Goal: Task Accomplishment & Management: Manage account settings

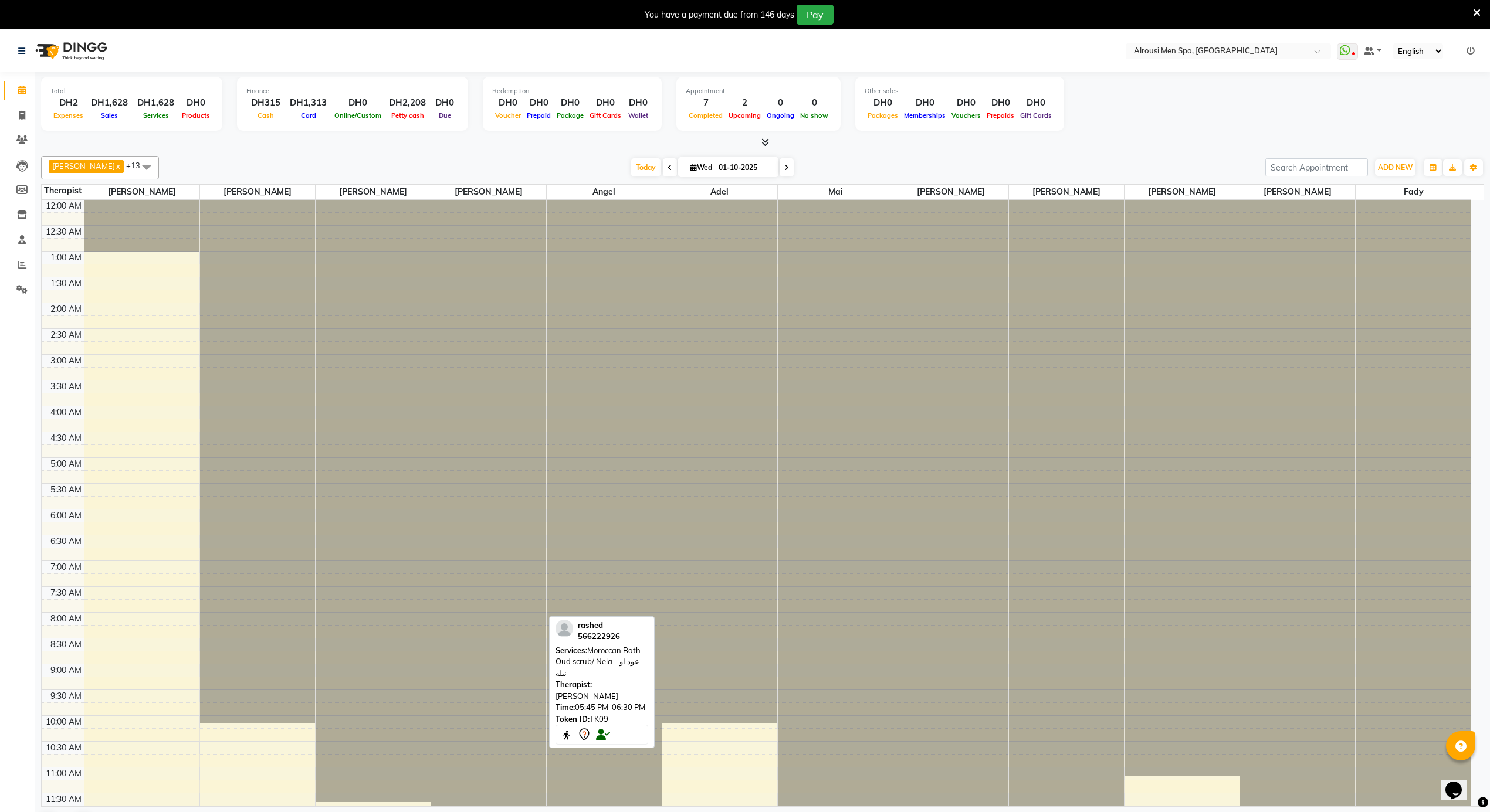
scroll to position [547, 0]
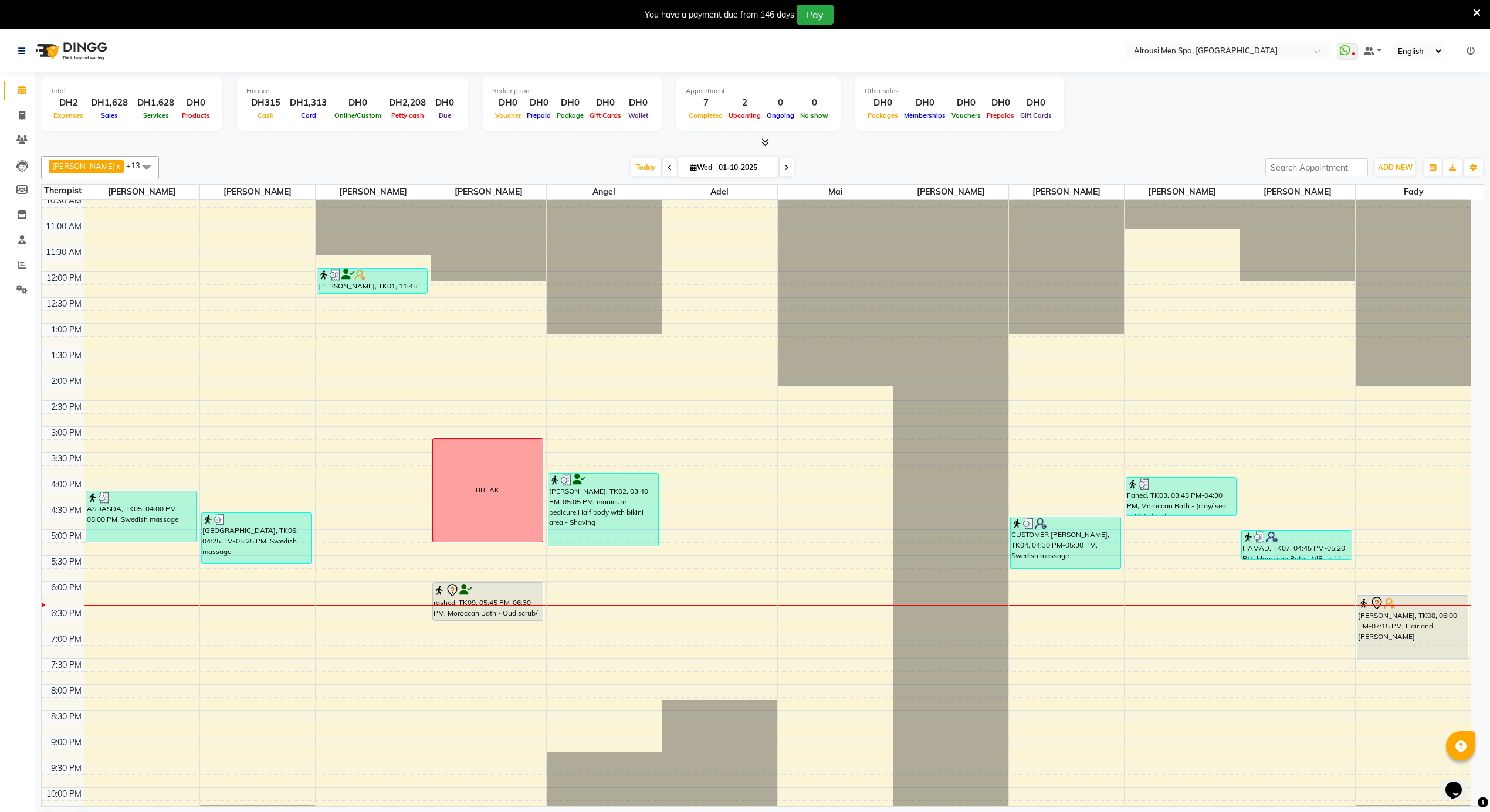
click at [500, 677] on div "12:00 AM 12:30 AM 1:00 AM 1:30 AM 2:00 AM 2:30 AM 3:00 AM 3:30 AM 4:00 AM 4:30 …" at bounding box center [756, 272] width 1430 height 1238
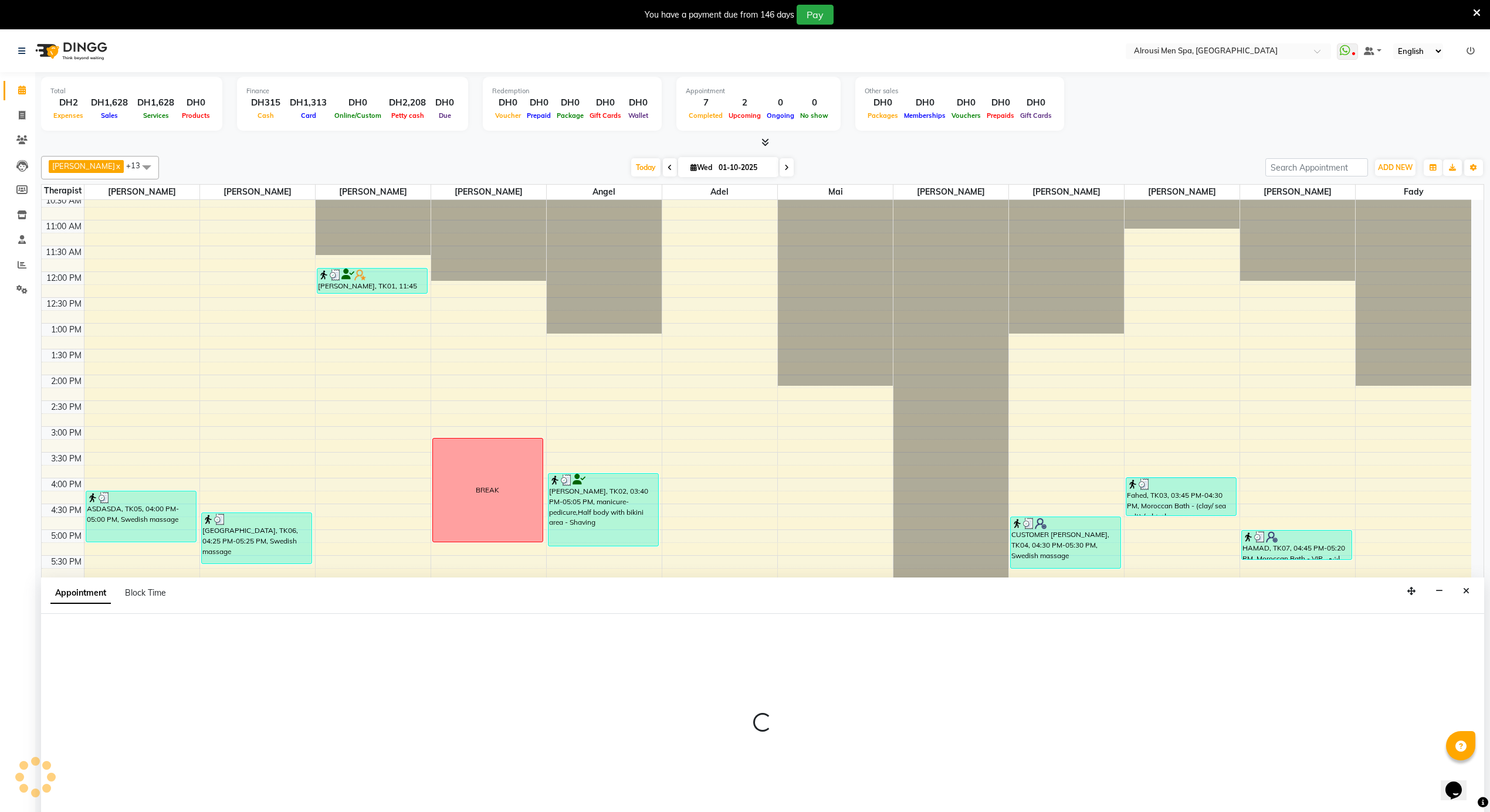
scroll to position [31, 0]
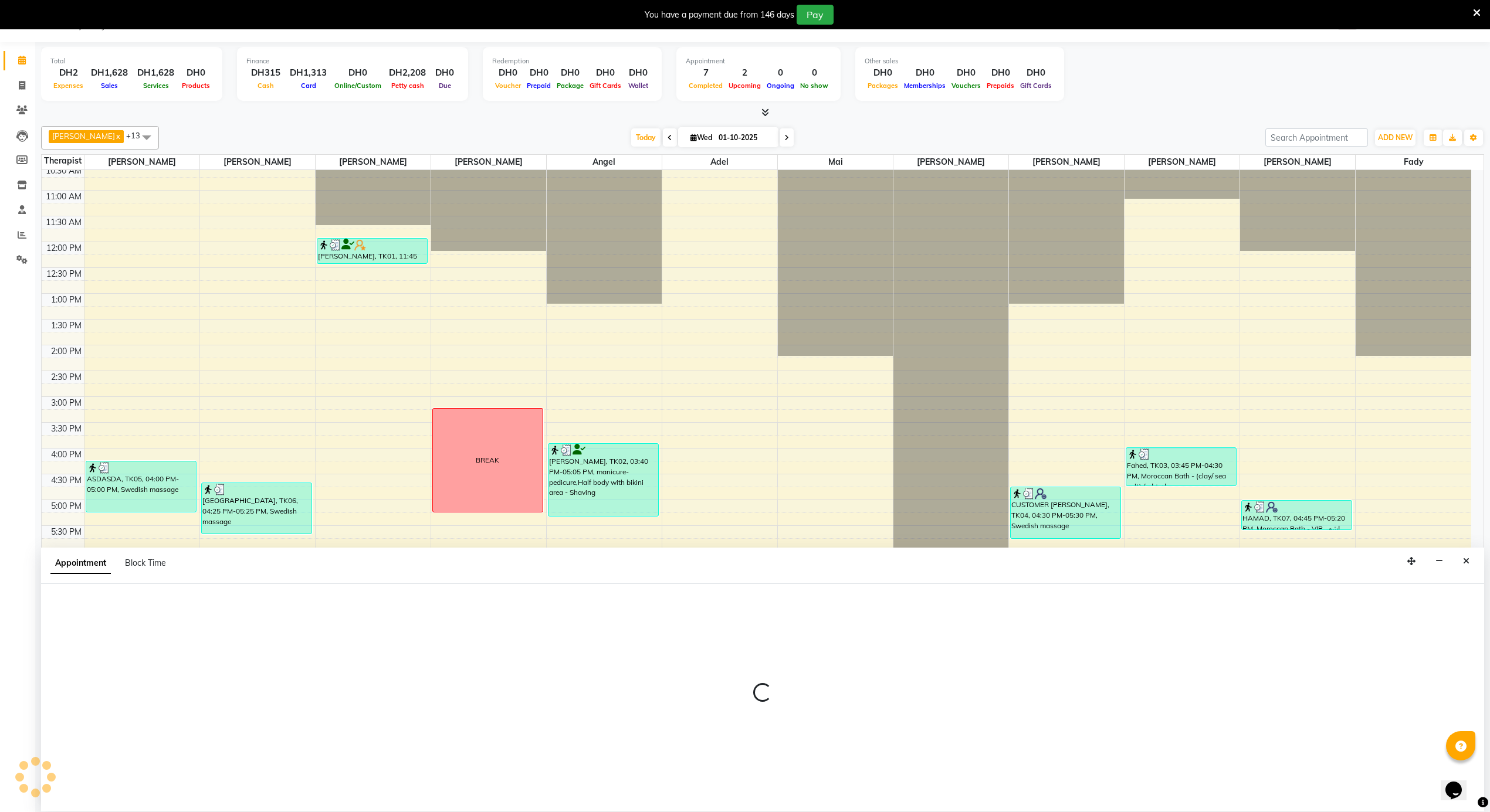
select select "38897"
select select "tentative"
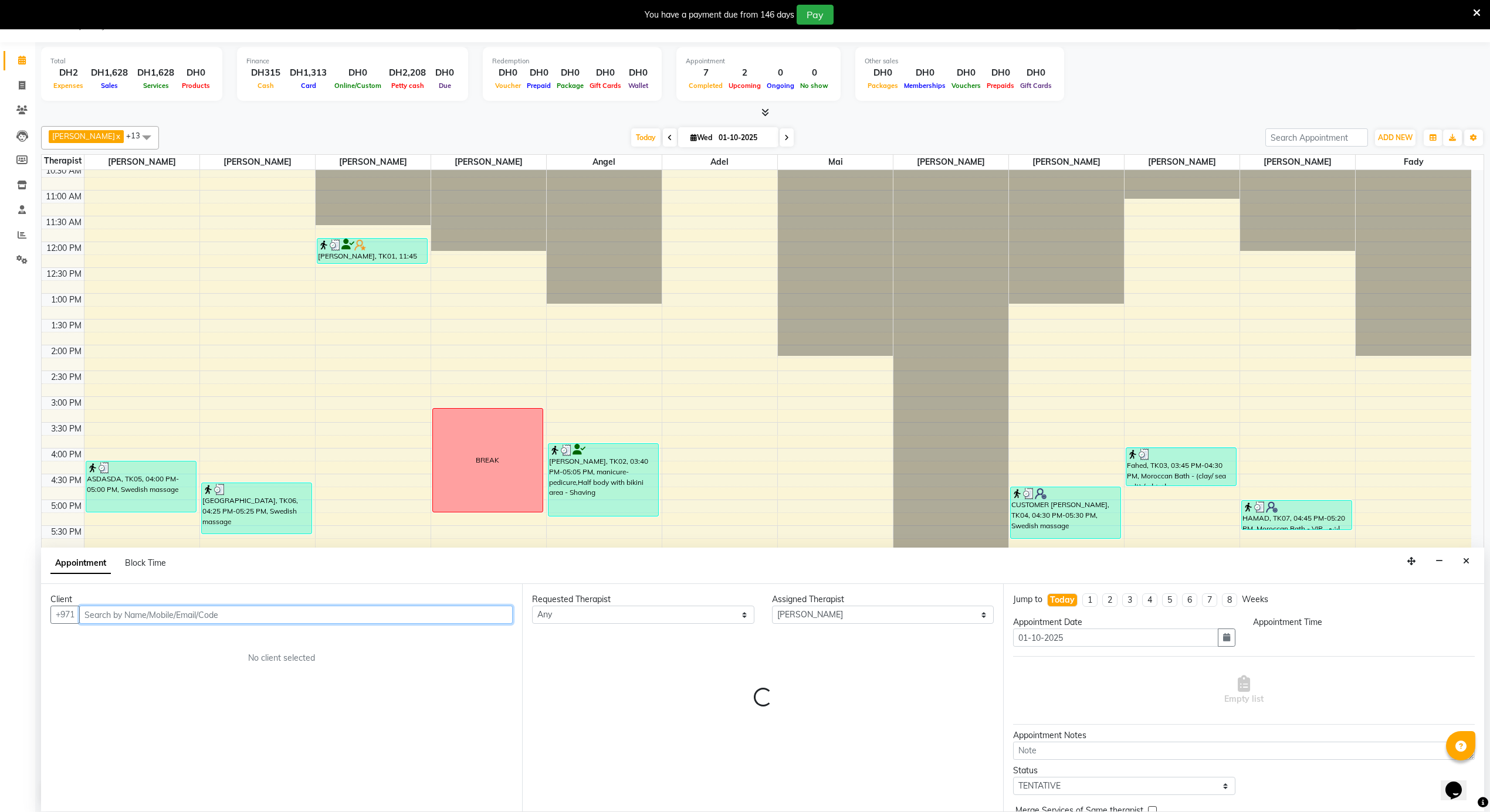
select select "1170"
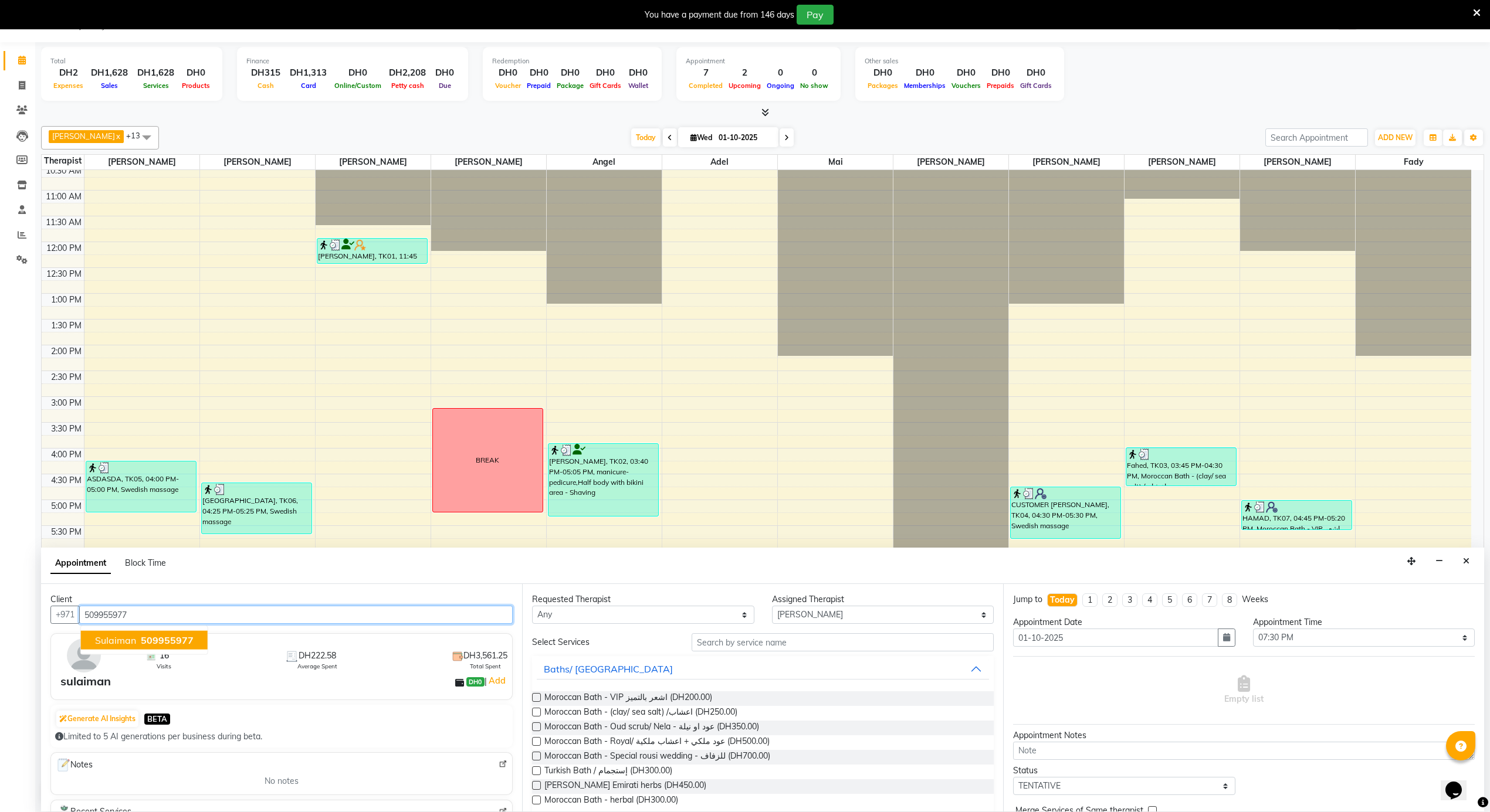
click at [142, 644] on span "509955977" at bounding box center [167, 640] width 53 height 12
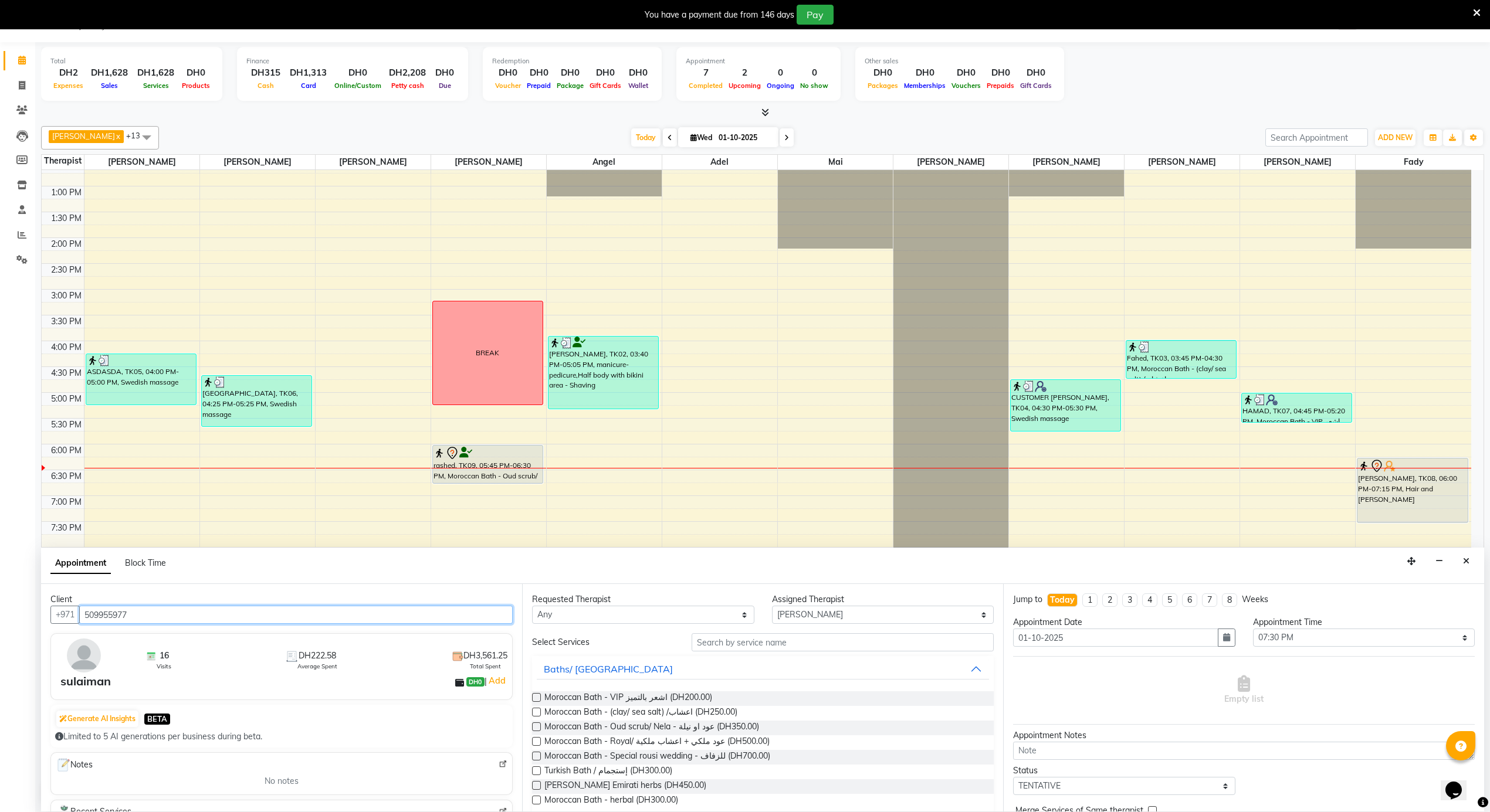
type input "509955977"
click at [796, 618] on select "Select [PERSON_NAME] [PERSON_NAME] [PERSON_NAME] [PERSON_NAME] Mai [PERSON_NAME…" at bounding box center [883, 615] width 222 height 18
select select "39165"
click at [772, 606] on select "Select [PERSON_NAME] [PERSON_NAME] [PERSON_NAME] [PERSON_NAME] Mai [PERSON_NAME…" at bounding box center [883, 615] width 222 height 18
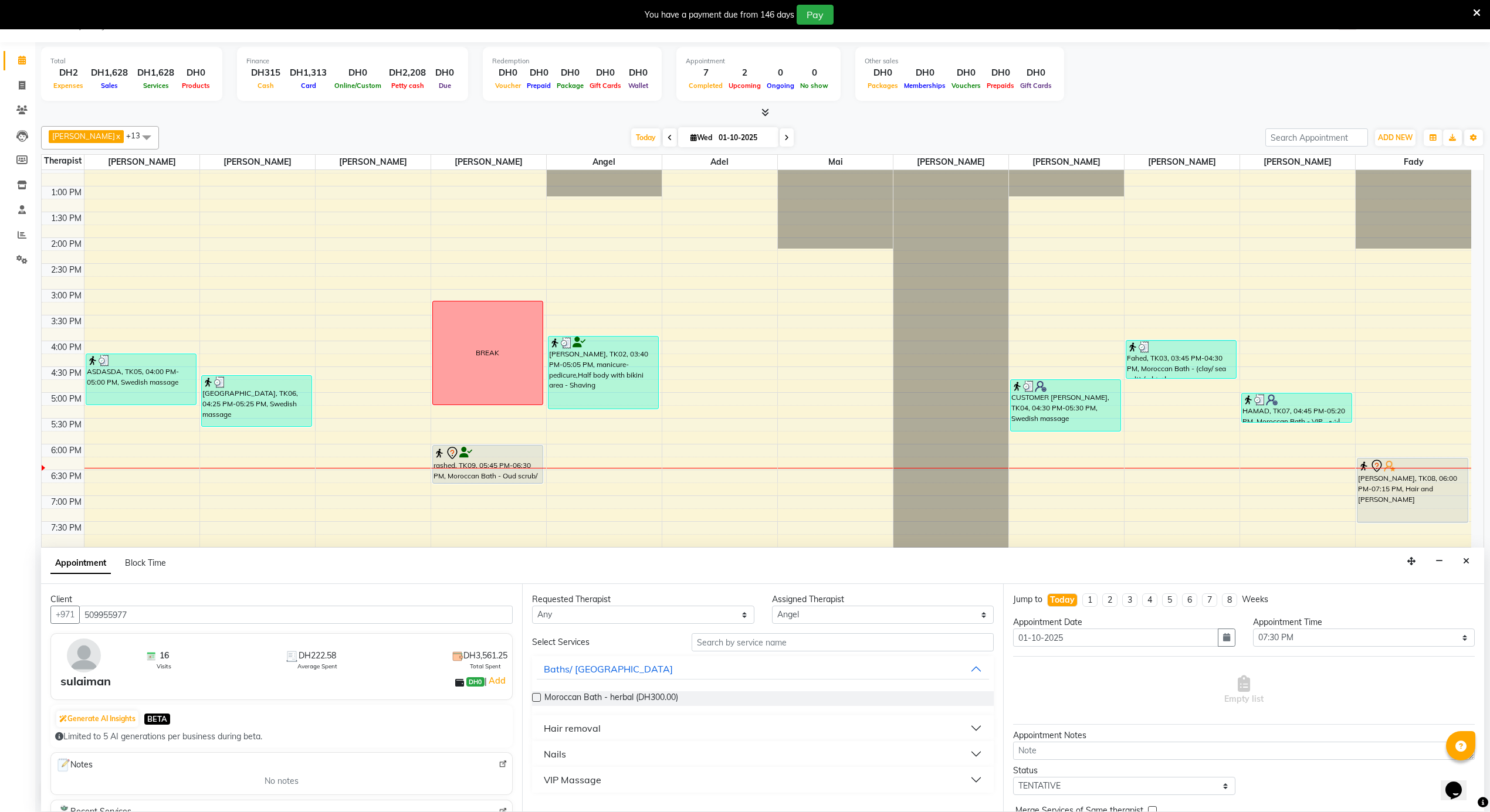
click at [549, 758] on div "Nails" at bounding box center [555, 754] width 22 height 14
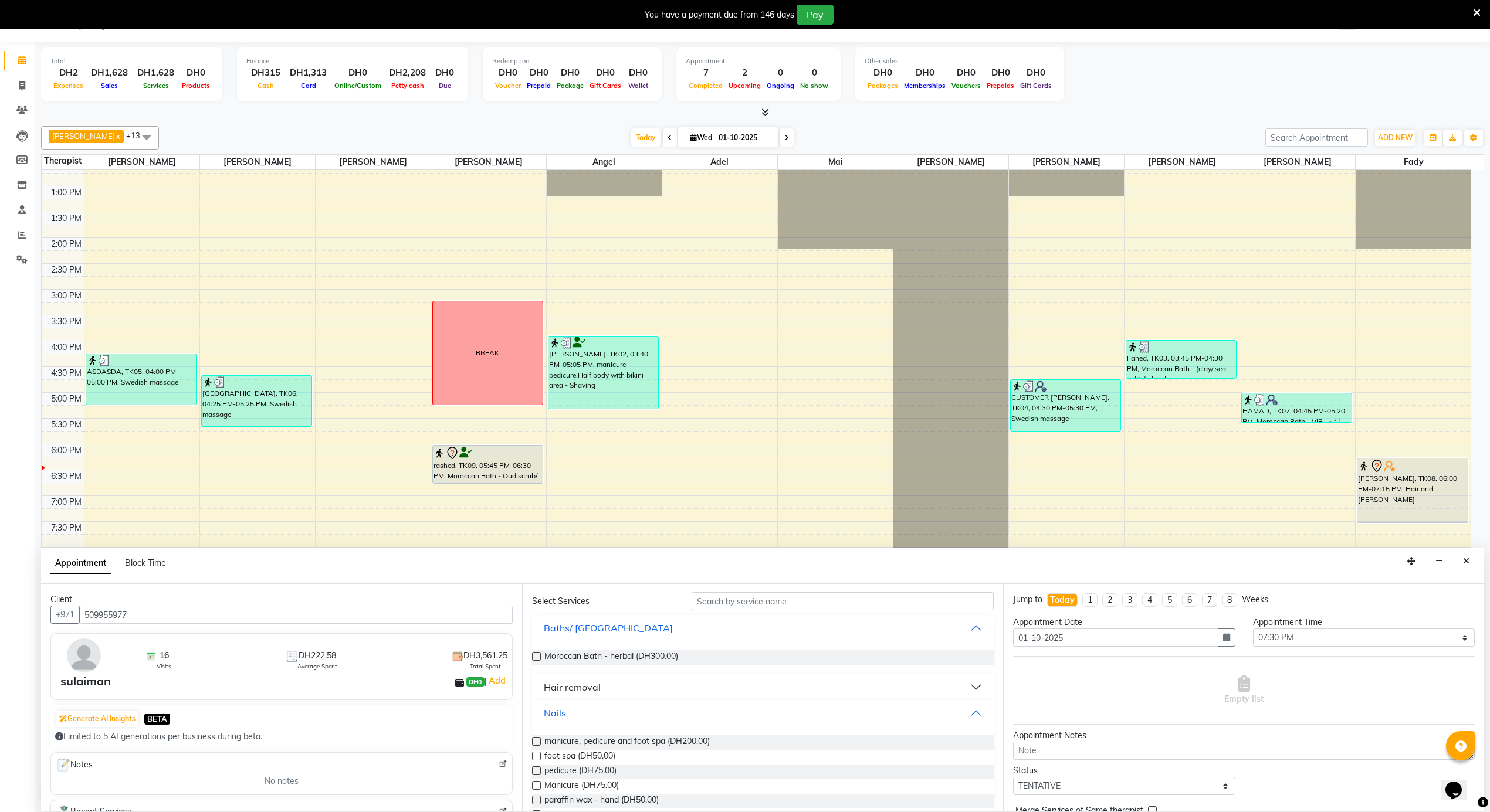
scroll to position [78, 0]
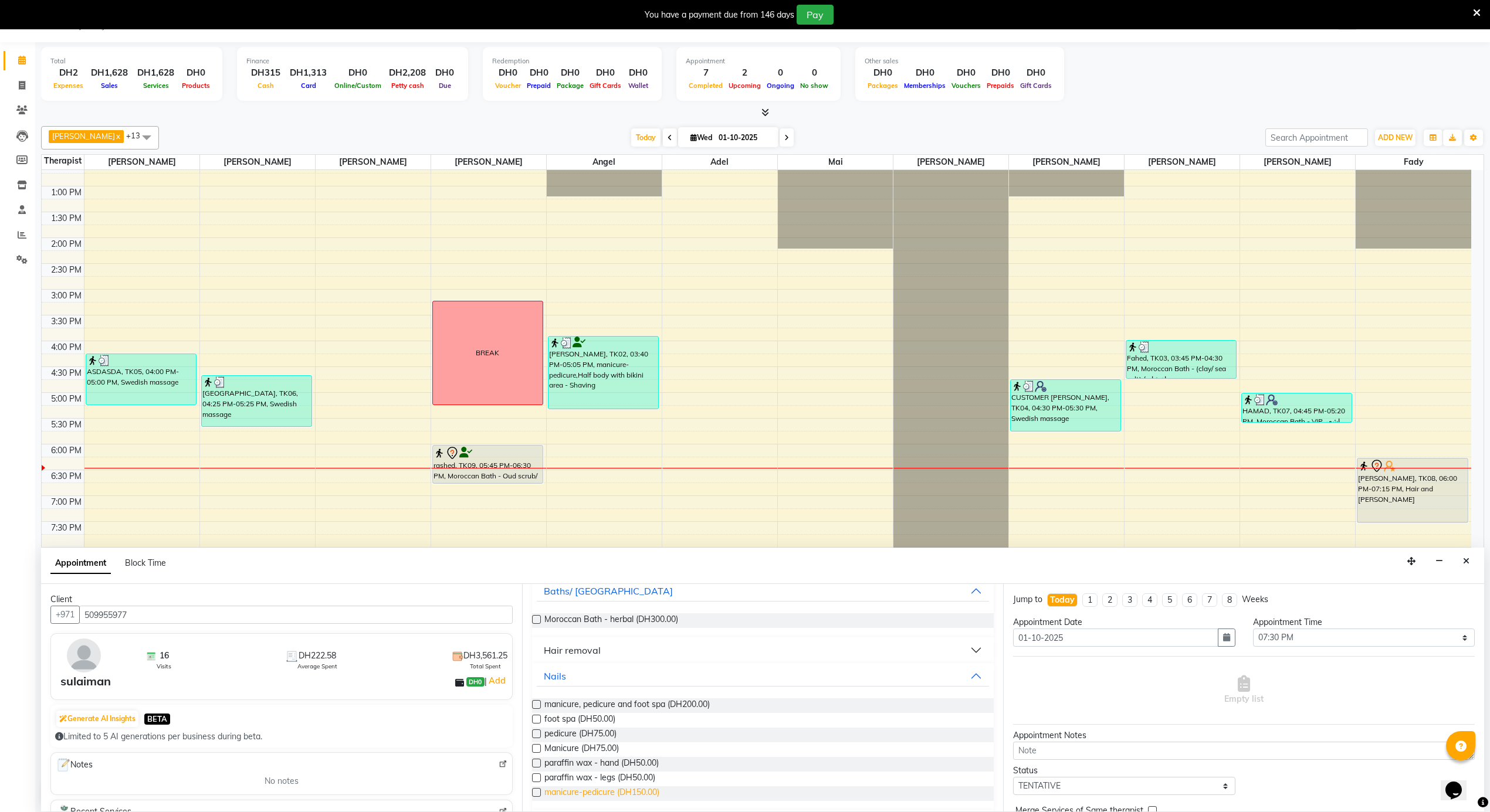
click at [634, 795] on span "manicure-pedicure (DH150.00)" at bounding box center [601, 793] width 115 height 15
checkbox input "false"
click at [1304, 635] on select "Select 12:00 AM 12:05 AM 12:10 AM 12:15 AM 12:20 AM 12:25 AM 12:30 AM 12:35 AM …" at bounding box center [1364, 637] width 222 height 18
select select "1110"
click at [1253, 630] on select "Select 12:00 AM 12:05 AM 12:10 AM 12:15 AM 12:20 AM 12:25 AM 12:30 AM 12:35 AM …" at bounding box center [1364, 637] width 222 height 18
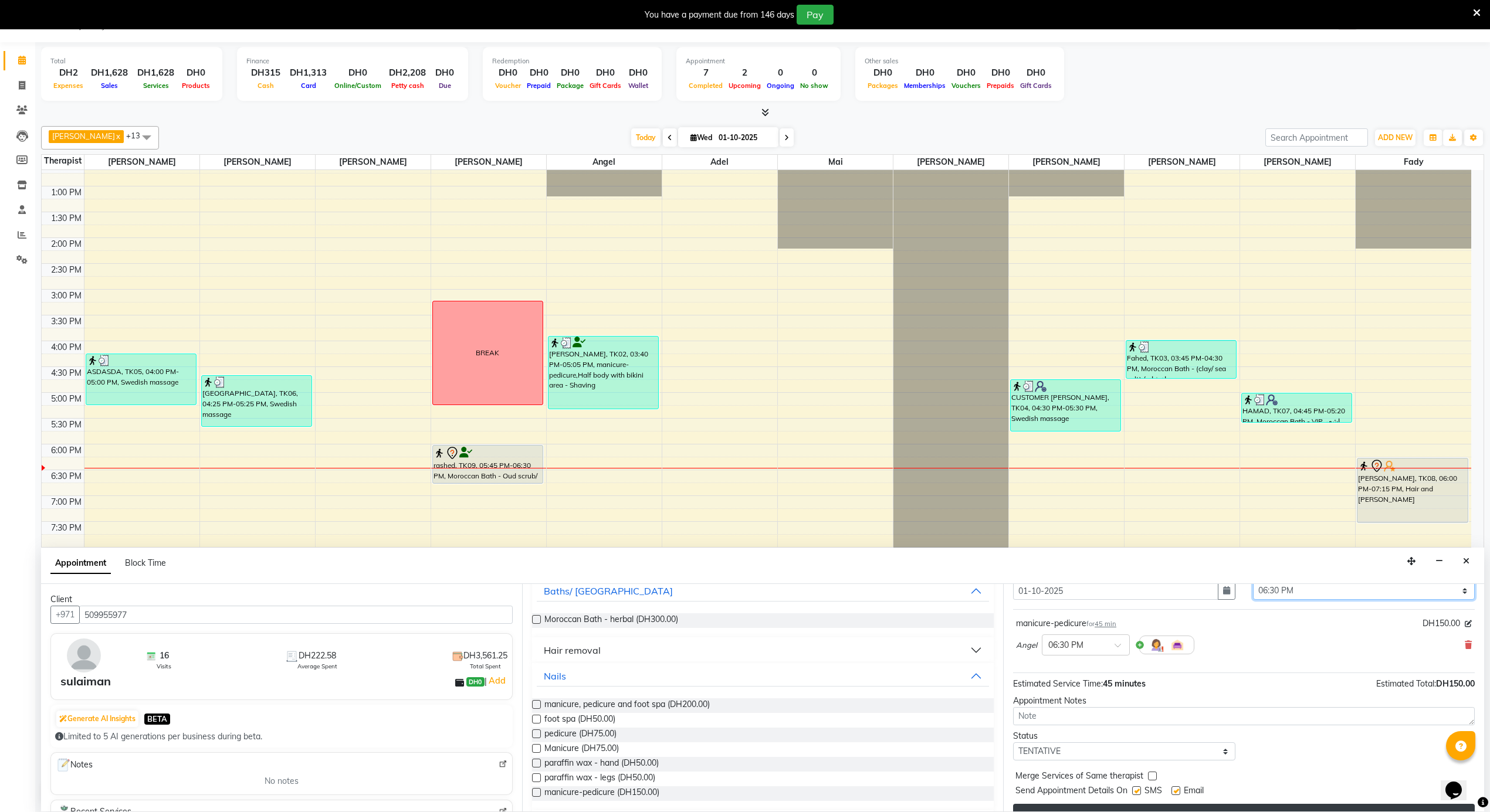
scroll to position [71, 0]
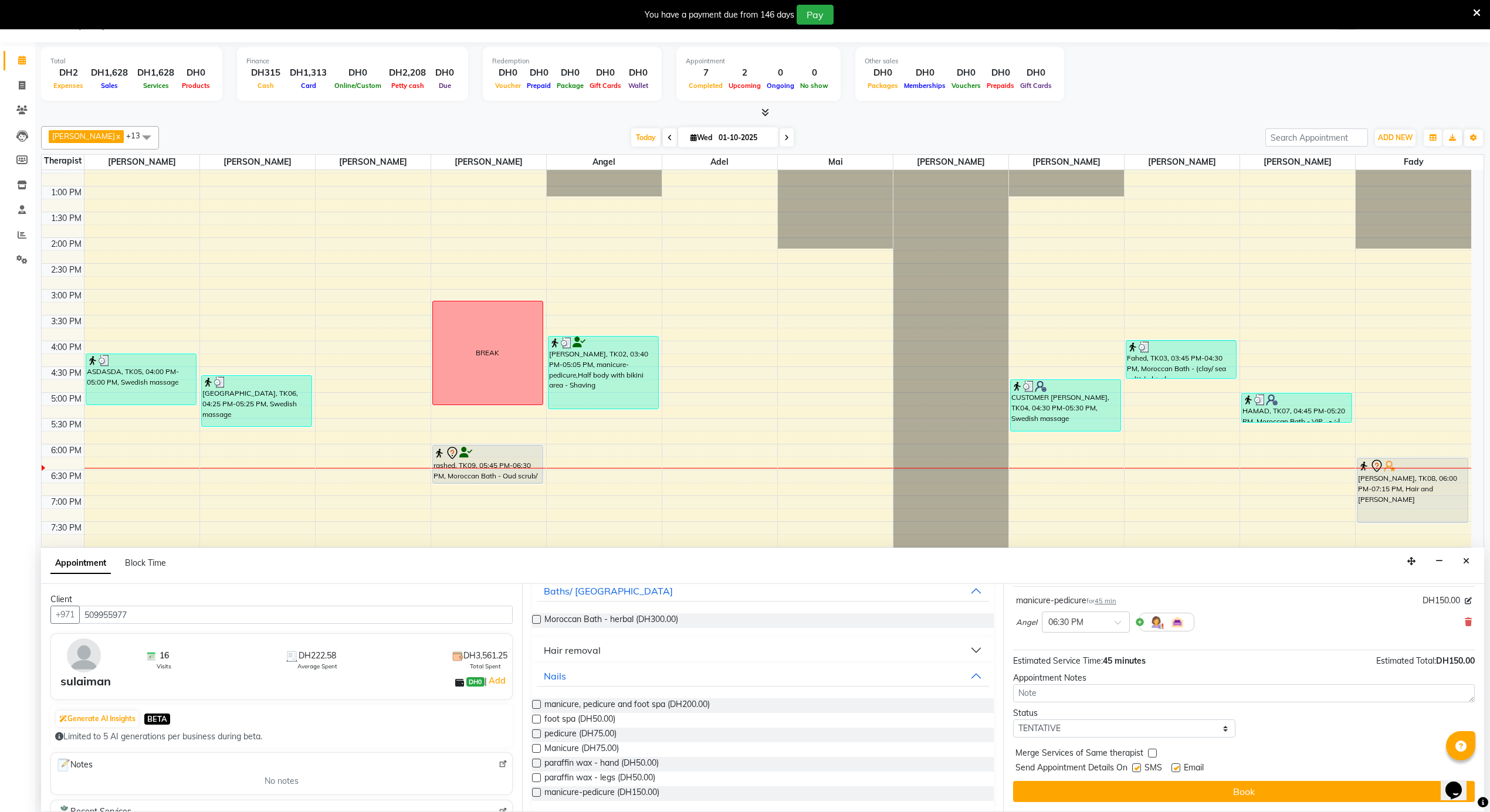
click at [1177, 770] on label at bounding box center [1176, 768] width 9 height 9
click at [1177, 770] on input "checkbox" at bounding box center [1175, 769] width 8 height 8
checkbox input "false"
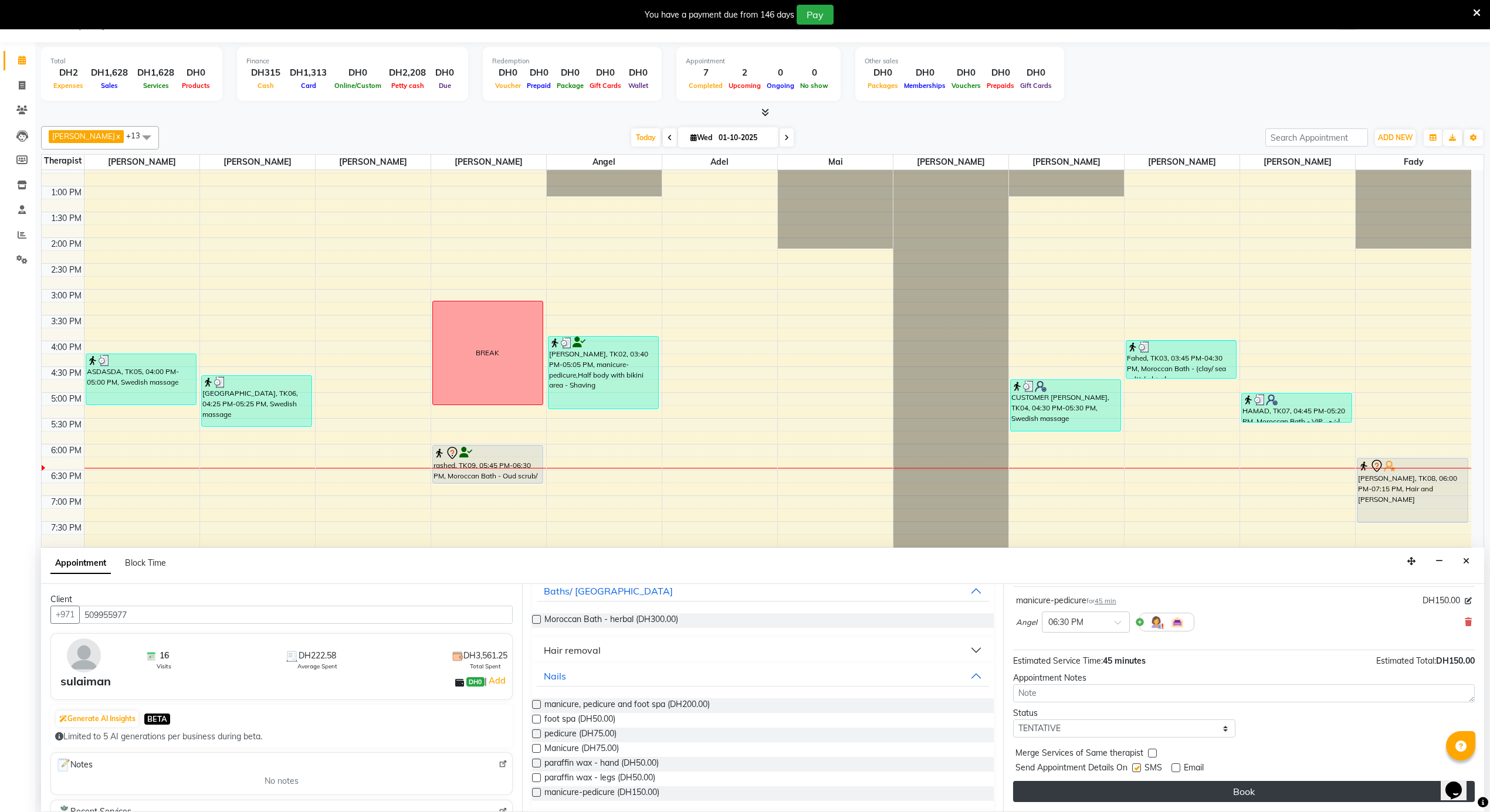
click at [1173, 789] on button "Book" at bounding box center [1244, 792] width 461 height 21
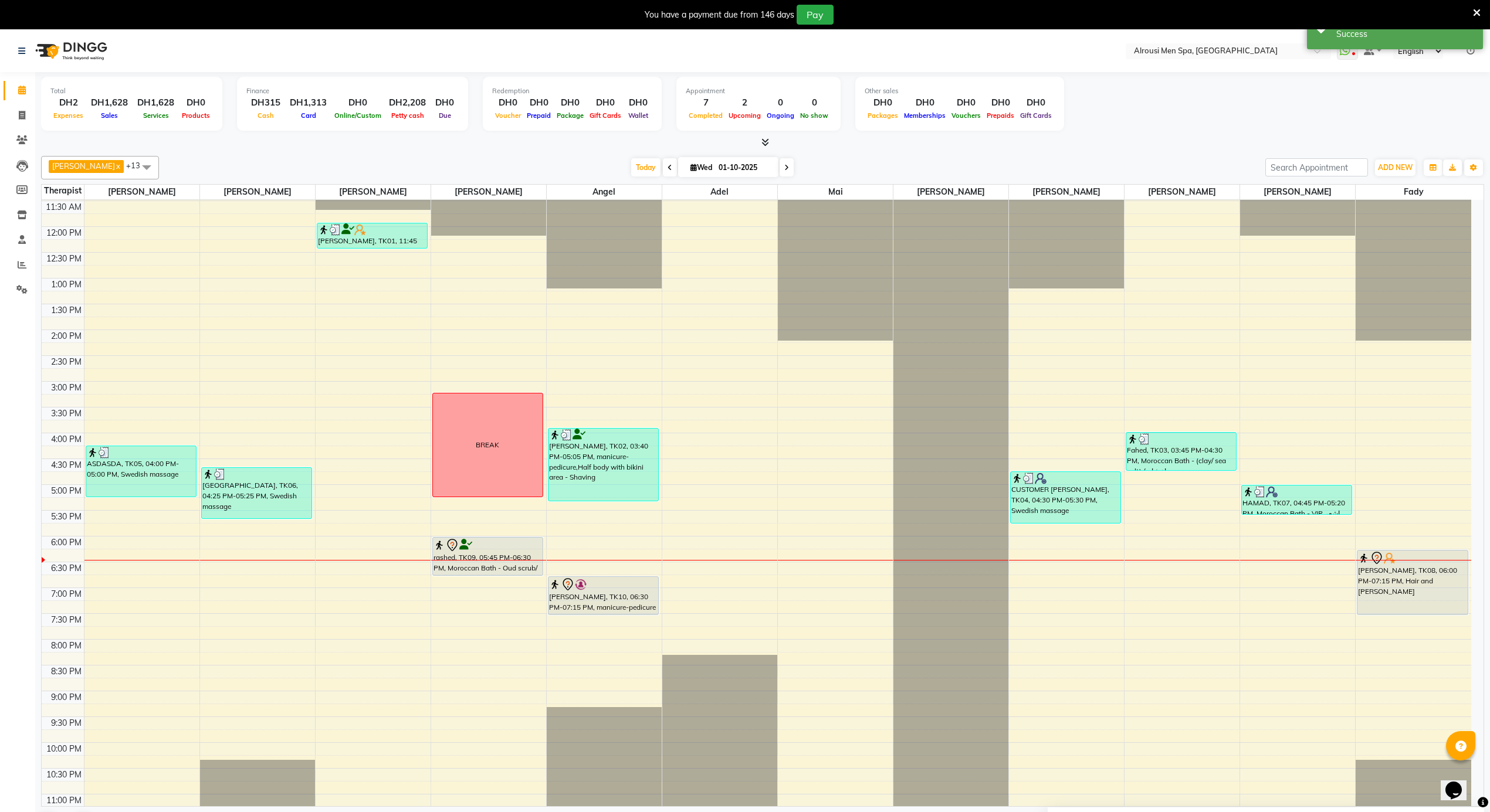
scroll to position [576, 0]
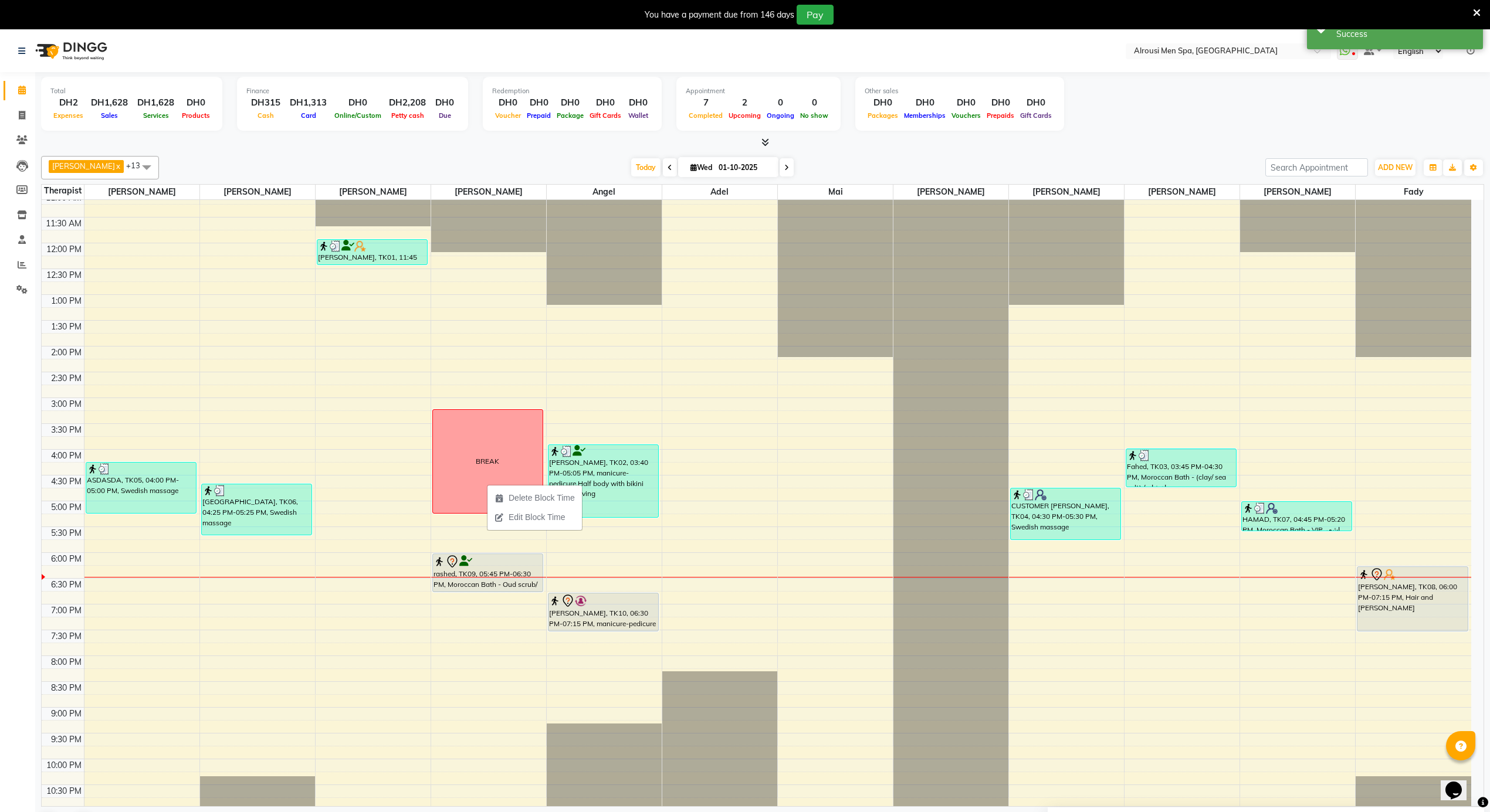
click at [8, 535] on div "Calendar Invoice Clients Leads Members Inventory Staff Reports Settings Complet…" at bounding box center [79, 443] width 158 height 761
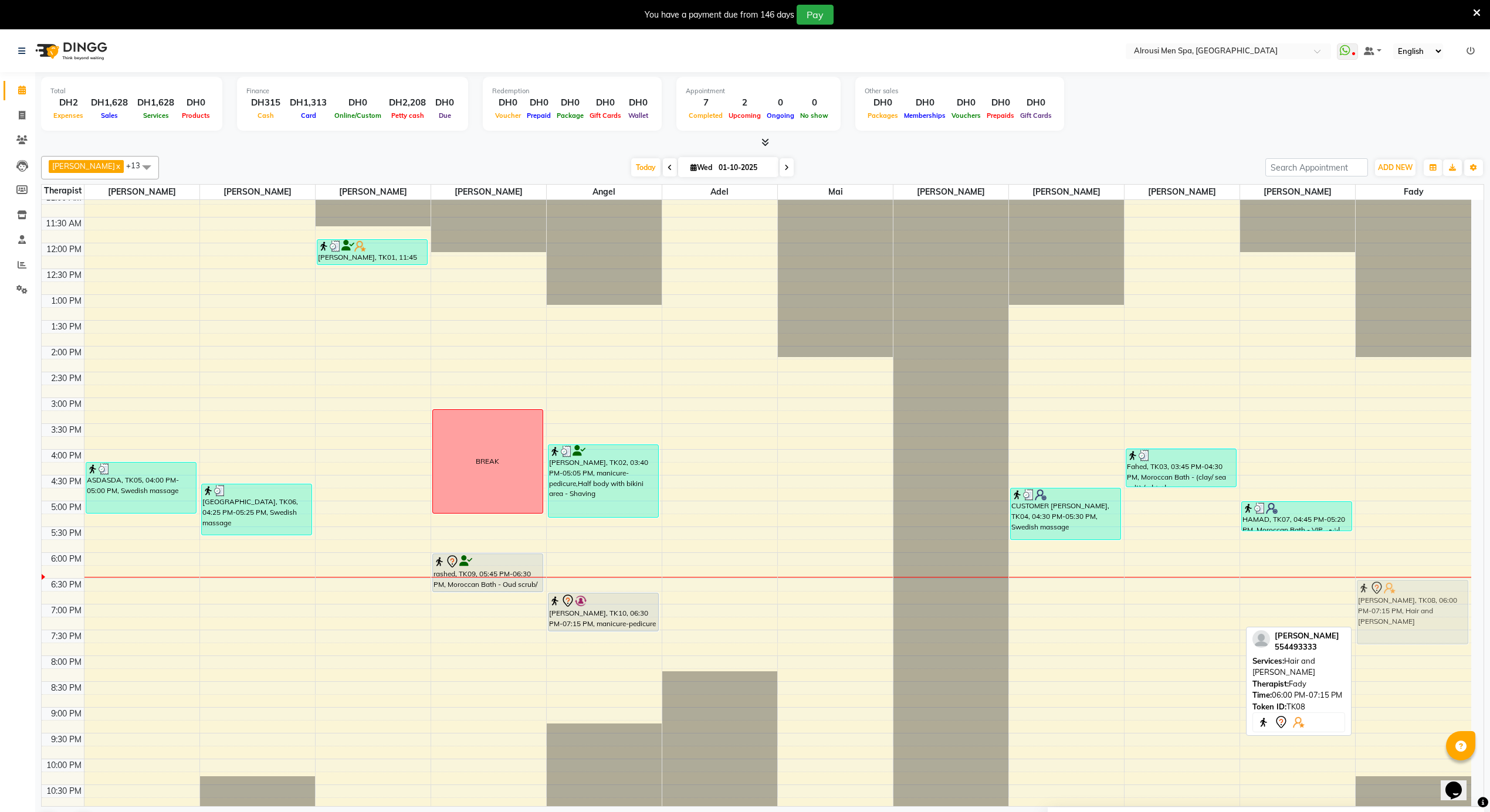
drag, startPoint x: 1393, startPoint y: 592, endPoint x: 1396, endPoint y: 608, distance: 16.3
click at [1396, 608] on div "[PERSON_NAME], TK08, 06:00 PM-07:15 PM, Hair and [PERSON_NAME], TK08, 06:00 PM-…" at bounding box center [1414, 243] width 116 height 1238
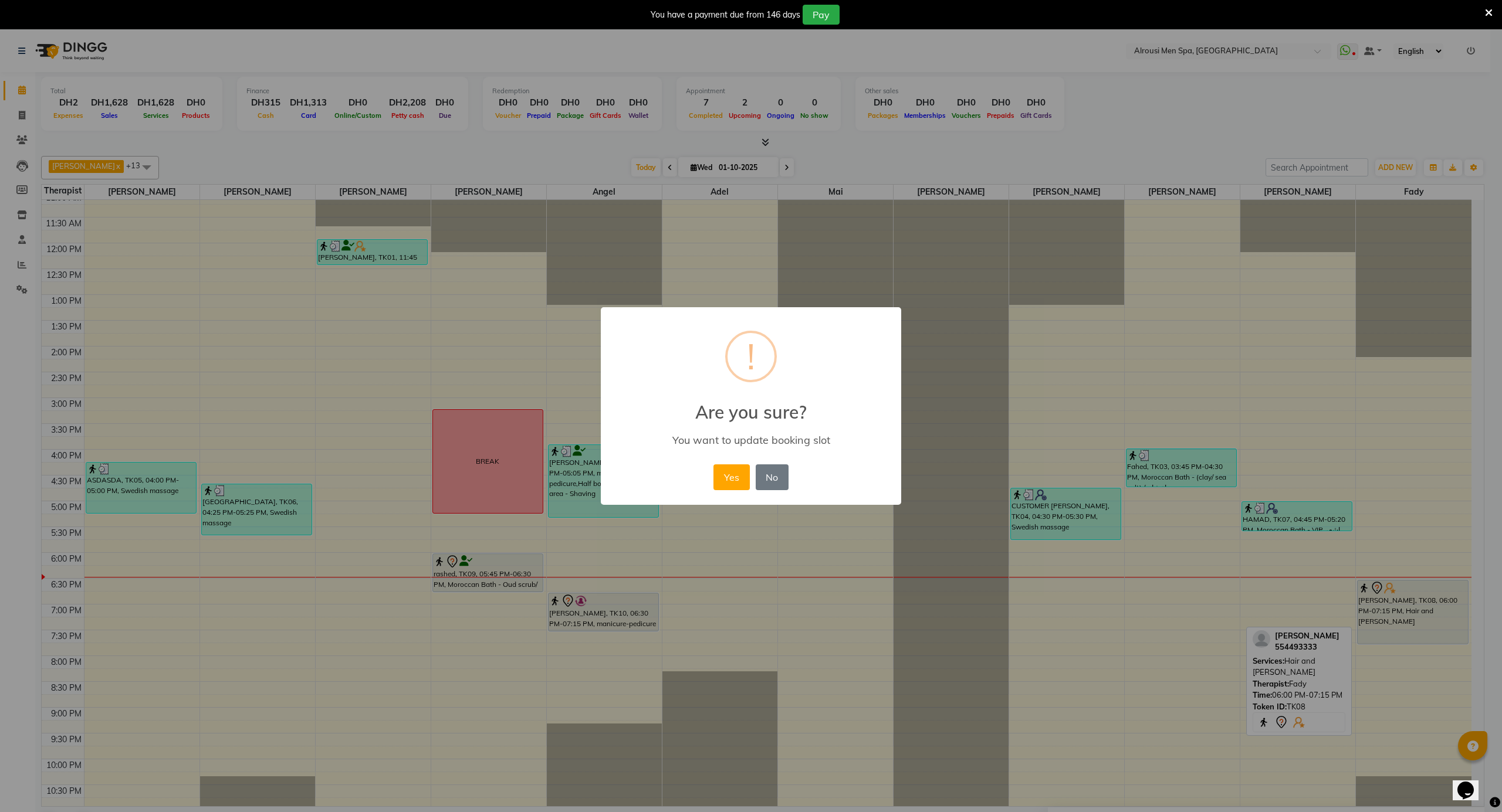
click at [726, 462] on div "Yes No No" at bounding box center [750, 477] width 80 height 32
click at [729, 474] on button "Yes" at bounding box center [731, 477] width 36 height 26
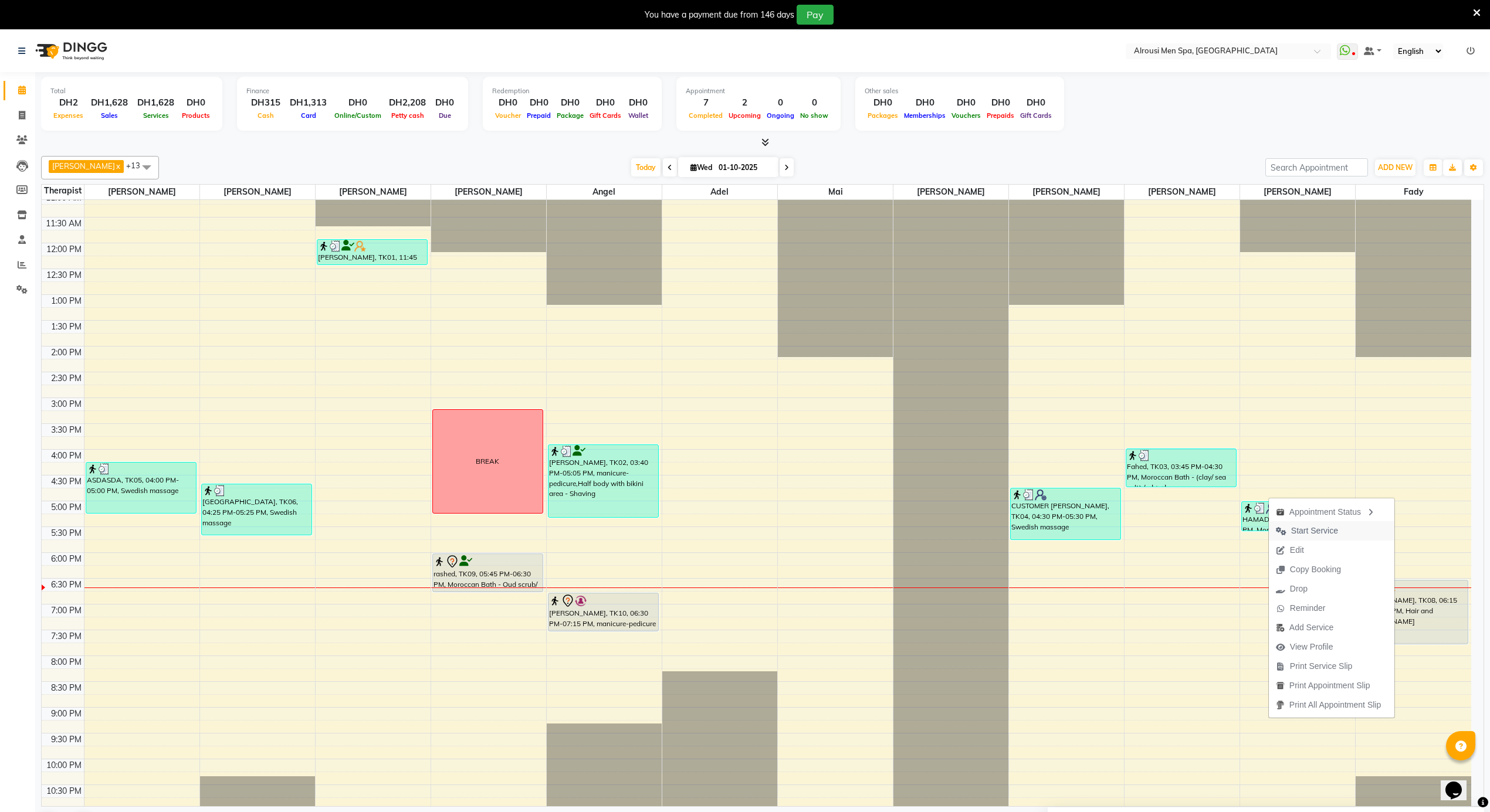
click at [1291, 533] on span "Start Service" at bounding box center [1314, 531] width 47 height 12
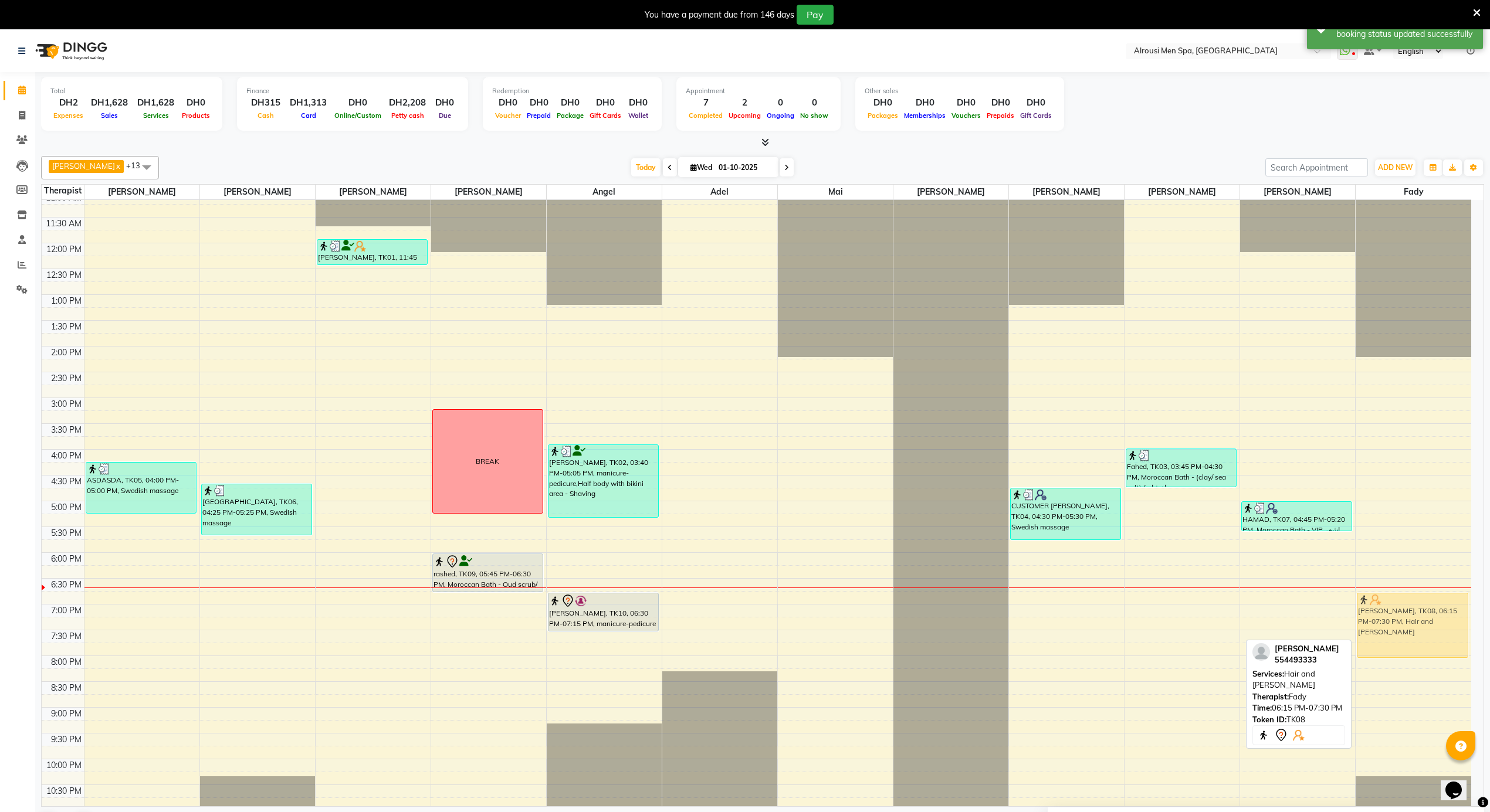
drag, startPoint x: 1397, startPoint y: 603, endPoint x: 1397, endPoint y: 609, distance: 6.0
click at [1397, 610] on div "[PERSON_NAME], TK08, 06:15 PM-07:30 PM, Hair and [PERSON_NAME], TK08, 06:15 PM-…" at bounding box center [1414, 243] width 116 height 1238
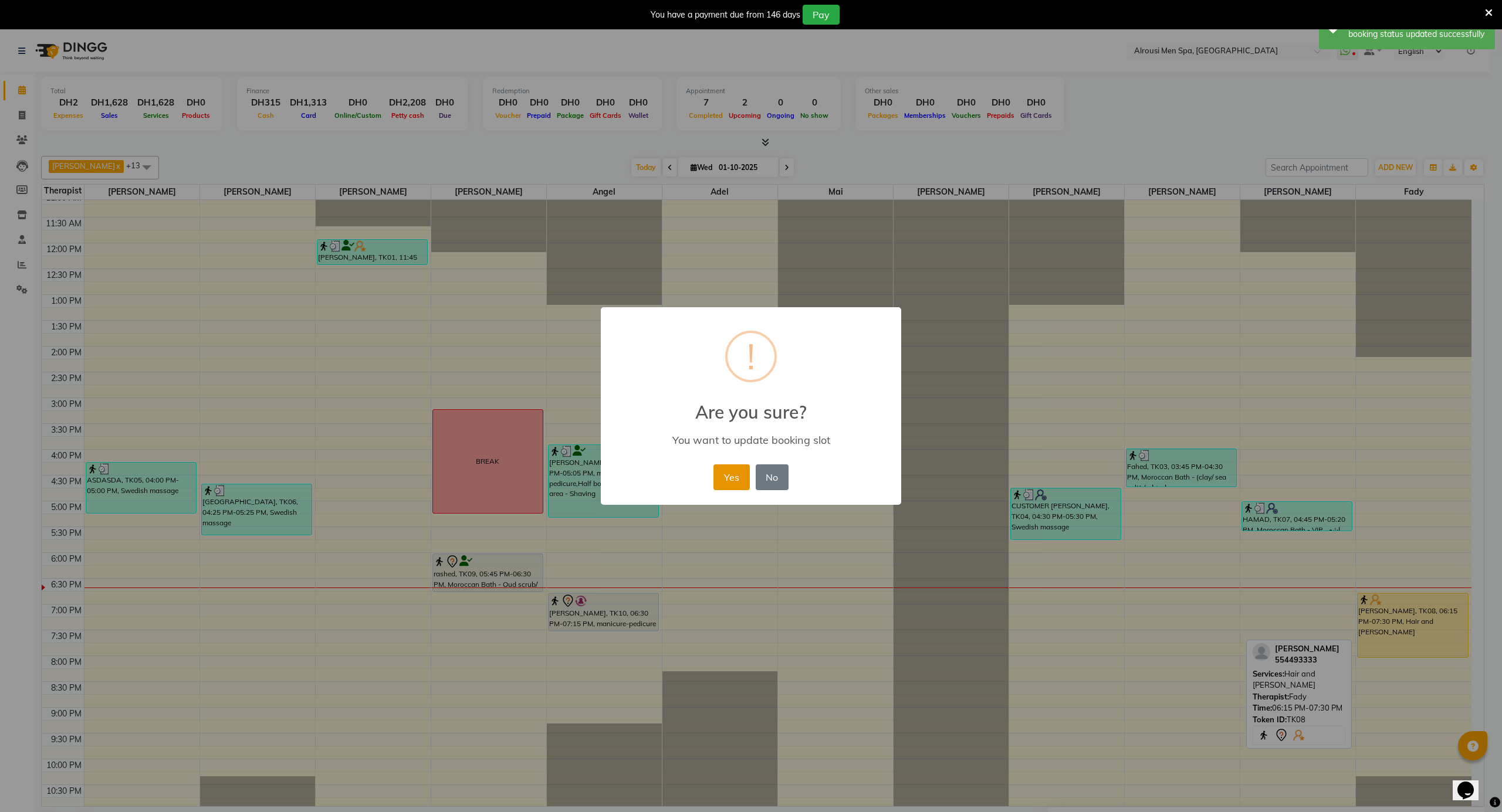
click at [737, 470] on button "Yes" at bounding box center [731, 477] width 36 height 26
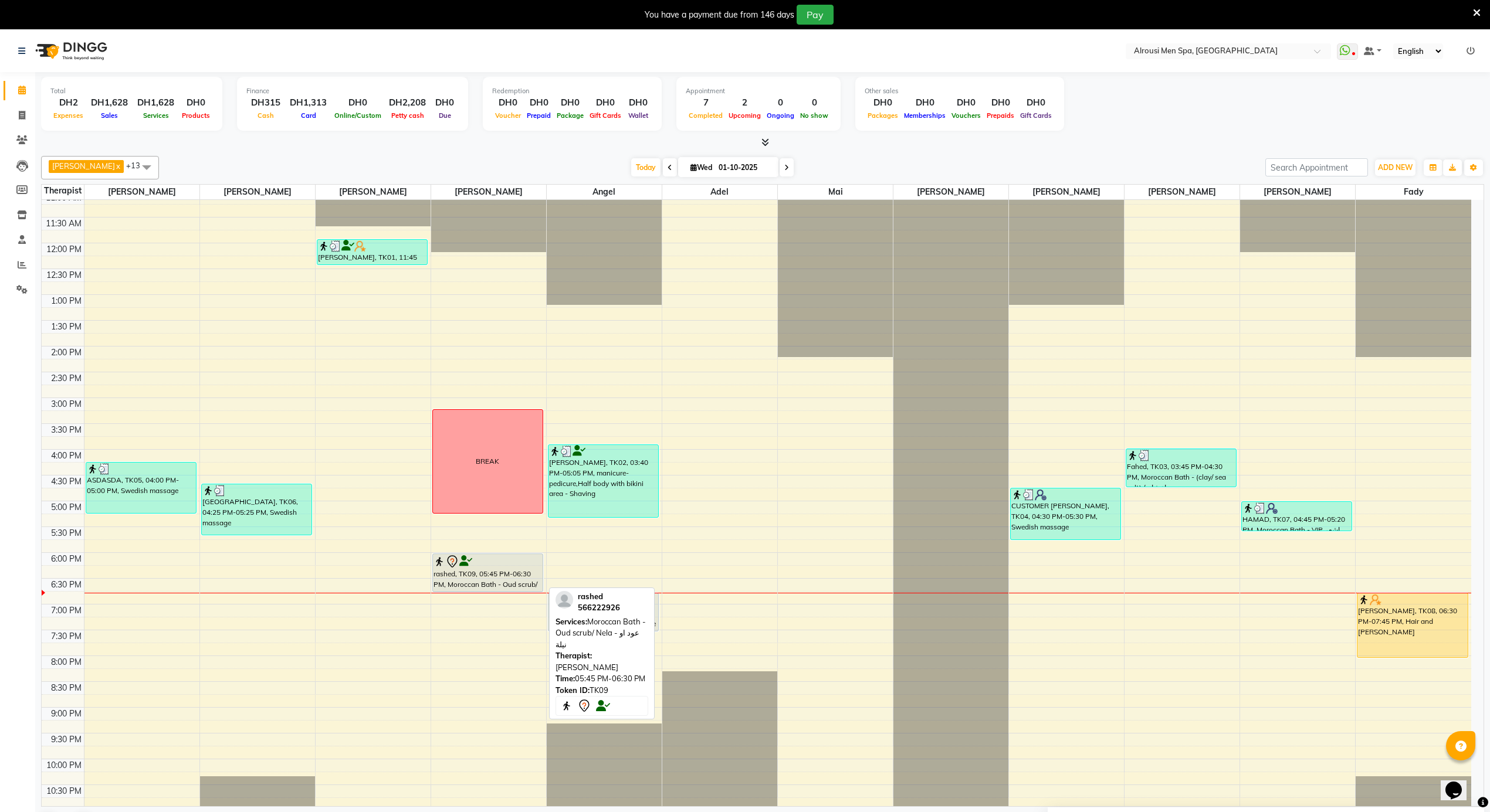
click at [529, 564] on div at bounding box center [488, 562] width 109 height 14
click at [488, 583] on div "rashed, TK09, 05:45 PM-06:30 PM, Moroccan Bath - Oud scrub/ Nela - عود او نيلة" at bounding box center [488, 573] width 110 height 38
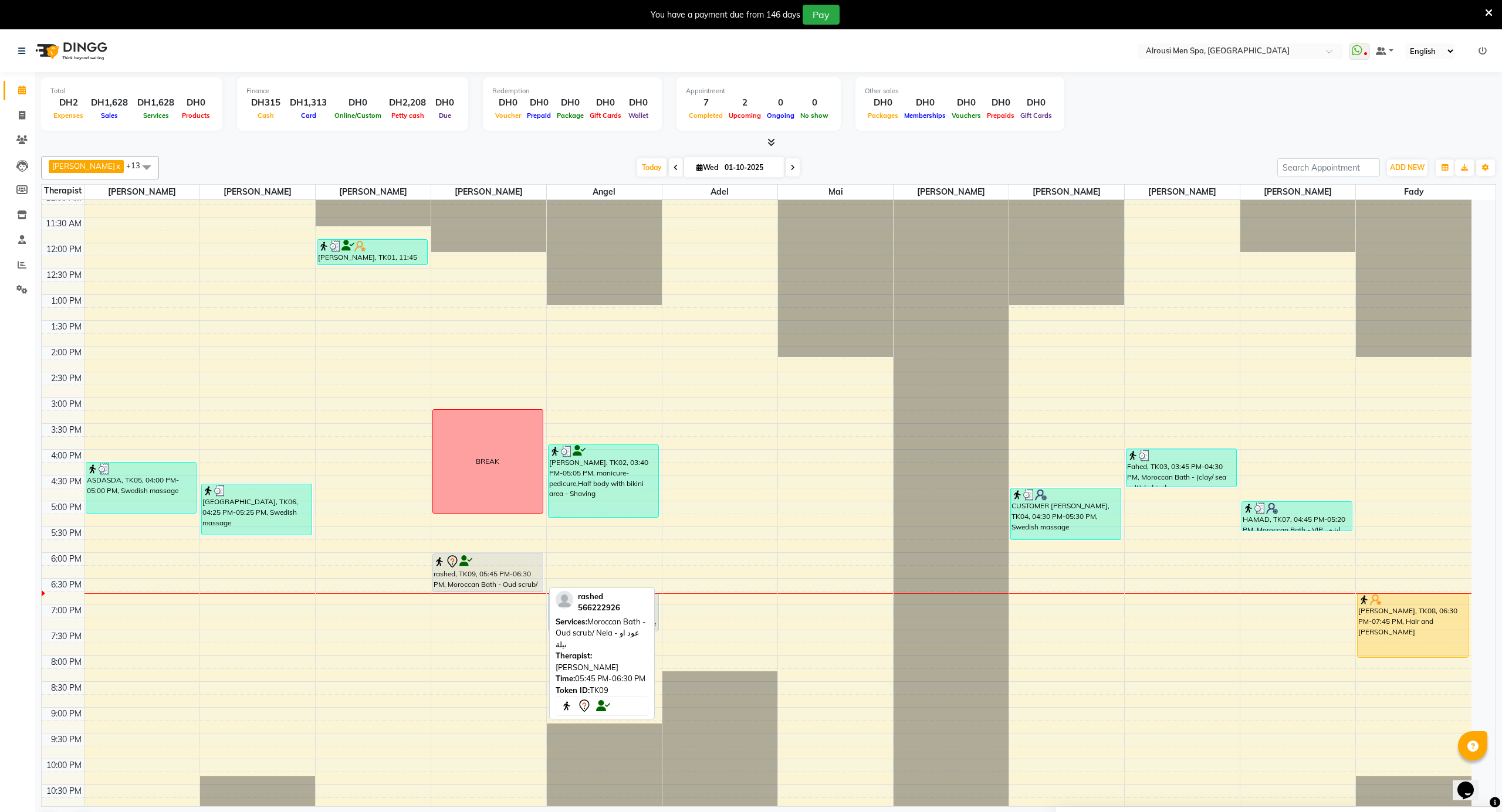
select select "7"
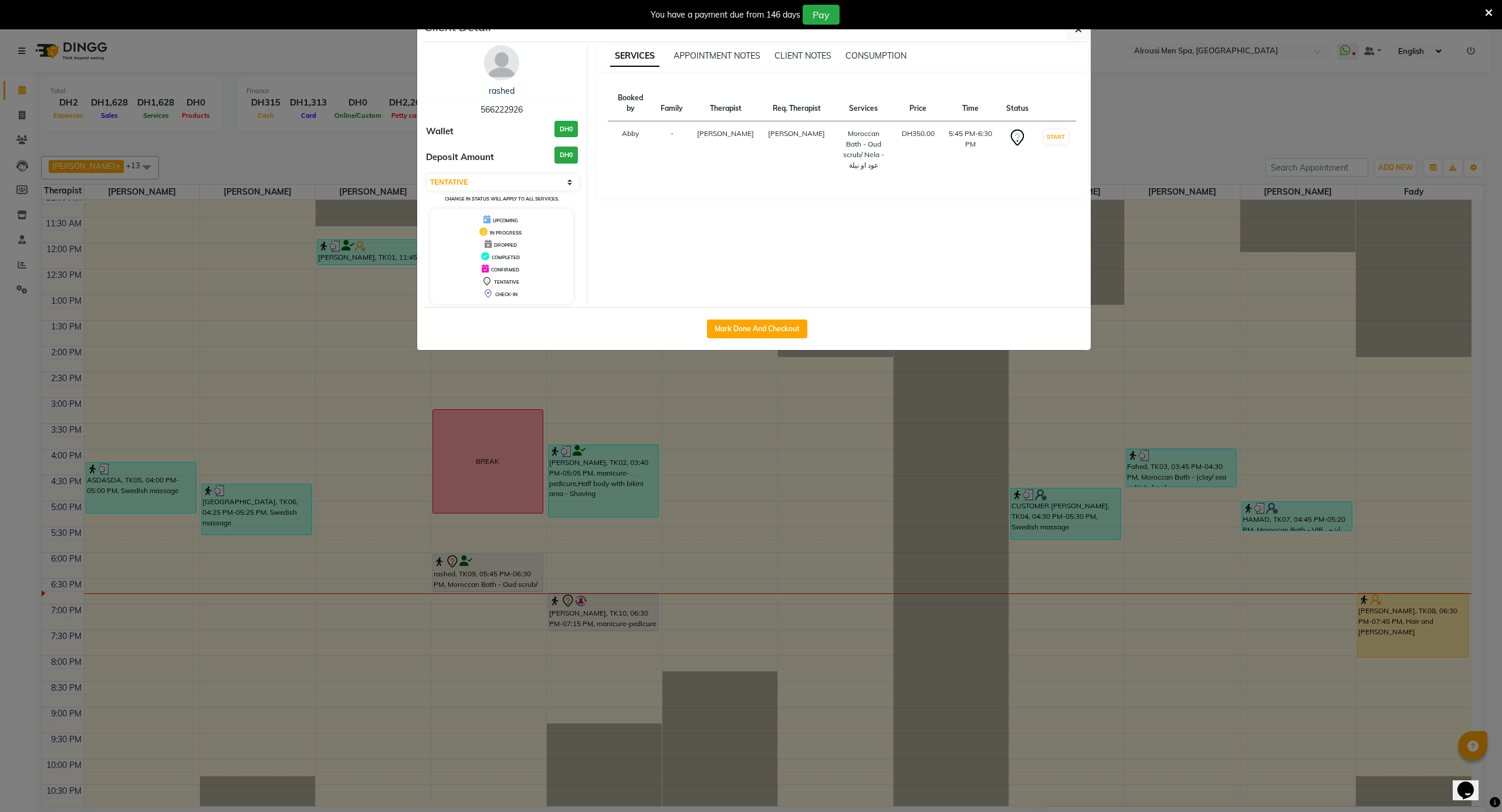
click at [515, 94] on div "rashed" at bounding box center [502, 91] width 152 height 12
click at [508, 87] on link "rashed" at bounding box center [502, 91] width 26 height 11
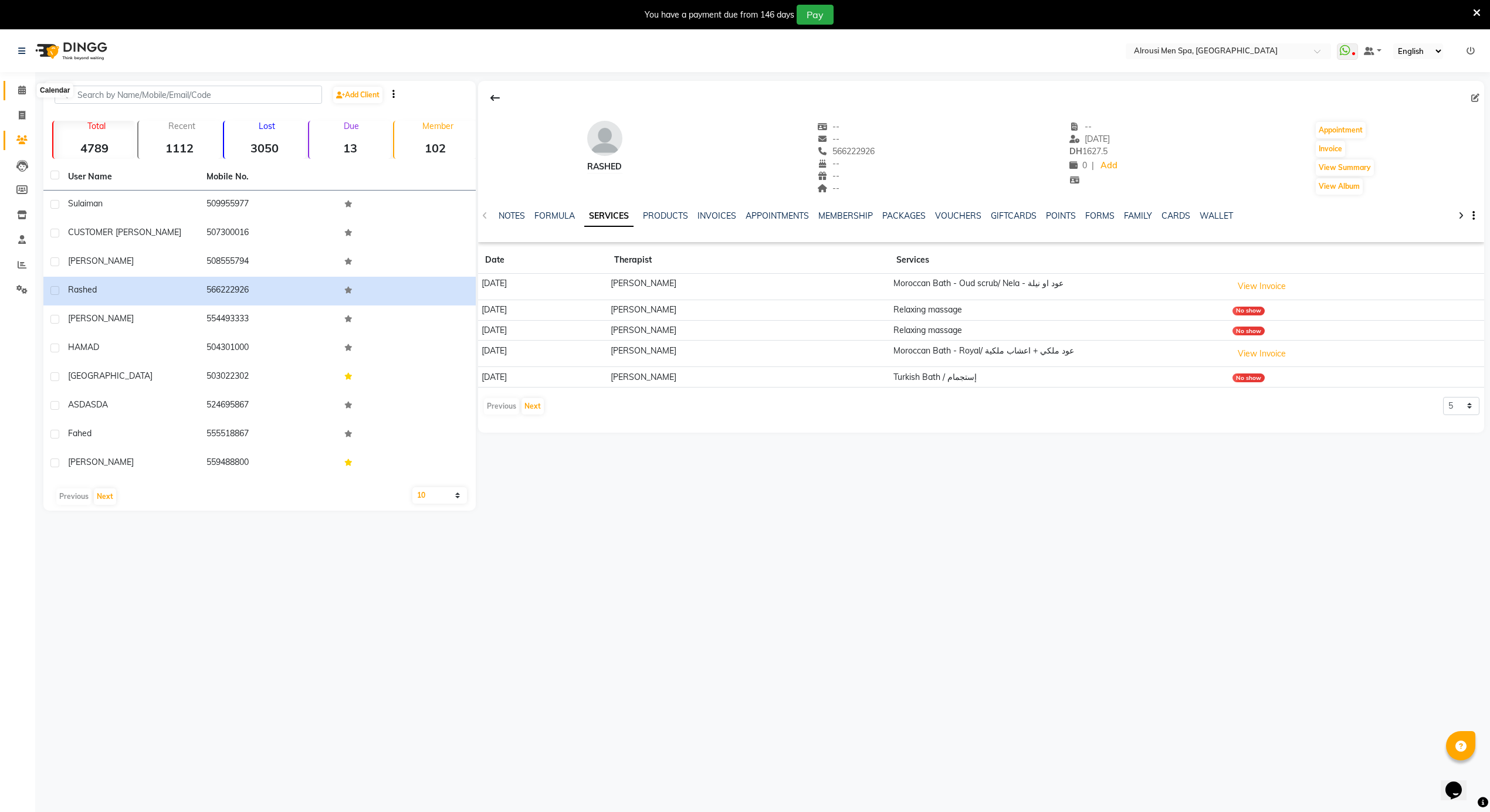
click at [12, 84] on span at bounding box center [22, 90] width 21 height 14
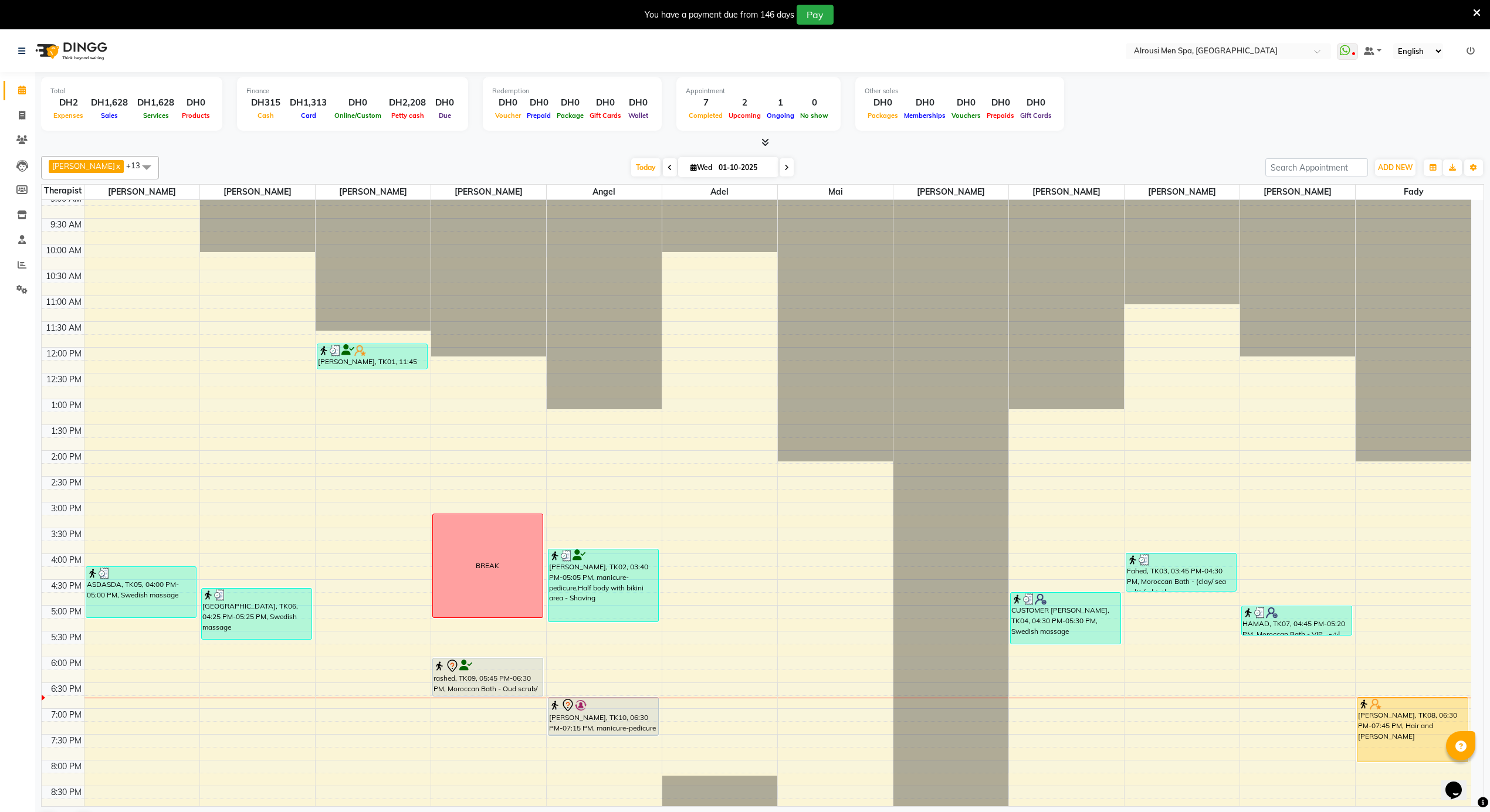
scroll to position [549, 0]
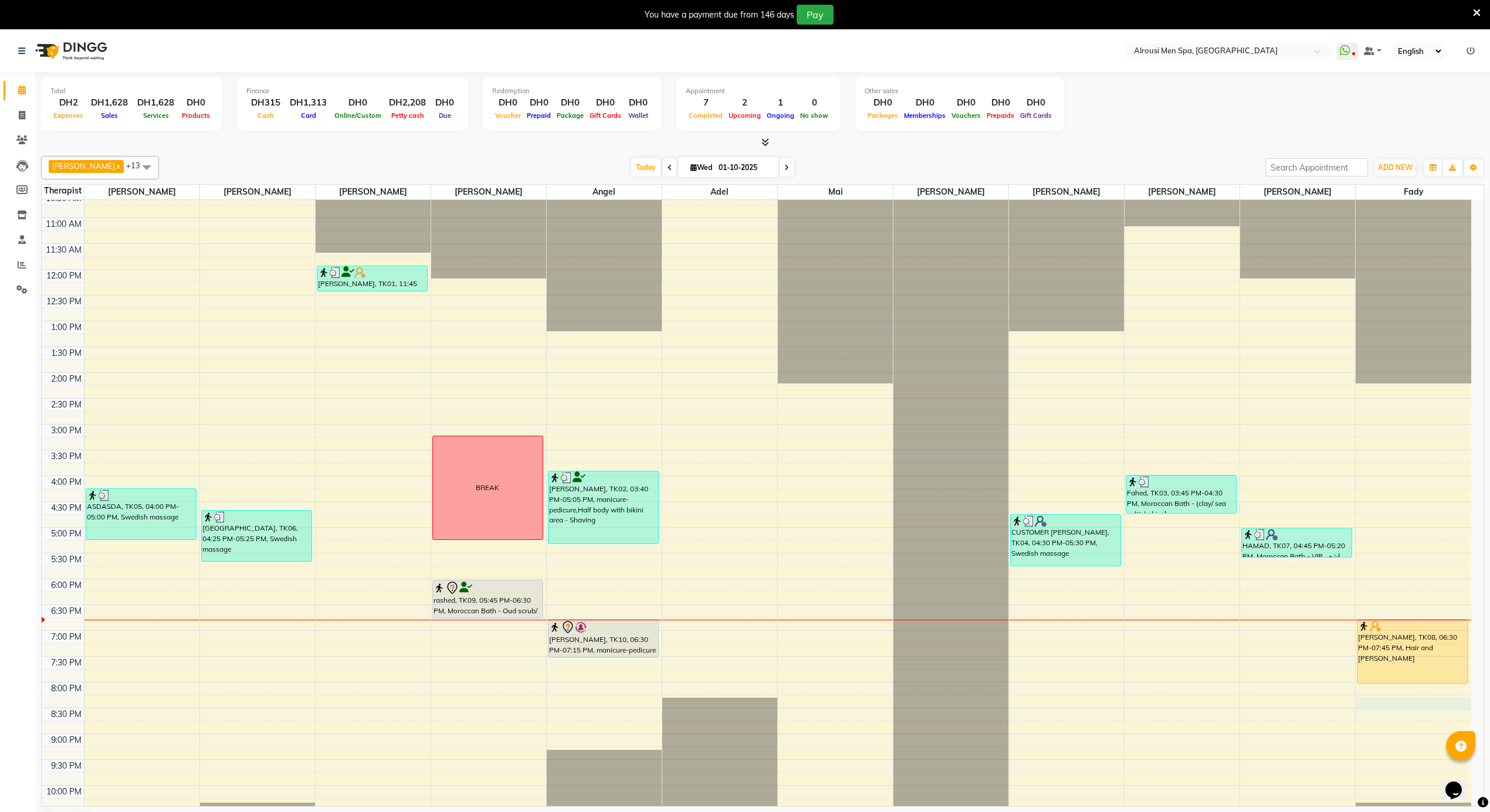
click at [1361, 702] on div "12:00 AM 12:30 AM 1:00 AM 1:30 AM 2:00 AM 2:30 AM 3:00 AM 3:30 AM 4:00 AM 4:30 …" at bounding box center [756, 269] width 1430 height 1238
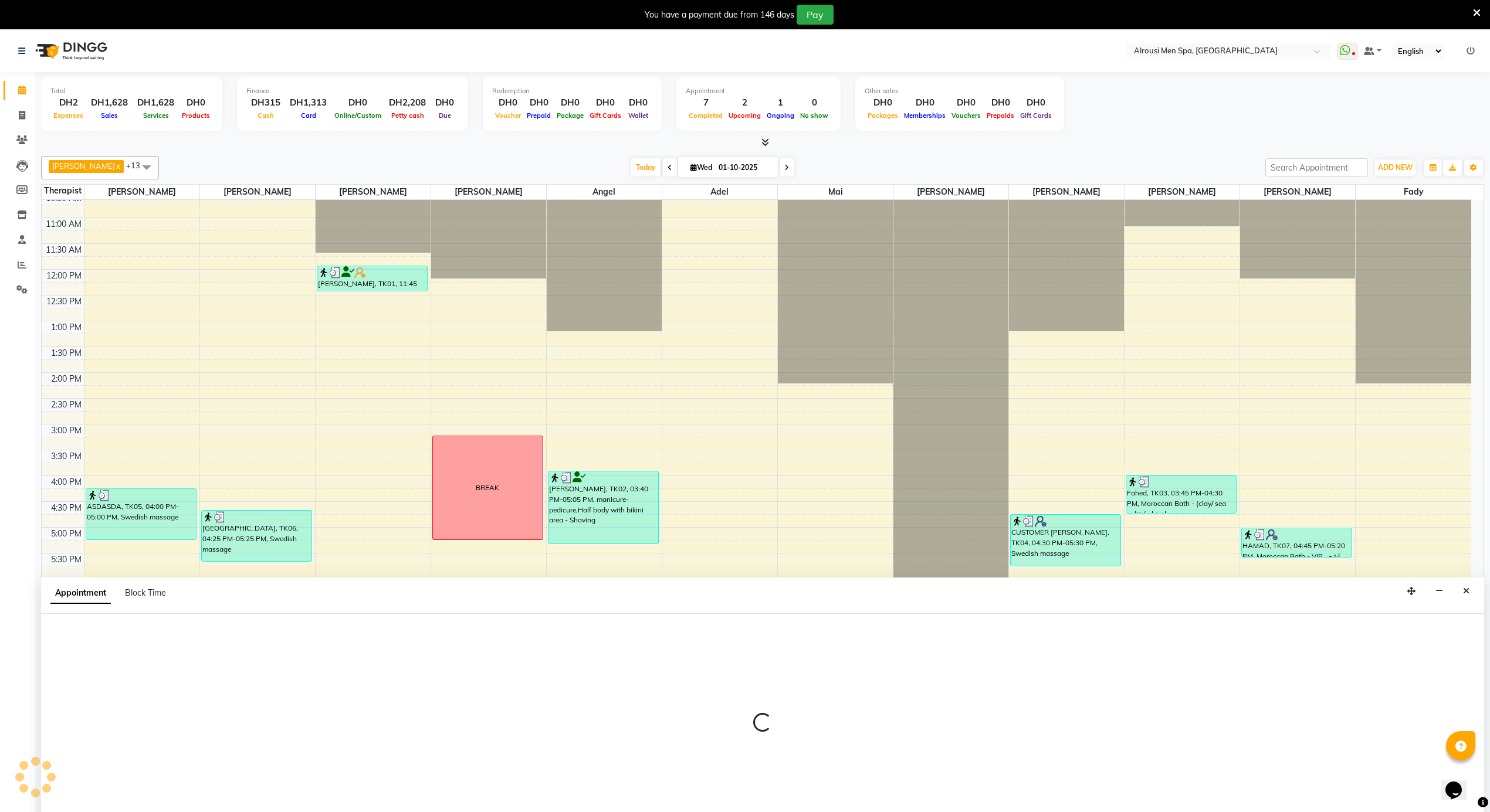
scroll to position [31, 0]
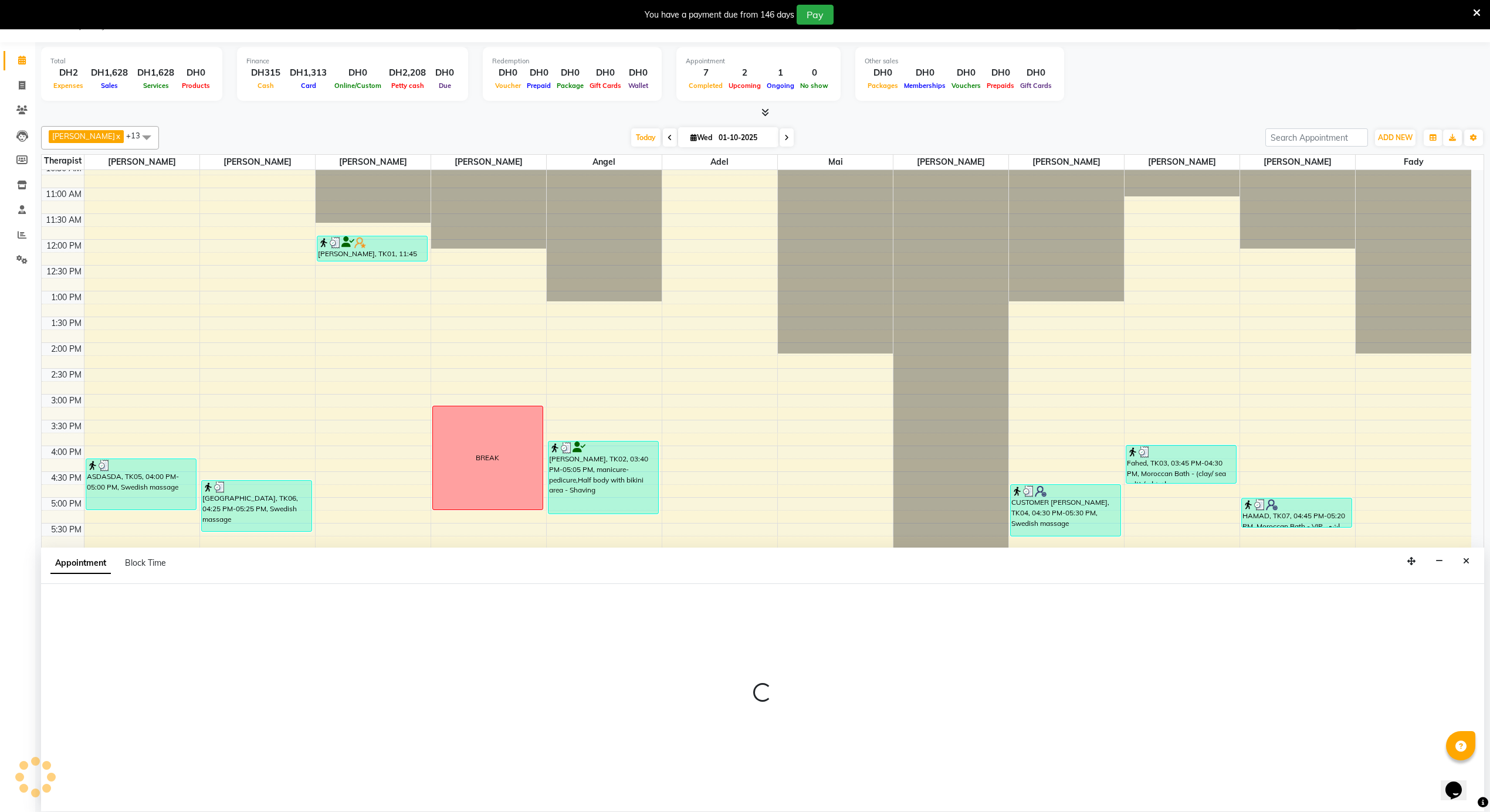
select select "79271"
select select "1200"
select select "tentative"
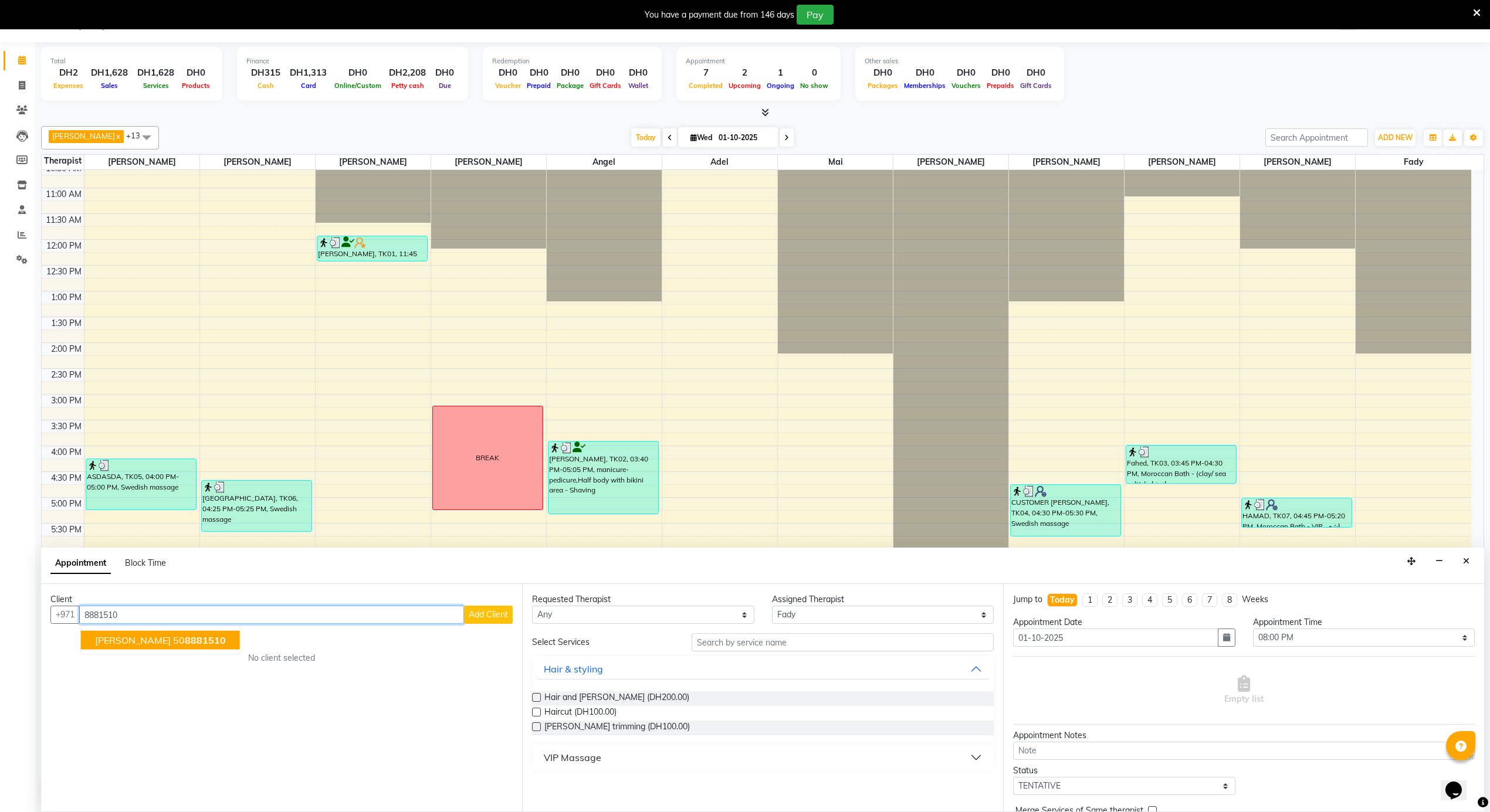
click at [188, 637] on span "8881510" at bounding box center [206, 640] width 41 height 12
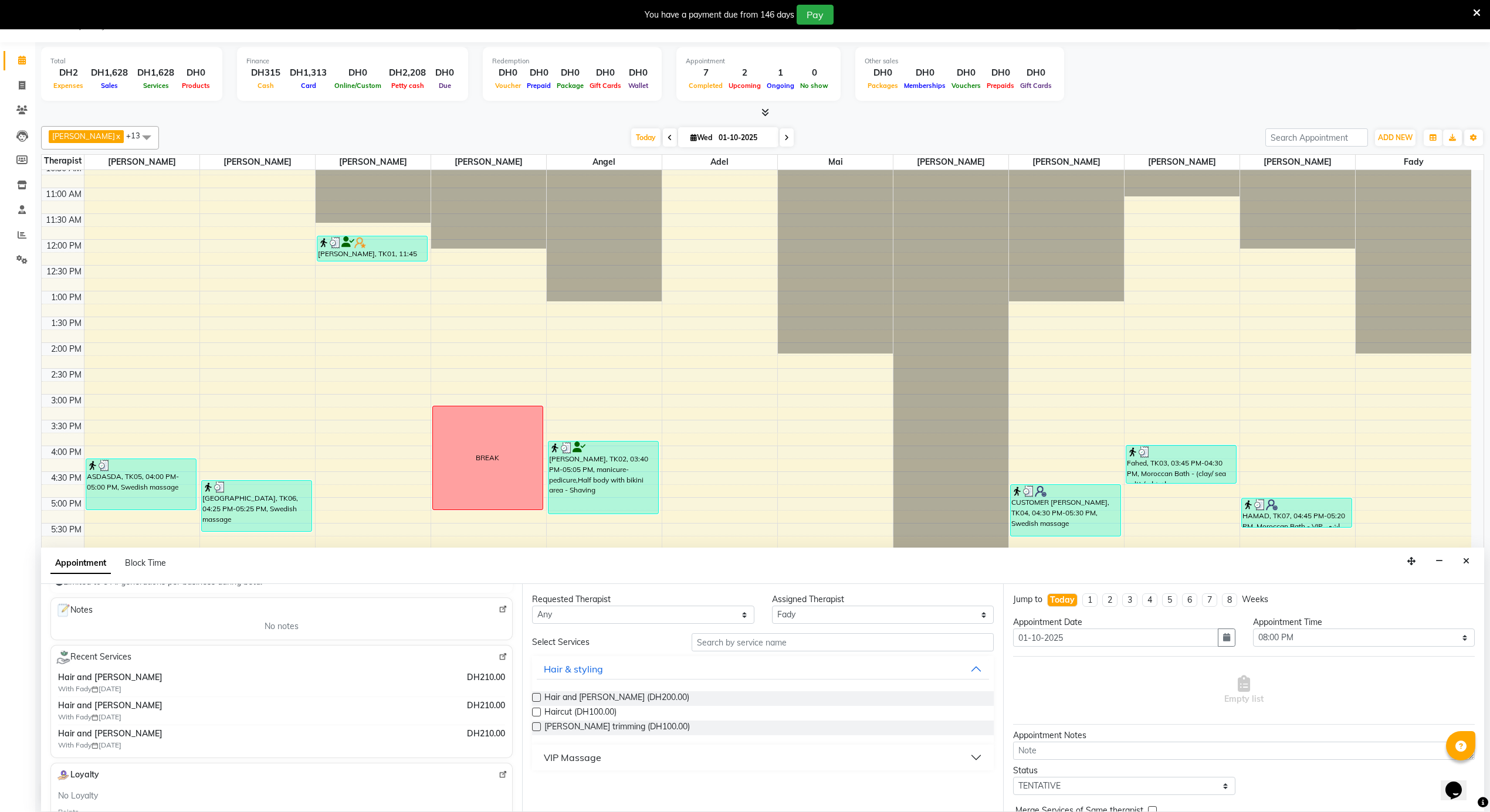
scroll to position [156, 0]
type input "508881510"
click at [629, 701] on span "Hair and [PERSON_NAME] (DH200.00)" at bounding box center [616, 699] width 145 height 15
checkbox input "false"
click at [1322, 640] on select "Select 12:00 AM 12:05 AM 12:10 AM 12:15 AM 12:20 AM 12:25 AM 12:30 AM 12:35 AM …" at bounding box center [1364, 637] width 222 height 18
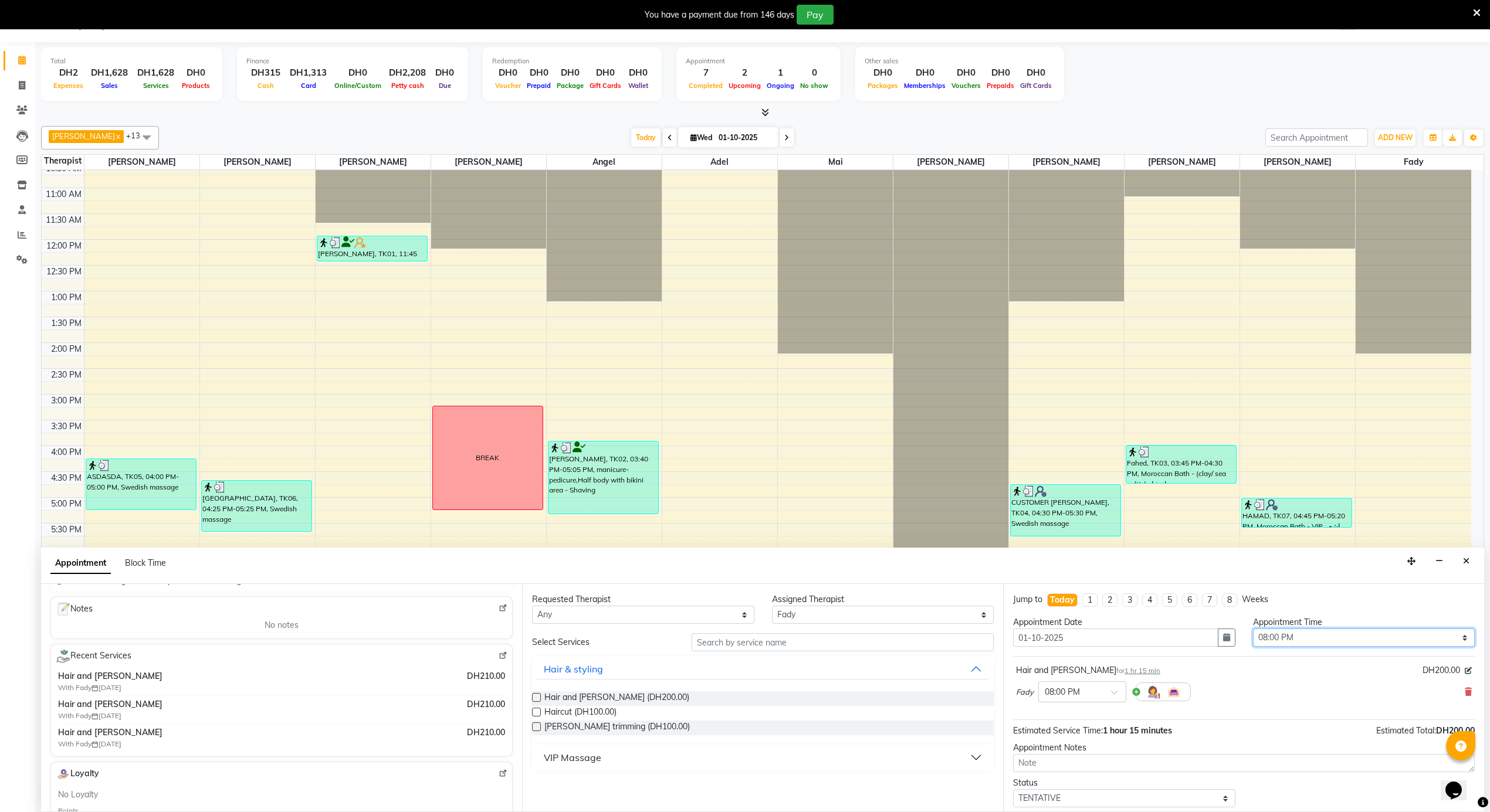
select select "1155"
click at [1253, 630] on select "Select 12:00 AM 12:05 AM 12:10 AM 12:15 AM 12:20 AM 12:25 AM 12:30 AM 12:35 AM …" at bounding box center [1364, 637] width 222 height 18
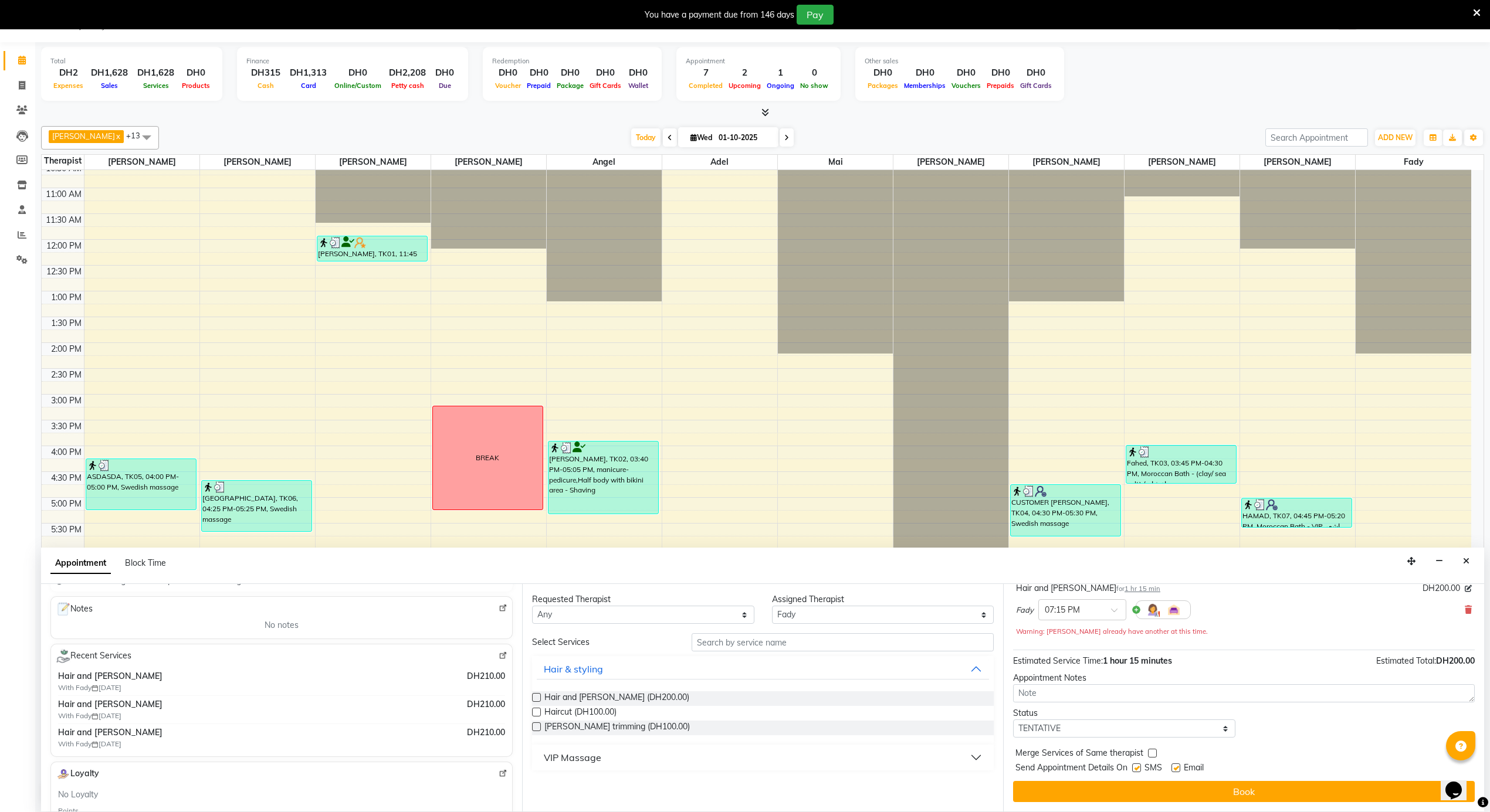
scroll to position [83, 0]
click at [1176, 769] on label at bounding box center [1176, 768] width 9 height 9
click at [1176, 769] on input "checkbox" at bounding box center [1175, 769] width 8 height 8
checkbox input "false"
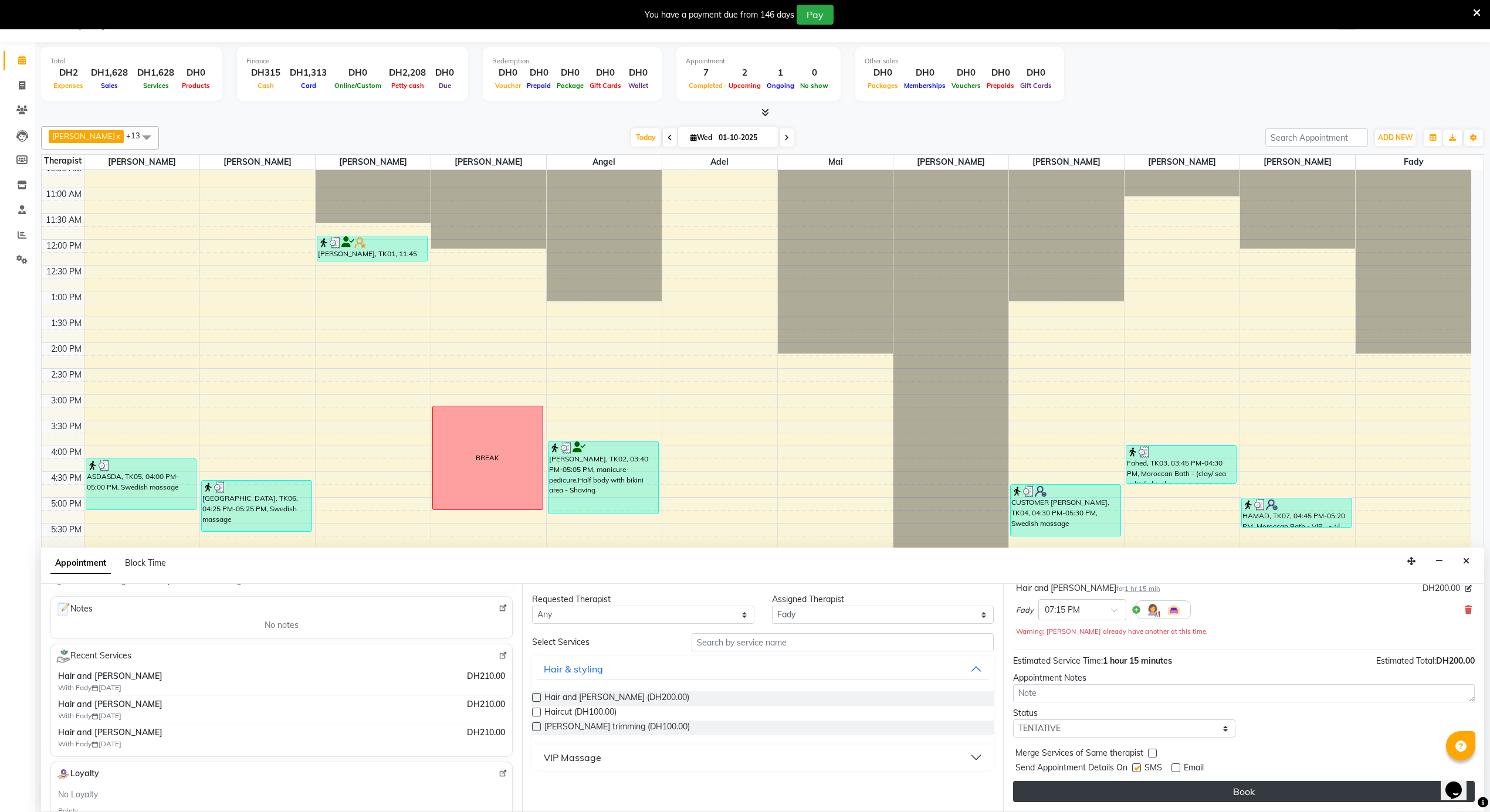
click at [1166, 793] on button "Book" at bounding box center [1244, 792] width 461 height 21
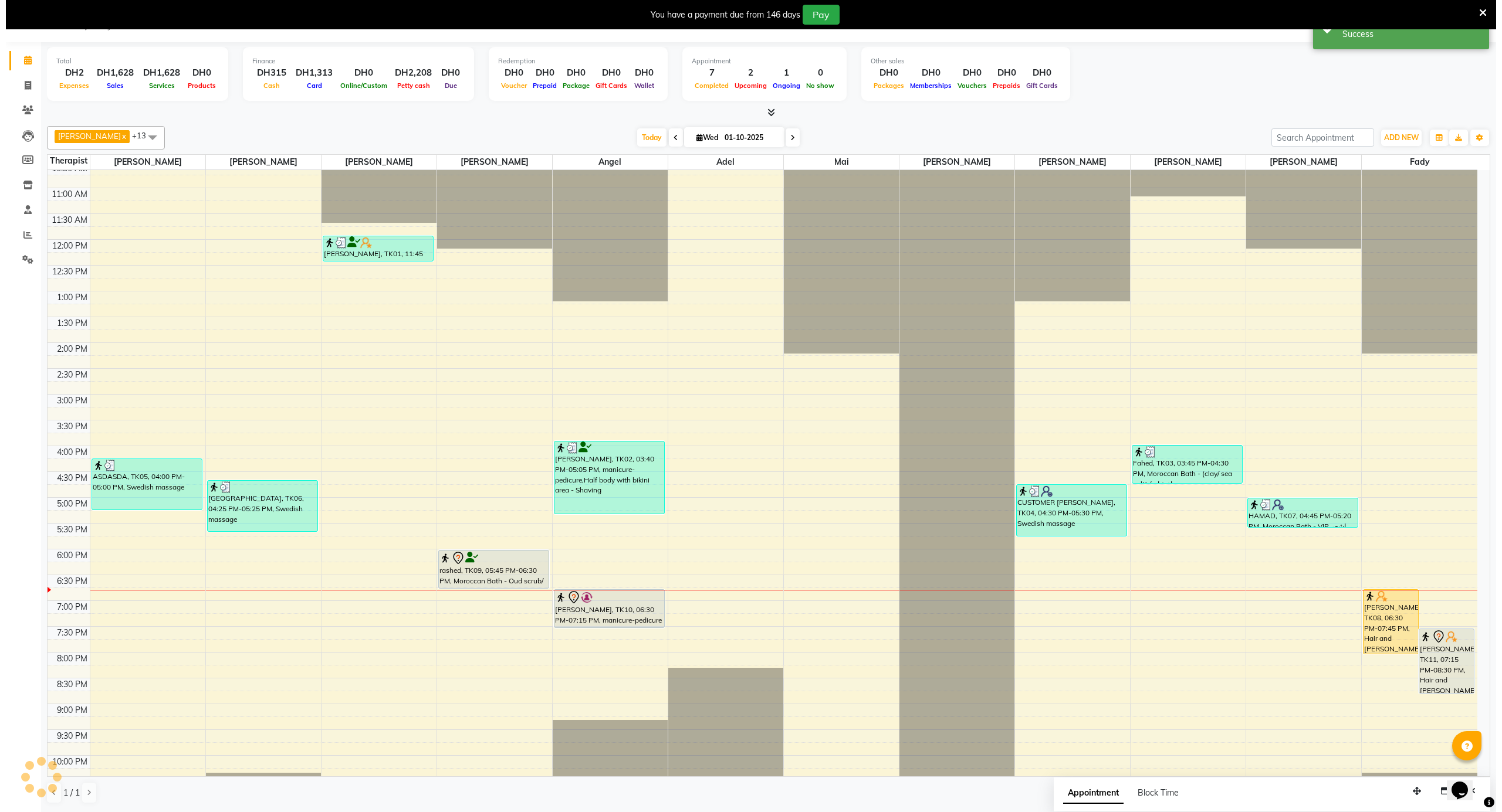
scroll to position [0, 0]
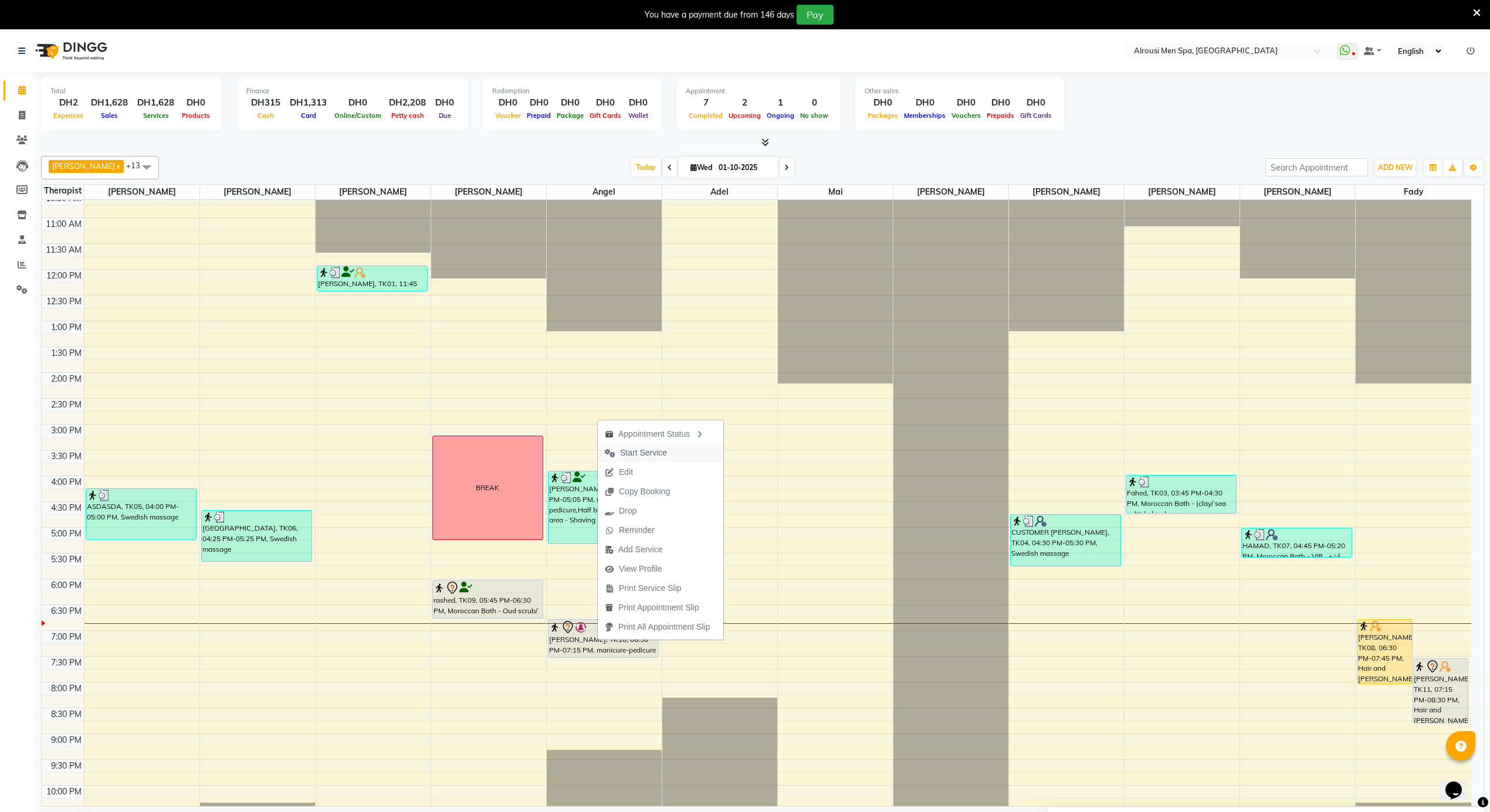
click at [644, 455] on span "Start Service" at bounding box center [643, 453] width 47 height 12
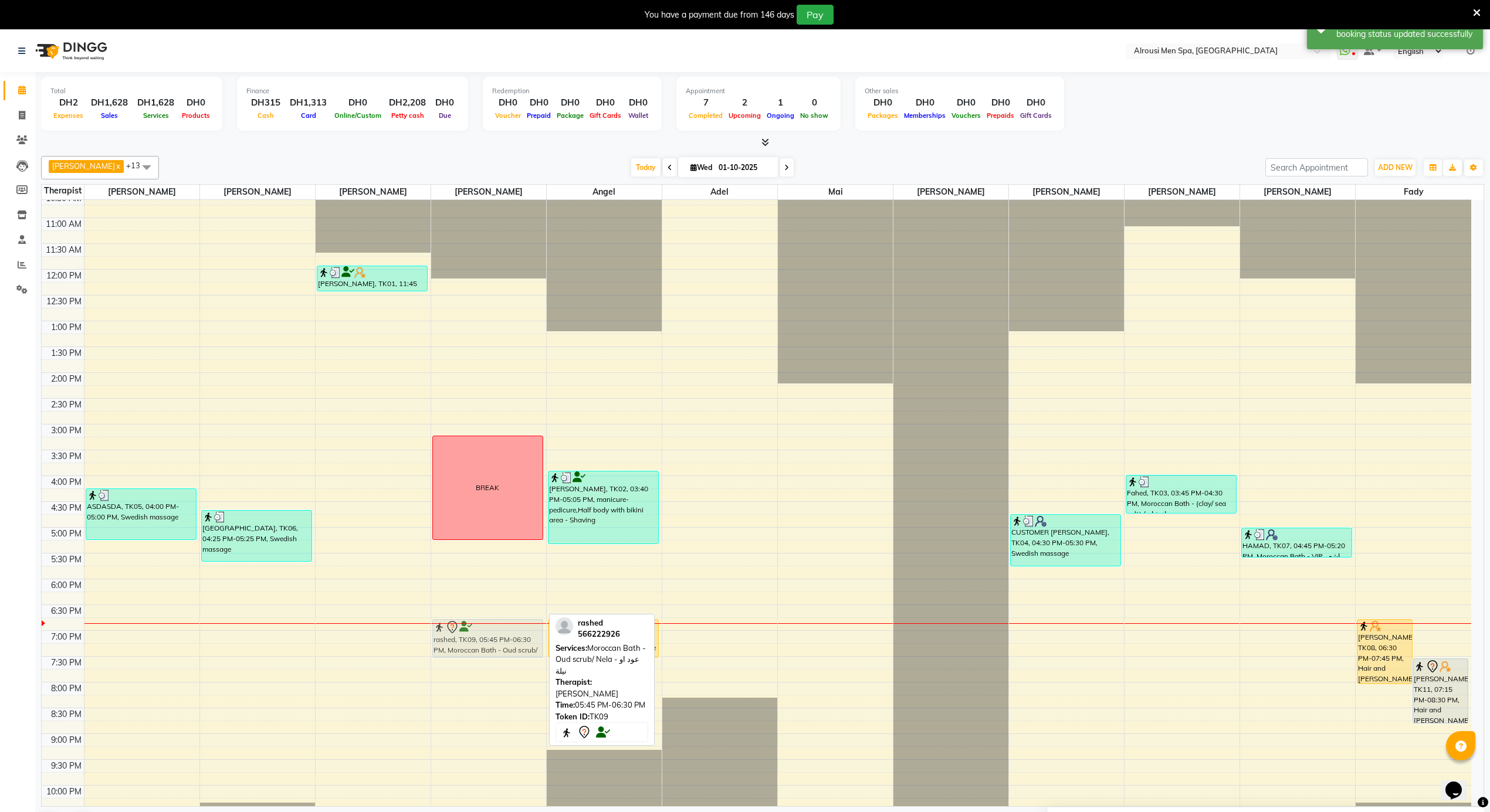
drag, startPoint x: 461, startPoint y: 598, endPoint x: 457, endPoint y: 638, distance: 40.2
click at [457, 638] on div "BREAK rashed, TK09, 05:45 PM-06:30 PM, Moroccan Bath - Oud scrub/ Nela - عود او…" at bounding box center [489, 269] width 115 height 1238
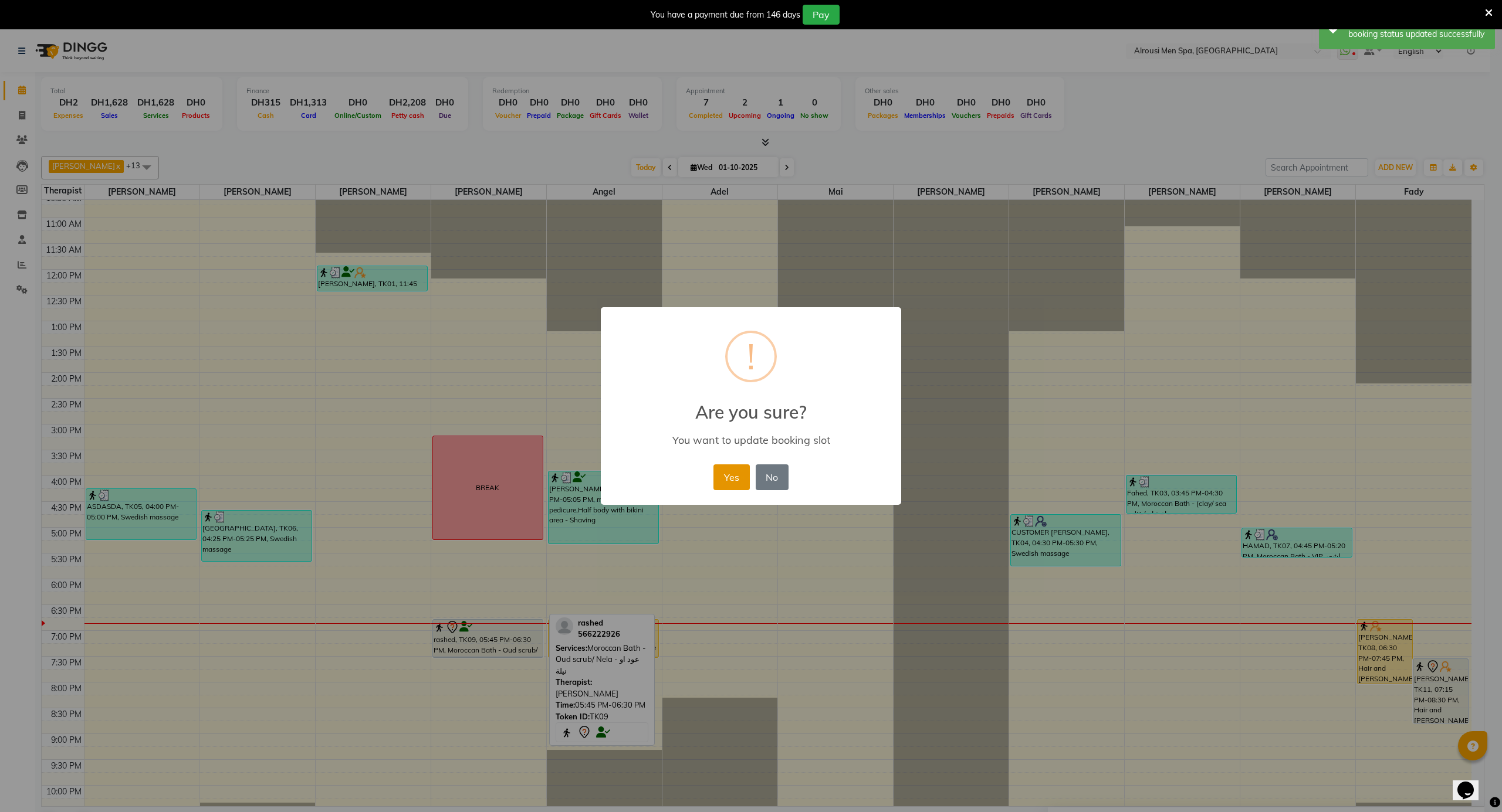
click at [733, 469] on button "Yes" at bounding box center [731, 477] width 36 height 26
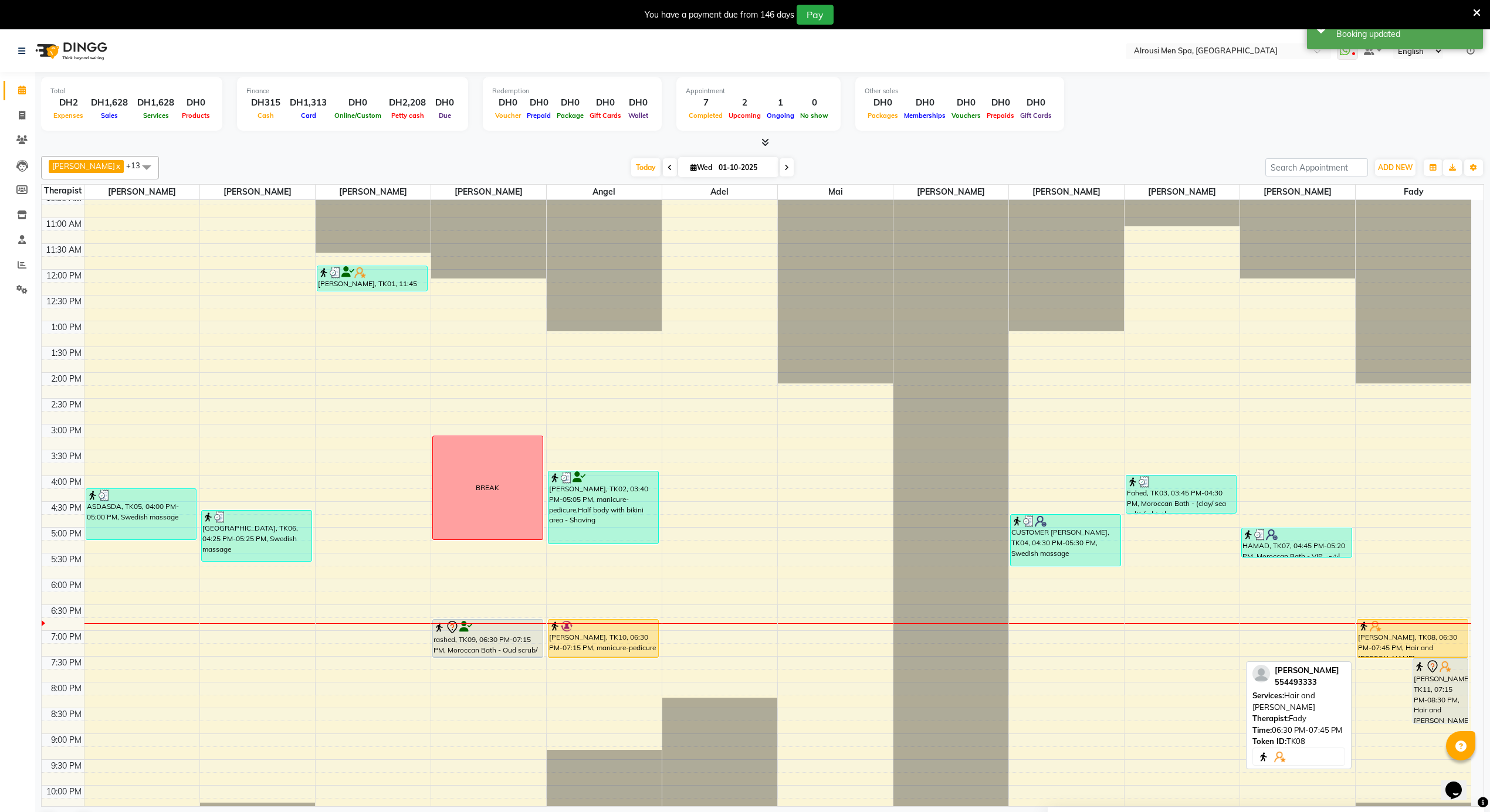
drag, startPoint x: 1394, startPoint y: 683, endPoint x: 1398, endPoint y: 651, distance: 32.2
click at [1398, 651] on div "[PERSON_NAME], TK08, 06:30 PM-07:45 PM, Hair and [PERSON_NAME], TK11, 07:15 PM-…" at bounding box center [1414, 269] width 116 height 1238
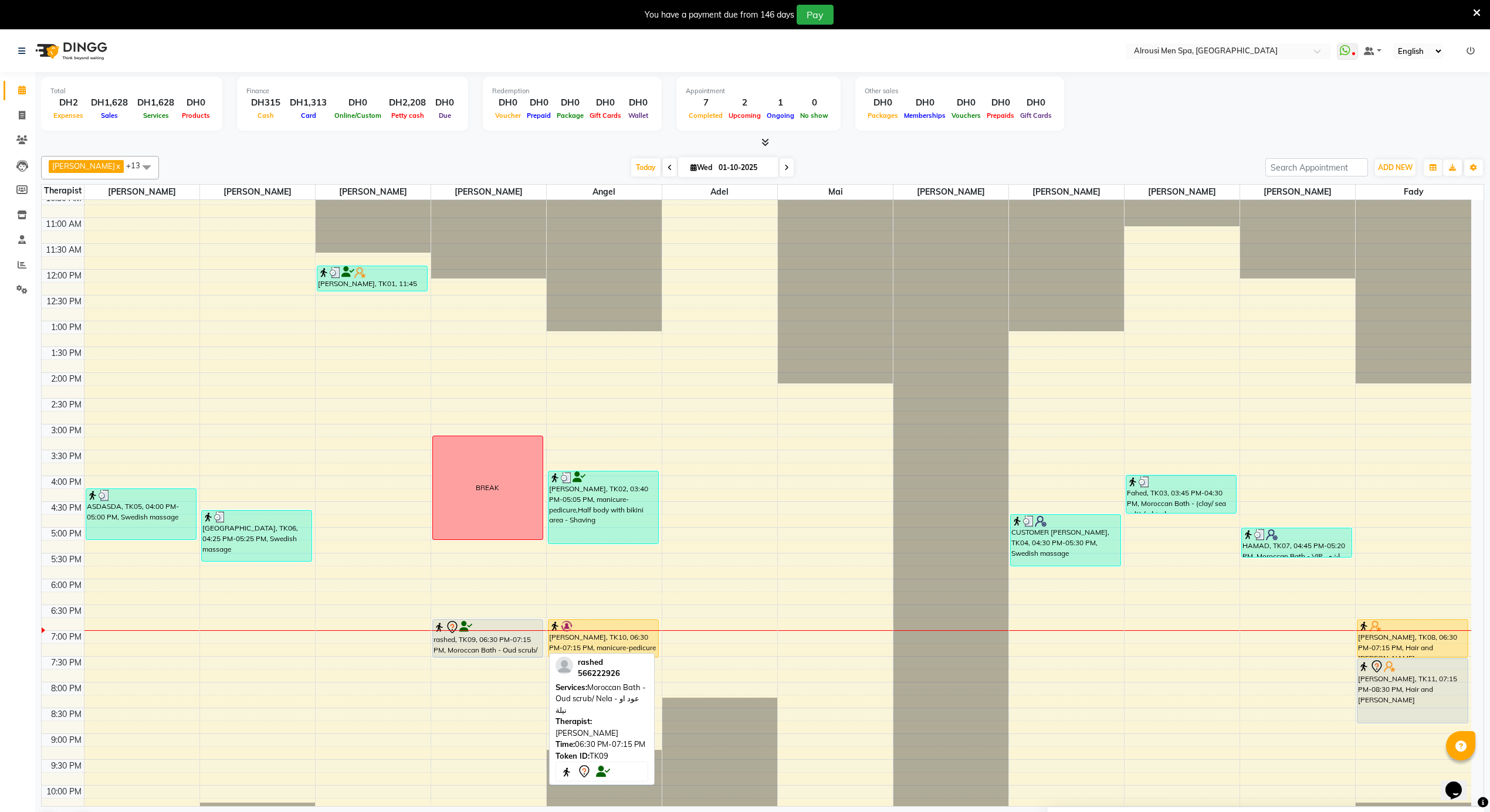
click at [454, 636] on div "rashed, TK09, 06:30 PM-07:15 PM, Moroccan Bath - Oud scrub/ Nela - عود او نيلة" at bounding box center [488, 638] width 110 height 38
click at [486, 648] on div "rashed, TK09, 06:30 PM-07:15 PM, Moroccan Bath - Oud scrub/ Nela - عود او نيلة" at bounding box center [488, 638] width 110 height 38
select select "7"
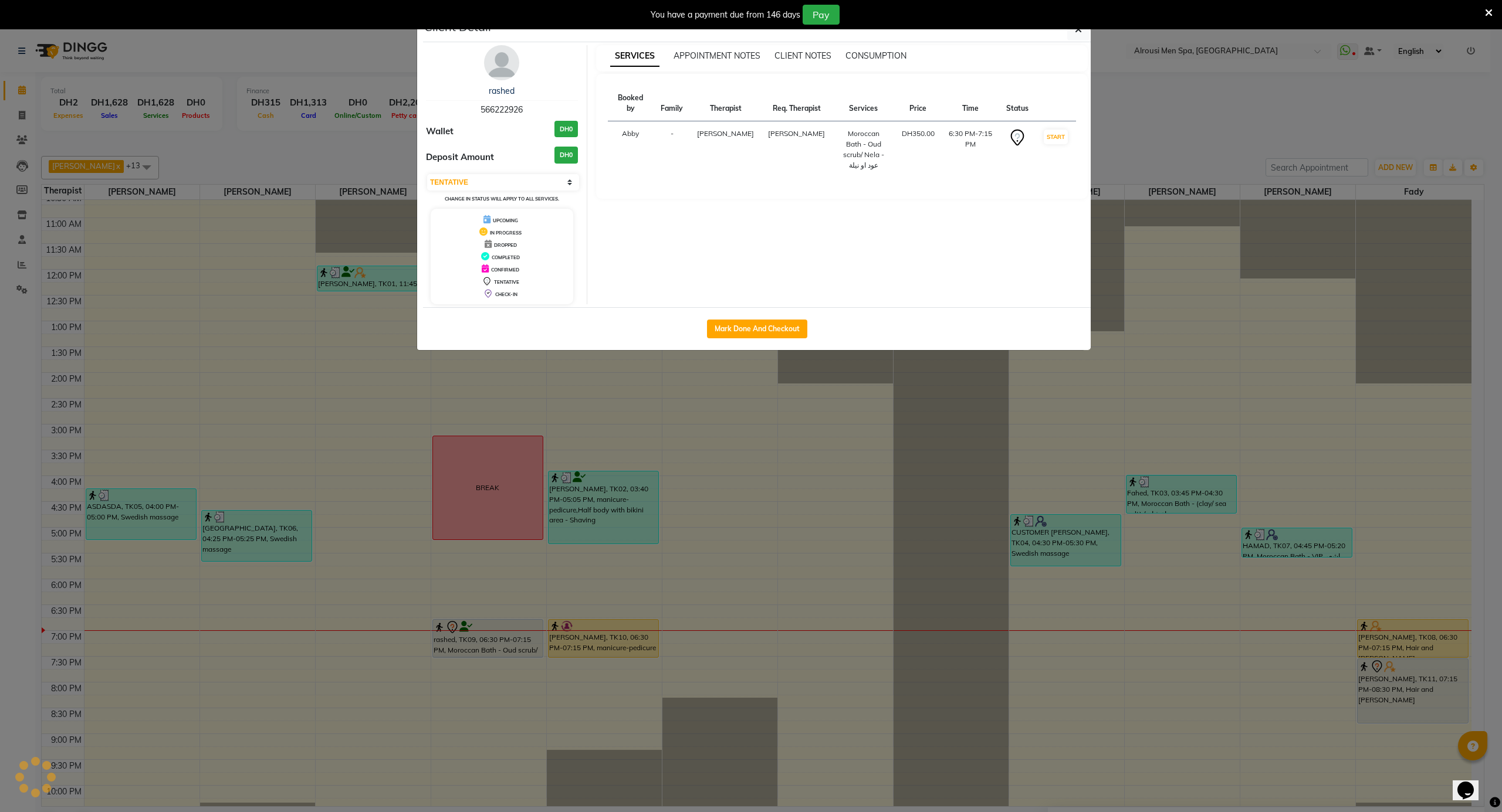
click at [505, 64] on img at bounding box center [502, 63] width 35 height 35
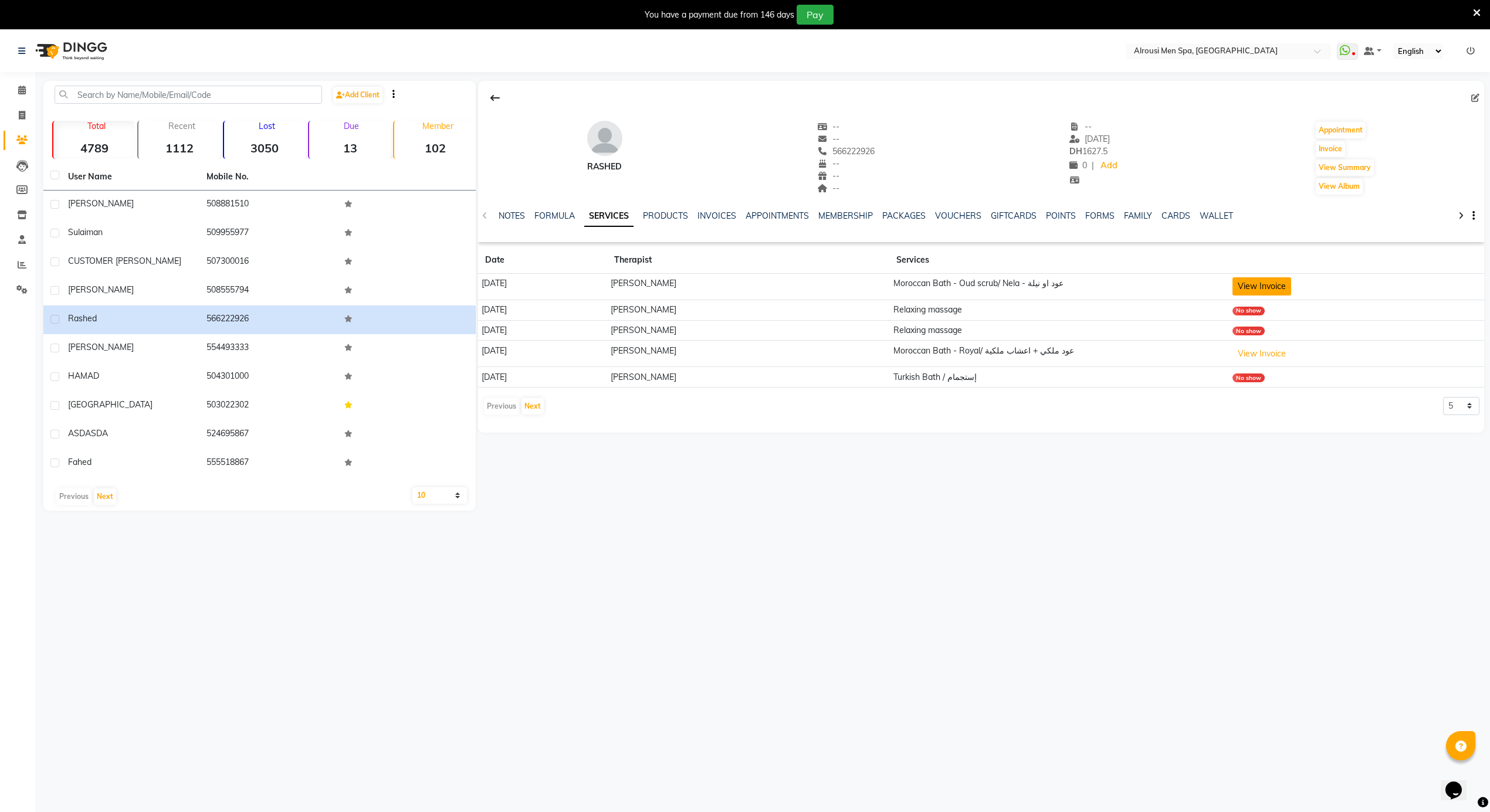
click at [1263, 285] on button "View Invoice" at bounding box center [1261, 286] width 58 height 18
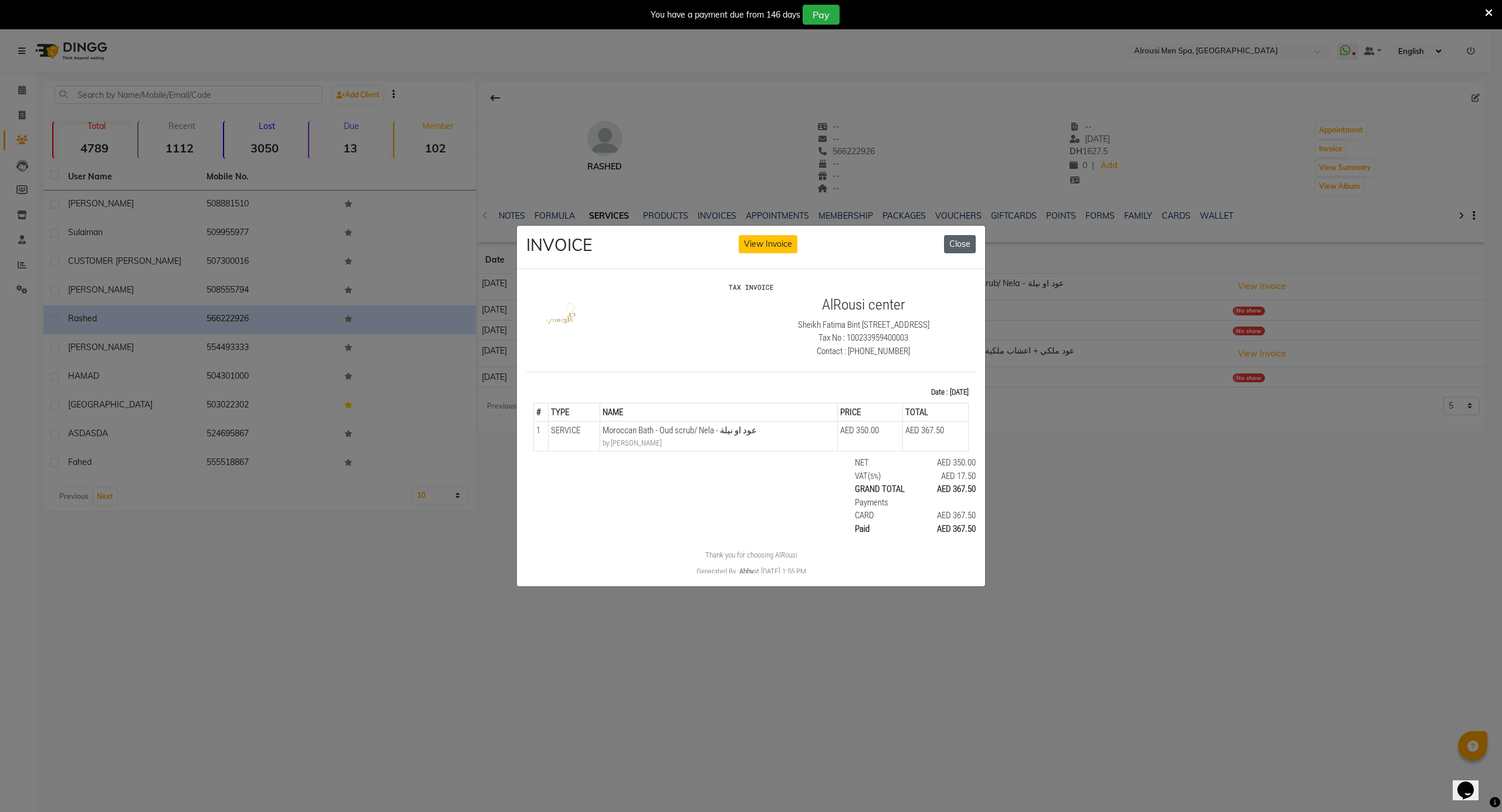
click at [958, 240] on button "Close" at bounding box center [960, 244] width 32 height 18
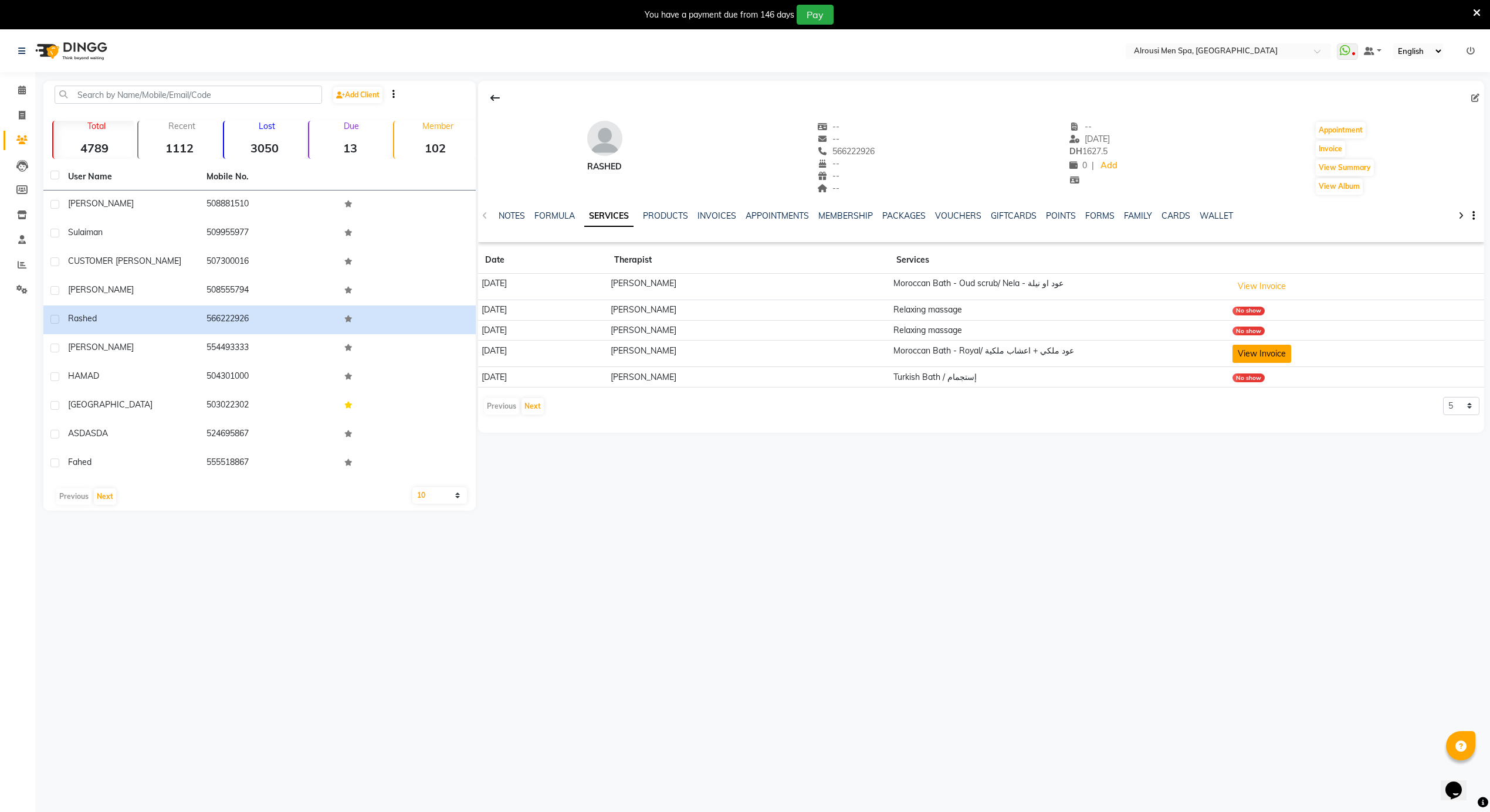
click at [1255, 360] on button "View Invoice" at bounding box center [1261, 354] width 58 height 18
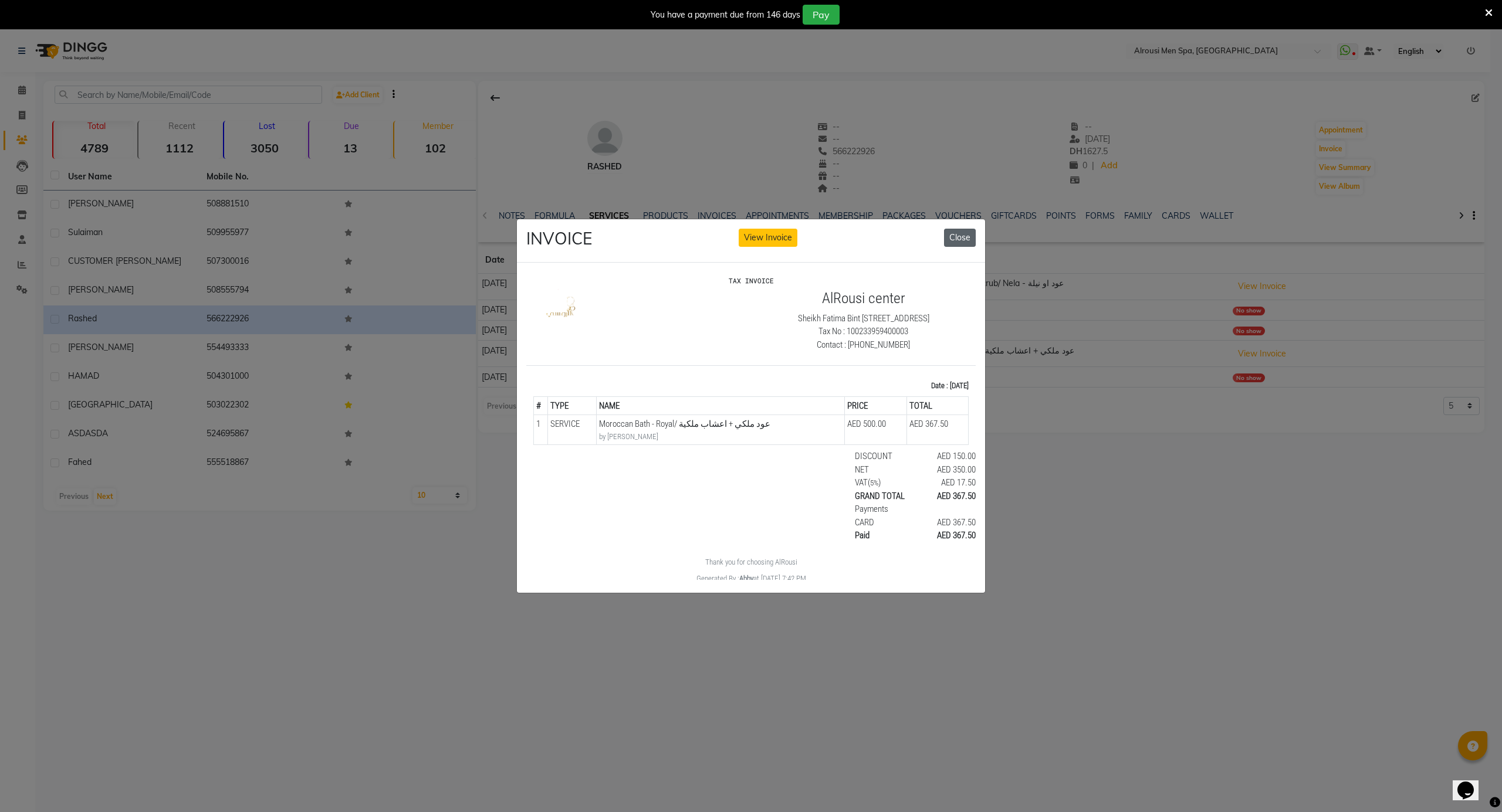
click at [953, 236] on button "Close" at bounding box center [960, 237] width 32 height 18
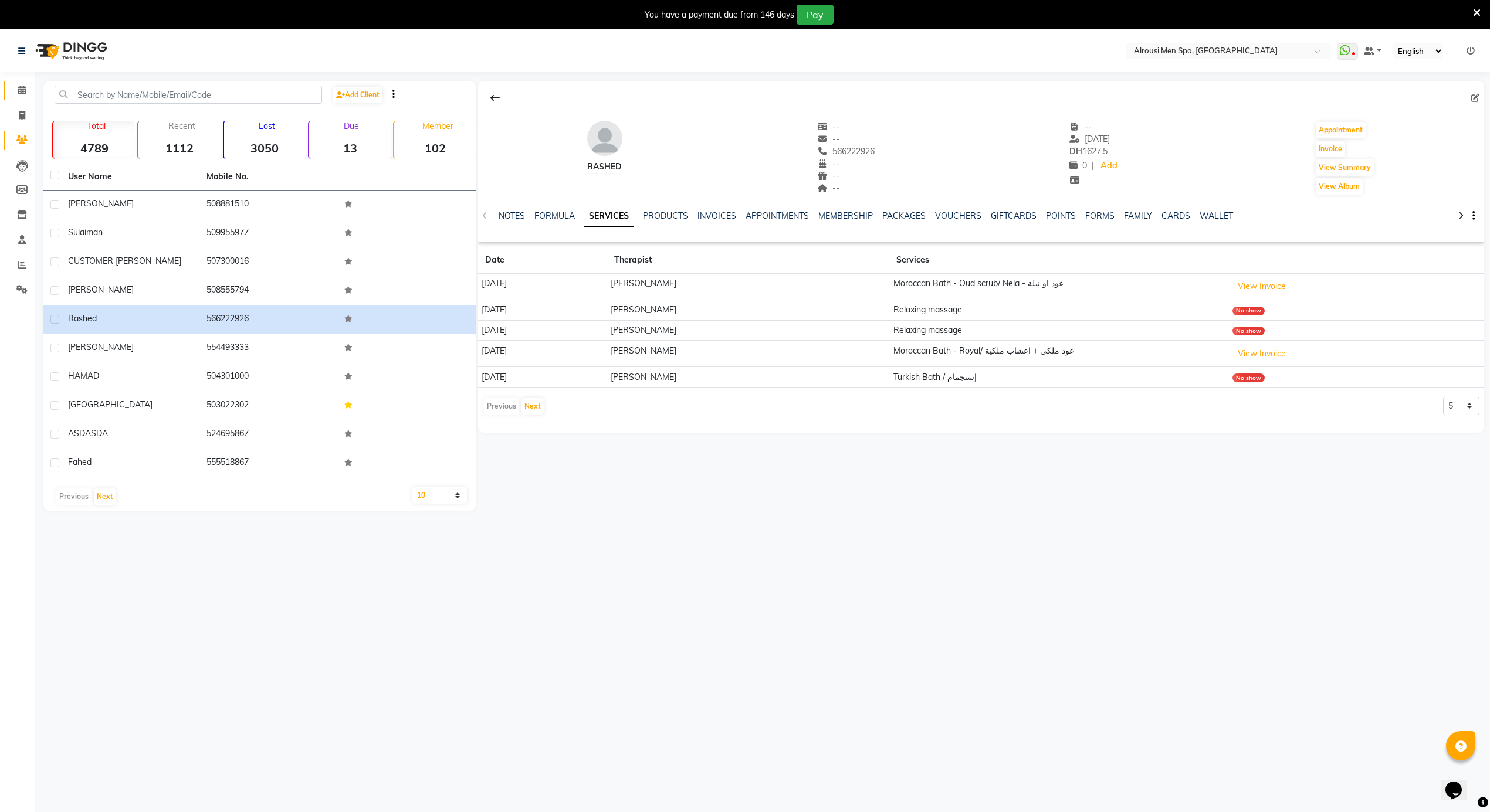
click at [15, 95] on span at bounding box center [22, 90] width 21 height 14
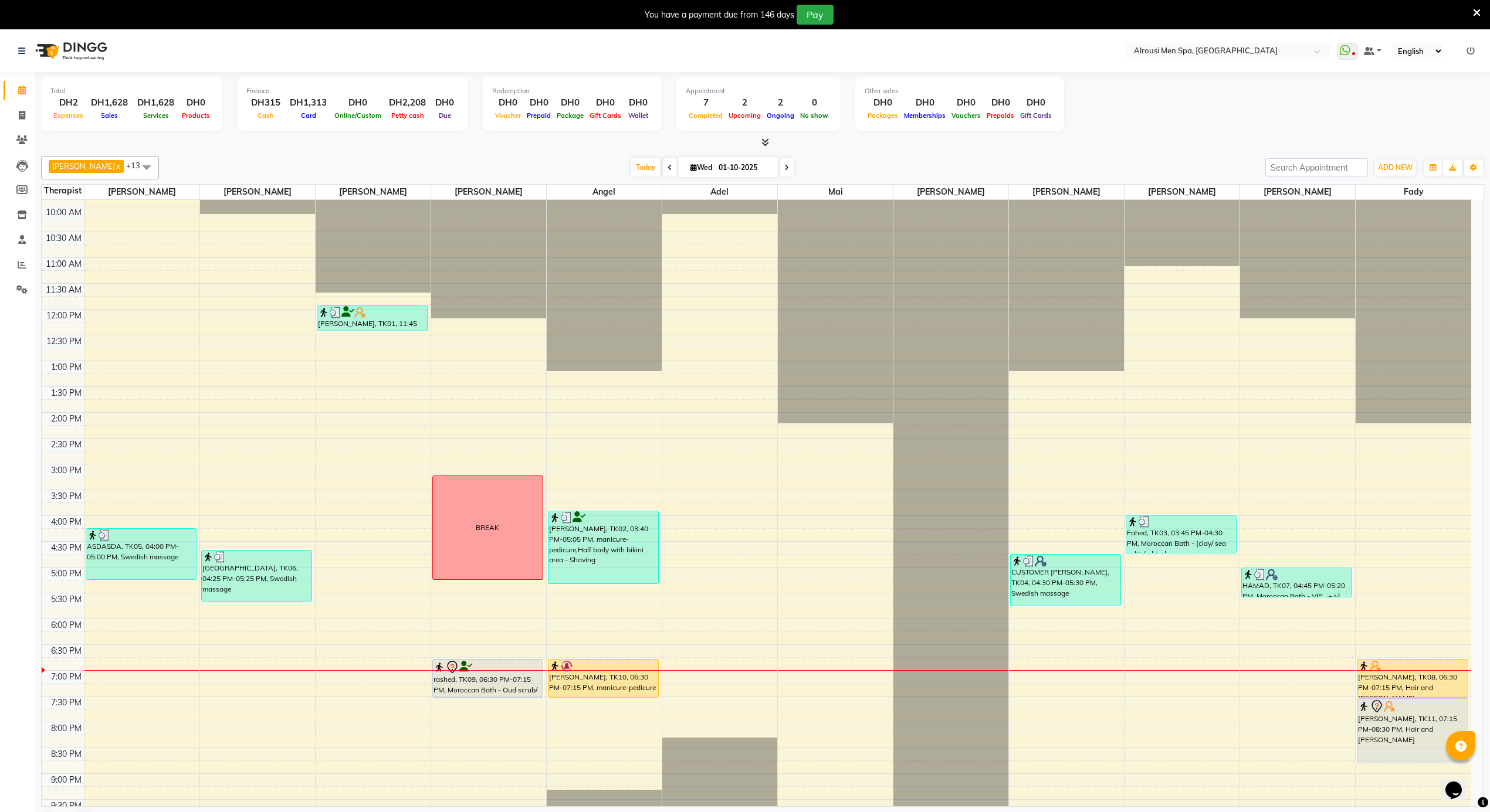
scroll to position [654, 0]
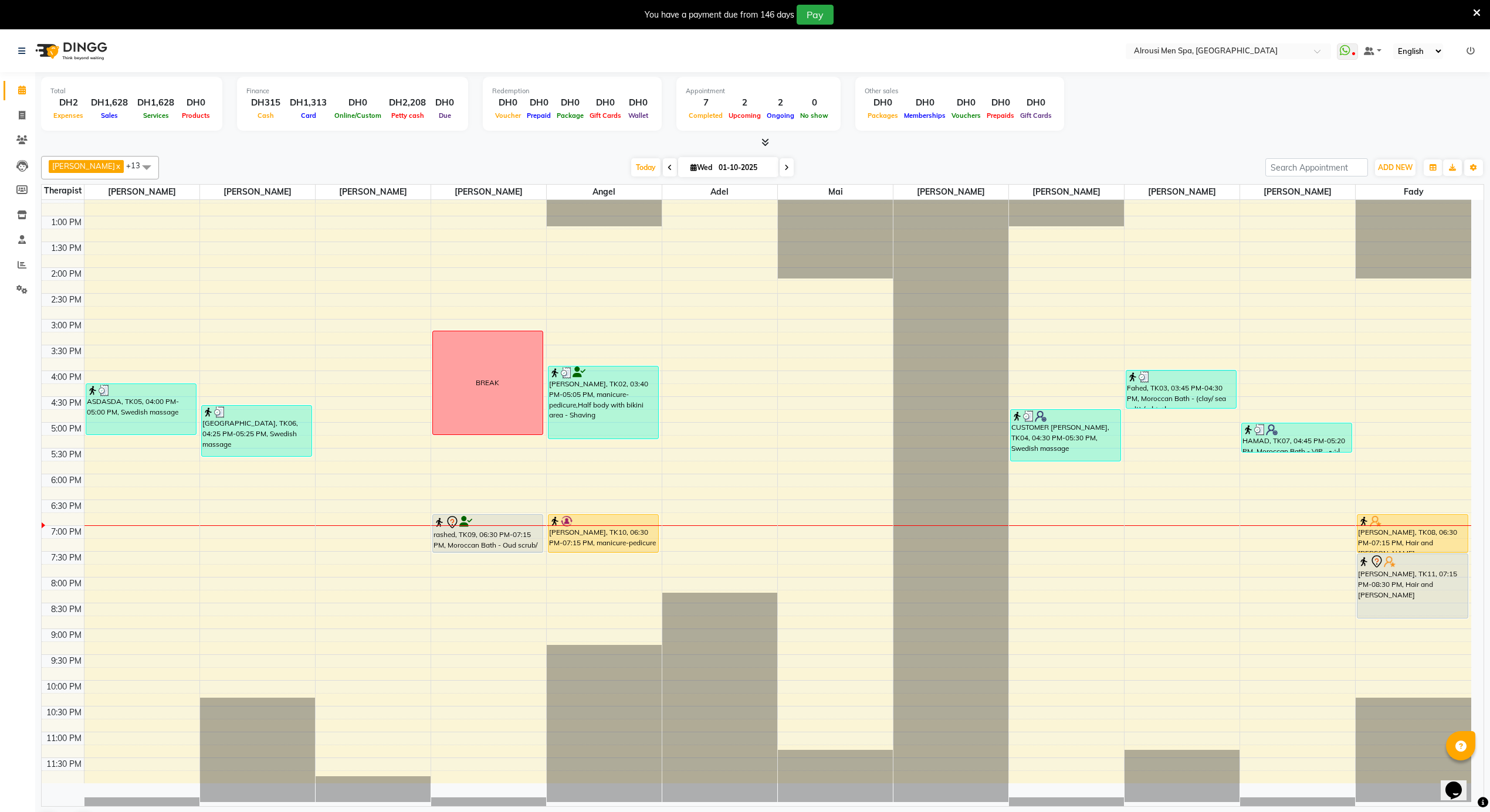
click at [367, 573] on div "12:00 AM 12:30 AM 1:00 AM 1:30 AM 2:00 AM 2:30 AM 3:00 AM 3:30 AM 4:00 AM 4:30 …" at bounding box center [756, 165] width 1430 height 1238
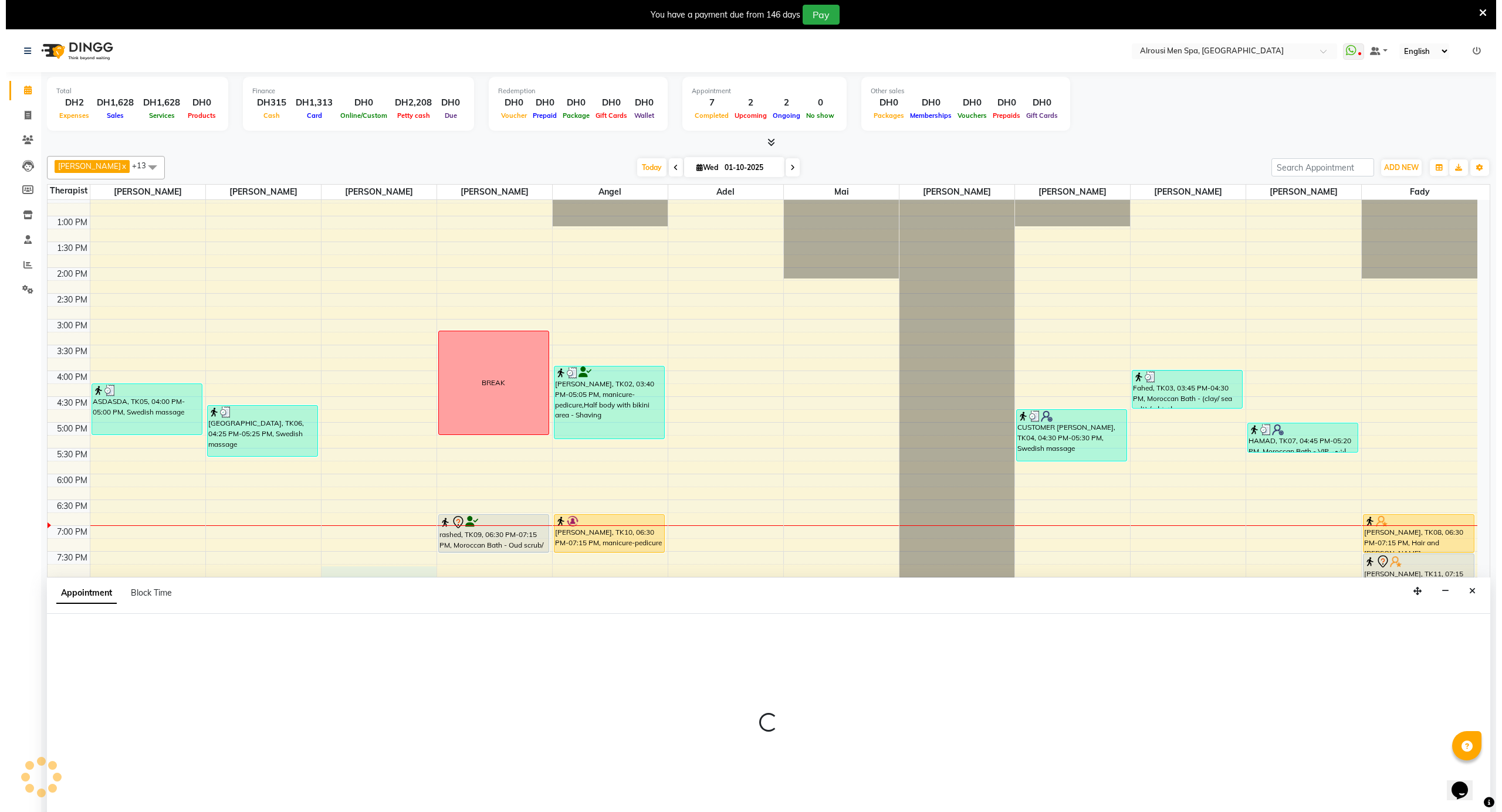
scroll to position [31, 0]
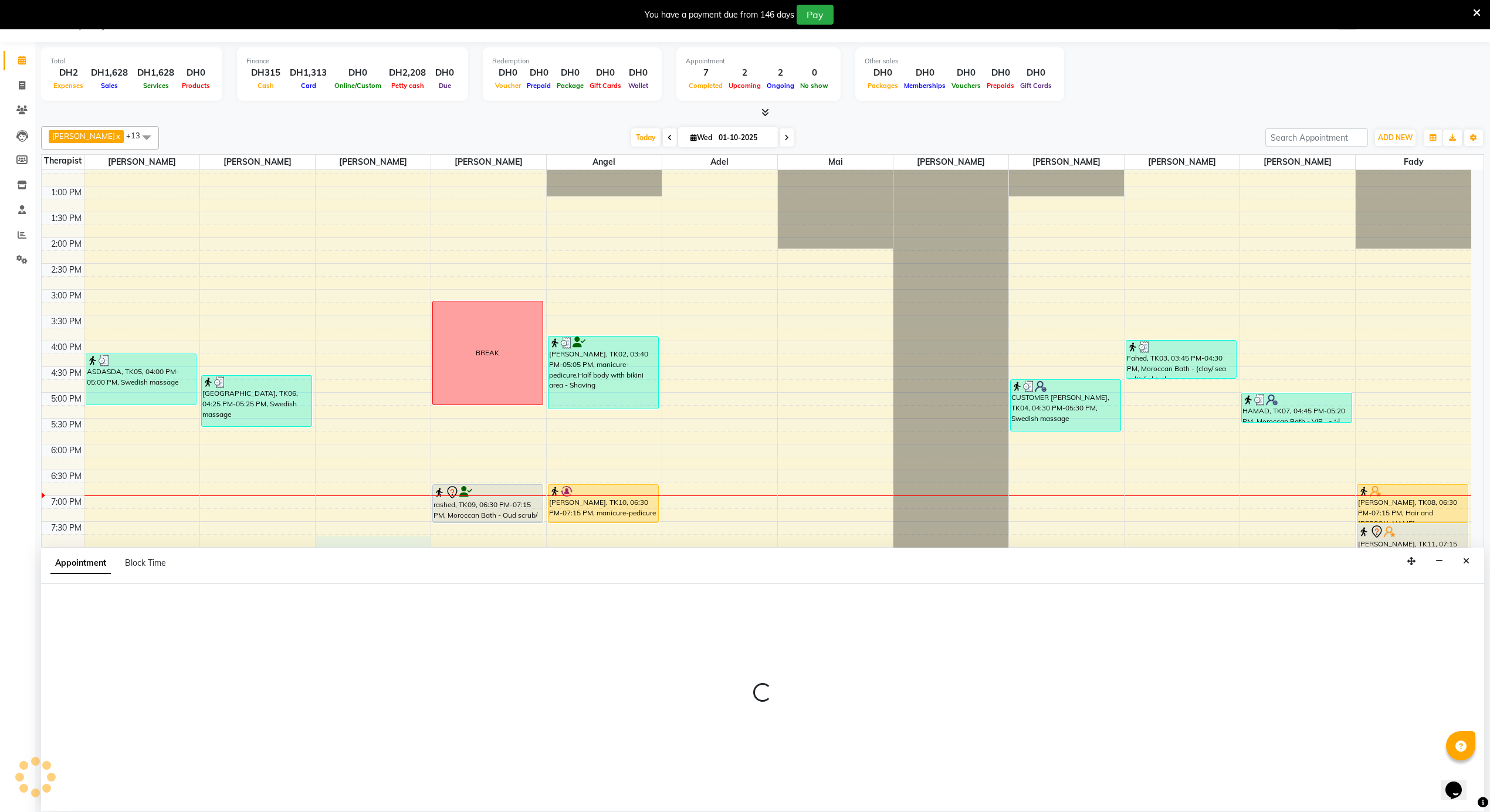
select select "38891"
select select "tentative"
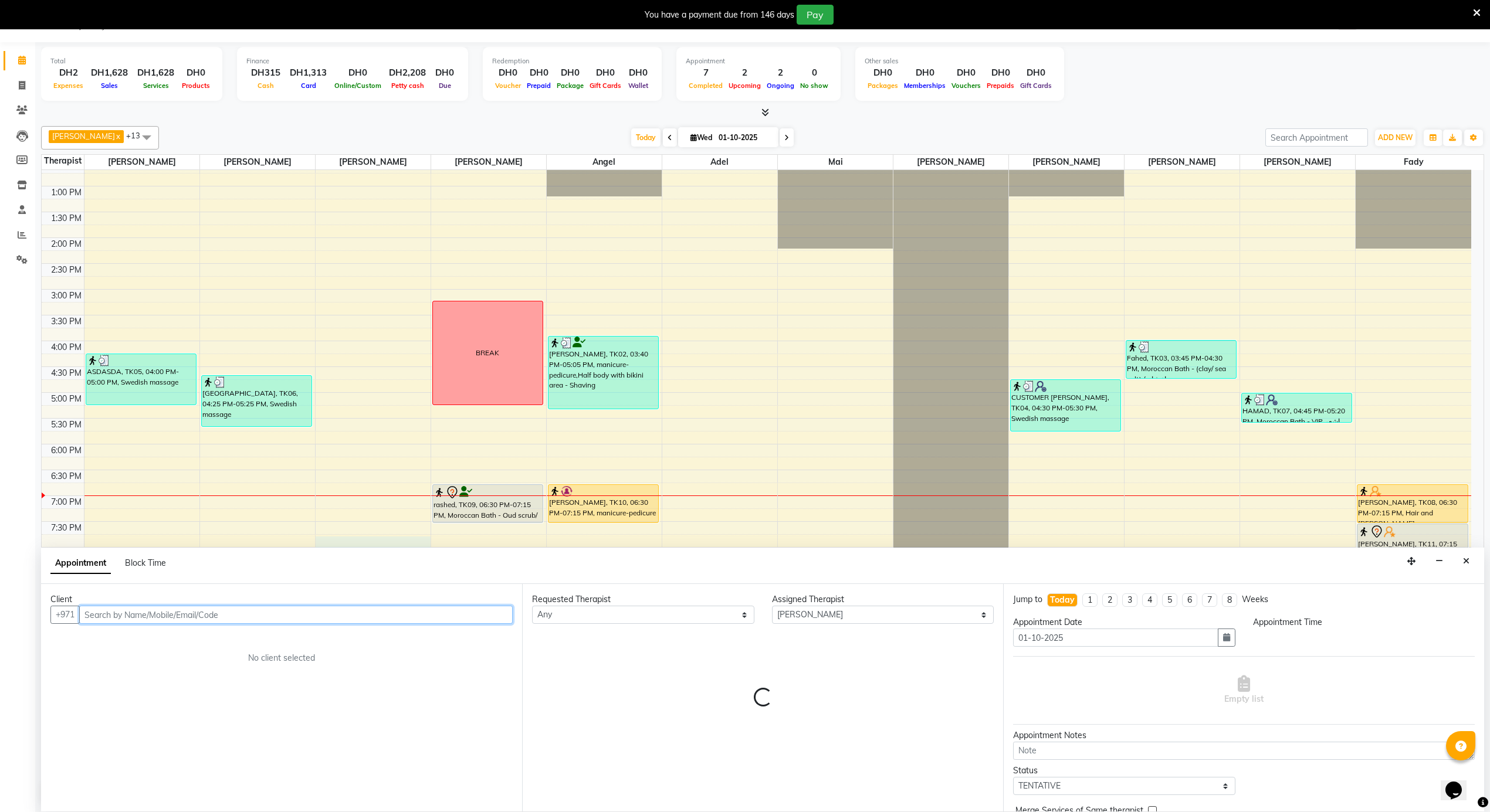
select select "1170"
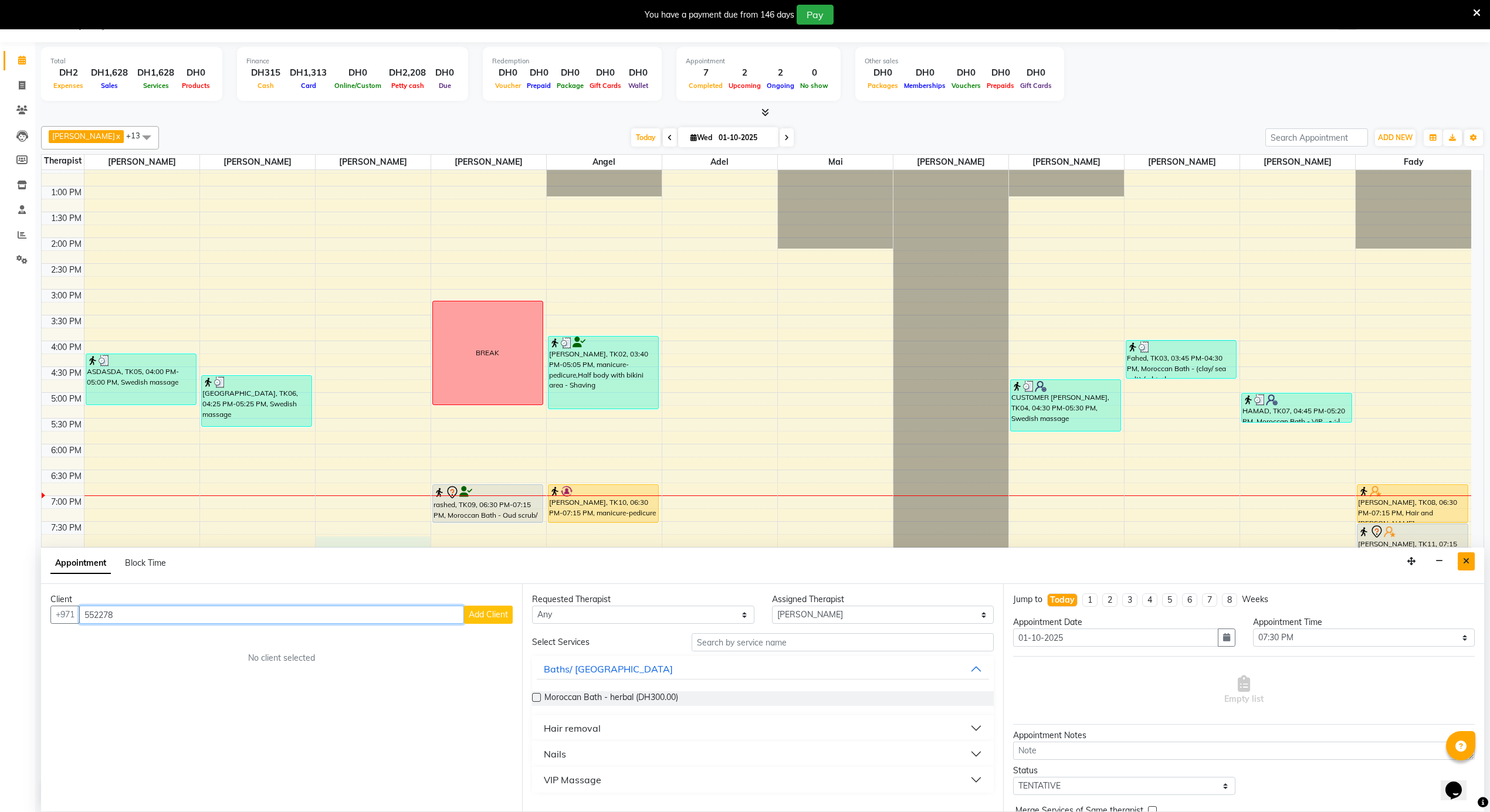
type input "552278"
click at [1466, 559] on icon "Close" at bounding box center [1466, 561] width 6 height 8
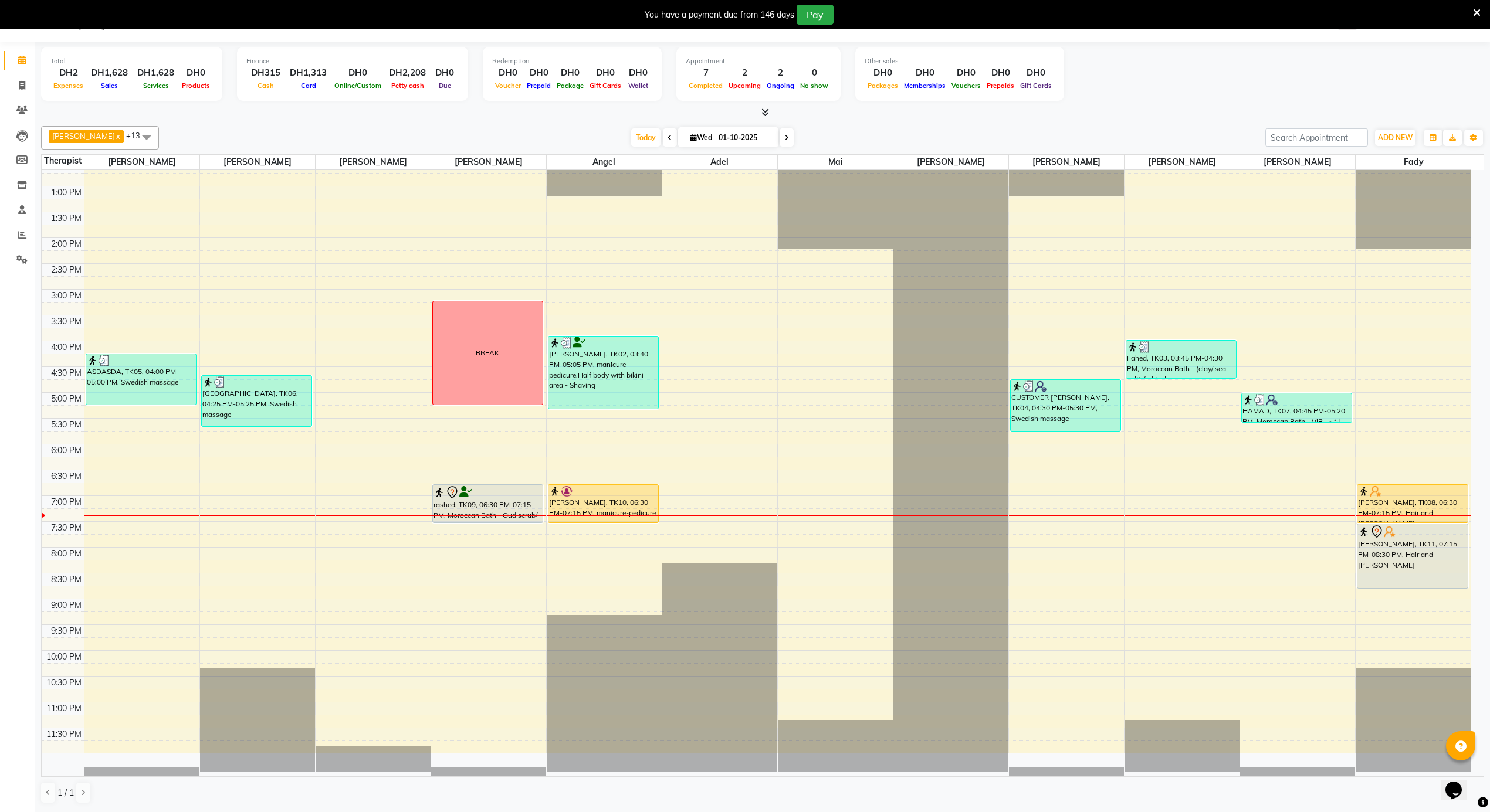
click at [293, 540] on div "12:00 AM 12:30 AM 1:00 AM 1:30 AM 2:00 AM 2:30 AM 3:00 AM 3:30 AM 4:00 AM 4:30 …" at bounding box center [756, 135] width 1430 height 1238
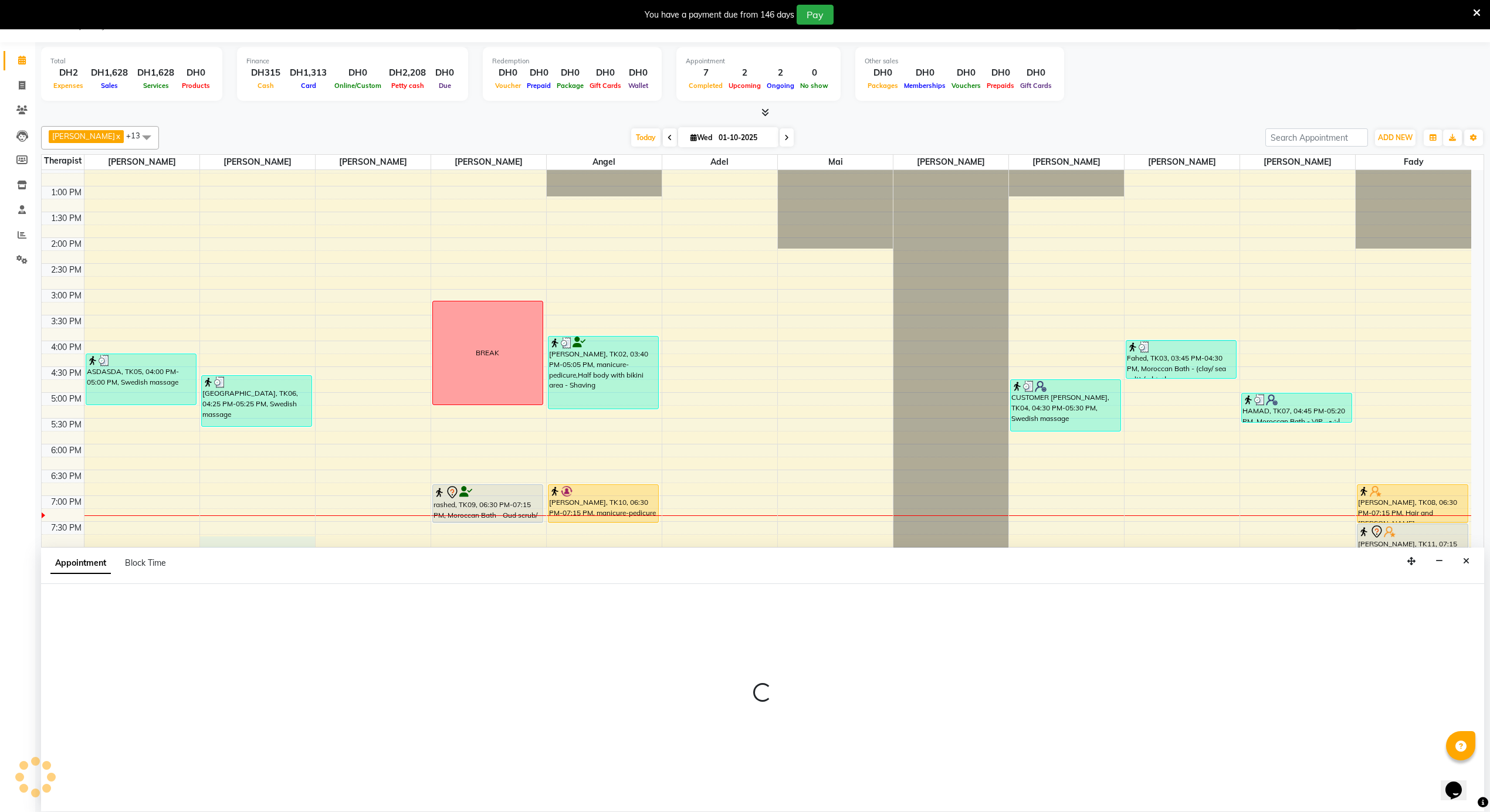
select select "38890"
select select "1170"
select select "tentative"
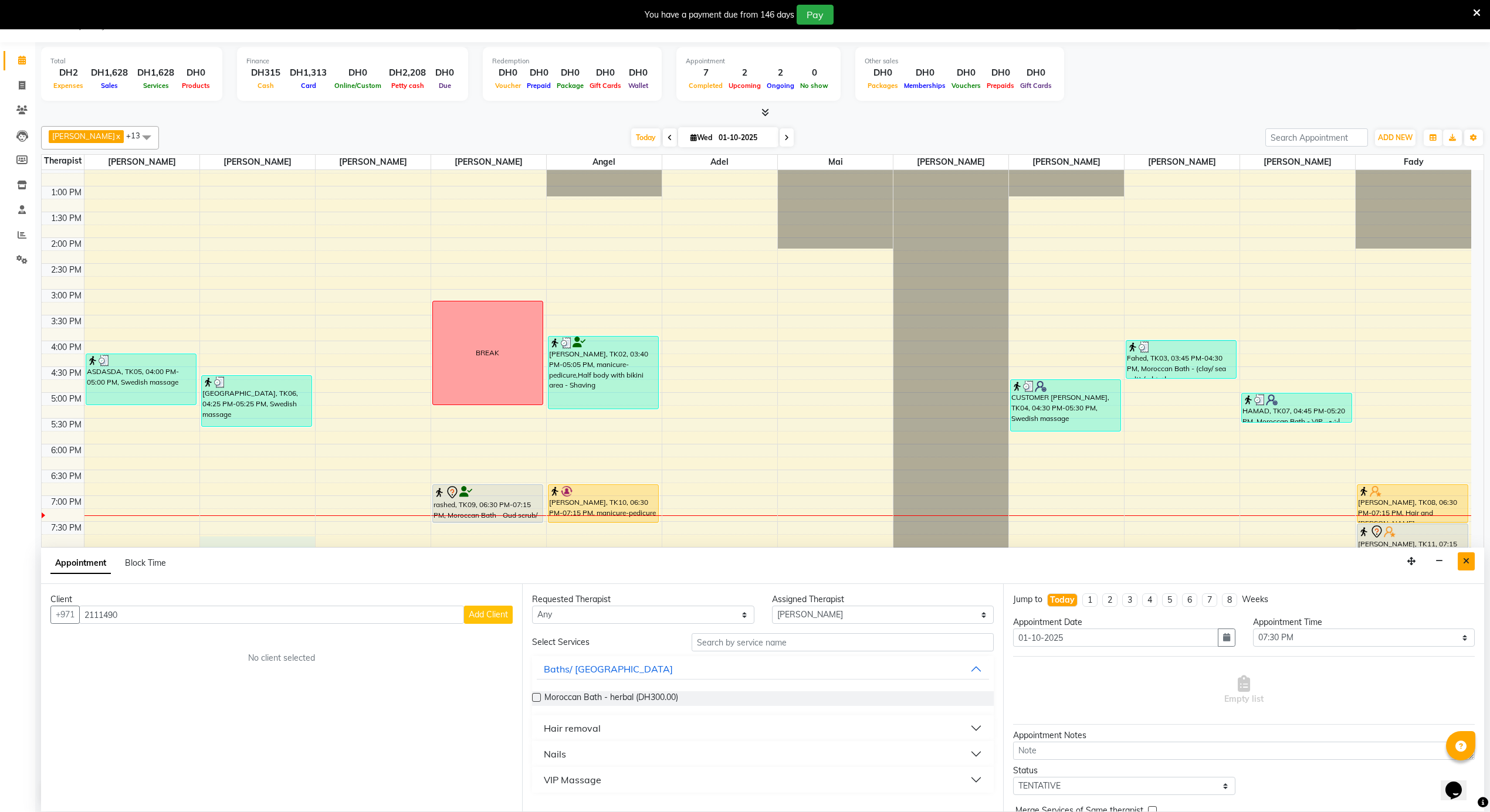
type input "2111490"
click at [1467, 560] on icon "Close" at bounding box center [1466, 561] width 6 height 8
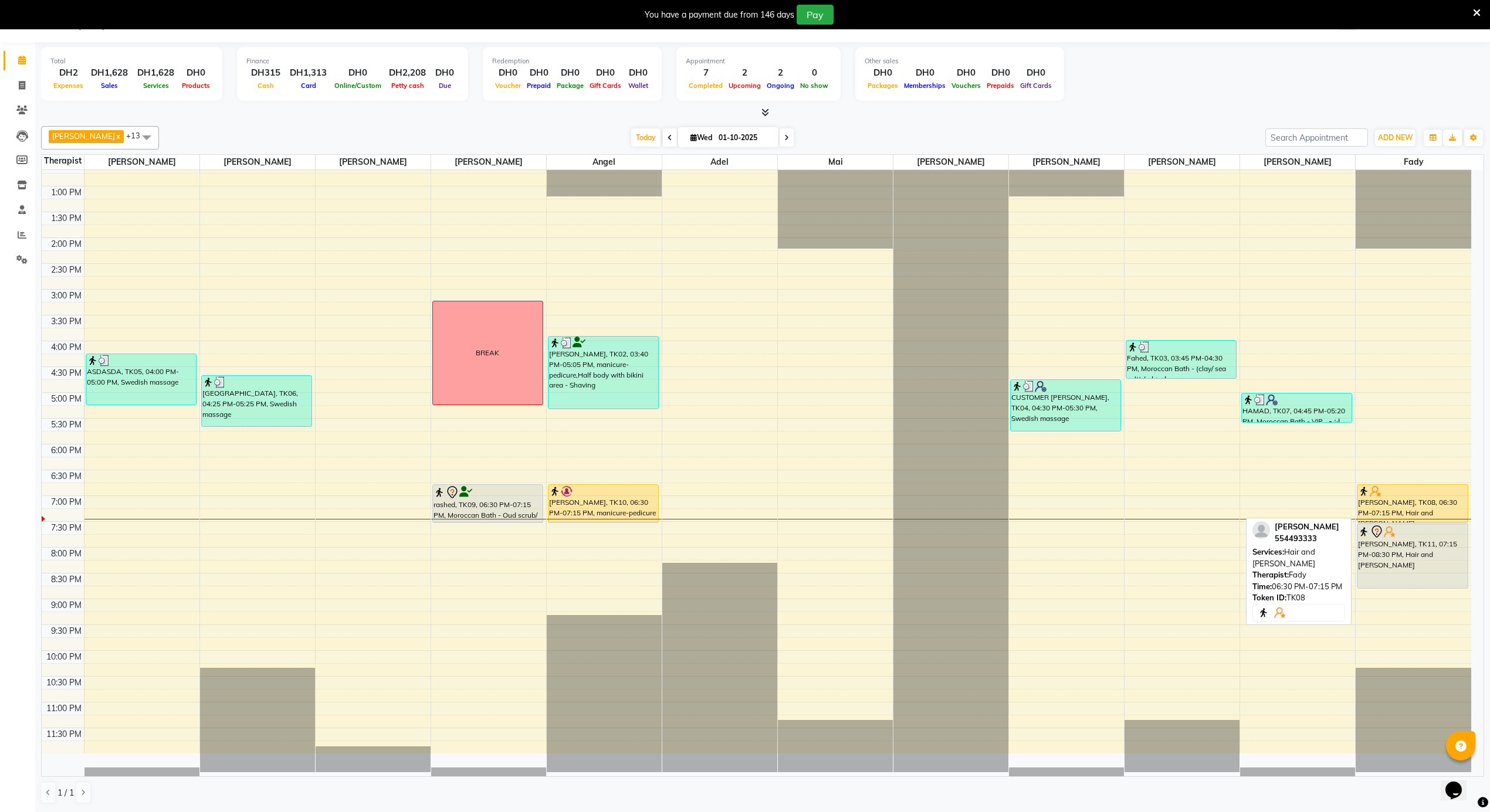
click at [1384, 491] on div at bounding box center [1413, 491] width 109 height 12
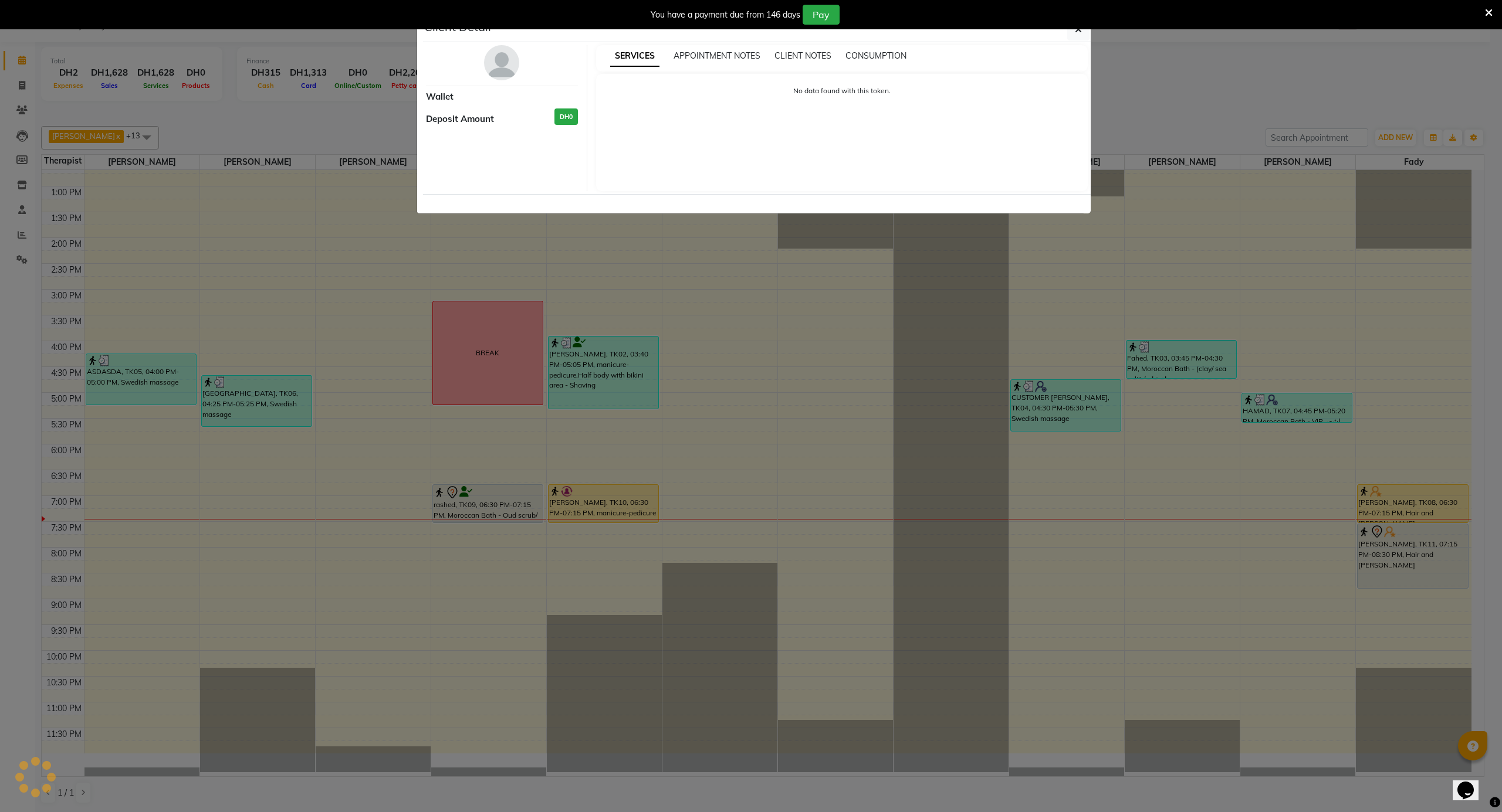
select select "1"
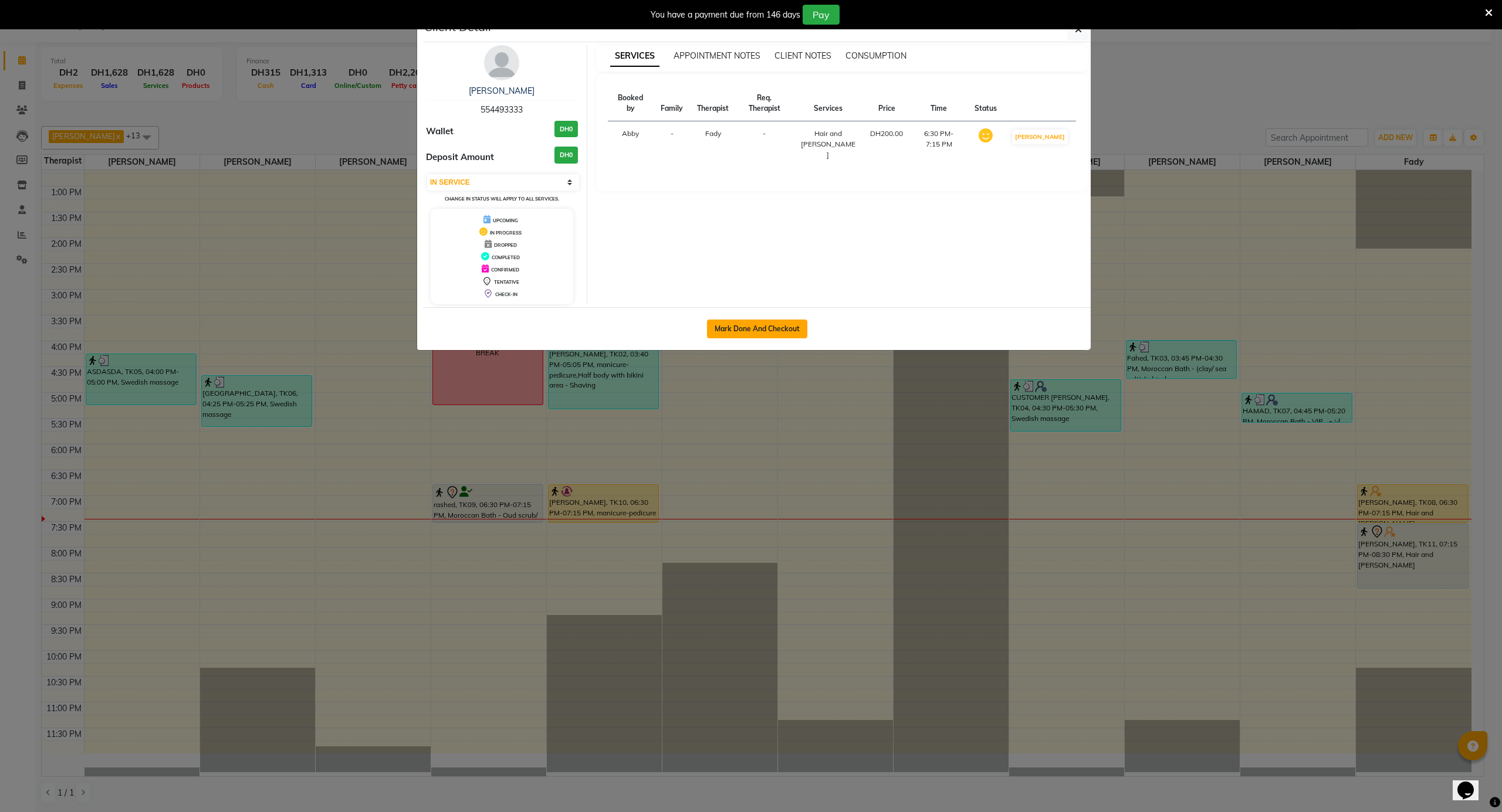
click at [749, 337] on button "Mark Done And Checkout" at bounding box center [757, 329] width 100 height 19
select select "service"
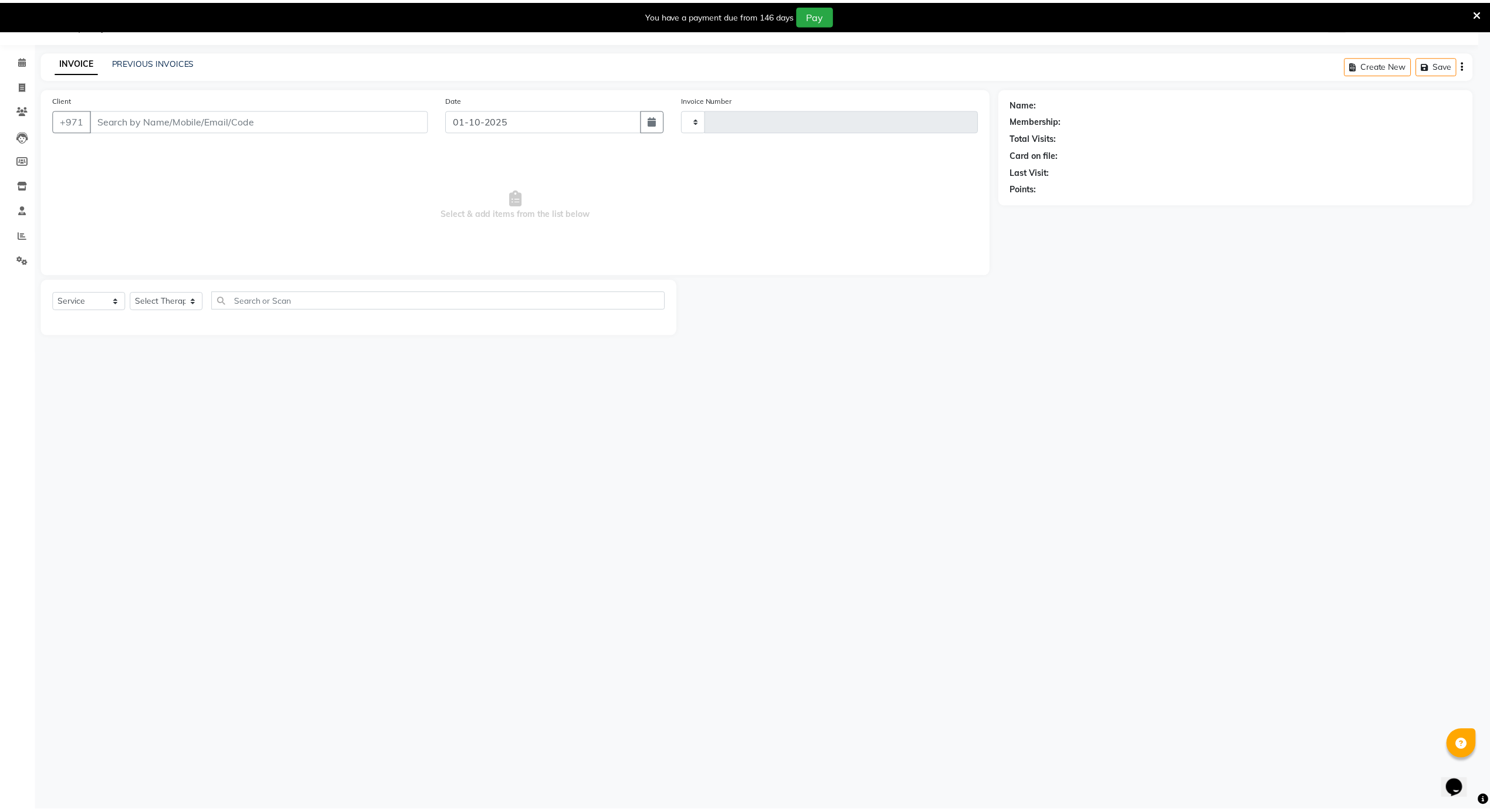
scroll to position [30, 0]
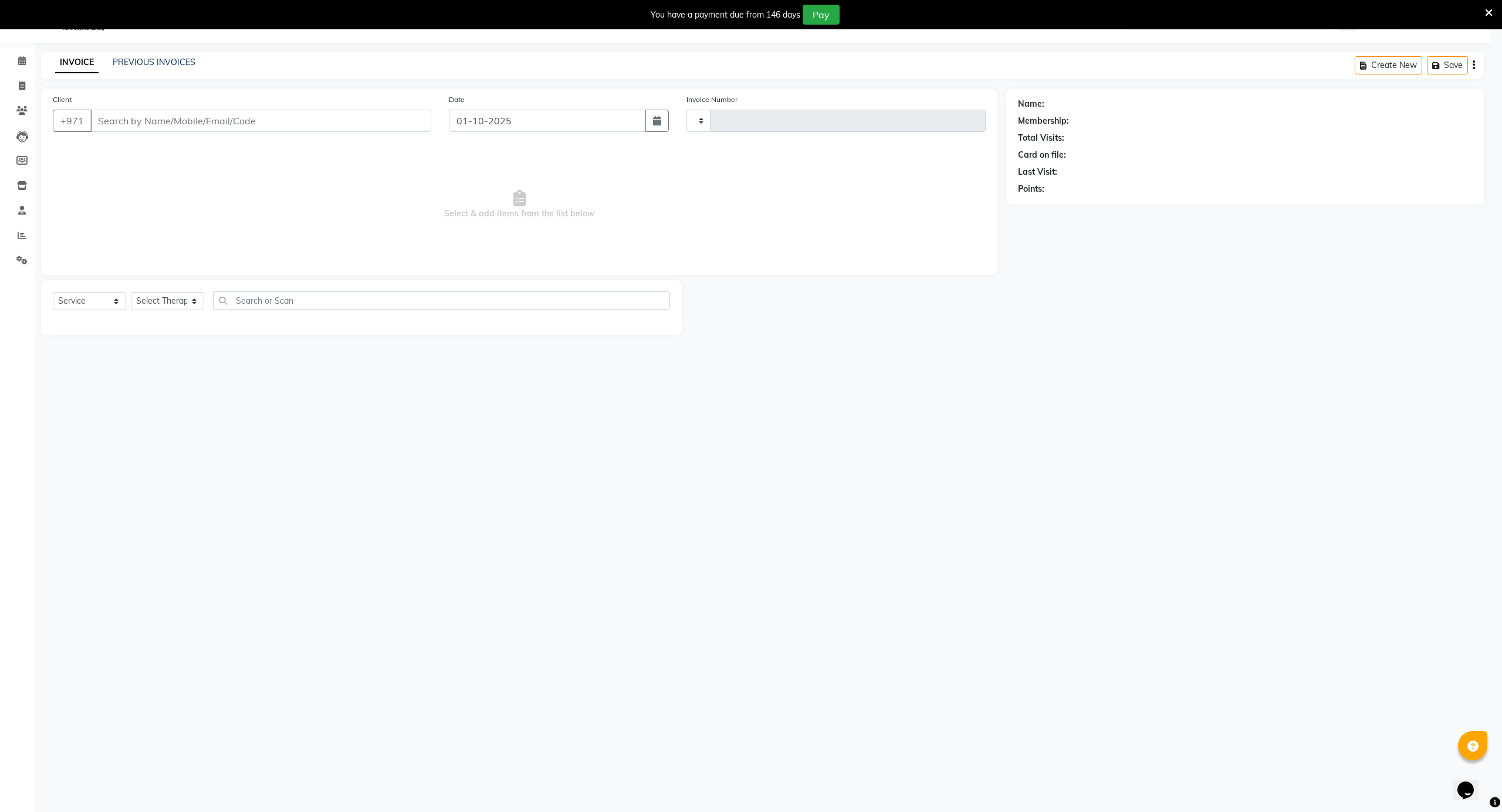
type input "4179"
select select "5688"
type input "554493333"
select select "79271"
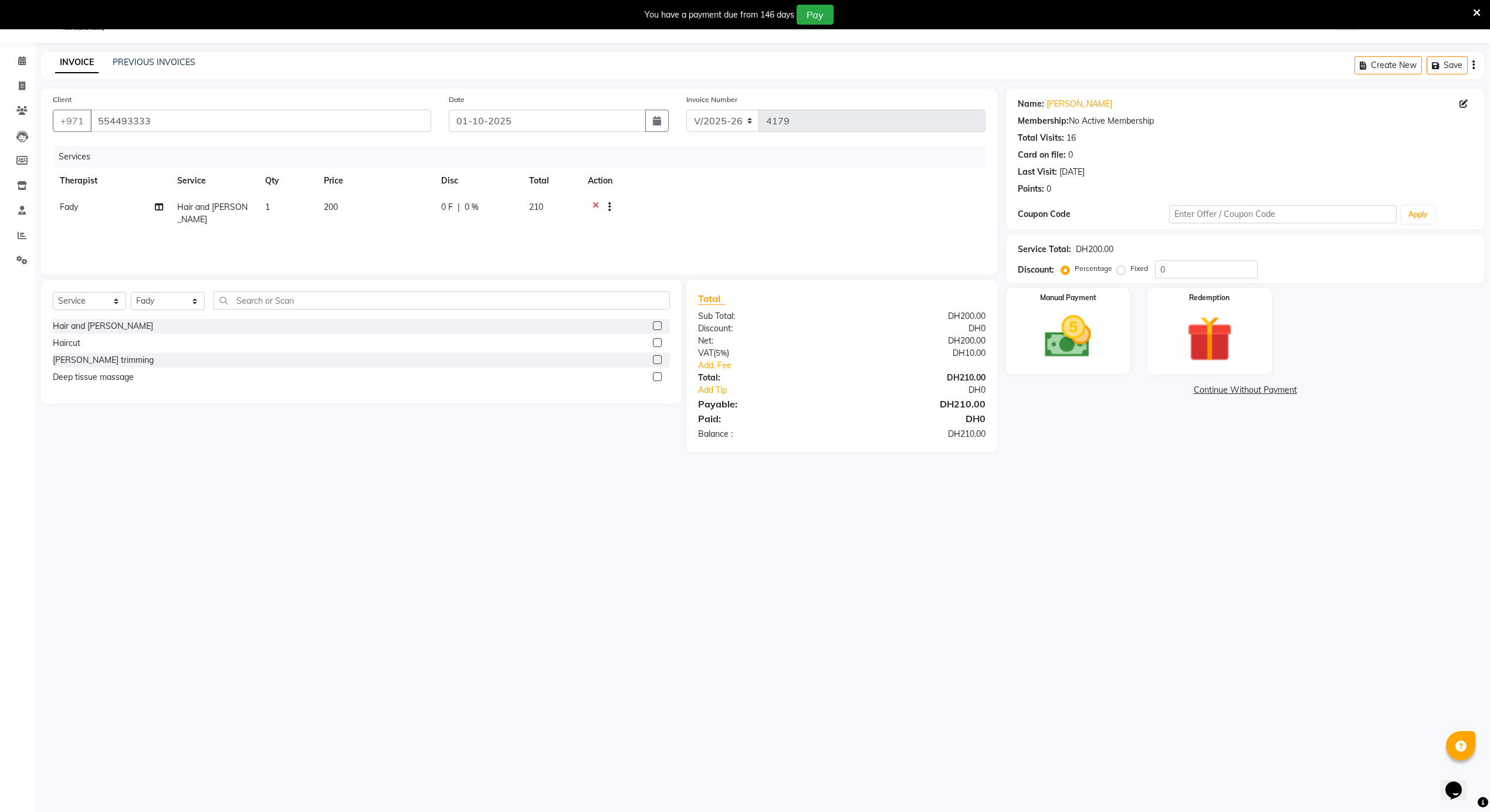
click at [196, 202] on span "Hair and [PERSON_NAME]" at bounding box center [212, 213] width 70 height 23
select select "79271"
click at [220, 214] on span "Hair and [PERSON_NAME]" at bounding box center [220, 217] width 66 height 23
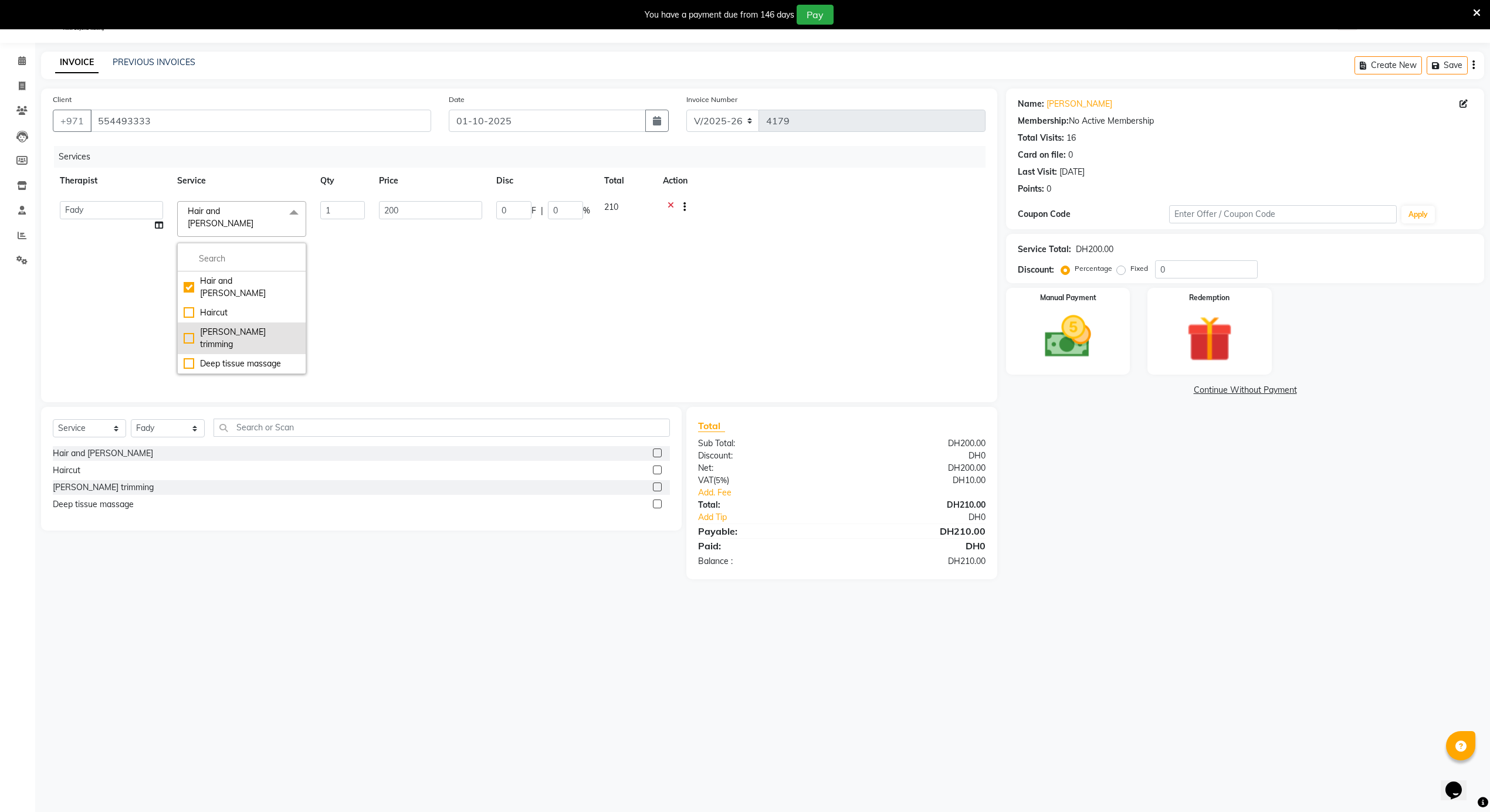
click at [219, 326] on div "[PERSON_NAME] trimming" at bounding box center [242, 338] width 116 height 25
checkbox input "false"
checkbox input "true"
type input "100"
click at [357, 281] on td "1" at bounding box center [342, 288] width 58 height 187
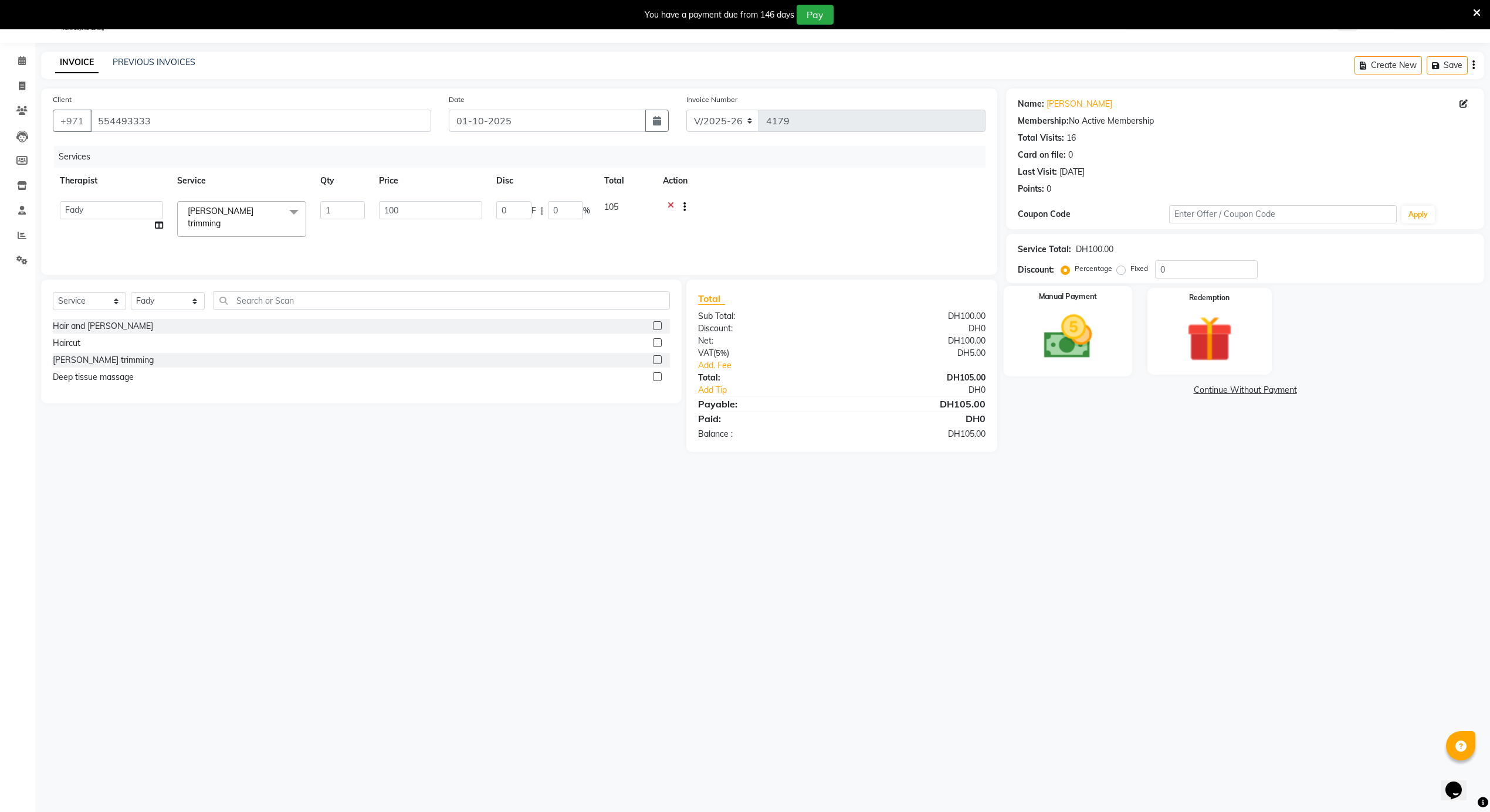
click at [1060, 353] on img at bounding box center [1068, 337] width 79 height 56
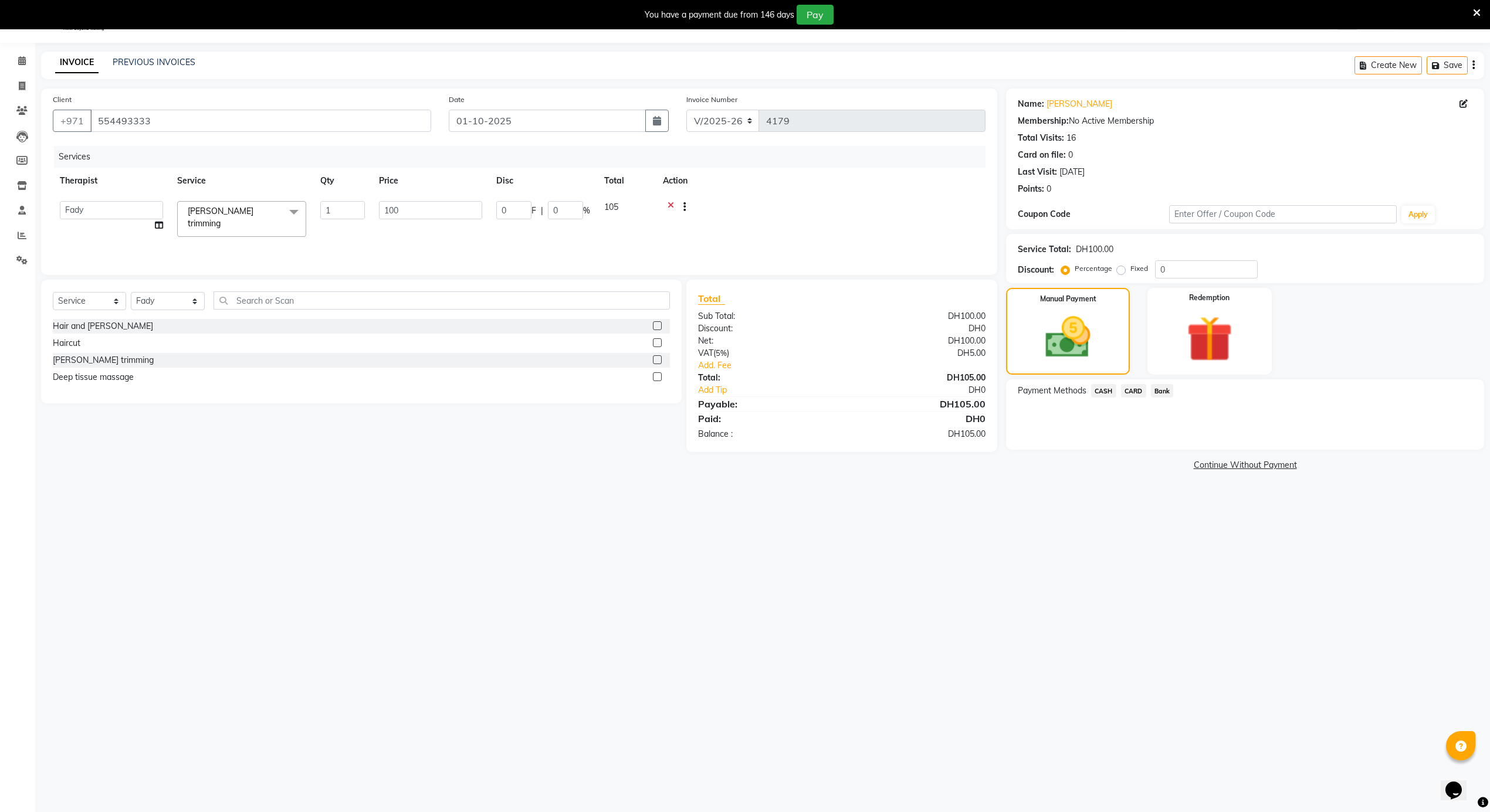
click at [1138, 389] on span "CARD" at bounding box center [1133, 390] width 25 height 14
click at [1201, 449] on button "Add Payment" at bounding box center [1323, 453] width 297 height 18
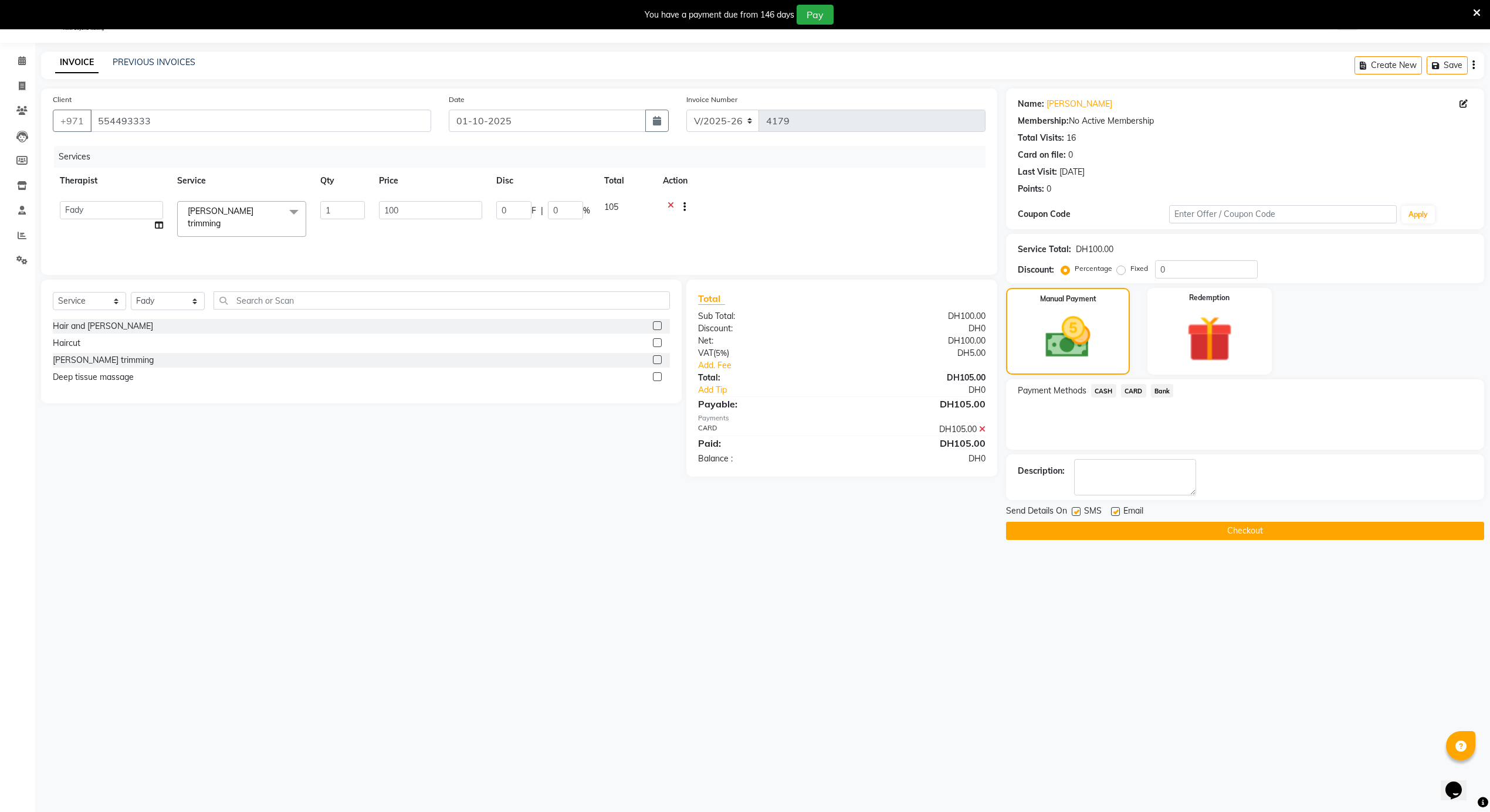
click at [1077, 514] on label at bounding box center [1076, 511] width 9 height 9
click at [1077, 514] on input "checkbox" at bounding box center [1075, 512] width 8 height 8
checkbox input "false"
click at [1101, 529] on button "Checkout" at bounding box center [1245, 531] width 478 height 18
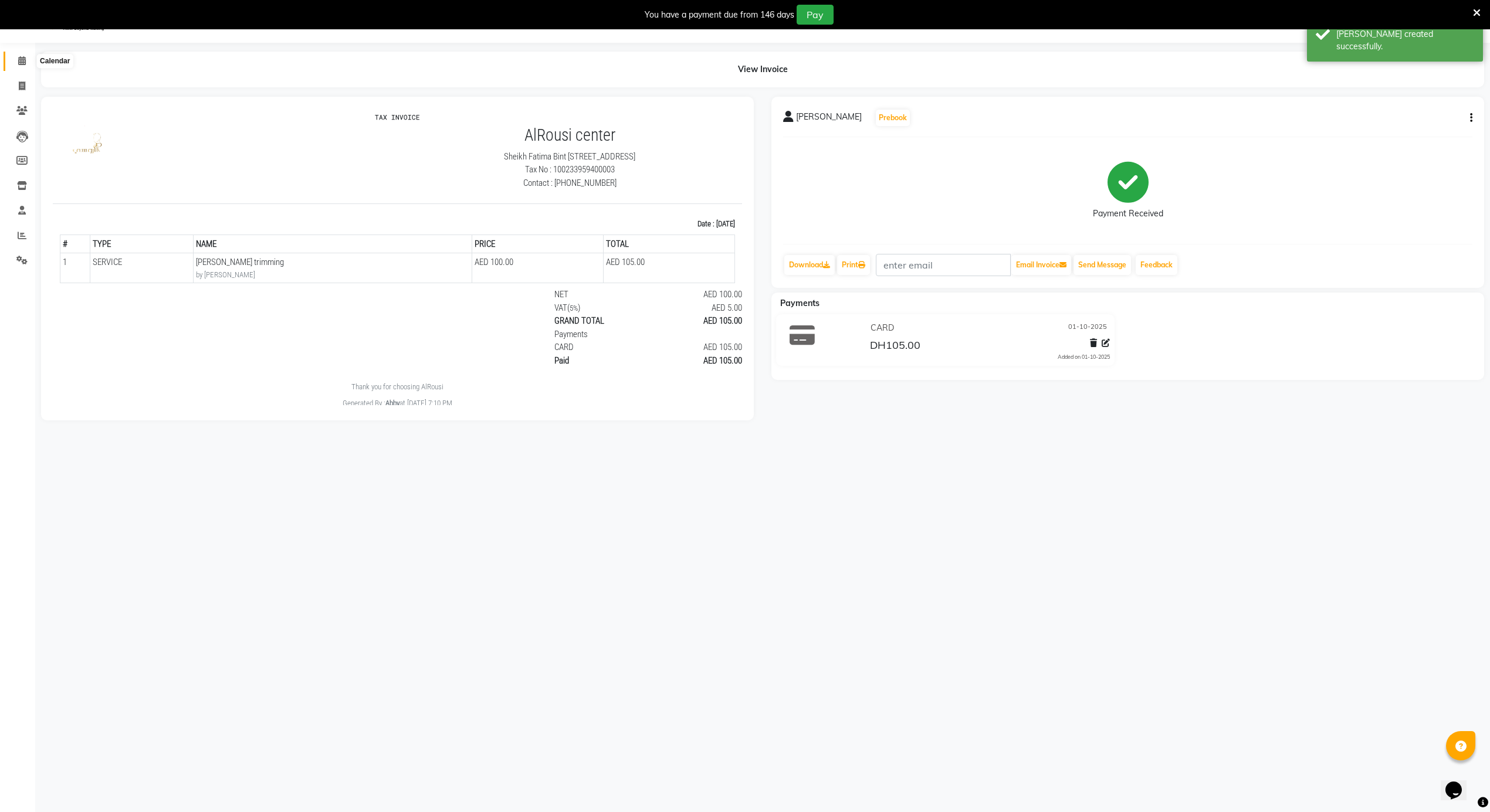
click at [21, 56] on icon at bounding box center [22, 60] width 8 height 9
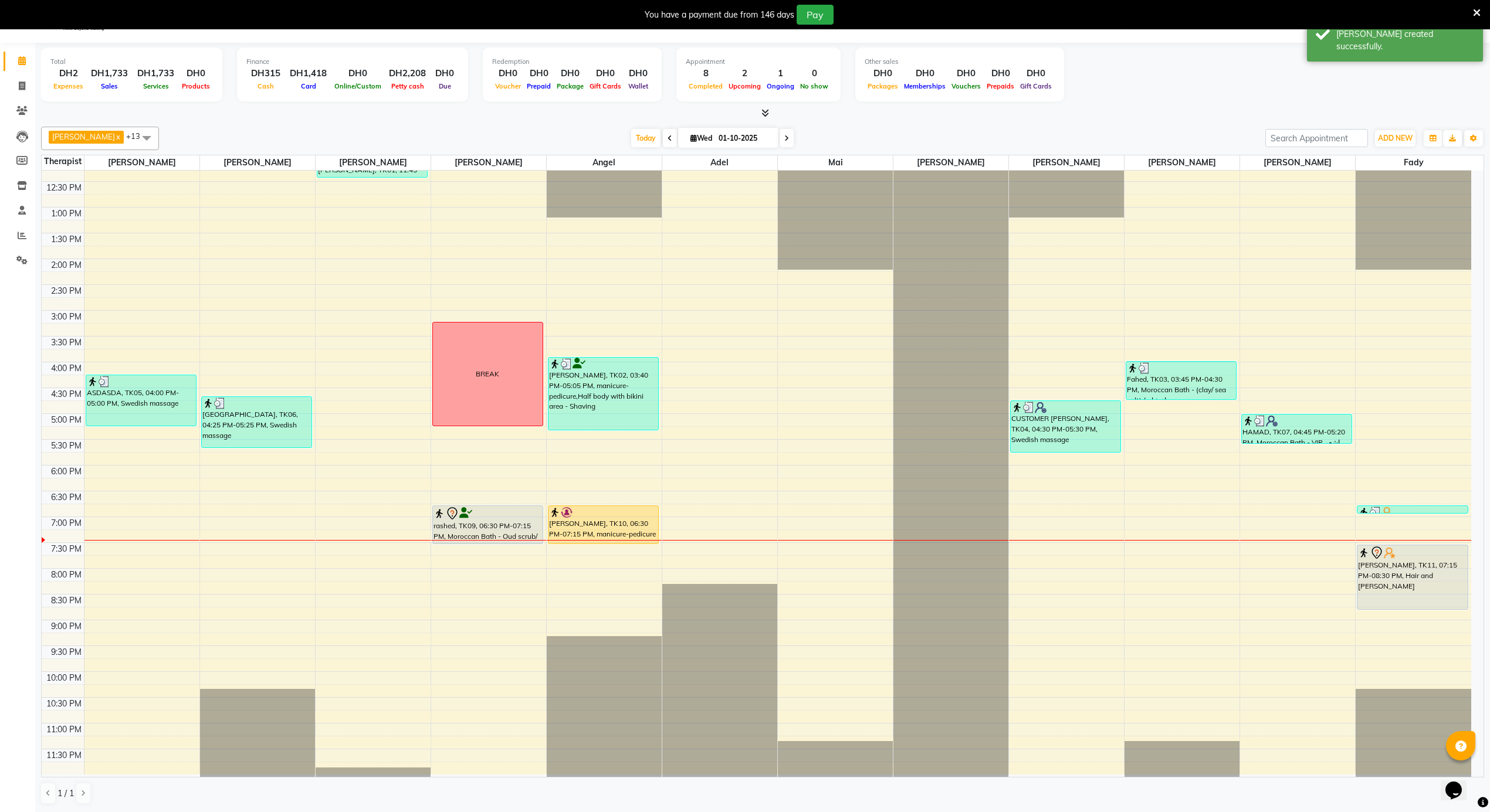
scroll to position [654, 0]
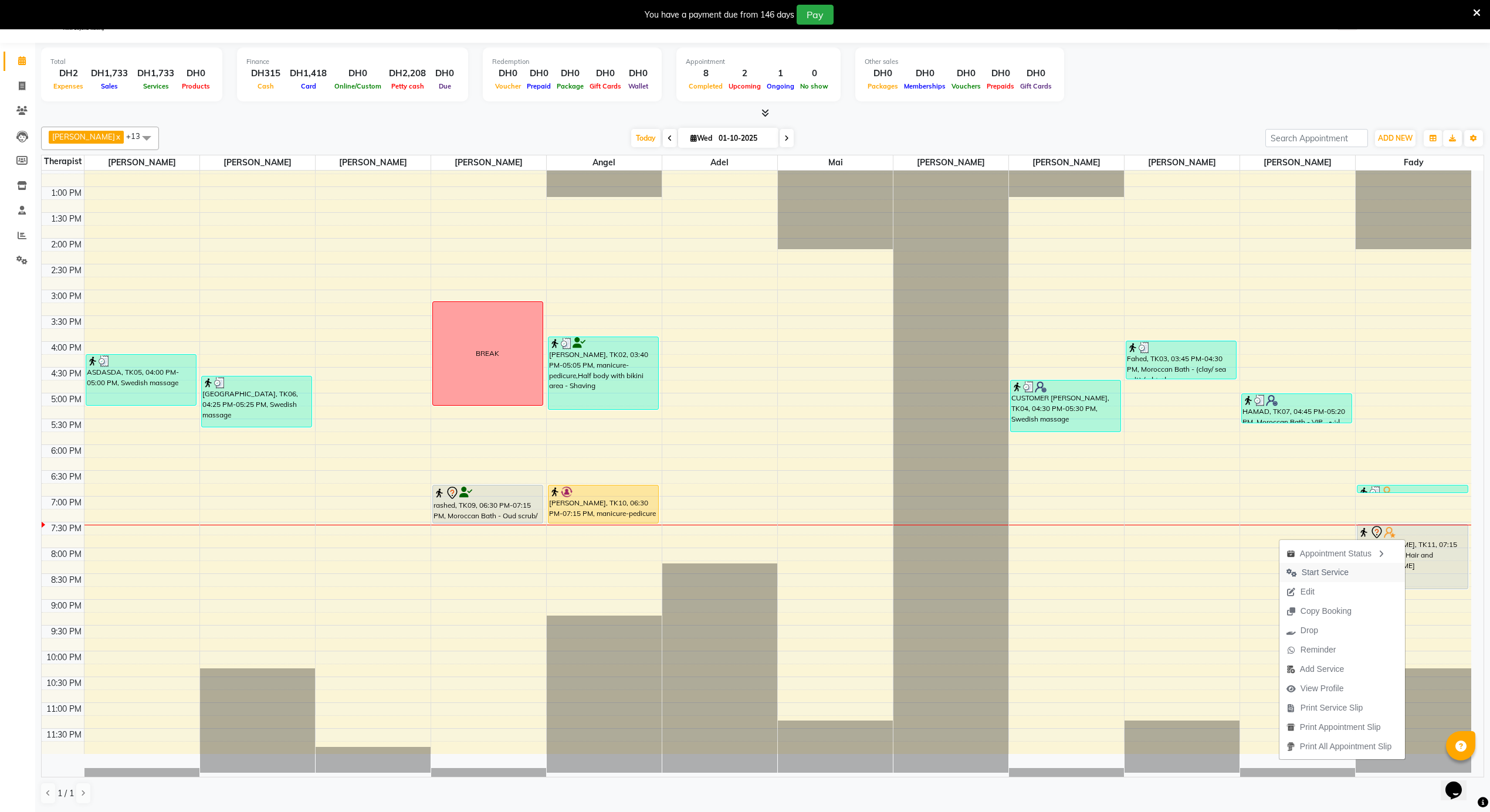
click at [1325, 575] on span "Start Service" at bounding box center [1325, 572] width 47 height 12
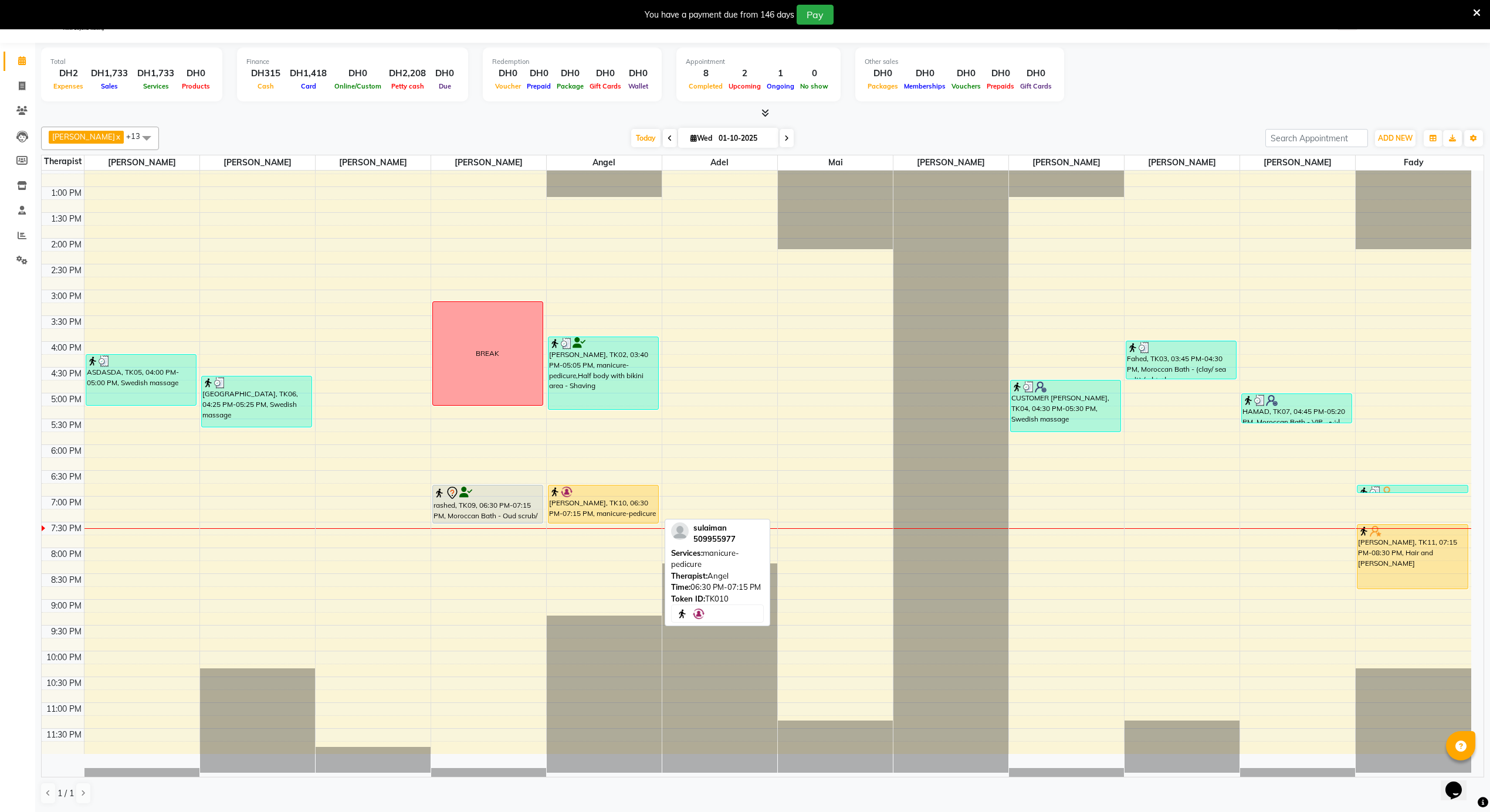
click at [616, 507] on div "[PERSON_NAME], TK10, 06:30 PM-07:15 PM, manicure-pedicure" at bounding box center [603, 504] width 110 height 38
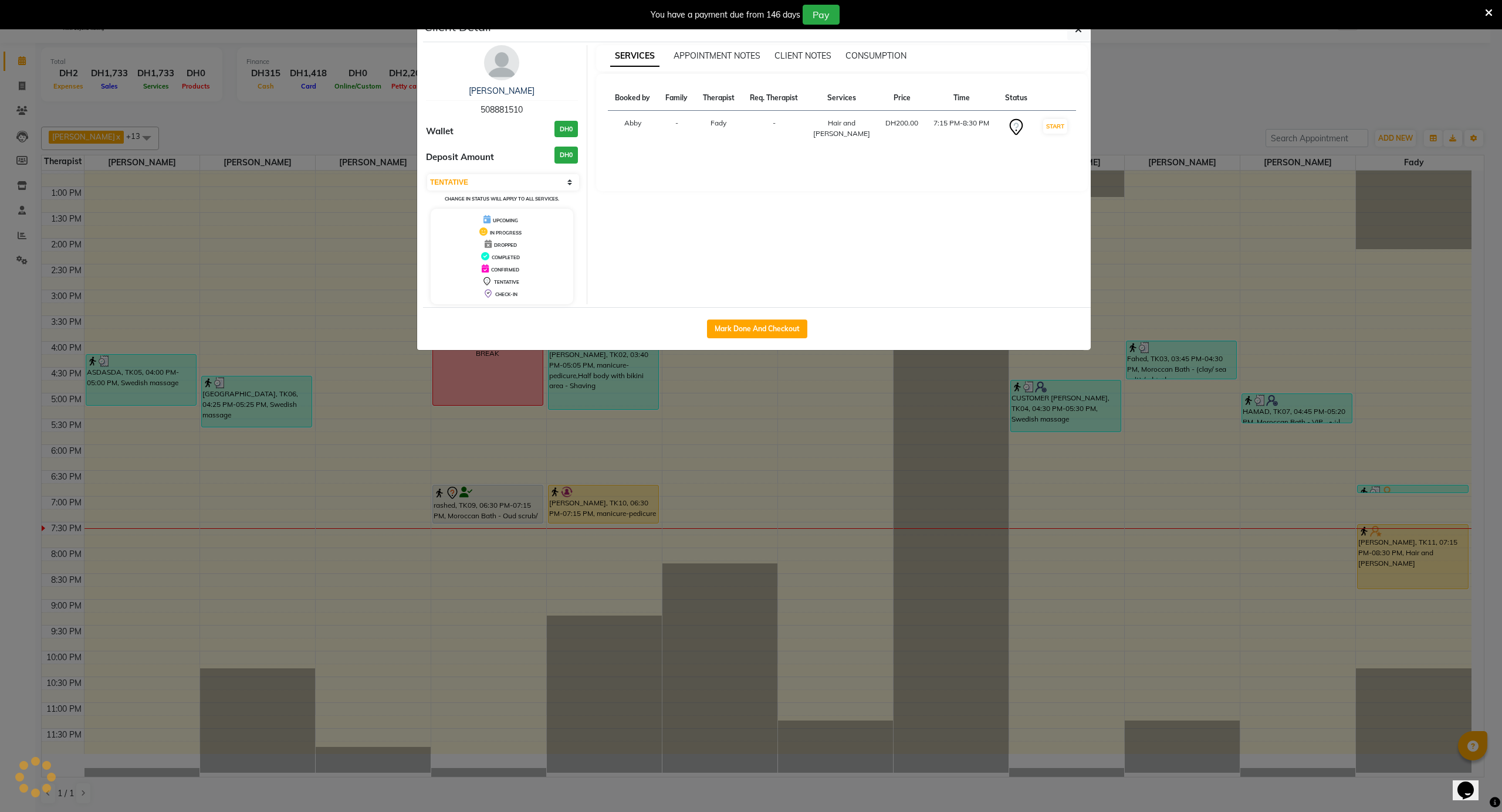
select select "1"
click at [740, 331] on button "Mark Done And Checkout" at bounding box center [757, 329] width 100 height 19
select select "service"
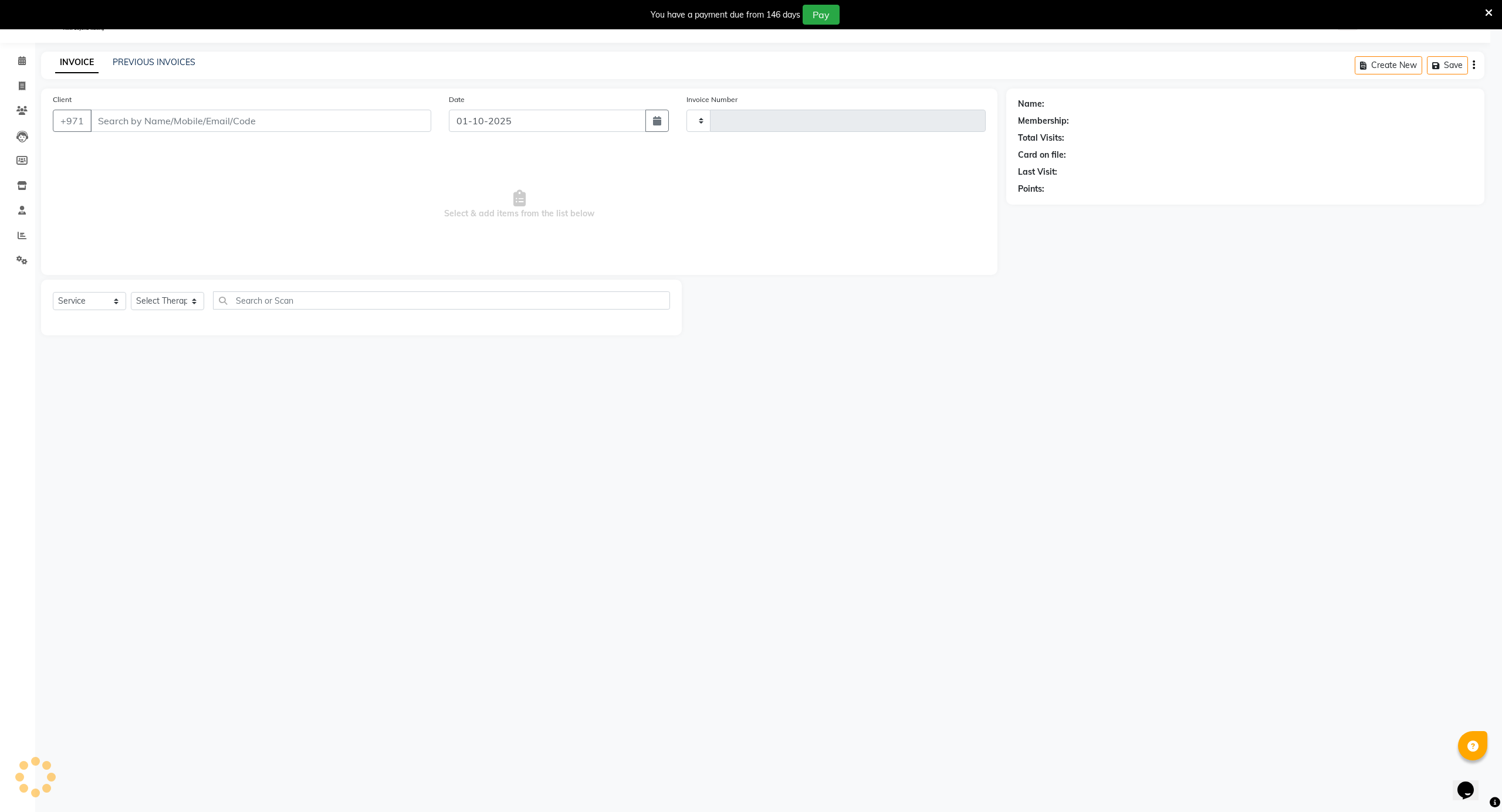
type input "4180"
select select "5688"
type input "509955977"
select select "39165"
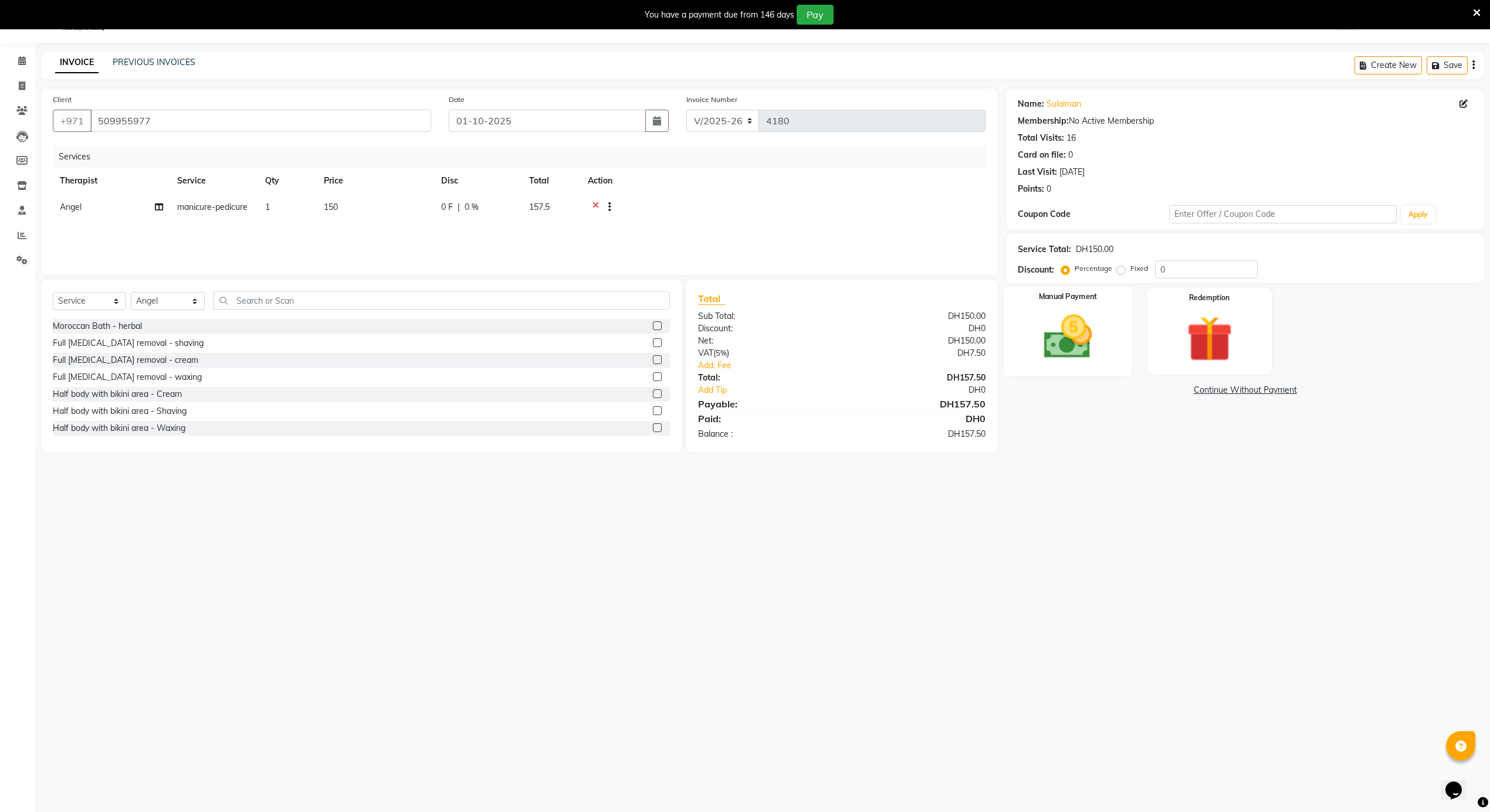
click at [1075, 343] on img at bounding box center [1068, 337] width 79 height 56
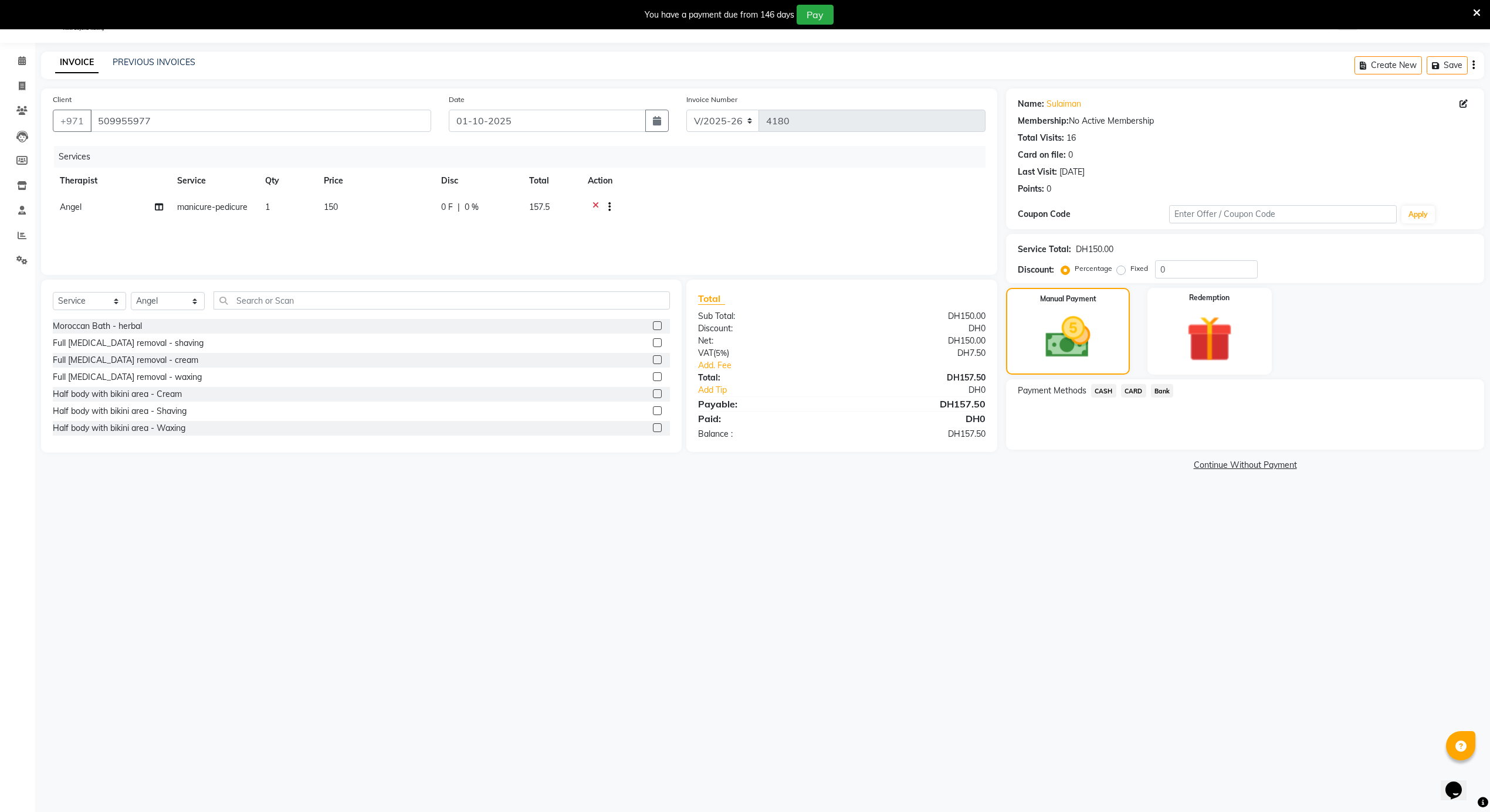
click at [1136, 388] on span "CARD" at bounding box center [1133, 390] width 25 height 14
click at [1214, 458] on button "Add Payment" at bounding box center [1323, 453] width 297 height 18
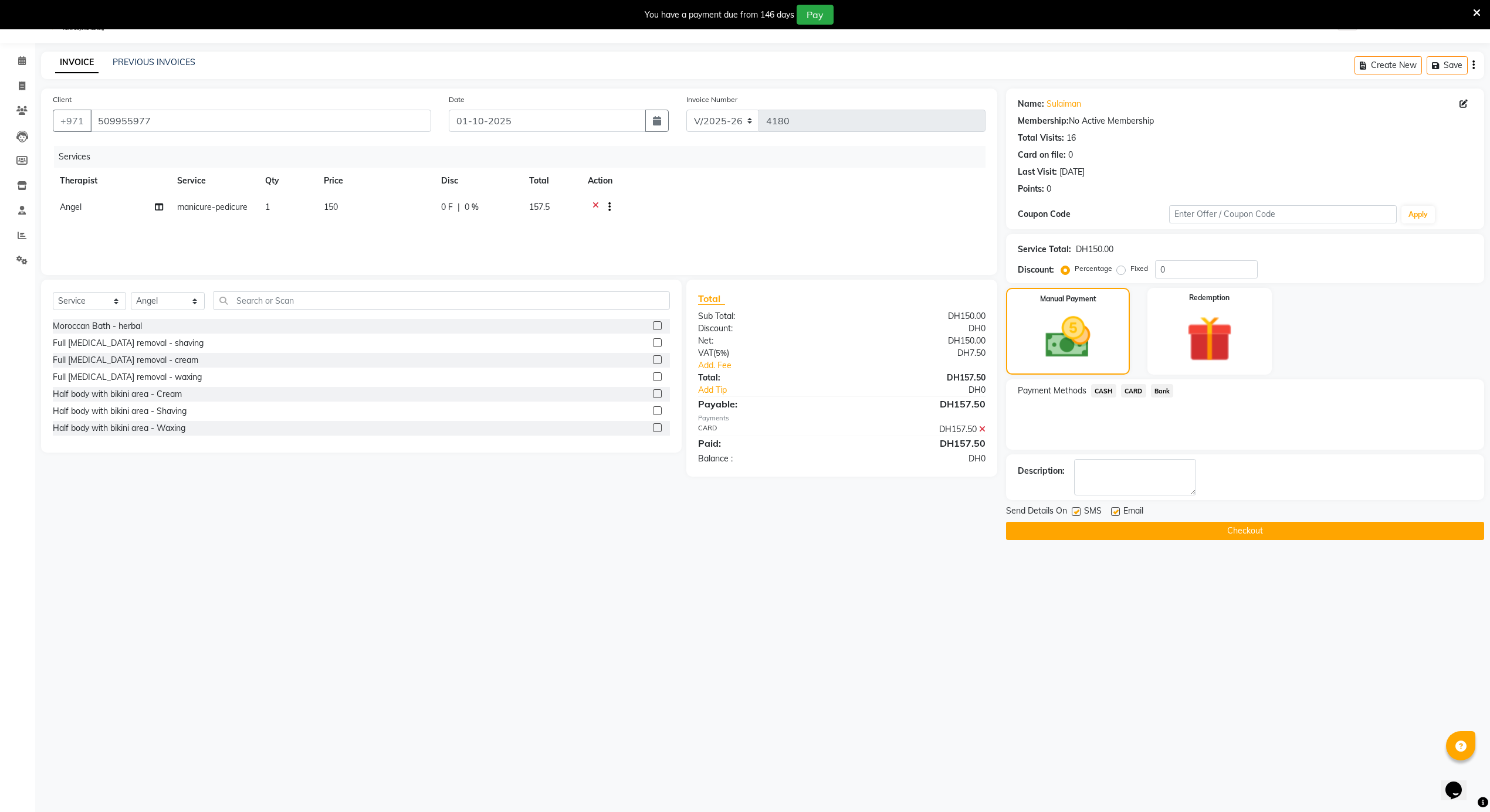
click at [1073, 513] on label at bounding box center [1076, 511] width 9 height 9
click at [1073, 513] on input "checkbox" at bounding box center [1075, 512] width 8 height 8
checkbox input "false"
click at [1089, 535] on button "Checkout" at bounding box center [1245, 531] width 478 height 18
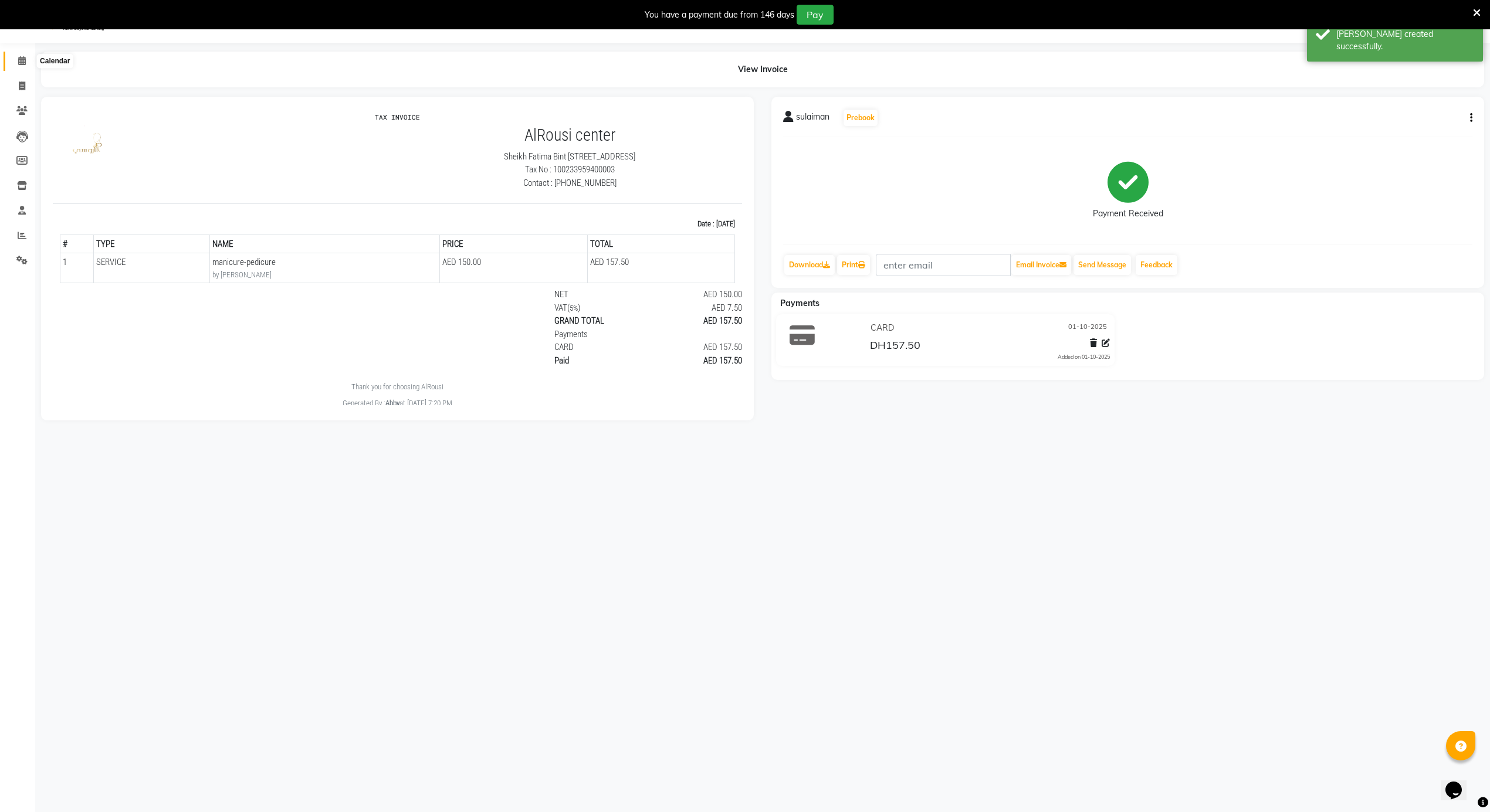
click at [20, 57] on icon at bounding box center [22, 60] width 8 height 9
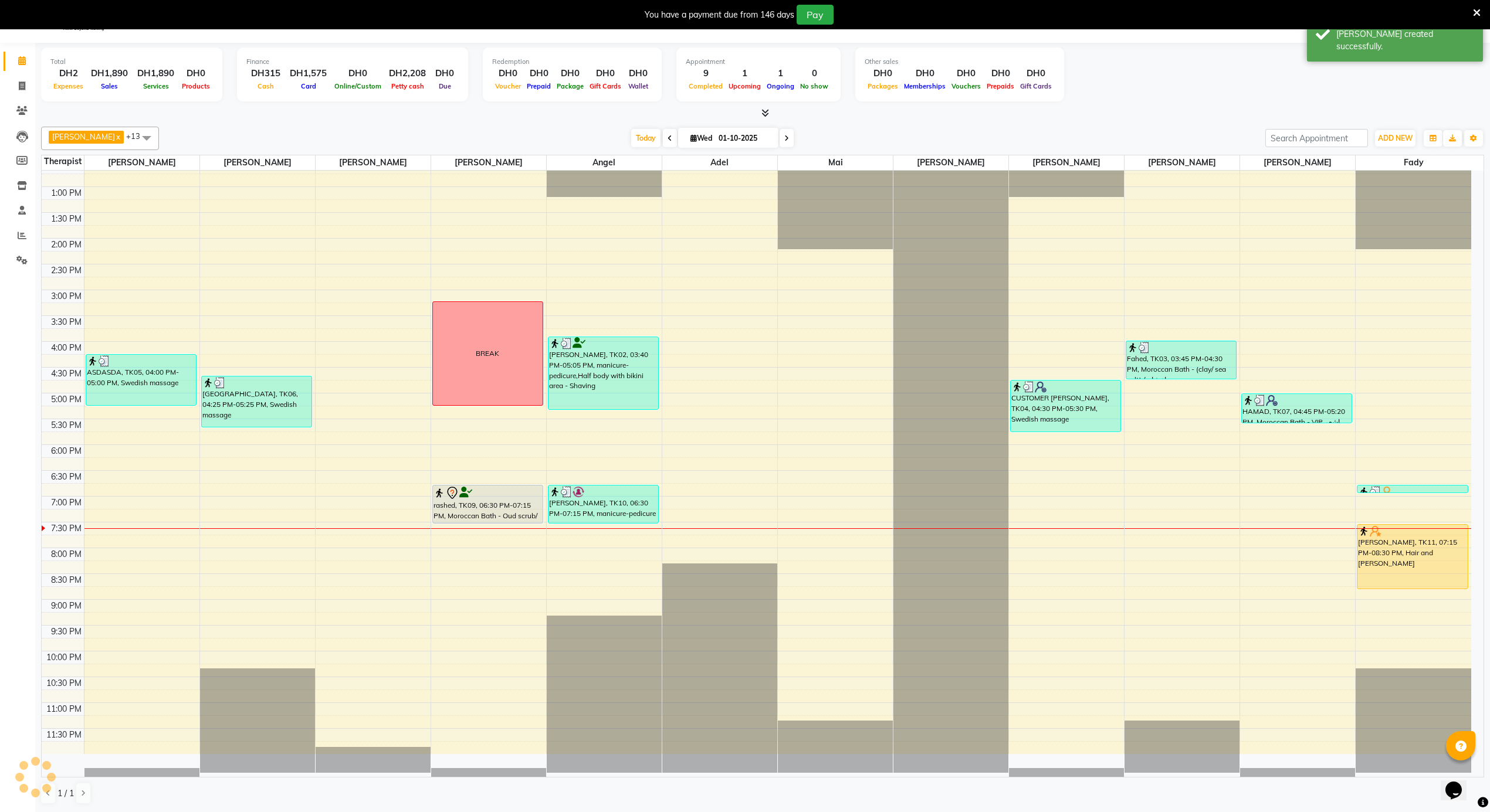
scroll to position [655, 0]
click at [466, 588] on div "12:00 AM 12:30 AM 1:00 AM 1:30 AM 2:00 AM 2:30 AM 3:00 AM 3:30 AM 4:00 AM 4:30 …" at bounding box center [756, 135] width 1430 height 1238
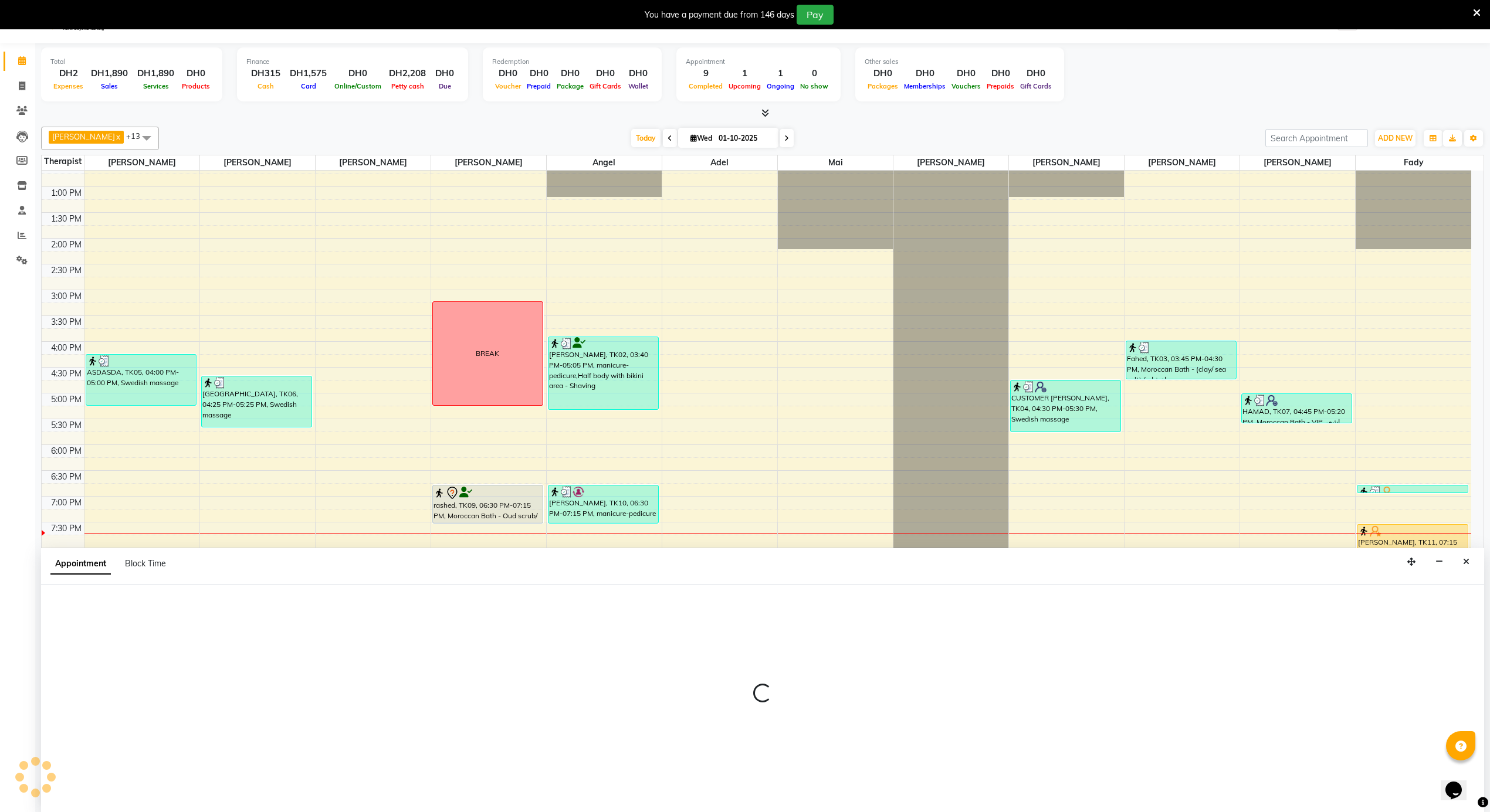
scroll to position [31, 0]
select select "38897"
select select "tentative"
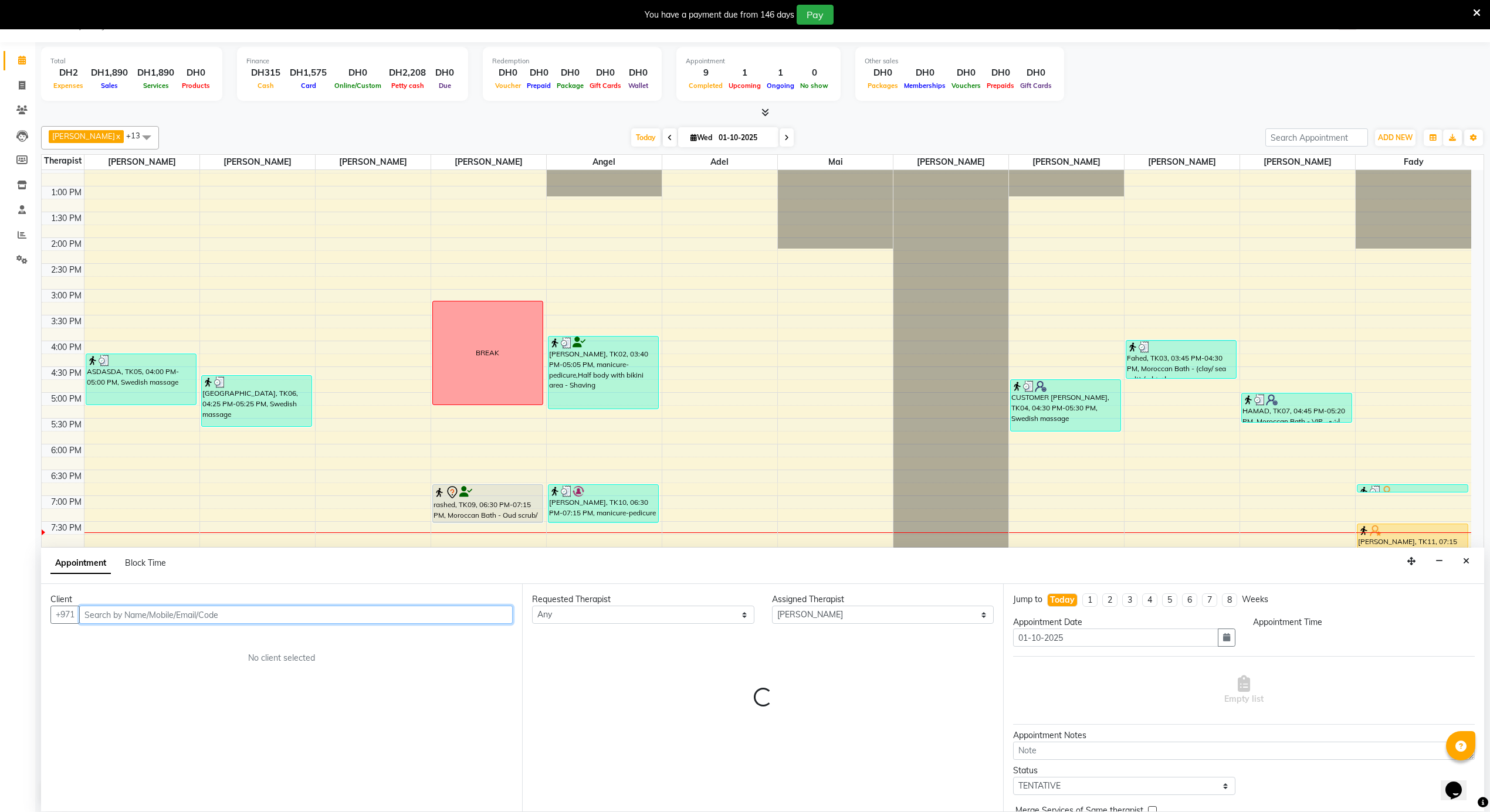
select select "1215"
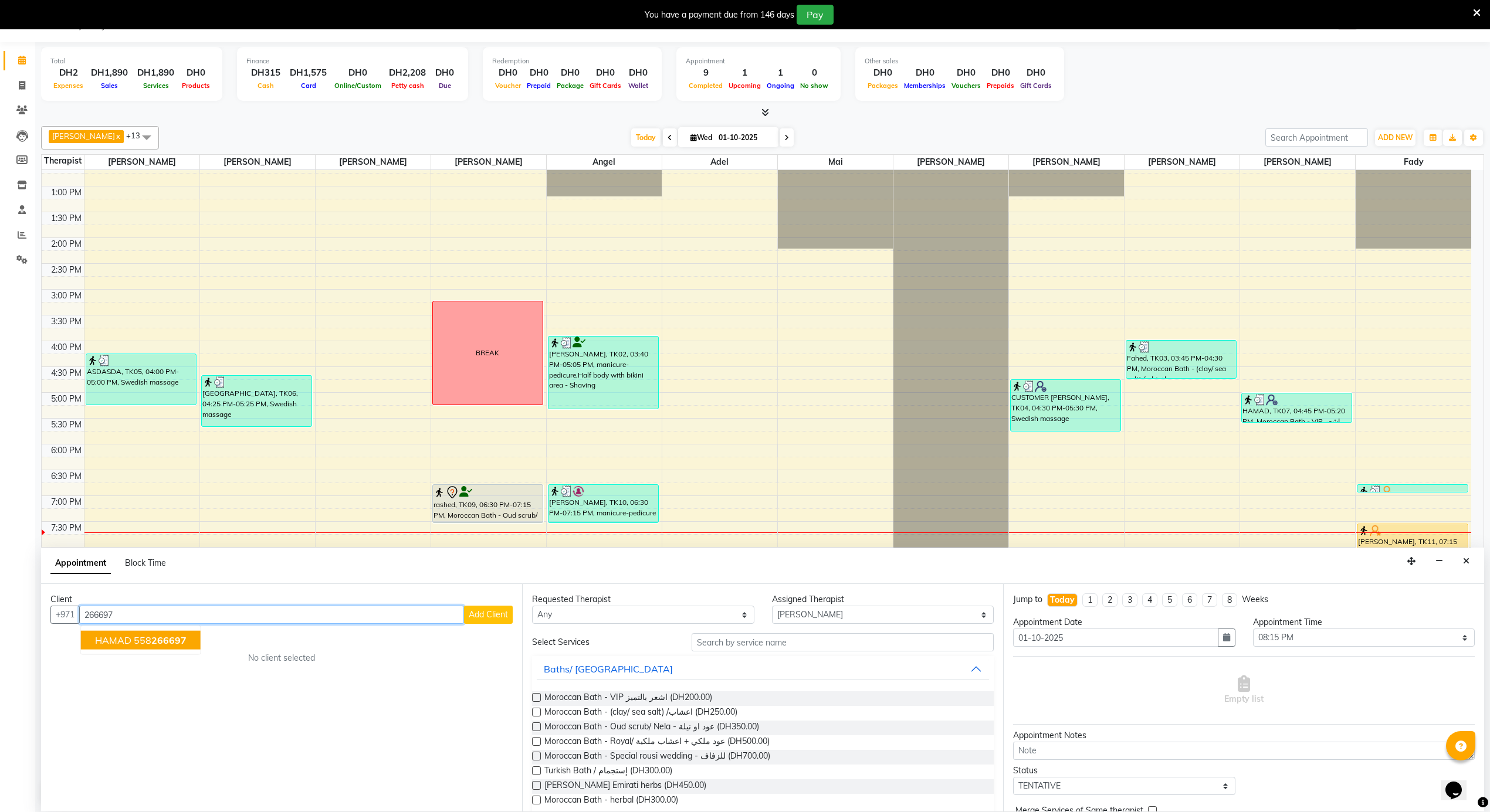
click at [146, 645] on ngb-highlight "558 266697" at bounding box center [160, 640] width 53 height 12
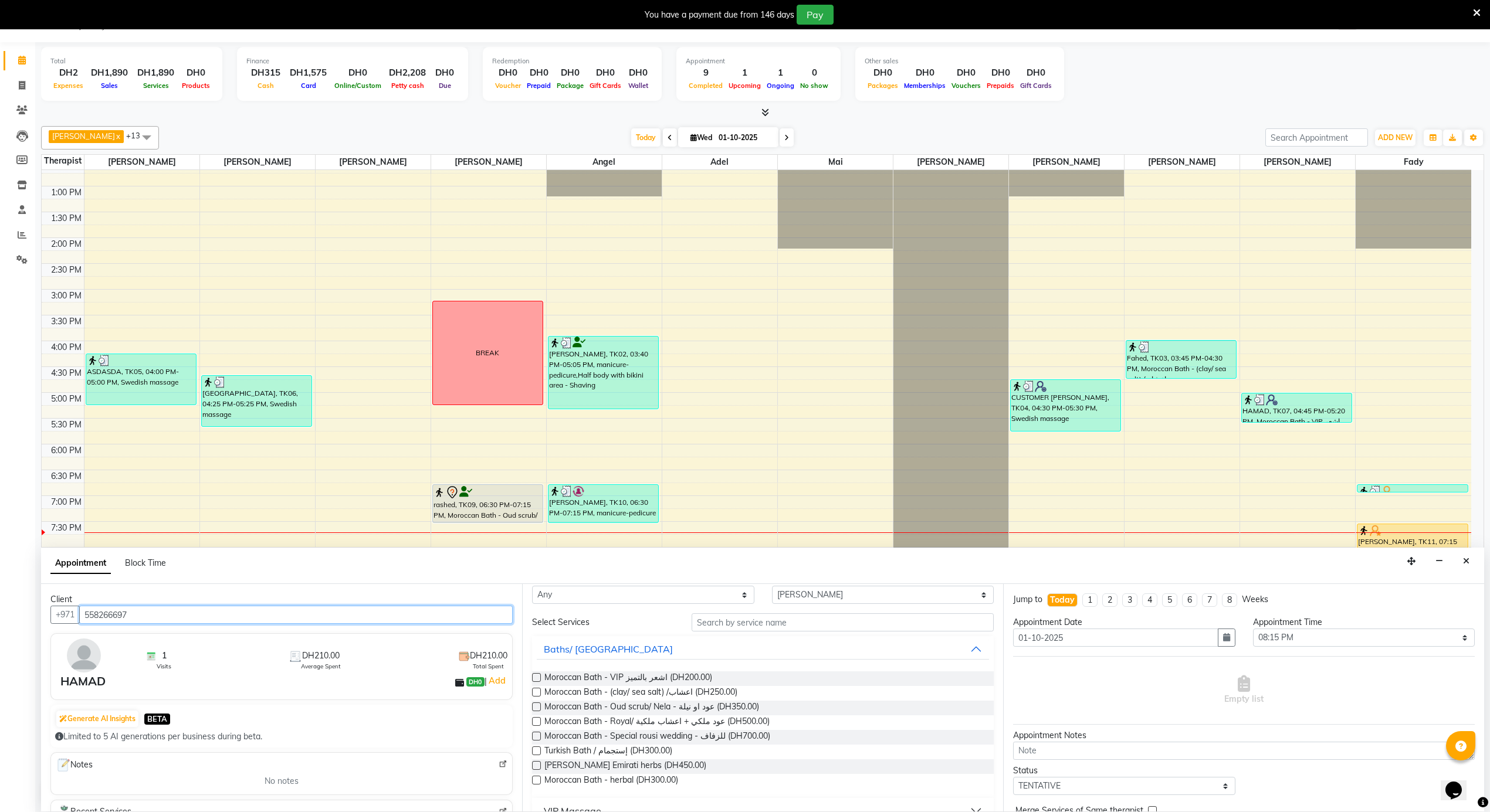
scroll to position [0, 0]
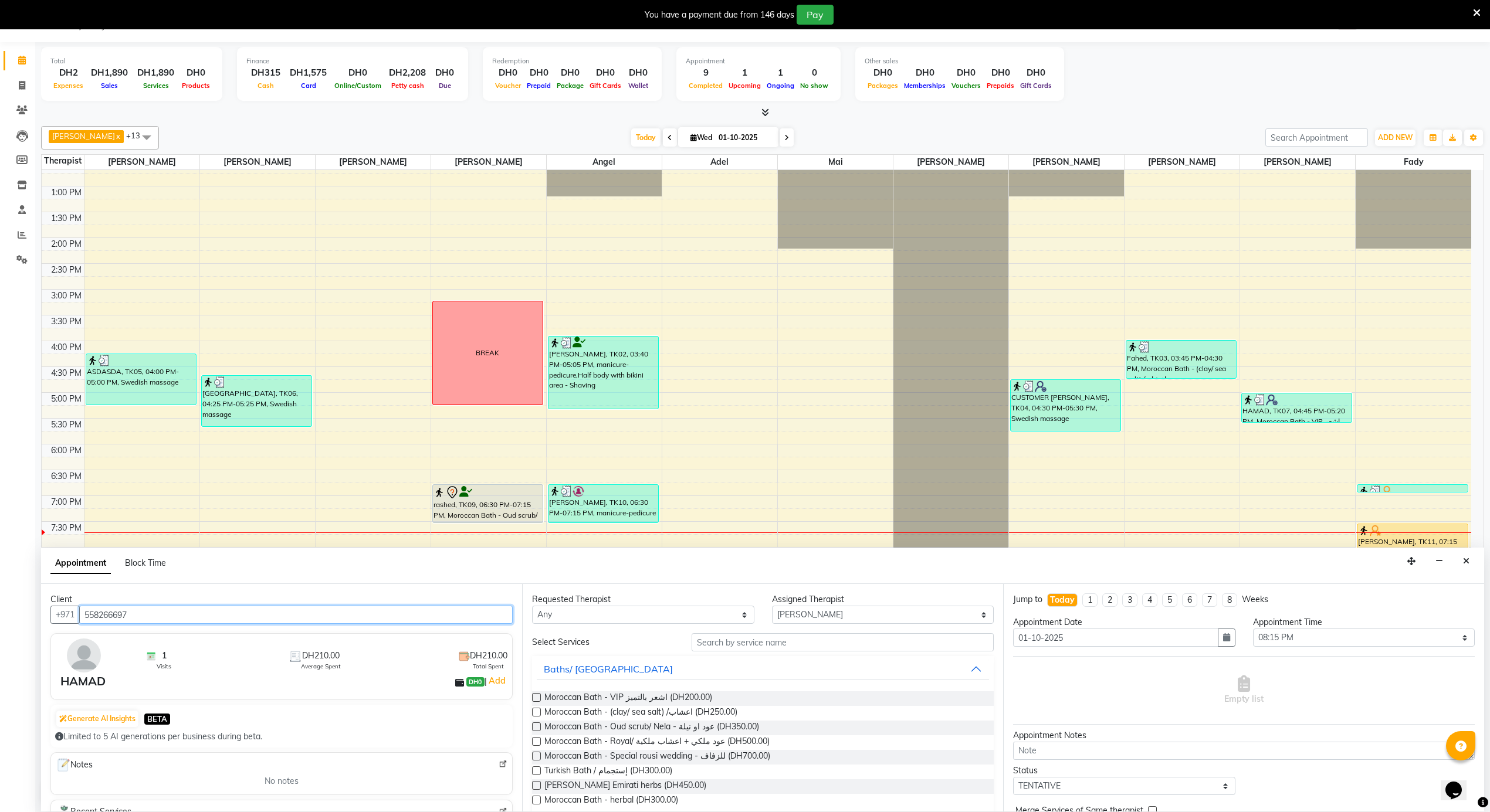
type input "558266697"
click at [609, 617] on select "Any [PERSON_NAME] [PERSON_NAME] [PERSON_NAME] [PERSON_NAME] Mai [PERSON_NAME] […" at bounding box center [643, 615] width 222 height 18
select select "39165"
click at [532, 606] on select "Any [PERSON_NAME] [PERSON_NAME] [PERSON_NAME] [PERSON_NAME] Mai [PERSON_NAME] […" at bounding box center [643, 615] width 222 height 18
select select "39165"
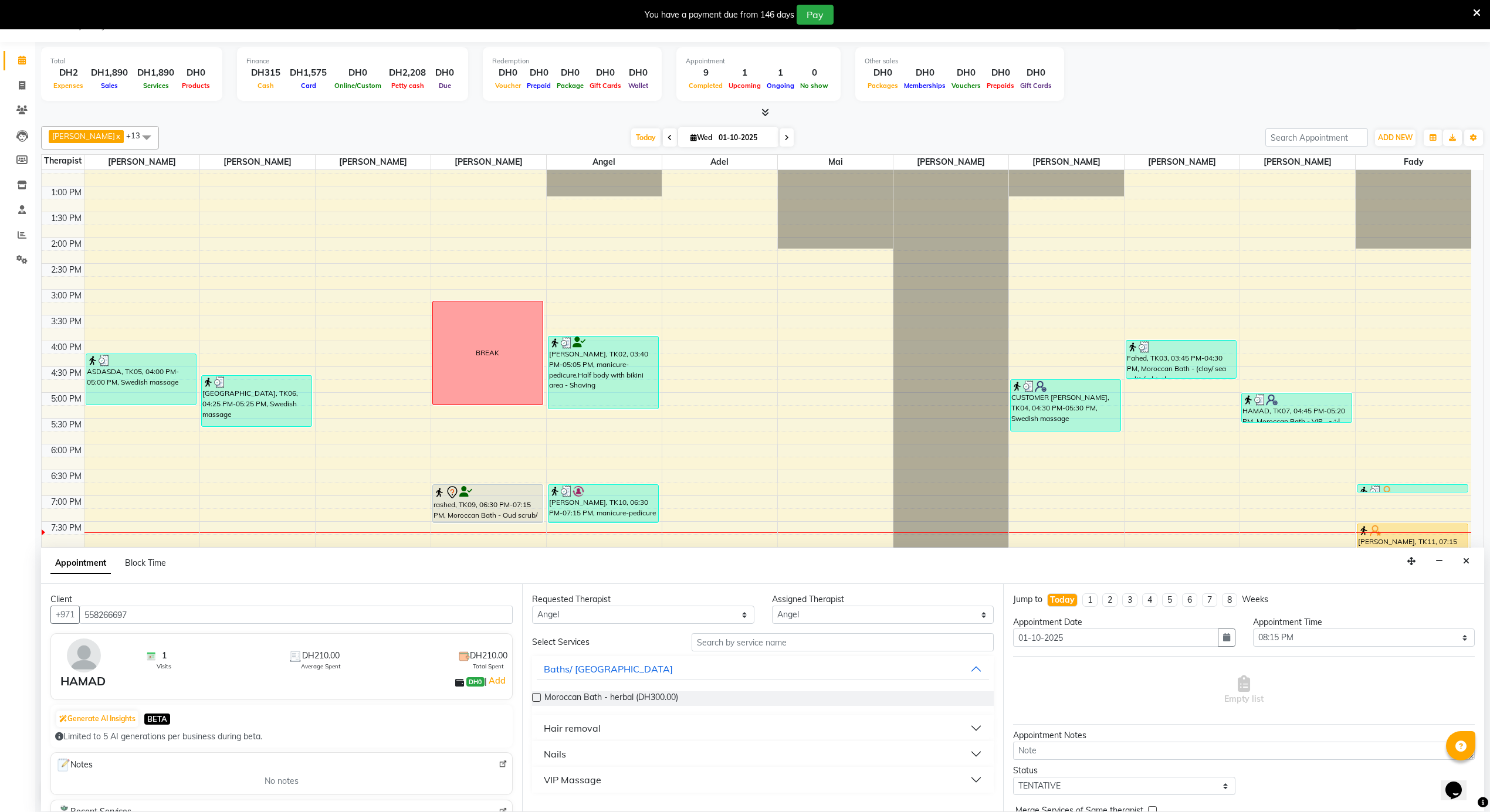
click at [580, 780] on div "VIP Massage" at bounding box center [572, 780] width 57 height 14
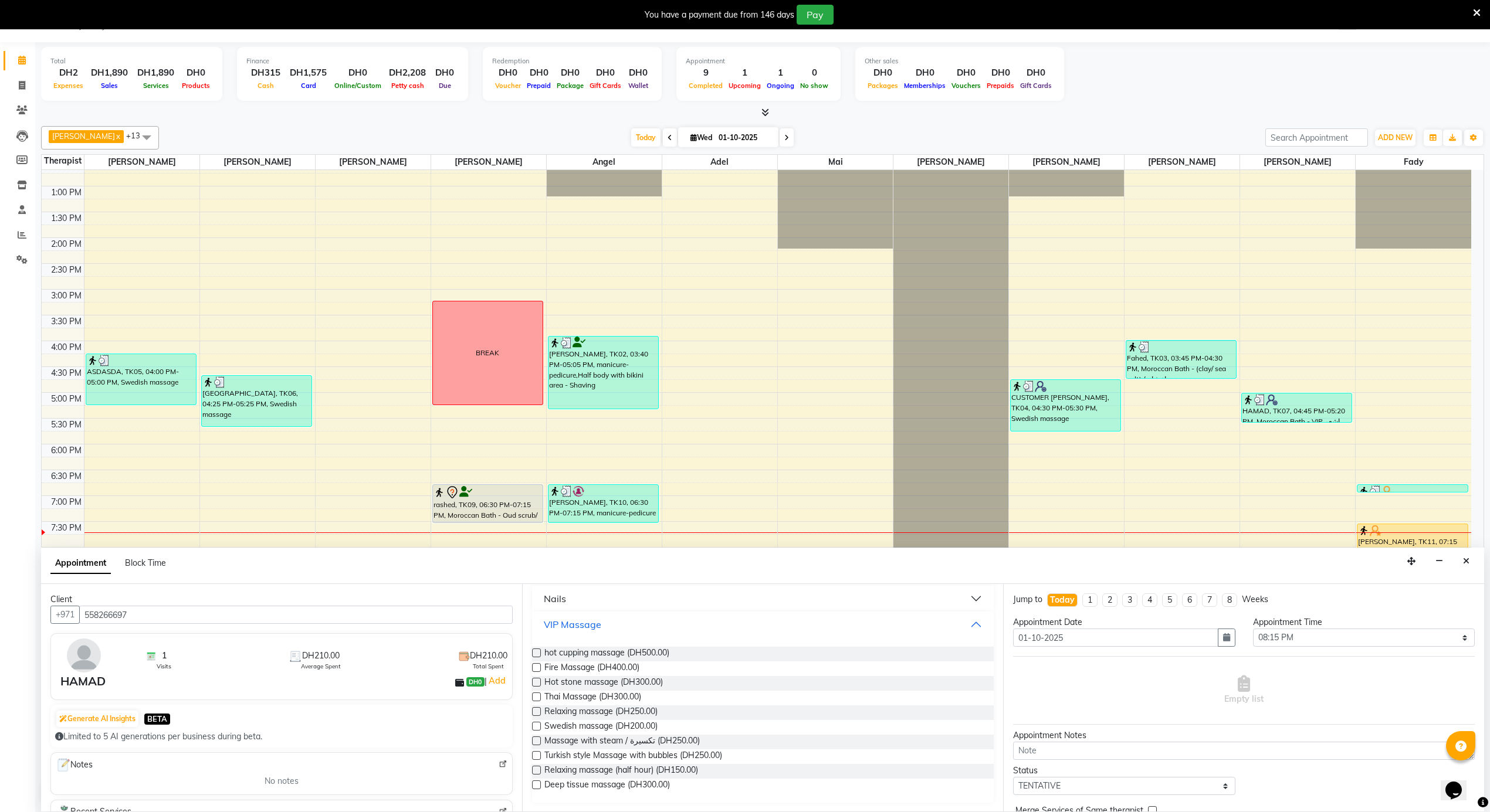
scroll to position [156, 0]
click at [643, 707] on span "Relaxing massage (DH250.00)" at bounding box center [601, 712] width 113 height 15
checkbox input "false"
click at [1079, 687] on input "text" at bounding box center [1073, 691] width 51 height 12
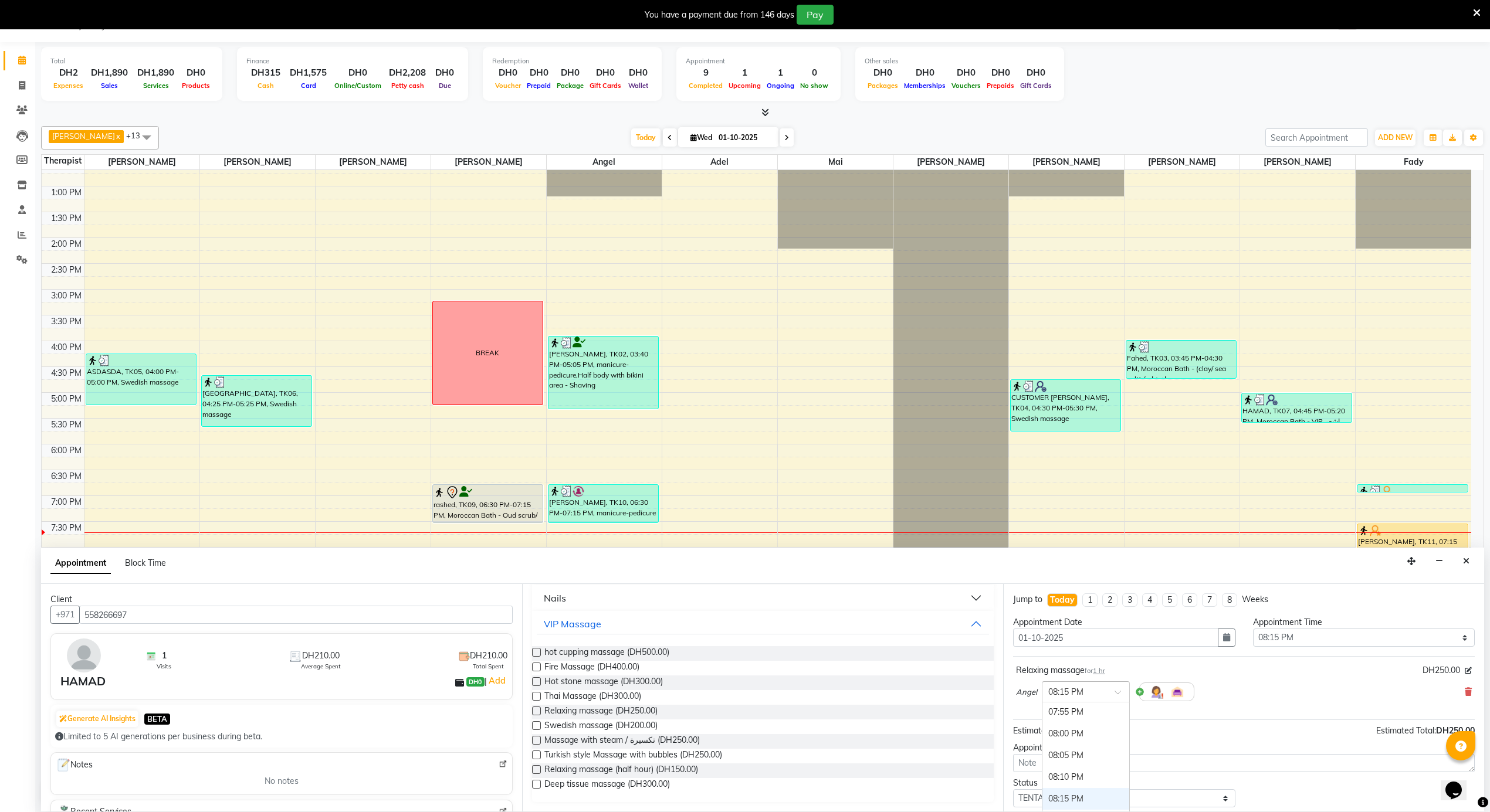
click at [1068, 658] on div "07:40 PM" at bounding box center [1085, 647] width 87 height 22
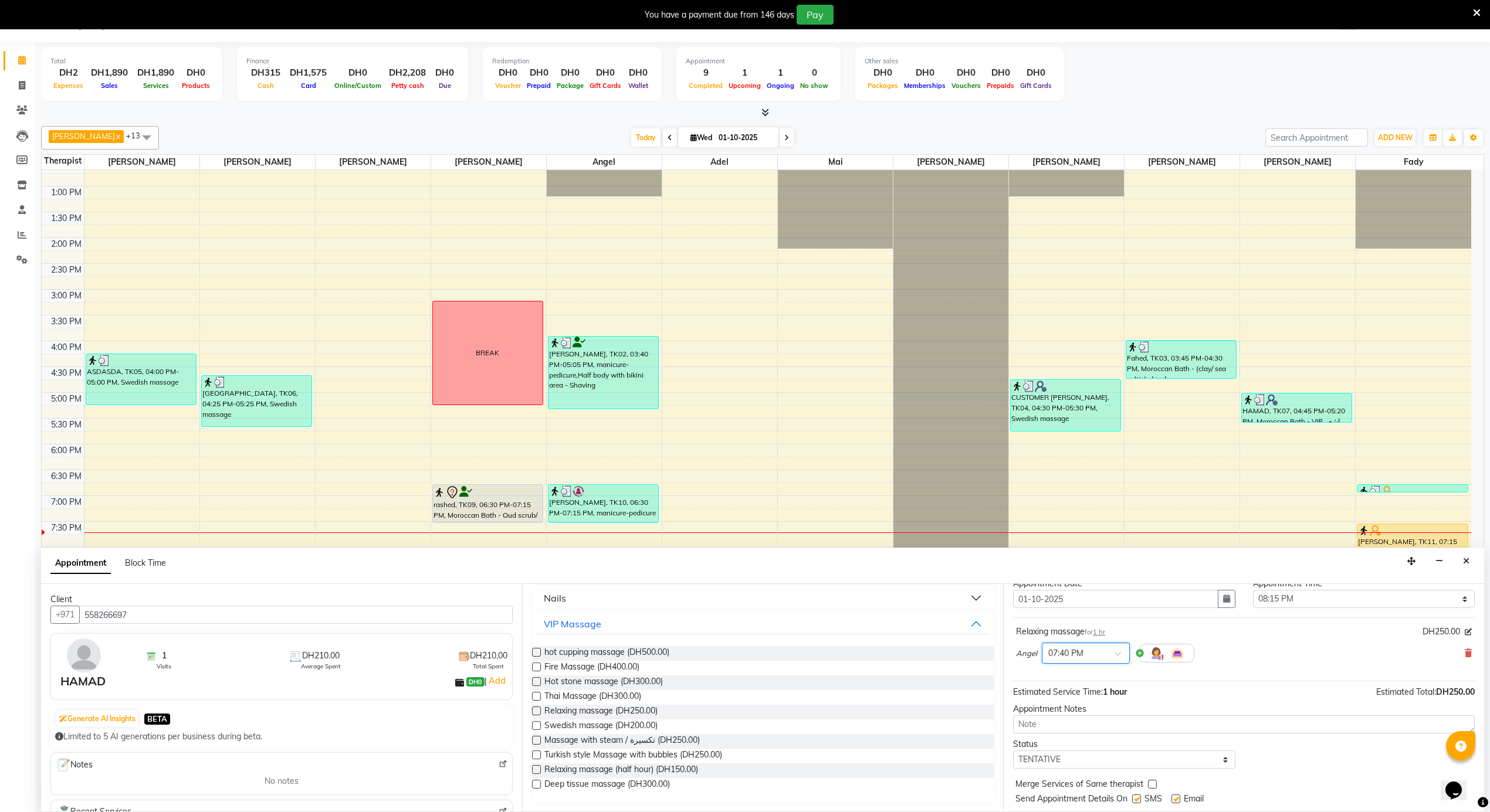
scroll to position [71, 0]
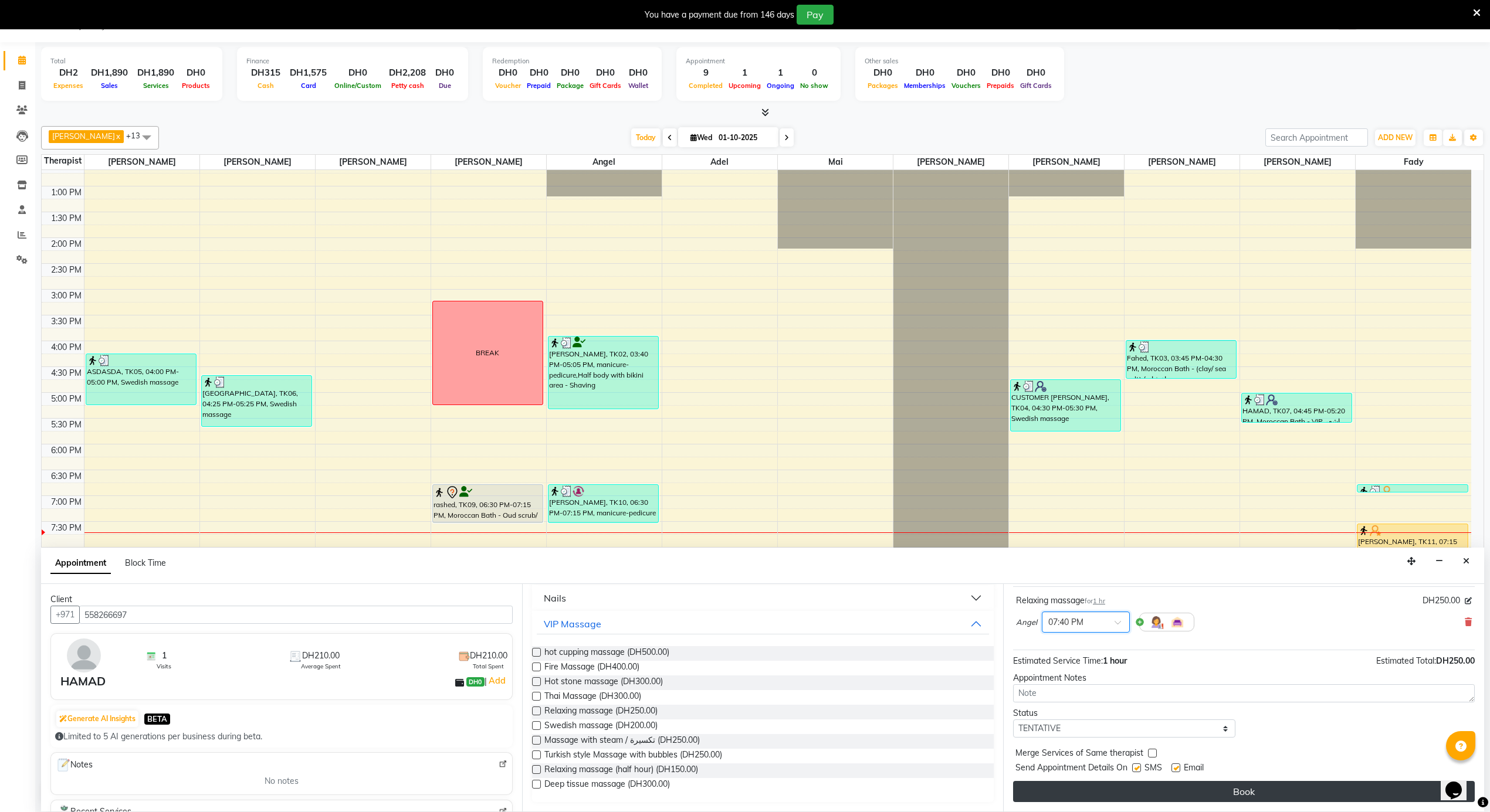
click at [1207, 796] on button "Book" at bounding box center [1244, 792] width 461 height 21
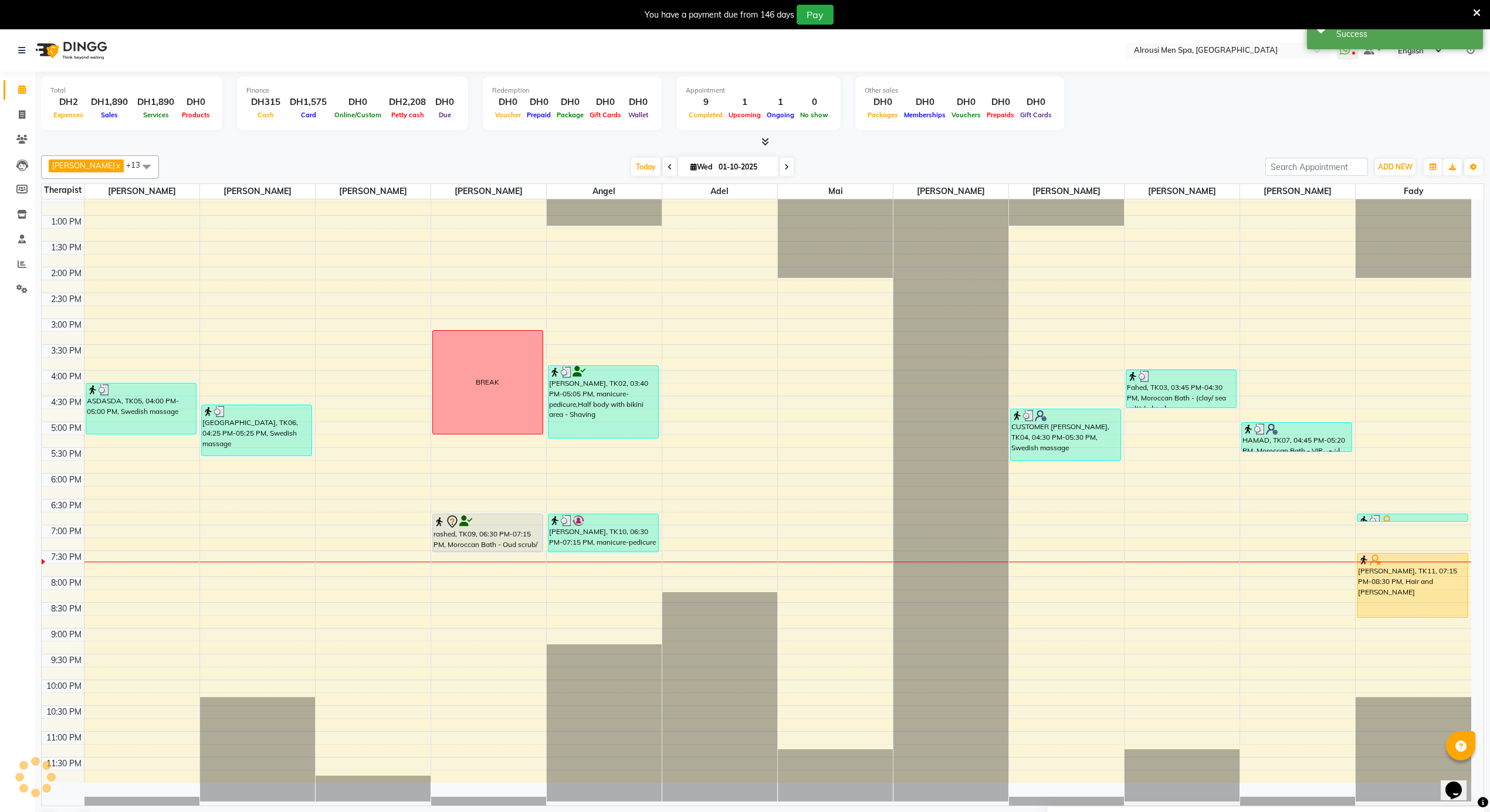
scroll to position [0, 0]
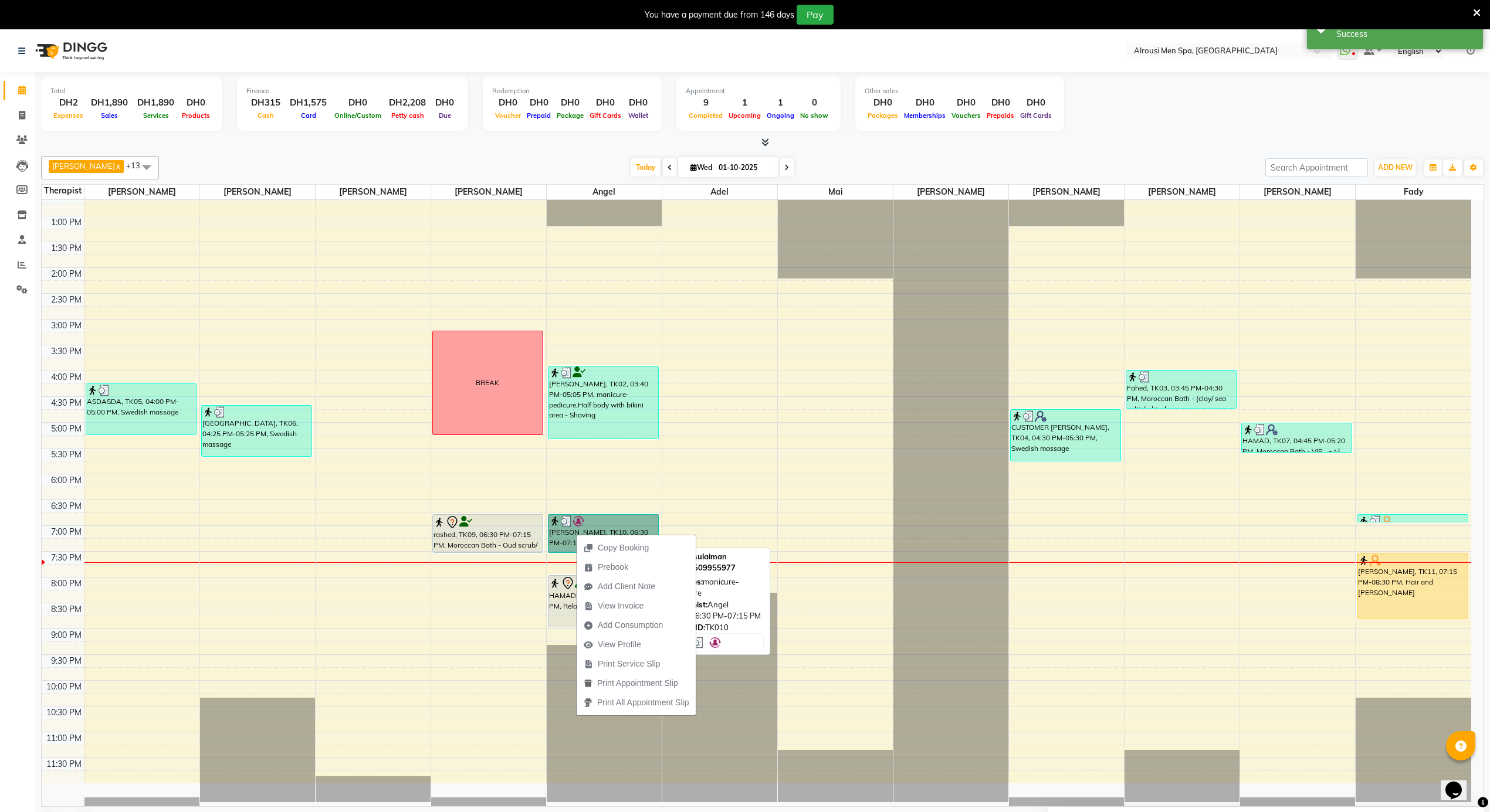
click at [568, 529] on link "[PERSON_NAME], TK10, 06:30 PM-07:15 PM, manicure-pedicure" at bounding box center [603, 534] width 111 height 39
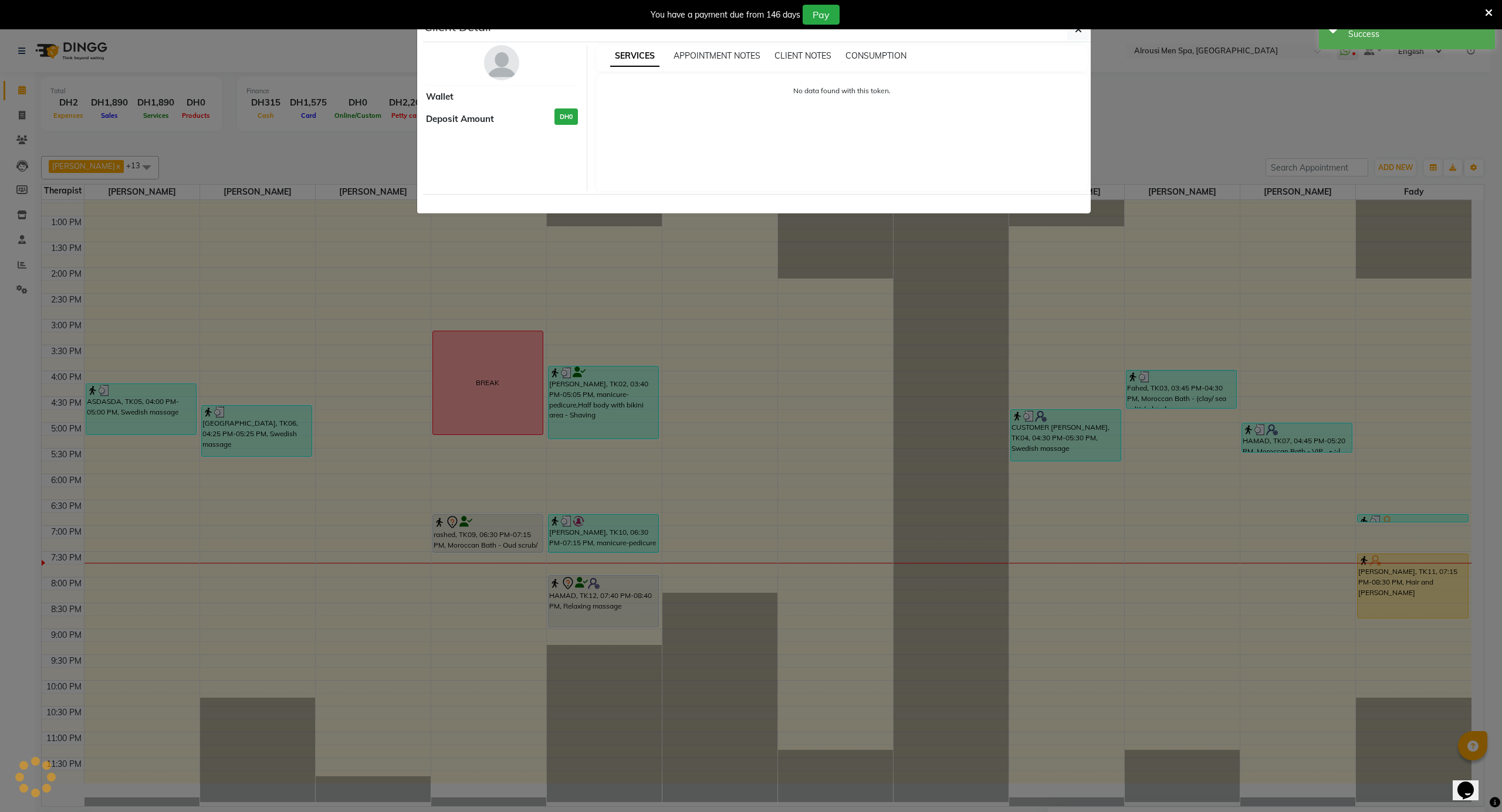
select select "3"
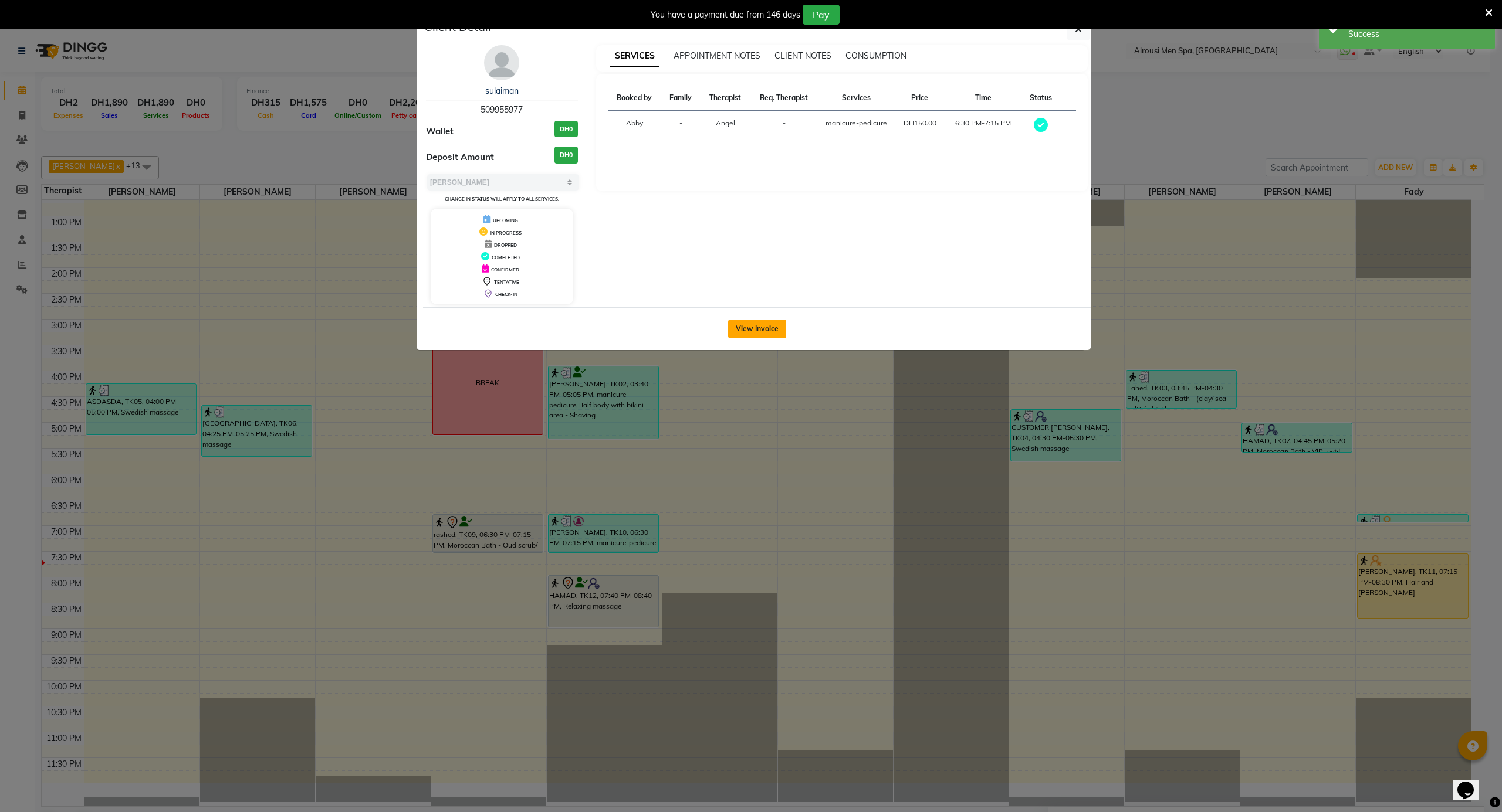
click at [743, 331] on button "View Invoice" at bounding box center [757, 329] width 58 height 19
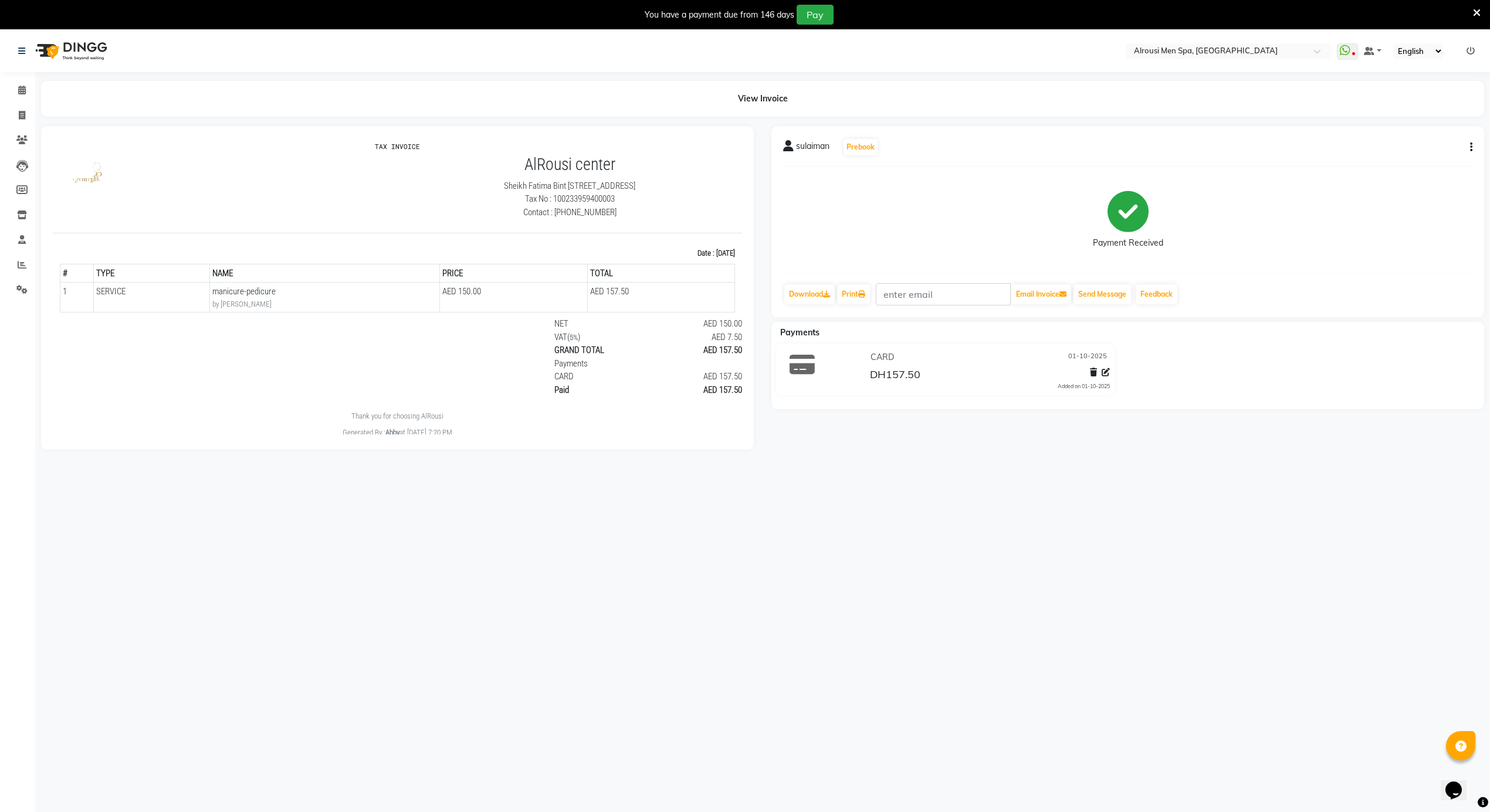
click at [1470, 147] on icon "button" at bounding box center [1471, 147] width 2 height 1
click at [1364, 159] on div "Edit Invoice" at bounding box center [1393, 161] width 121 height 15
select select "service"
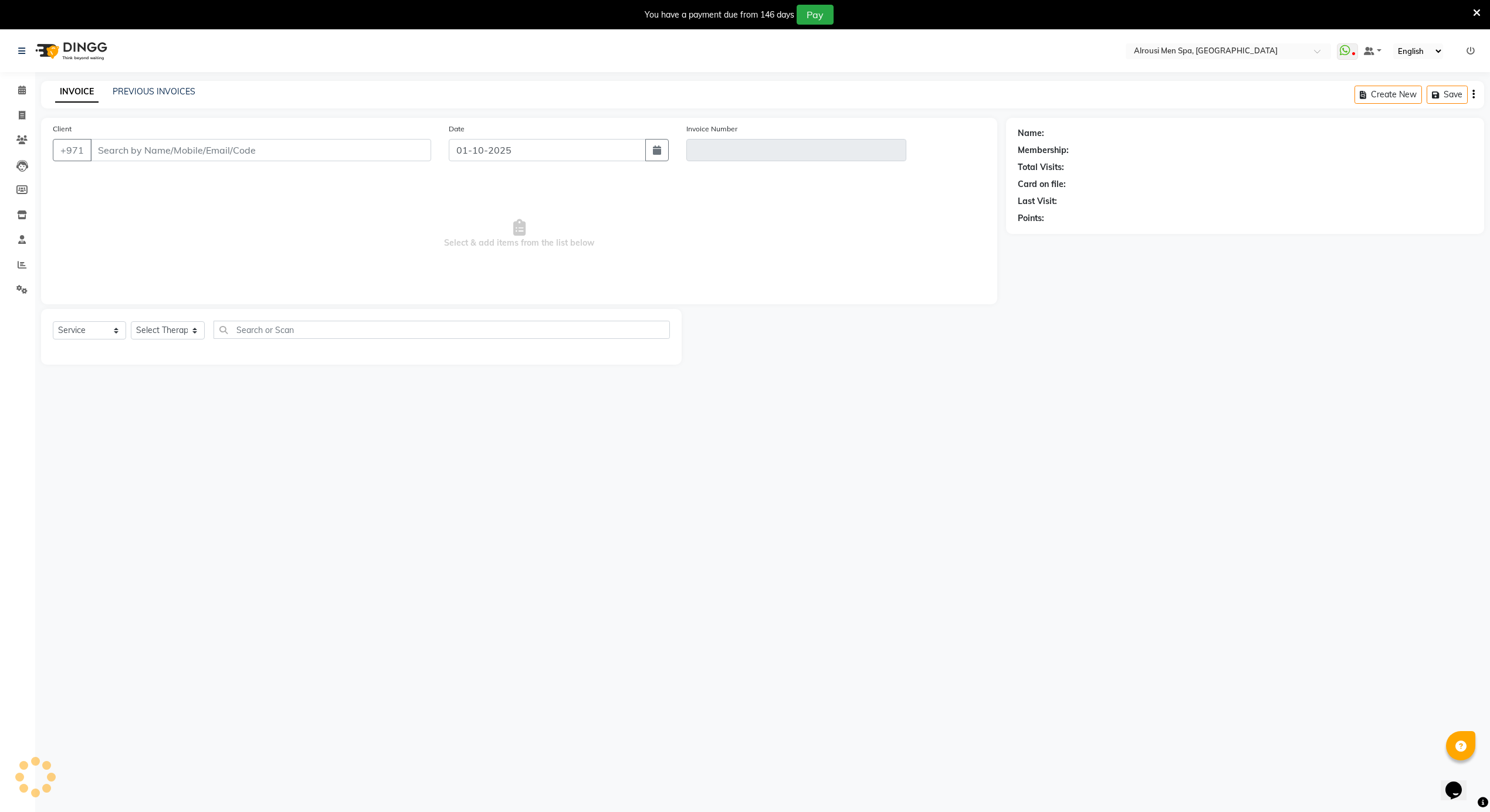
type input "509955977"
type input "V/2025-26/4180"
select select "select"
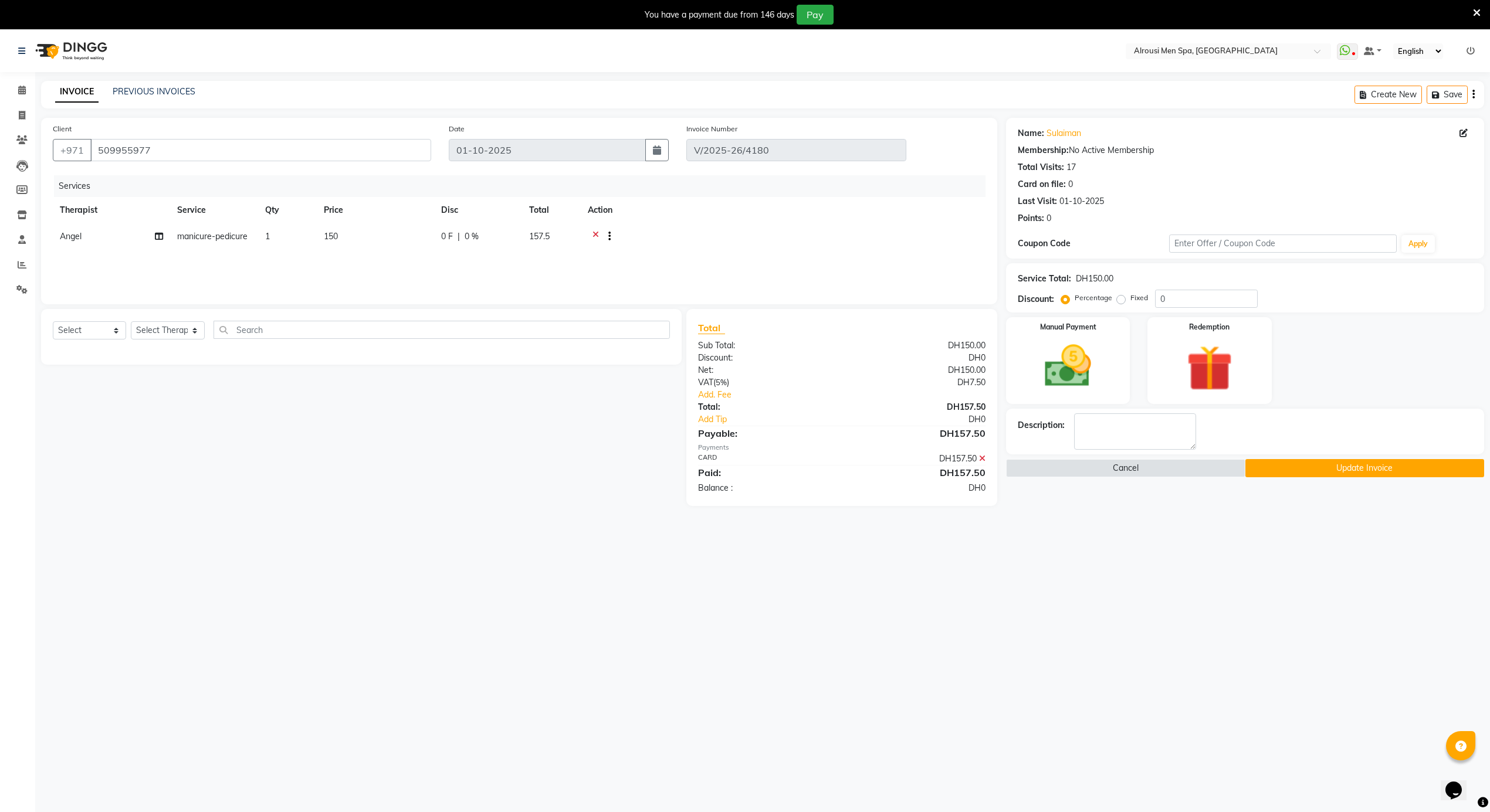
click at [69, 238] on span "Angel" at bounding box center [70, 236] width 22 height 11
select select "39165"
click at [69, 238] on select "[PERSON_NAME] [PERSON_NAME] [PERSON_NAME] [PERSON_NAME] [PERSON_NAME] [PERSON_N…" at bounding box center [111, 239] width 103 height 18
select select "38890"
click at [1374, 472] on button "Update Invoice" at bounding box center [1365, 468] width 239 height 18
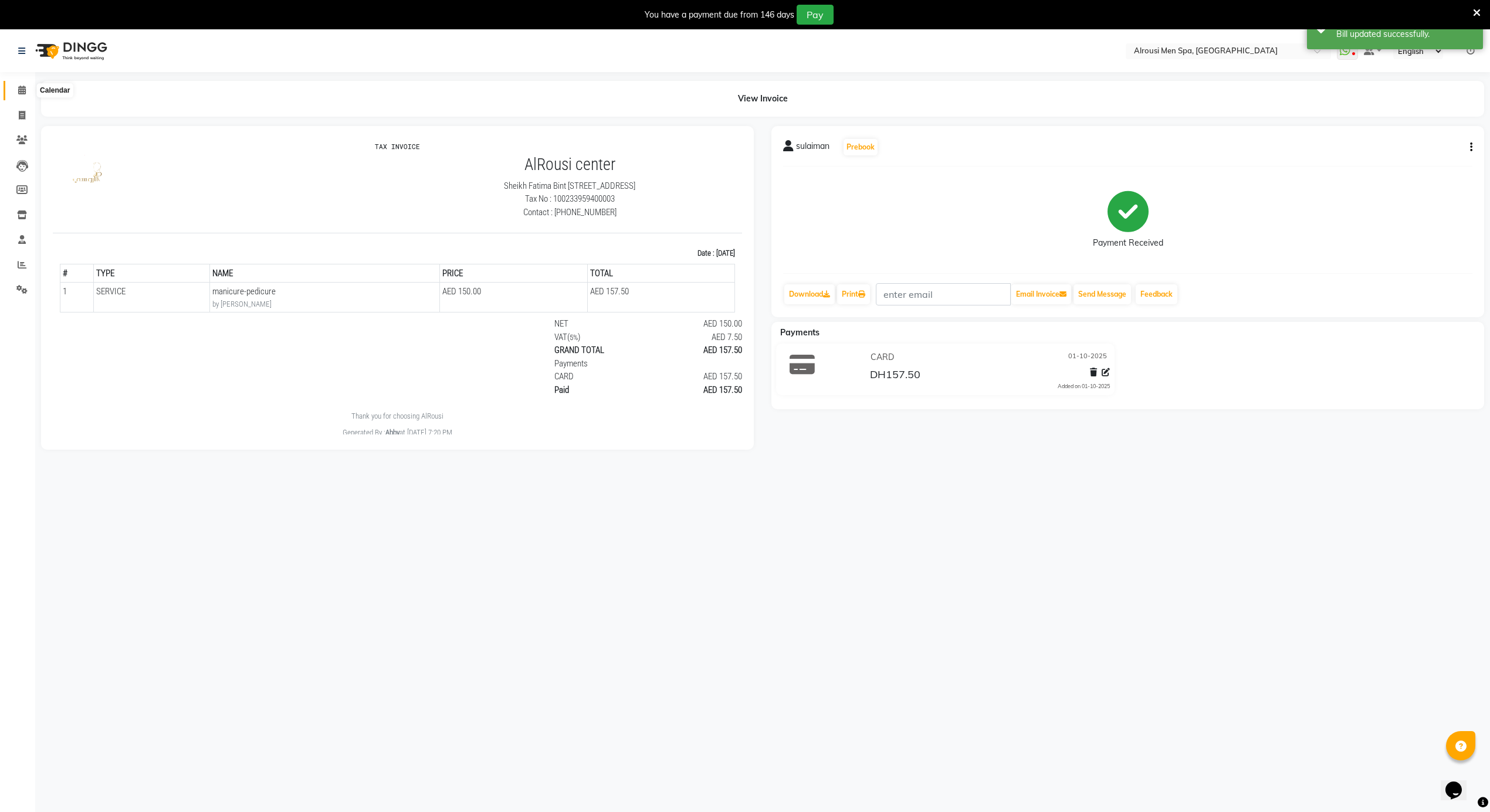
click at [21, 85] on span at bounding box center [22, 90] width 21 height 14
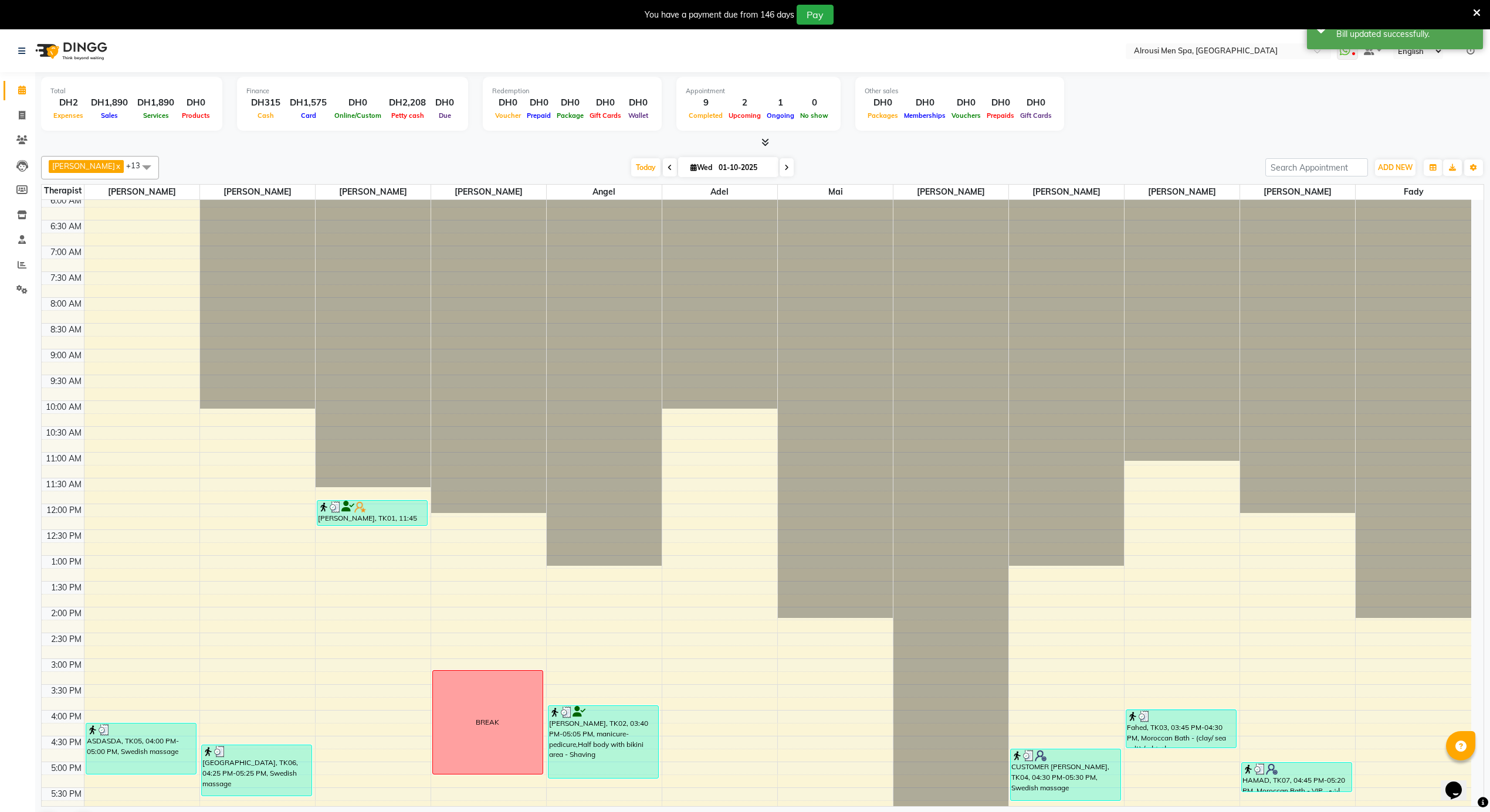
scroll to position [654, 0]
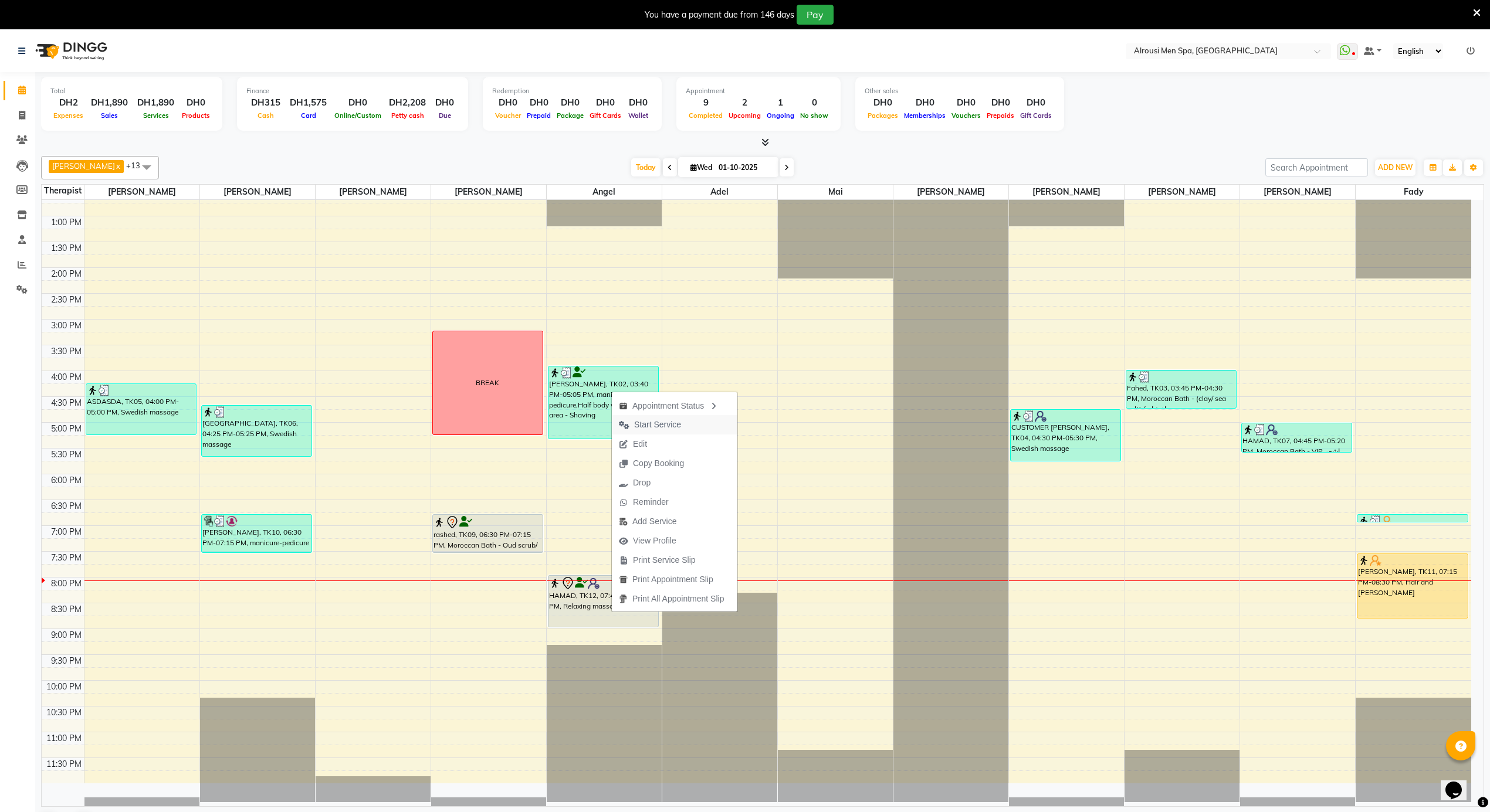
click at [655, 422] on span "Start Service" at bounding box center [657, 425] width 47 height 12
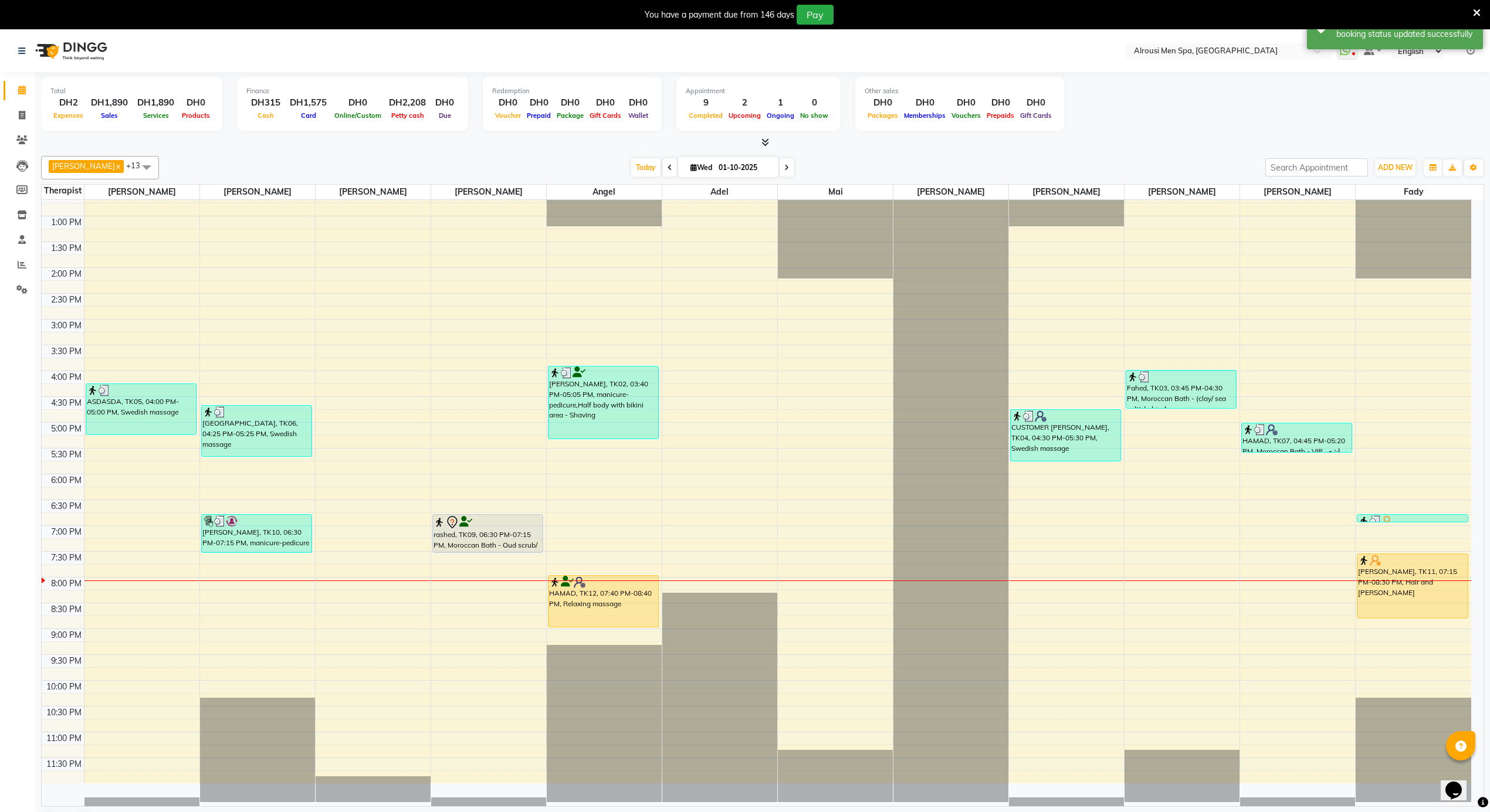
click at [336, 626] on div "12:00 AM 12:30 AM 1:00 AM 1:30 AM 2:00 AM 2:30 AM 3:00 AM 3:30 AM 4:00 AM 4:30 …" at bounding box center [756, 165] width 1430 height 1238
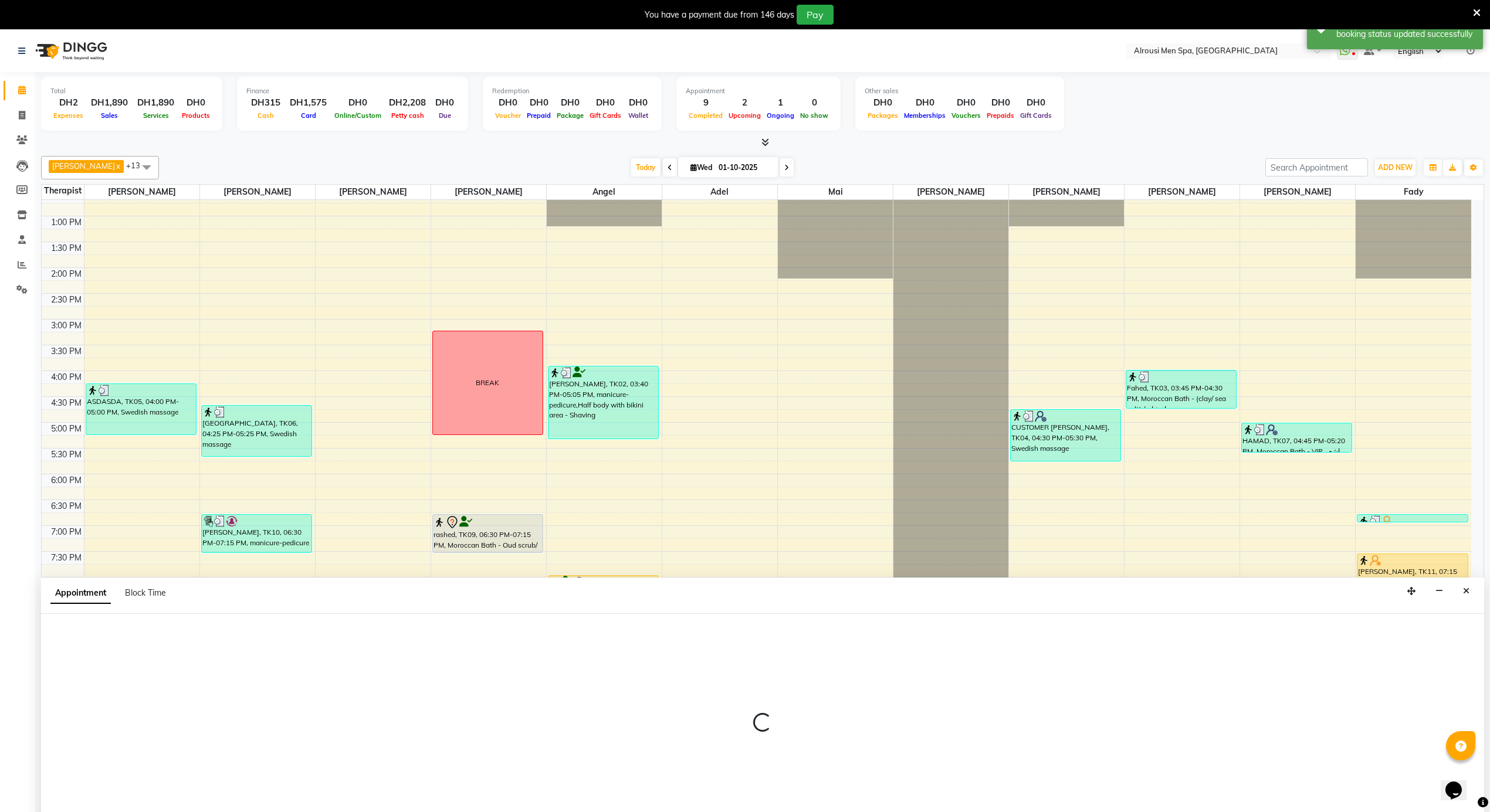
scroll to position [31, 0]
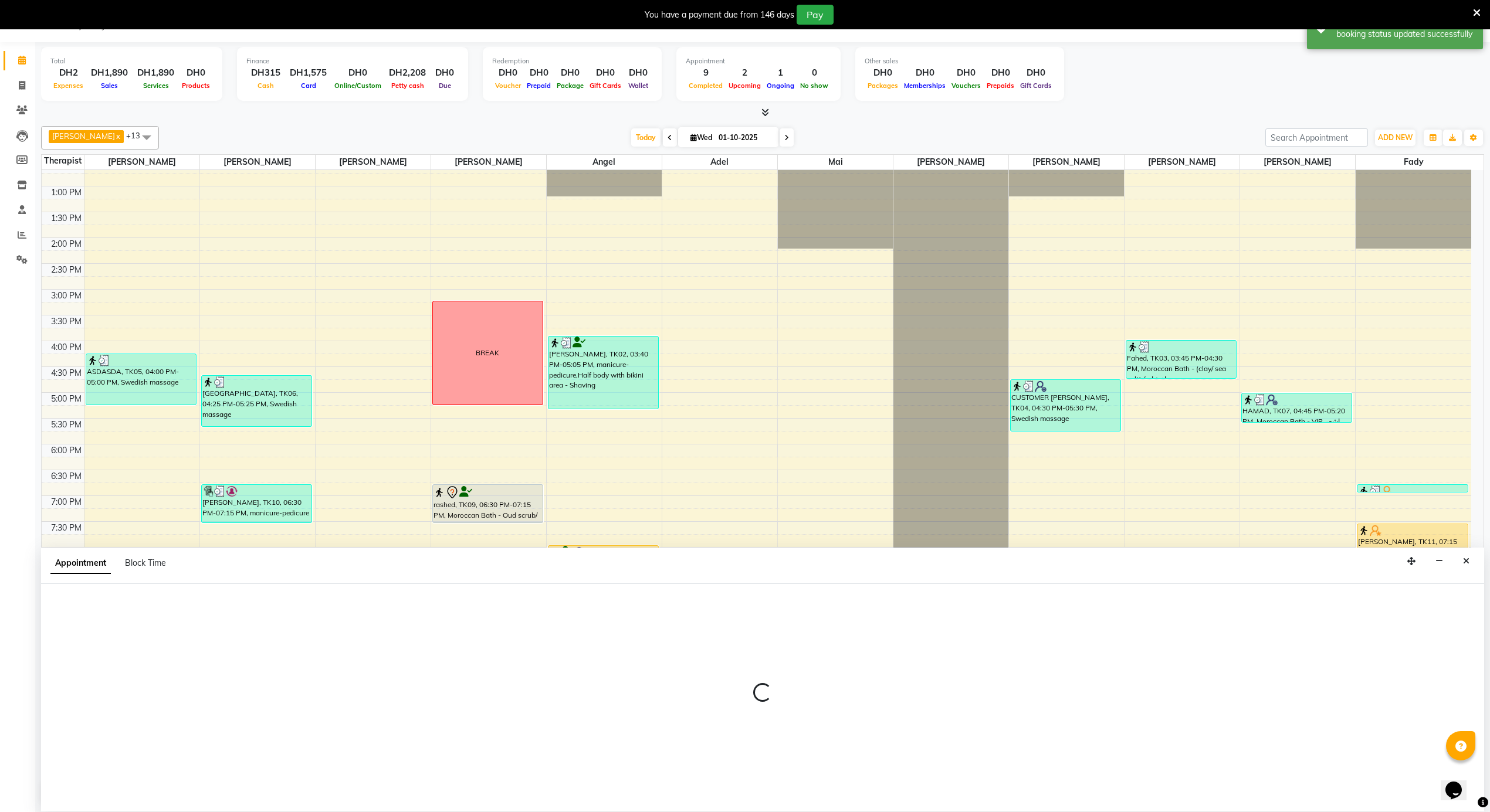
select select "38891"
select select "1230"
select select "tentative"
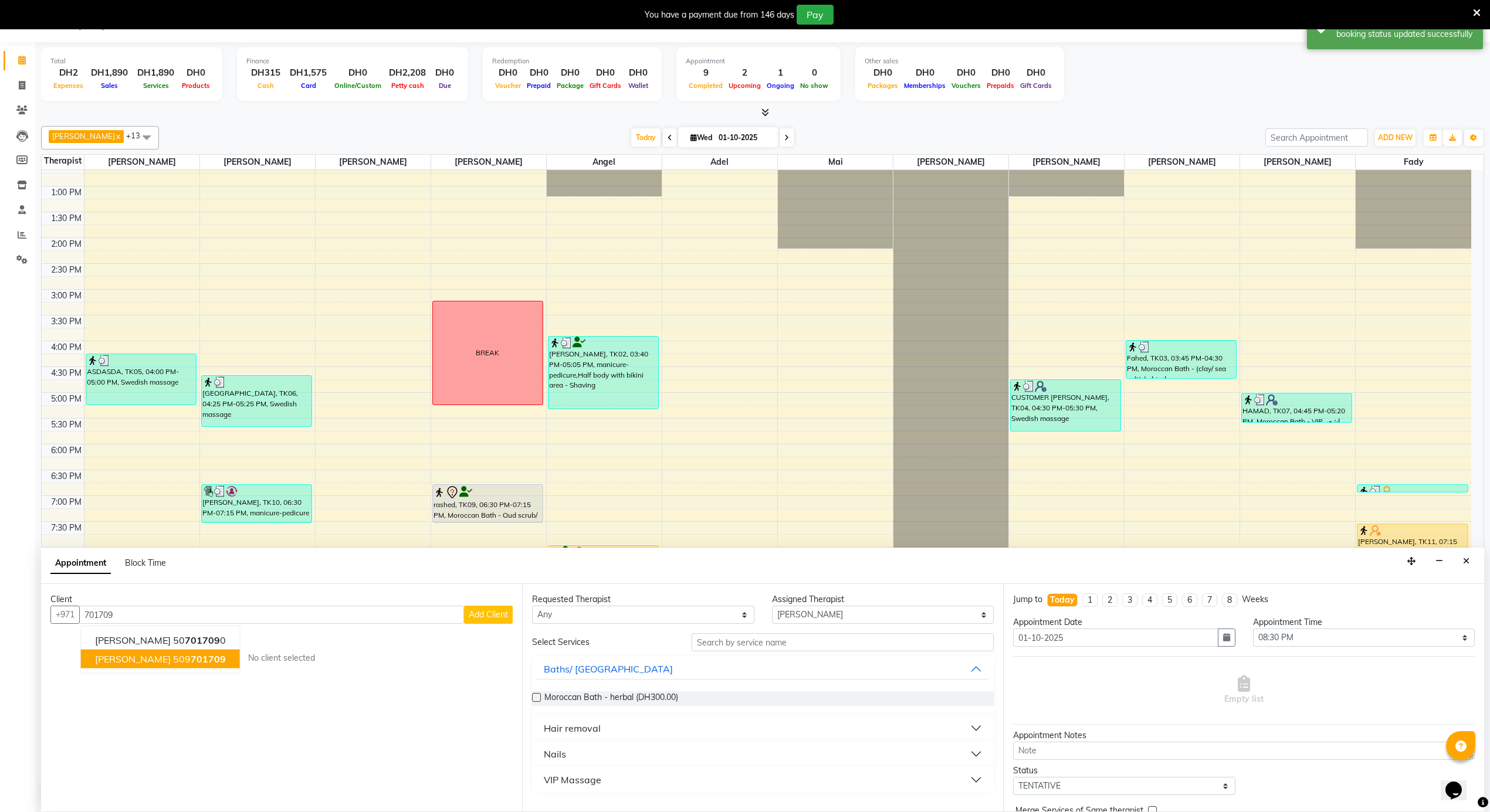
click at [191, 661] on span "701709" at bounding box center [209, 659] width 35 height 12
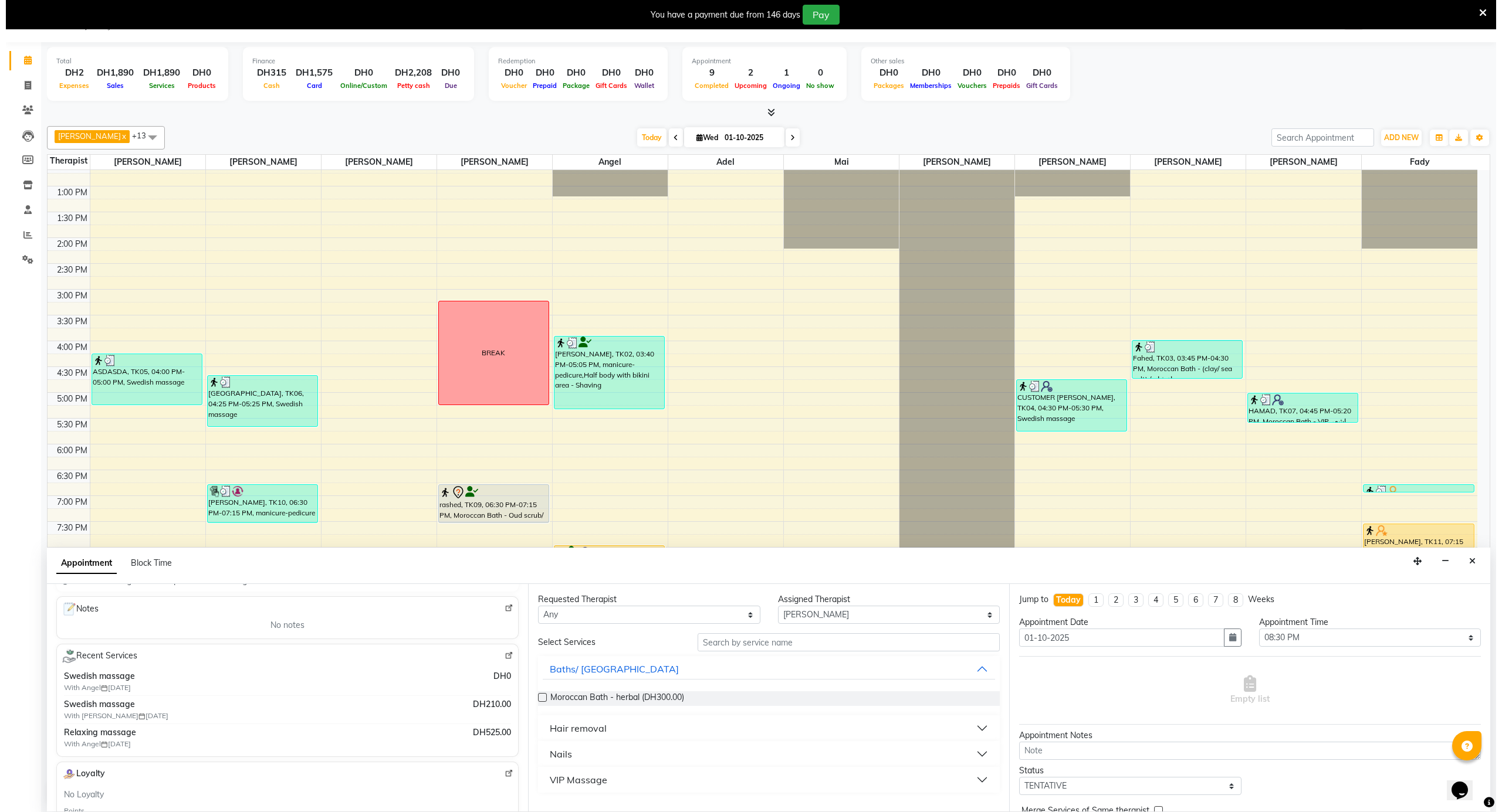
scroll to position [78, 0]
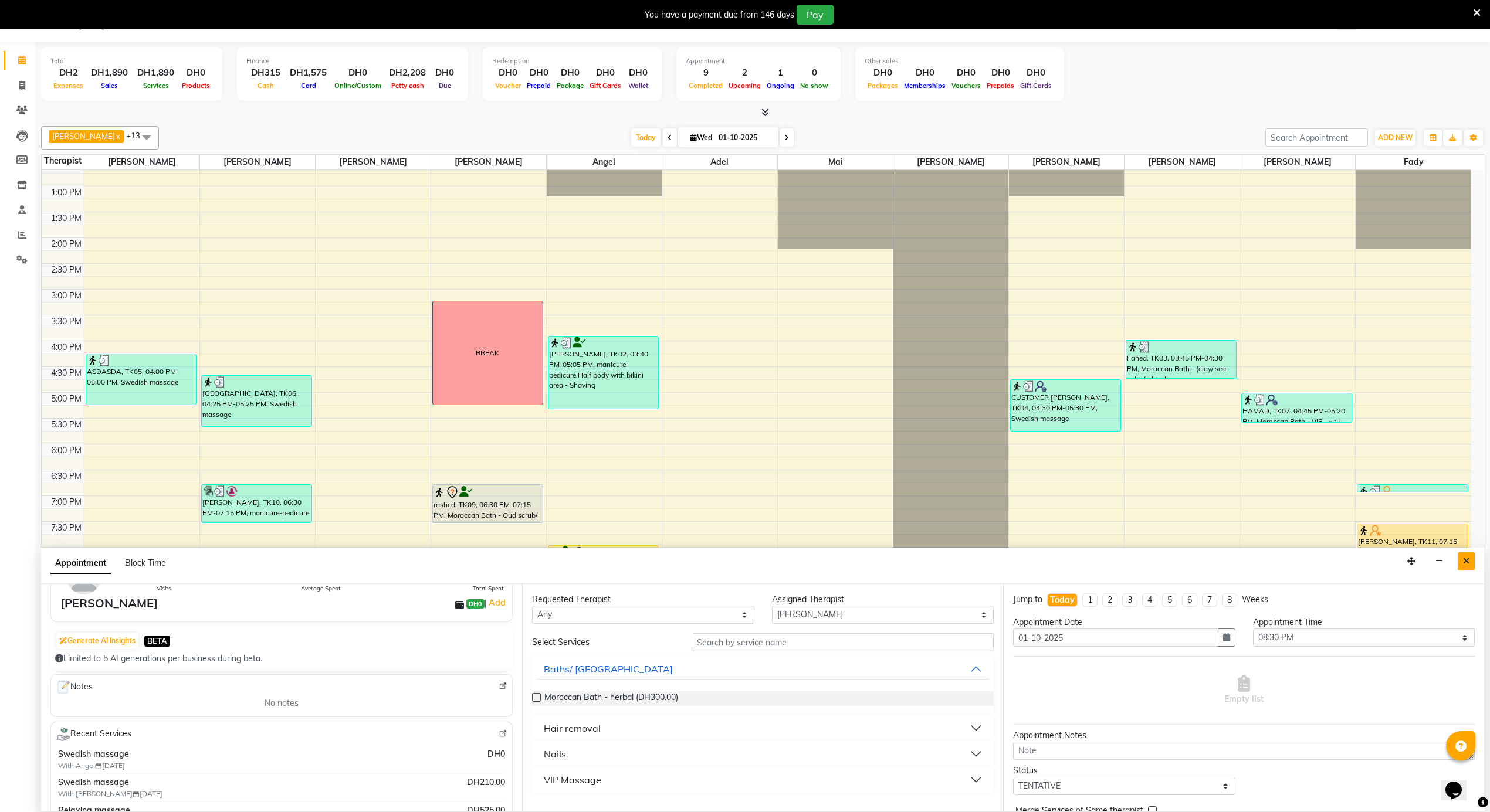
type input "509701709"
click at [1467, 556] on button "Close" at bounding box center [1466, 561] width 17 height 18
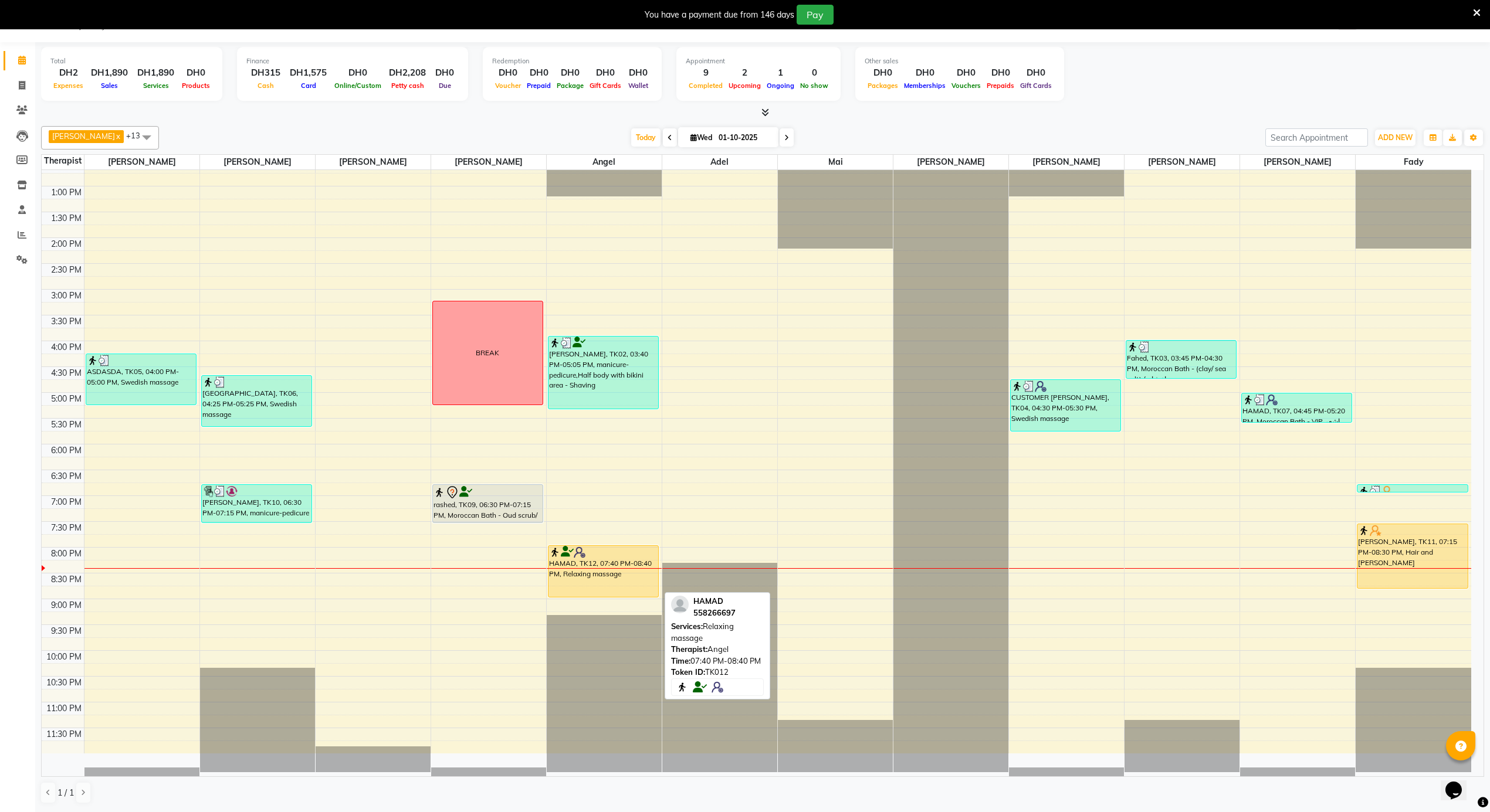
click at [597, 594] on link "HAMAD, TK12, 07:40 PM-08:40 PM, Relaxing massage" at bounding box center [603, 571] width 111 height 52
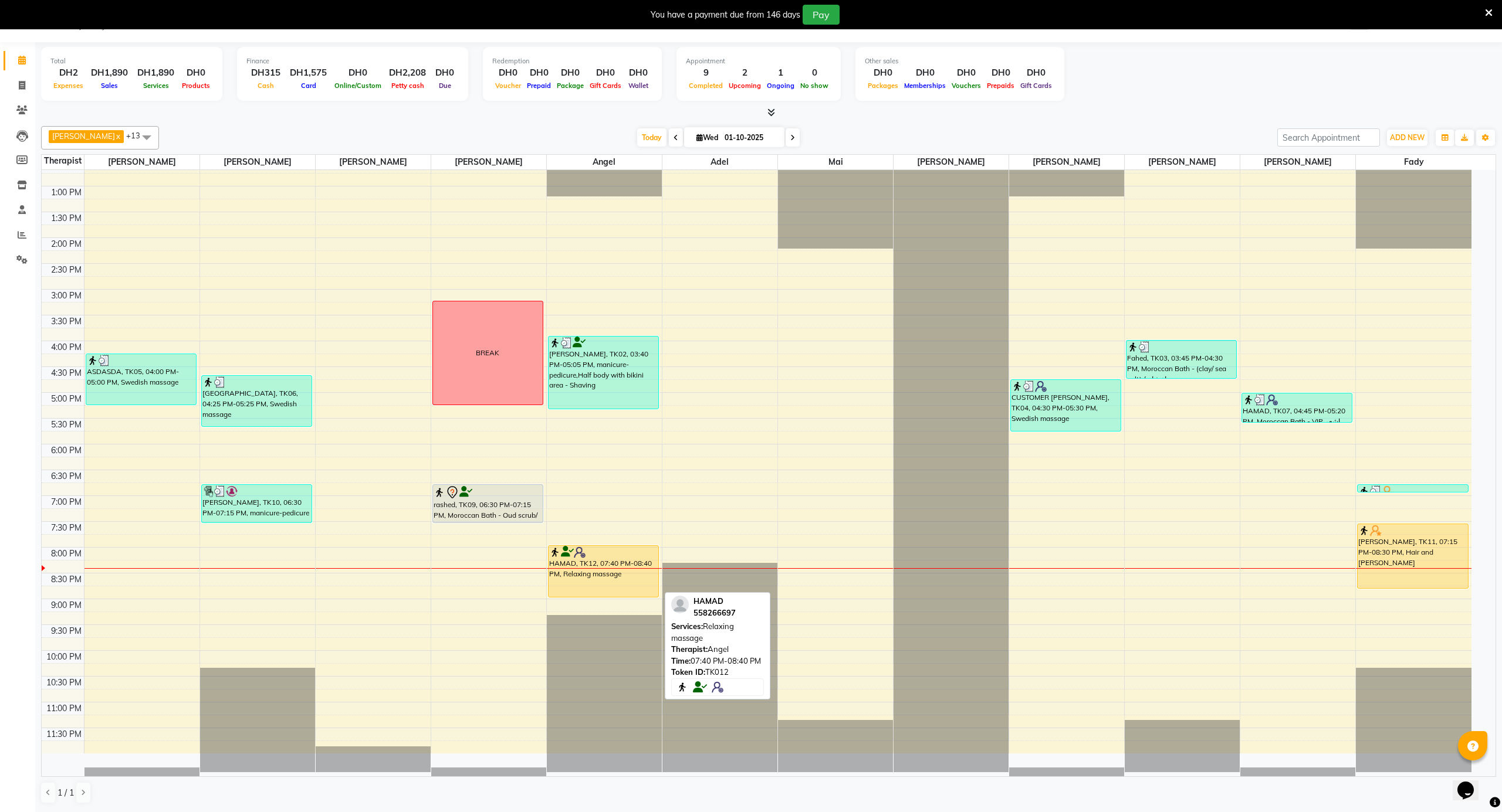
select select "1"
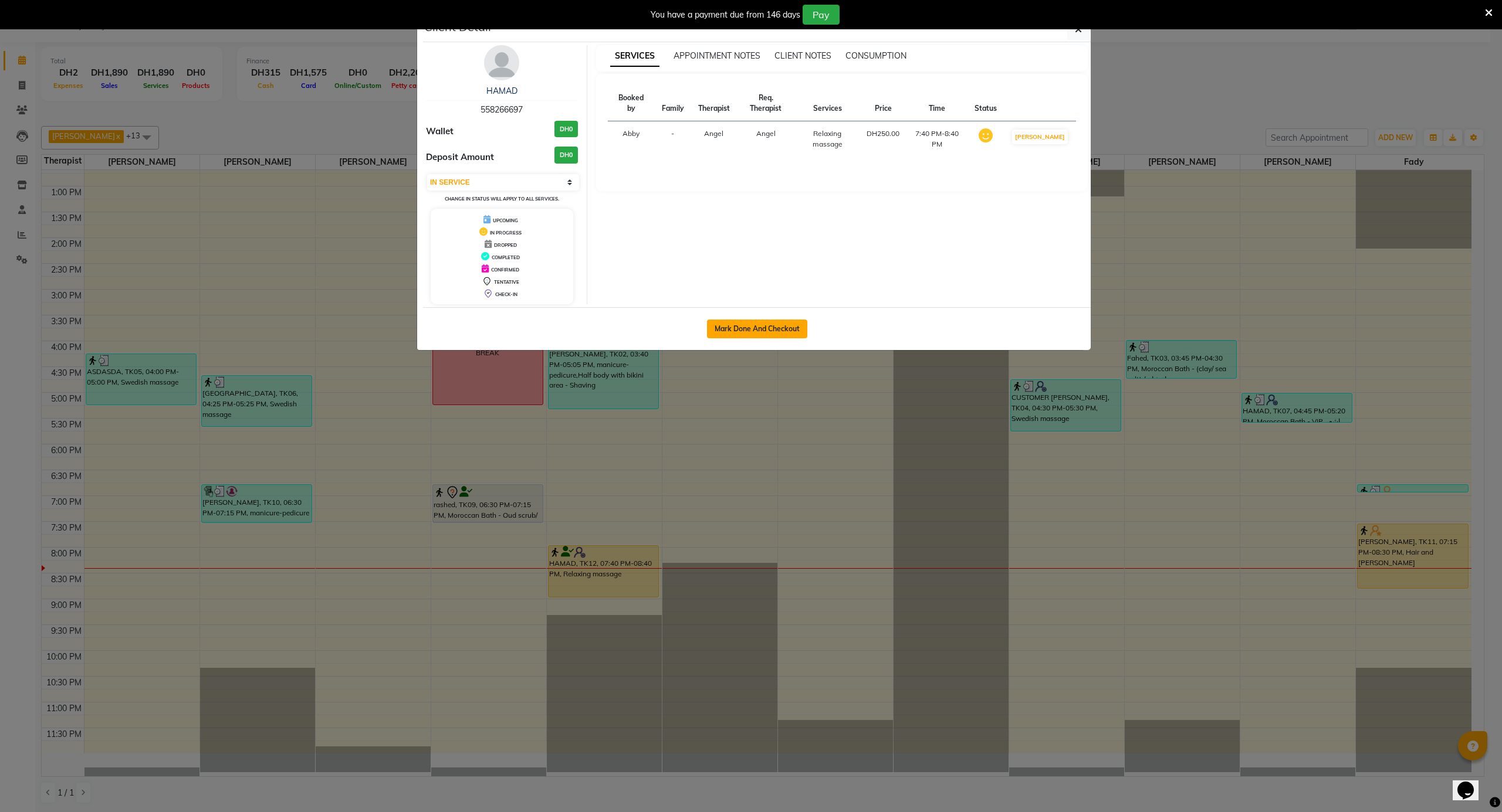
click at [777, 322] on button "Mark Done And Checkout" at bounding box center [757, 329] width 100 height 19
select select "service"
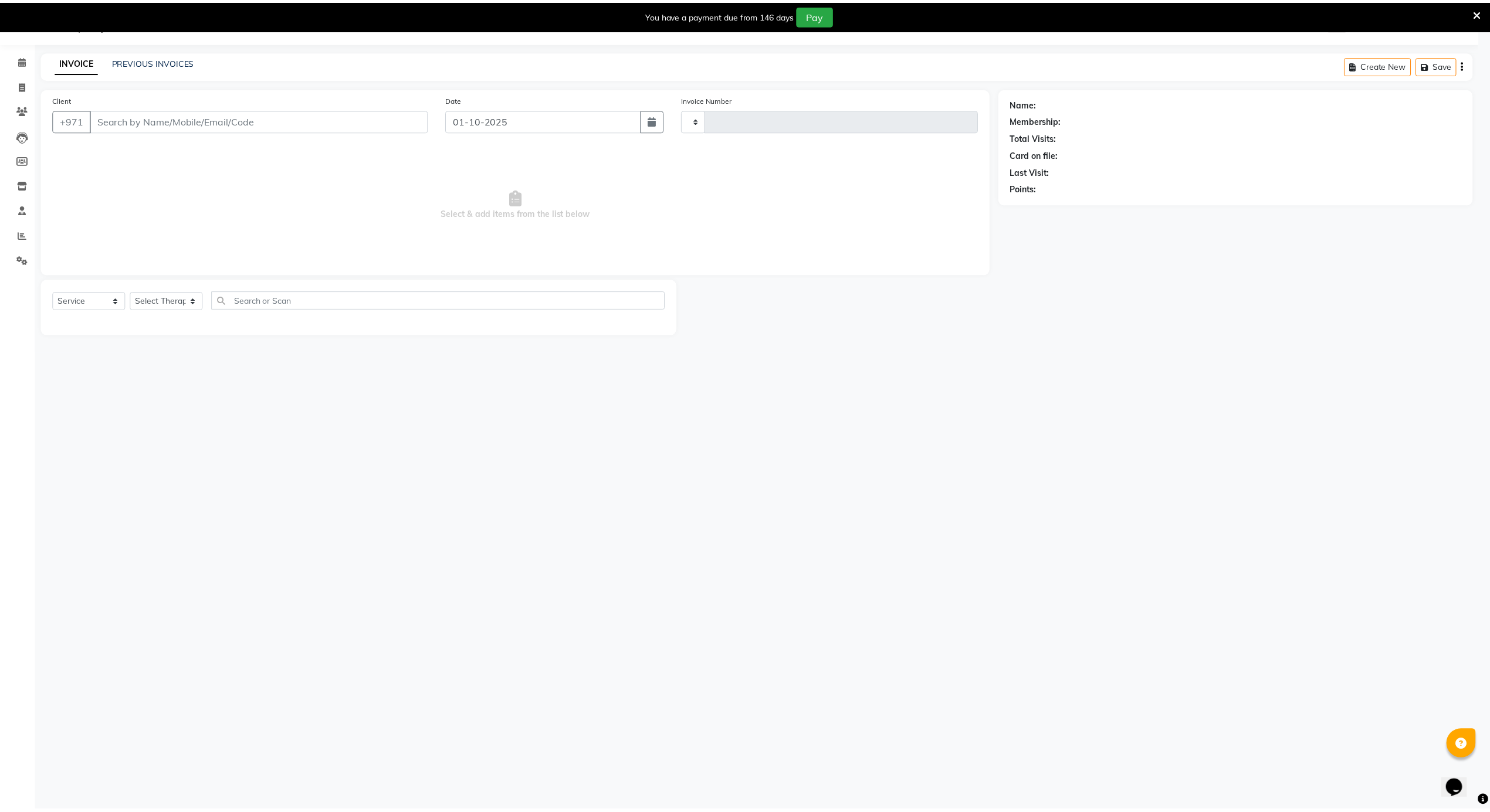
scroll to position [30, 0]
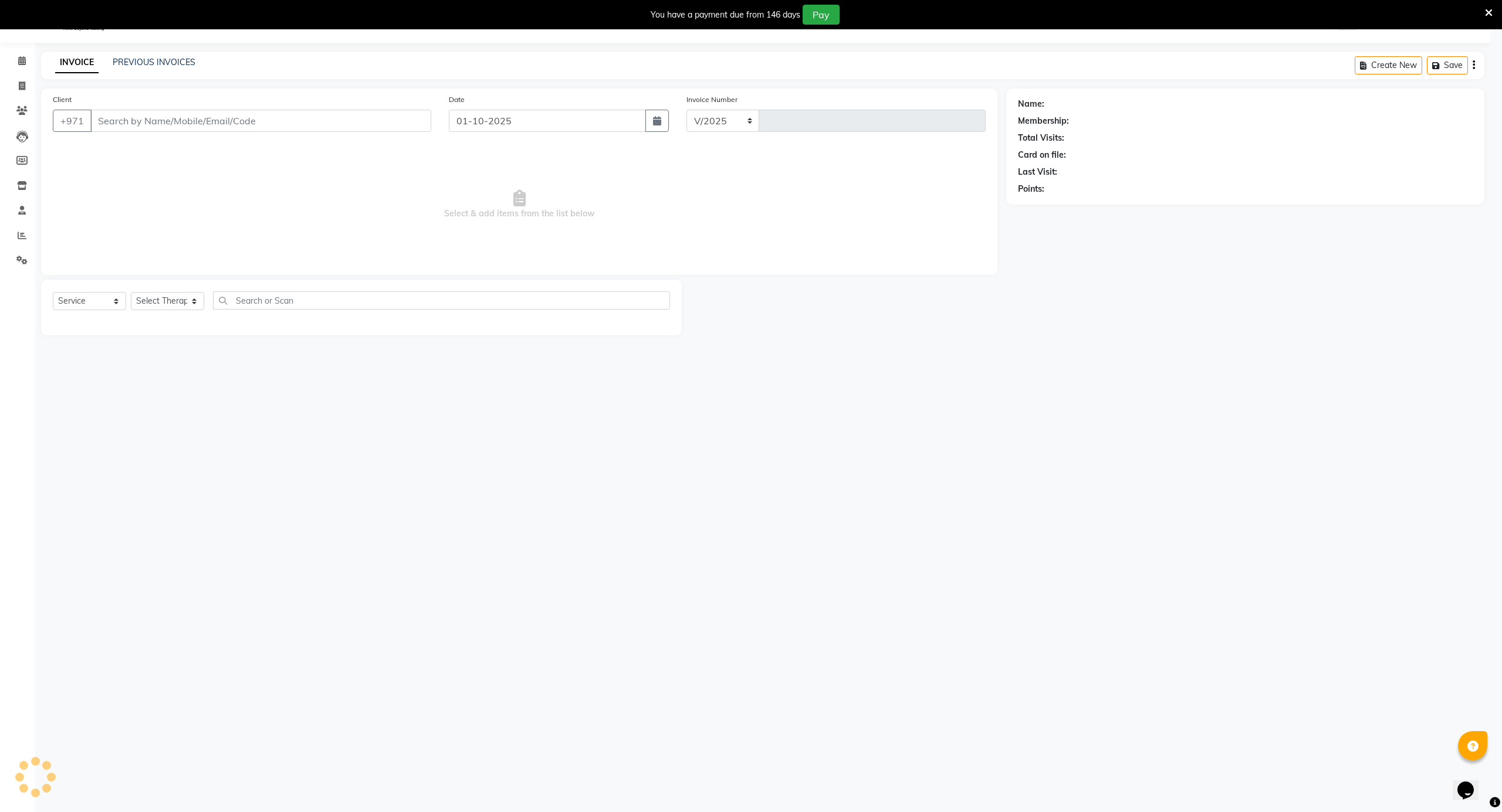
select select "5688"
type input "4181"
type input "558266697"
select select "39165"
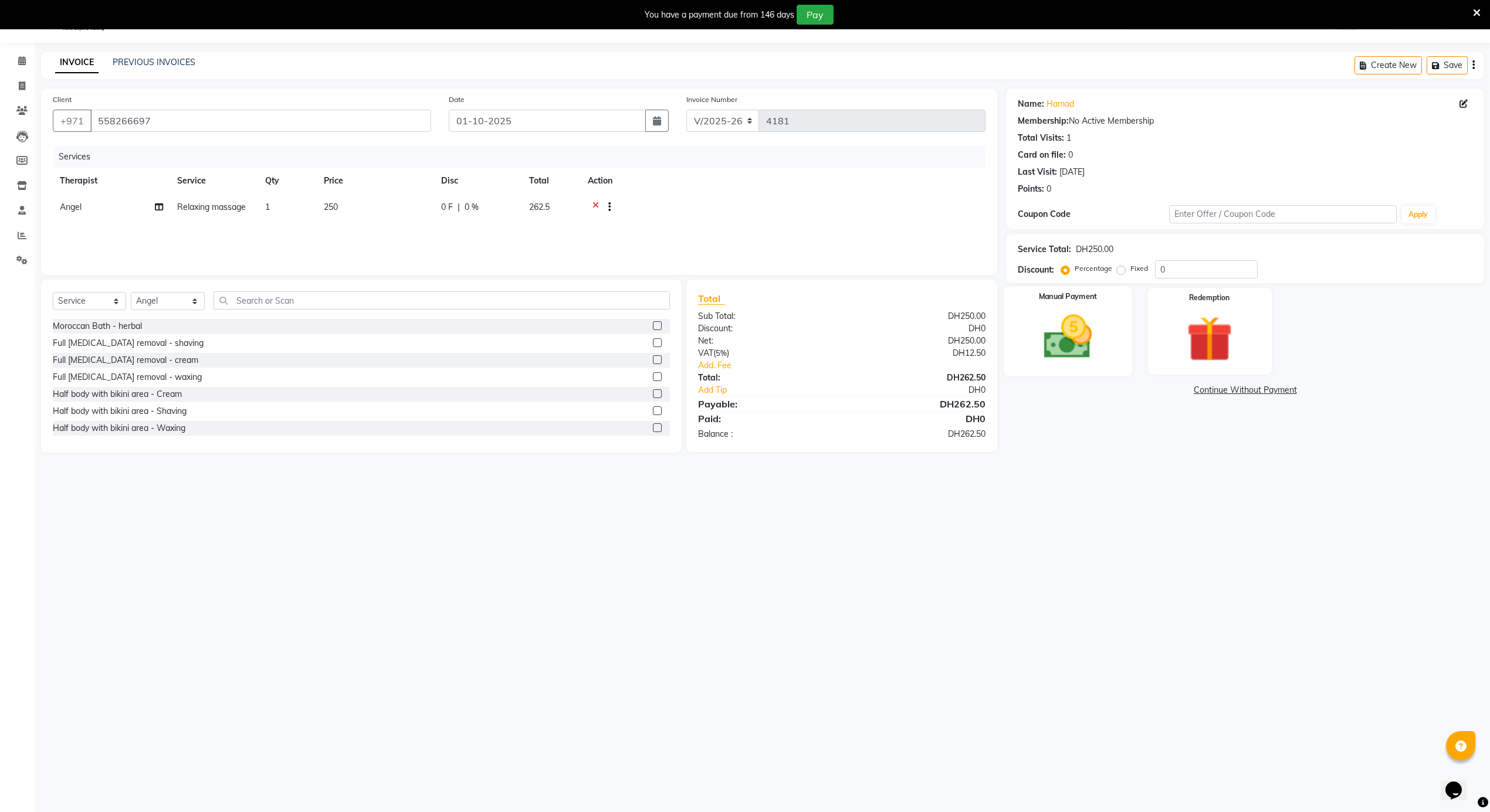
click at [1049, 332] on img at bounding box center [1068, 337] width 79 height 56
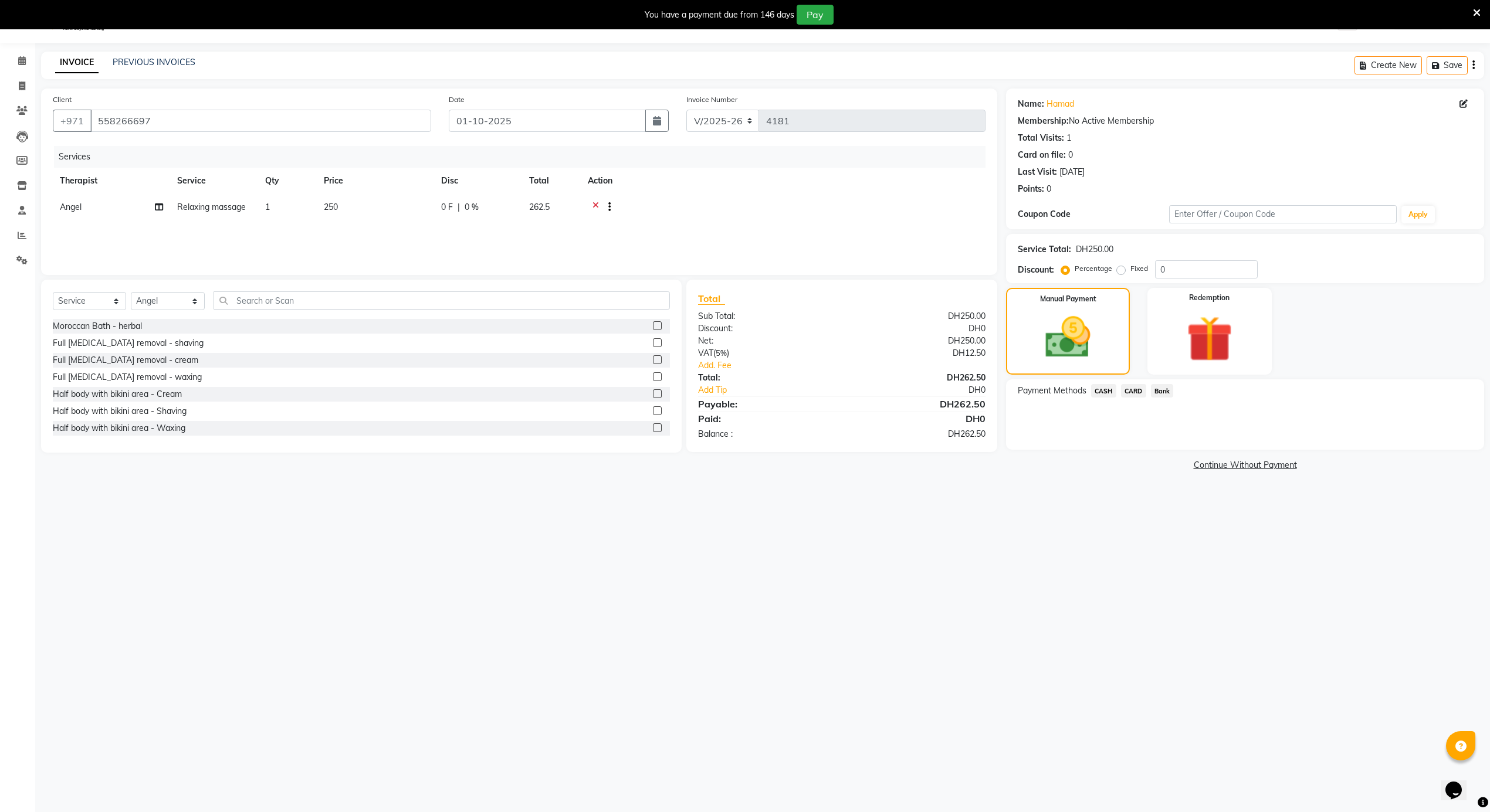
click at [1139, 392] on span "CARD" at bounding box center [1133, 390] width 25 height 14
click at [1211, 457] on button "Add Payment" at bounding box center [1323, 453] width 297 height 18
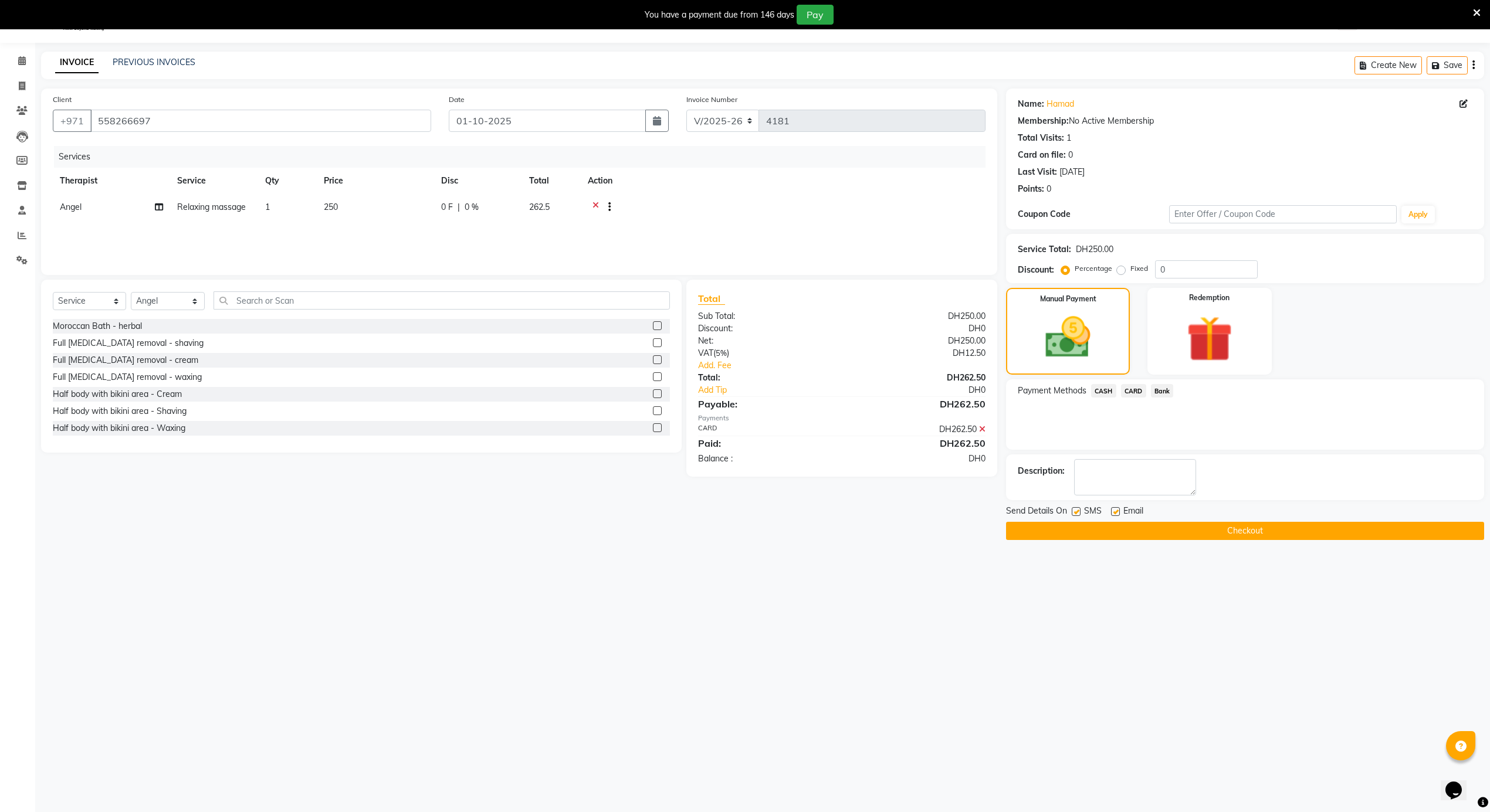
click at [1075, 514] on label at bounding box center [1076, 511] width 9 height 9
click at [1075, 514] on input "checkbox" at bounding box center [1075, 512] width 8 height 8
checkbox input "false"
click at [1099, 534] on button "Checkout" at bounding box center [1245, 531] width 478 height 18
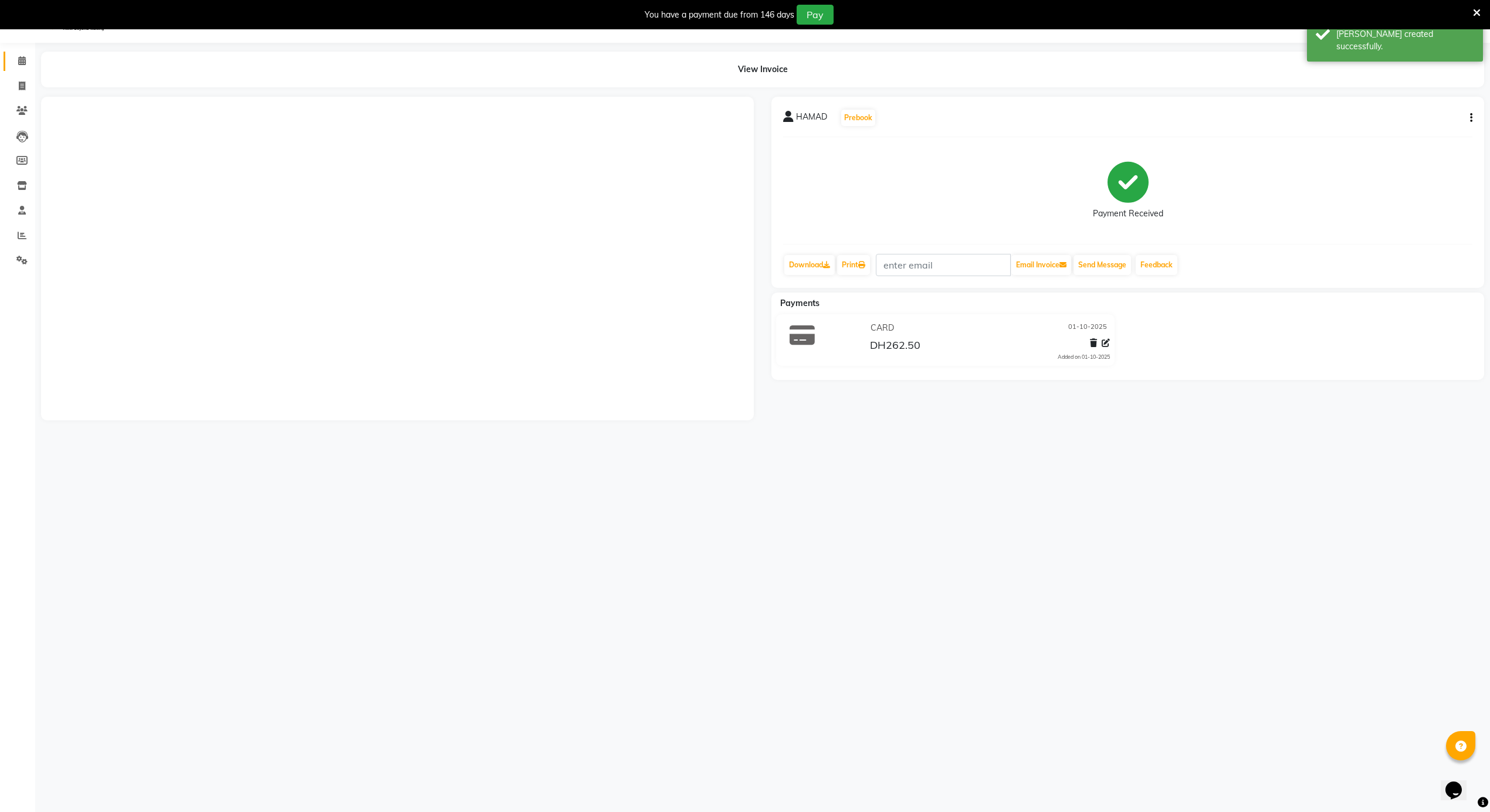
click at [20, 53] on link "Calendar" at bounding box center [18, 61] width 28 height 19
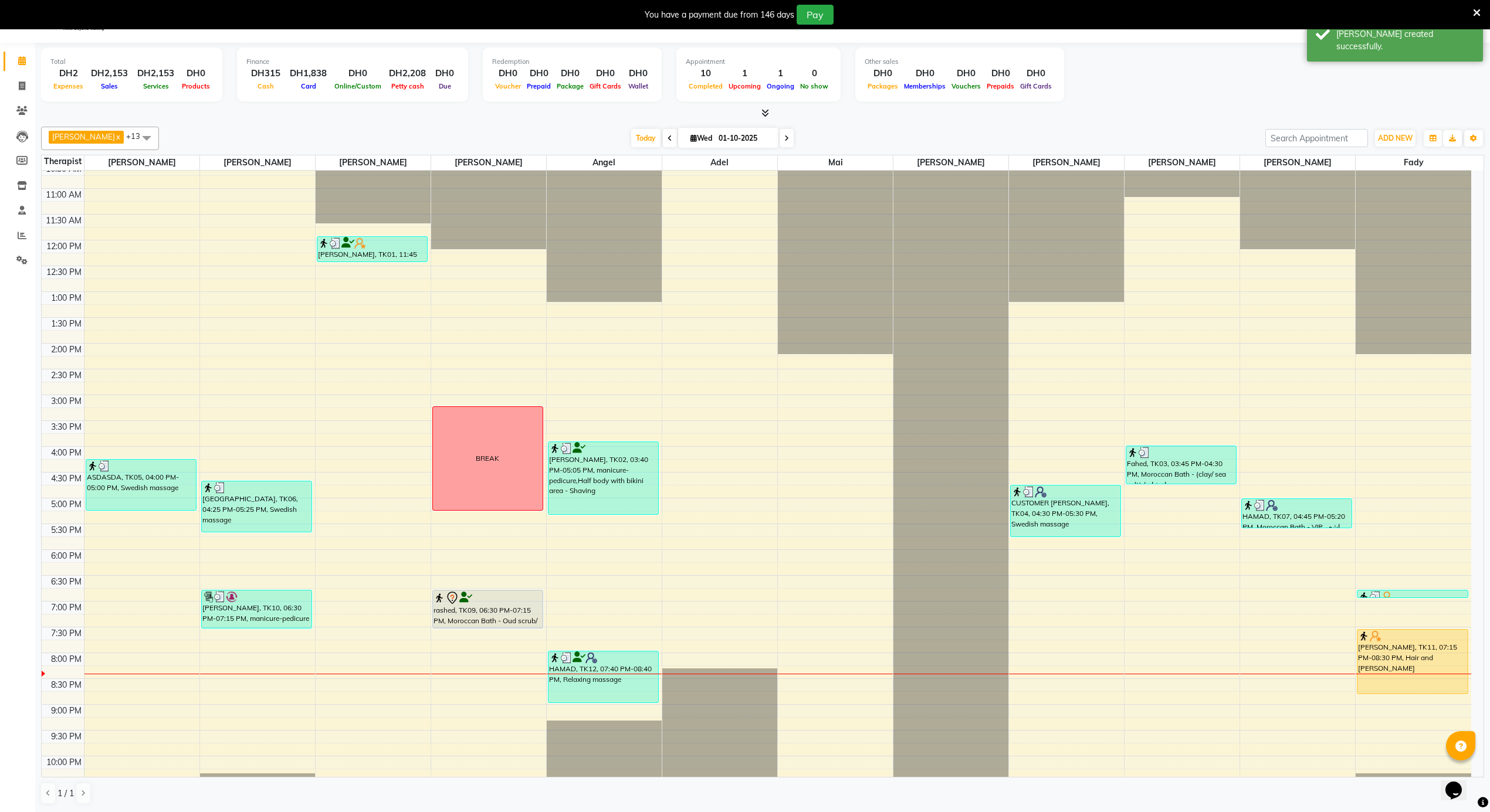
scroll to position [654, 0]
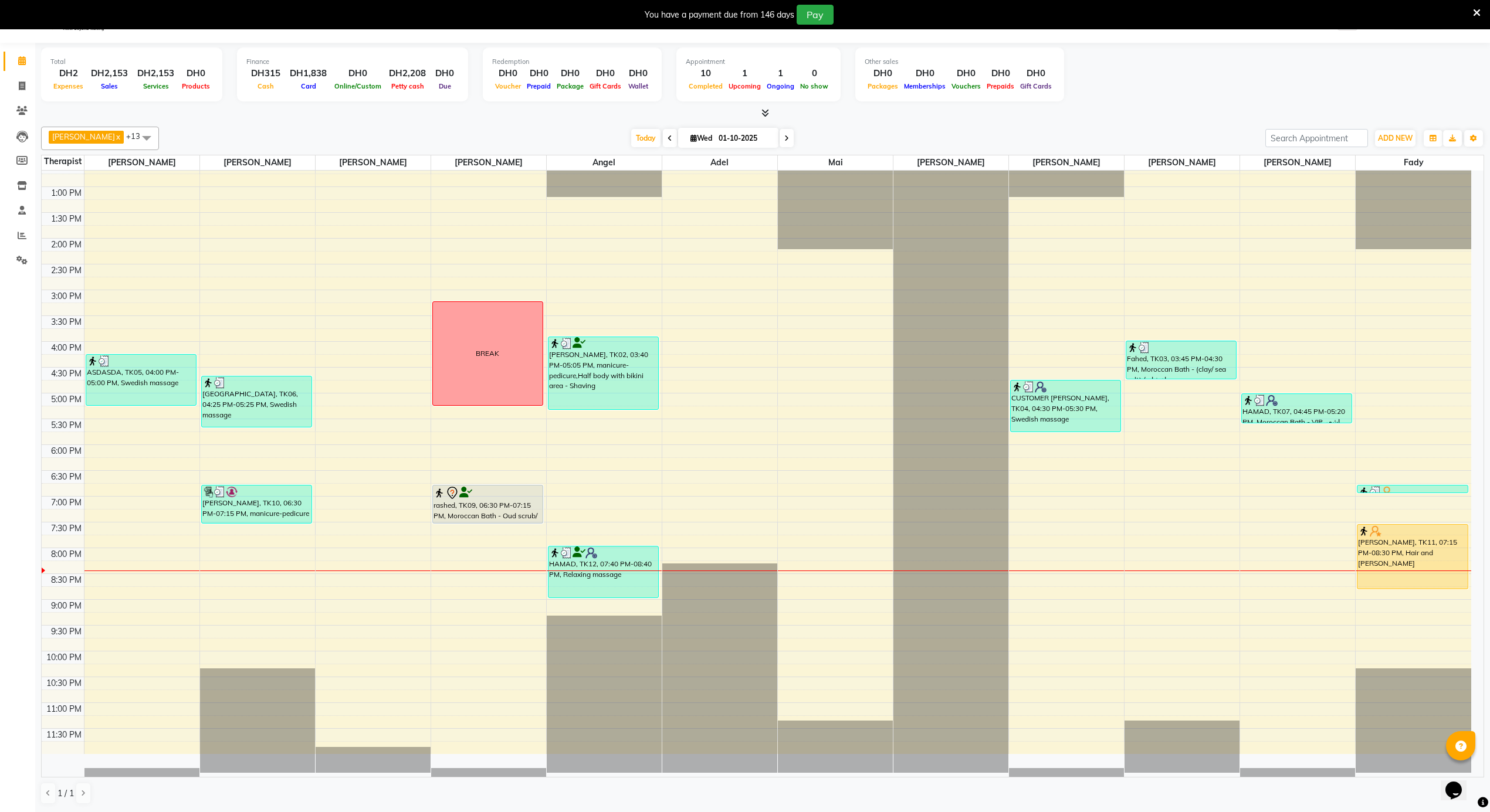
click at [519, 611] on div "12:00 AM 12:30 AM 1:00 AM 1:30 AM 2:00 AM 2:30 AM 3:00 AM 3:30 AM 4:00 AM 4:30 …" at bounding box center [756, 135] width 1430 height 1238
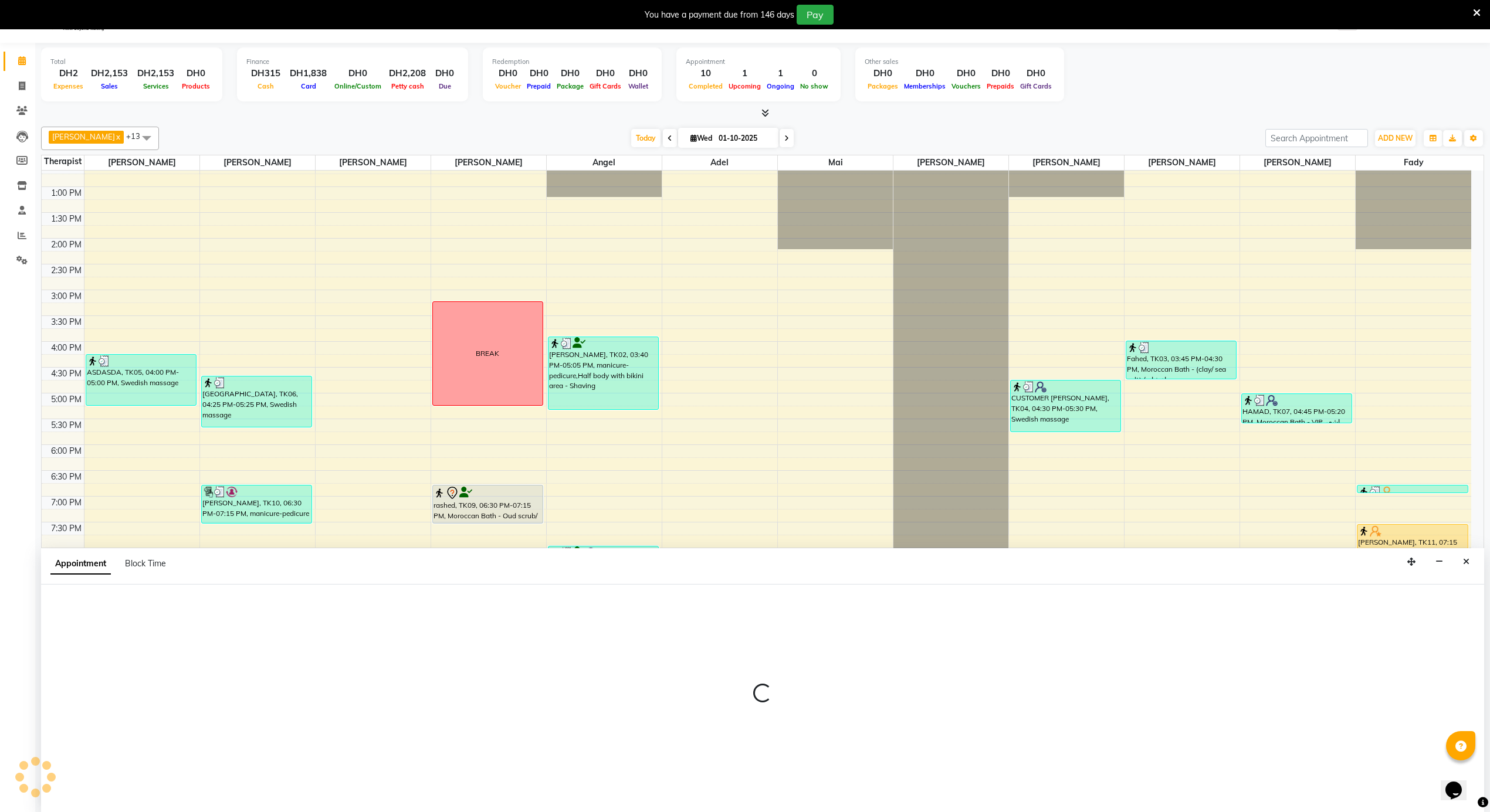
scroll to position [31, 0]
select select "38897"
select select "1245"
select select "tentative"
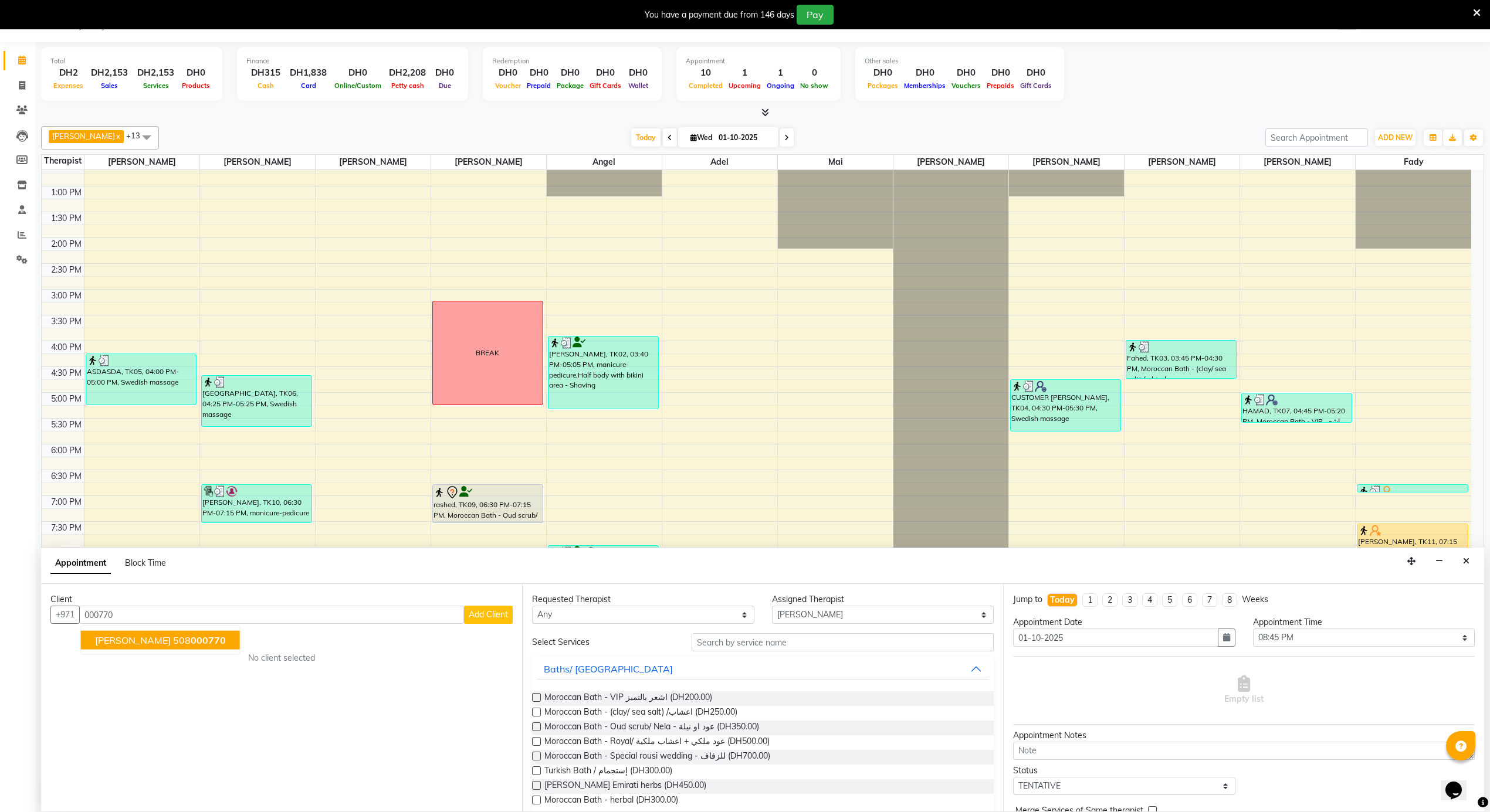
click at [191, 638] on span "000770" at bounding box center [209, 640] width 35 height 12
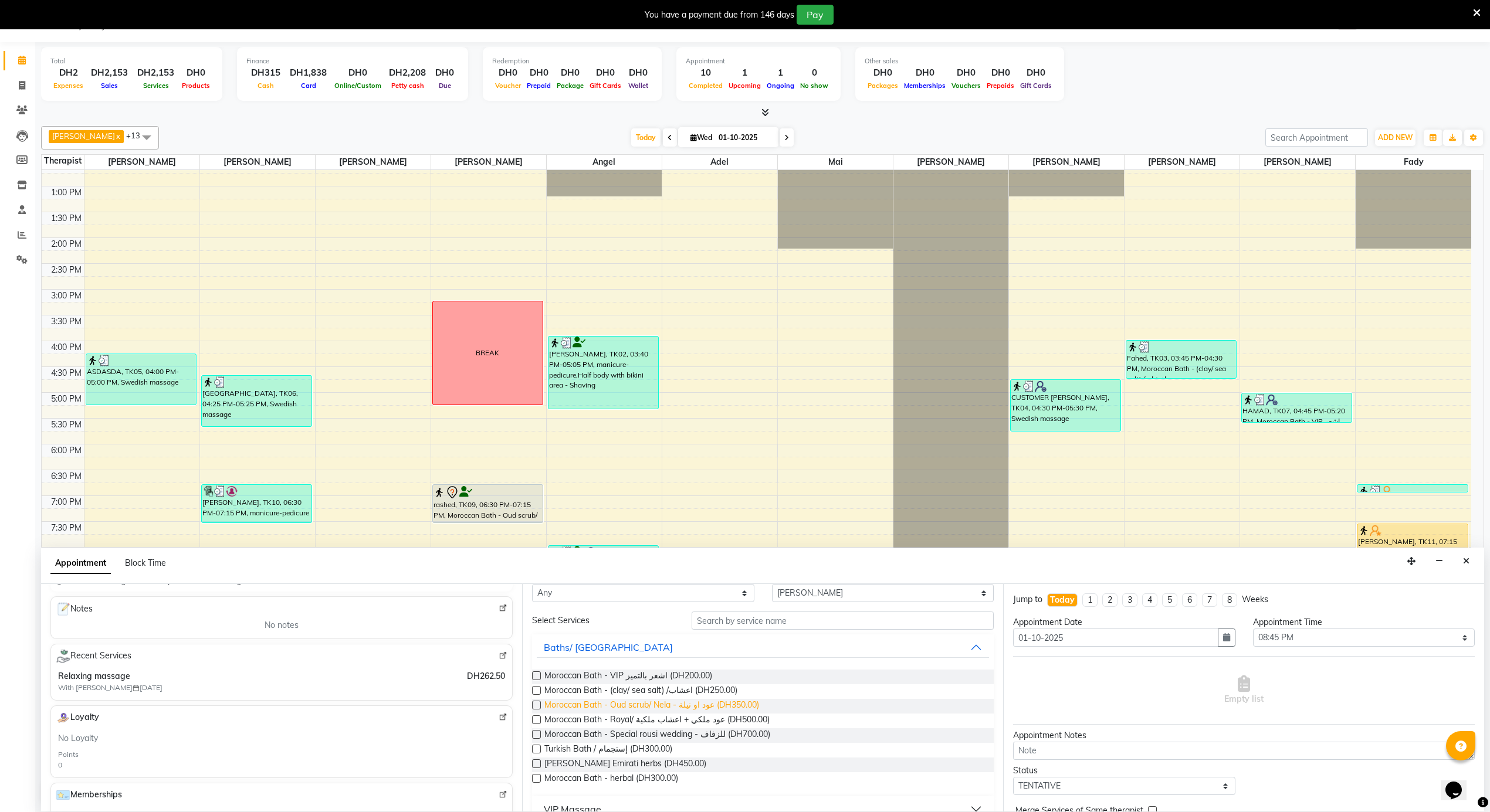
scroll to position [41, 0]
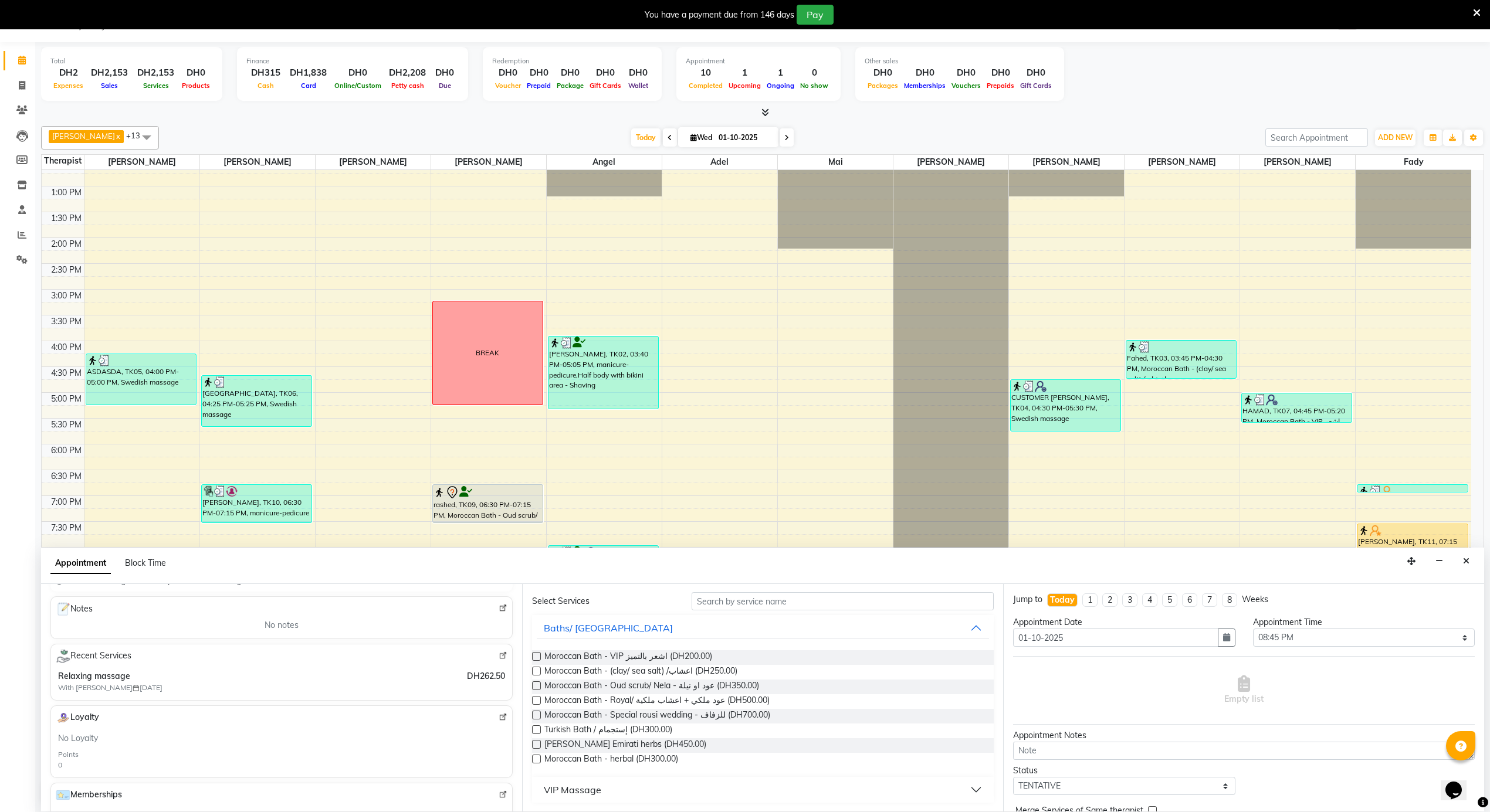
type input "508000770"
click at [587, 793] on div "VIP Massage" at bounding box center [572, 790] width 57 height 14
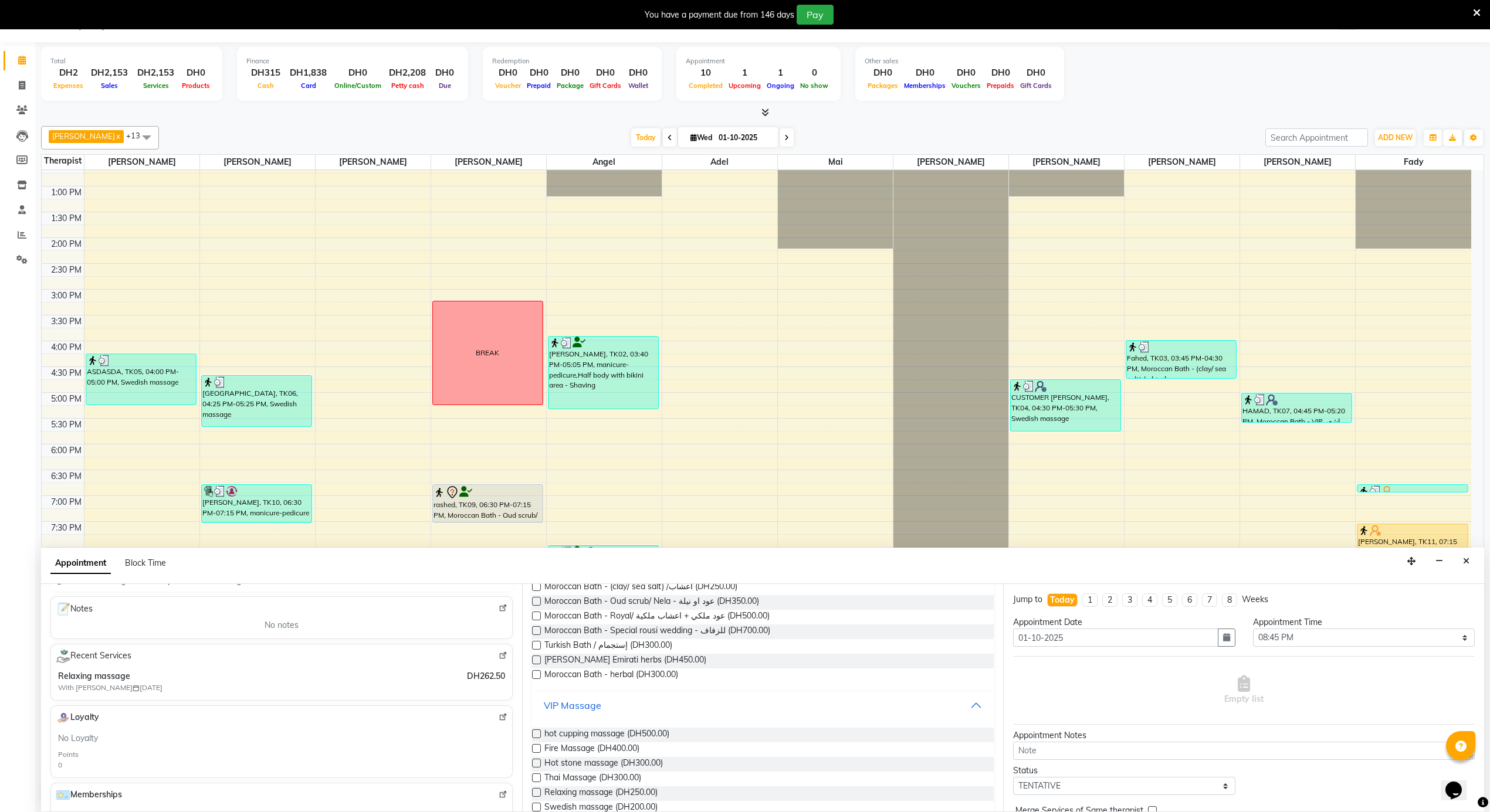
scroll to position [207, 0]
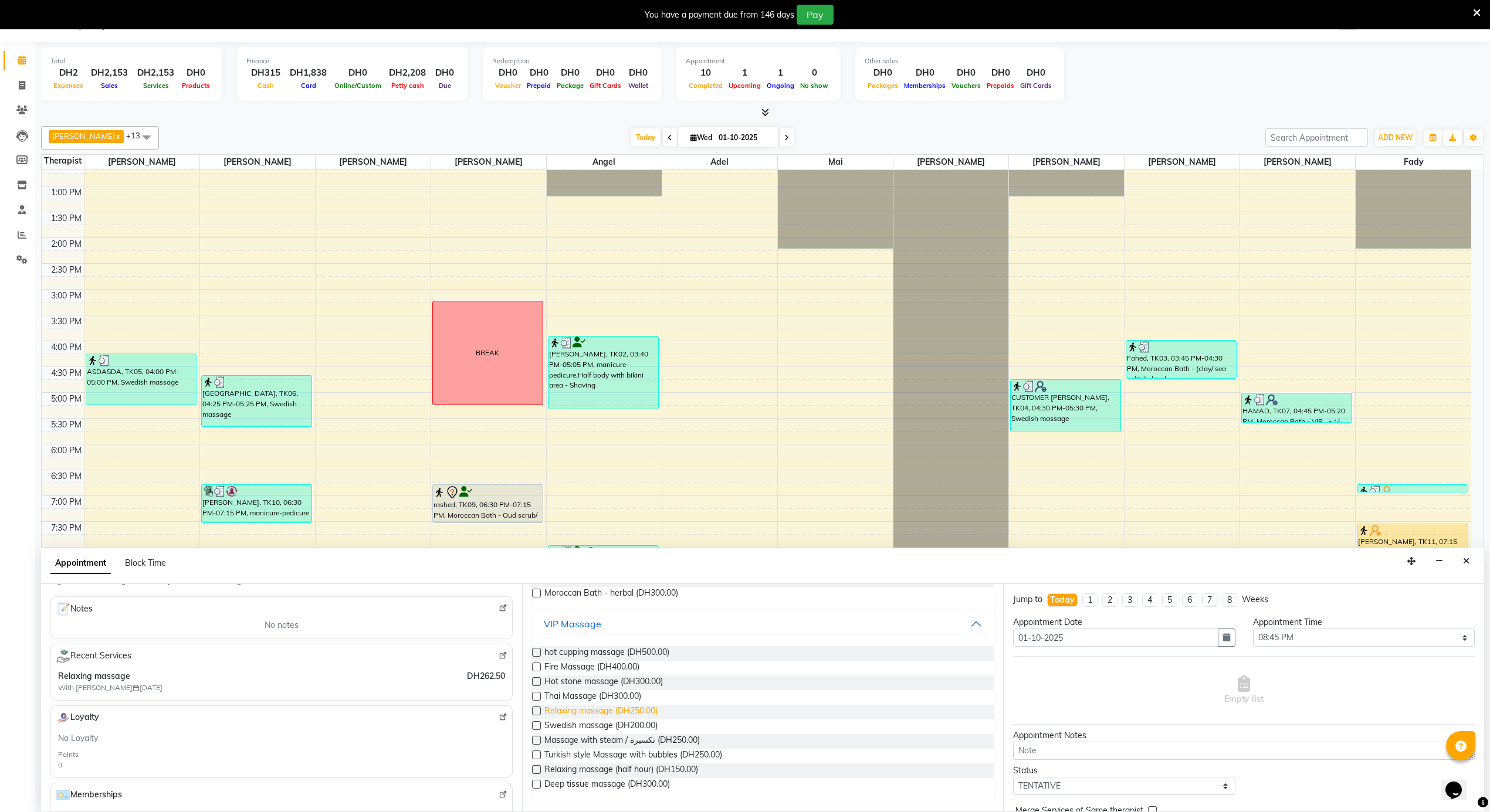
click at [640, 705] on span "Relaxing massage (DH250.00)" at bounding box center [601, 712] width 113 height 15
checkbox input "false"
click at [1085, 681] on div "Yazan × 08:45 PM" at bounding box center [1126, 692] width 220 height 31
click at [1090, 692] on input "text" at bounding box center [1115, 691] width 51 height 12
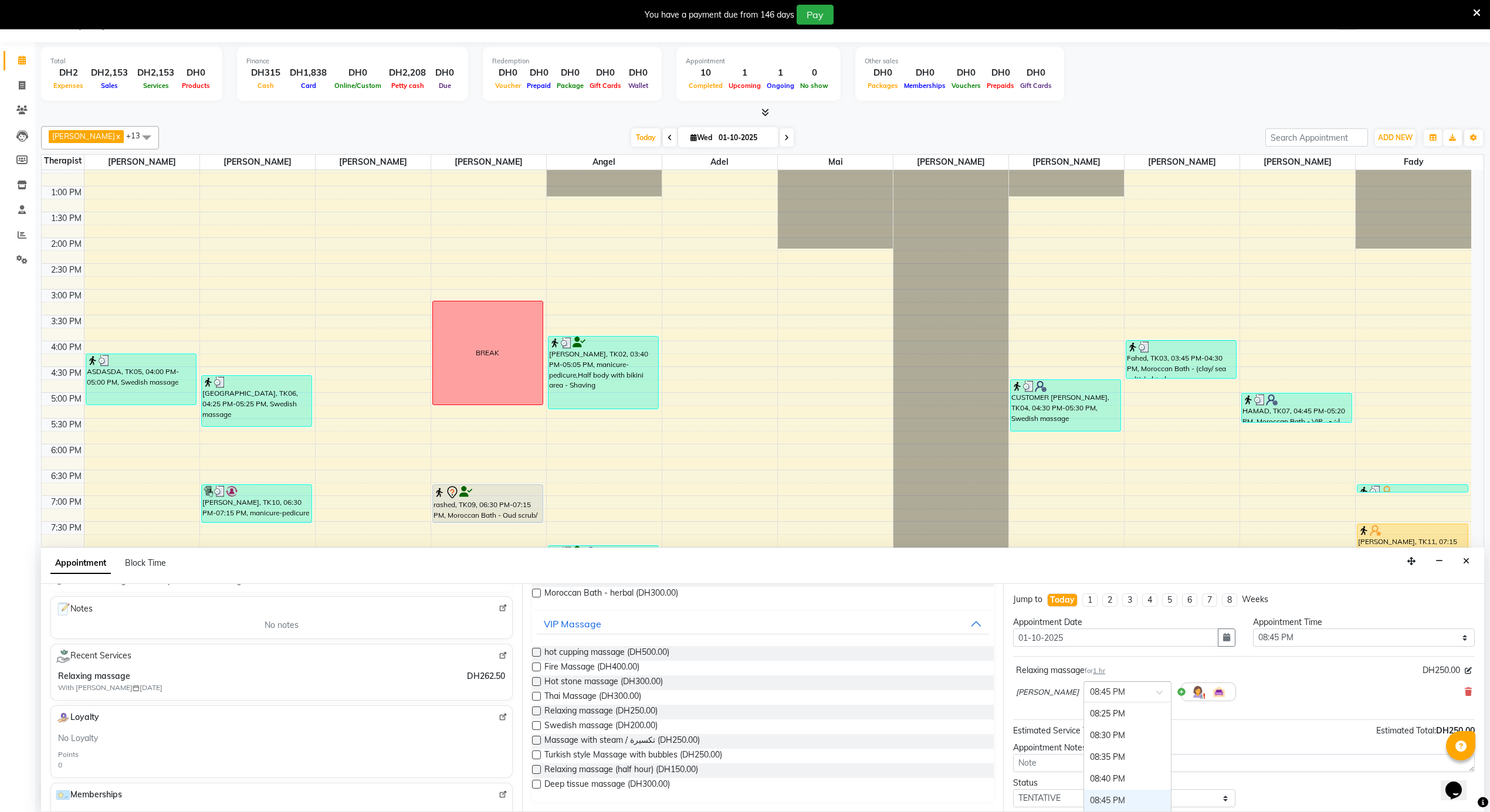
click at [1084, 703] on div "08:20 PM" at bounding box center [1127, 692] width 87 height 22
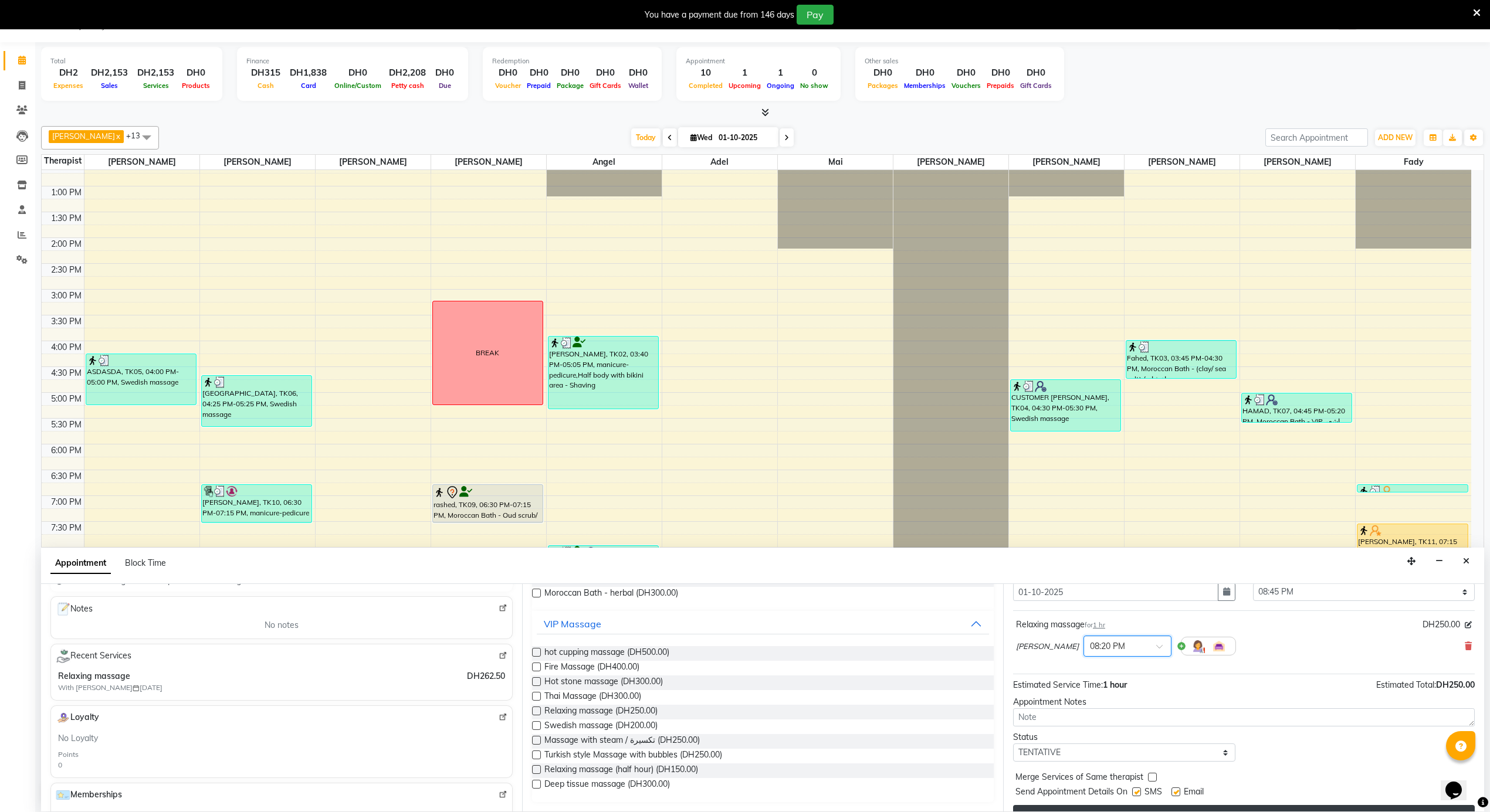
scroll to position [71, 0]
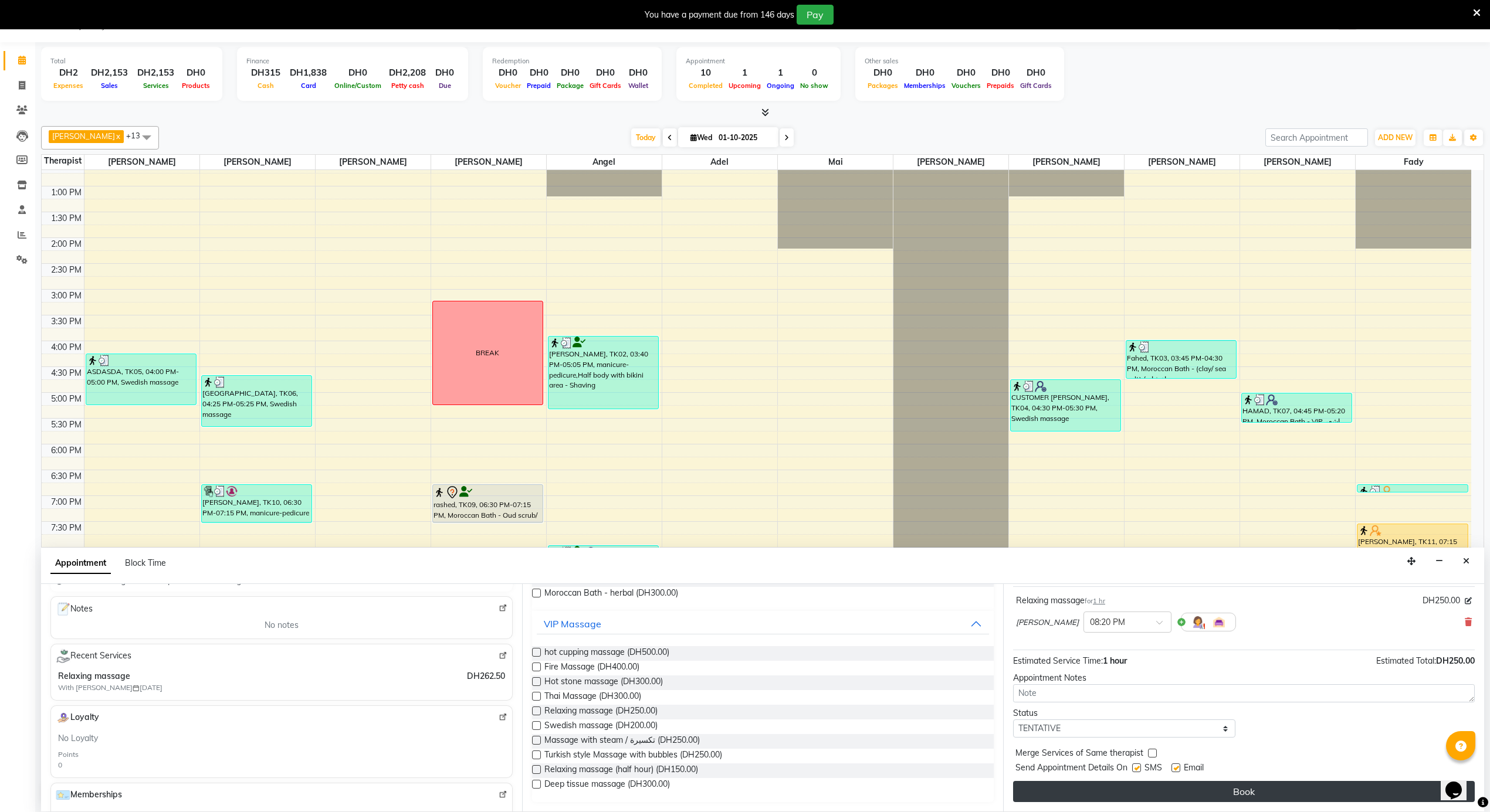
click at [1139, 800] on button "Book" at bounding box center [1244, 792] width 461 height 21
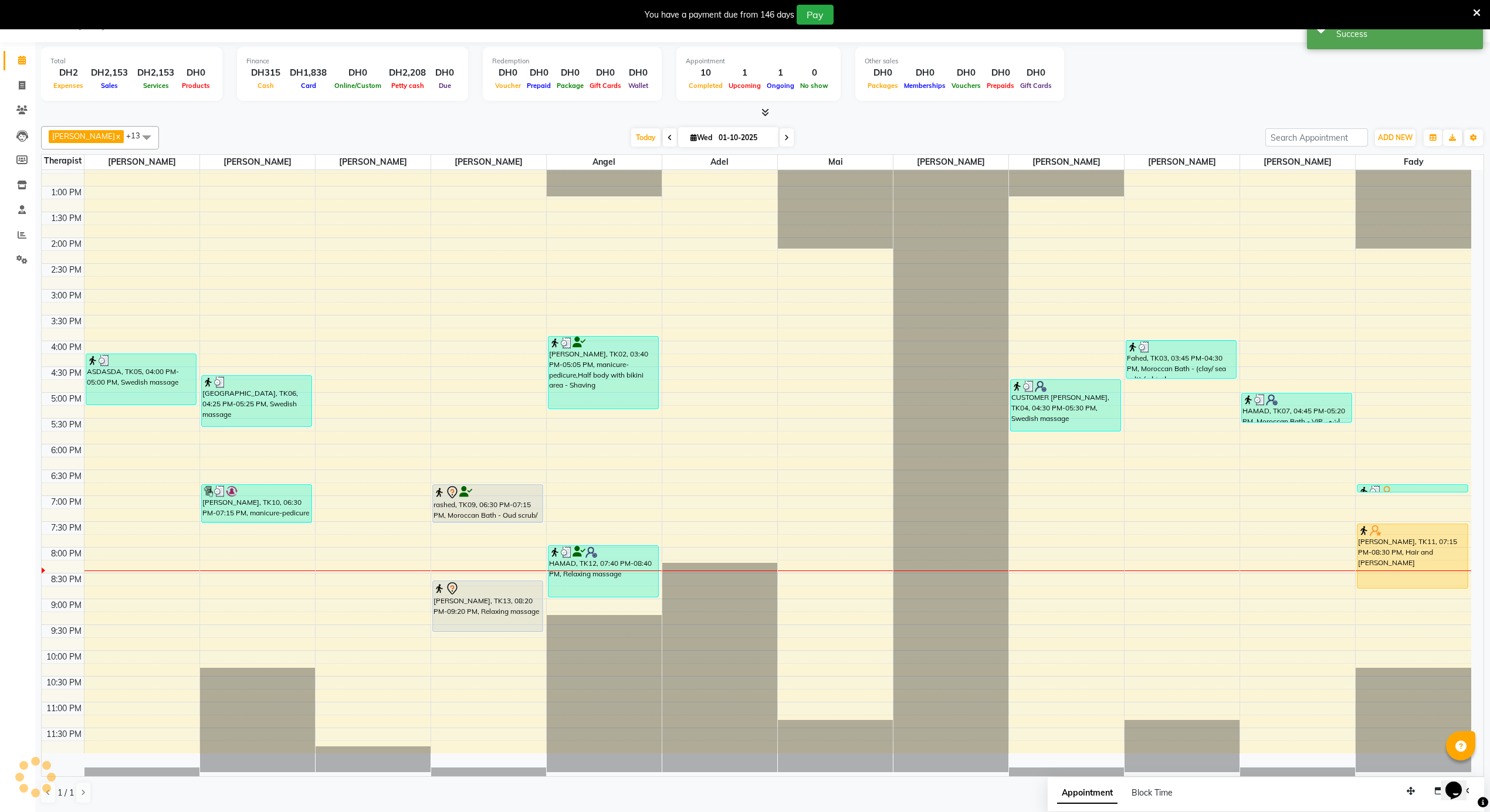
scroll to position [0, 0]
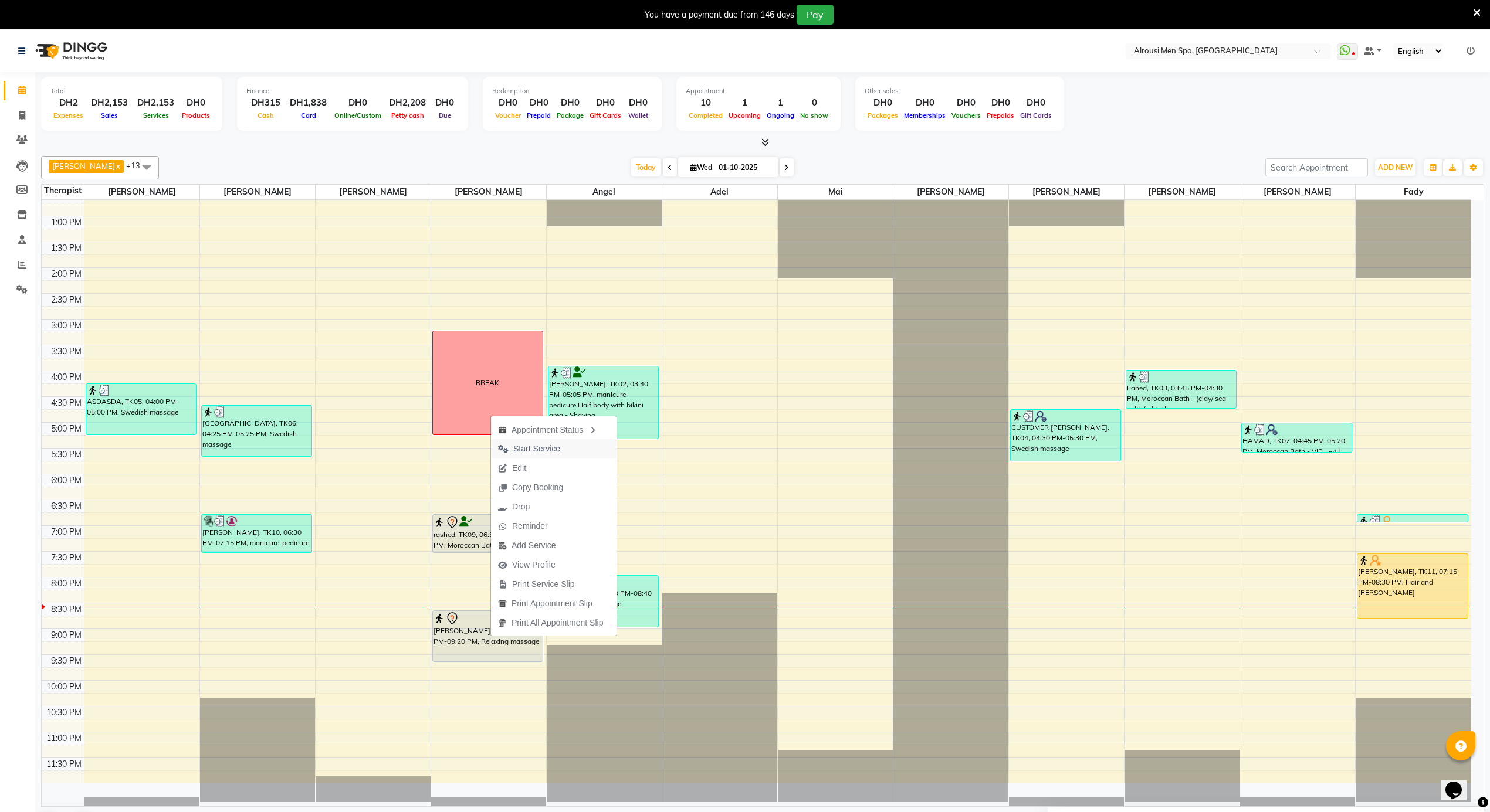
click at [542, 455] on span "Start Service" at bounding box center [529, 449] width 76 height 19
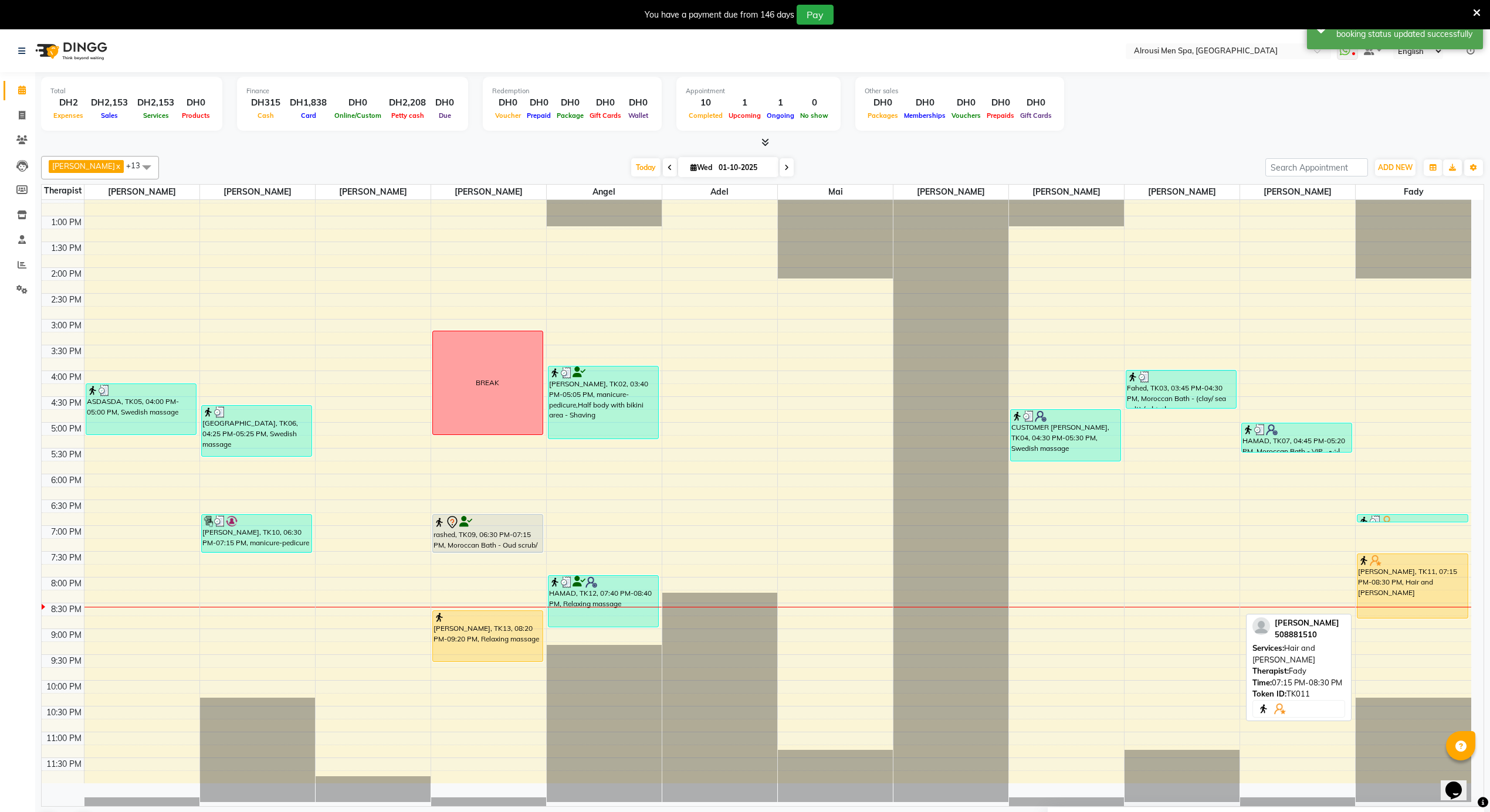
click at [1391, 575] on div "[PERSON_NAME], TK11, 07:15 PM-08:30 PM, Hair and [PERSON_NAME]" at bounding box center [1413, 586] width 110 height 64
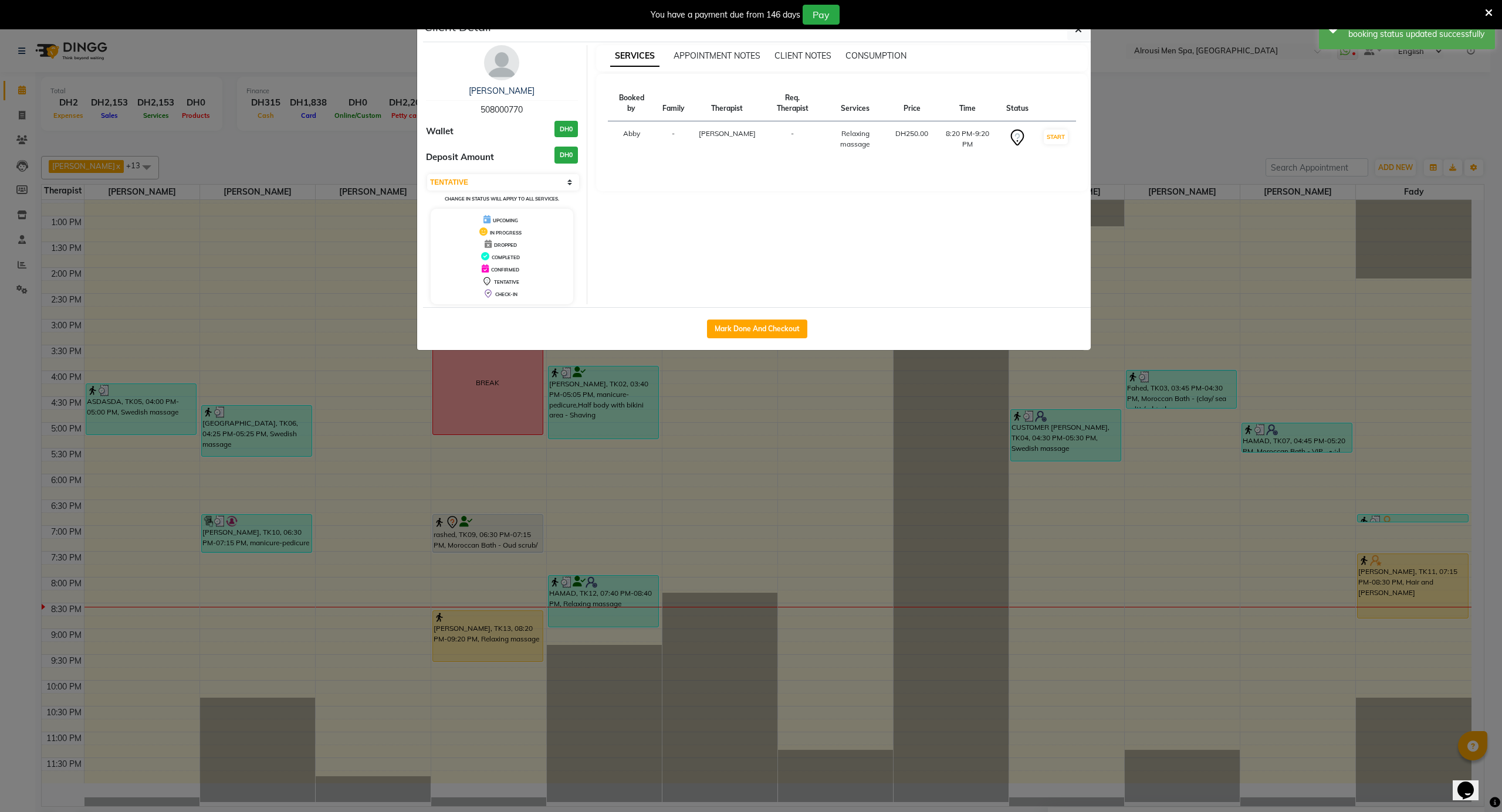
select select "1"
click at [740, 332] on button "Mark Done And Checkout" at bounding box center [757, 329] width 100 height 19
select select "service"
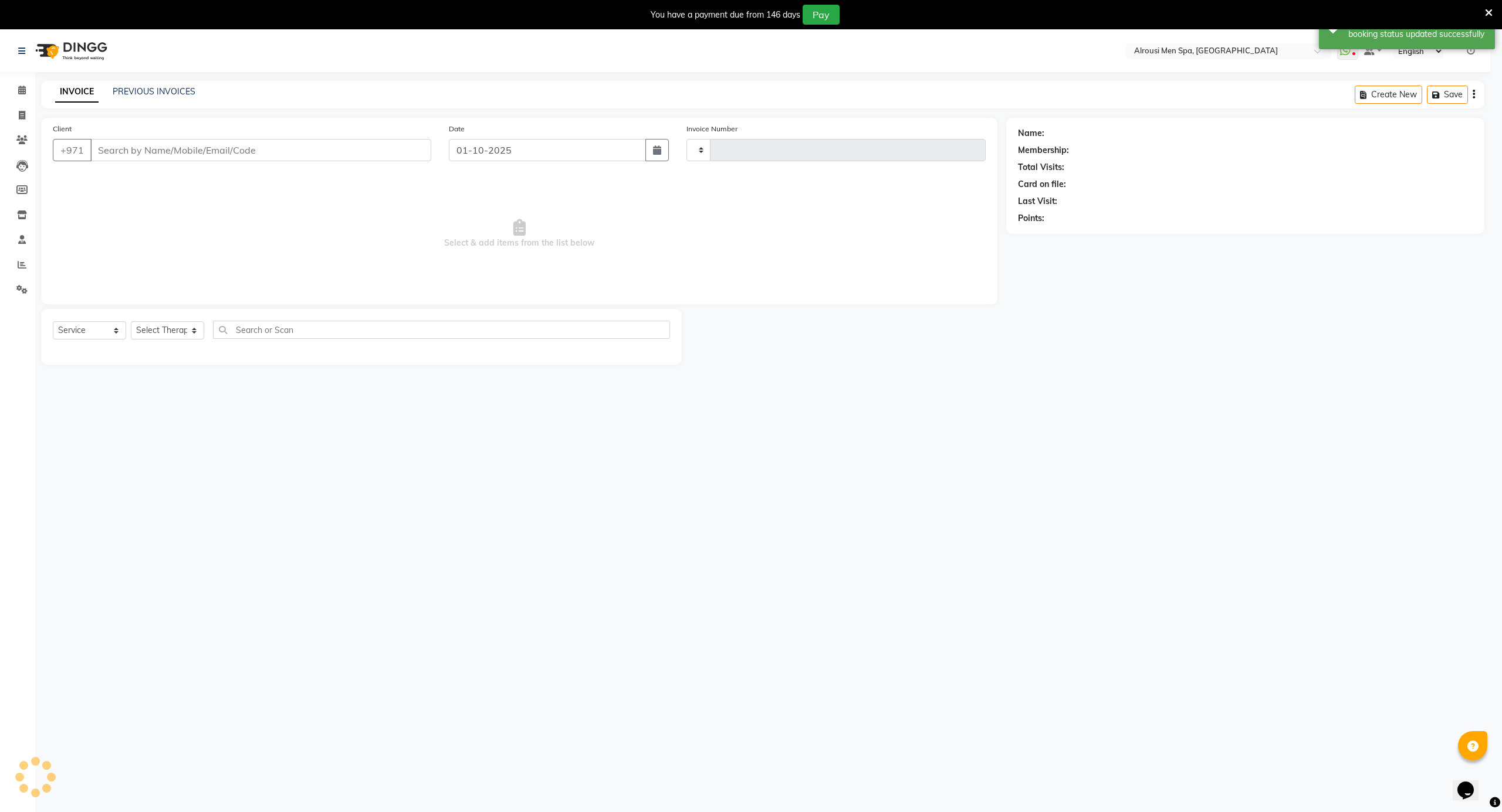
type input "4182"
select select "5688"
type input "508881510"
select select "79271"
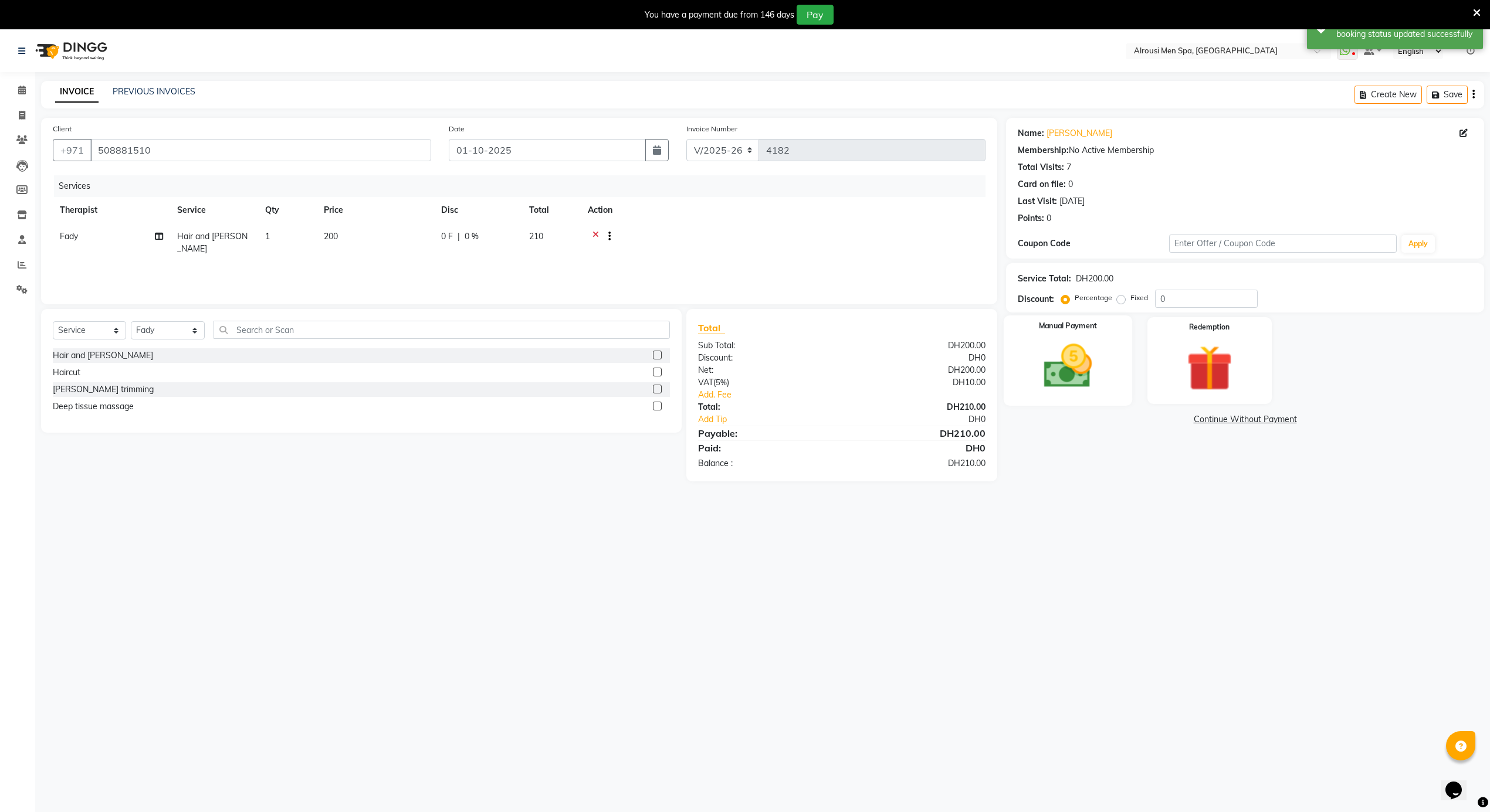
click at [1079, 366] on img at bounding box center [1068, 367] width 79 height 56
drag, startPoint x: 1128, startPoint y: 414, endPoint x: 1177, endPoint y: 430, distance: 51.5
click at [1137, 415] on span "CARD" at bounding box center [1133, 420] width 25 height 14
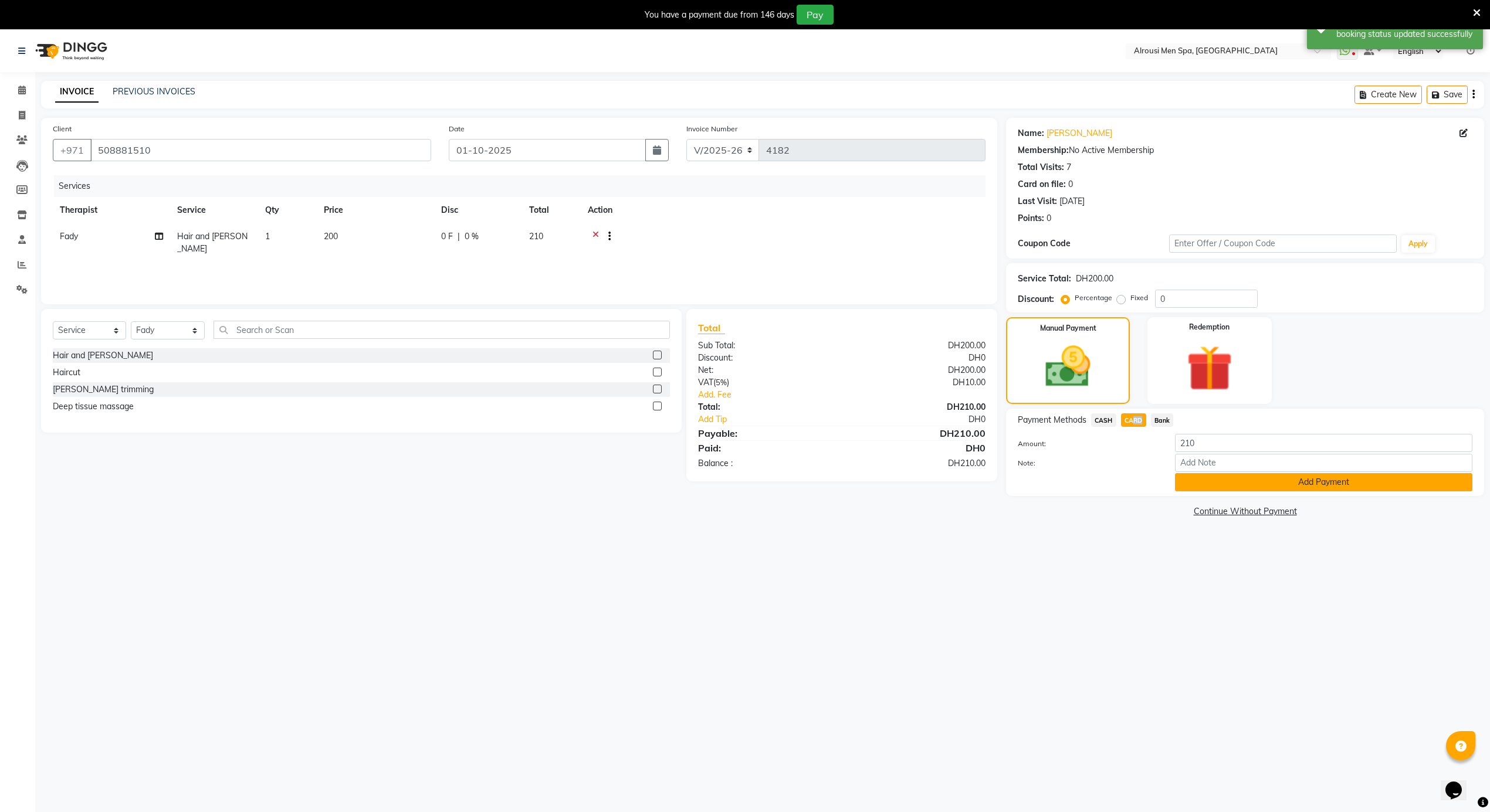
click at [1244, 484] on button "Add Payment" at bounding box center [1323, 482] width 297 height 18
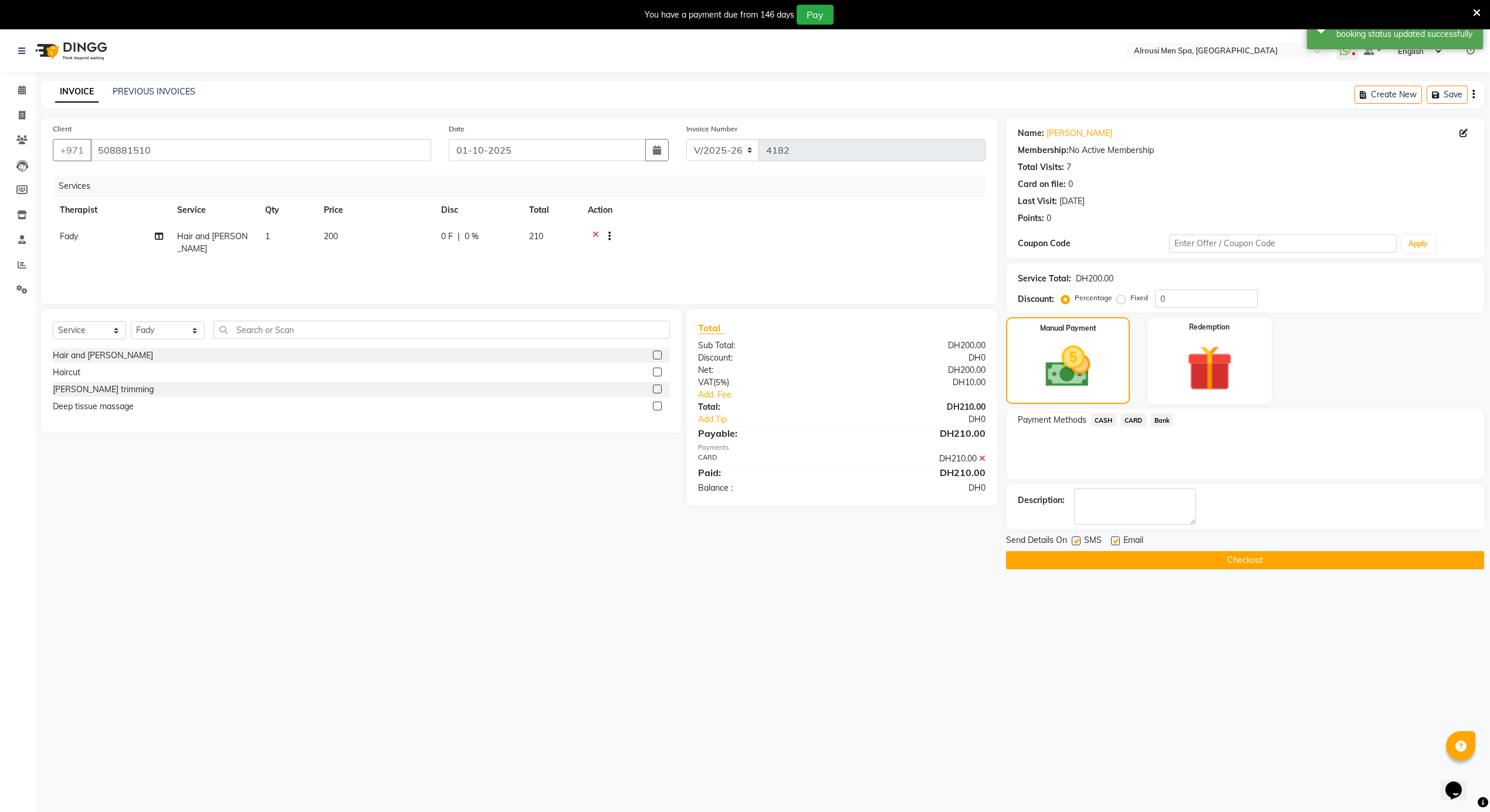
drag, startPoint x: 1075, startPoint y: 540, endPoint x: 1085, endPoint y: 556, distance: 18.9
click at [1075, 540] on label at bounding box center [1076, 540] width 9 height 9
click at [1075, 540] on input "checkbox" at bounding box center [1075, 541] width 8 height 8
checkbox input "false"
click at [1085, 559] on button "Checkout" at bounding box center [1245, 560] width 478 height 18
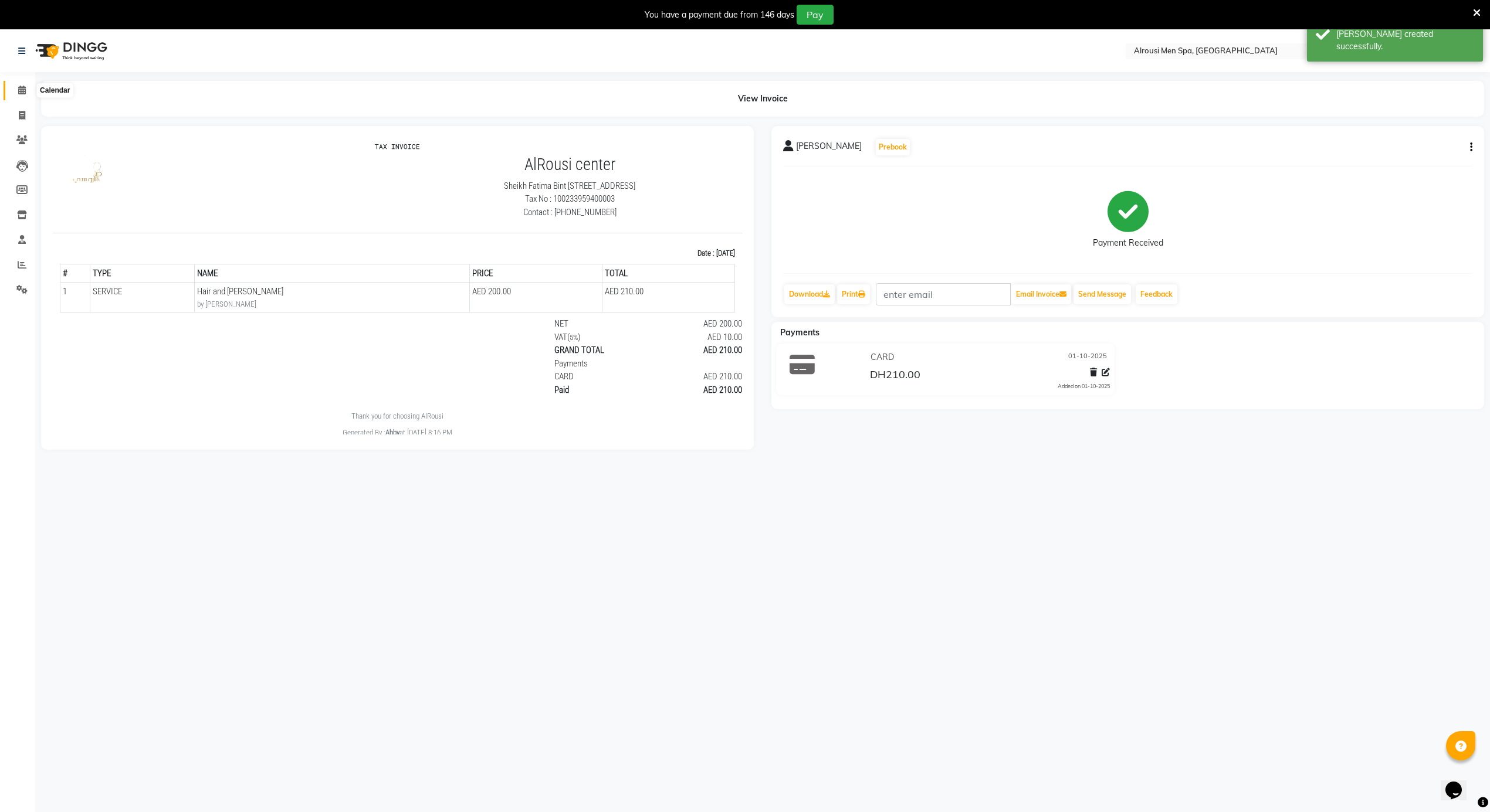
drag, startPoint x: 20, startPoint y: 90, endPoint x: 36, endPoint y: 100, distance: 18.9
click at [20, 89] on icon at bounding box center [22, 90] width 8 height 9
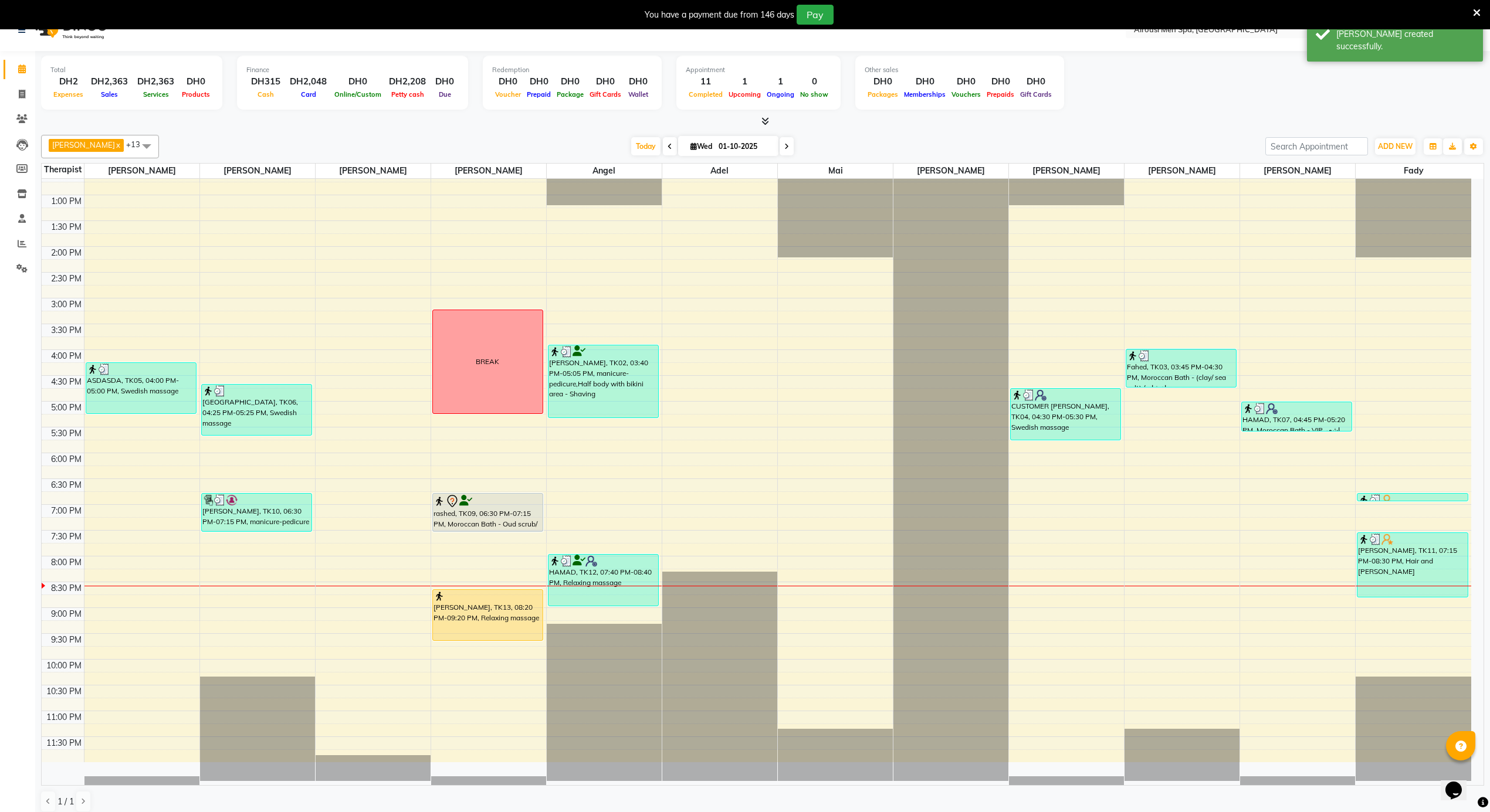
scroll to position [31, 0]
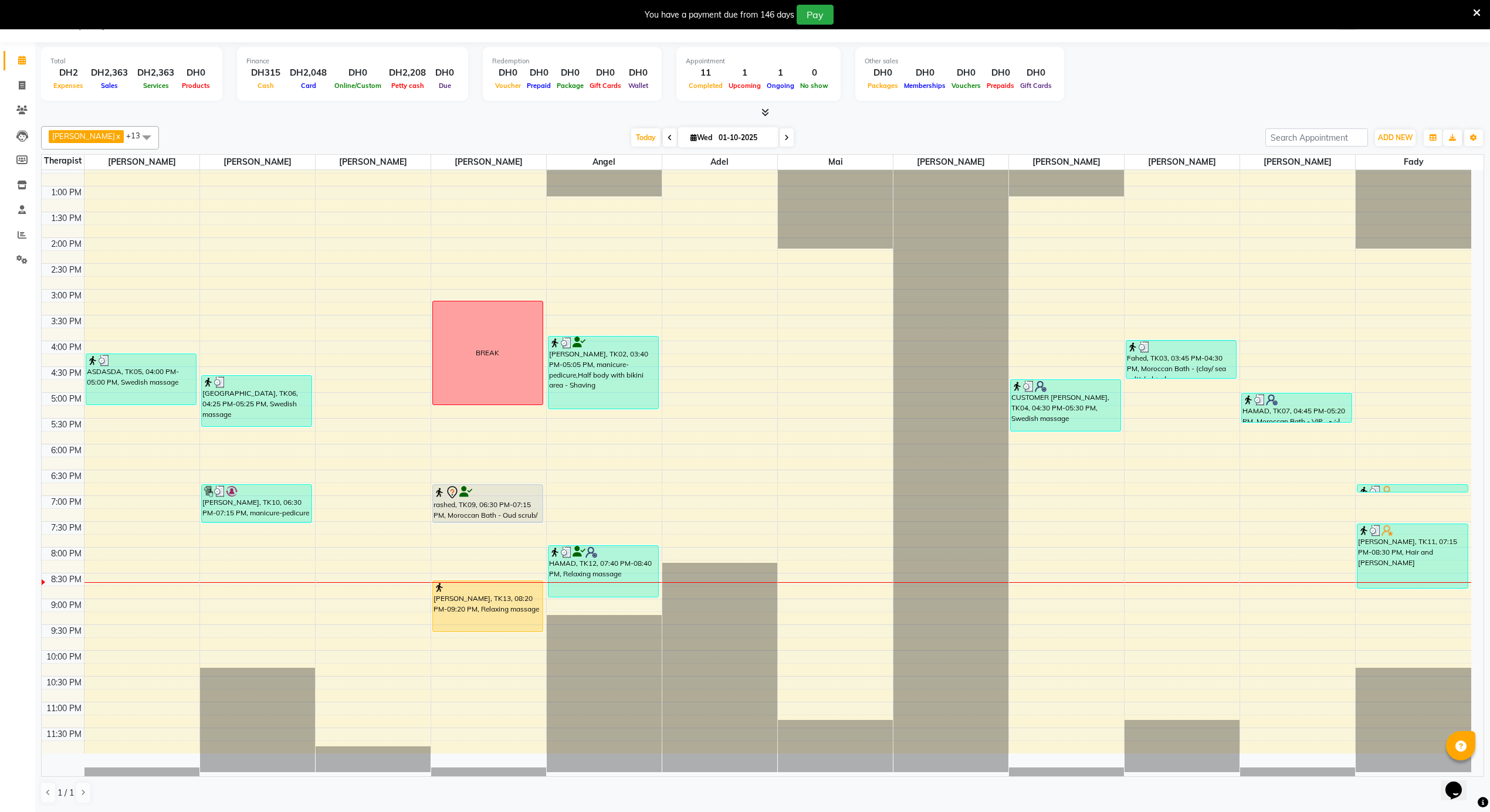
click at [249, 603] on div "12:00 AM 12:30 AM 1:00 AM 1:30 AM 2:00 AM 2:30 AM 3:00 AM 3:30 AM 4:00 AM 4:30 …" at bounding box center [756, 135] width 1430 height 1238
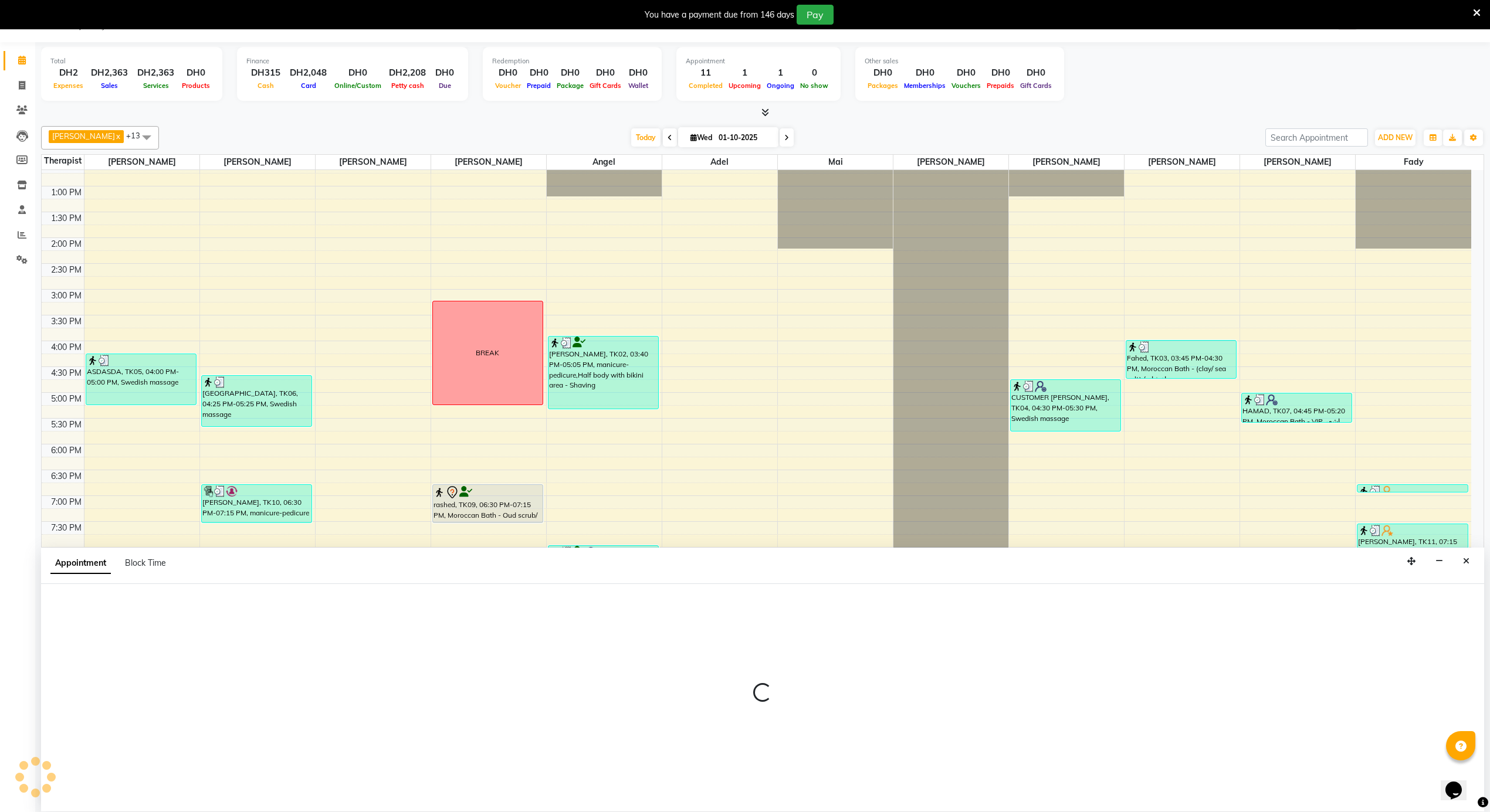
select select "38890"
select select "1230"
select select "tentative"
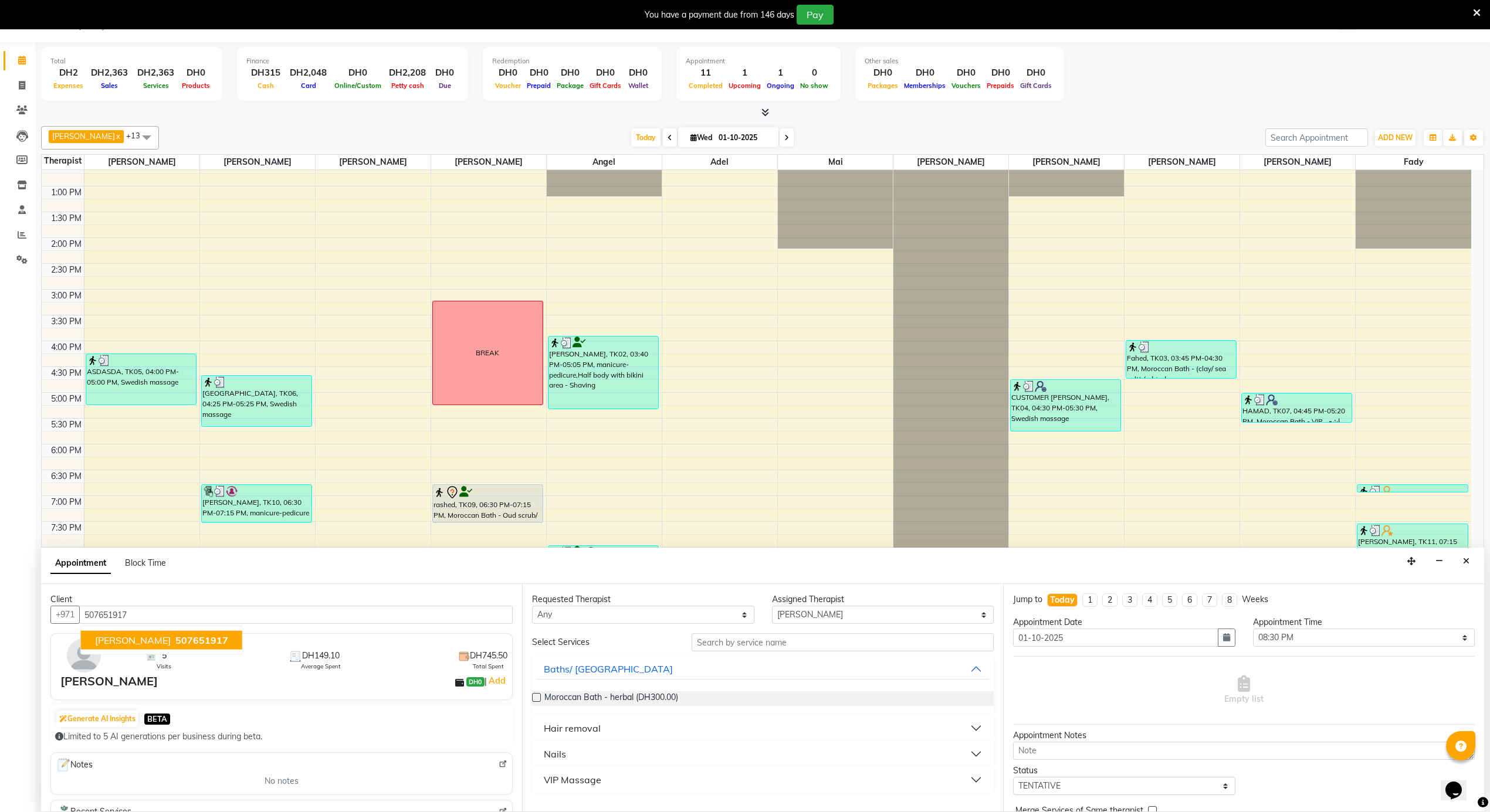
click at [180, 638] on span "507651917" at bounding box center [201, 640] width 53 height 12
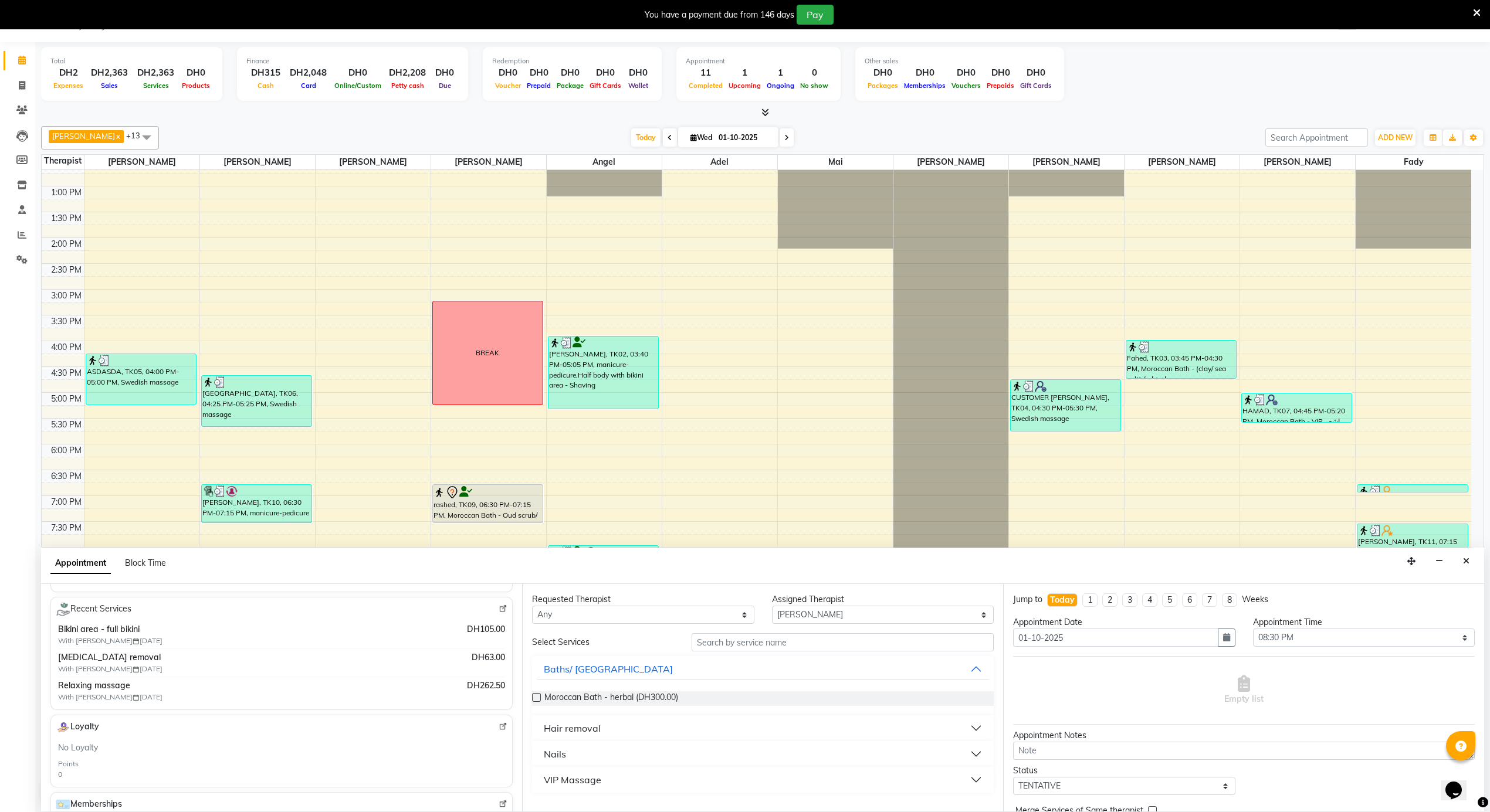
scroll to position [234, 0]
type input "507651917"
click at [561, 616] on select "Any [PERSON_NAME] [PERSON_NAME] [PERSON_NAME] [PERSON_NAME] Mai [PERSON_NAME] […" at bounding box center [643, 615] width 222 height 18
select select "38890"
click at [532, 606] on select "Any [PERSON_NAME] [PERSON_NAME] [PERSON_NAME] [PERSON_NAME] Mai [PERSON_NAME] […" at bounding box center [643, 615] width 222 height 18
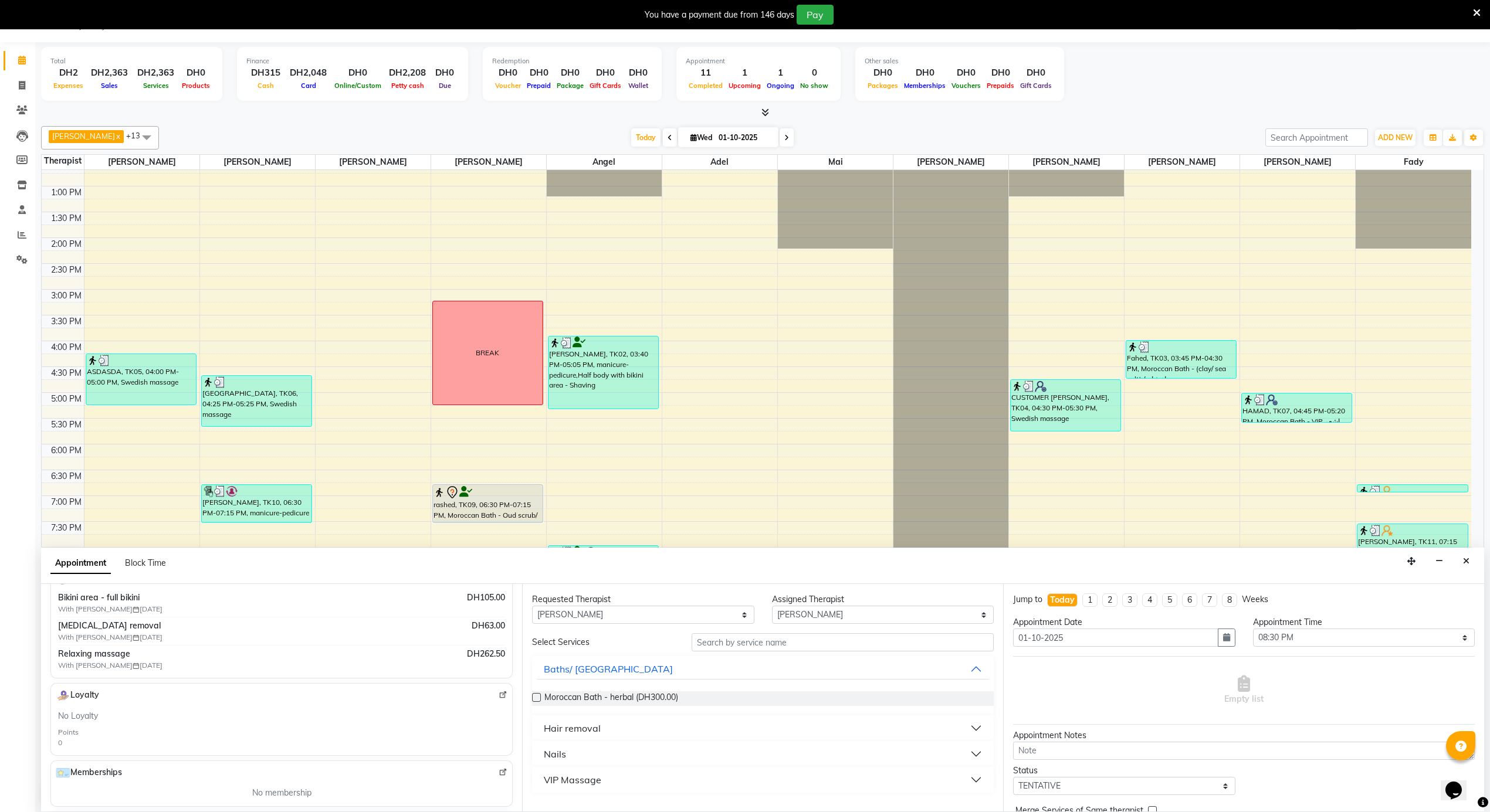
click at [578, 725] on div "Hair removal" at bounding box center [572, 728] width 57 height 14
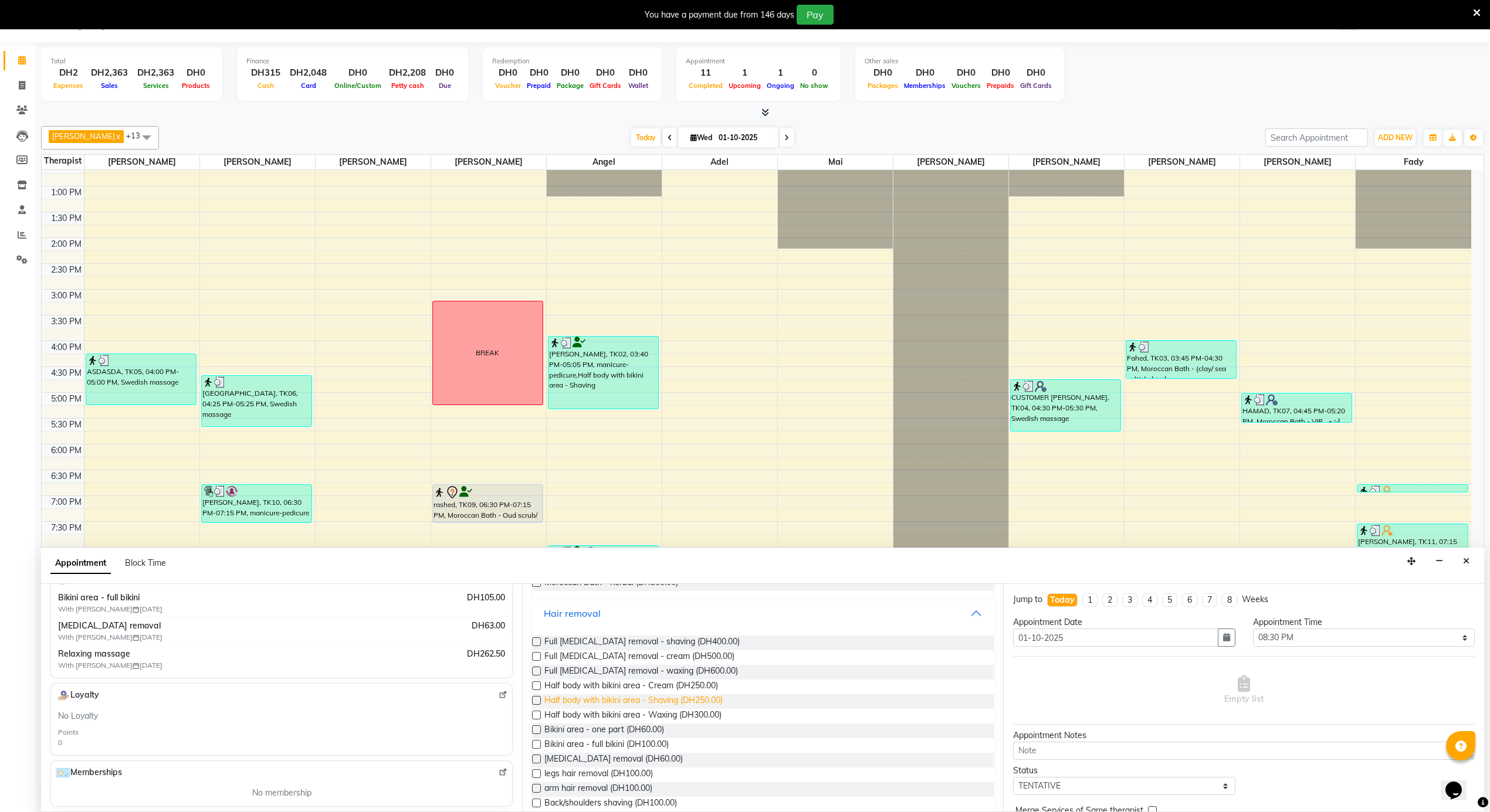
scroll to position [332, 0]
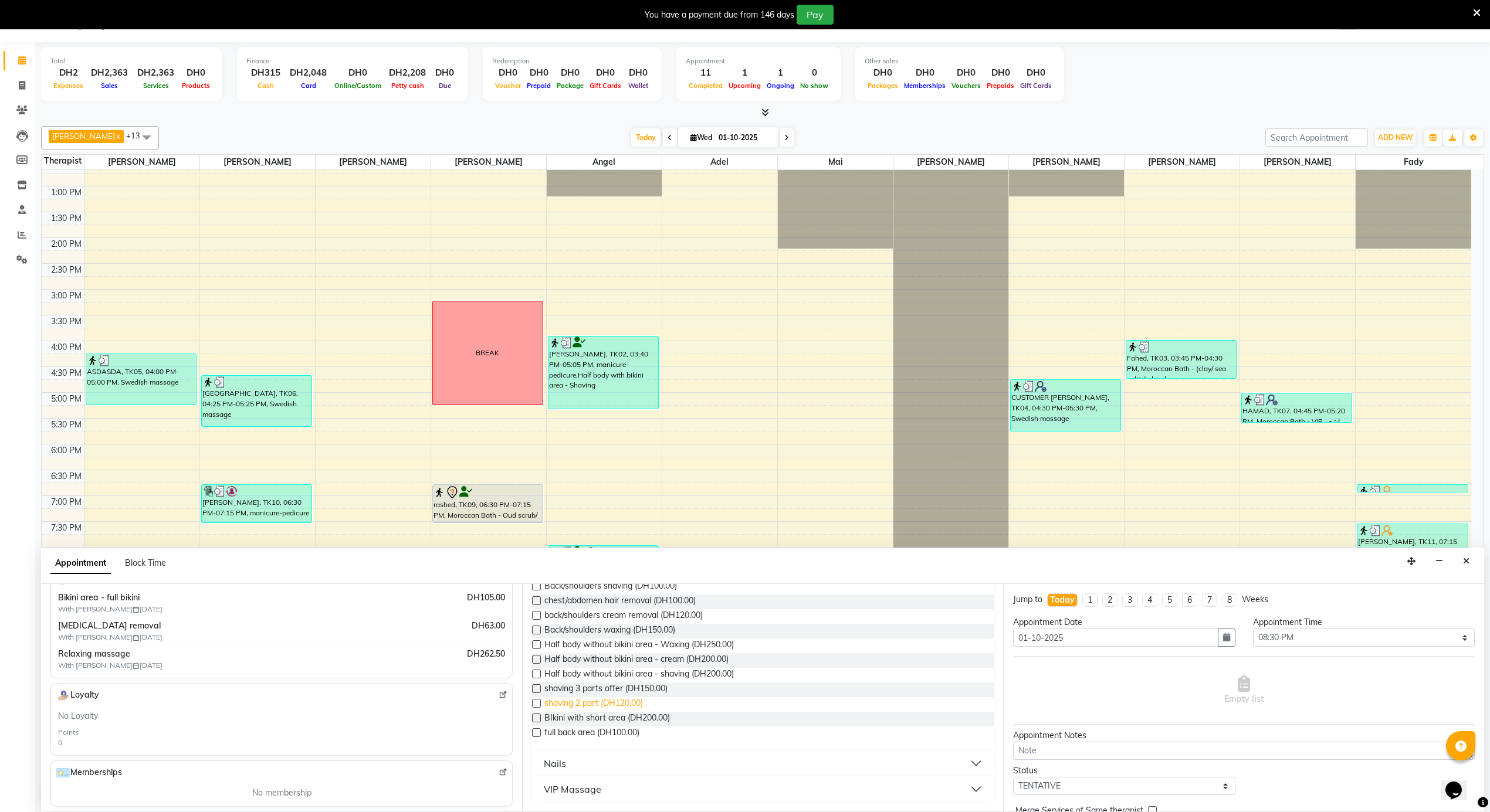
click at [607, 701] on span "shaving 2 part (DH120.00)" at bounding box center [593, 705] width 99 height 15
checkbox input "false"
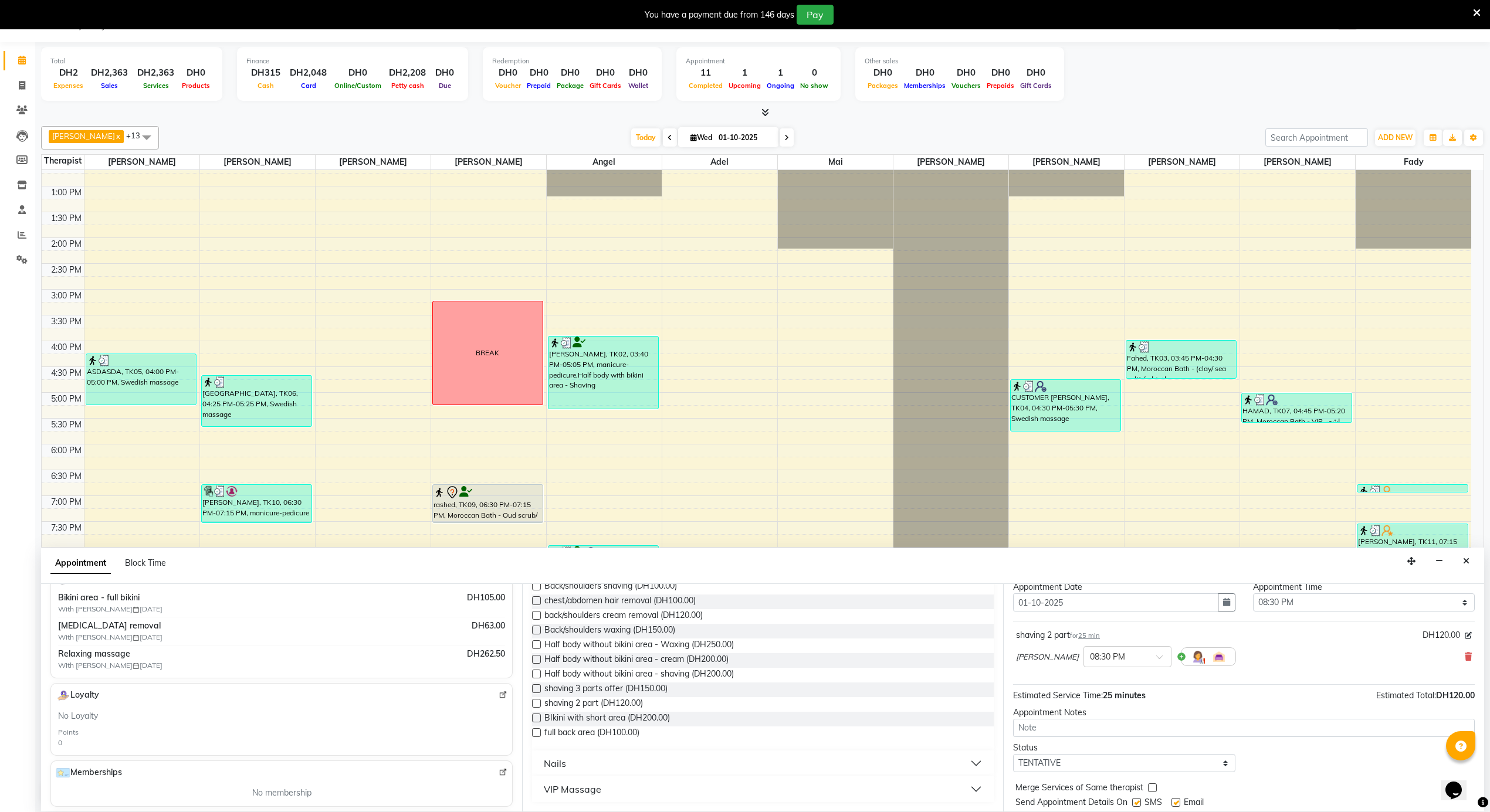
scroll to position [71, 0]
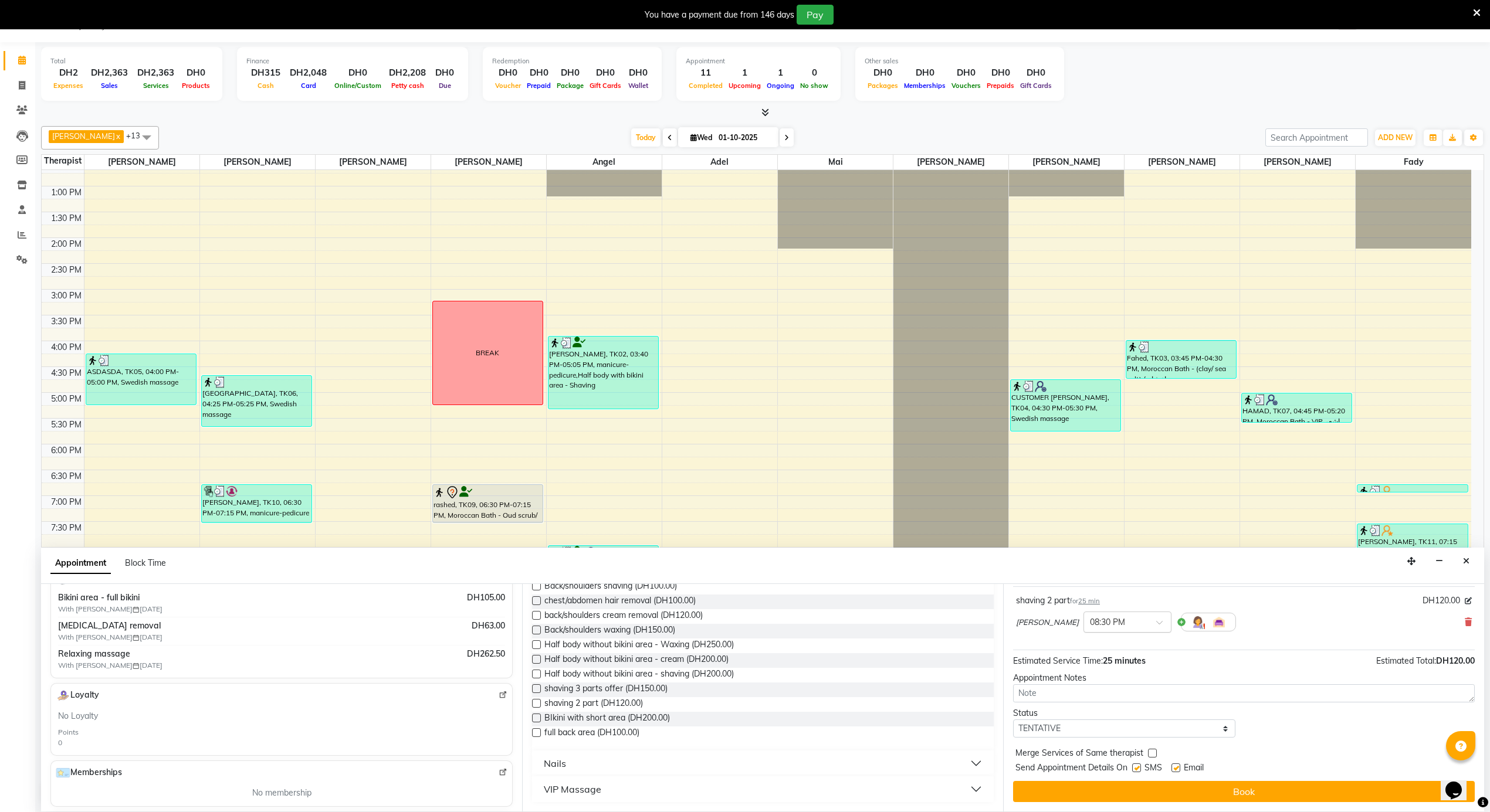
click at [1090, 619] on input "text" at bounding box center [1115, 621] width 51 height 12
click at [1084, 643] on div "08:40 PM" at bounding box center [1127, 631] width 87 height 22
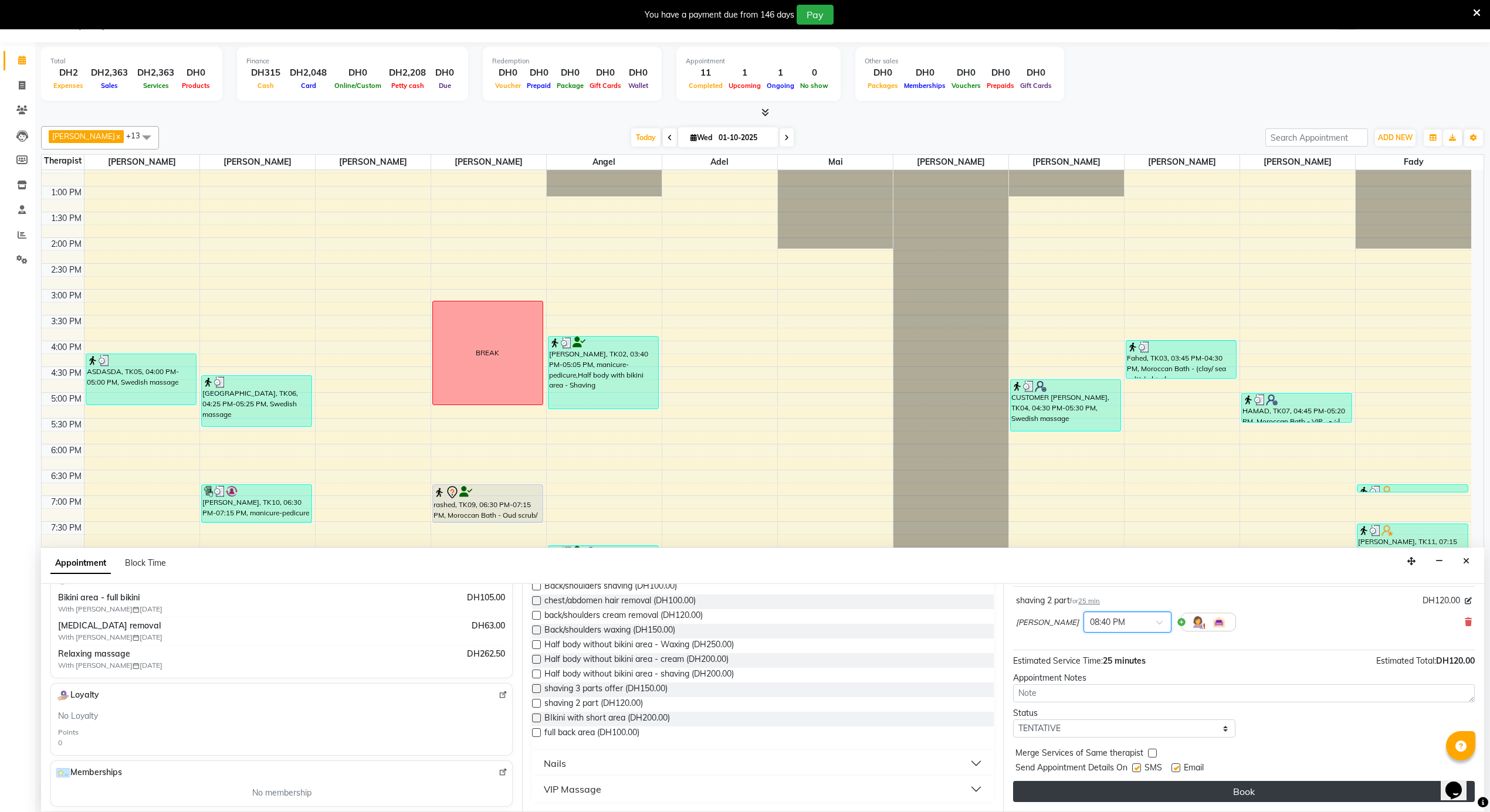
click at [1124, 795] on button "Book" at bounding box center [1244, 792] width 461 height 21
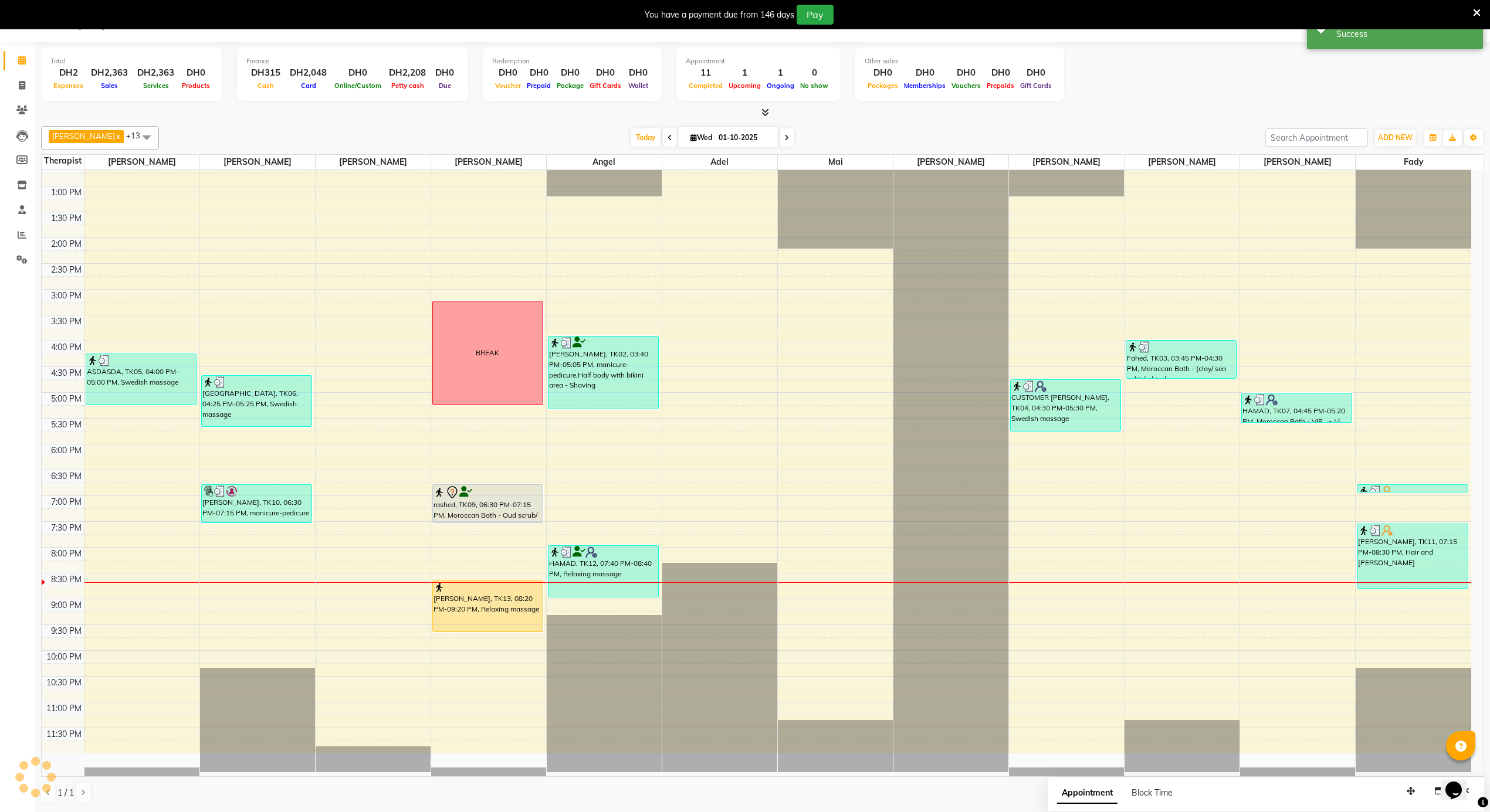
scroll to position [0, 0]
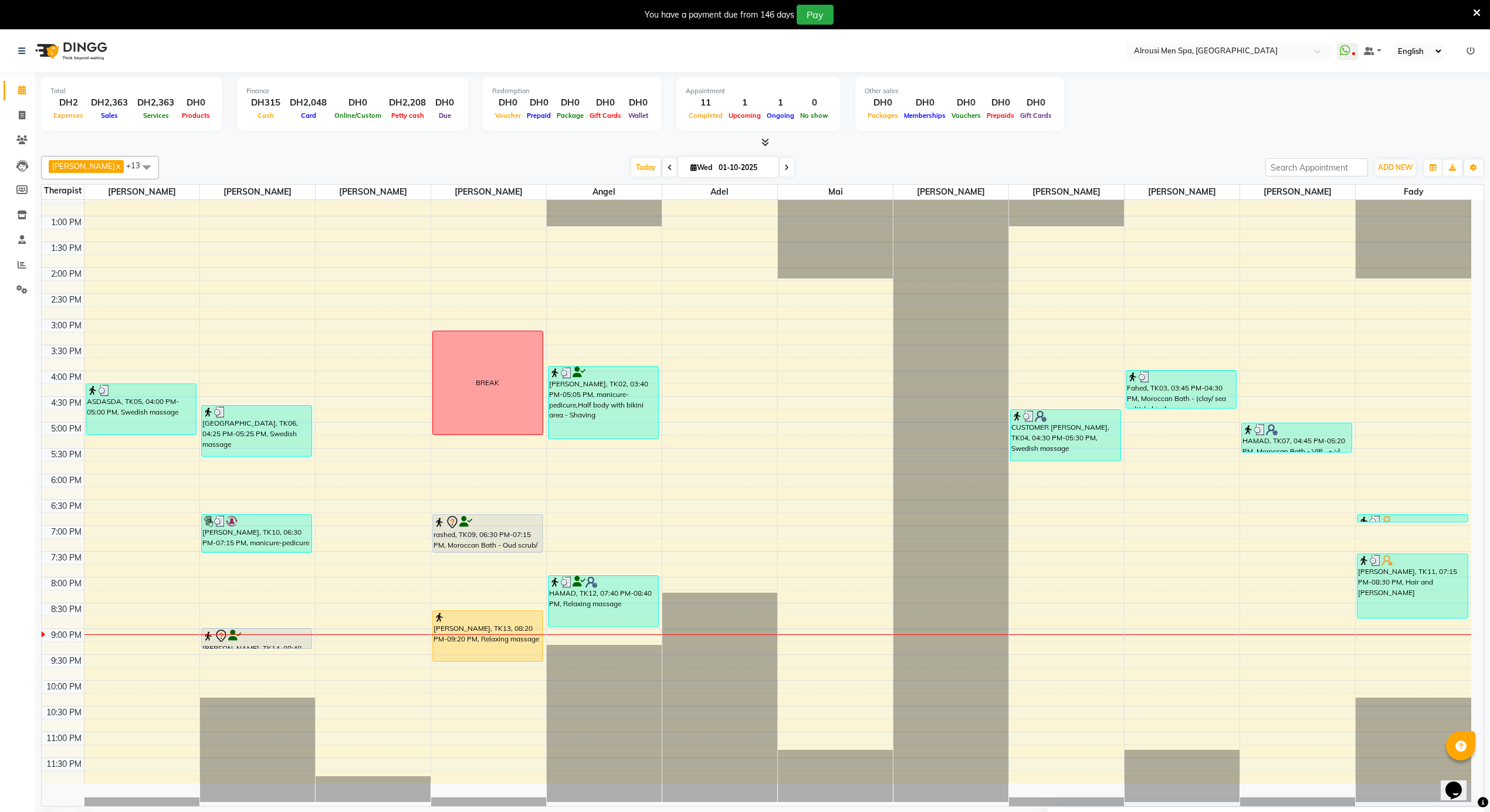
click at [351, 692] on div "12:00 AM 12:30 AM 1:00 AM 1:30 AM 2:00 AM 2:30 AM 3:00 AM 3:30 AM 4:00 AM 4:30 …" at bounding box center [756, 165] width 1430 height 1238
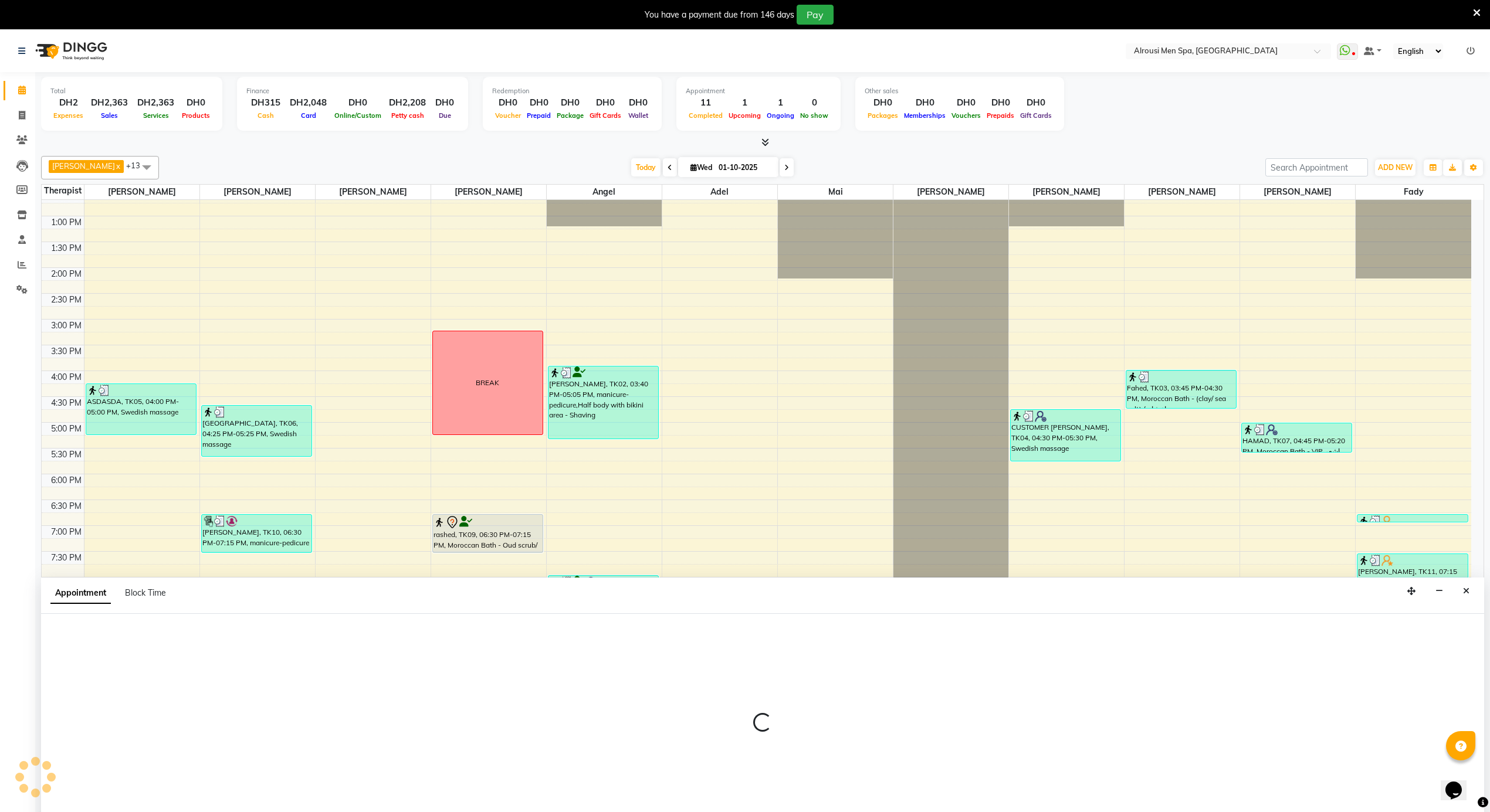
scroll to position [31, 0]
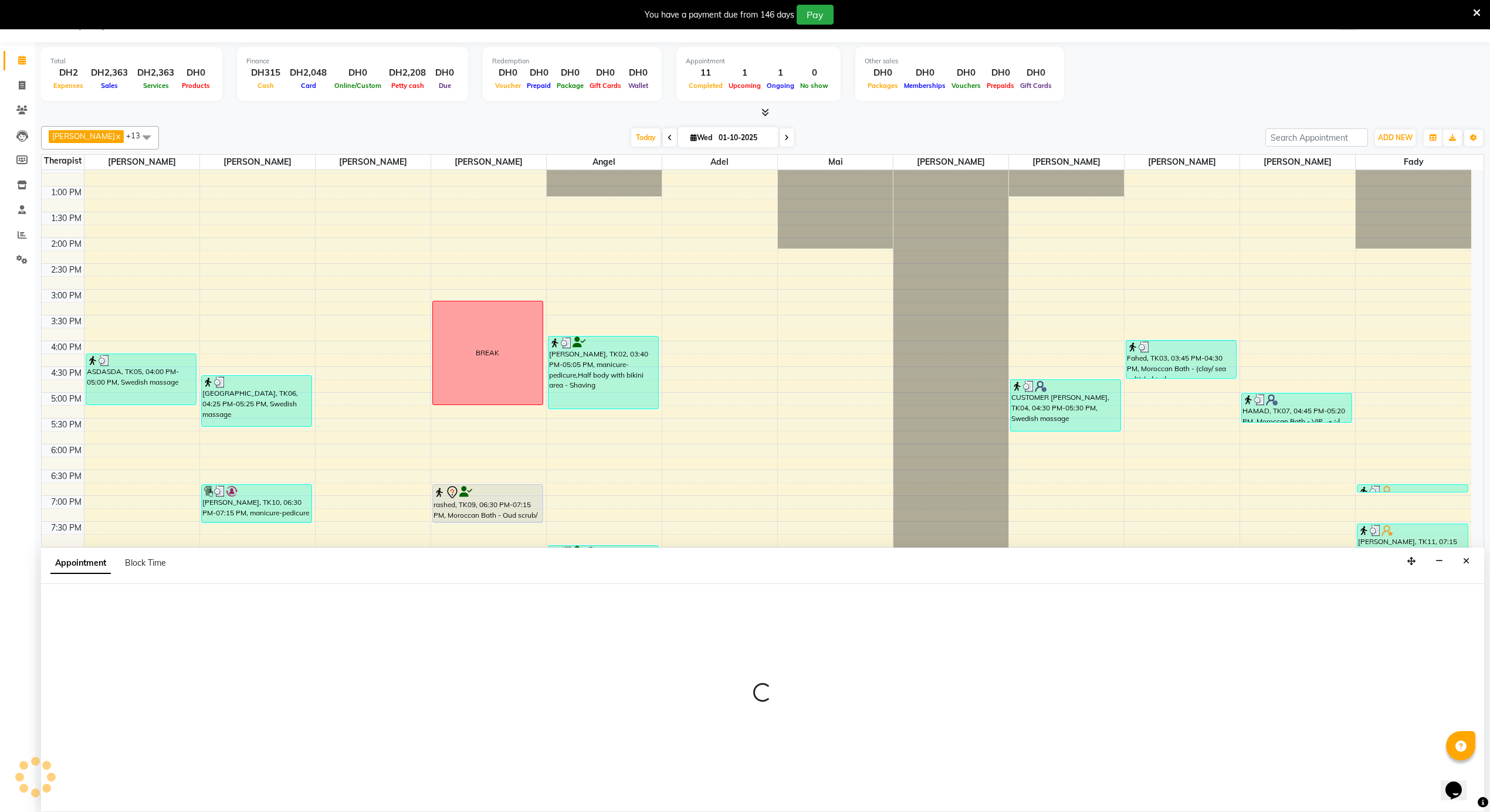
select select "38891"
select select "1305"
select select "tentative"
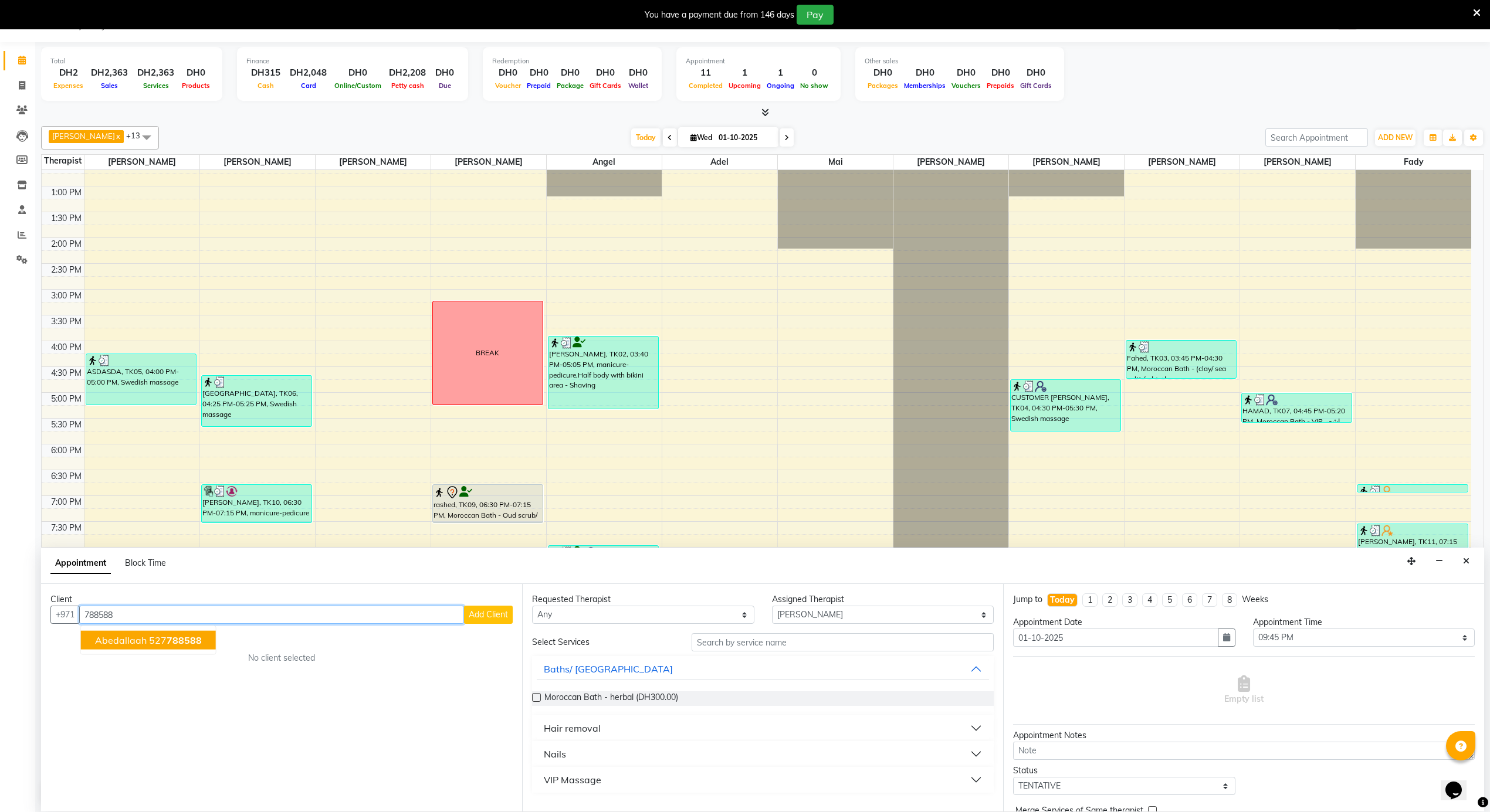
click at [149, 645] on ngb-highlight "527 788588" at bounding box center [175, 640] width 53 height 12
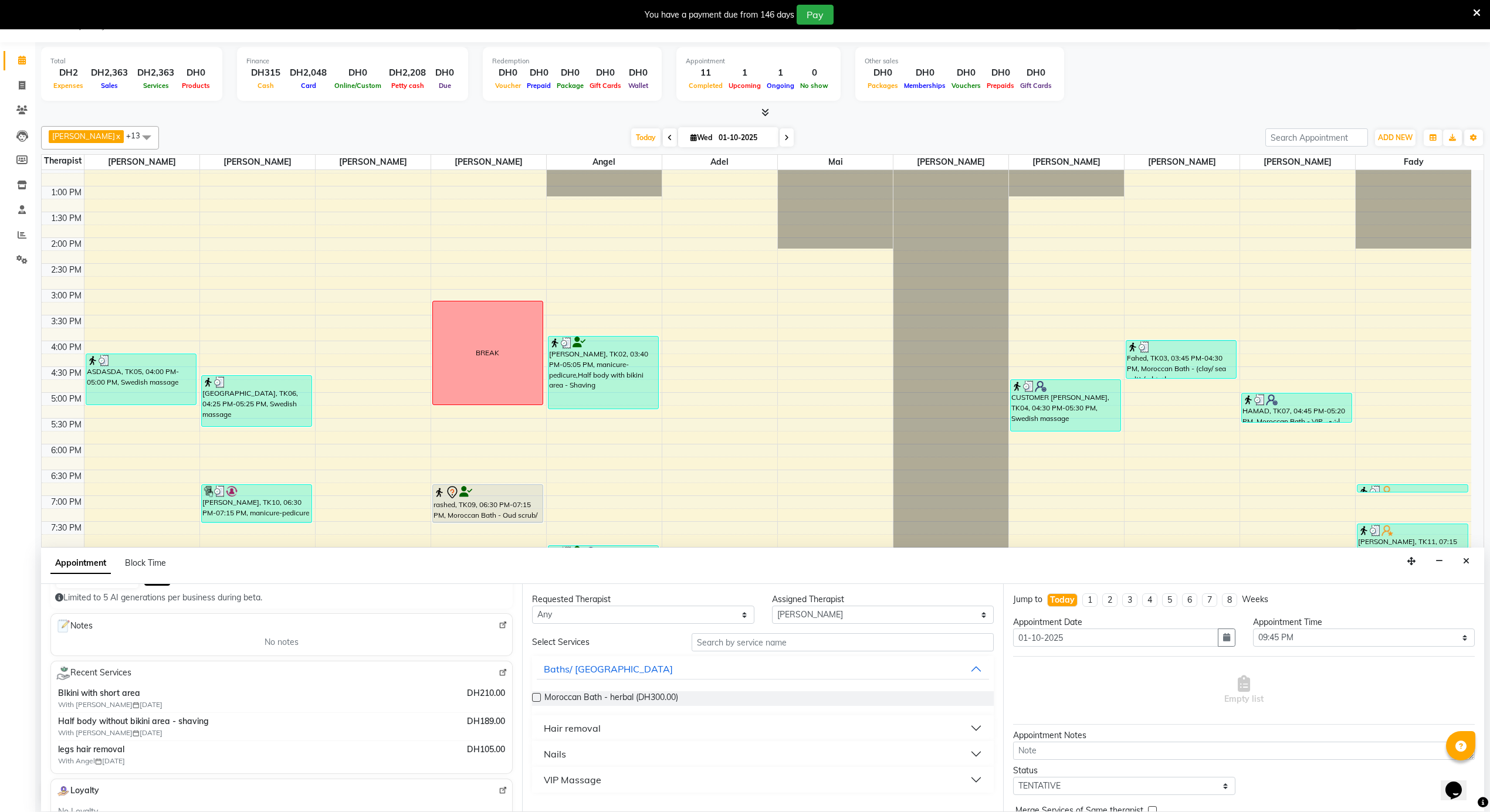
scroll to position [156, 0]
type input "527788588"
click at [1466, 561] on icon "Close" at bounding box center [1466, 561] width 6 height 8
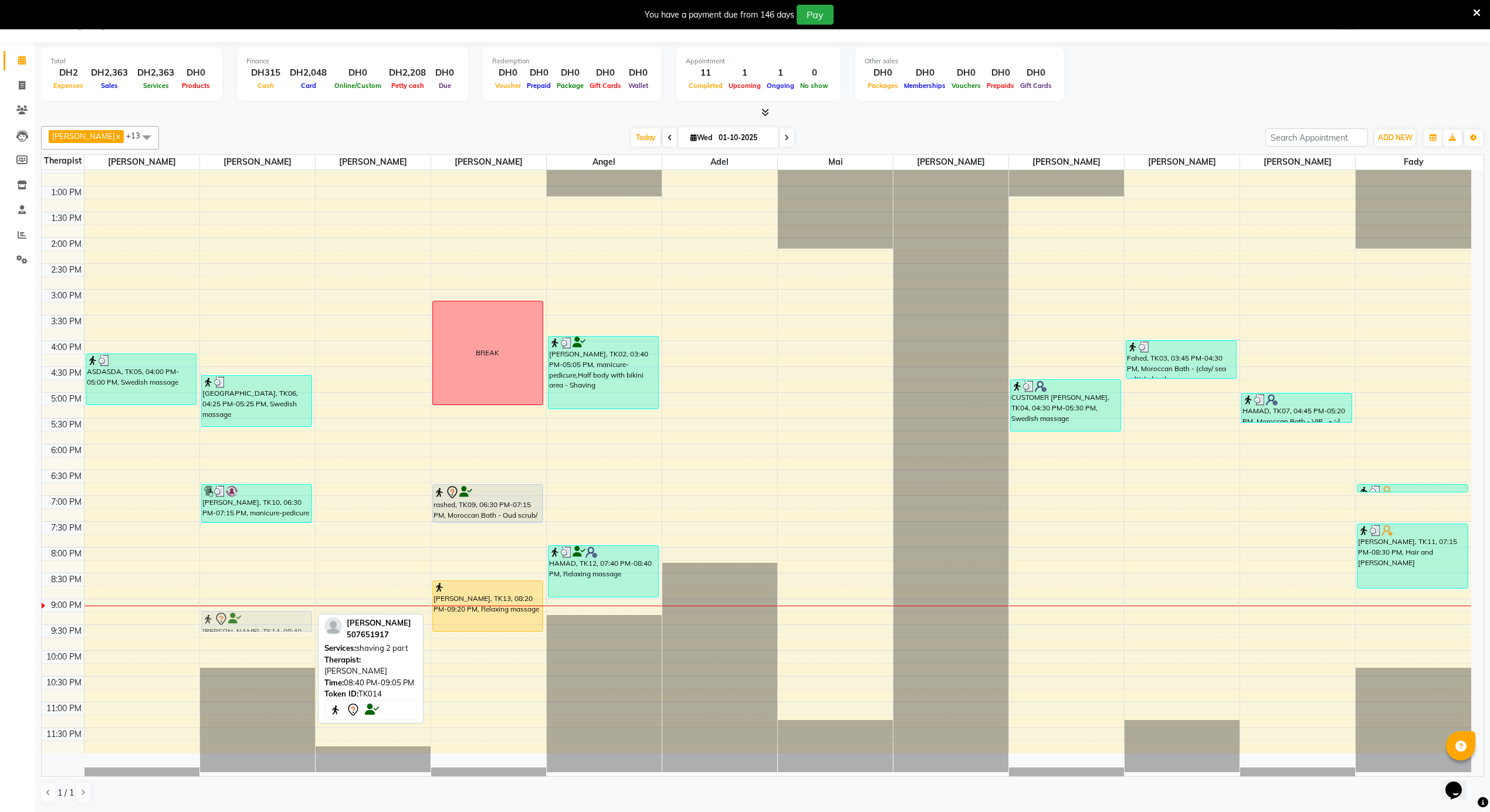
drag, startPoint x: 253, startPoint y: 613, endPoint x: 253, endPoint y: 632, distance: 19.0
click at [253, 632] on div "[GEOGRAPHIC_DATA], TK06, 04:25 PM-05:25 PM, Swedish massage sulaiman, TK10, 06:…" at bounding box center [258, 135] width 115 height 1238
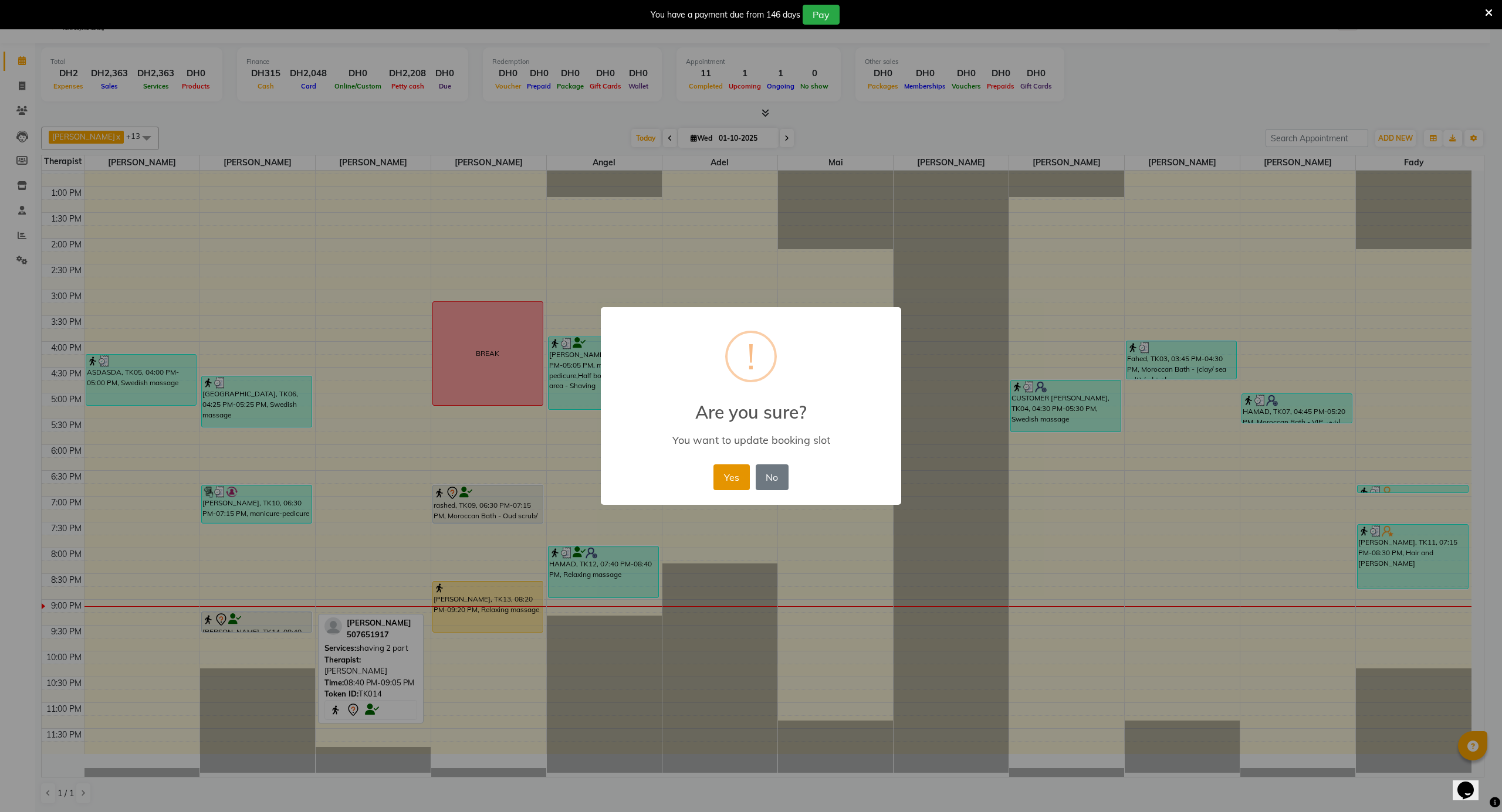
click at [723, 483] on button "Yes" at bounding box center [731, 477] width 36 height 26
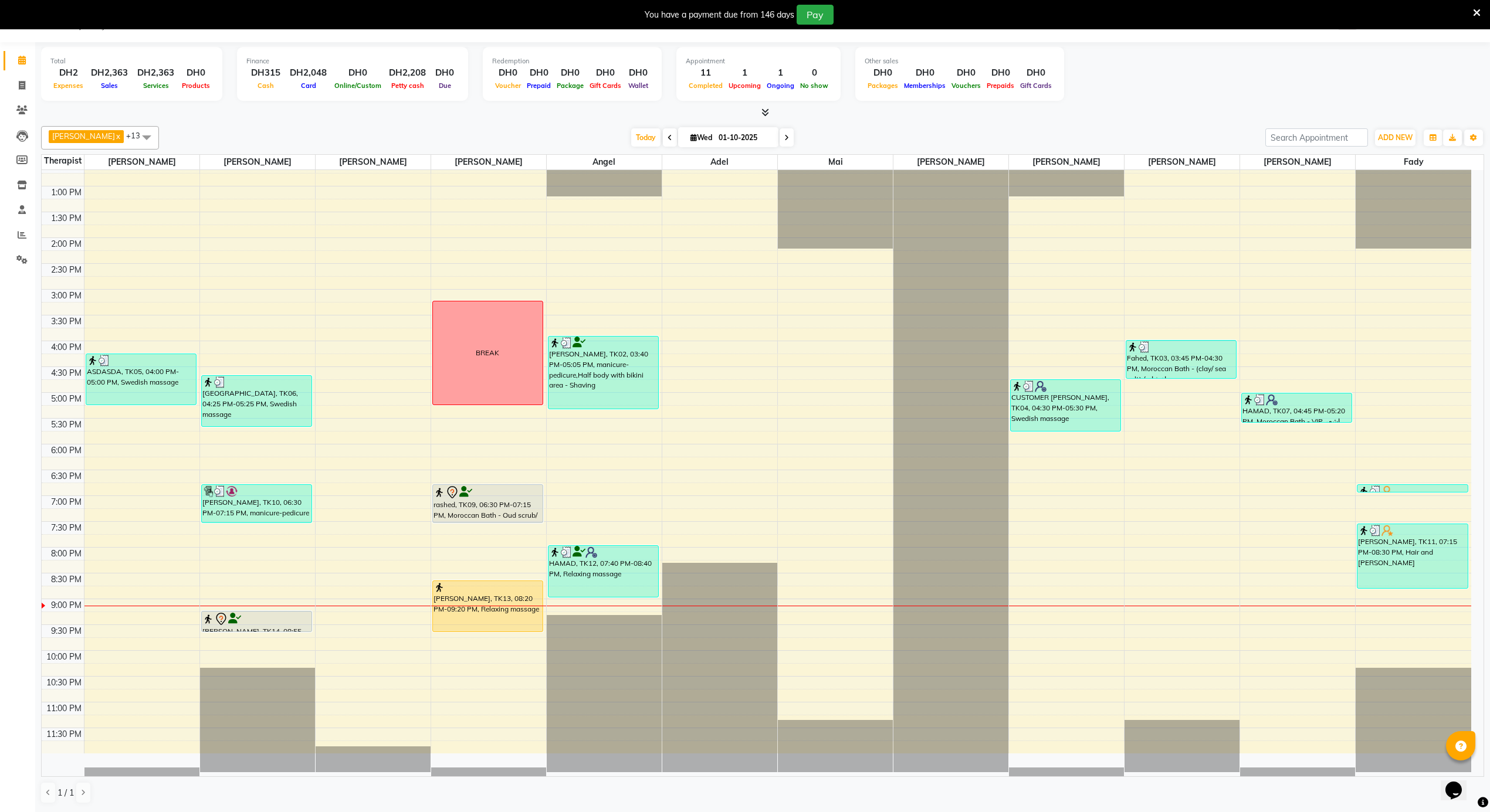
select select "39165"
select select "tentative"
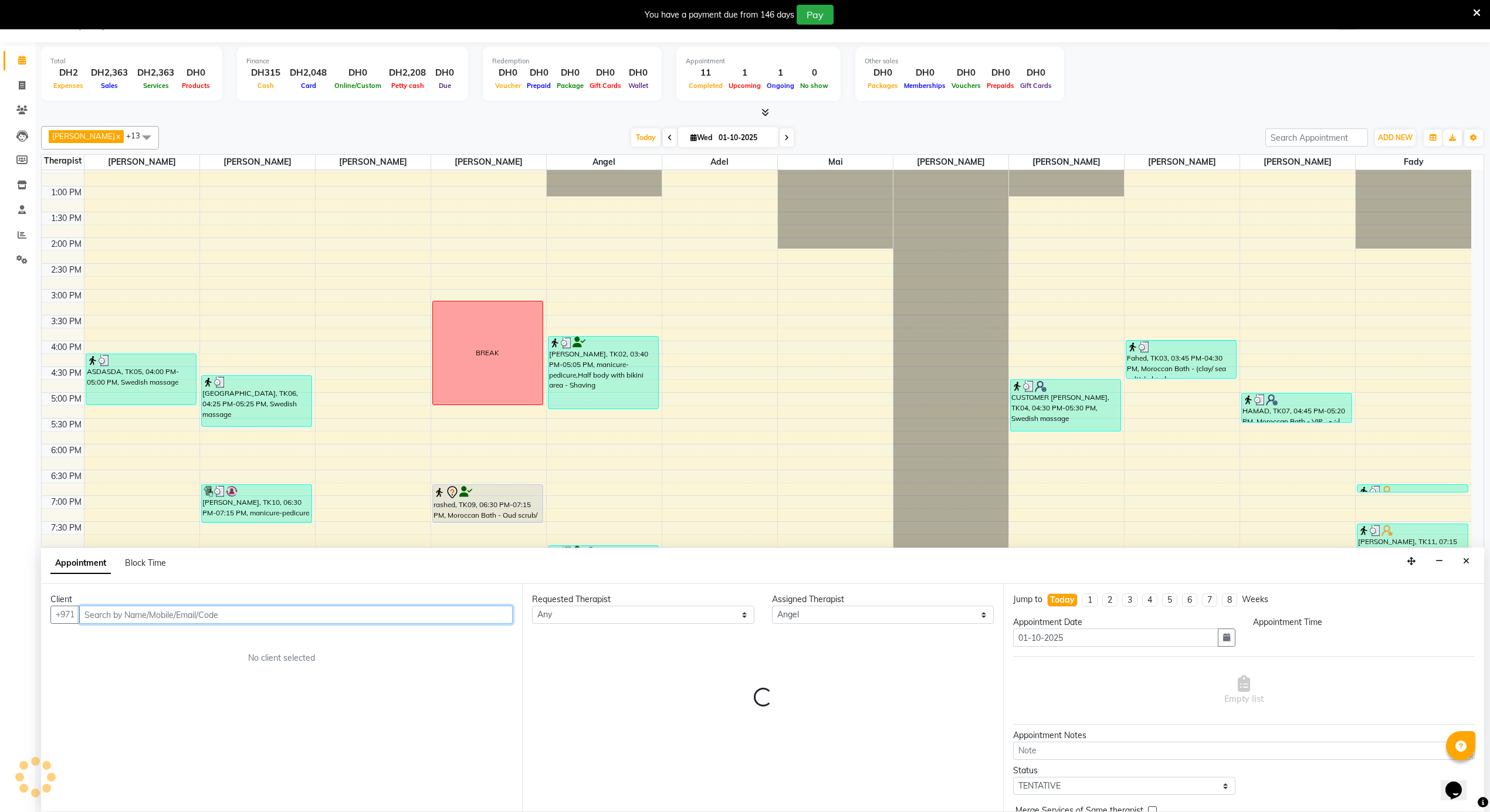
select select "1260"
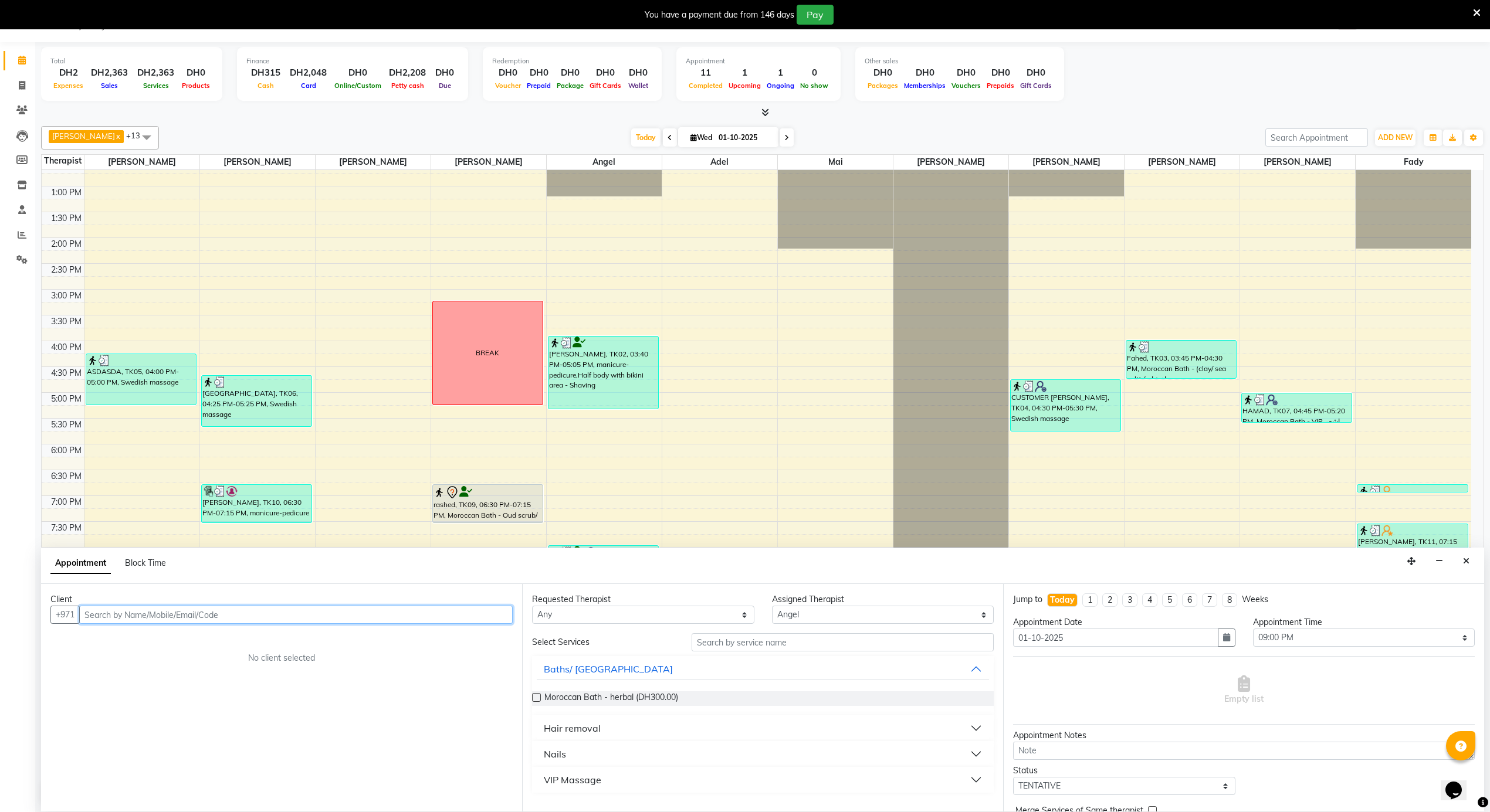
click at [148, 614] on input "text" at bounding box center [296, 615] width 434 height 18
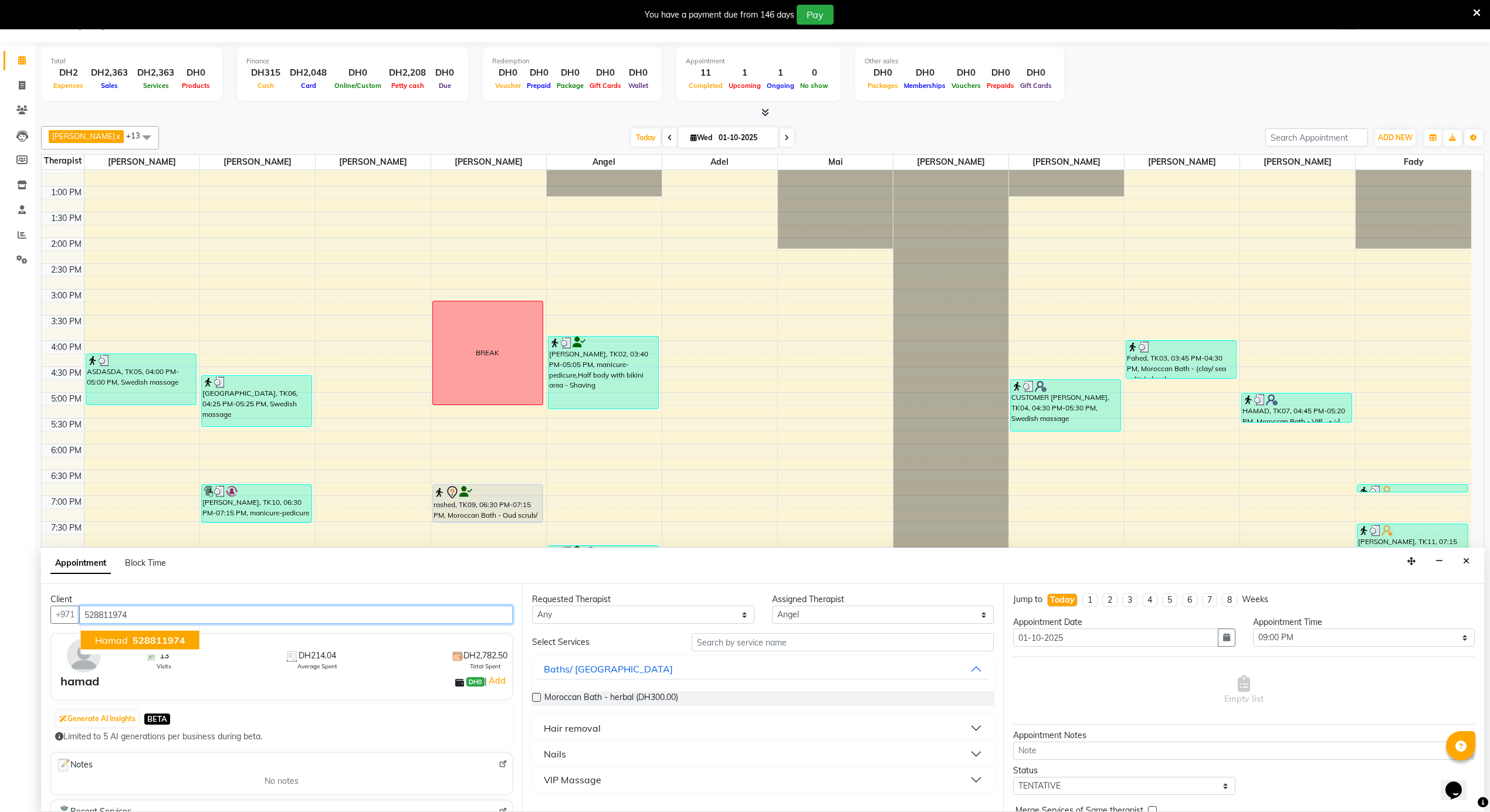
click at [137, 638] on span "528811974" at bounding box center [158, 640] width 53 height 12
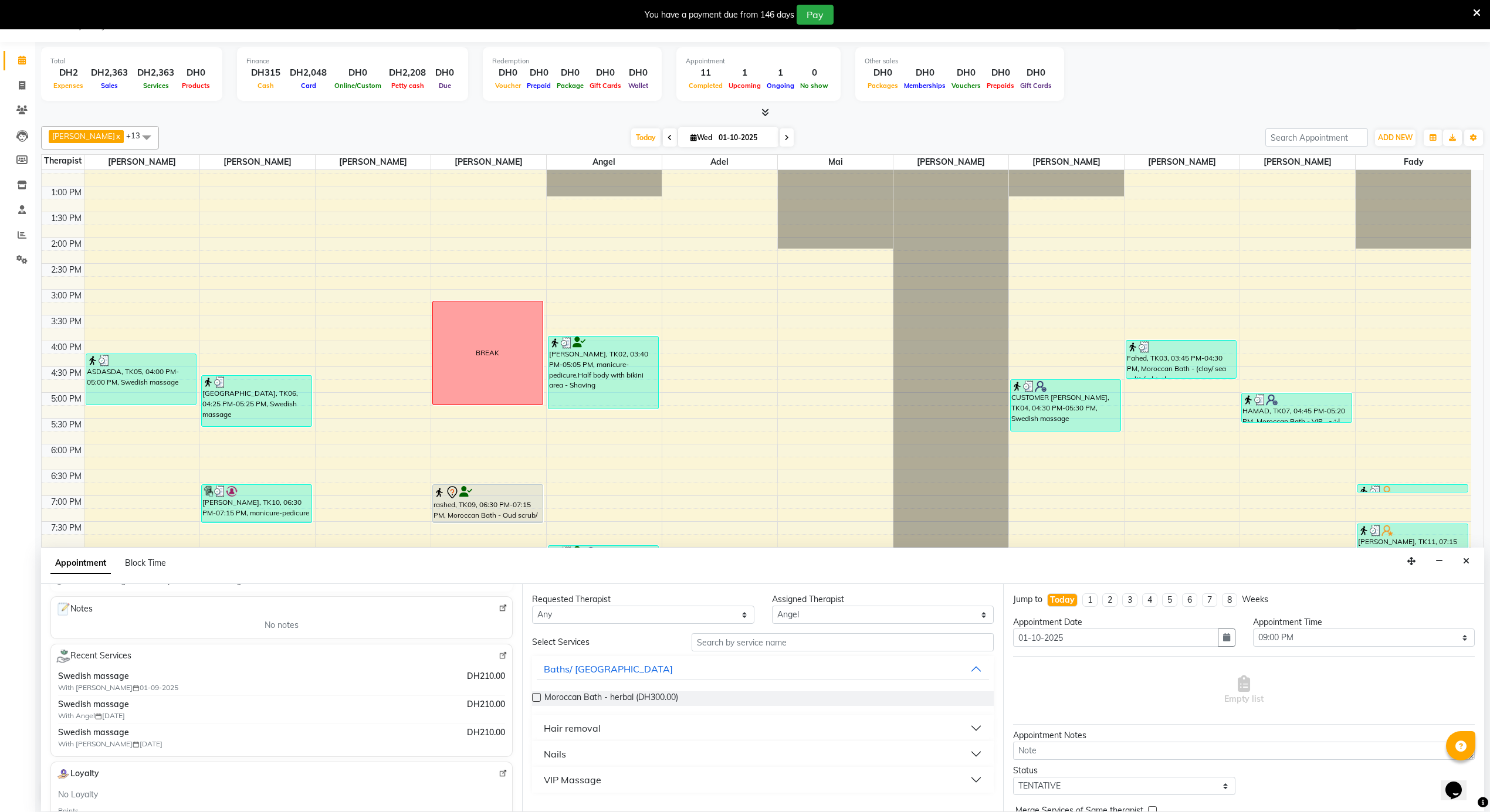
type input "528811974"
click at [552, 609] on select "Any [PERSON_NAME] [PERSON_NAME] [PERSON_NAME] [PERSON_NAME] Mai [PERSON_NAME] […" at bounding box center [643, 615] width 222 height 18
select select "39165"
click at [532, 606] on select "Any [PERSON_NAME] [PERSON_NAME] [PERSON_NAME] [PERSON_NAME] Mai [PERSON_NAME] […" at bounding box center [643, 615] width 222 height 18
click at [577, 788] on button "VIP Massage" at bounding box center [763, 780] width 453 height 21
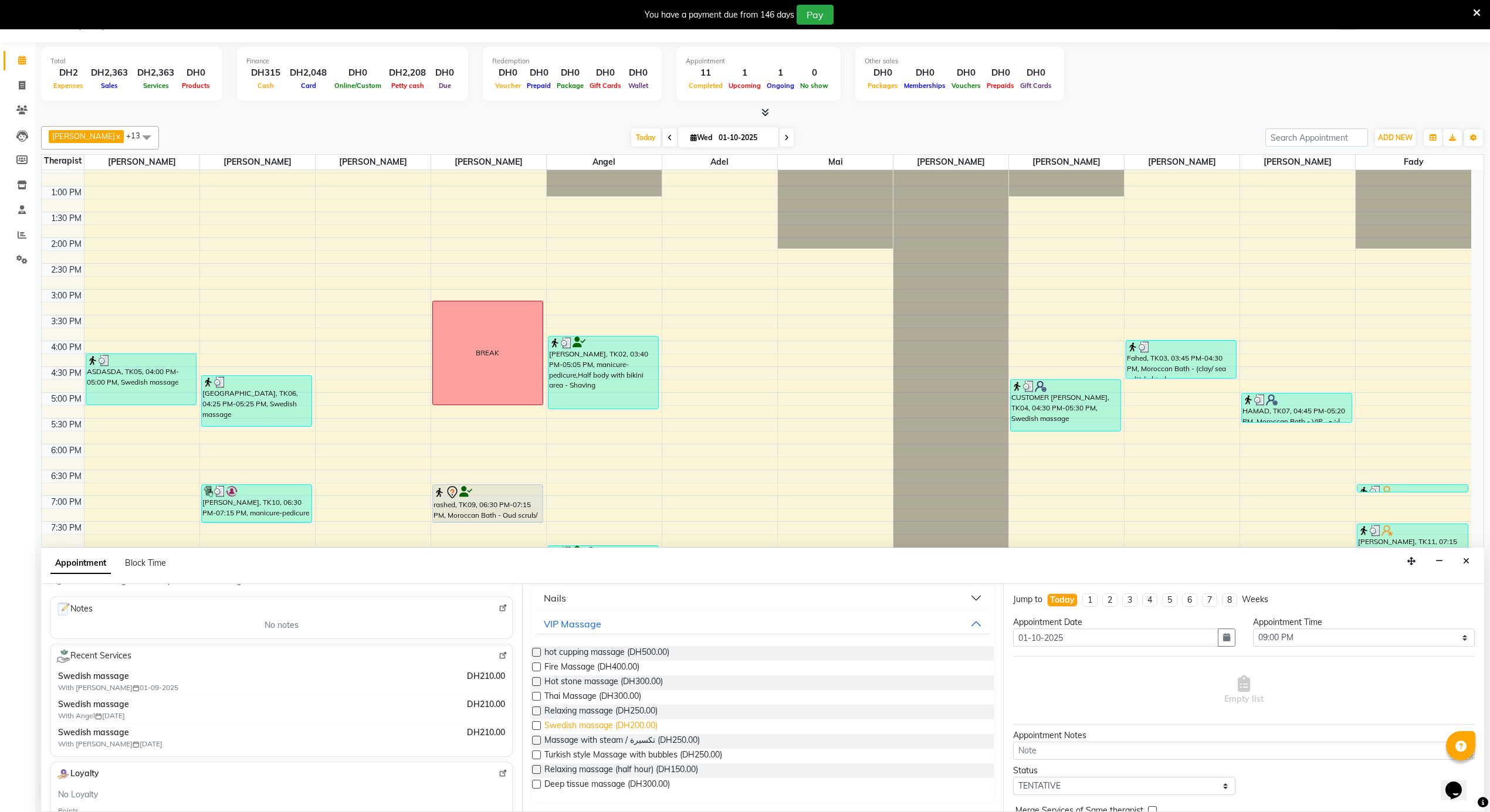
click at [627, 723] on span "Swedish massage (DH200.00)" at bounding box center [601, 726] width 113 height 15
checkbox input "false"
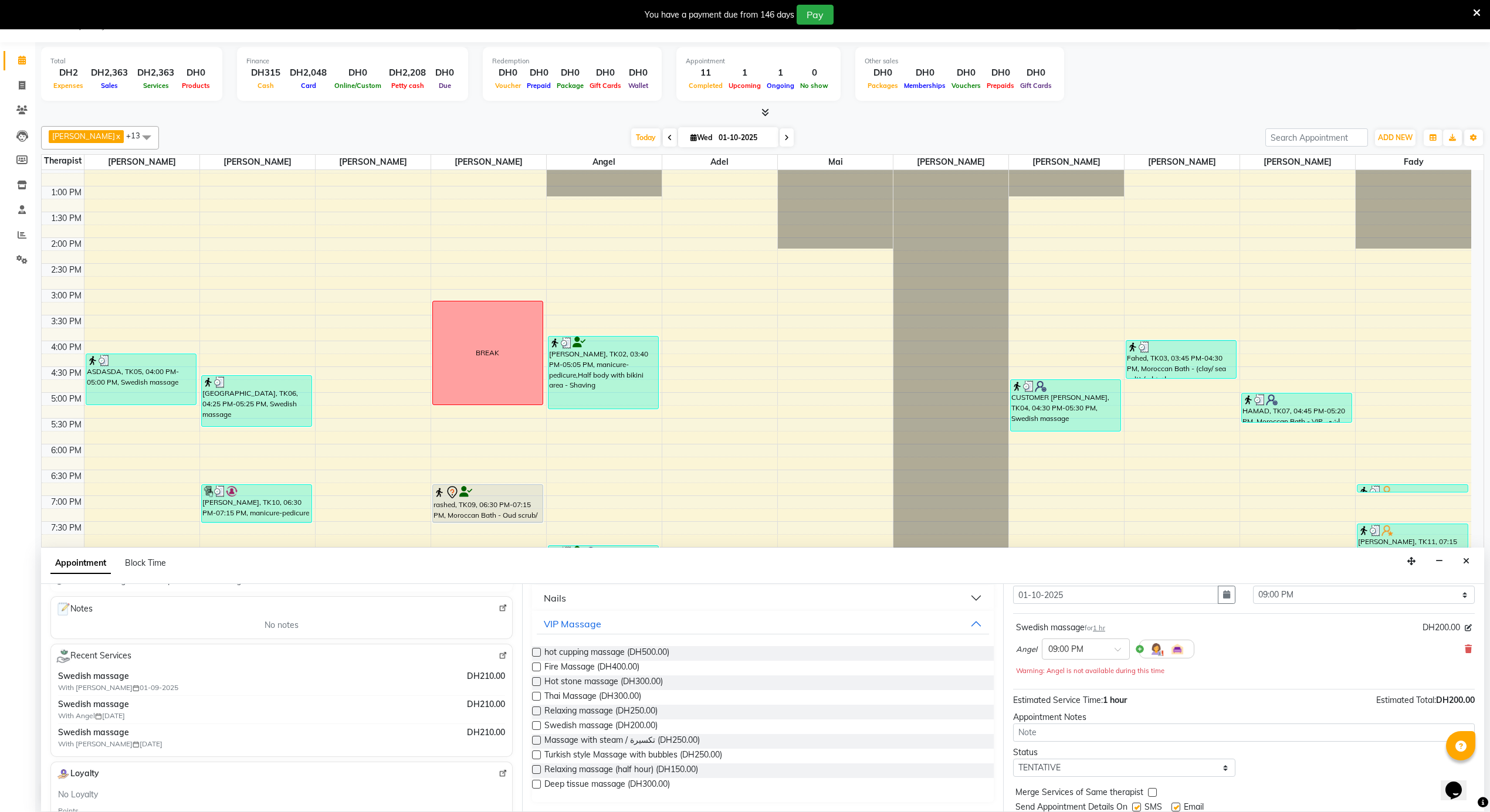
scroll to position [83, 0]
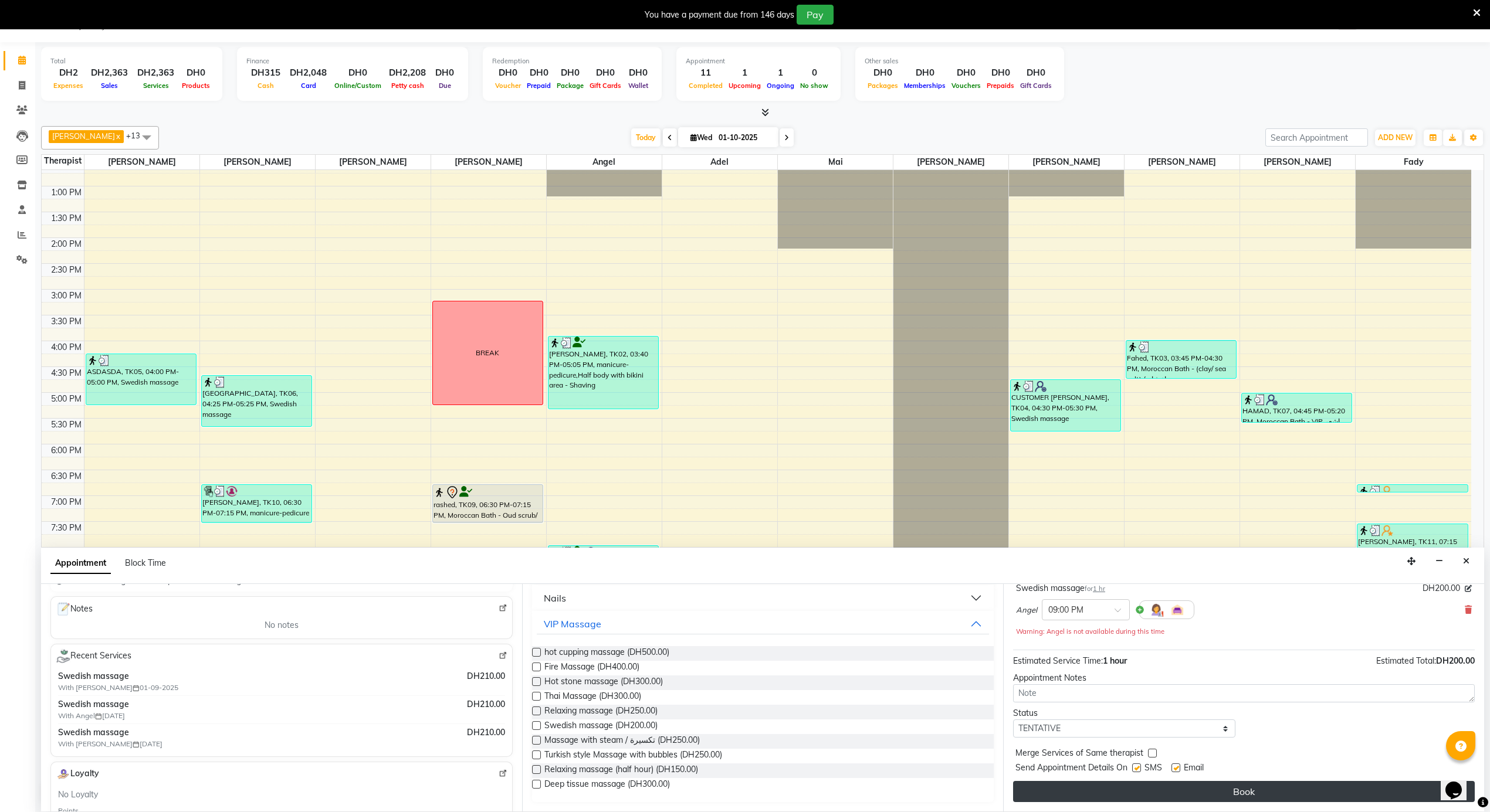
click at [1113, 794] on button "Book" at bounding box center [1244, 792] width 461 height 21
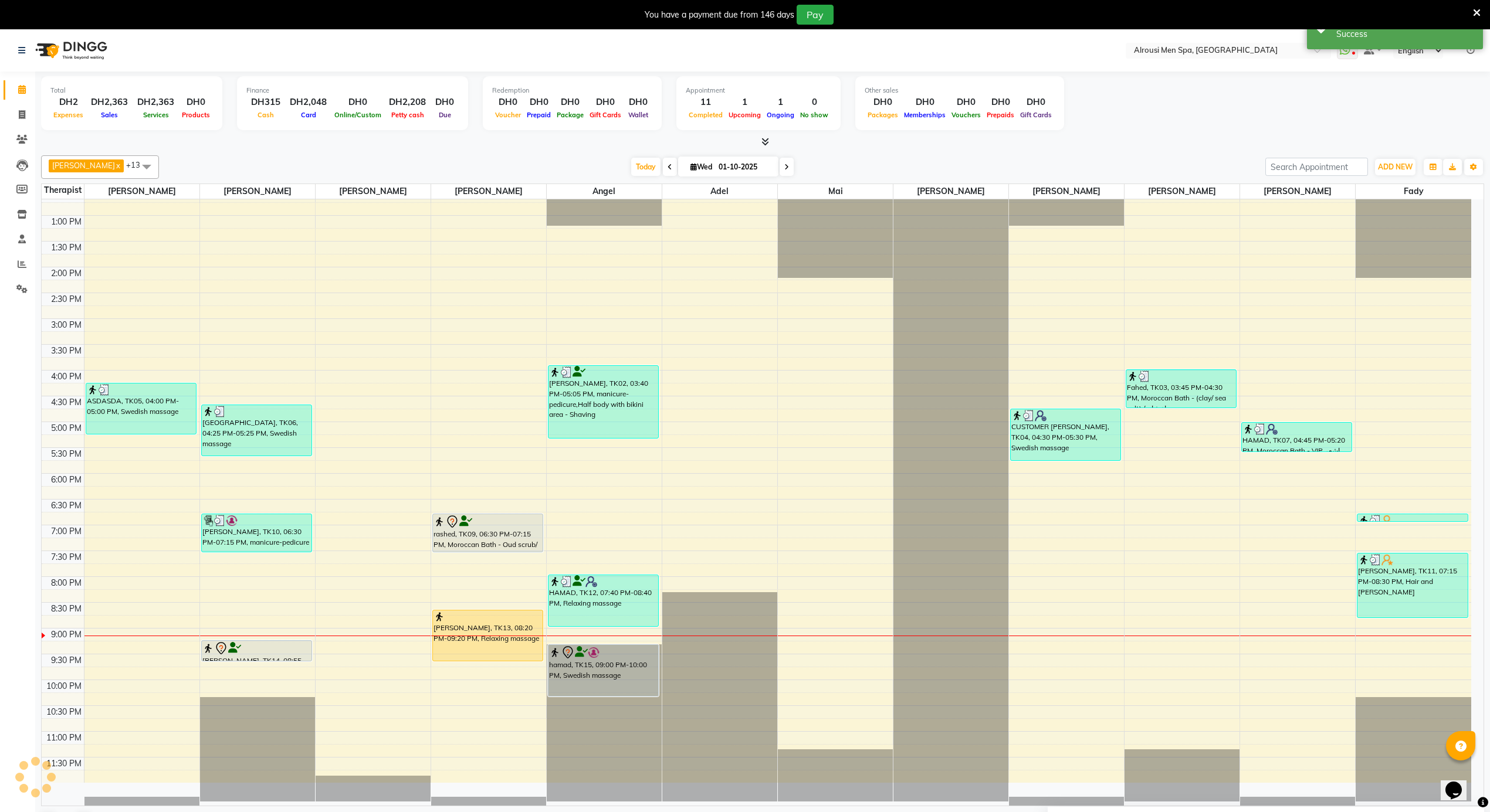
scroll to position [0, 0]
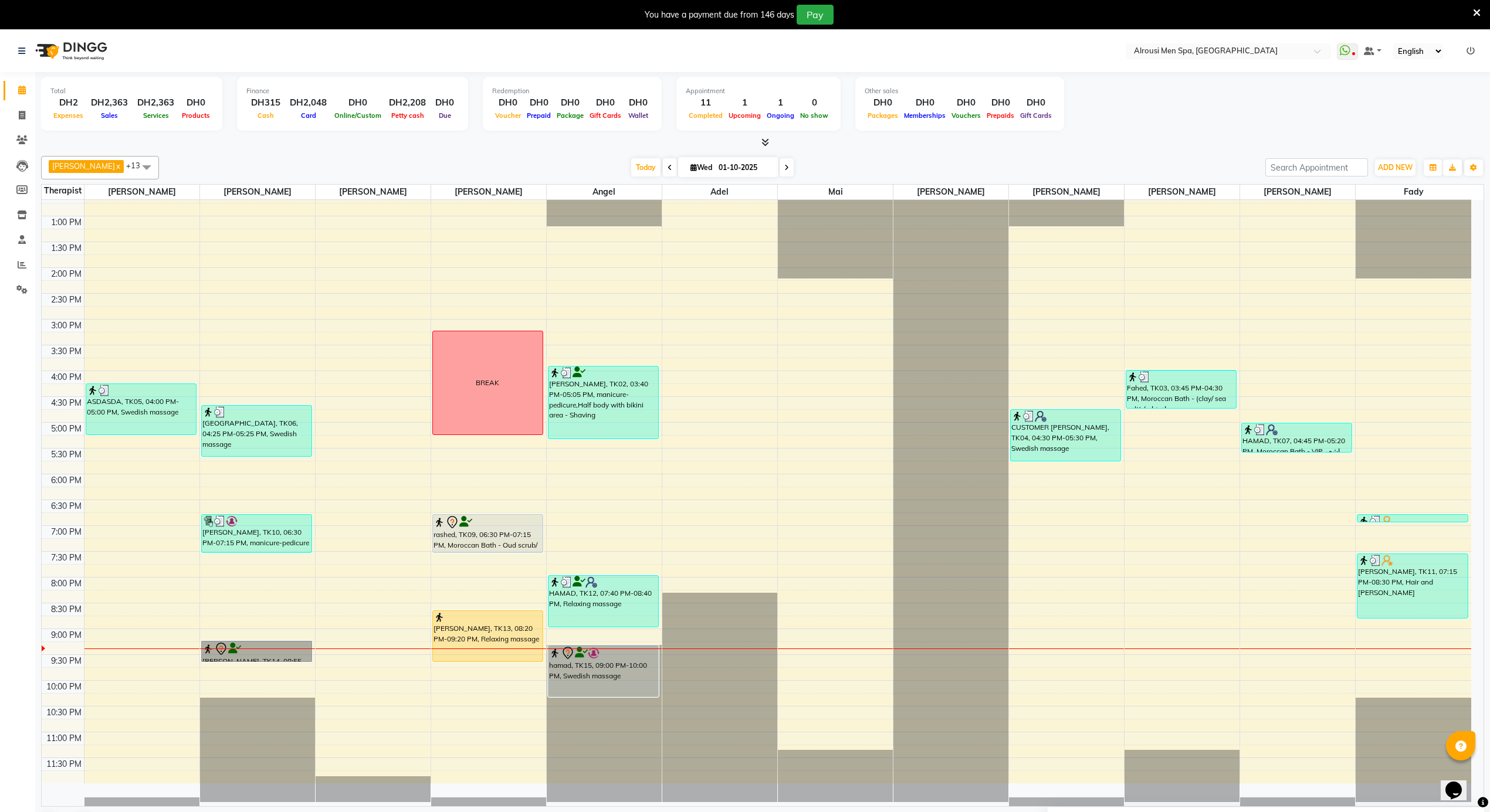
drag, startPoint x: 253, startPoint y: 650, endPoint x: 229, endPoint y: 655, distance: 24.5
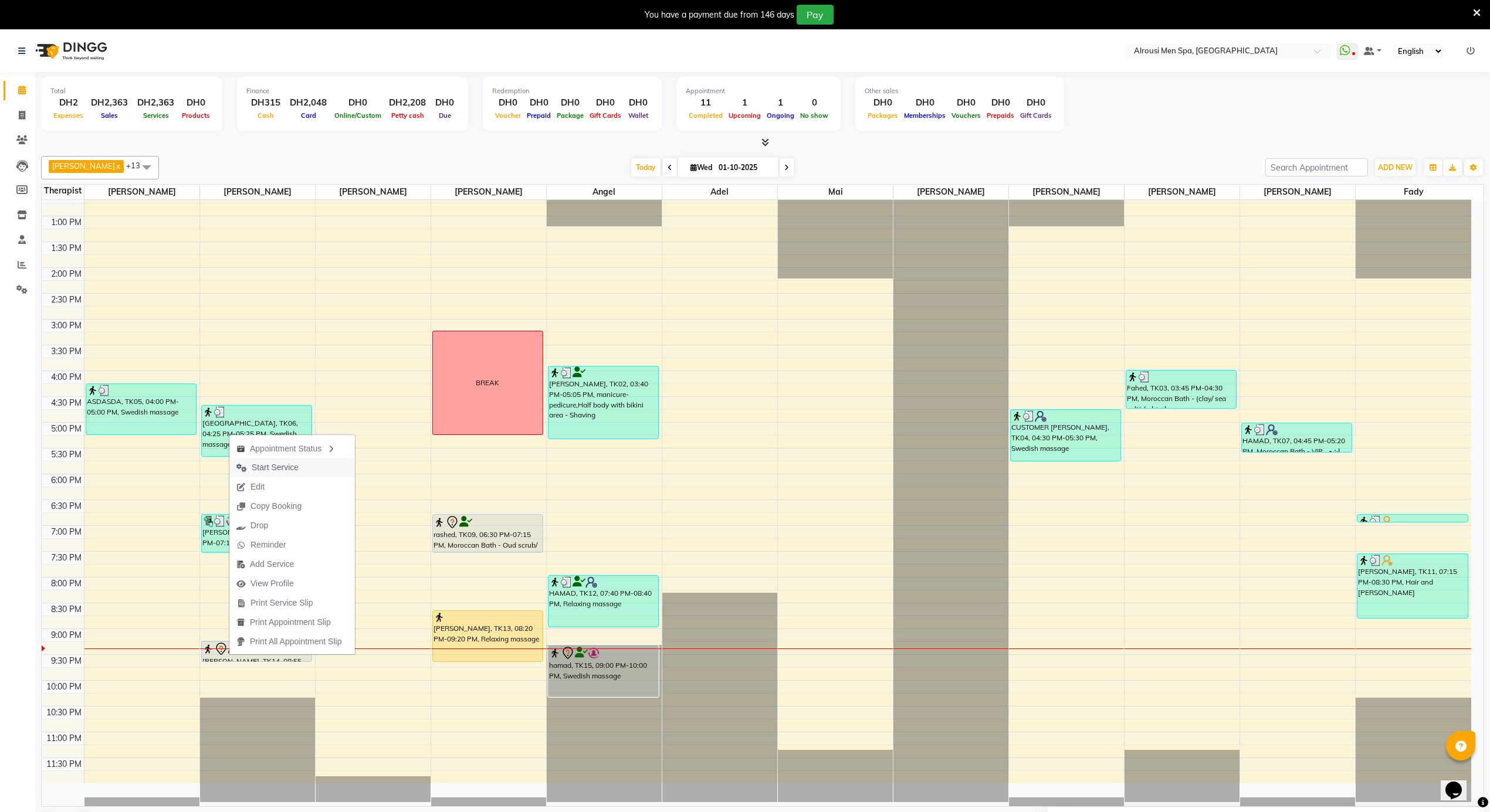
click at [284, 467] on span "Start Service" at bounding box center [275, 467] width 47 height 12
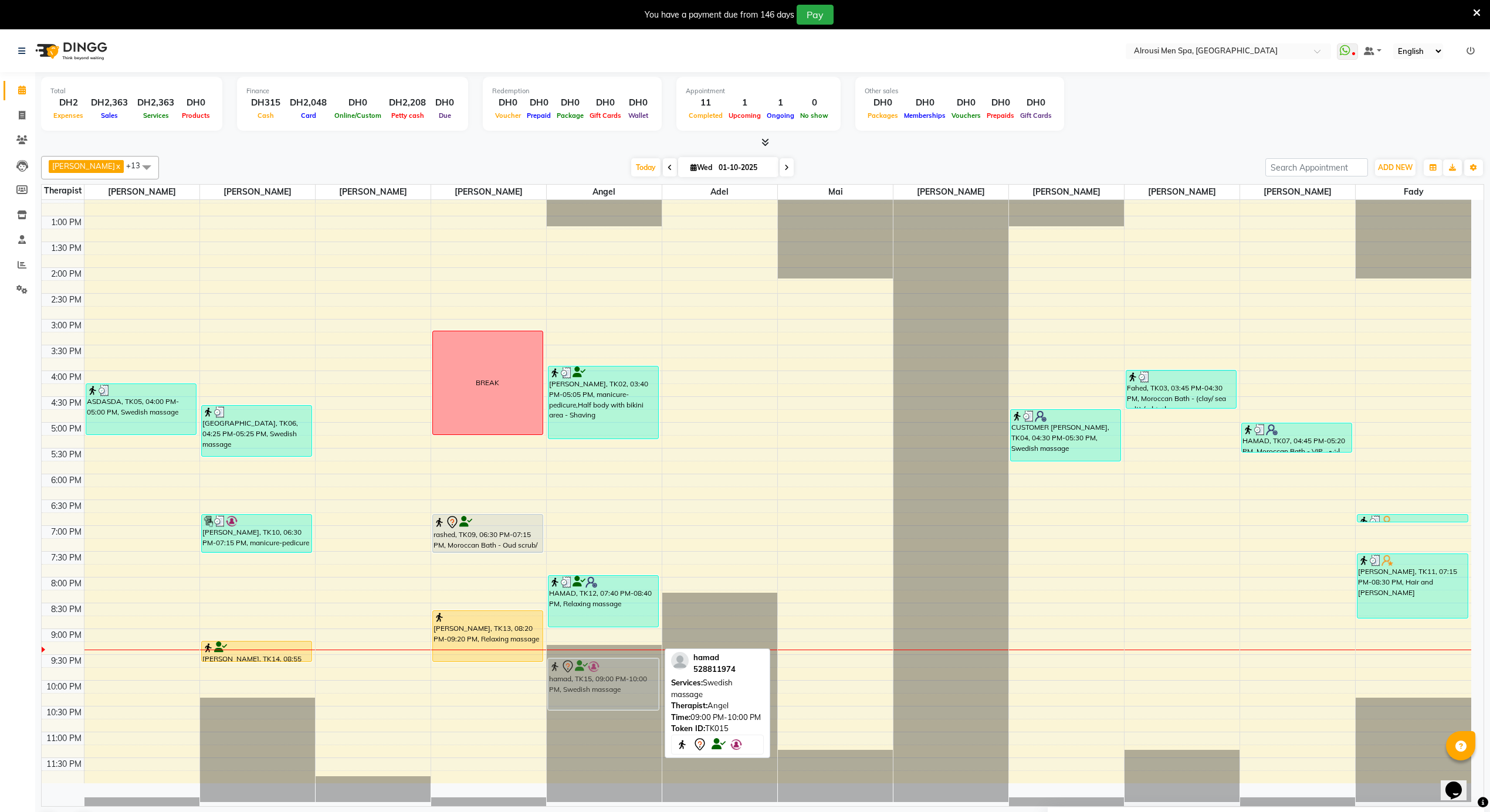
click at [594, 685] on div "[PERSON_NAME], TK02, 03:40 PM-05:05 PM, manicure-pedicure,Half body with bikini…" at bounding box center [604, 165] width 115 height 1238
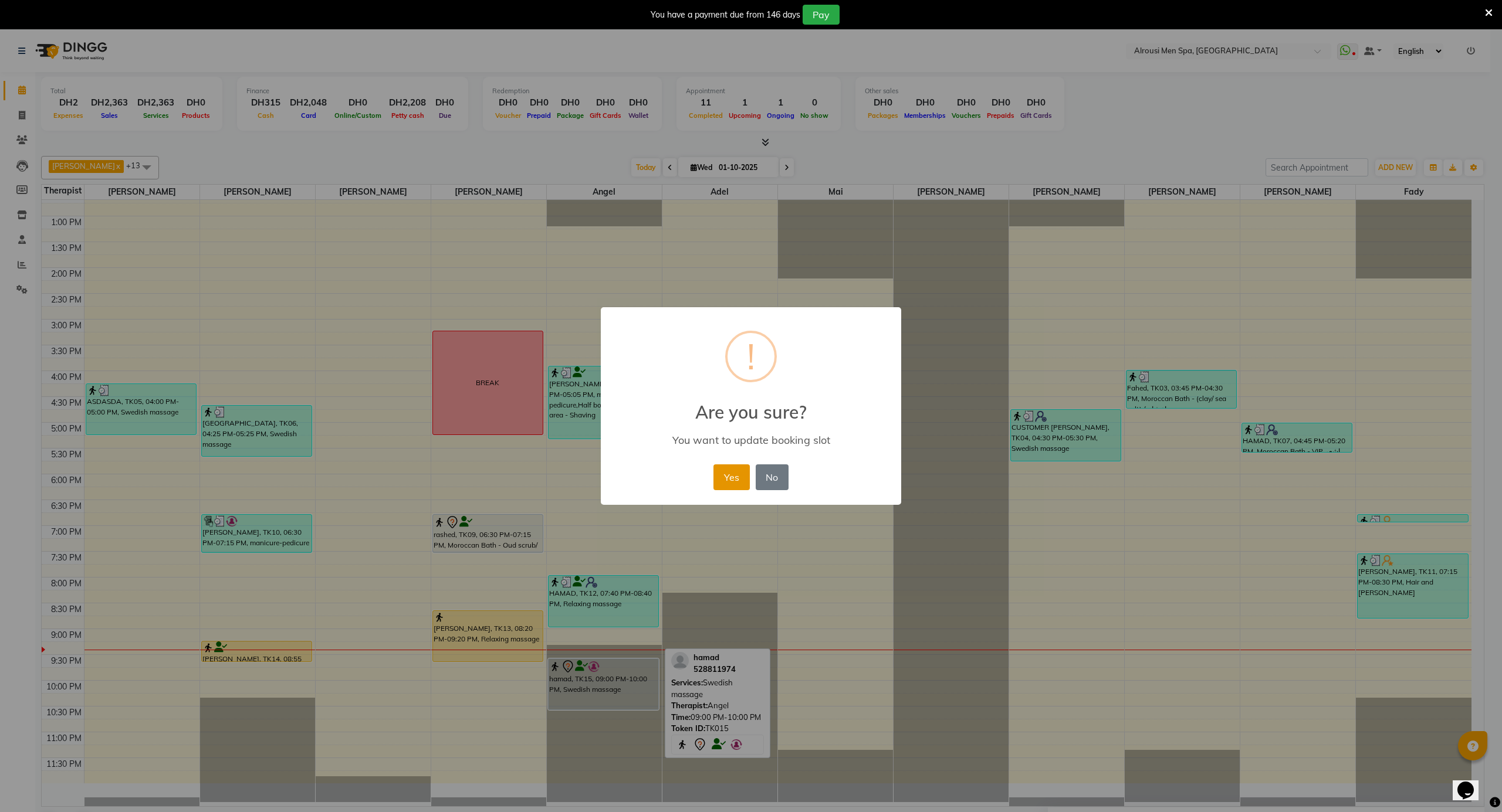
click at [739, 476] on button "Yes" at bounding box center [731, 477] width 36 height 26
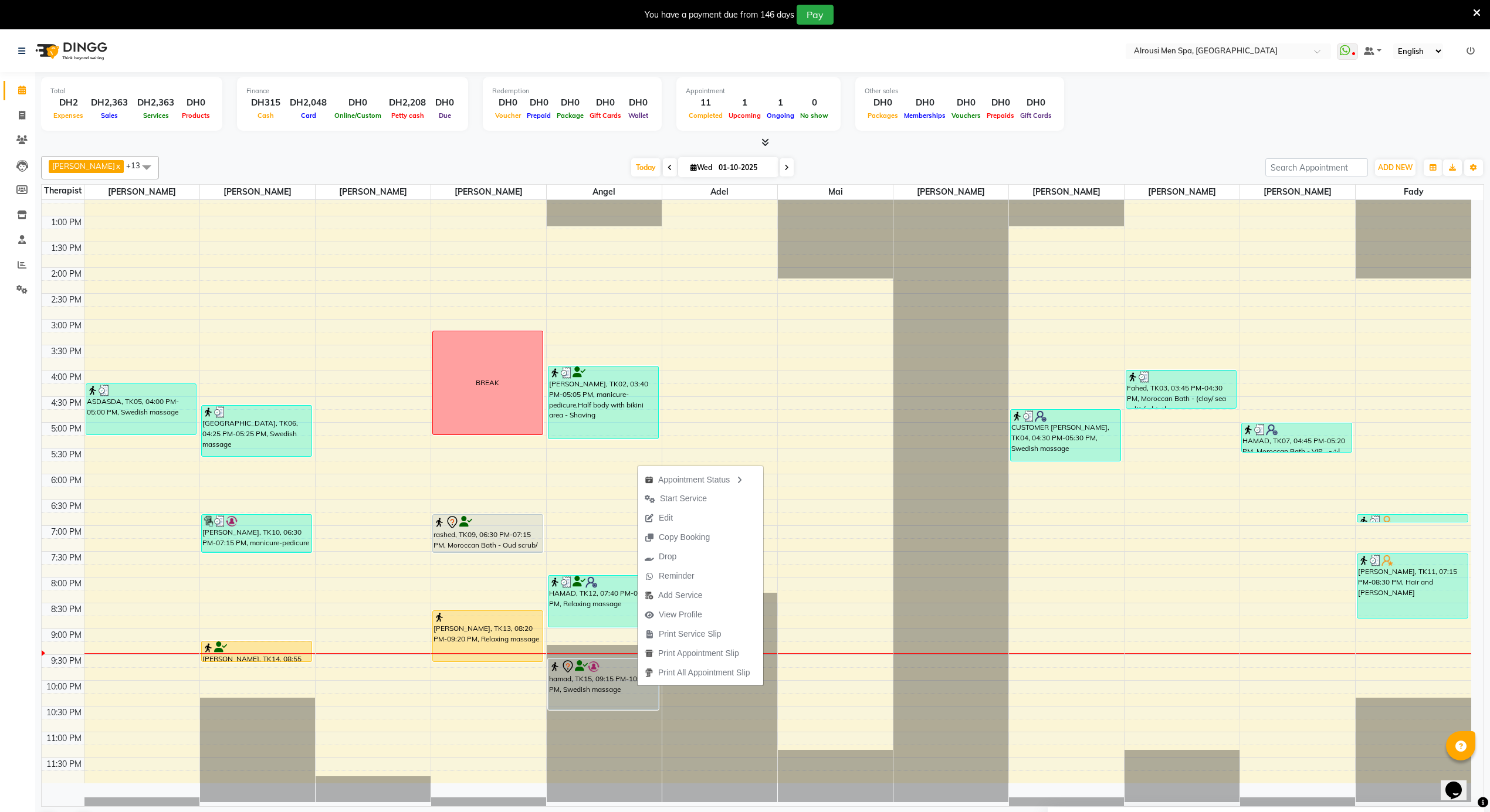
click at [664, 498] on span "Start Service" at bounding box center [683, 498] width 47 height 12
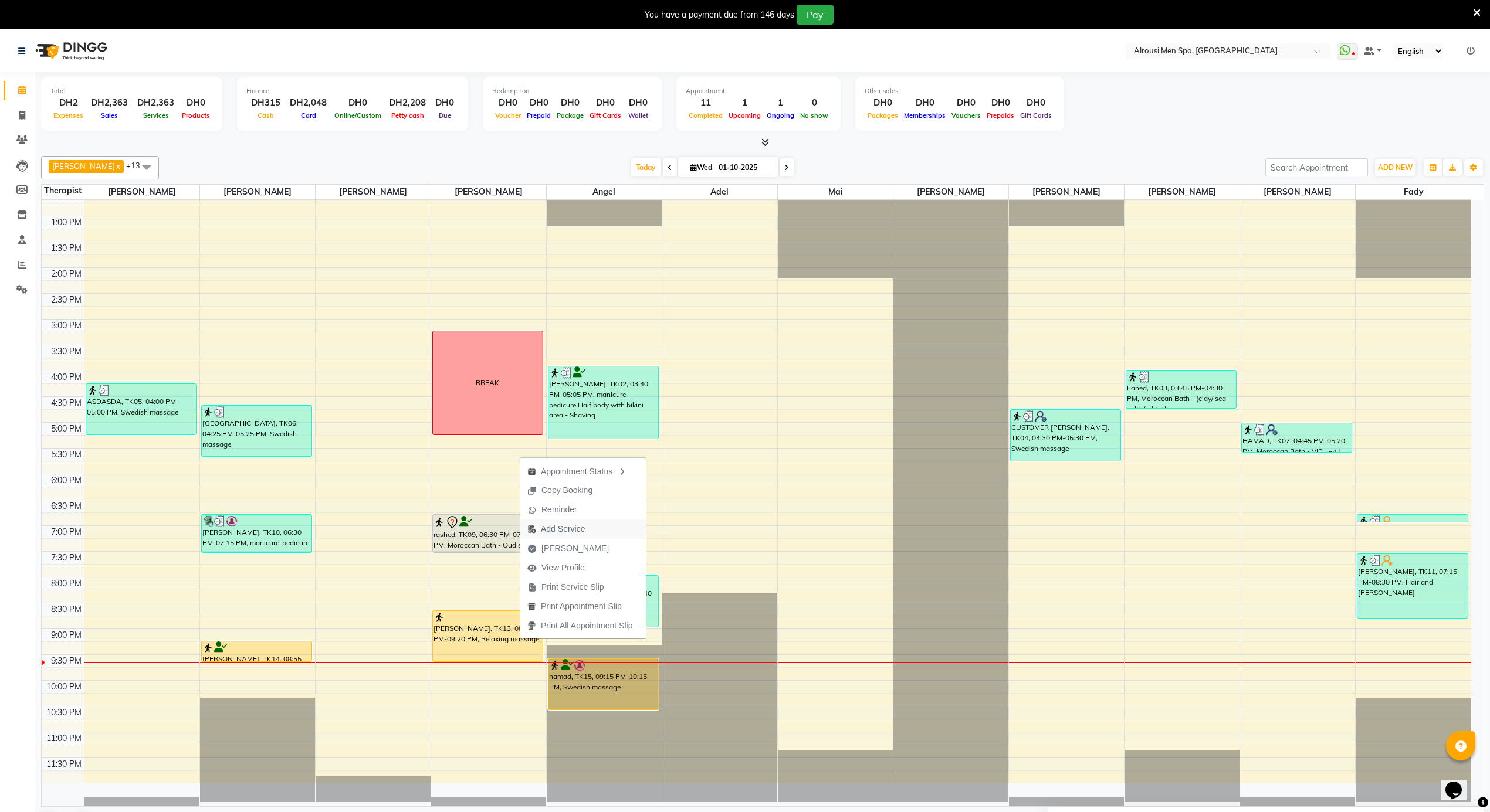
click at [568, 533] on span "Add Service" at bounding box center [562, 529] width 44 height 12
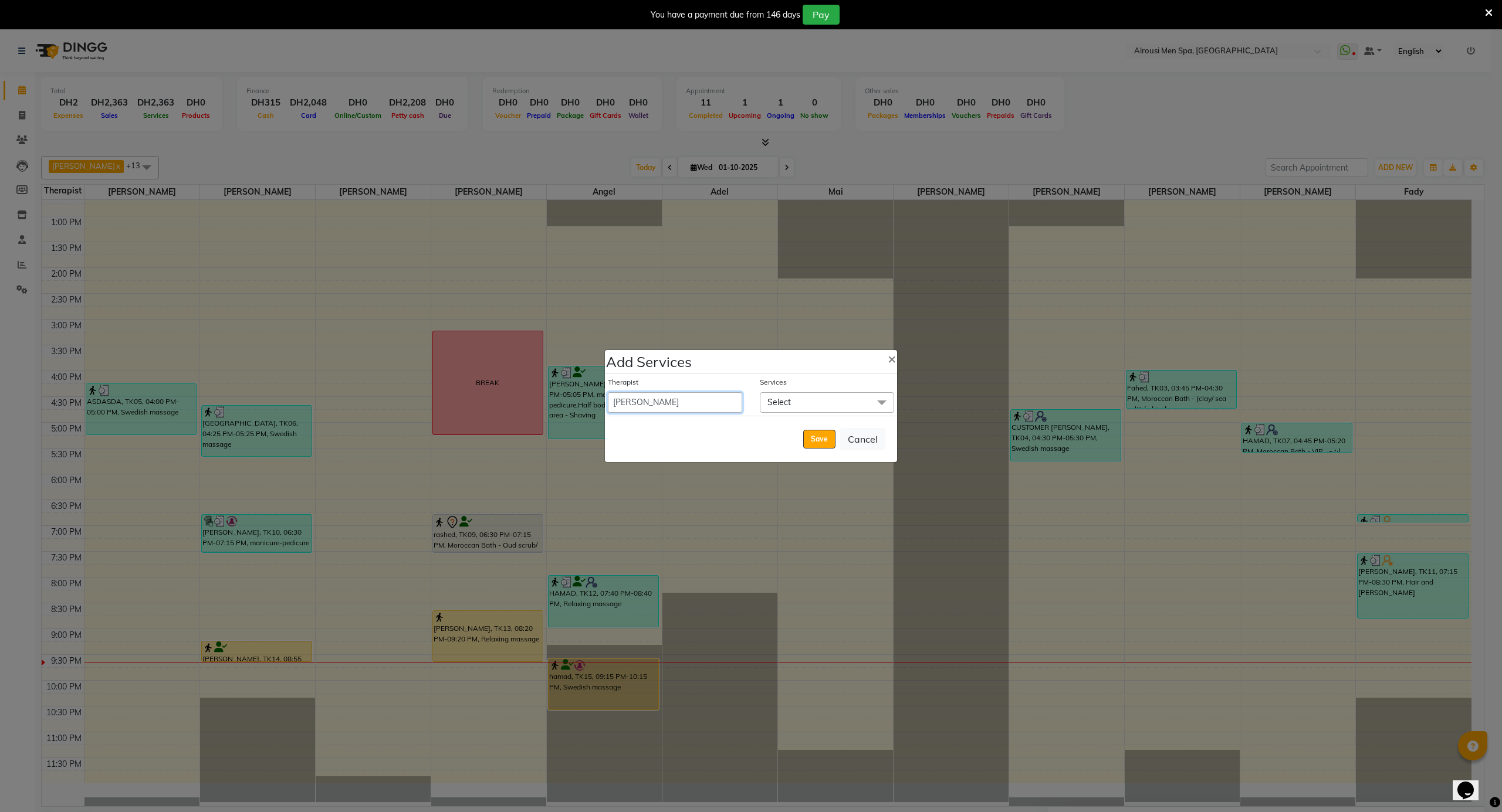
click at [672, 404] on select "[PERSON_NAME] [PERSON_NAME] [PERSON_NAME] [PERSON_NAME] [PERSON_NAME] [PERSON_N…" at bounding box center [675, 402] width 134 height 21
select select "79271"
click at [608, 392] on select "[PERSON_NAME] [PERSON_NAME] [PERSON_NAME] [PERSON_NAME] [PERSON_NAME] [PERSON_N…" at bounding box center [675, 402] width 134 height 21
select select "1280"
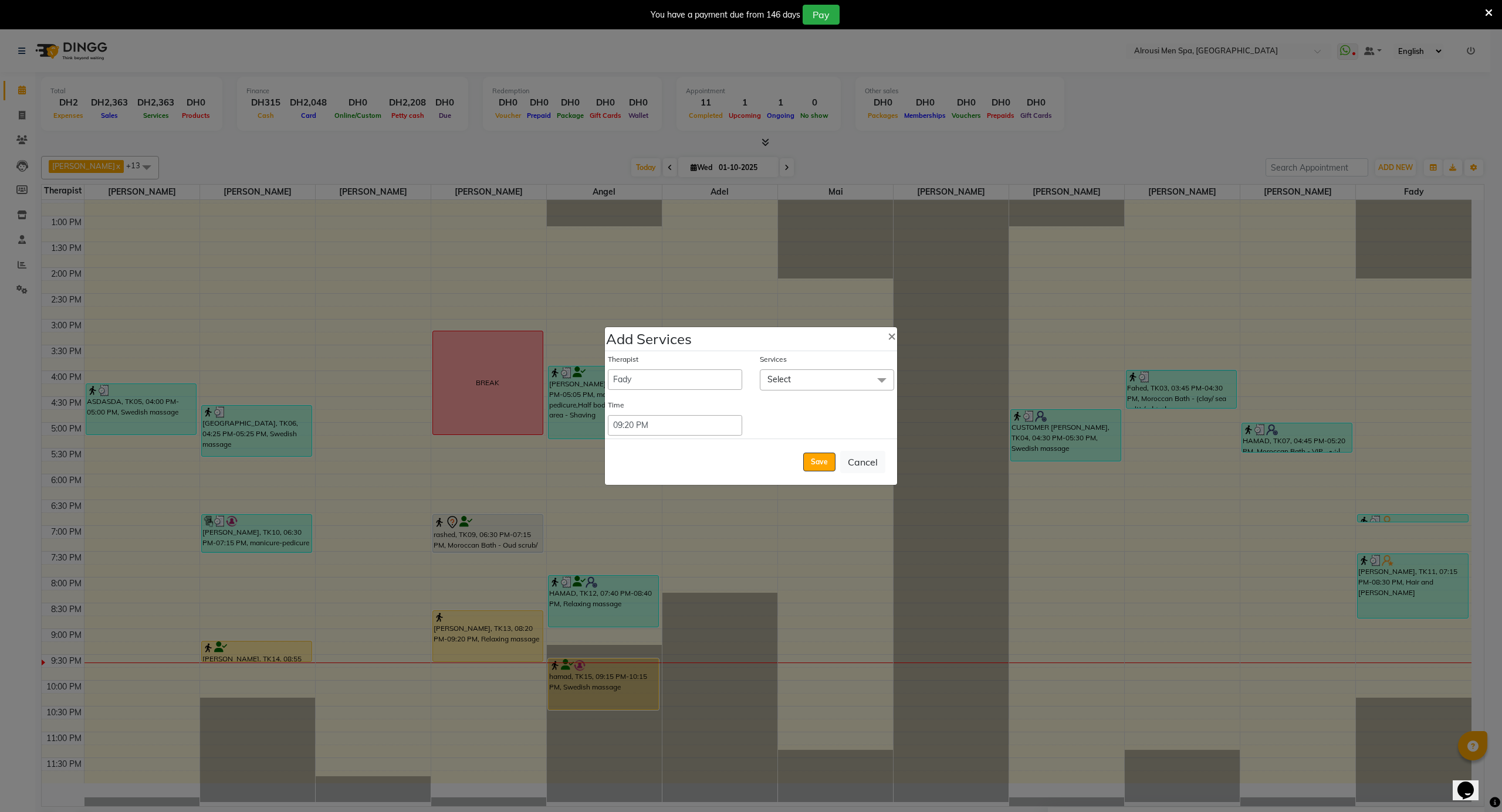
click at [796, 374] on span "Select" at bounding box center [827, 380] width 134 height 21
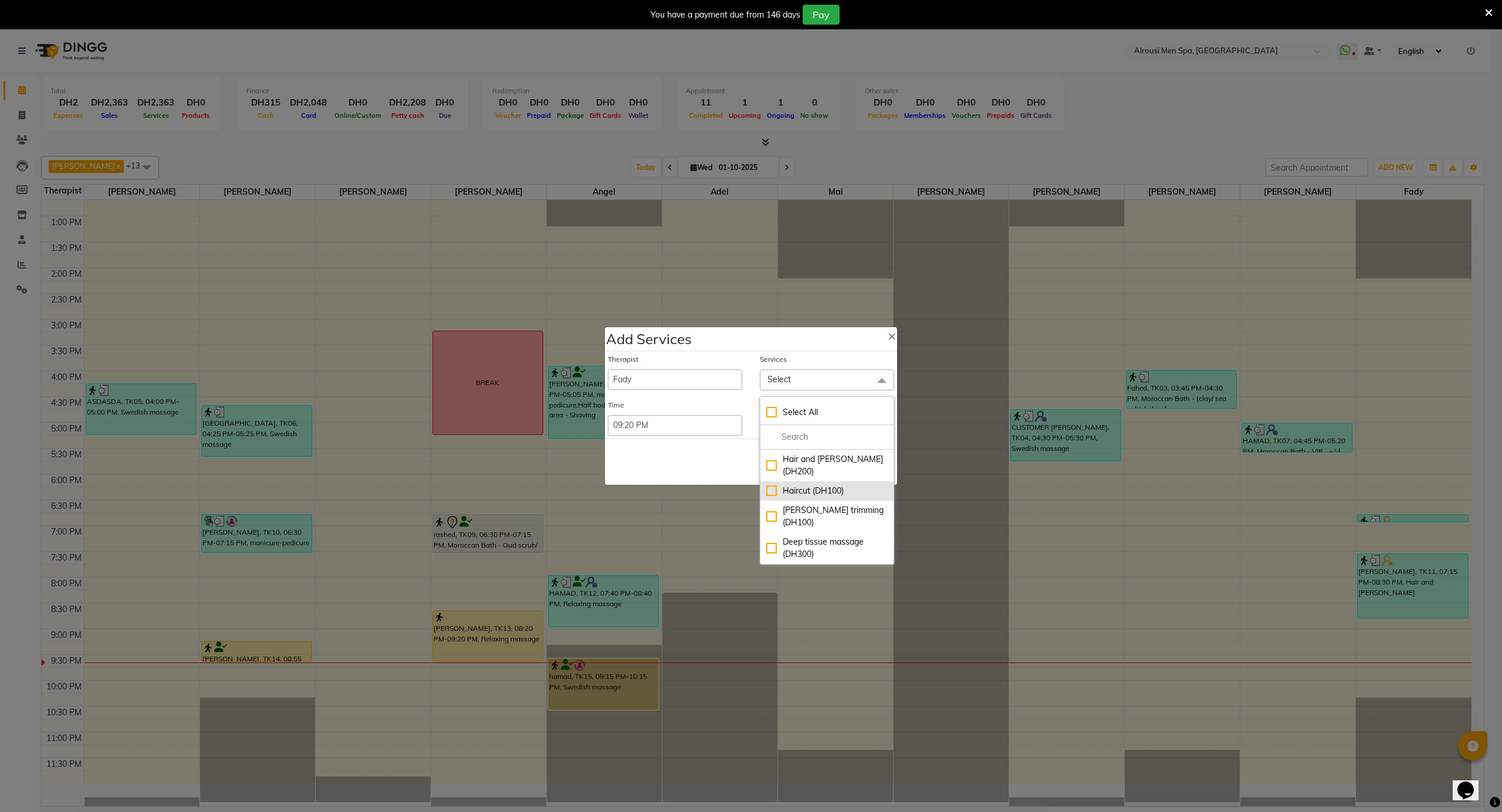
click at [814, 504] on div "[PERSON_NAME] trimming (DH100)" at bounding box center [827, 517] width 122 height 25
checkbox input "true"
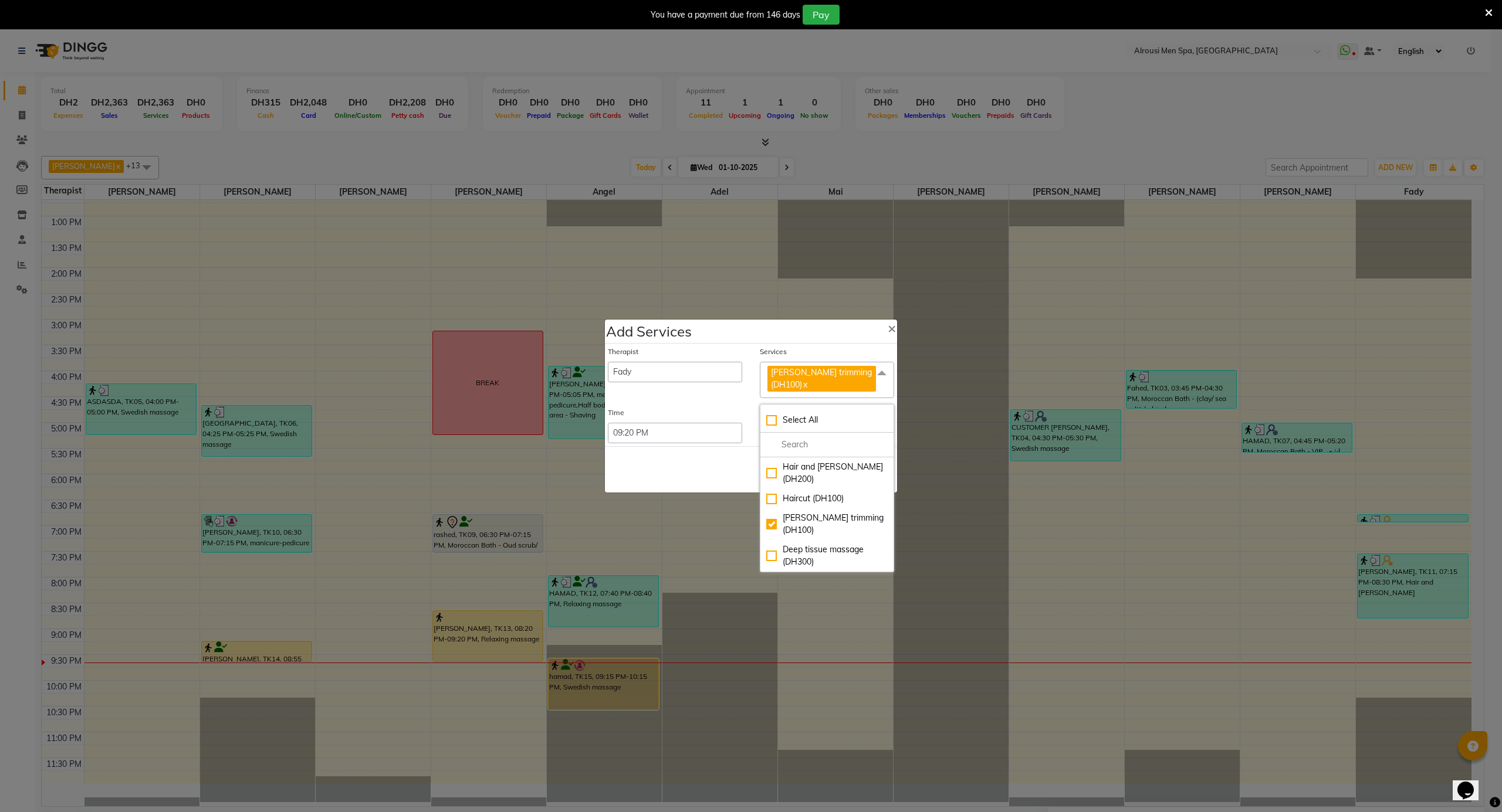
click at [690, 471] on div "Save Cancel" at bounding box center [751, 469] width 292 height 46
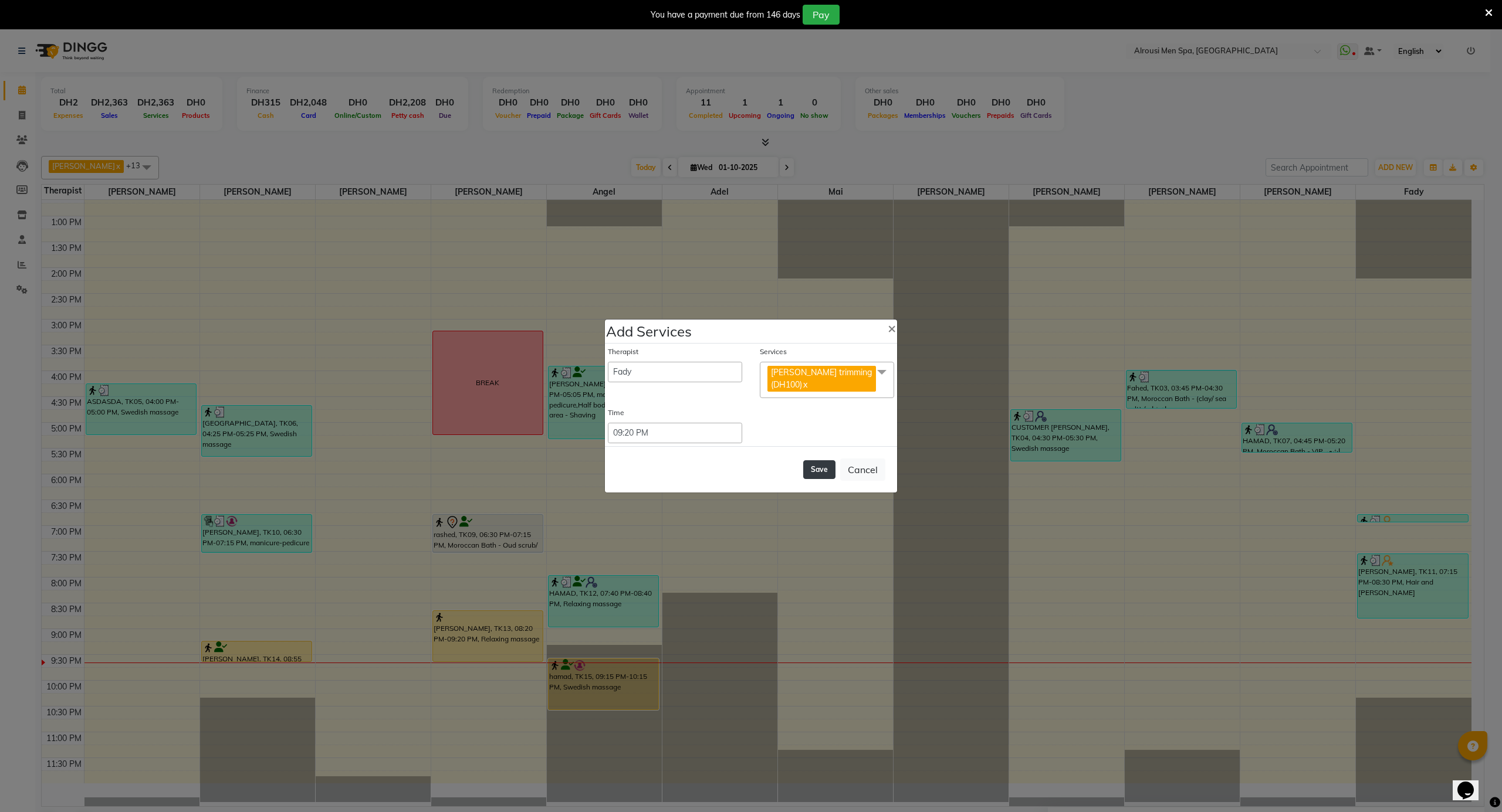
click at [808, 469] on button "Save" at bounding box center [819, 469] width 32 height 19
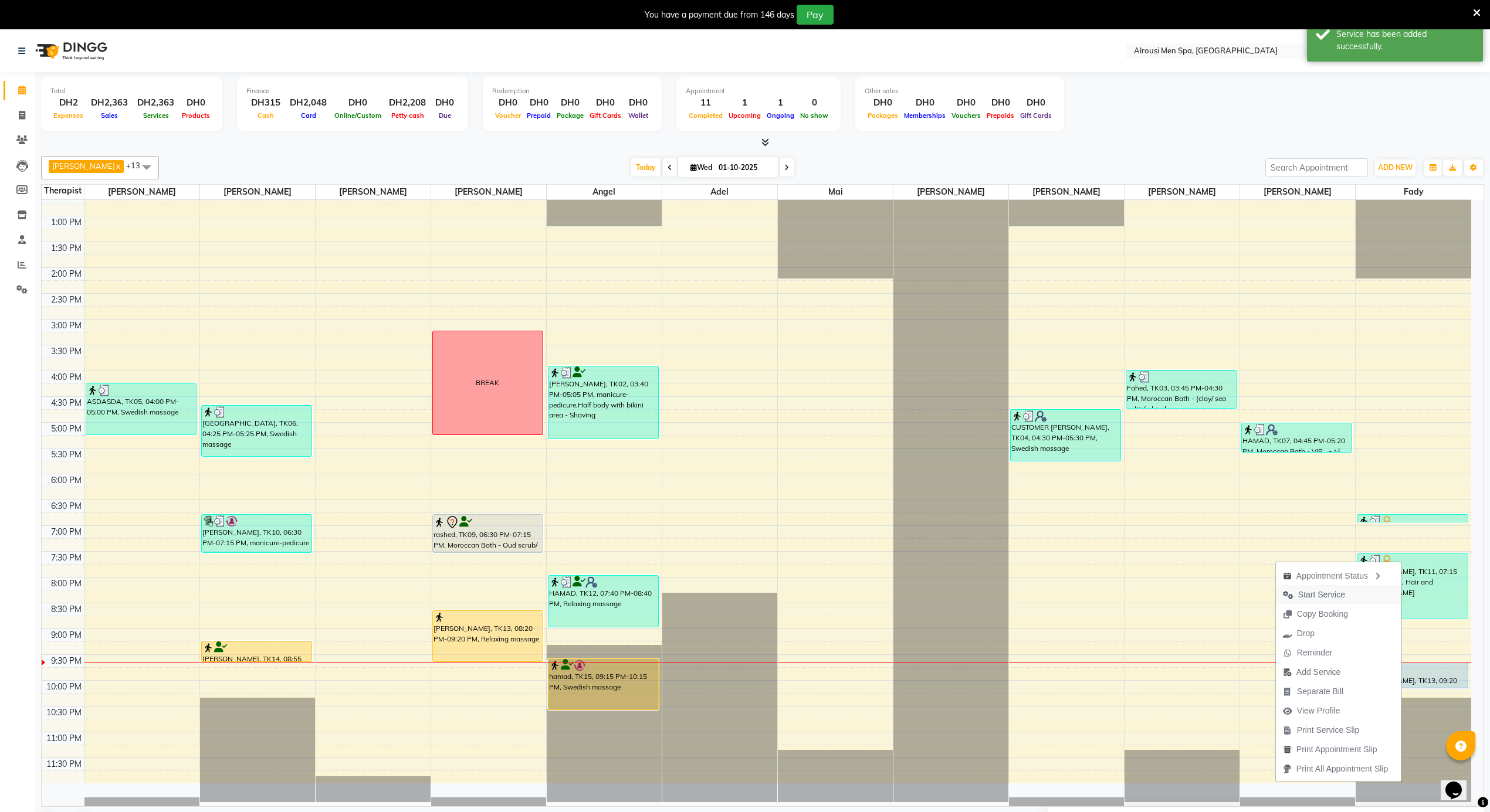
click at [1305, 591] on span "Start Service" at bounding box center [1321, 595] width 47 height 12
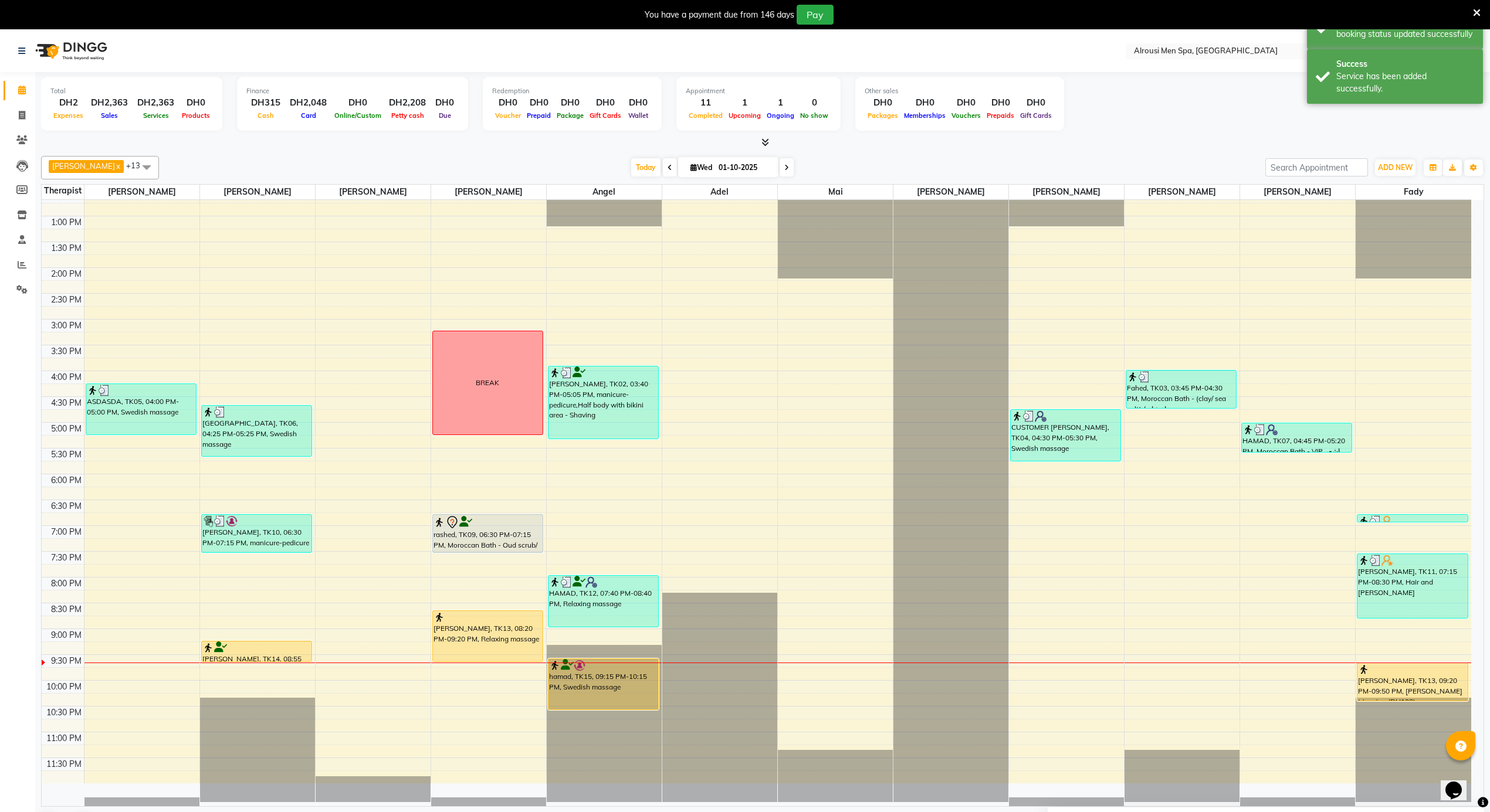
drag, startPoint x: 1416, startPoint y: 690, endPoint x: 1416, endPoint y: 702, distance: 12.0
click at [1416, 702] on div "[PERSON_NAME], TK08, 06:30 PM-06:35 PM, [PERSON_NAME] trimming [PERSON_NAME], T…" at bounding box center [1414, 165] width 116 height 1238
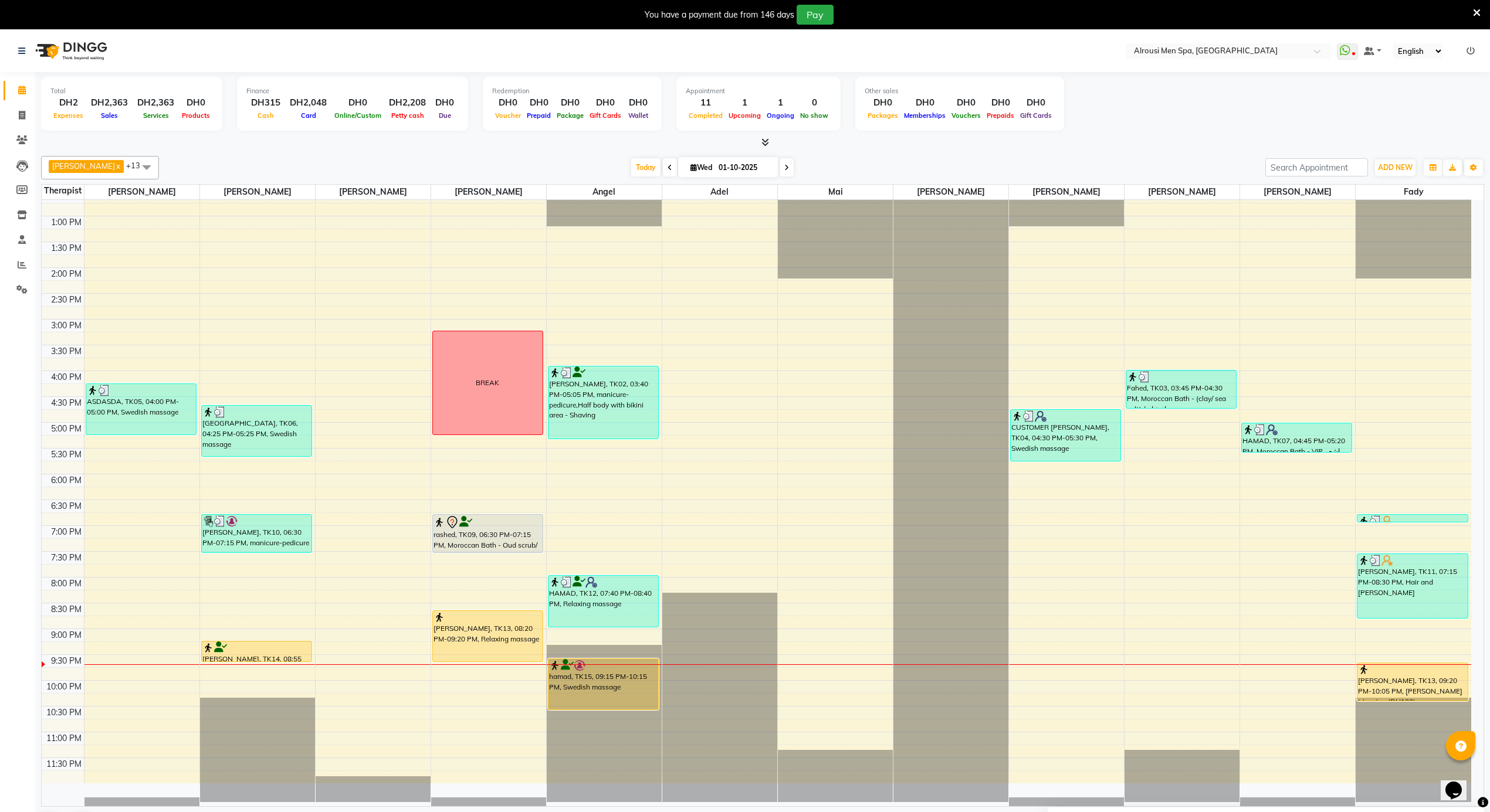
click at [815, 467] on div "12:00 AM 12:30 AM 1:00 AM 1:30 AM 2:00 AM 2:30 AM 3:00 AM 3:30 AM 4:00 AM 4:30 …" at bounding box center [756, 165] width 1430 height 1238
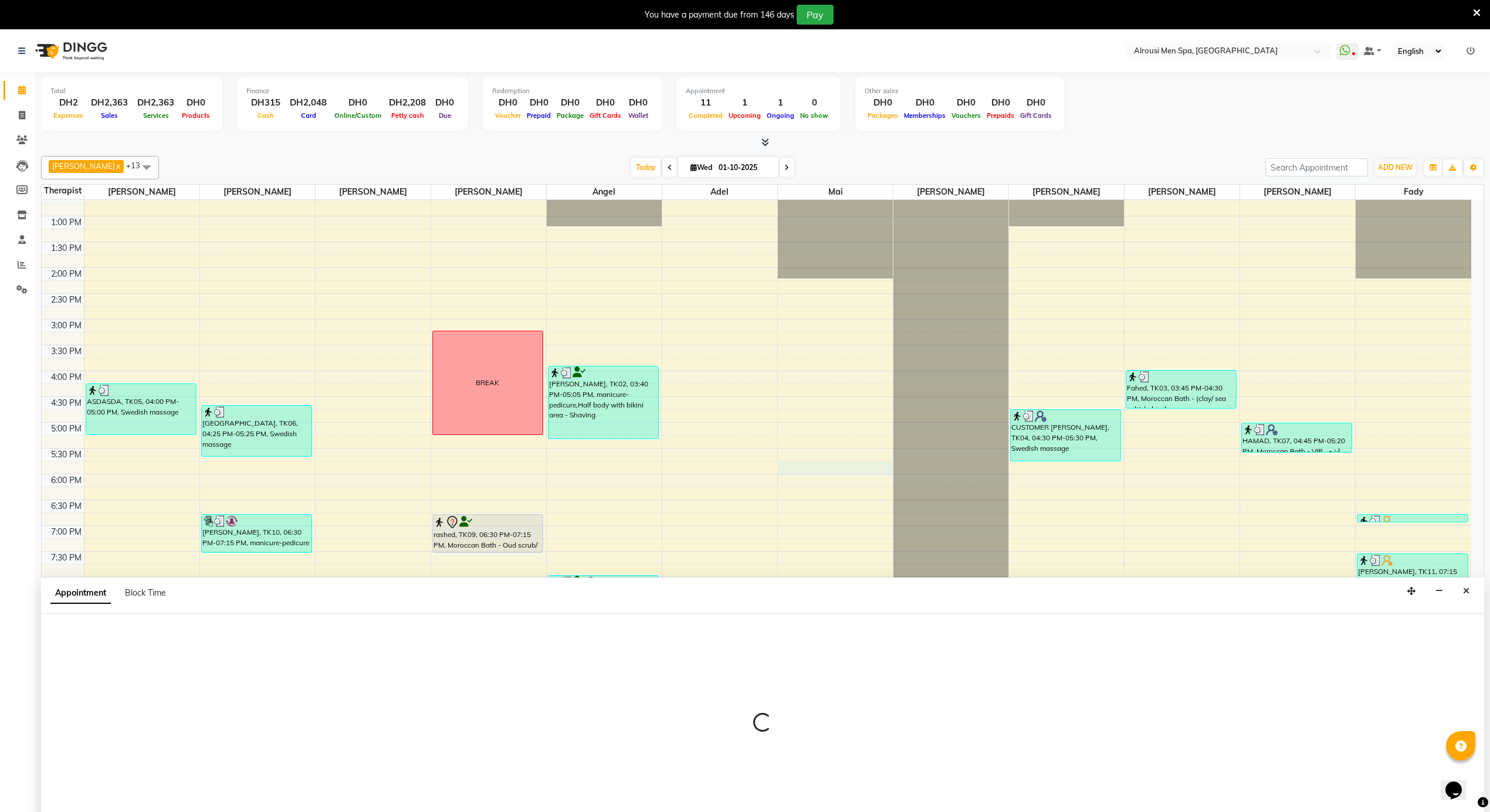
select select "52230"
select select "1050"
select select "tentative"
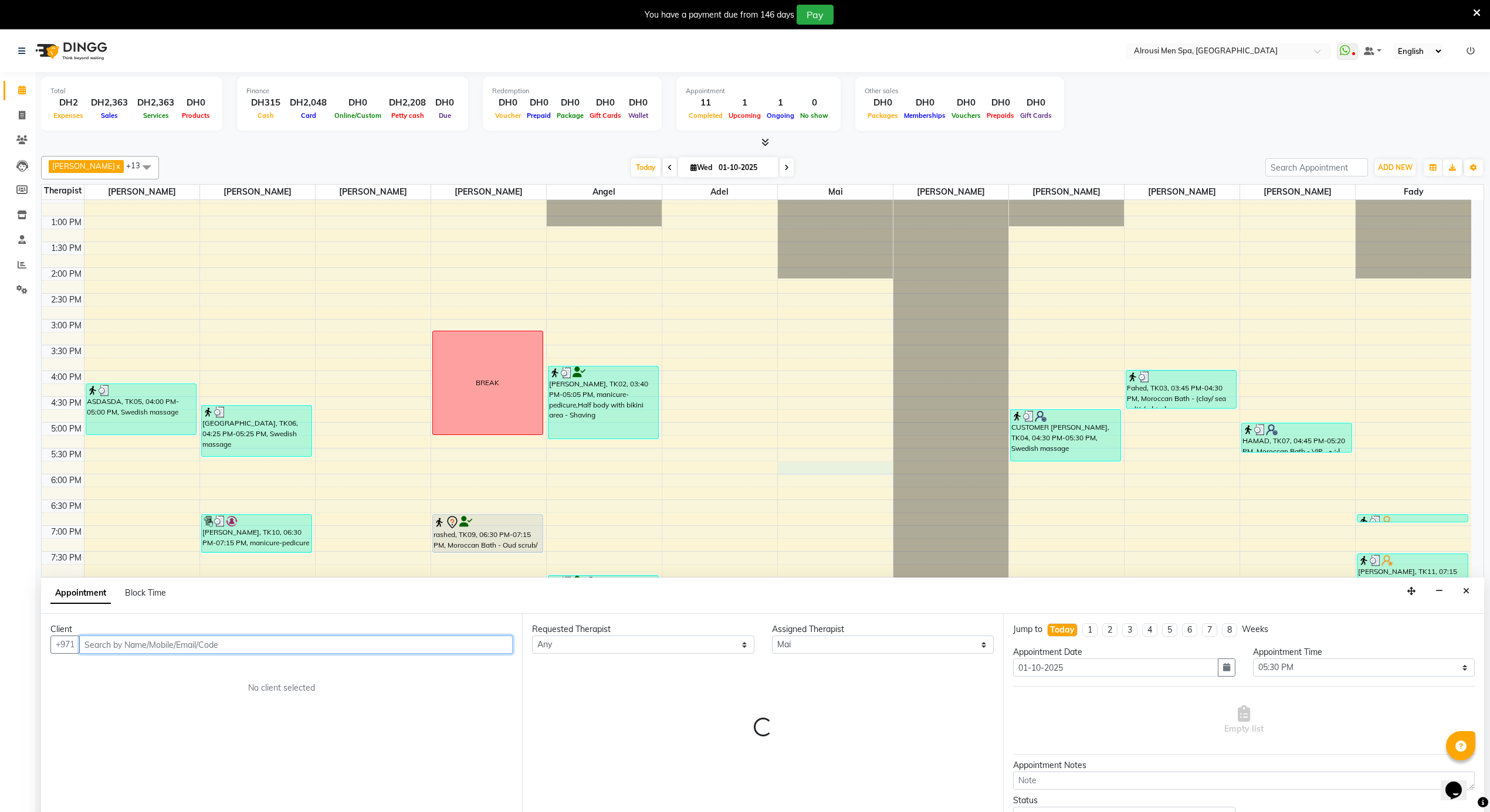
scroll to position [31, 0]
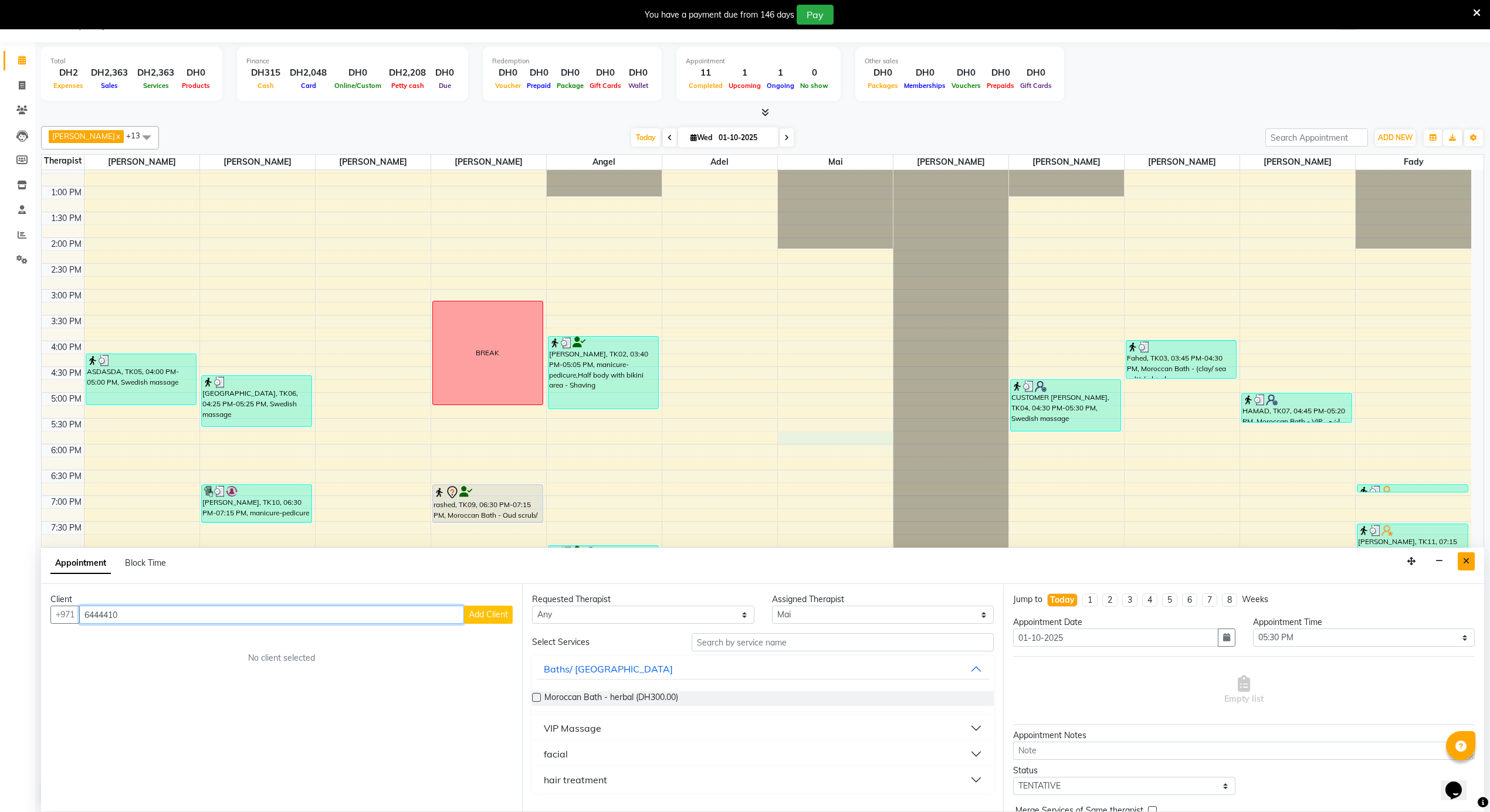
type input "6444410"
click at [1460, 565] on button "Close" at bounding box center [1466, 561] width 17 height 18
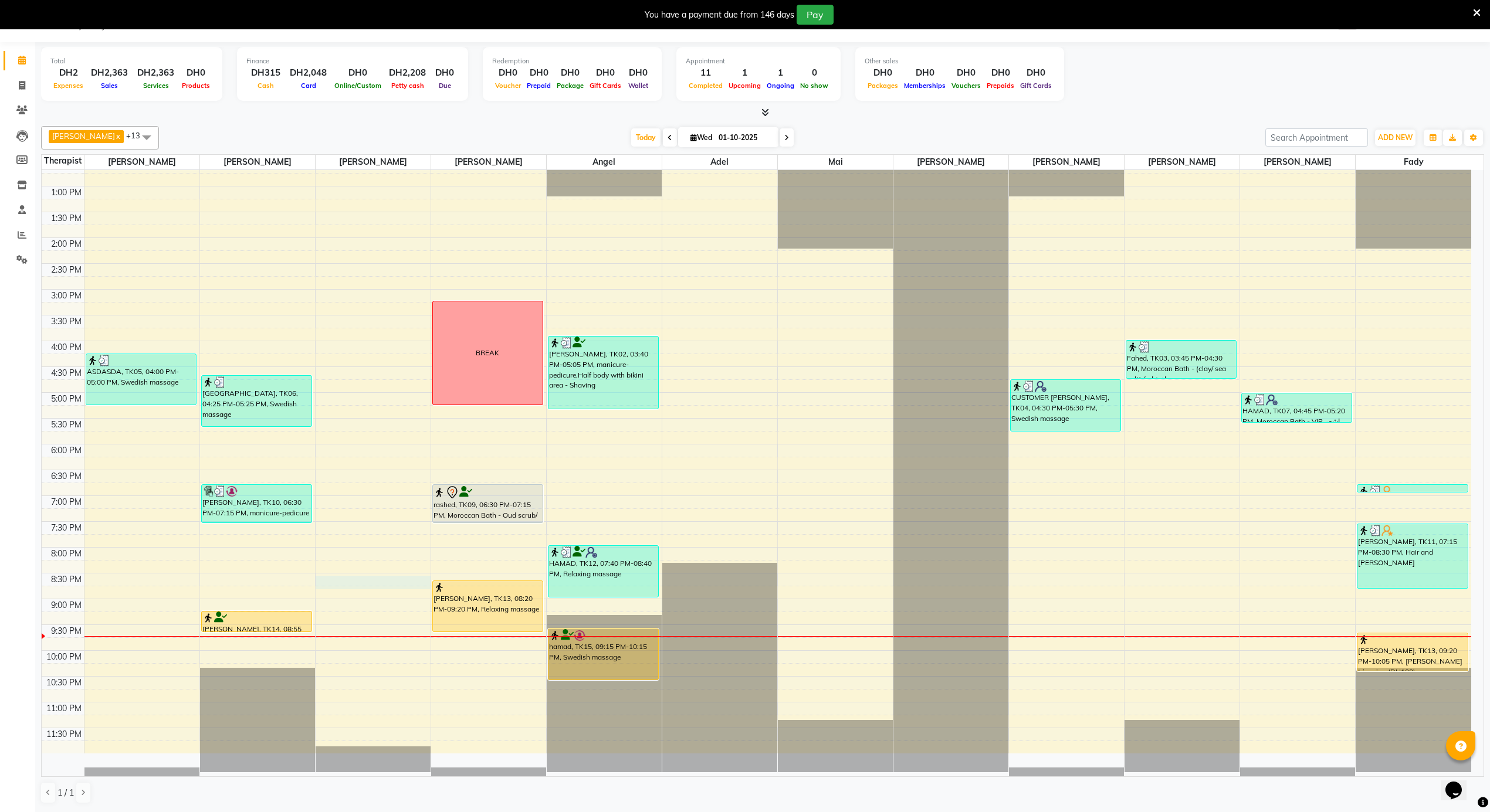
click at [364, 586] on div "12:00 AM 12:30 AM 1:00 AM 1:30 AM 2:00 AM 2:30 AM 3:00 AM 3:30 AM 4:00 AM 4:30 …" at bounding box center [756, 135] width 1430 height 1238
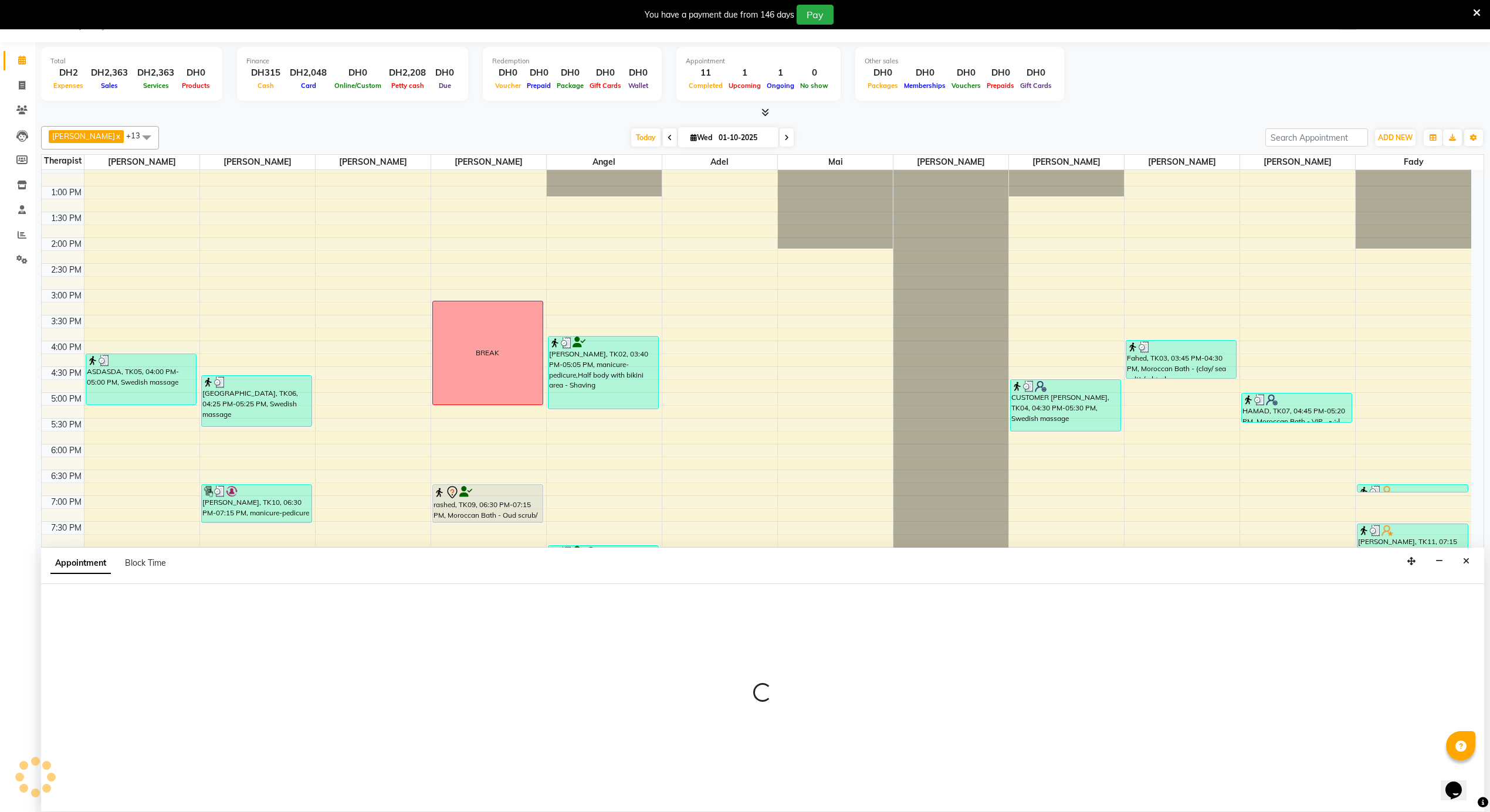
select select "38891"
select select "1215"
select select "tentative"
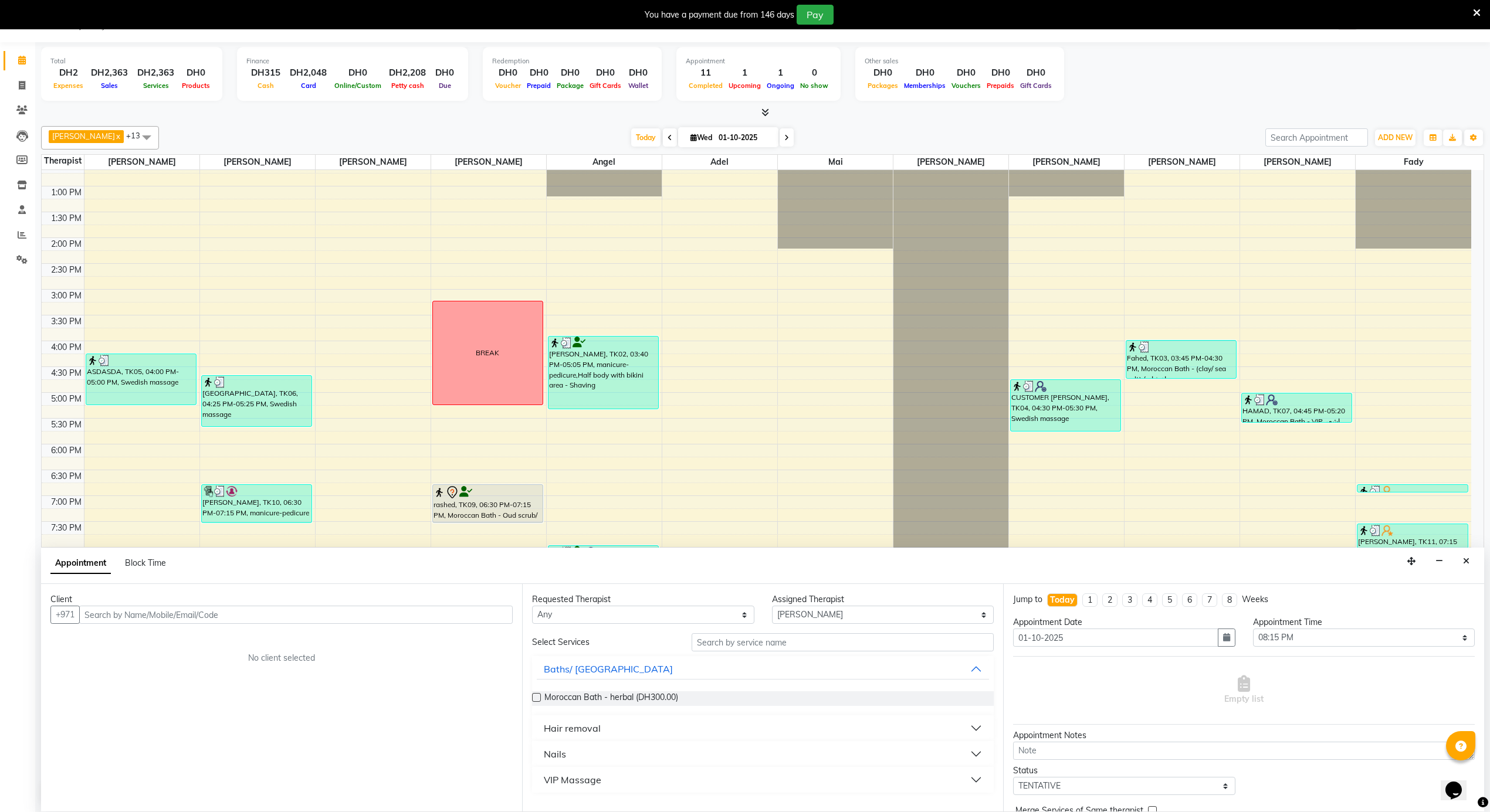
click at [320, 618] on input "text" at bounding box center [296, 615] width 434 height 18
click at [189, 637] on span "577086" at bounding box center [187, 640] width 35 height 12
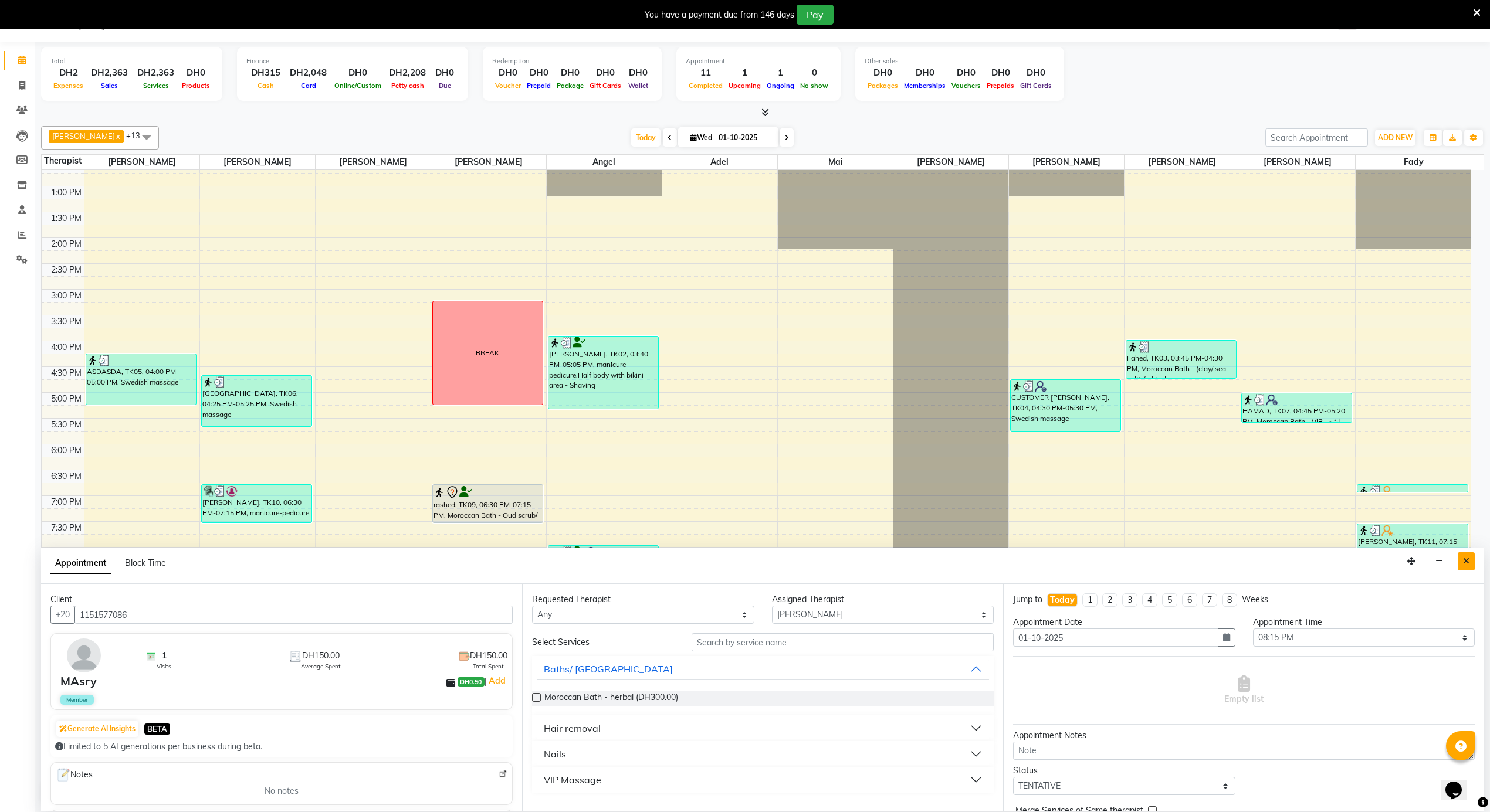
type input "1151577086"
click at [1463, 563] on icon "Close" at bounding box center [1466, 561] width 6 height 8
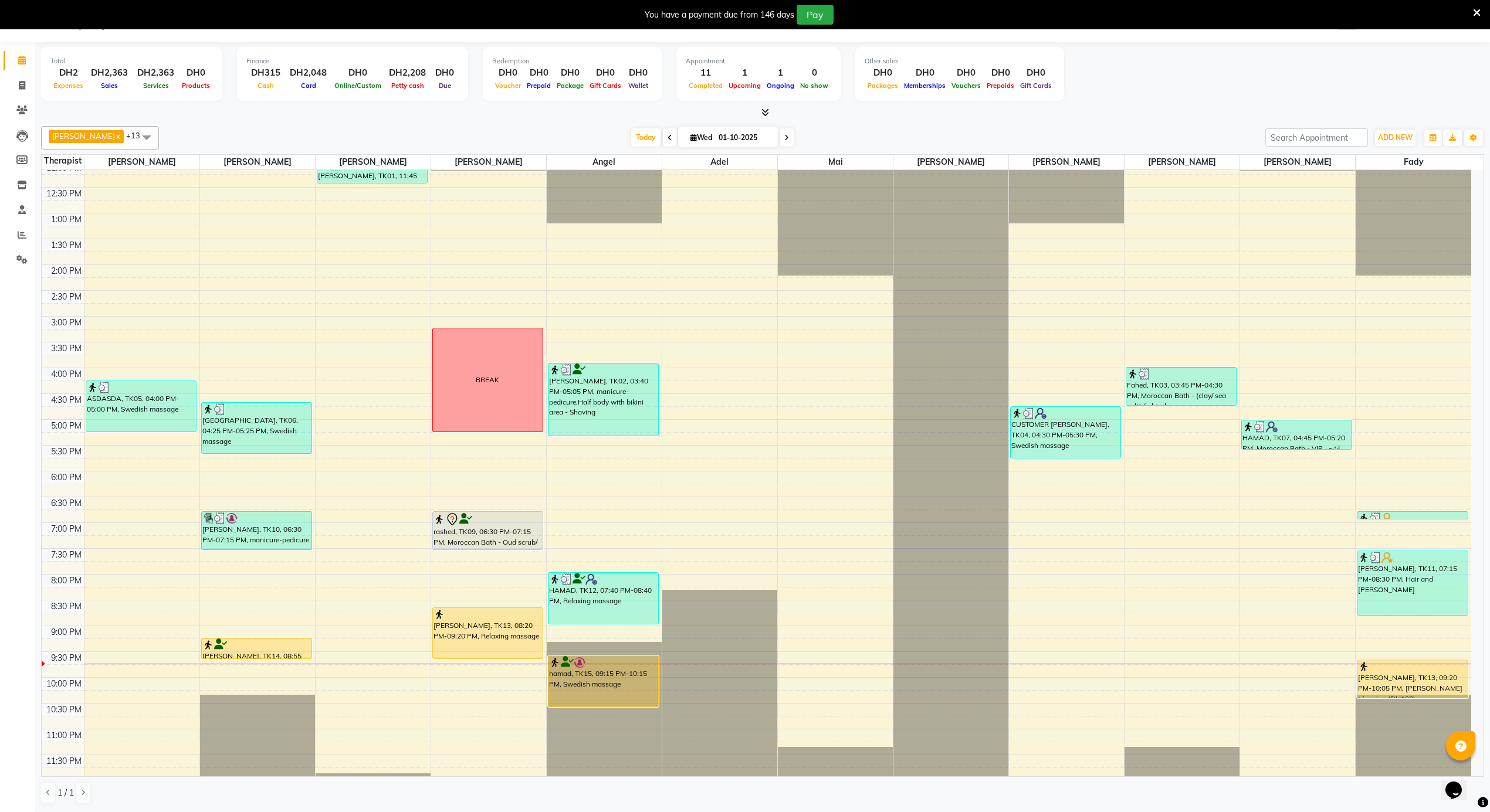
scroll to position [654, 0]
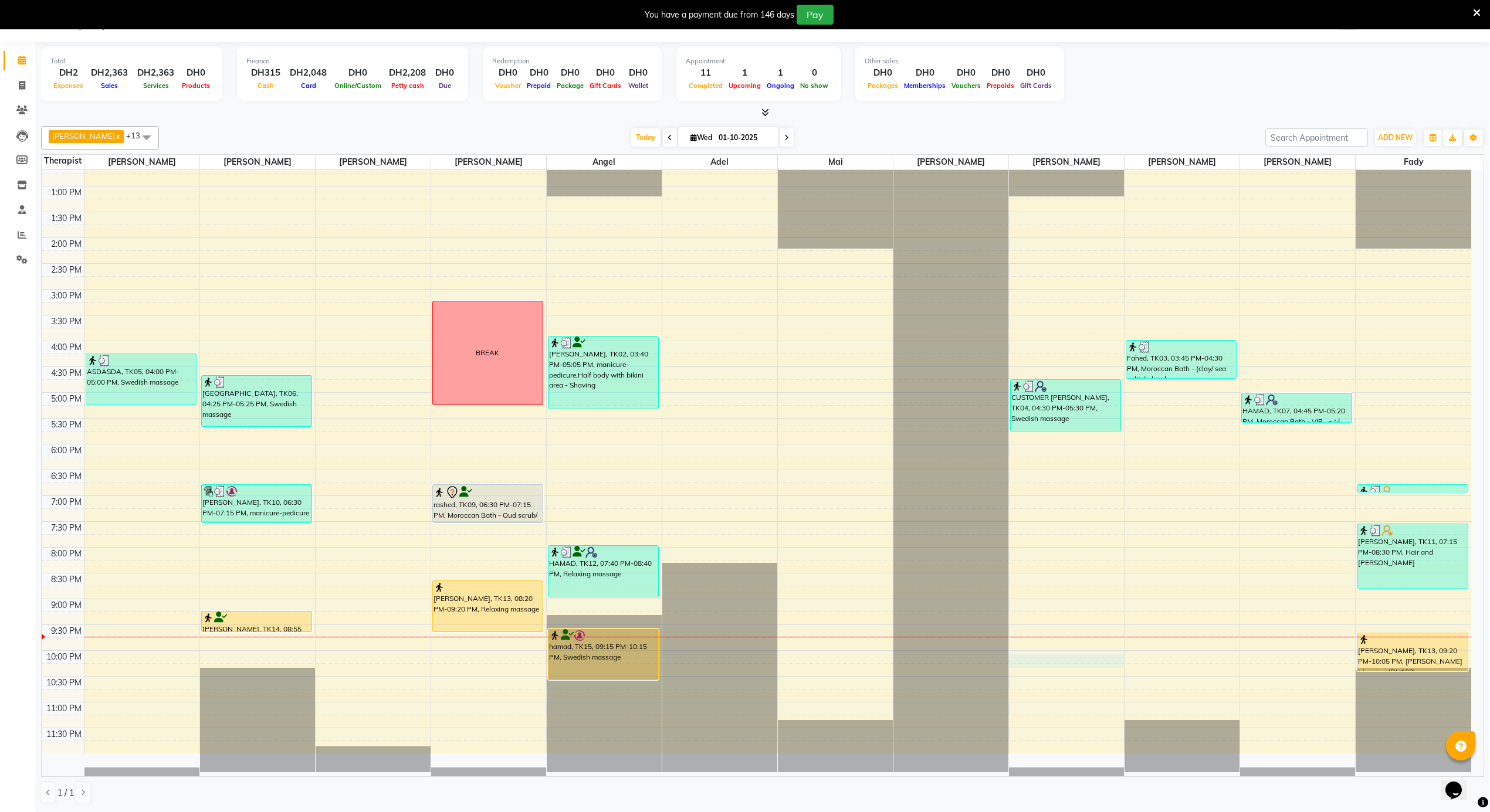
click at [1065, 665] on div "12:00 AM 12:30 AM 1:00 AM 1:30 AM 2:00 AM 2:30 AM 3:00 AM 3:30 AM 4:00 AM 4:30 …" at bounding box center [756, 135] width 1430 height 1238
select select "65366"
select select "1305"
select select "tentative"
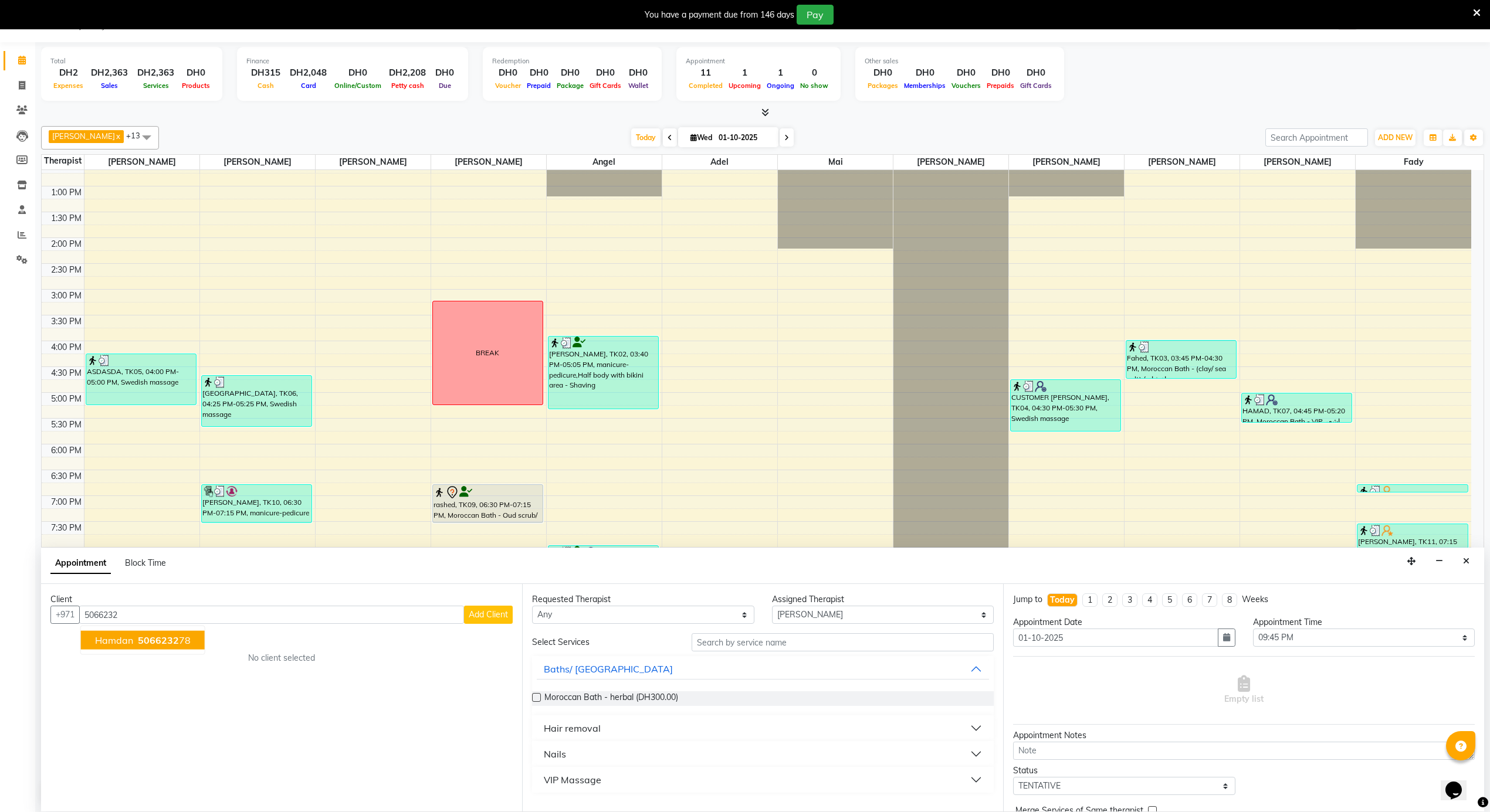
click at [184, 645] on ngb-highlight "5066232 78" at bounding box center [162, 640] width 55 height 12
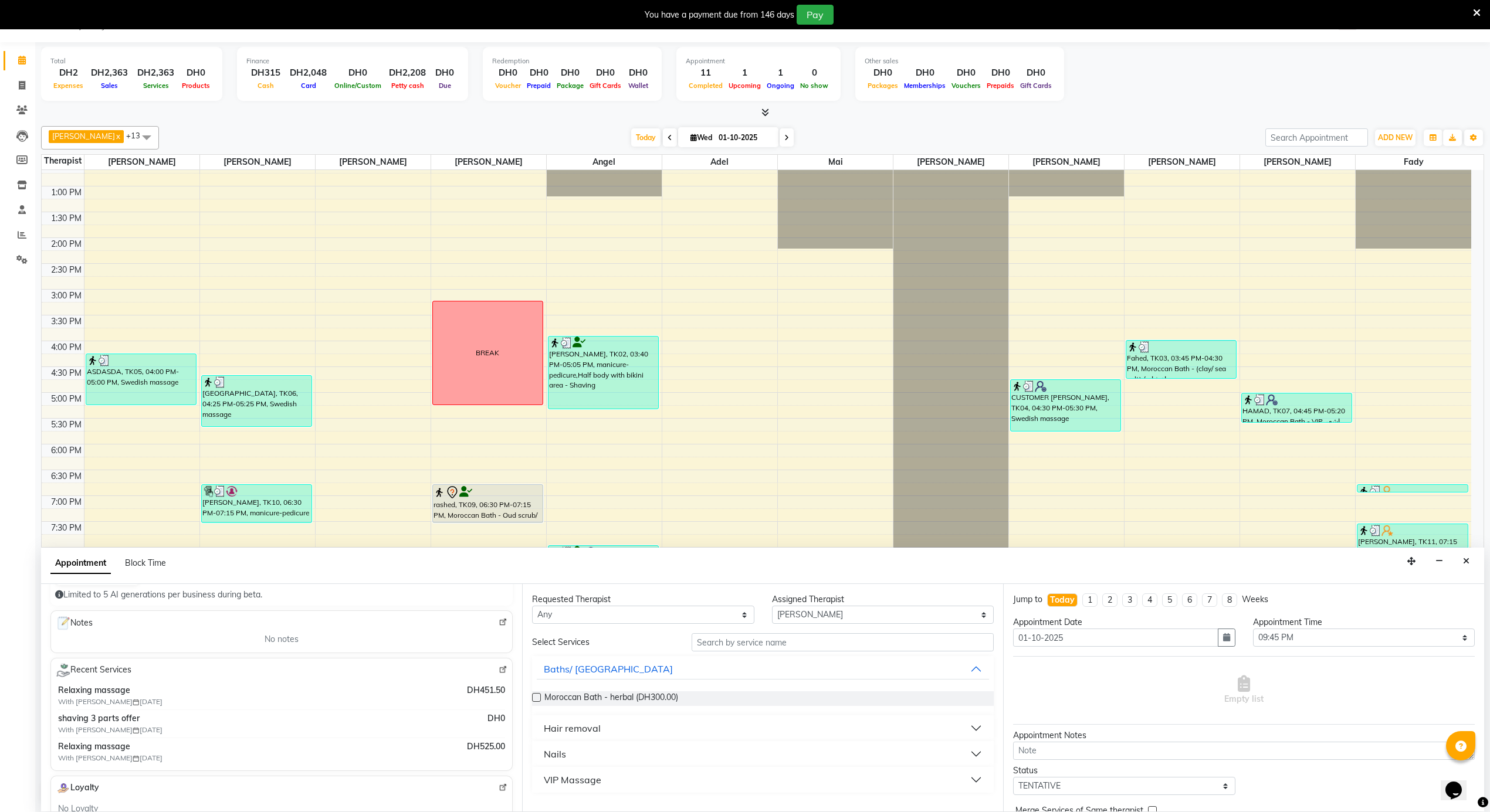
scroll to position [156, 0]
type input "506623278"
click at [619, 620] on select "Any [PERSON_NAME] [PERSON_NAME] [PERSON_NAME] [PERSON_NAME] Mai [PERSON_NAME] […" at bounding box center [643, 615] width 222 height 18
select select "65366"
click at [532, 606] on select "Any [PERSON_NAME] [PERSON_NAME] [PERSON_NAME] [PERSON_NAME] Mai [PERSON_NAME] […" at bounding box center [643, 615] width 222 height 18
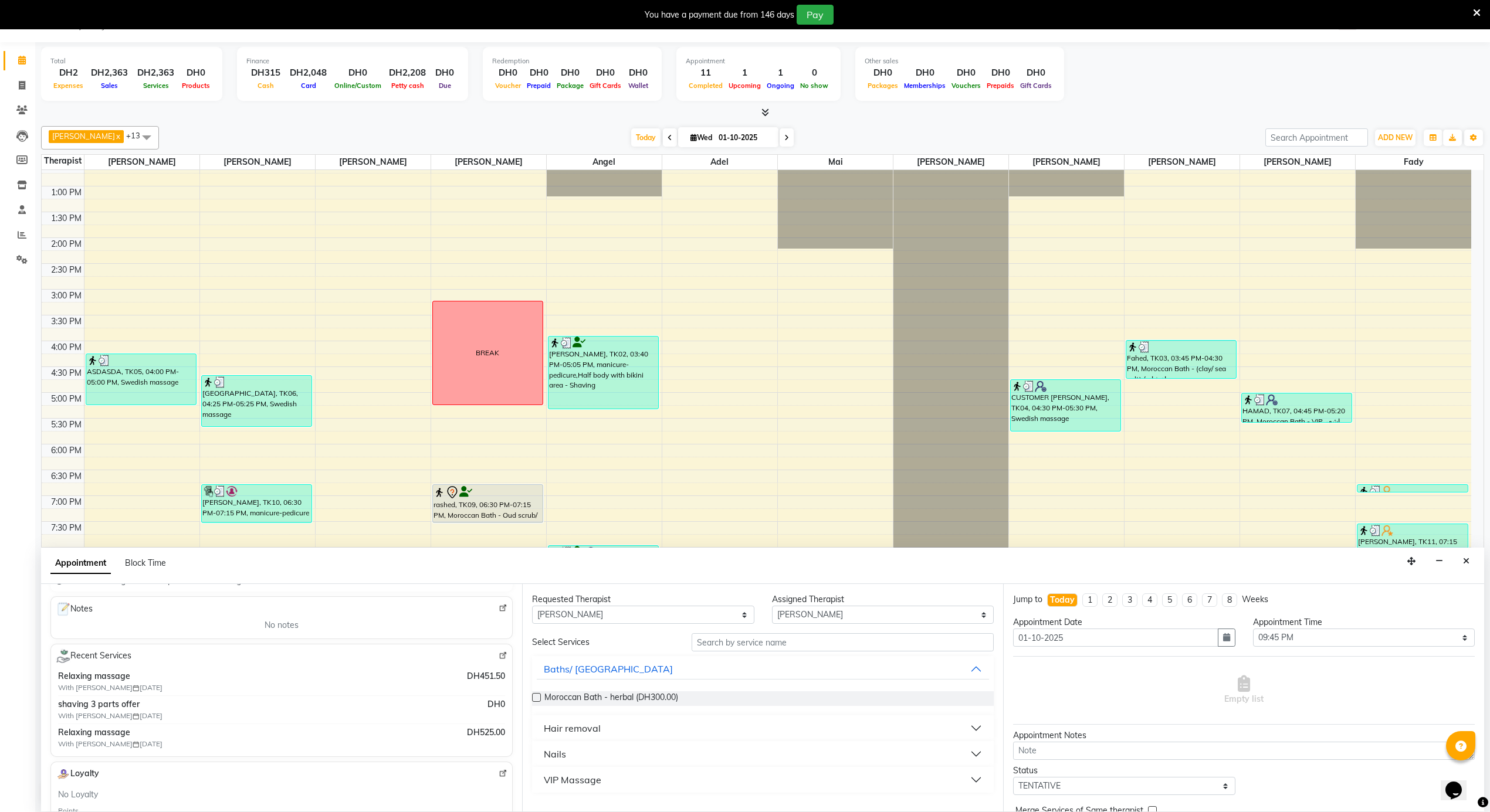
click at [593, 782] on div "VIP Massage" at bounding box center [572, 780] width 57 height 14
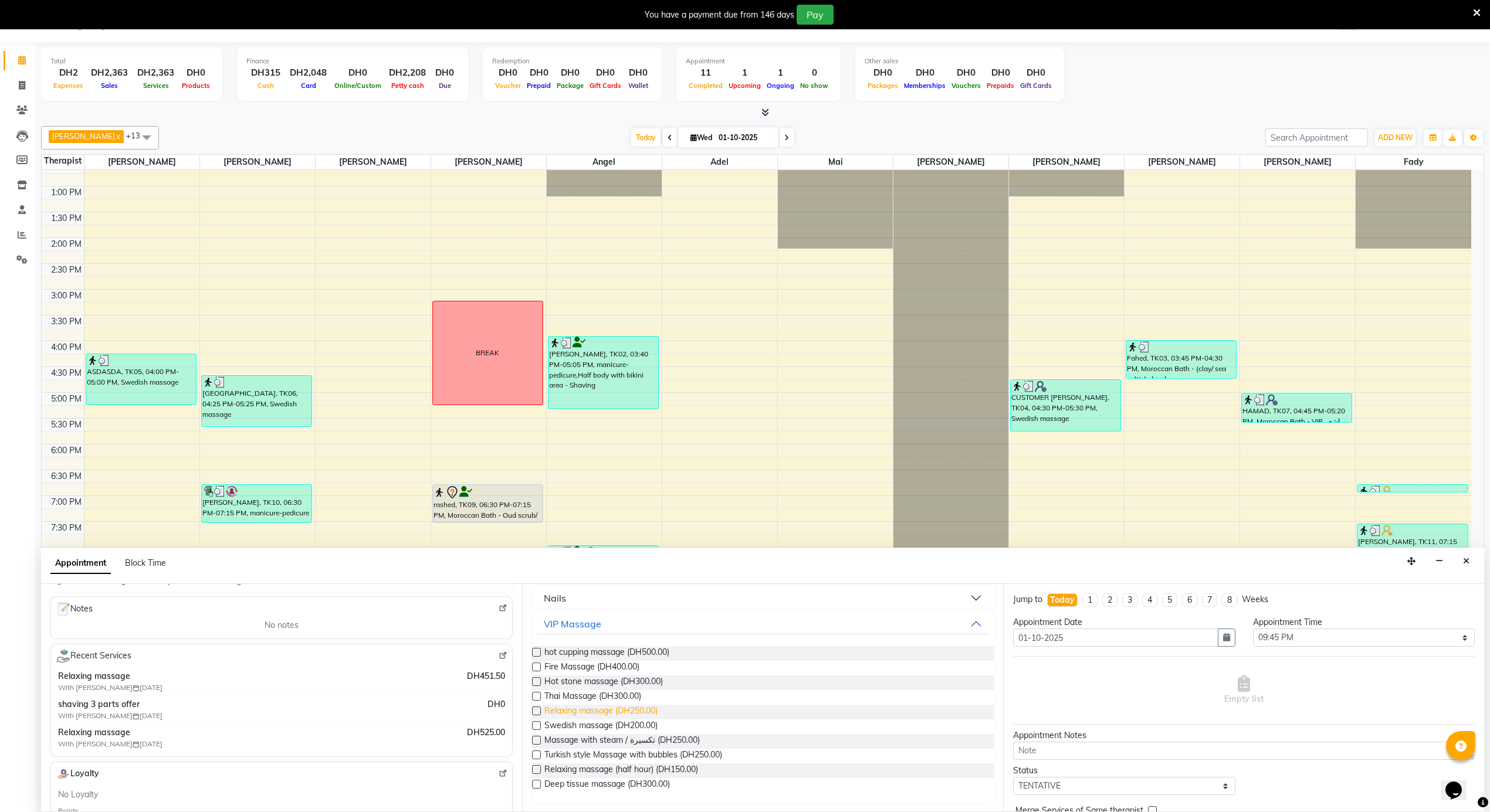
click at [629, 709] on span "Relaxing massage (DH250.00)" at bounding box center [601, 712] width 113 height 15
checkbox input "false"
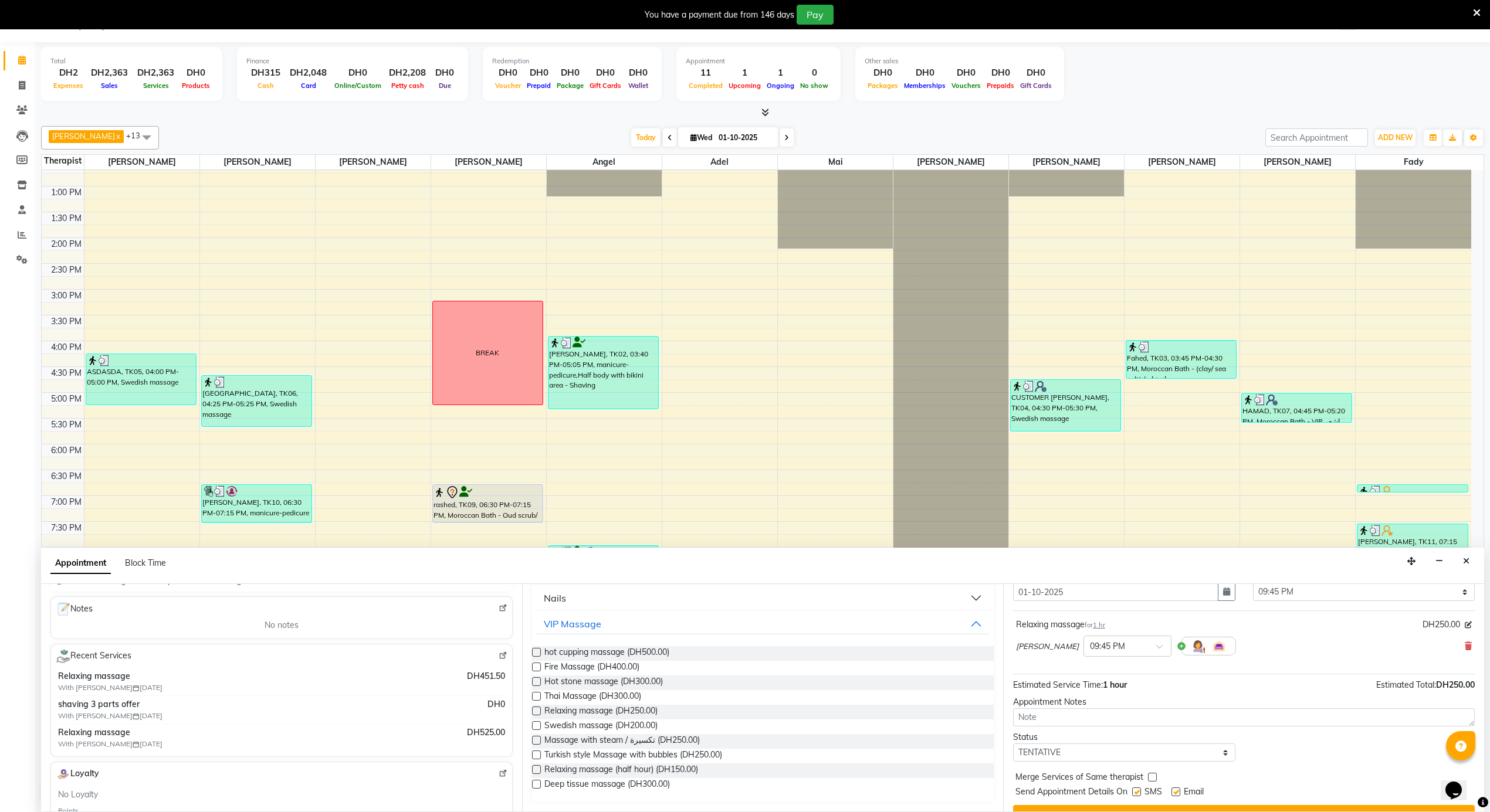
scroll to position [71, 0]
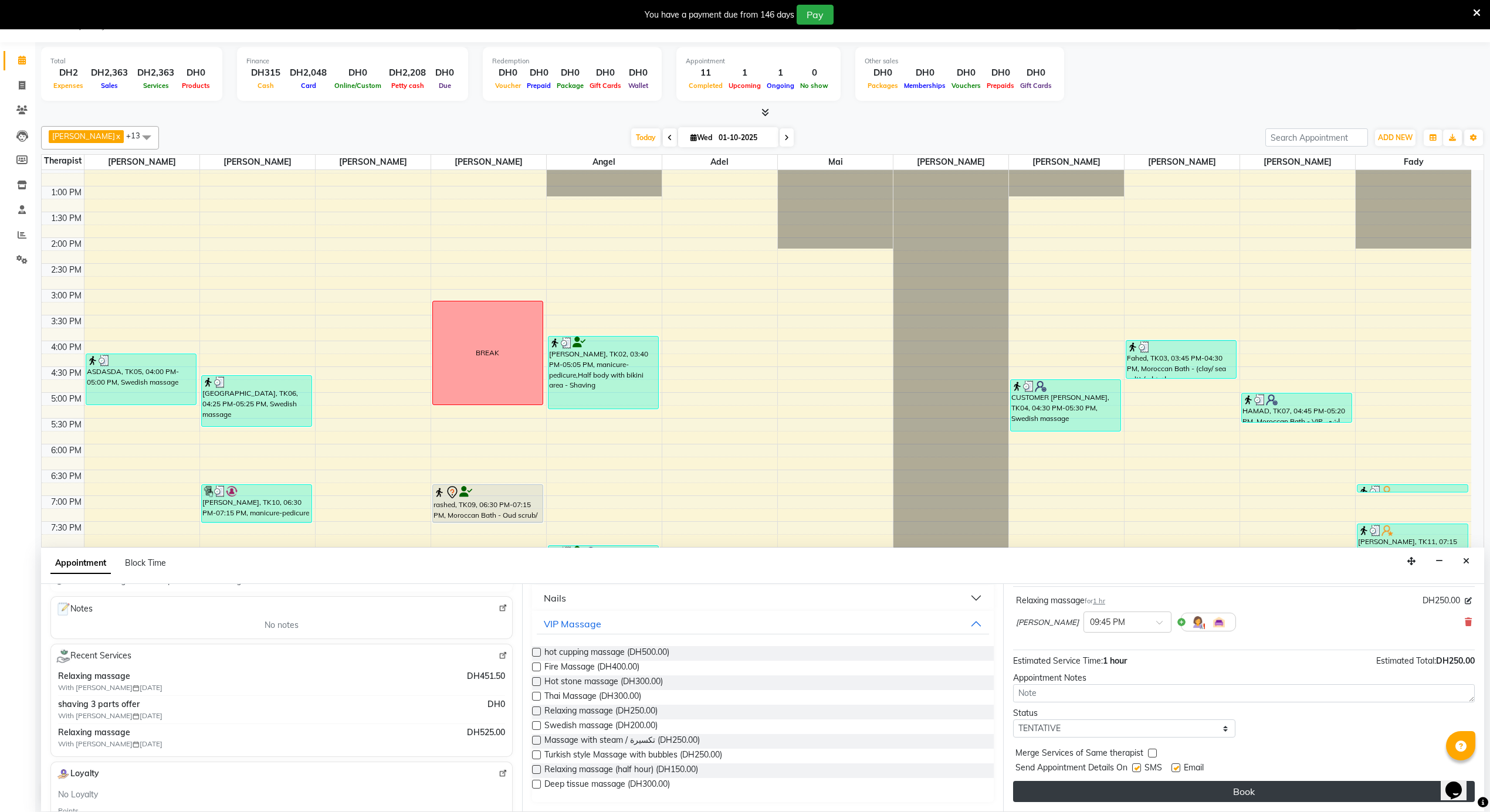
click at [1264, 787] on button "Book" at bounding box center [1244, 792] width 461 height 21
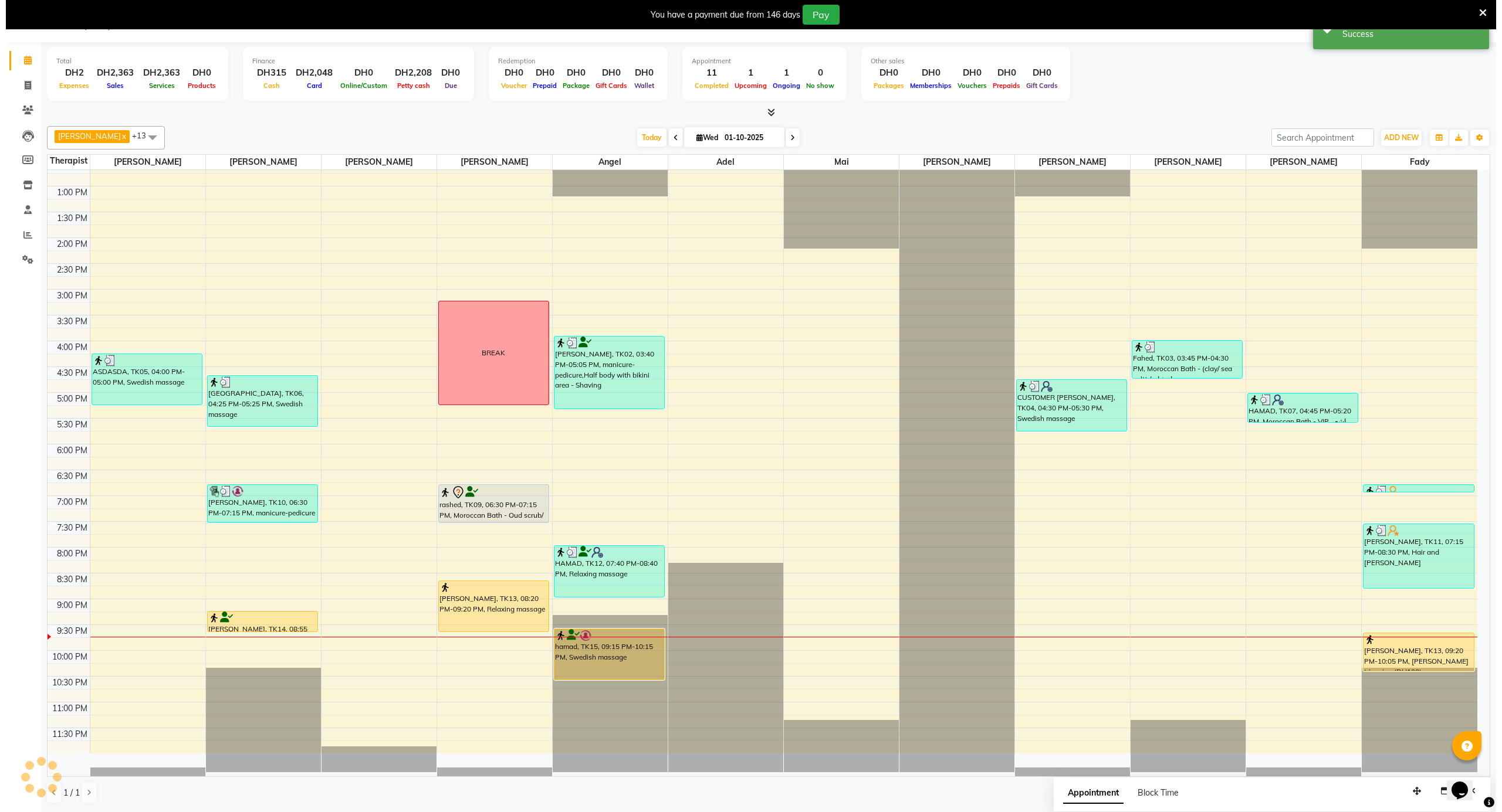
scroll to position [0, 0]
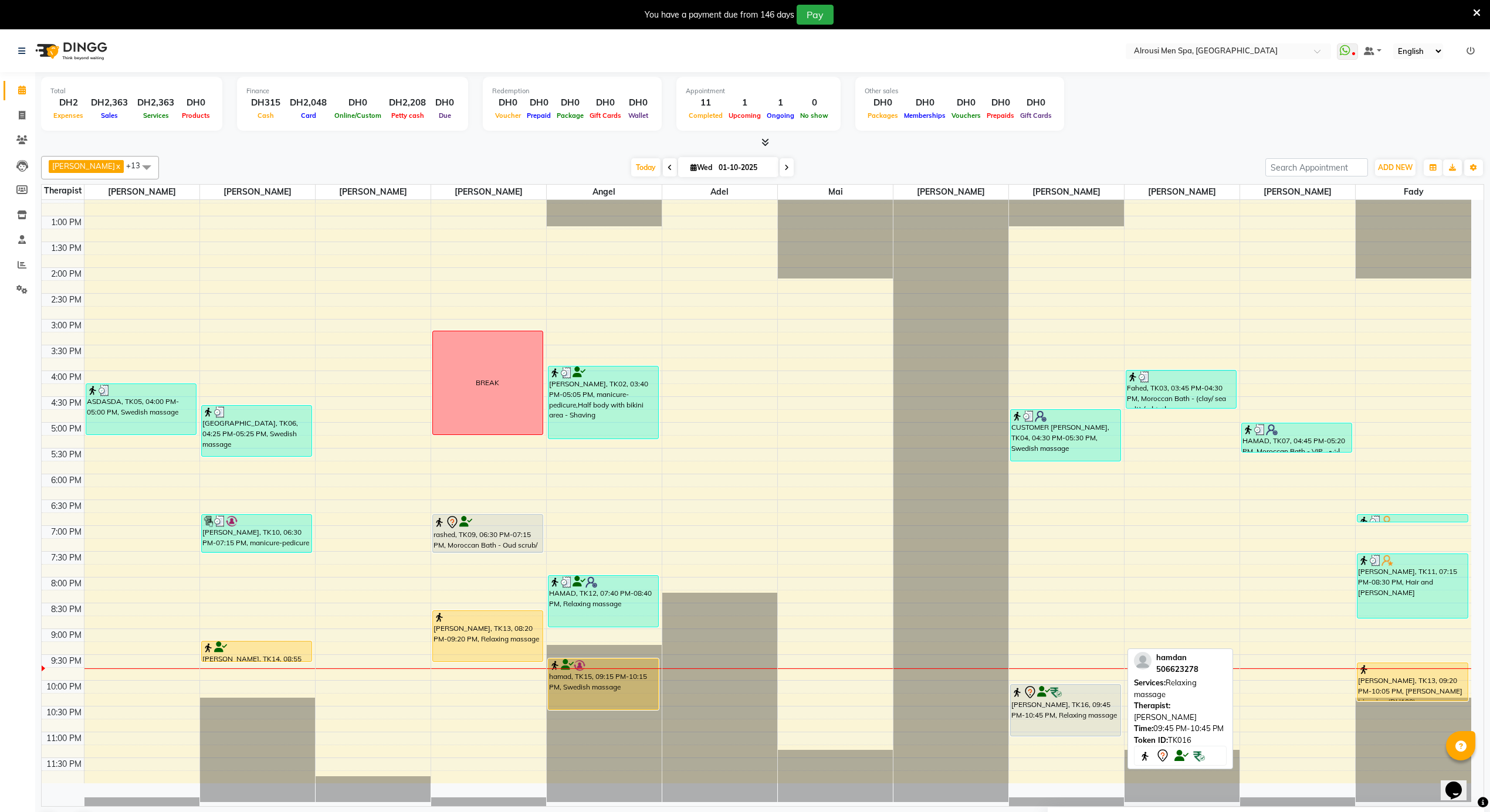
click at [1089, 702] on div "[PERSON_NAME], TK16, 09:45 PM-10:45 PM, Relaxing massage" at bounding box center [1066, 710] width 110 height 51
click at [1089, 703] on div "[PERSON_NAME], TK16, 09:45 PM-10:45 PM, Relaxing massage" at bounding box center [1066, 710] width 110 height 51
select select "7"
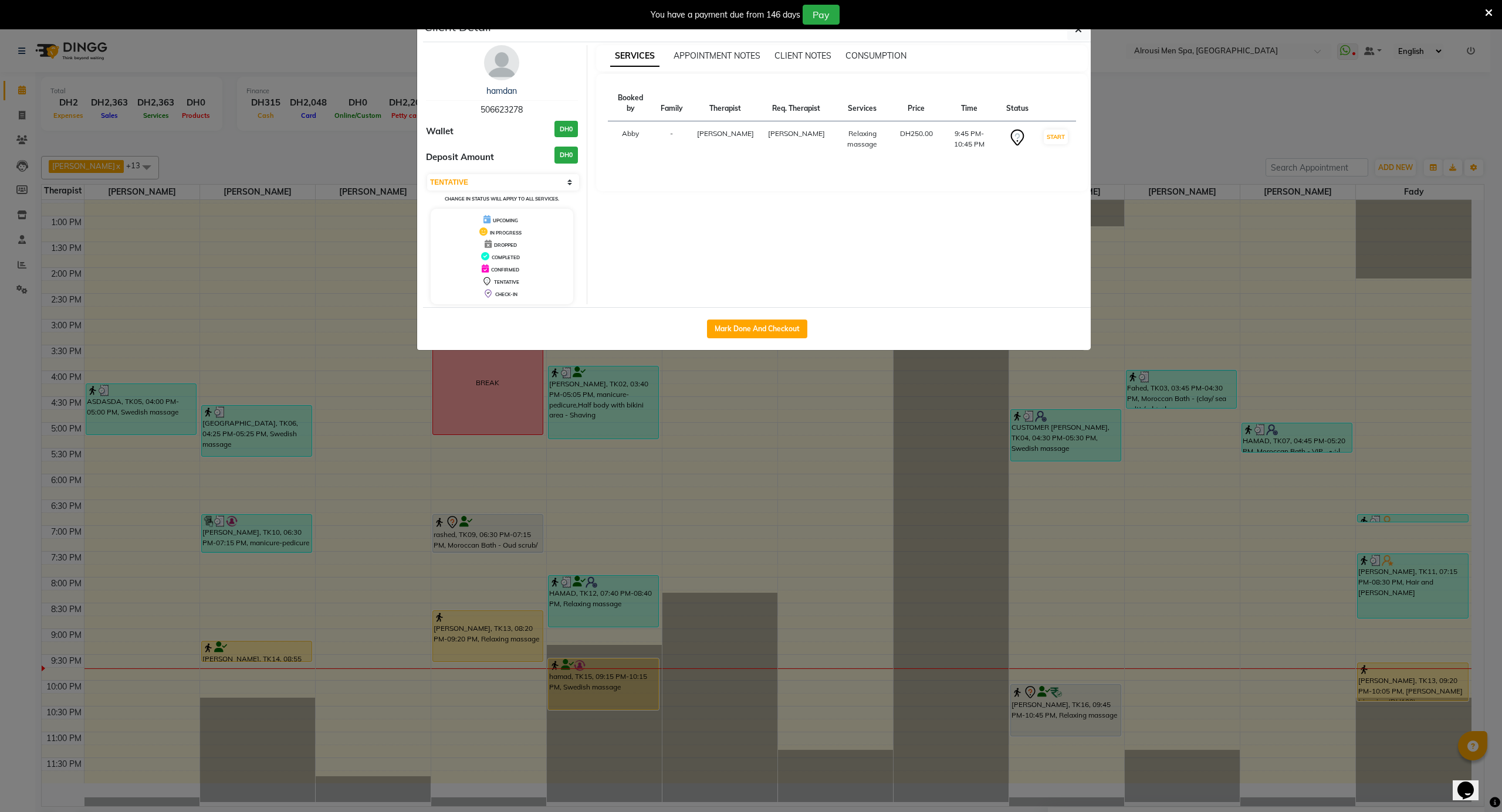
click at [496, 69] on img at bounding box center [502, 63] width 35 height 35
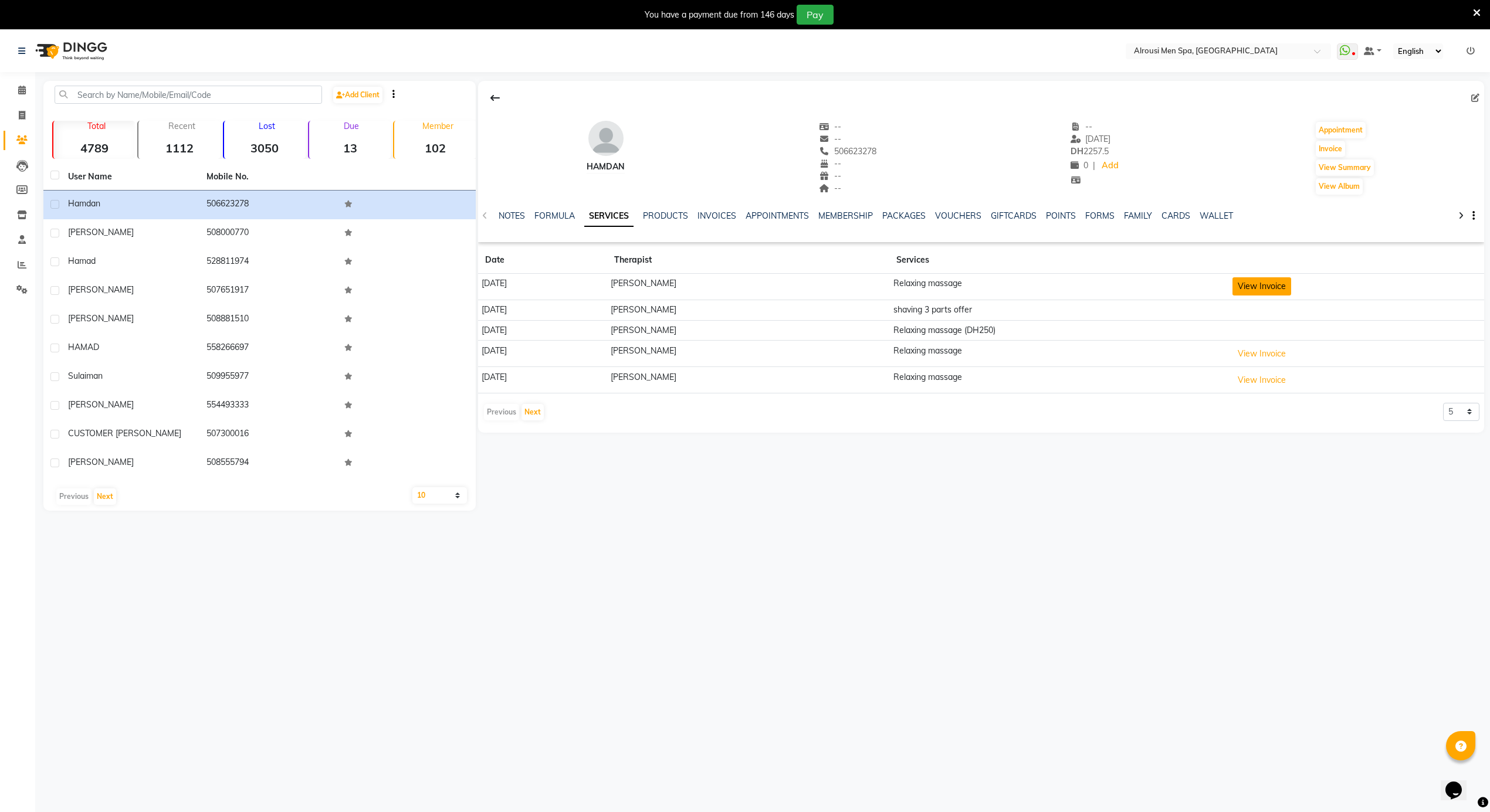
click at [1261, 285] on button "View Invoice" at bounding box center [1261, 286] width 58 height 18
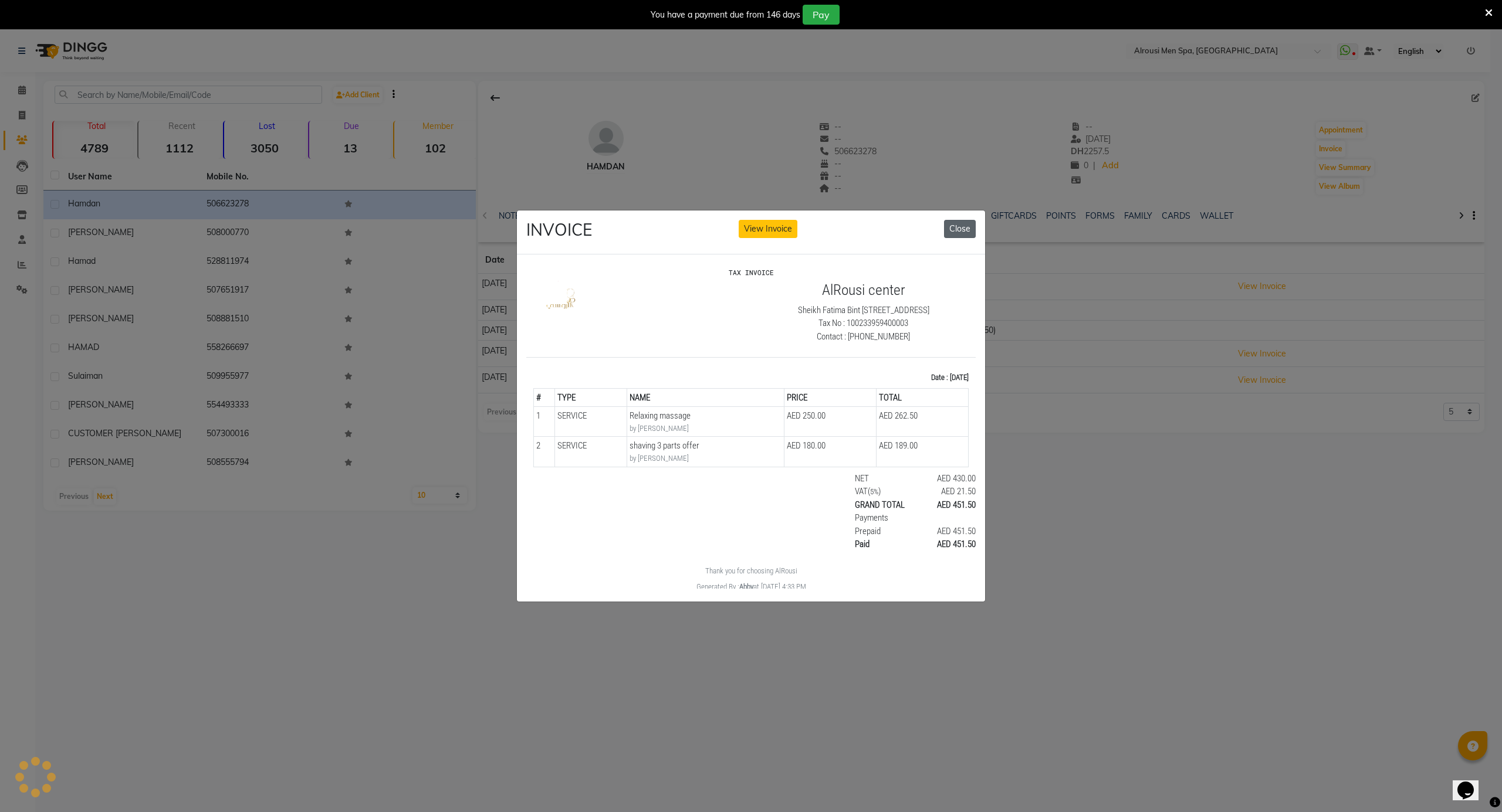
click at [963, 223] on button "Close" at bounding box center [960, 229] width 32 height 18
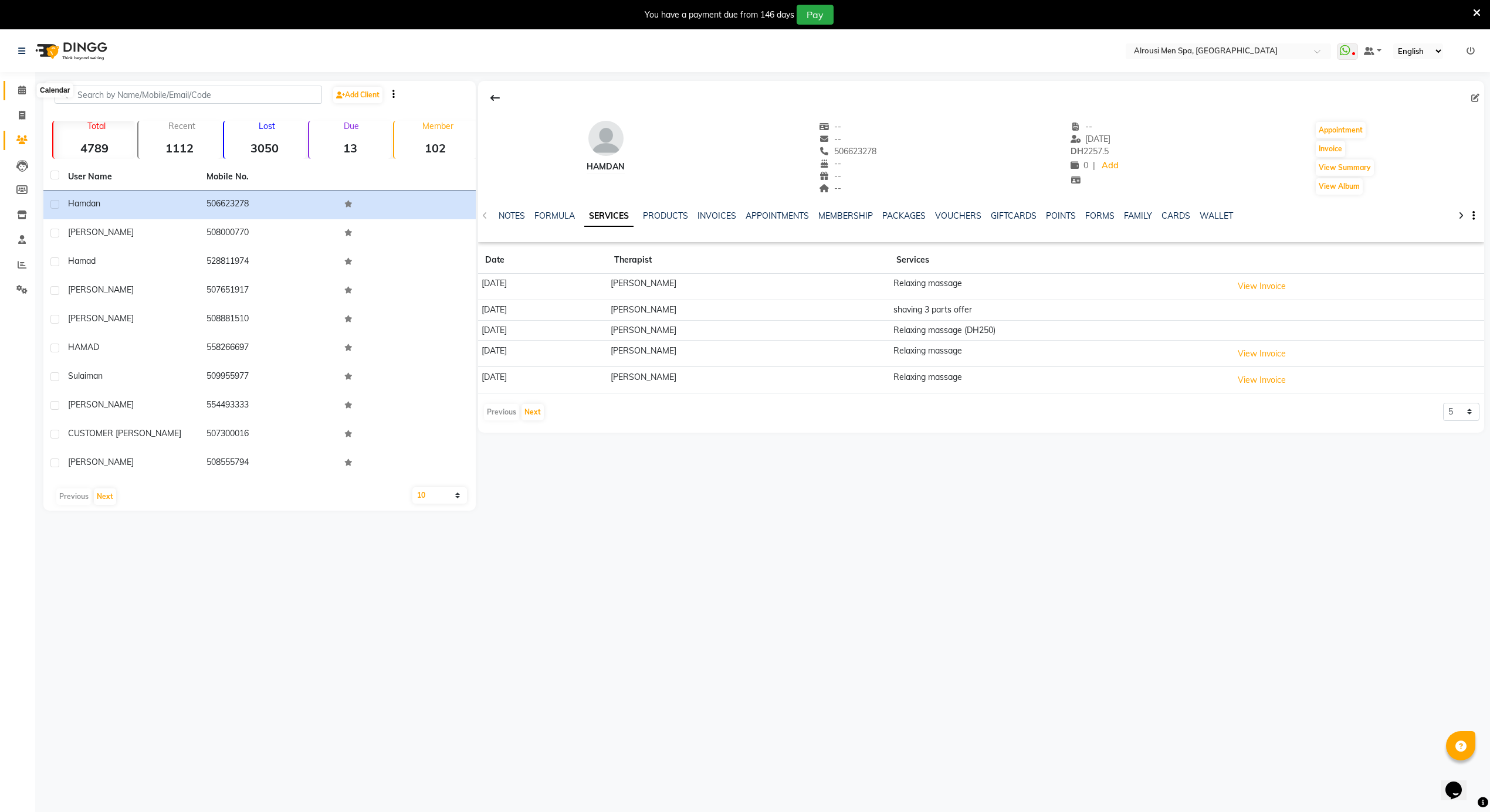
click at [25, 95] on span at bounding box center [22, 90] width 21 height 14
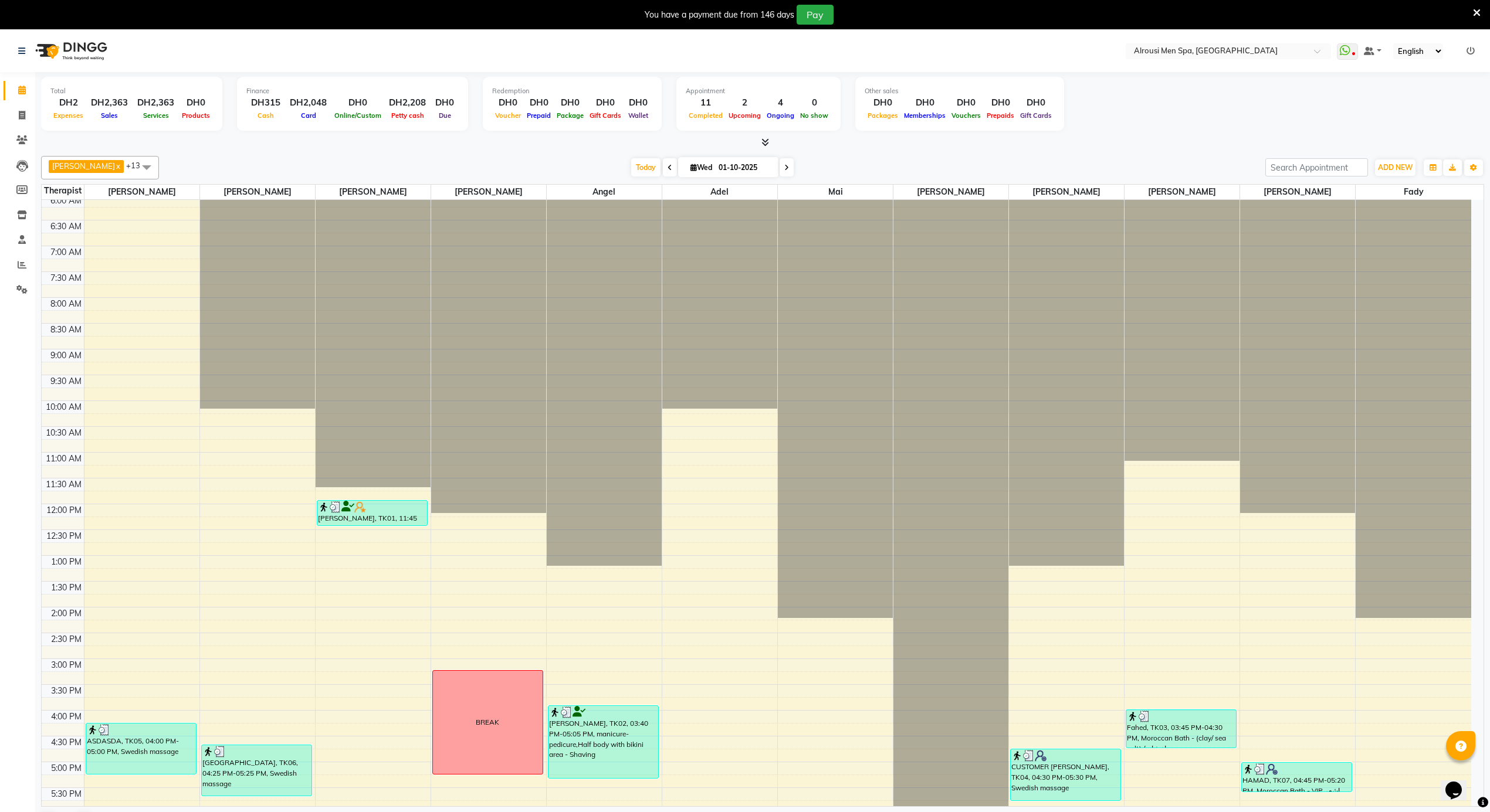
scroll to position [654, 0]
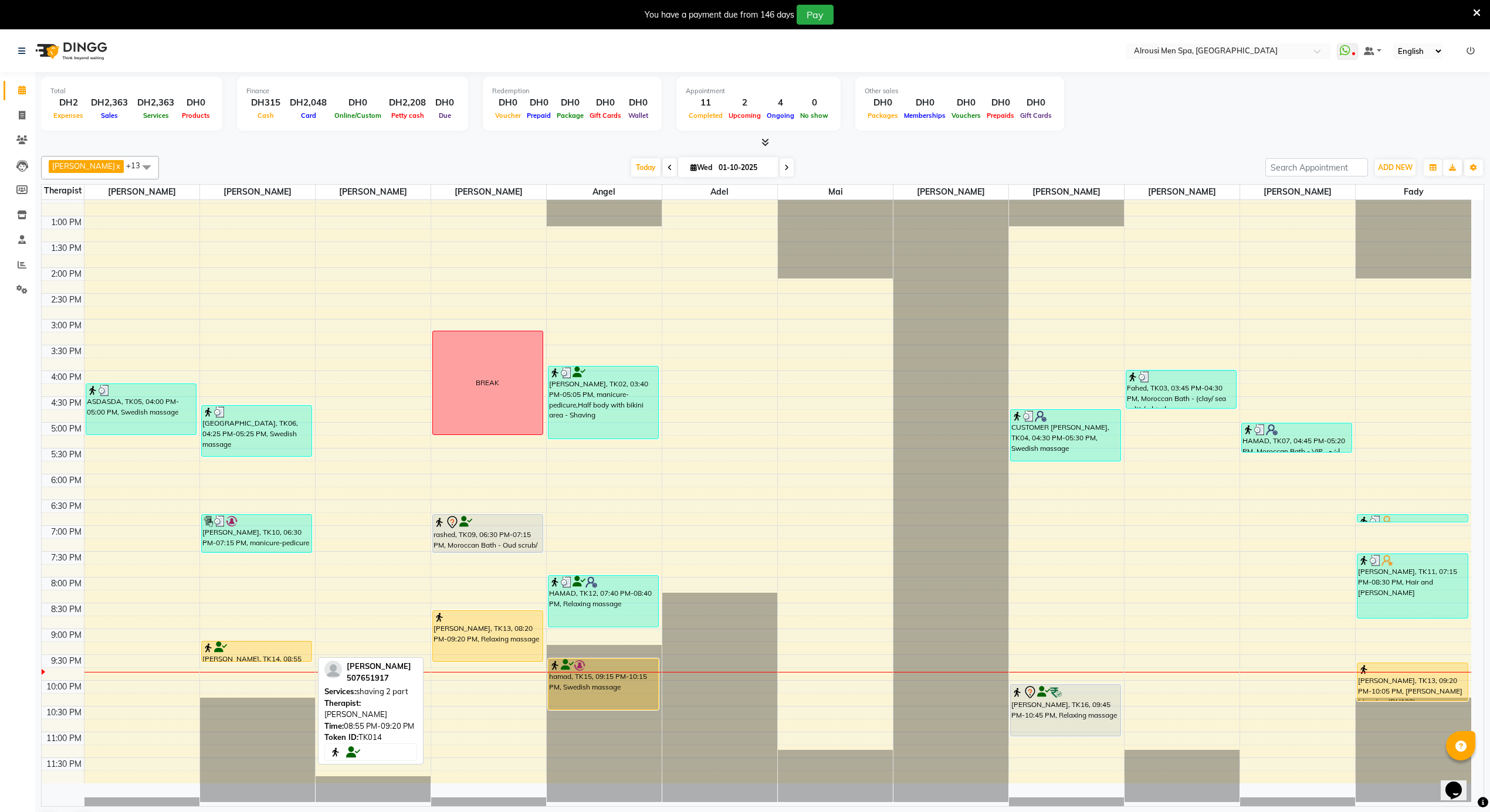
click at [302, 650] on div at bounding box center [257, 648] width 109 height 12
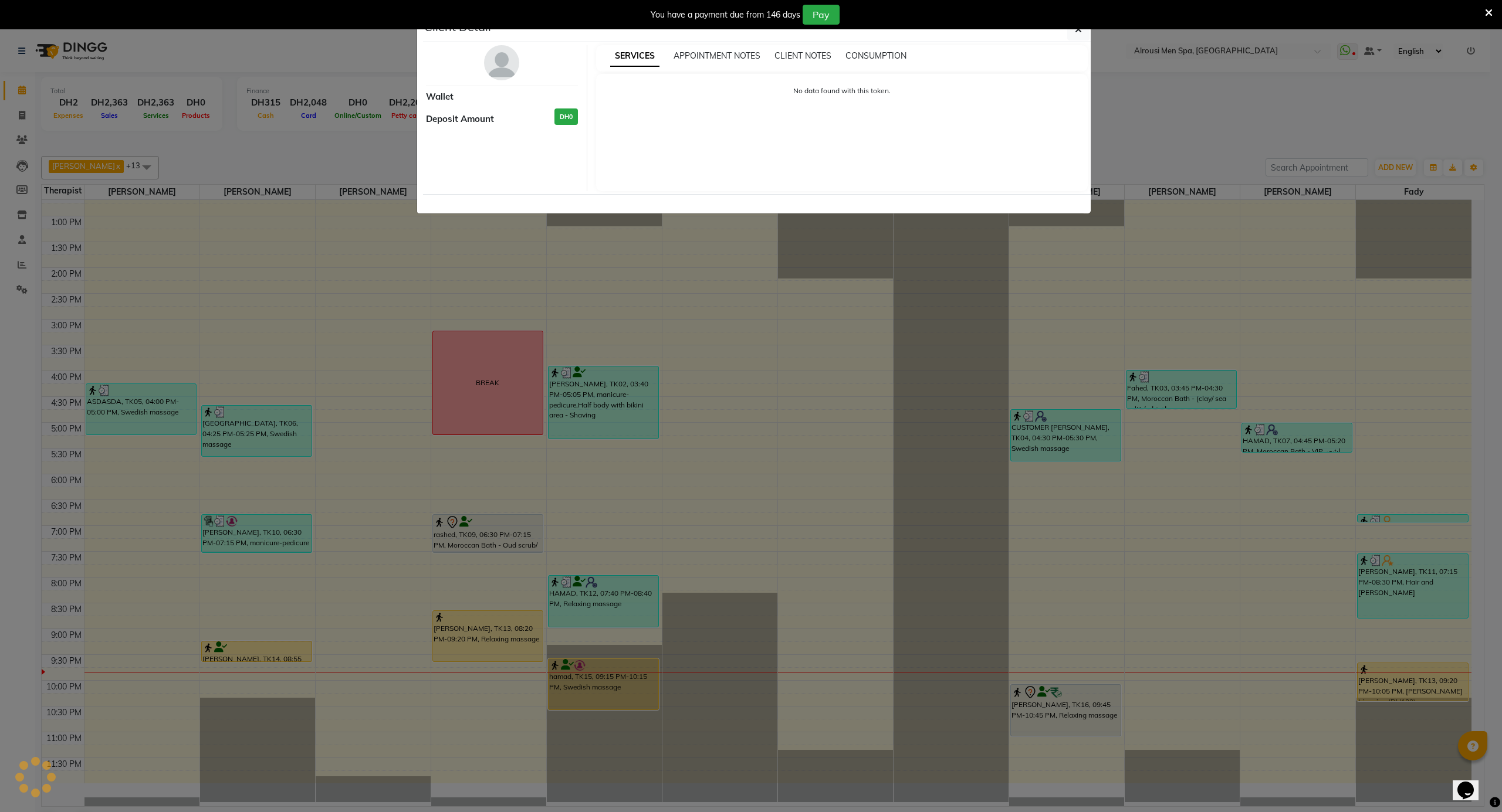
select select "1"
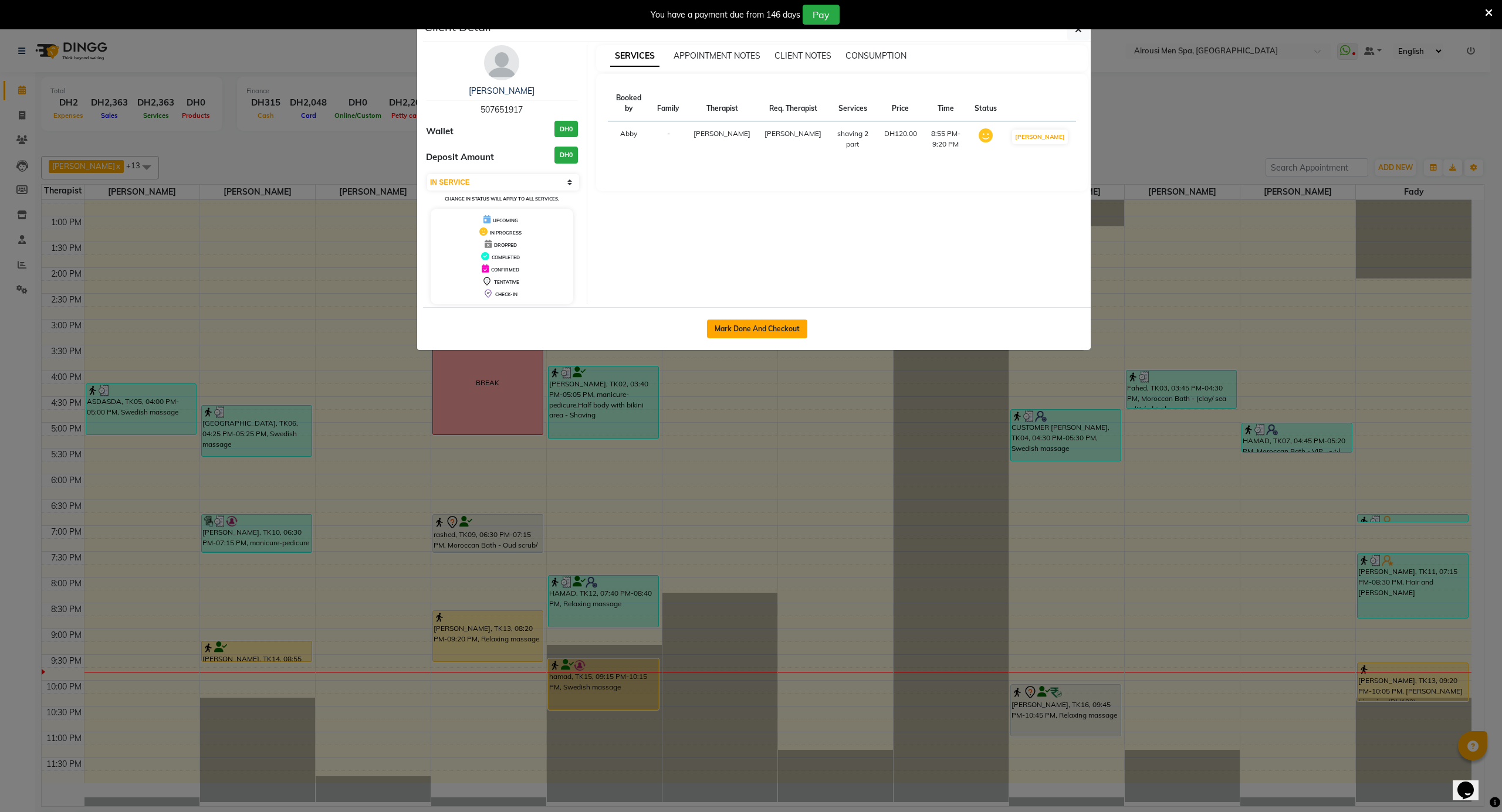
click at [749, 326] on button "Mark Done And Checkout" at bounding box center [757, 329] width 100 height 19
select select "service"
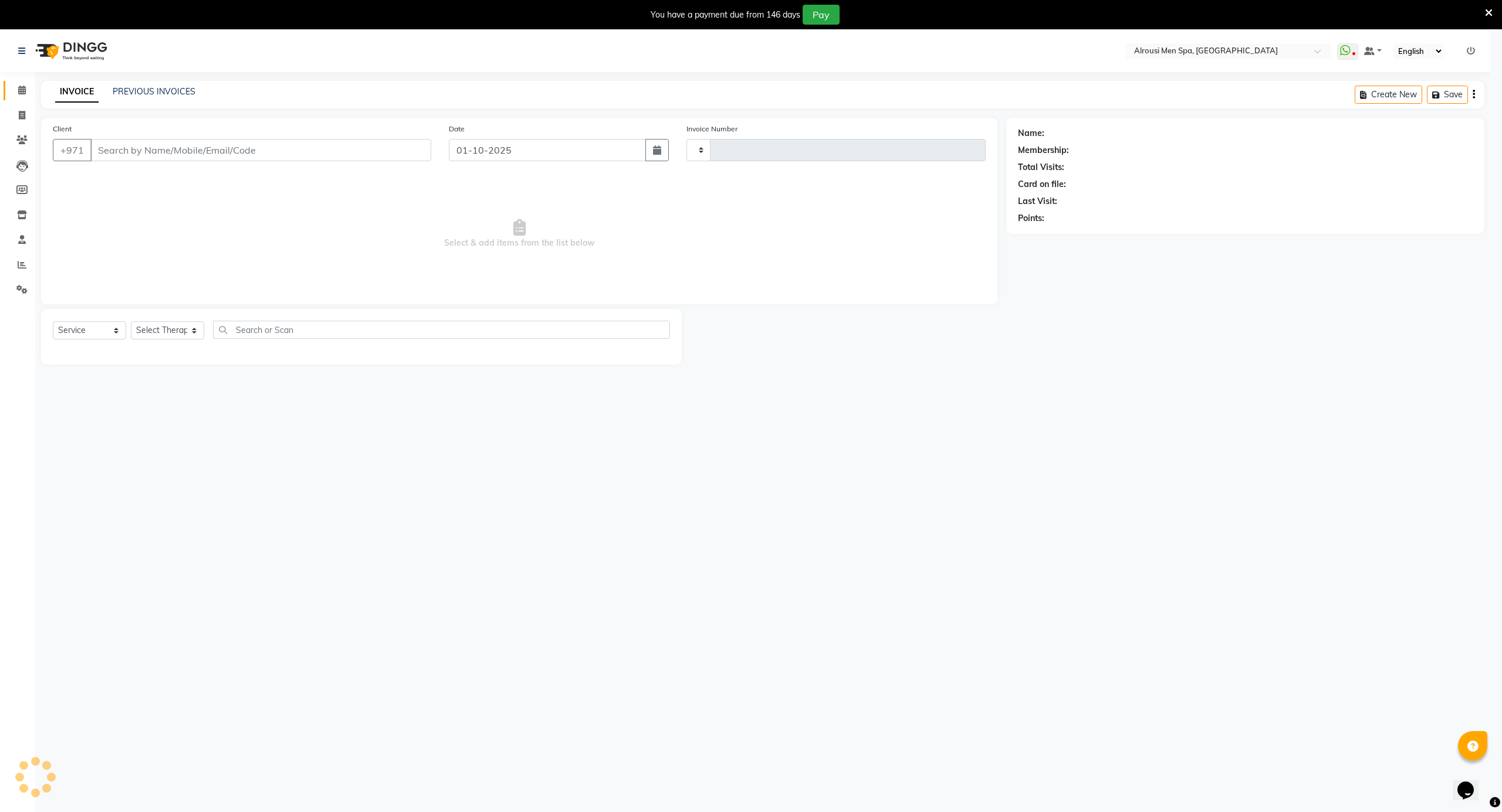
type input "4183"
select select "5688"
type input "507651917"
select select "38890"
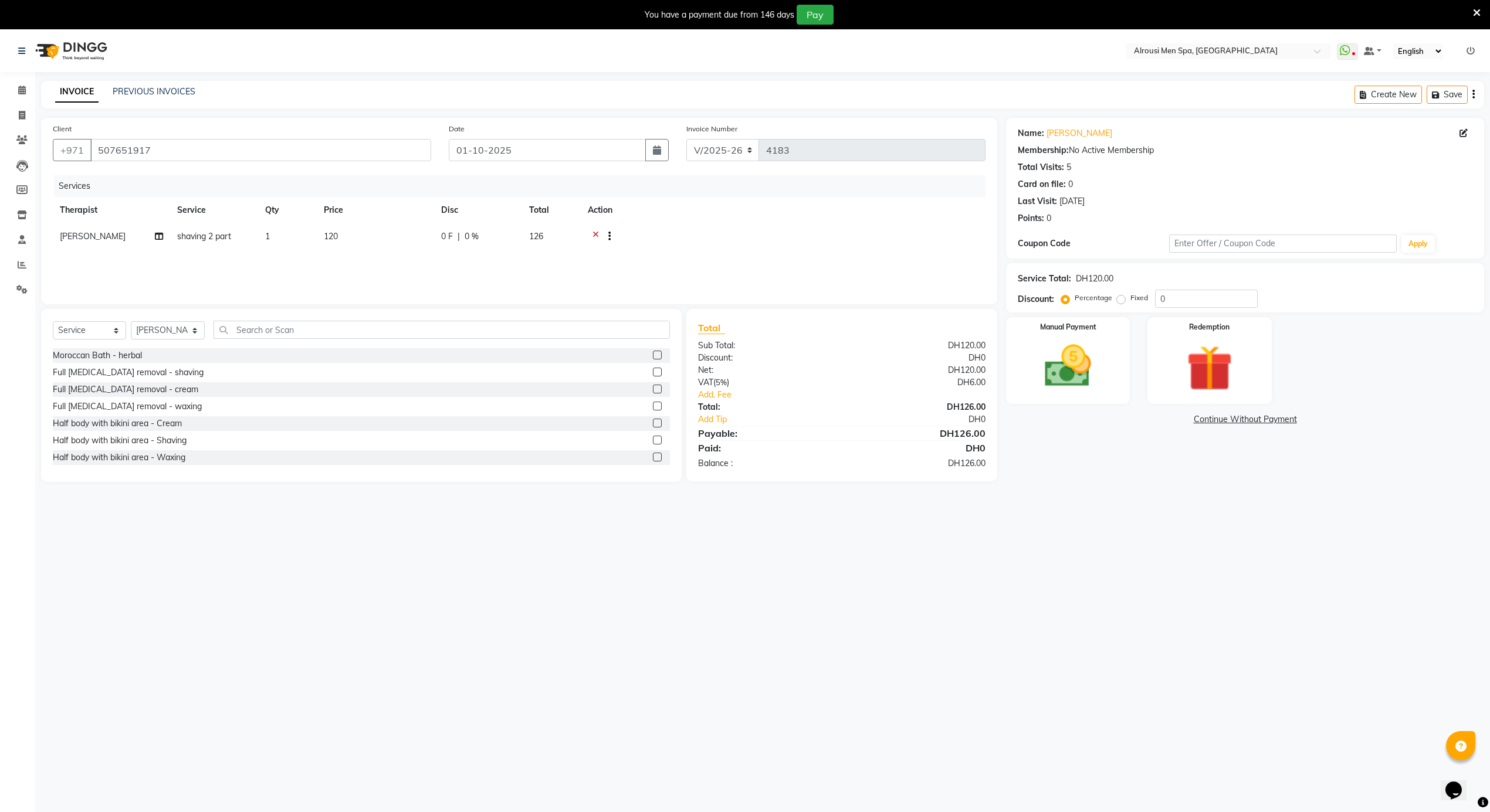
click at [203, 233] on span "shaving 2 part" at bounding box center [204, 236] width 54 height 11
select select "38890"
click at [230, 237] on span "shaving 2 part" at bounding box center [214, 240] width 54 height 11
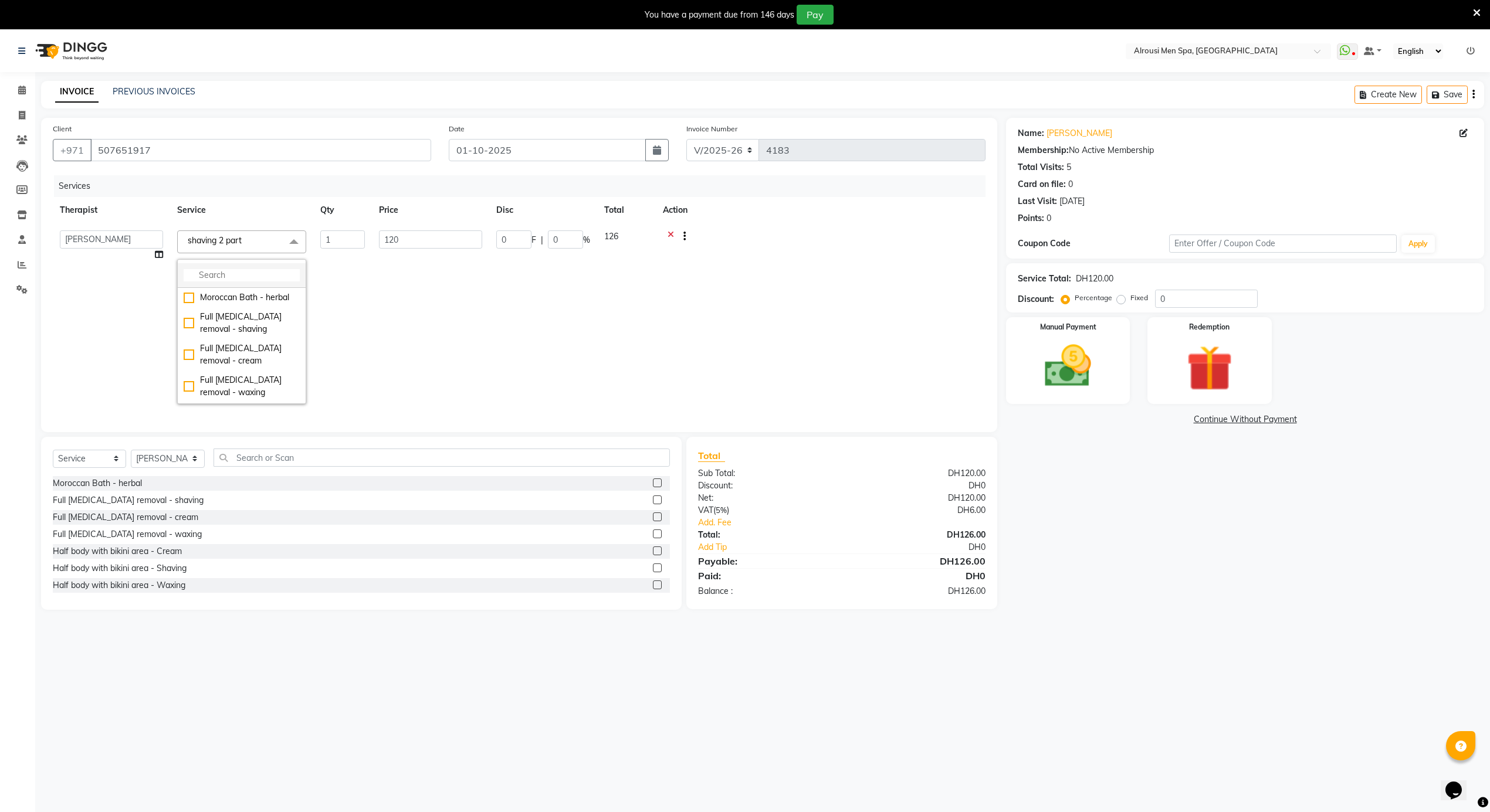
click at [229, 275] on input "multiselect-search" at bounding box center [242, 275] width 116 height 12
type input "FU"
drag, startPoint x: 256, startPoint y: 387, endPoint x: 310, endPoint y: 385, distance: 54.0
click at [259, 387] on div "Bikini area - full bikini" at bounding box center [242, 392] width 116 height 12
type input "100"
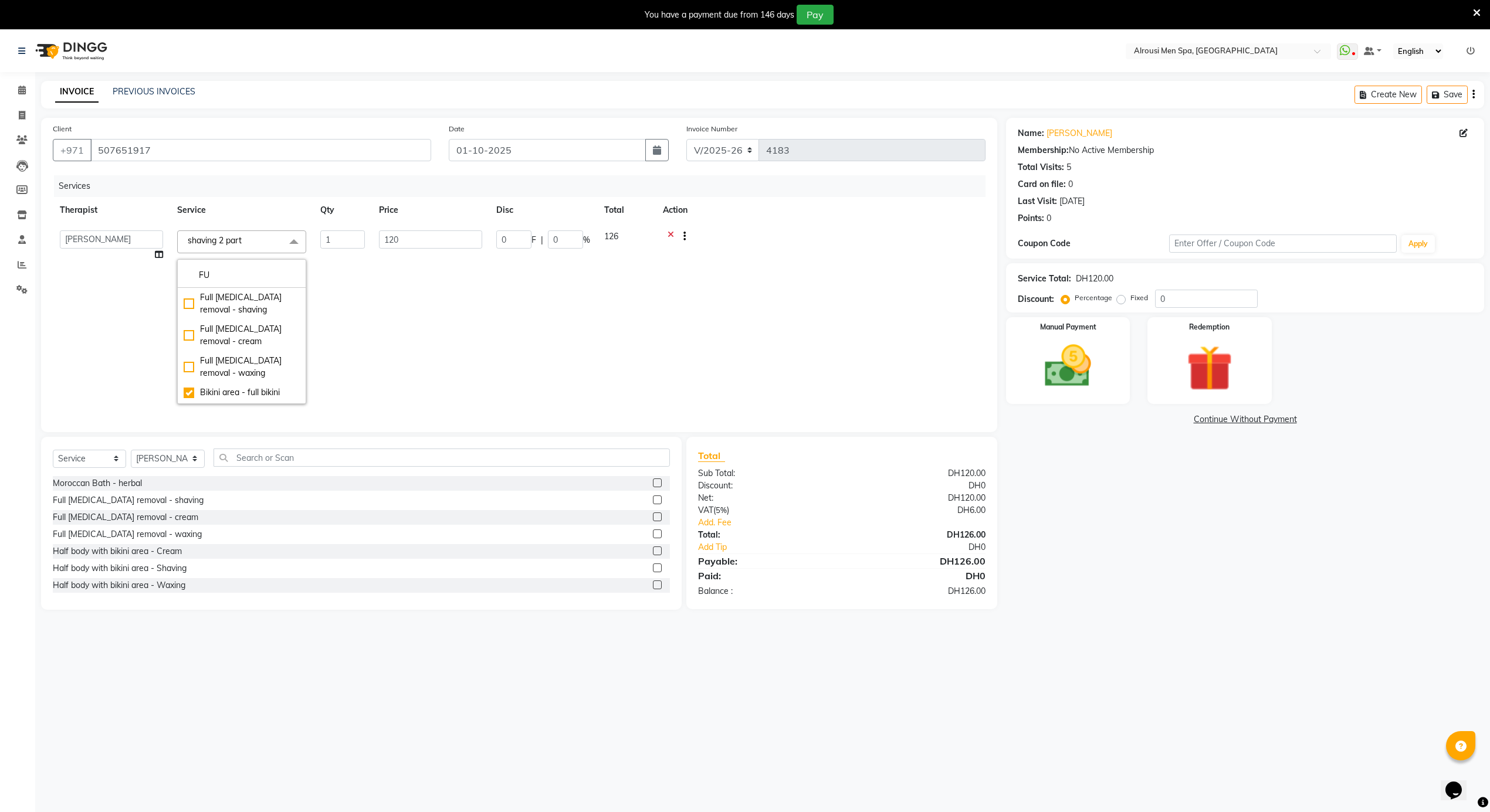
checkbox input "true"
drag, startPoint x: 469, startPoint y: 357, endPoint x: 435, endPoint y: 369, distance: 36.1
click at [468, 357] on td "100" at bounding box center [430, 317] width 118 height 188
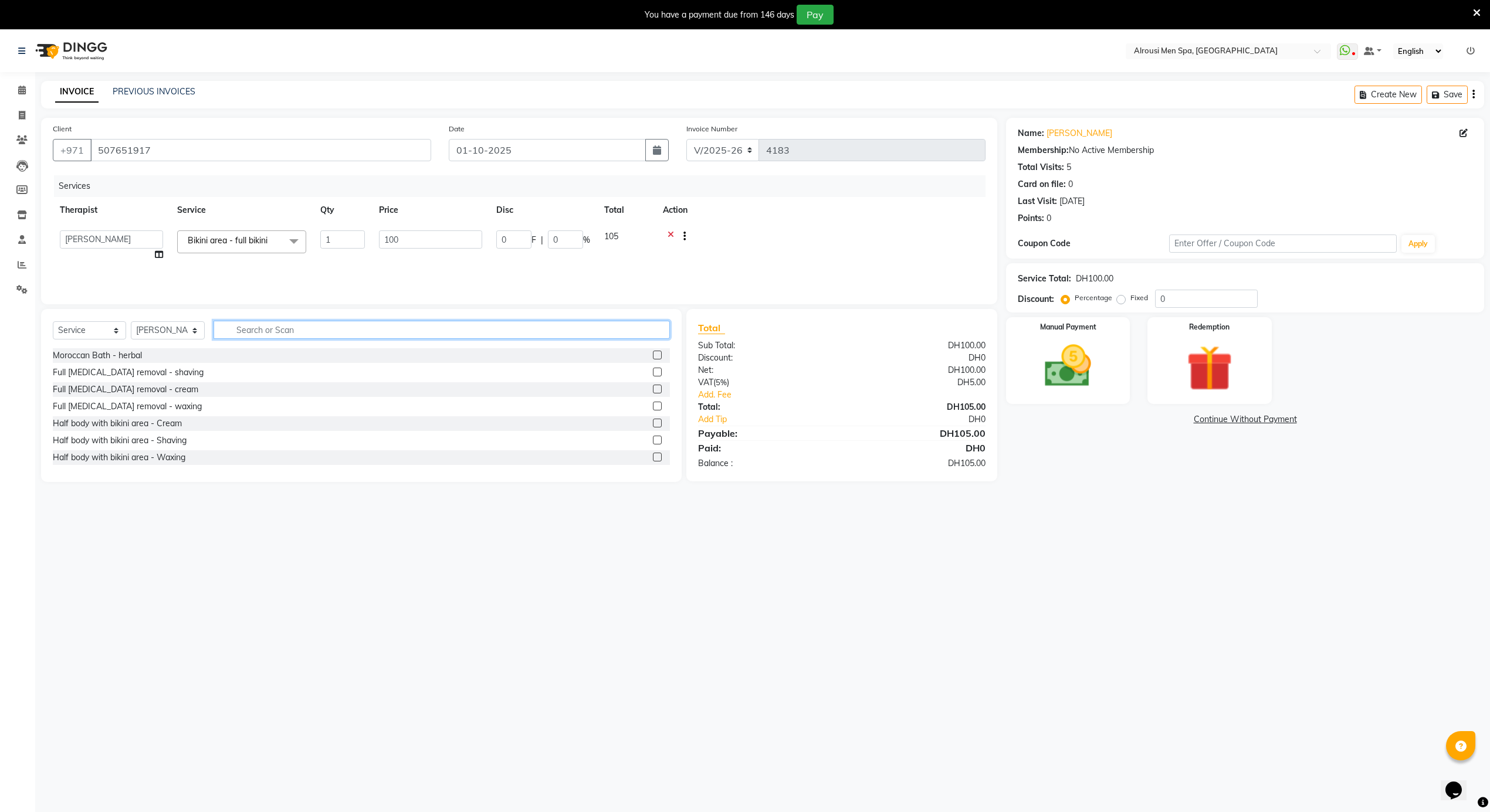
click at [263, 334] on input "text" at bounding box center [441, 330] width 456 height 18
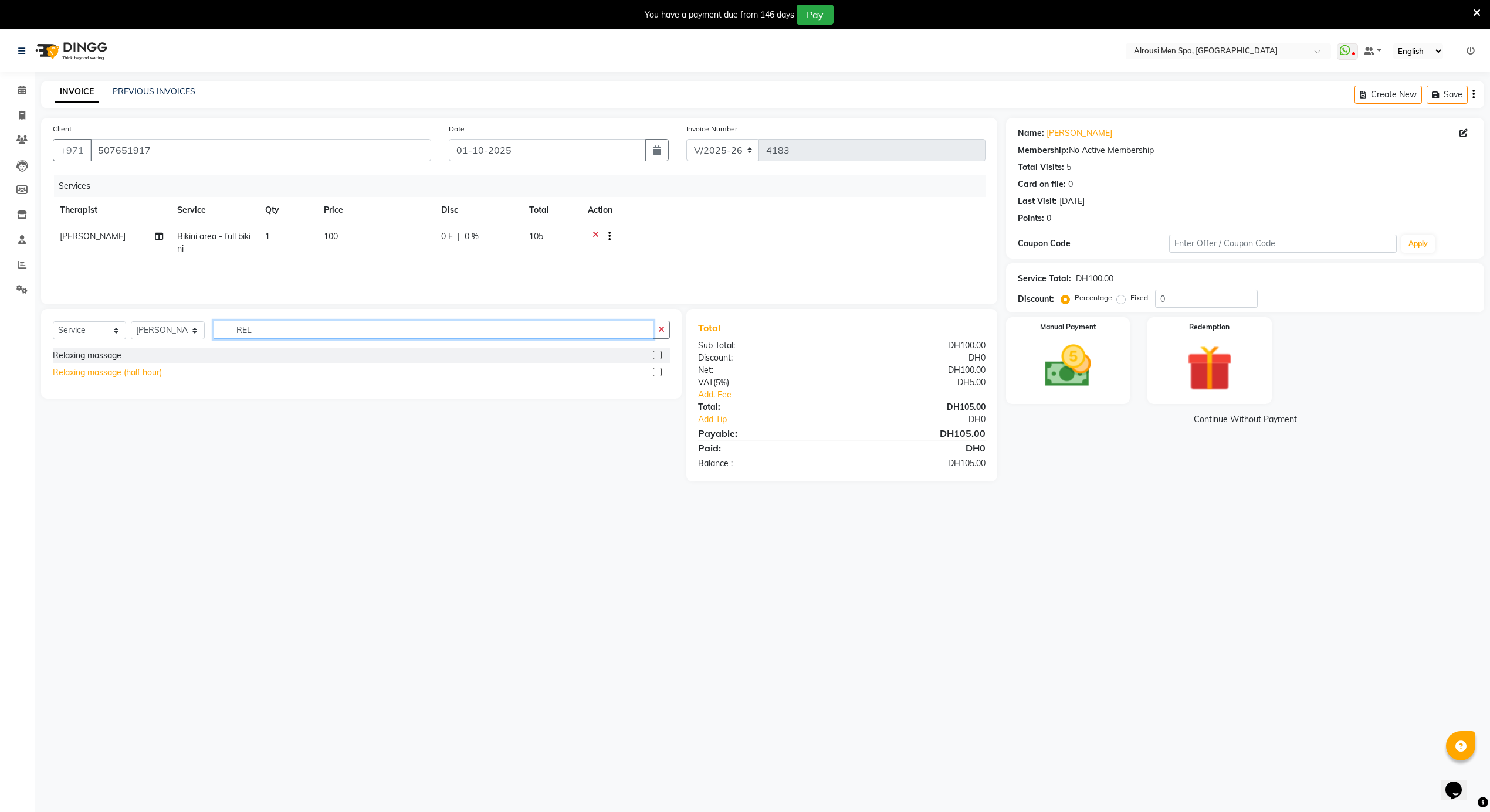
type input "REL"
click at [141, 376] on div "Relaxing massage (half hour)" at bounding box center [107, 373] width 109 height 12
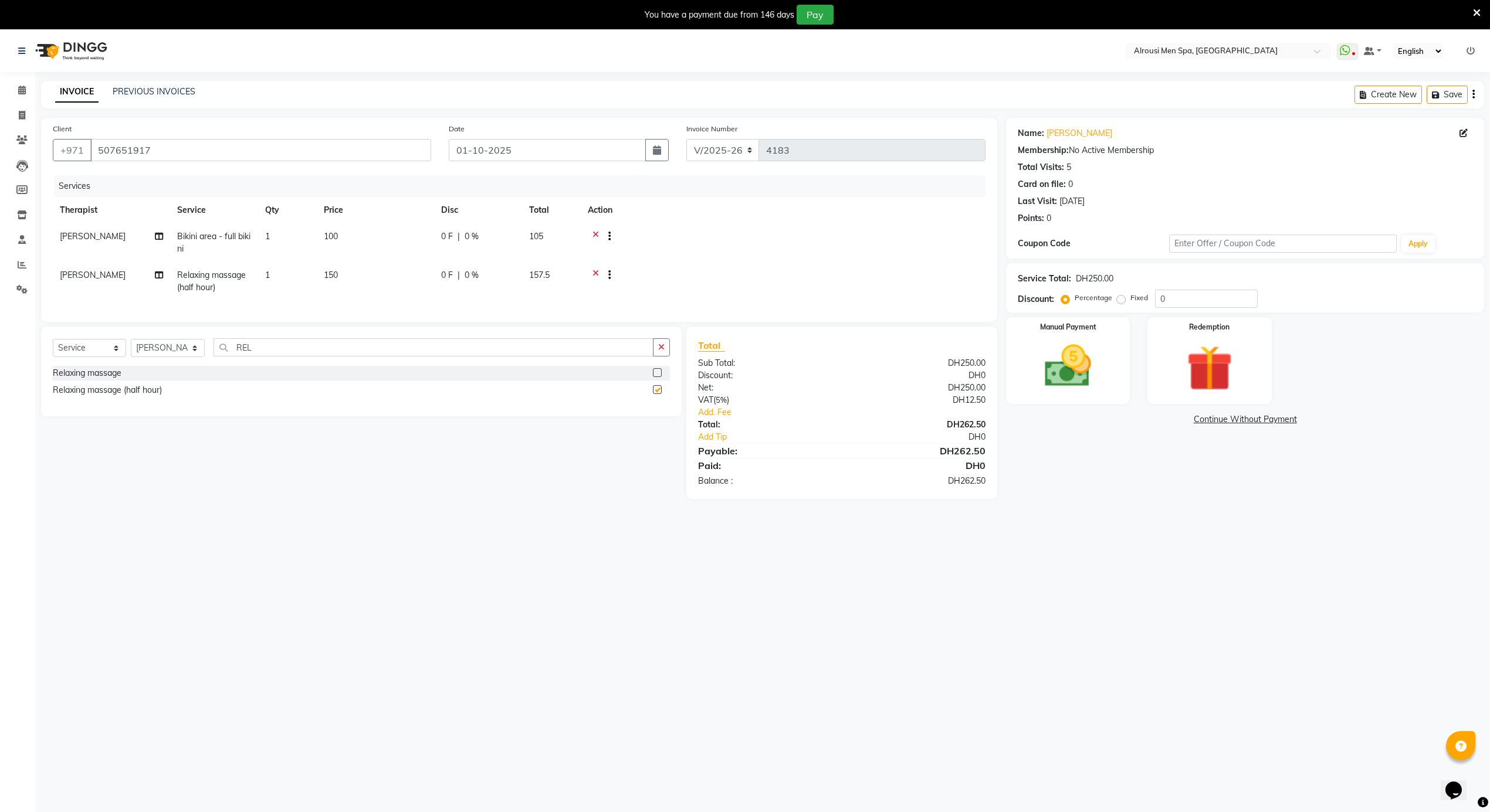
checkbox input "false"
drag, startPoint x: 1055, startPoint y: 373, endPoint x: 1136, endPoint y: 406, distance: 87.5
click at [1056, 373] on img at bounding box center [1068, 367] width 79 height 56
click at [1103, 418] on span "CASH" at bounding box center [1104, 420] width 25 height 14
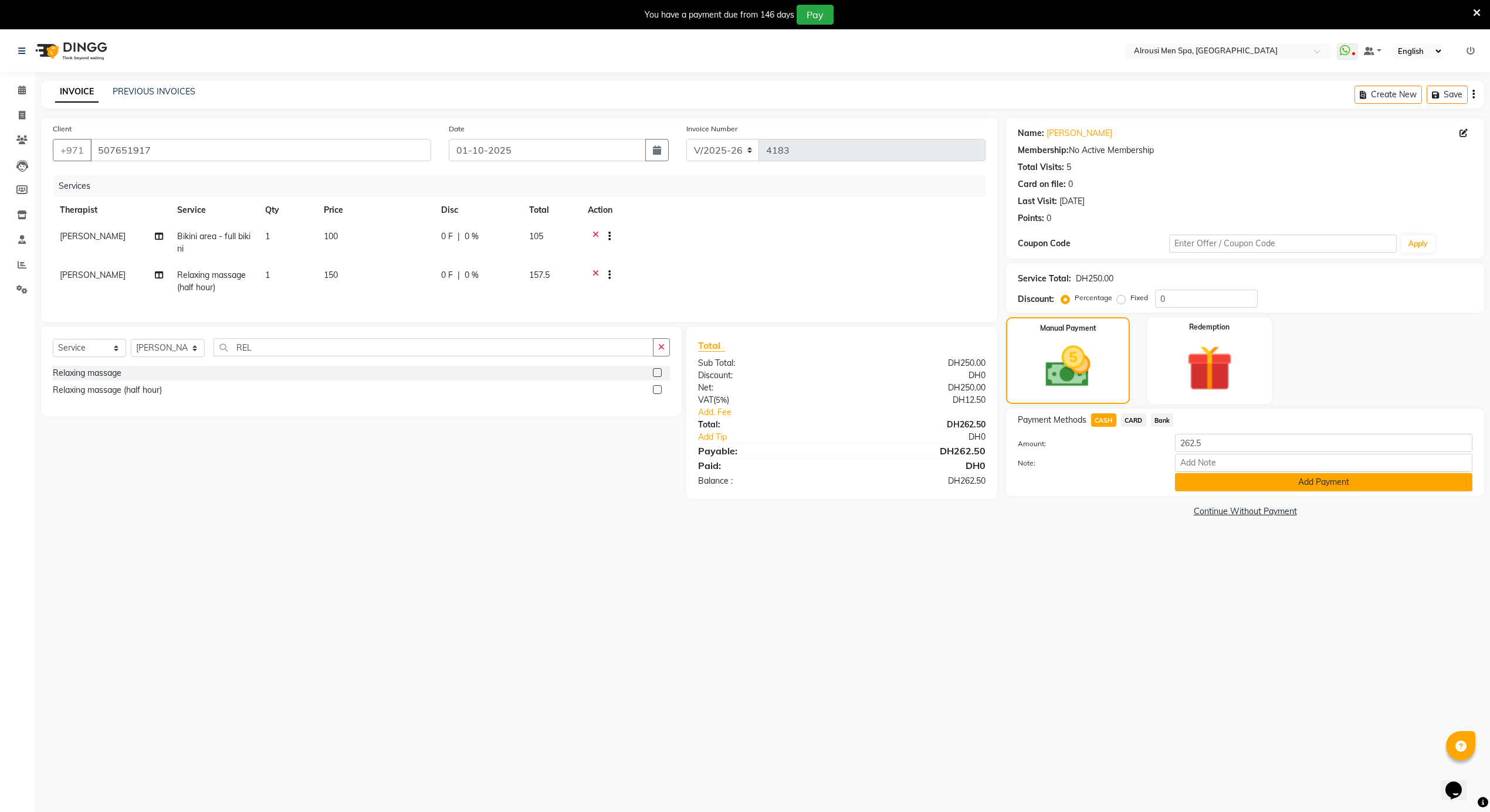
click at [1253, 480] on button "Add Payment" at bounding box center [1323, 482] width 297 height 18
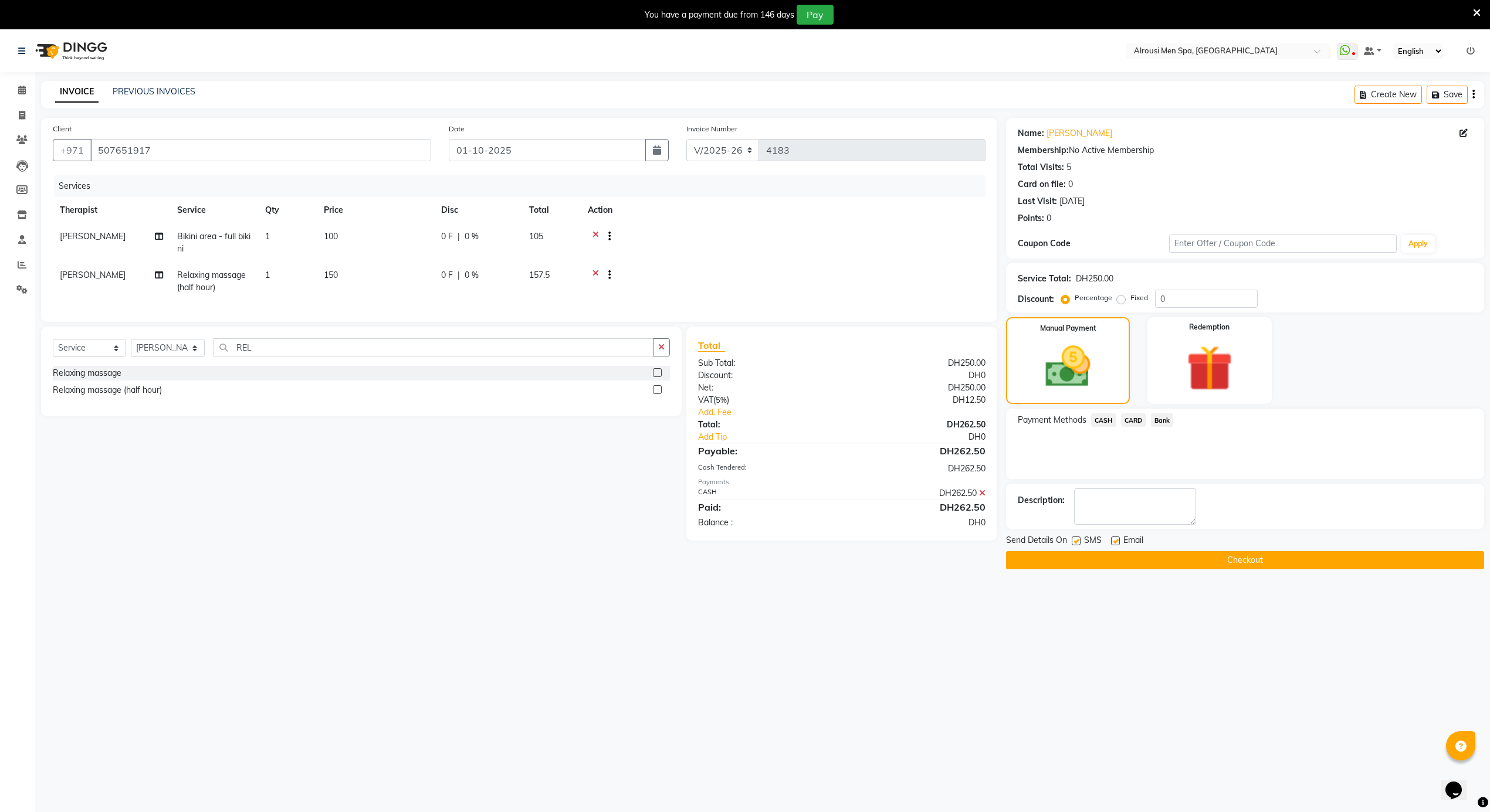
drag, startPoint x: 1077, startPoint y: 544, endPoint x: 1089, endPoint y: 555, distance: 16.3
click at [1076, 545] on label at bounding box center [1076, 540] width 9 height 9
click at [1076, 545] on input "checkbox" at bounding box center [1075, 541] width 8 height 8
checkbox input "false"
click at [1089, 556] on button "Checkout" at bounding box center [1245, 560] width 478 height 18
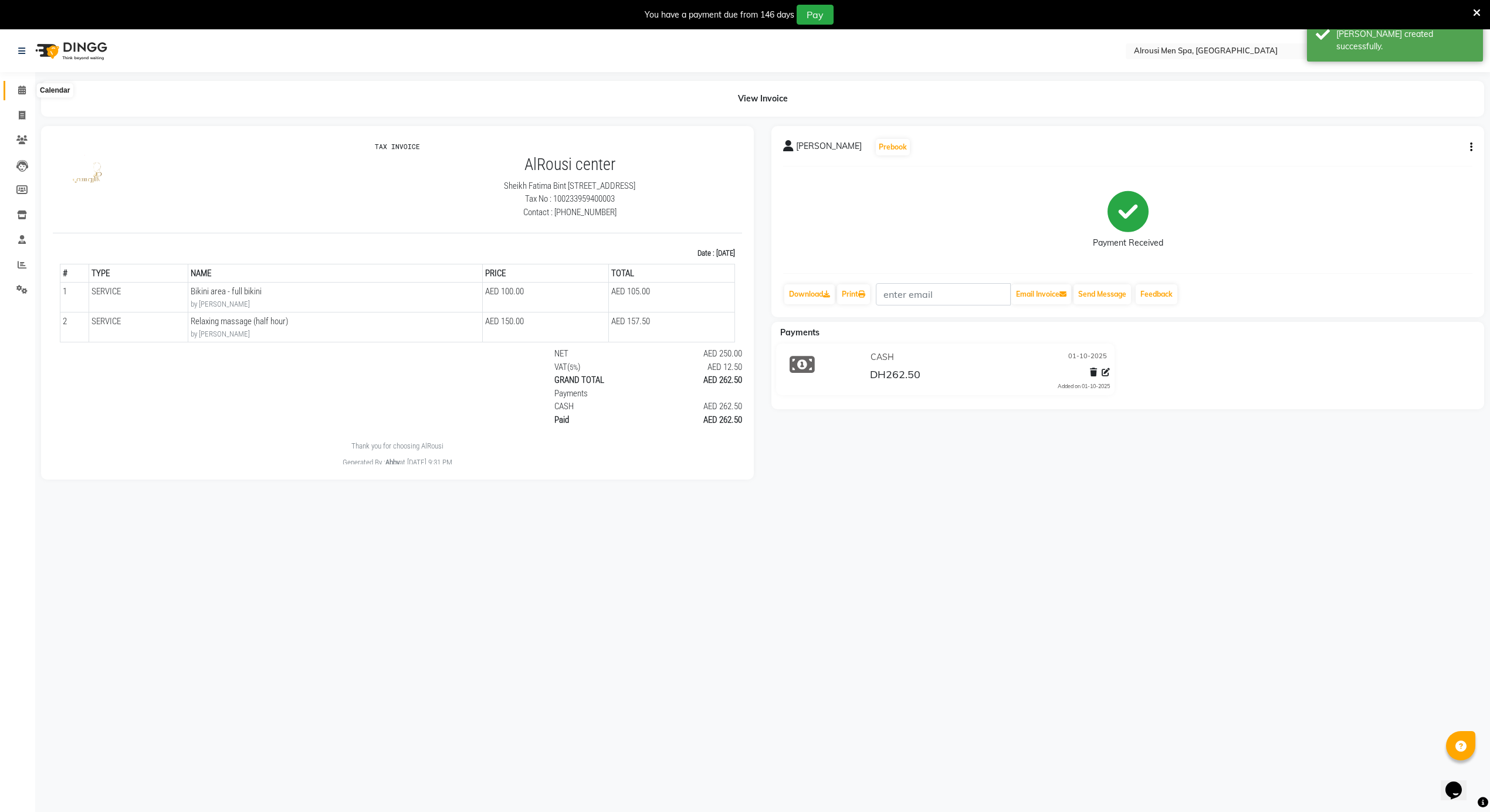
click at [21, 87] on icon at bounding box center [22, 90] width 8 height 9
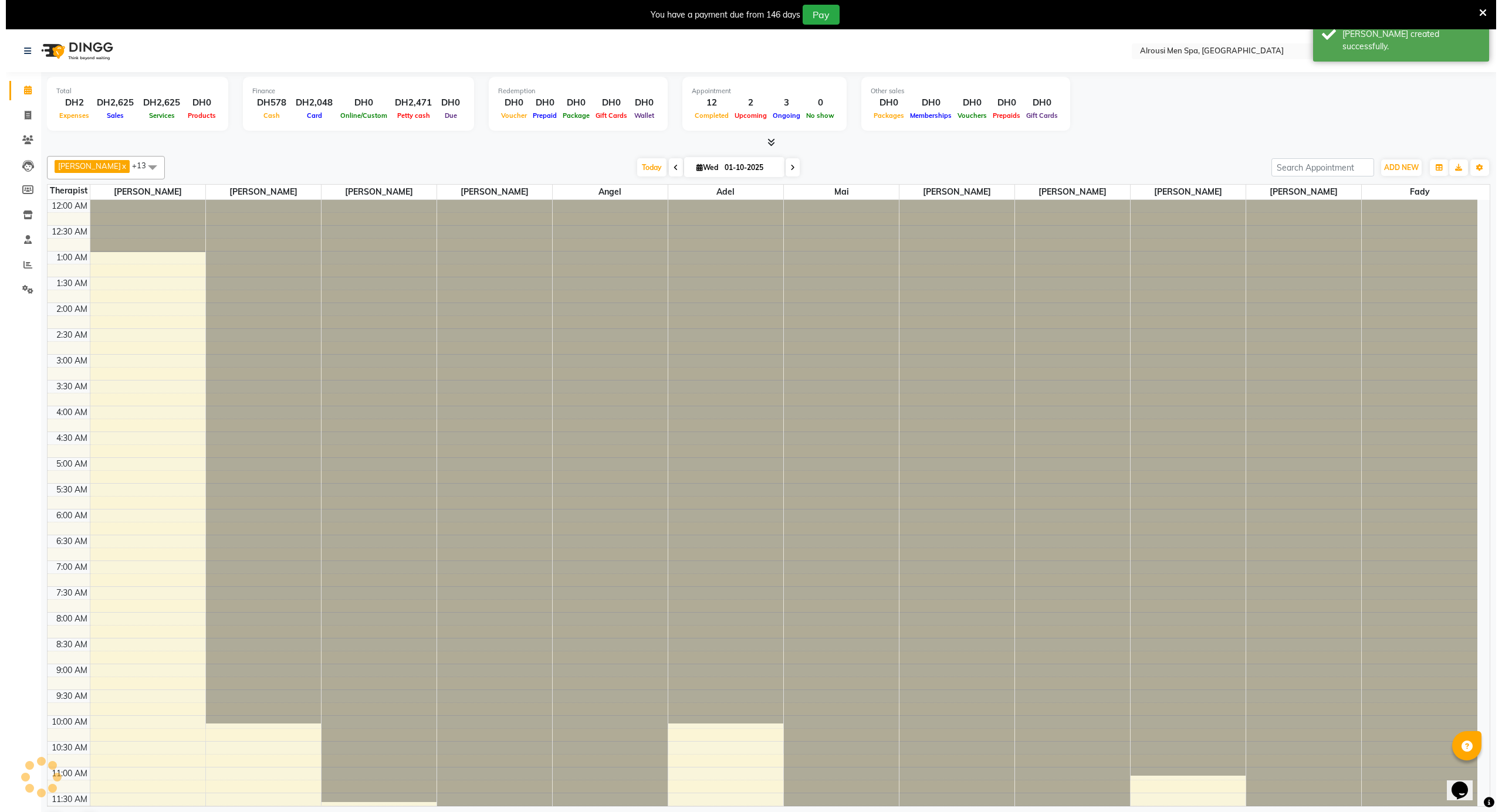
scroll to position [654, 0]
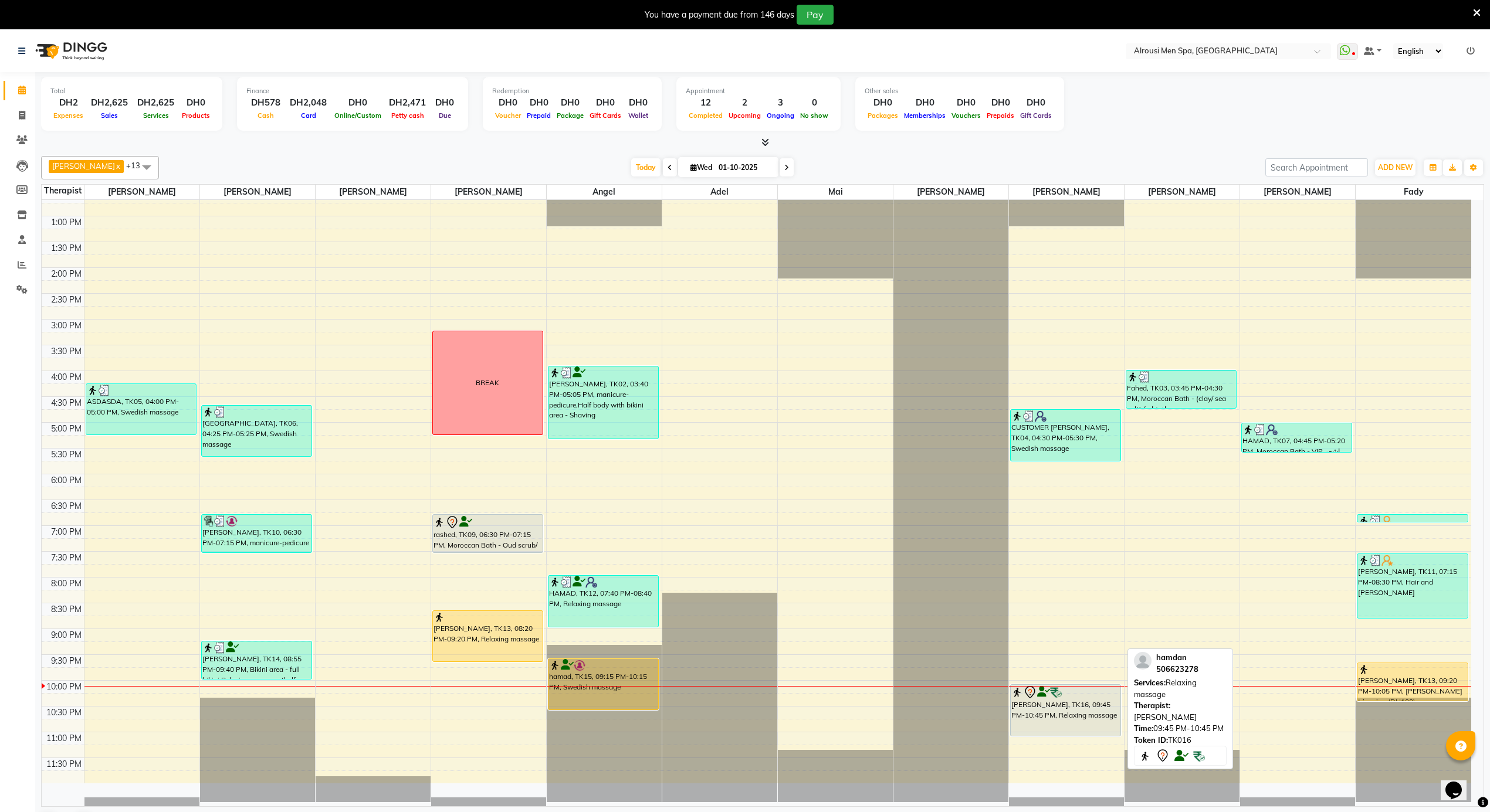
click at [1033, 705] on div "[PERSON_NAME], TK16, 09:45 PM-10:45 PM, Relaxing massage" at bounding box center [1066, 710] width 110 height 51
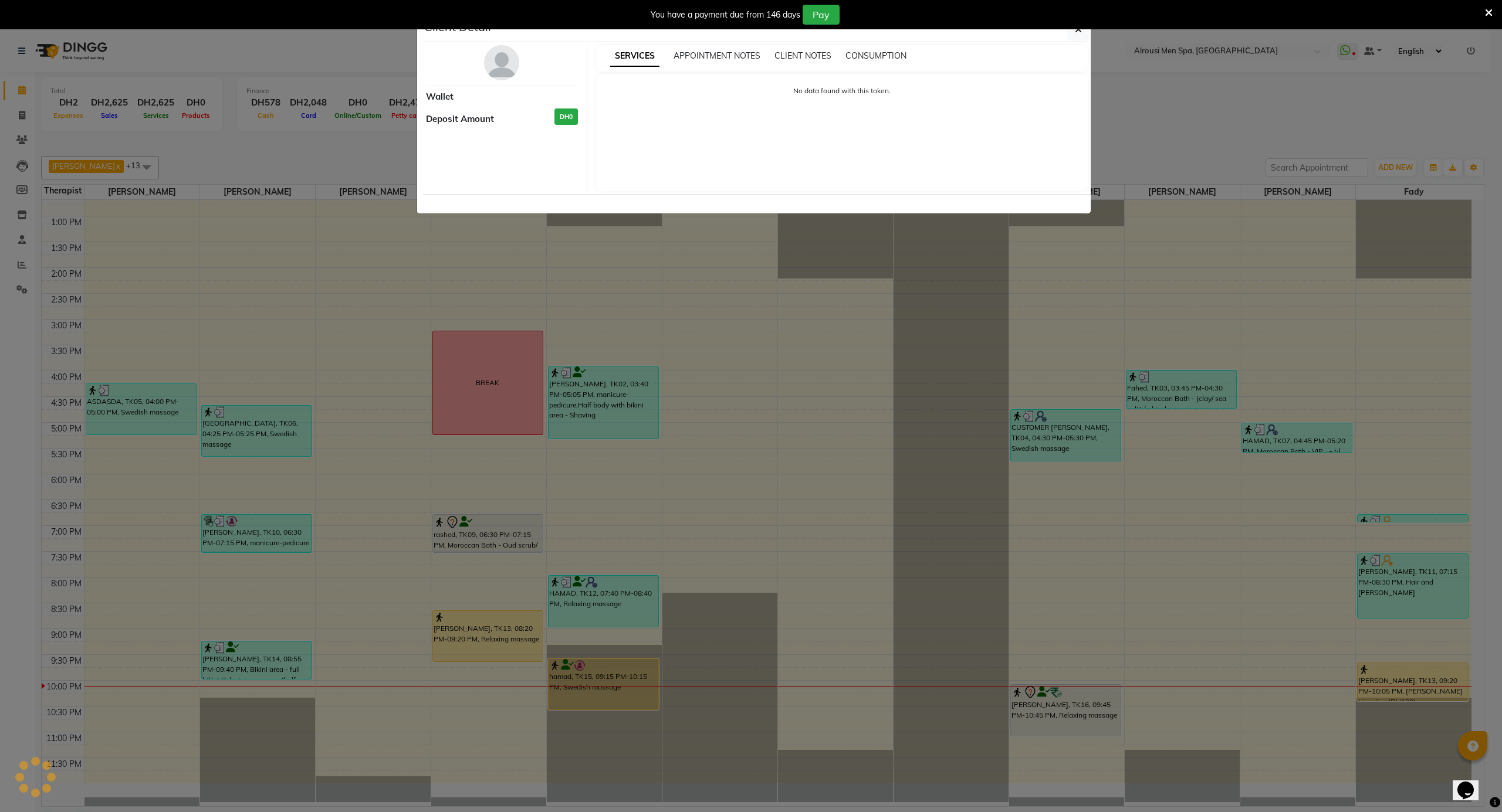
select select "7"
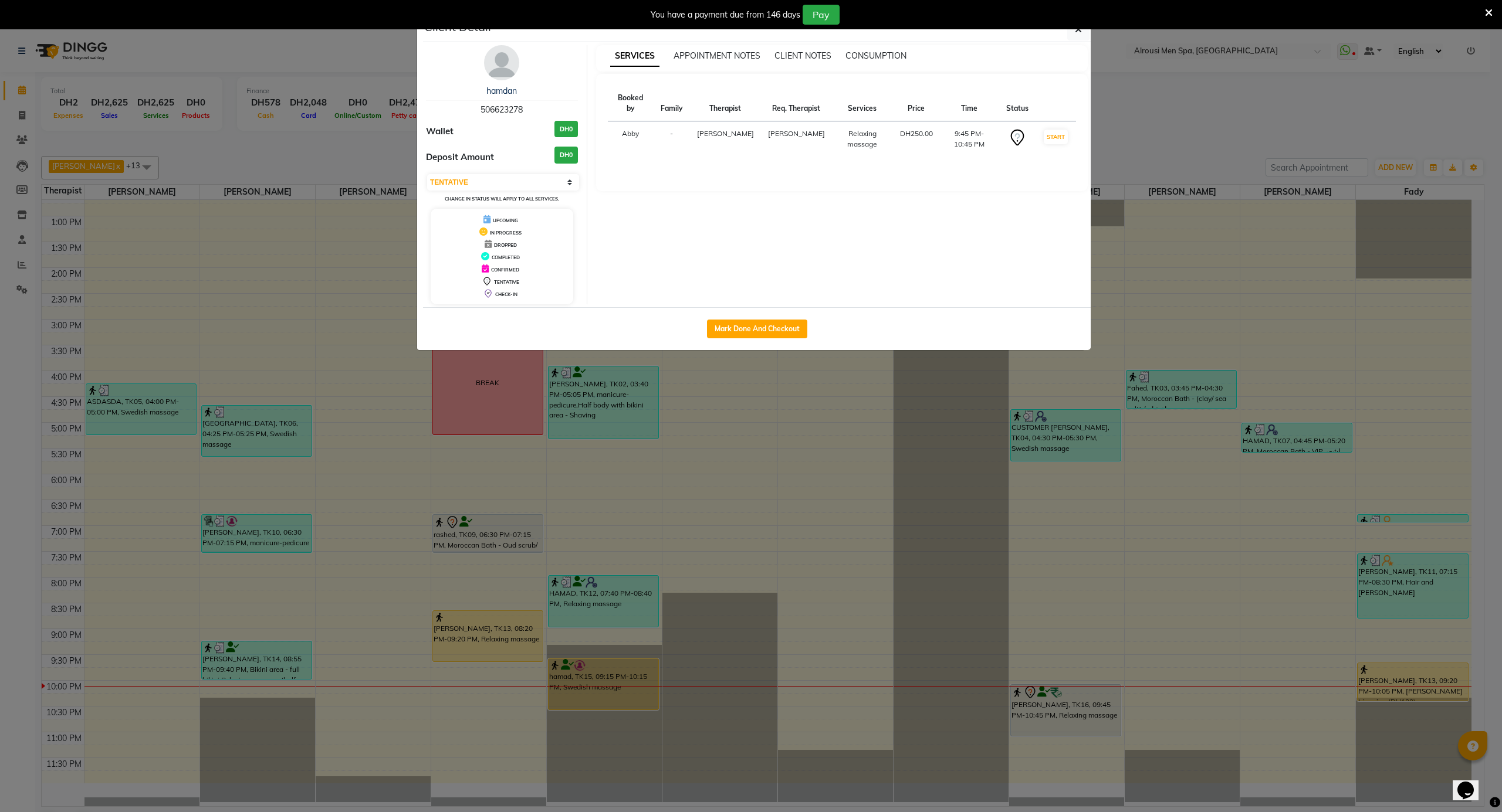
click at [503, 76] on img at bounding box center [502, 63] width 35 height 35
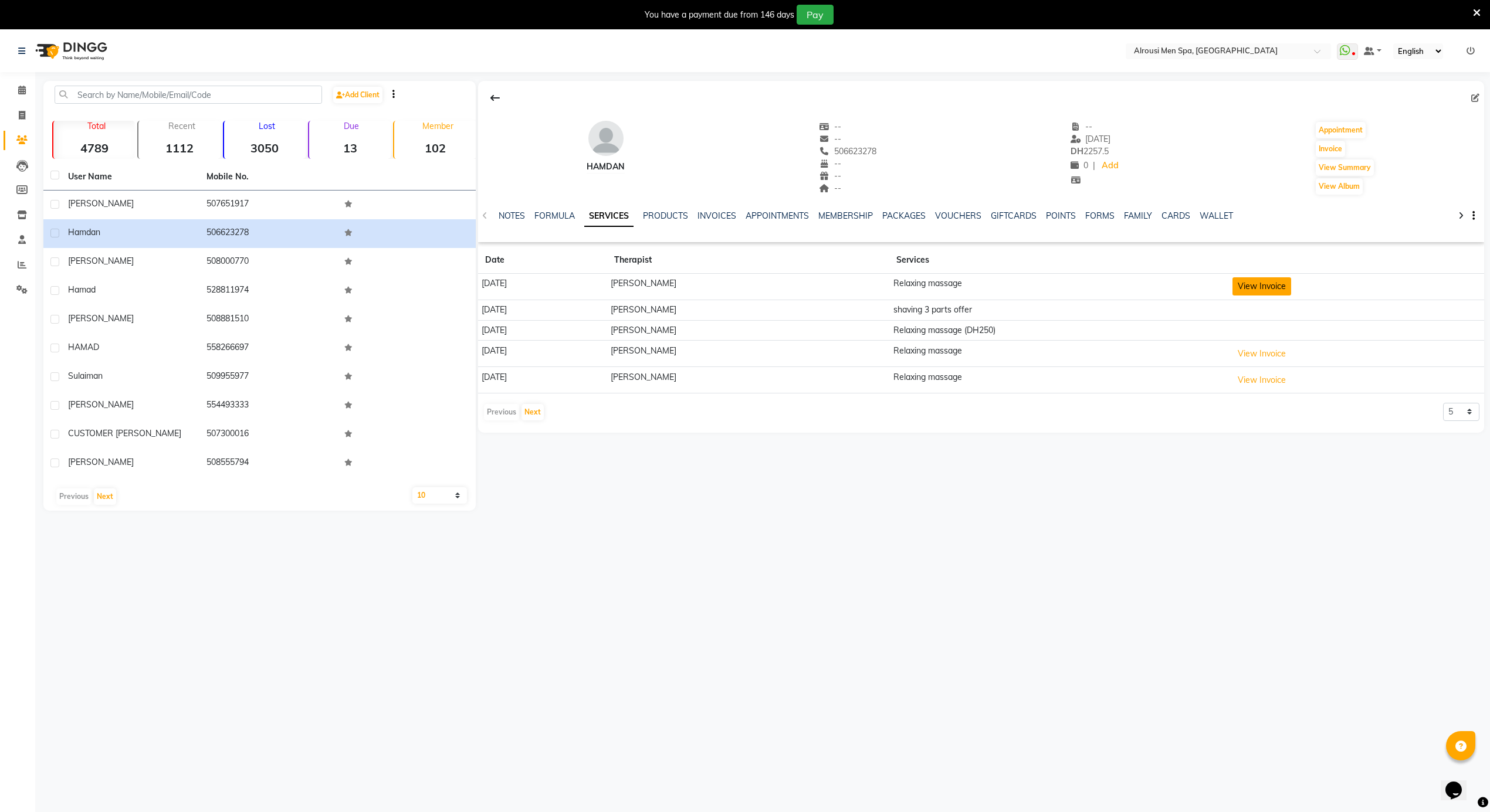
click at [1268, 285] on button "View Invoice" at bounding box center [1261, 286] width 58 height 18
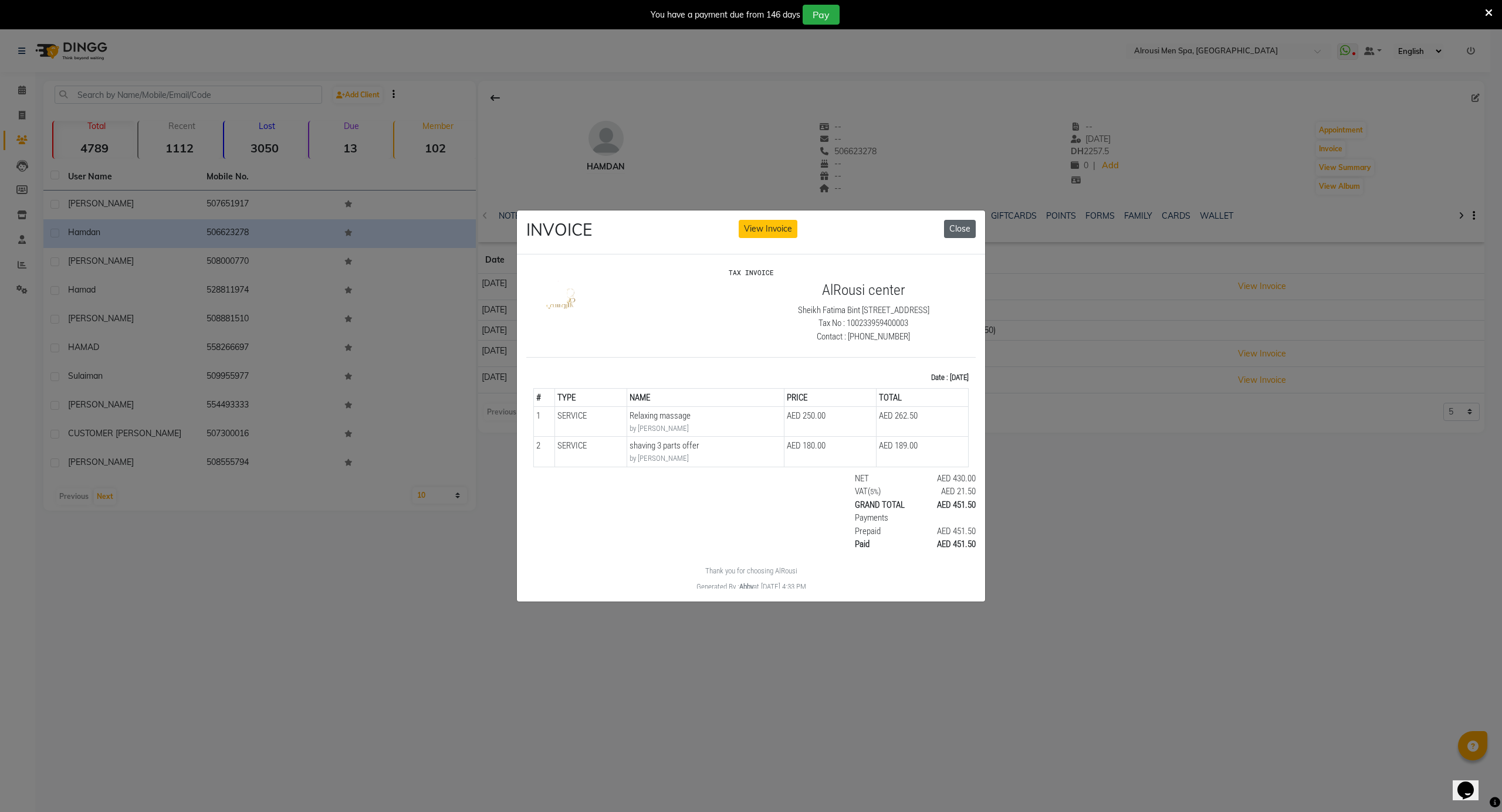
click at [957, 220] on button "Close" at bounding box center [960, 229] width 32 height 18
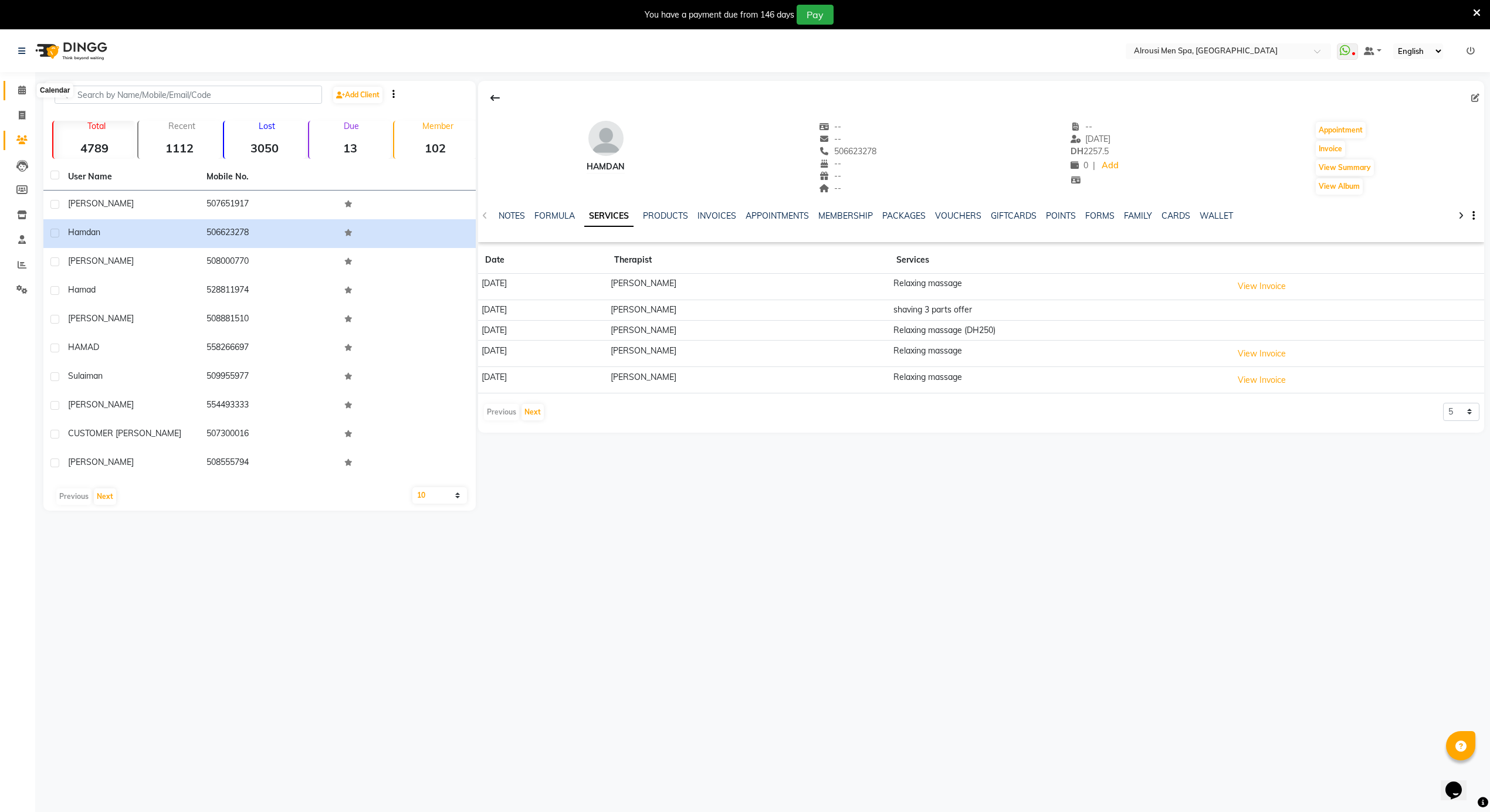
click at [17, 87] on span at bounding box center [22, 90] width 21 height 14
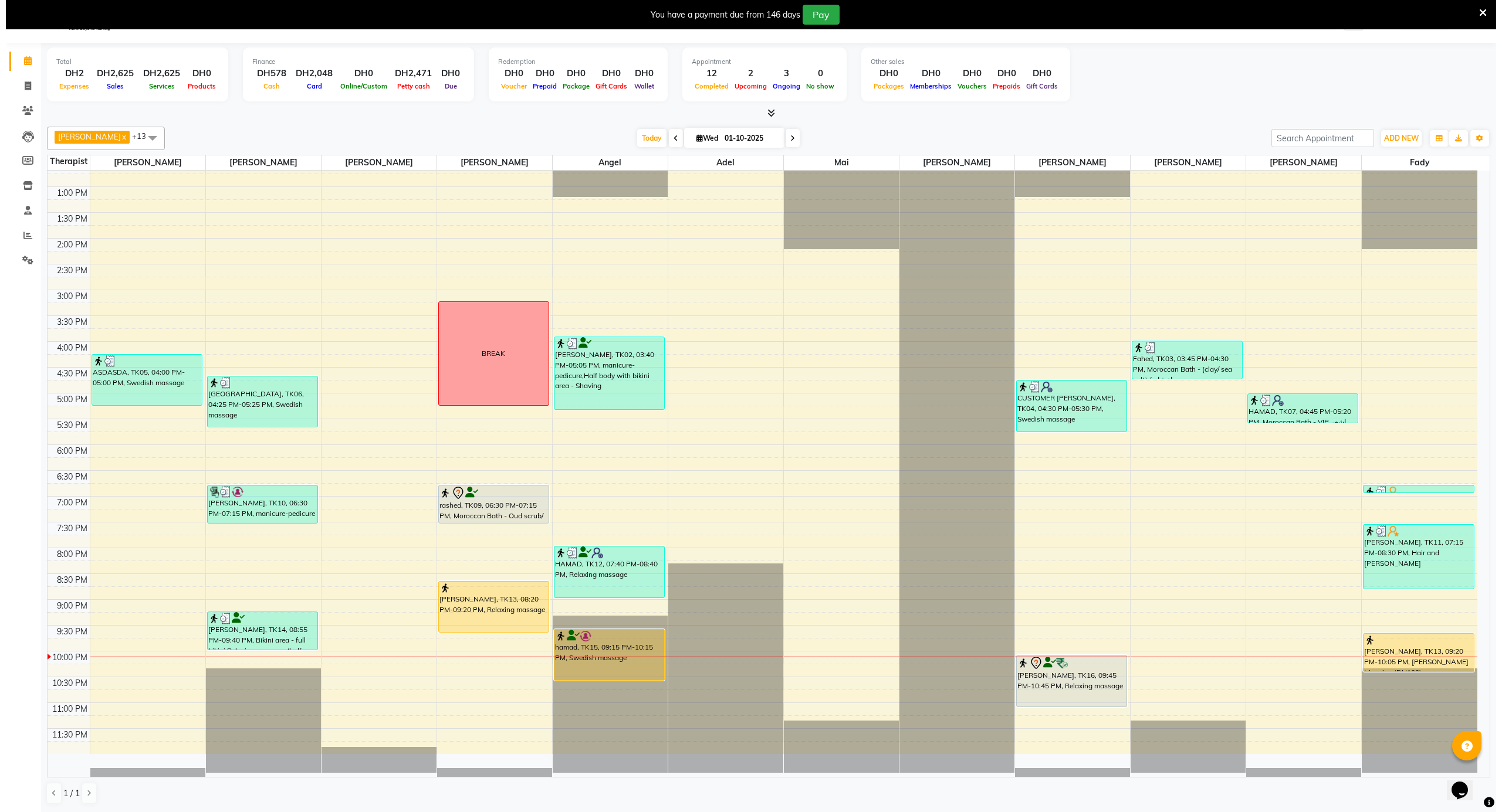
scroll to position [31, 0]
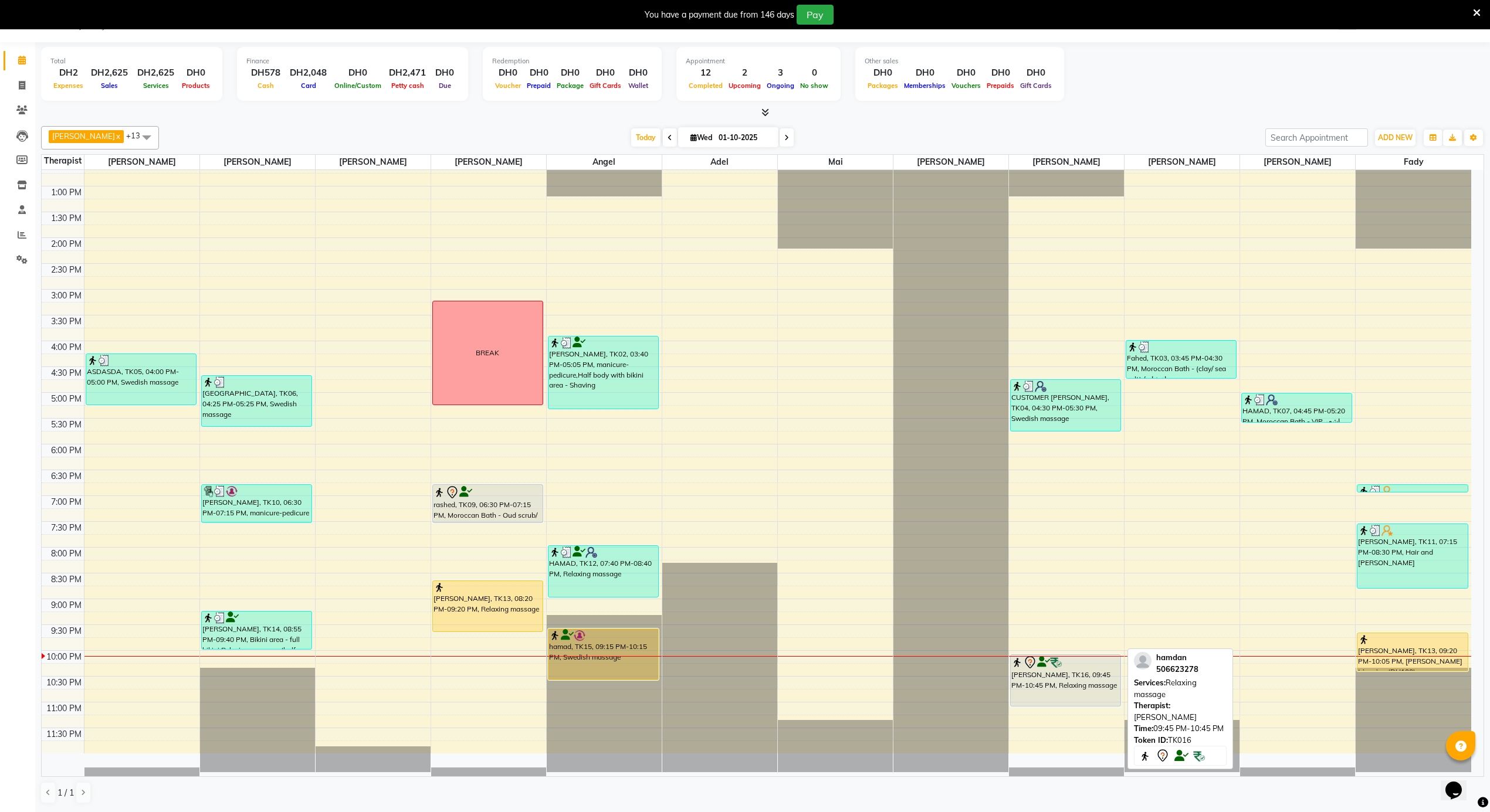
click at [1060, 676] on div "[PERSON_NAME], TK16, 09:45 PM-10:45 PM, Relaxing massage" at bounding box center [1066, 680] width 110 height 51
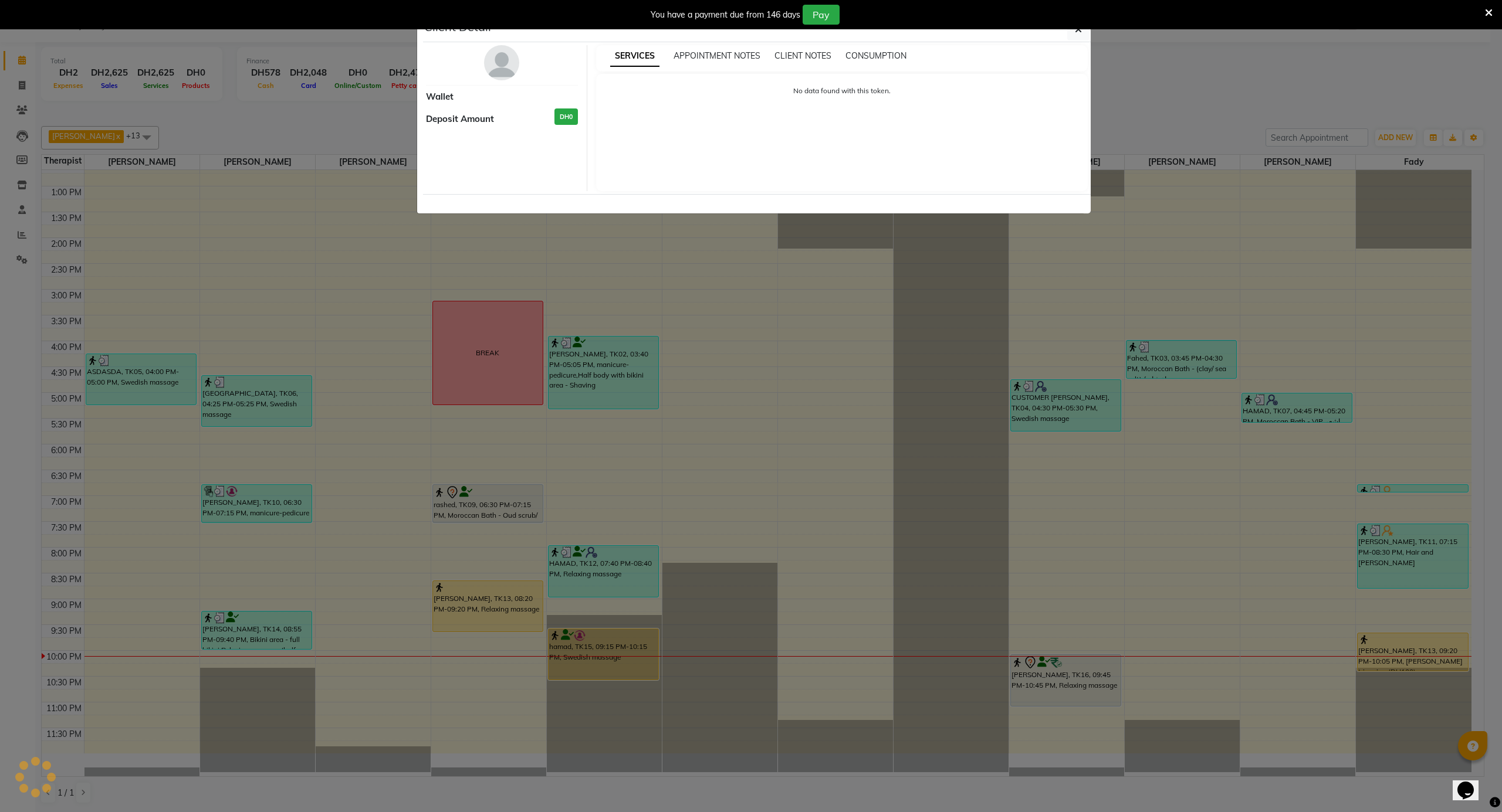
select select "7"
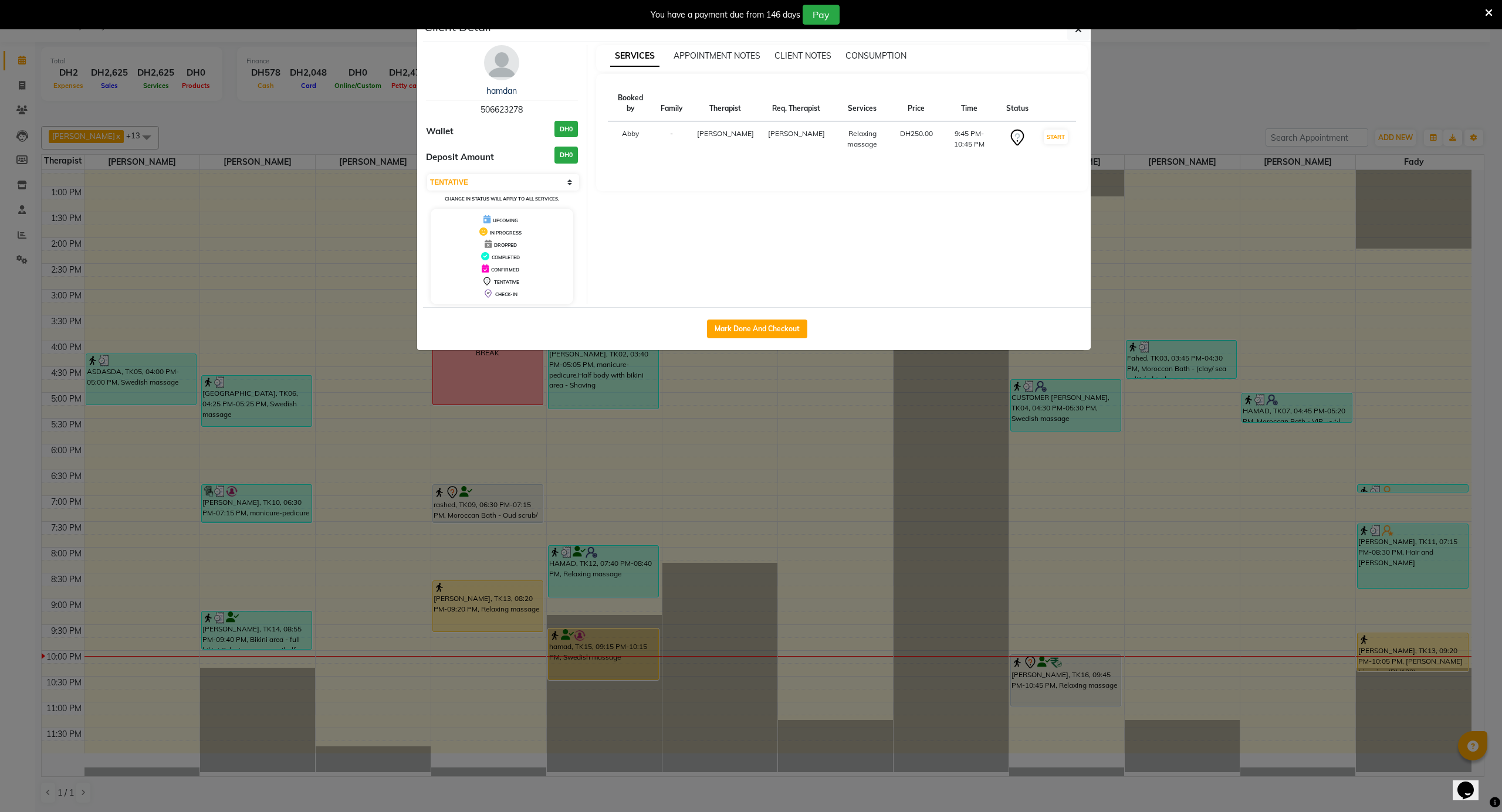
click at [499, 56] on img at bounding box center [502, 63] width 35 height 35
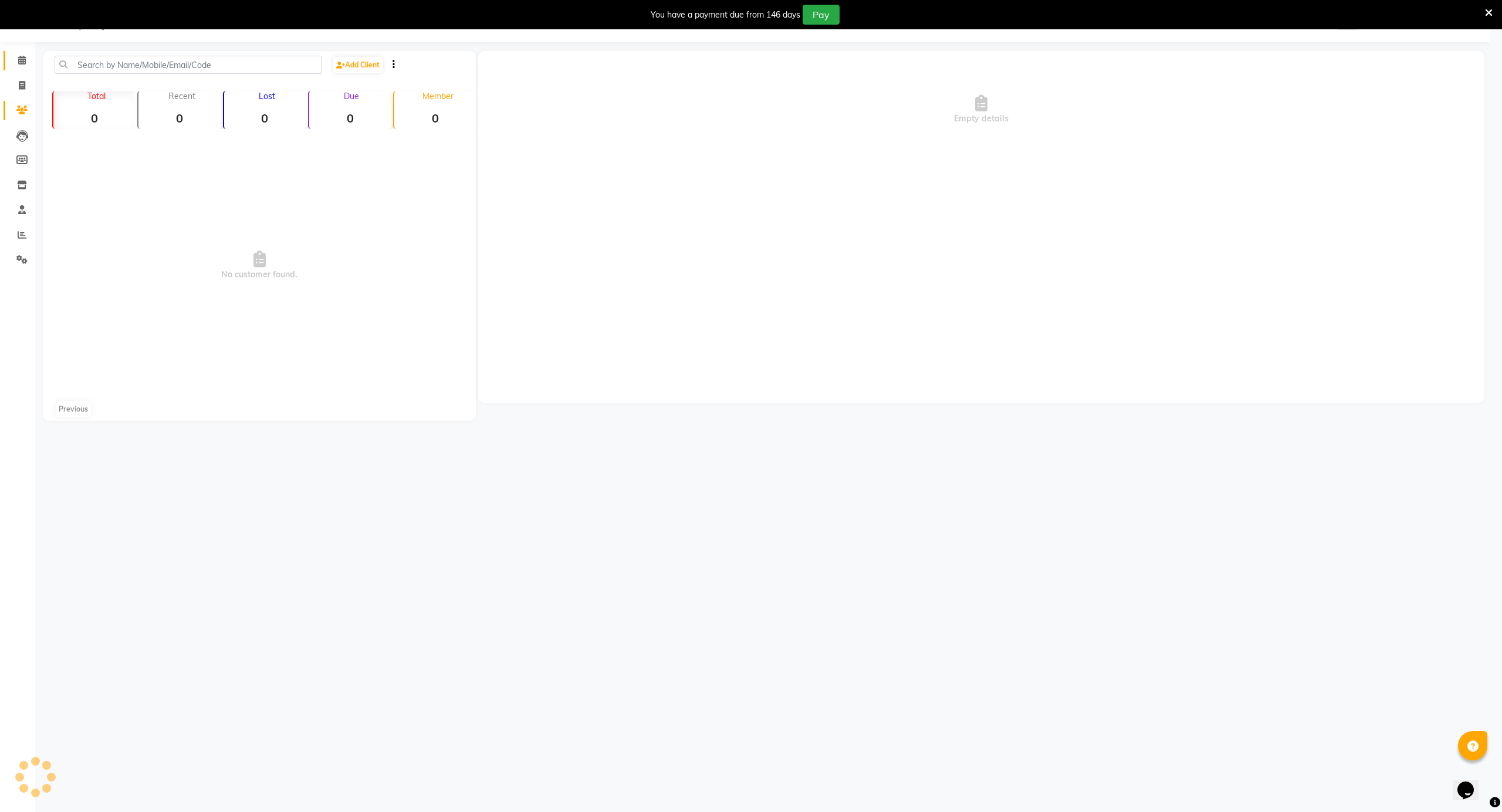
scroll to position [30, 0]
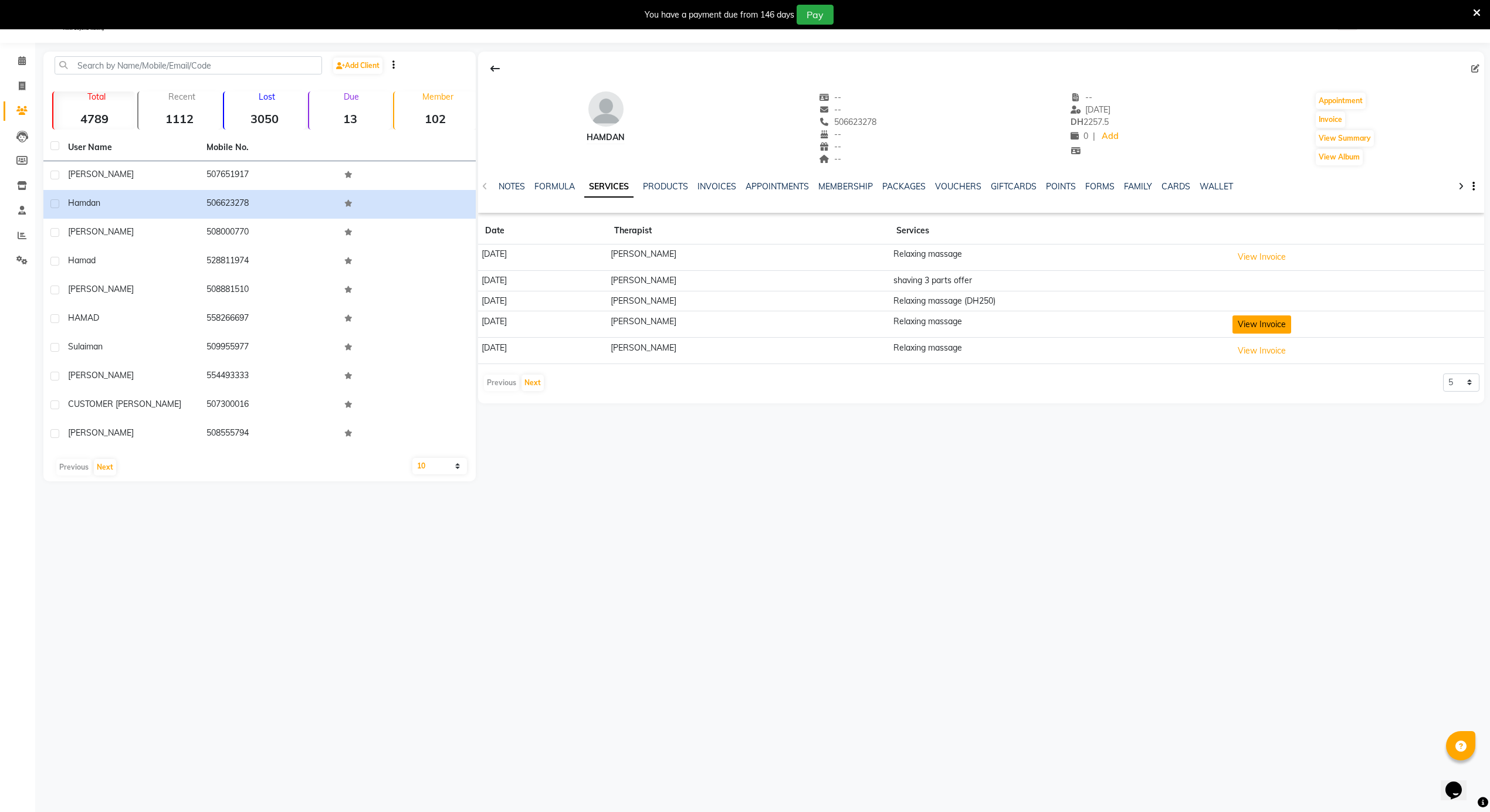
click at [1258, 328] on button "View Invoice" at bounding box center [1261, 324] width 58 height 18
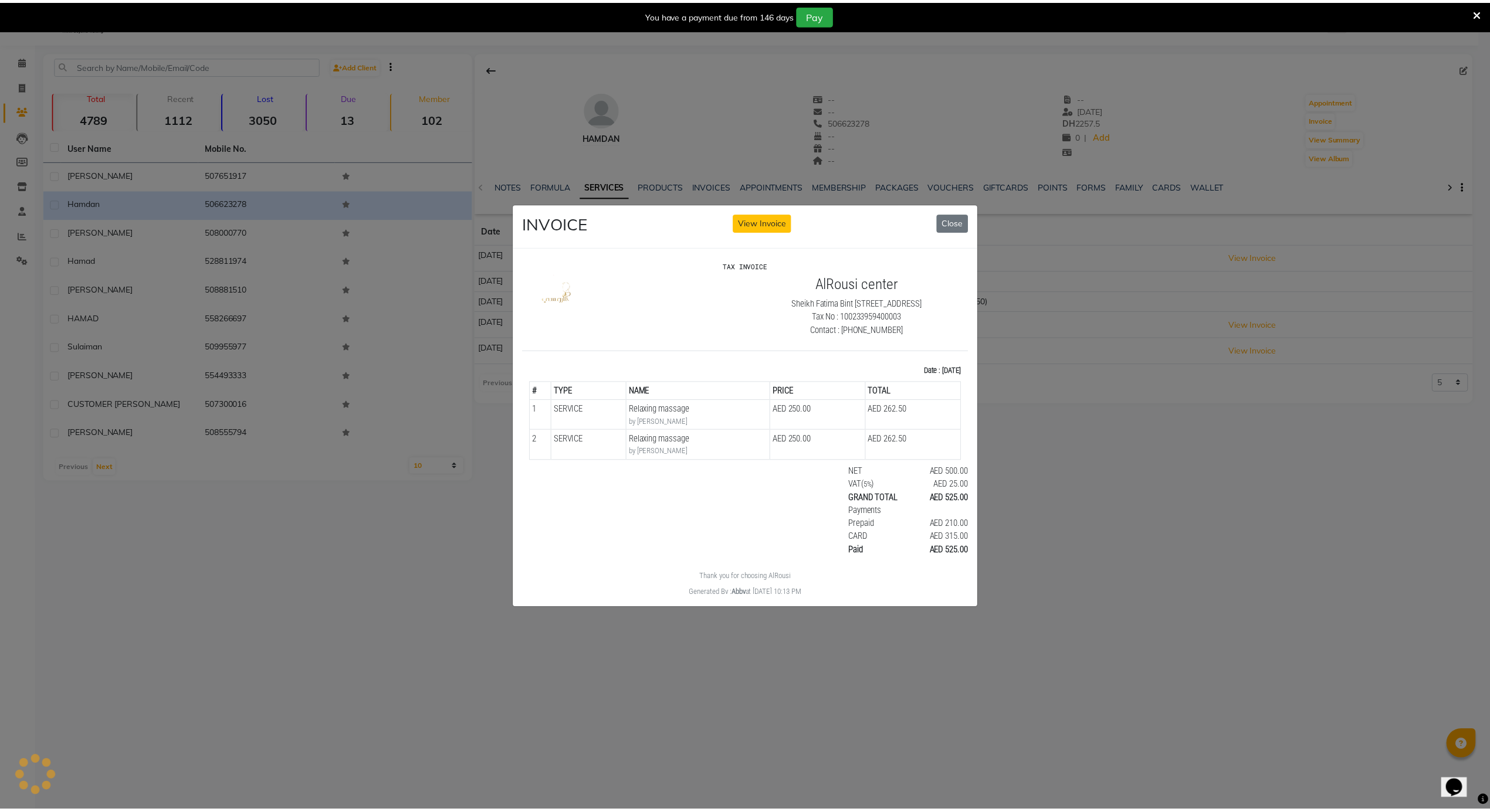
scroll to position [0, 0]
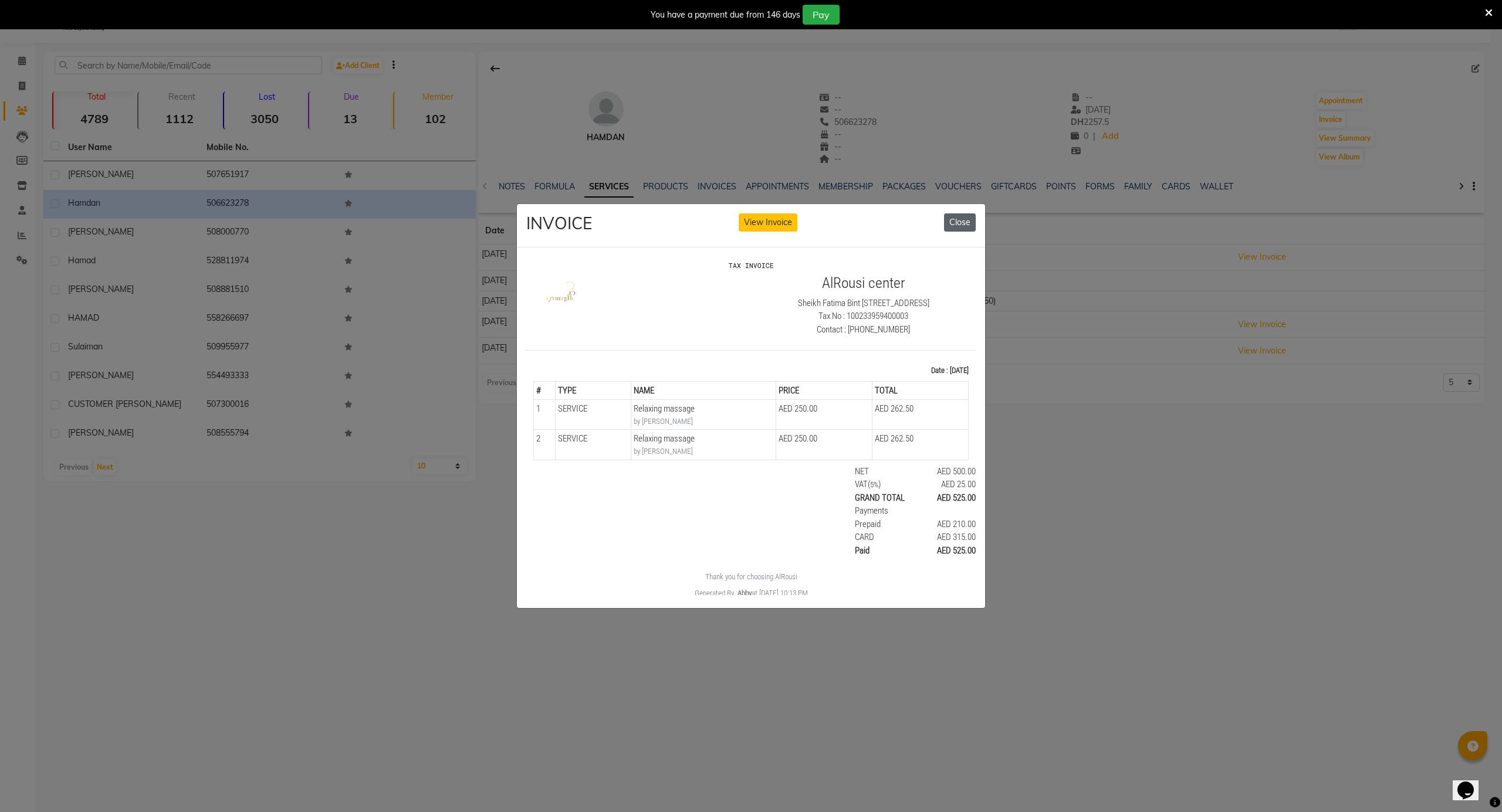
click at [948, 213] on button "Close" at bounding box center [960, 222] width 32 height 18
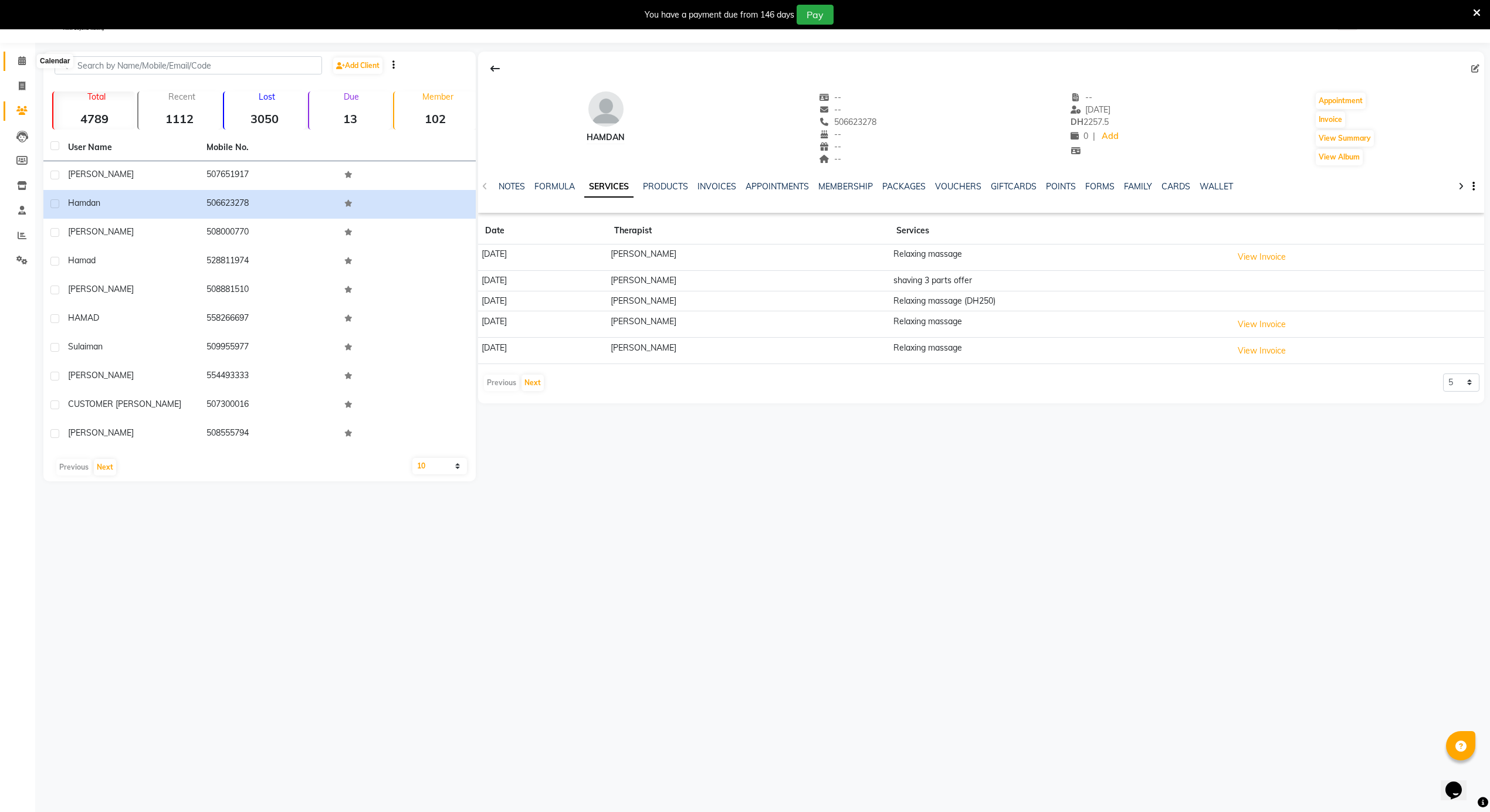
click at [21, 61] on icon at bounding box center [22, 60] width 8 height 9
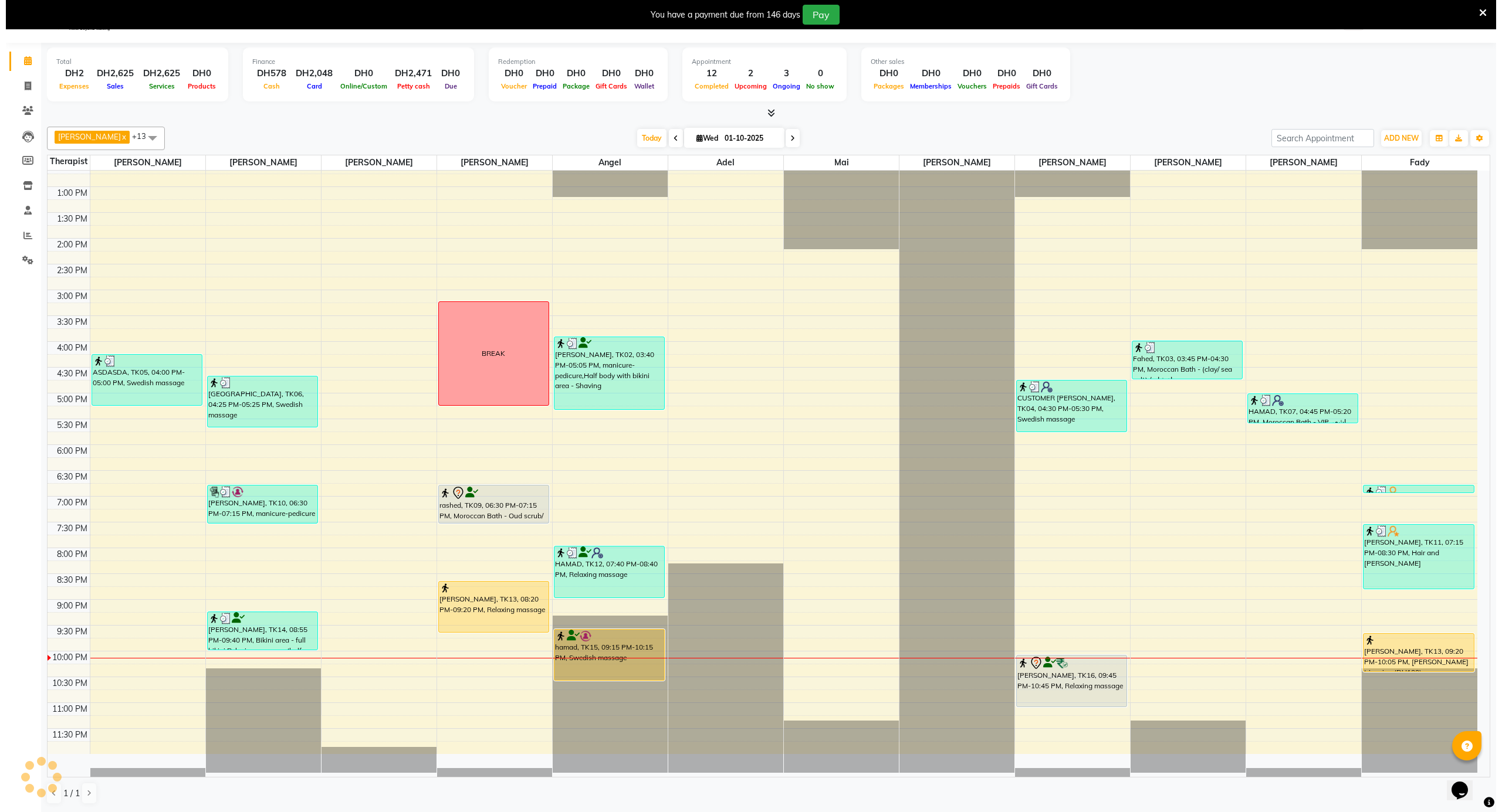
scroll to position [31, 0]
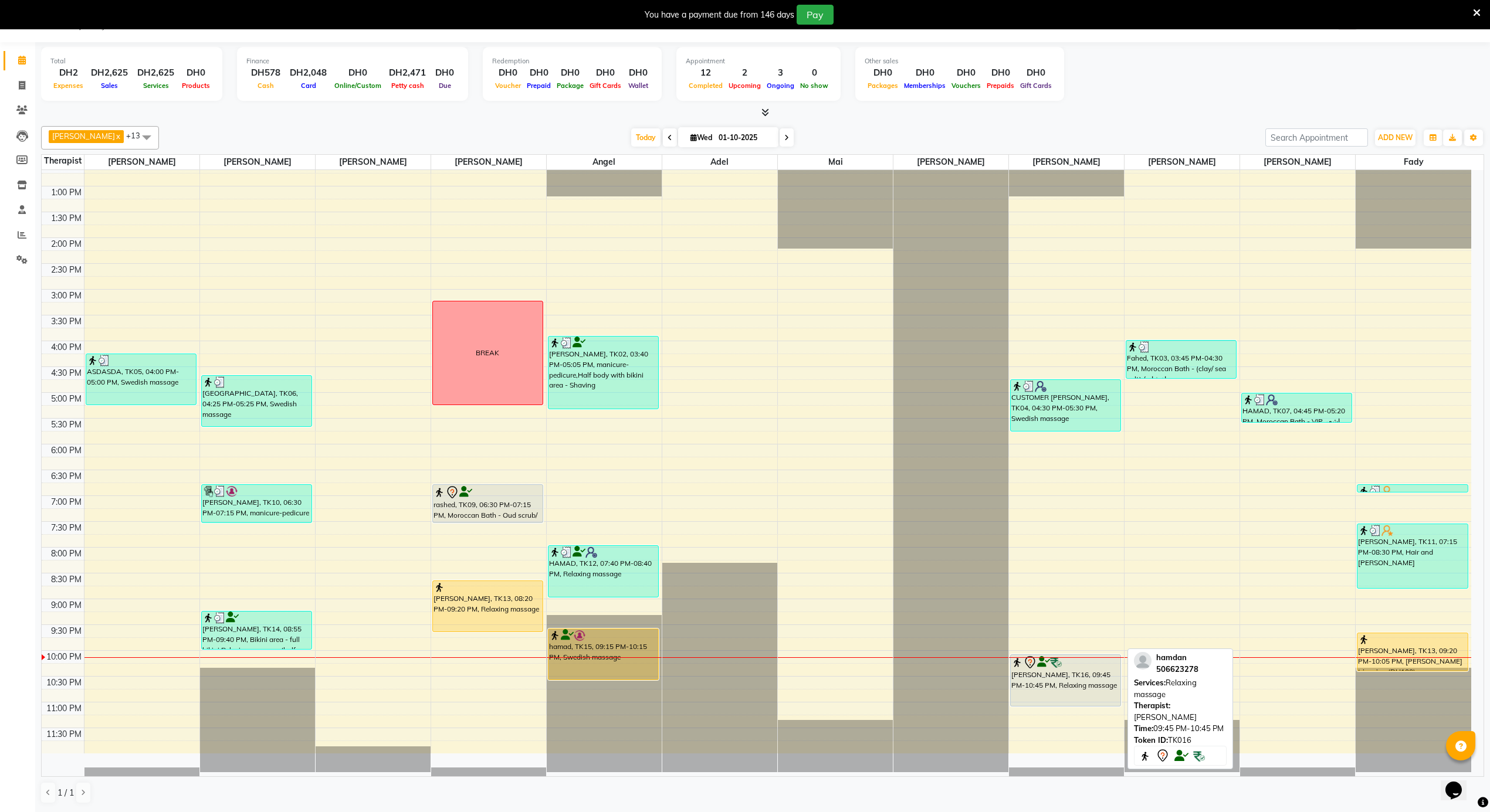
click at [1066, 688] on div "[PERSON_NAME], TK16, 09:45 PM-10:45 PM, Relaxing massage" at bounding box center [1066, 680] width 110 height 51
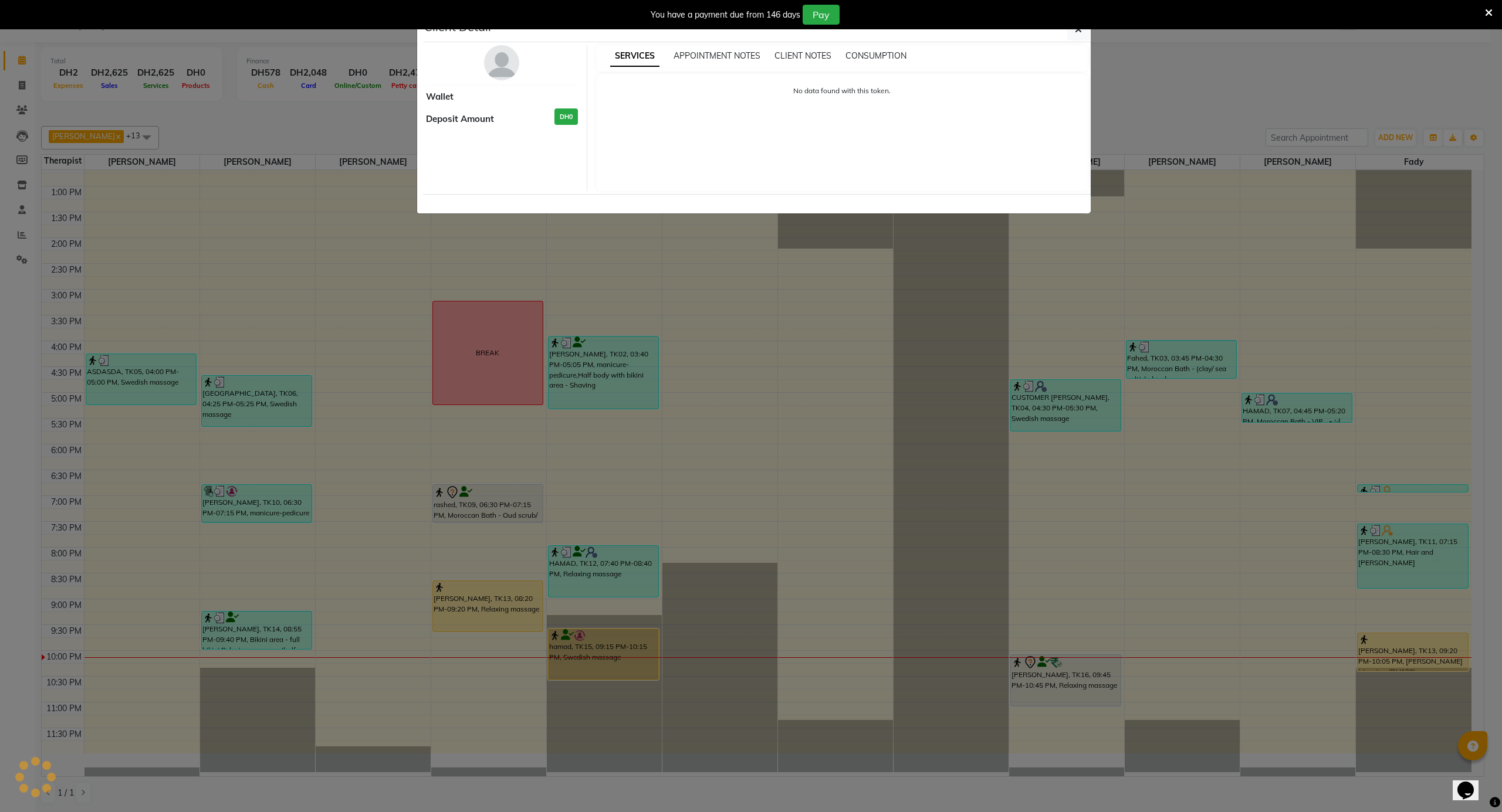
select select "7"
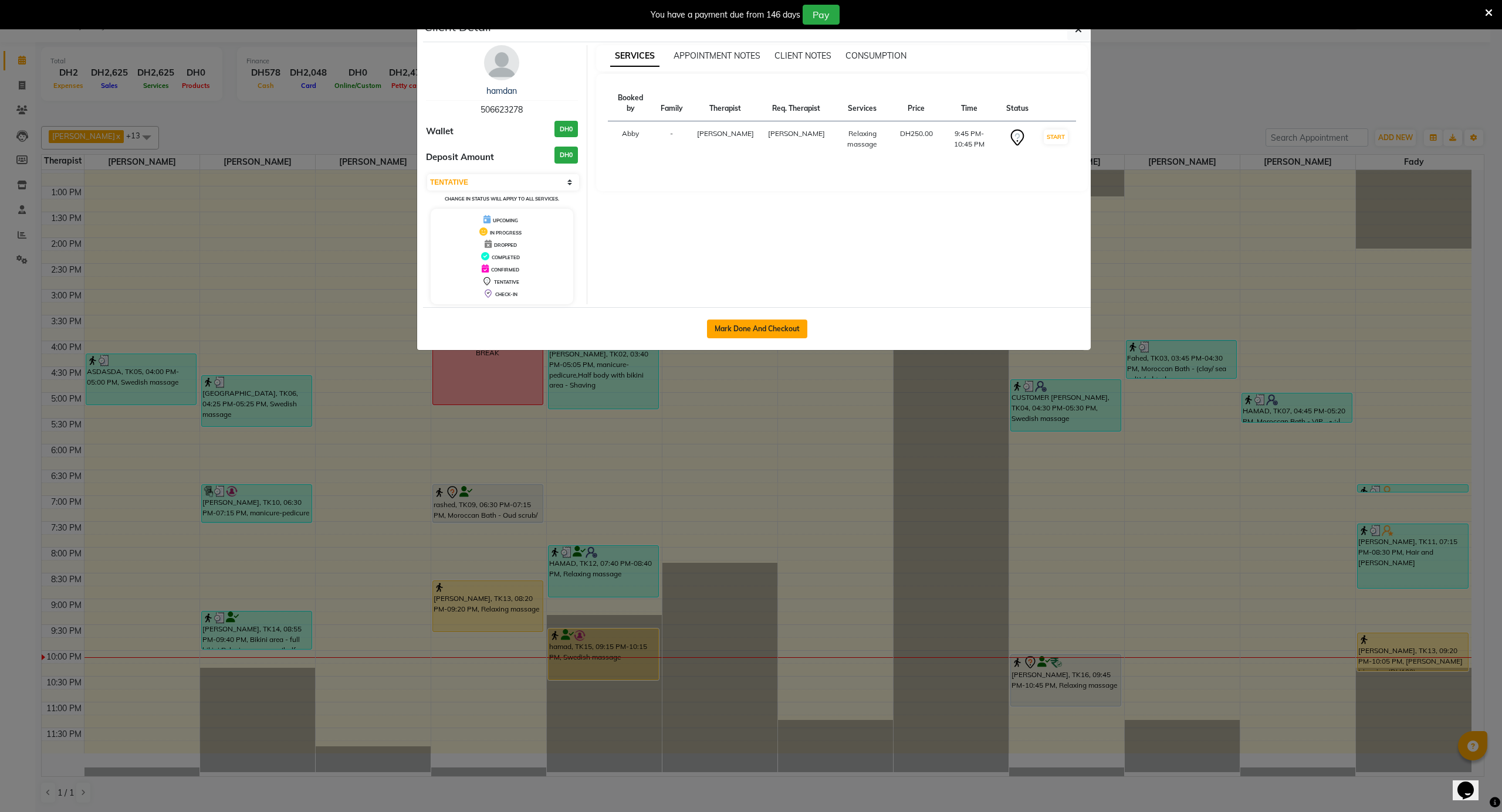
click at [756, 329] on button "Mark Done And Checkout" at bounding box center [757, 329] width 100 height 19
select select "service"
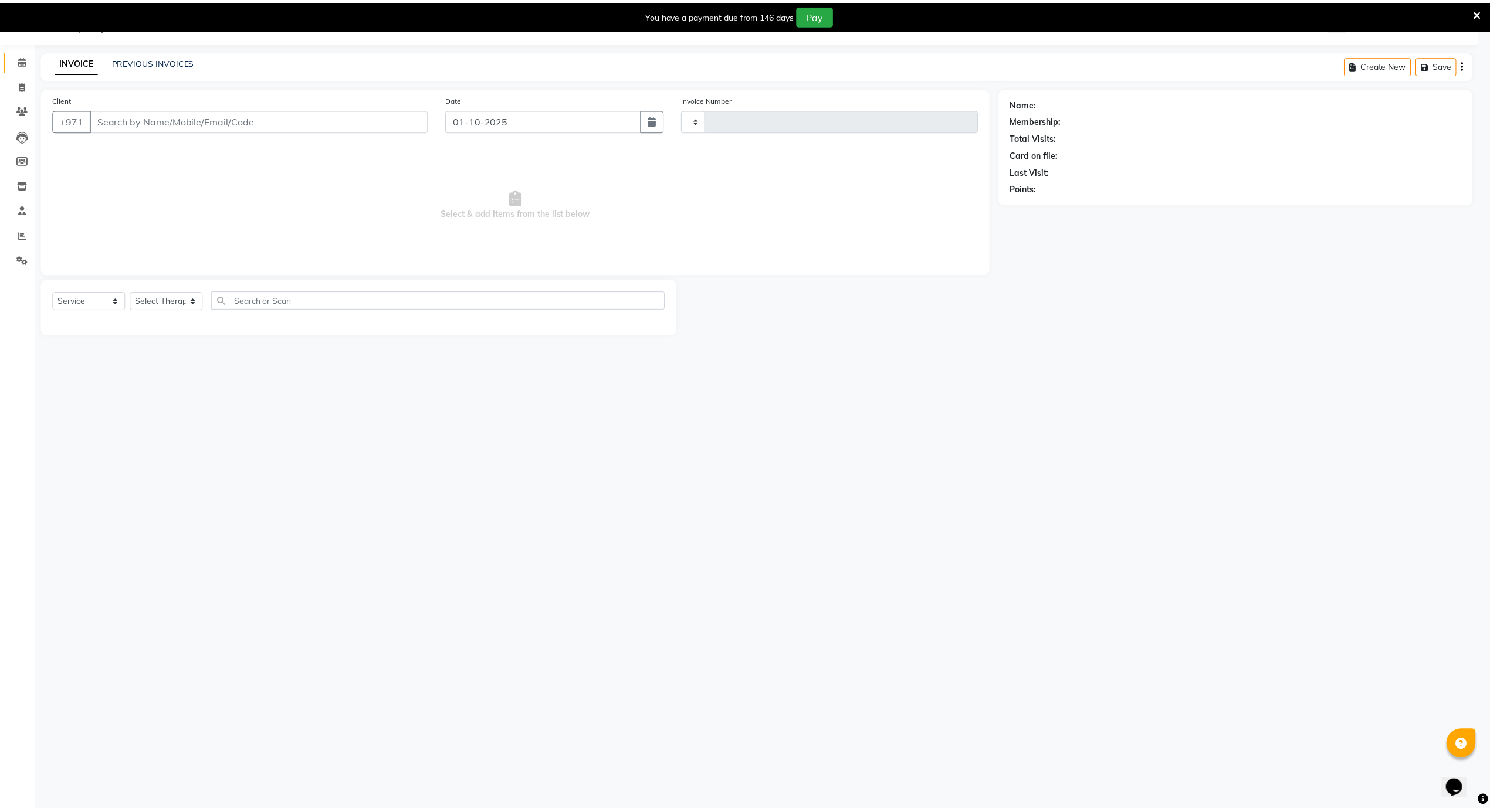
scroll to position [30, 0]
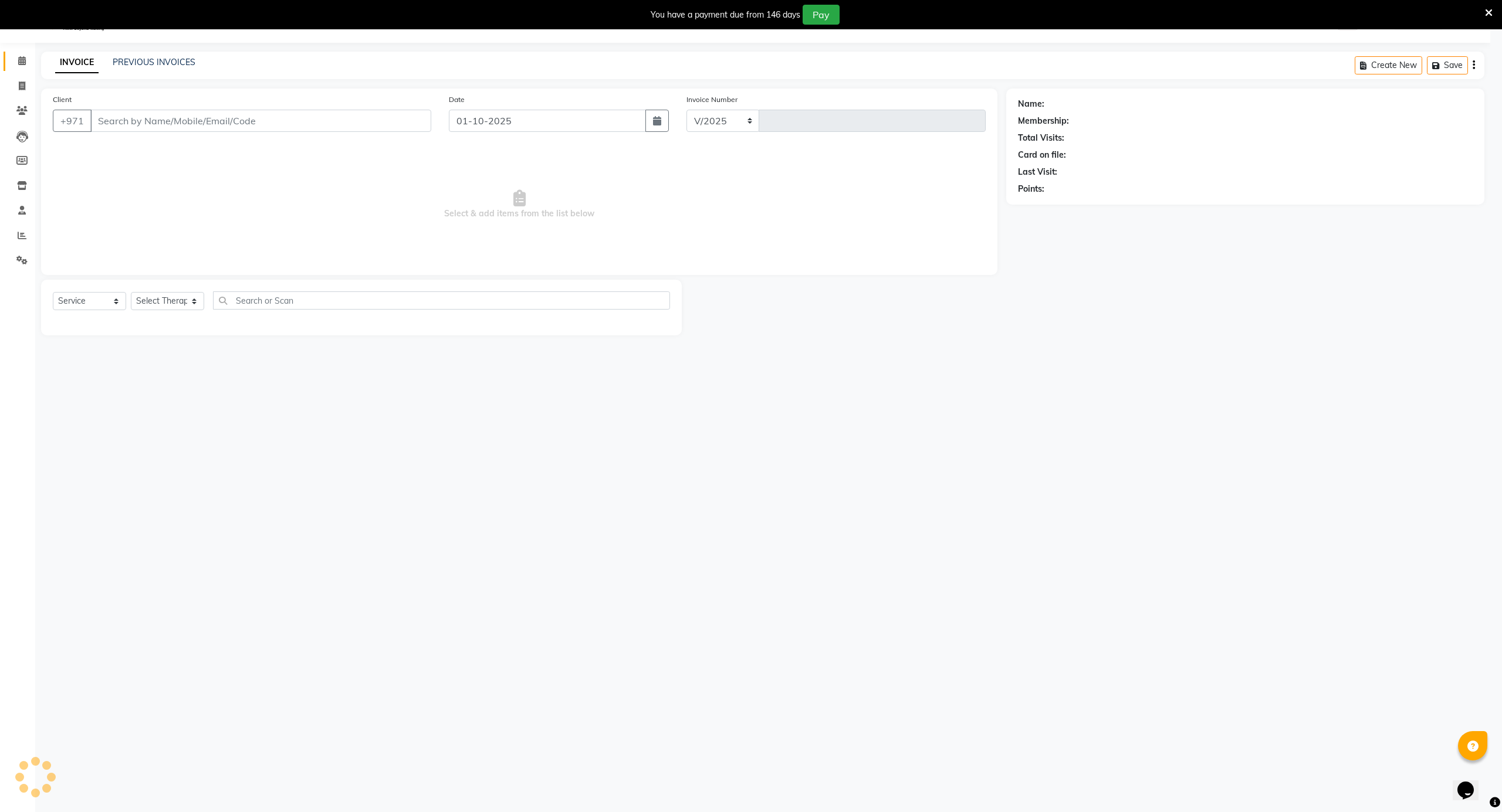
select select "5688"
type input "4184"
type input "506623278"
select select "65366"
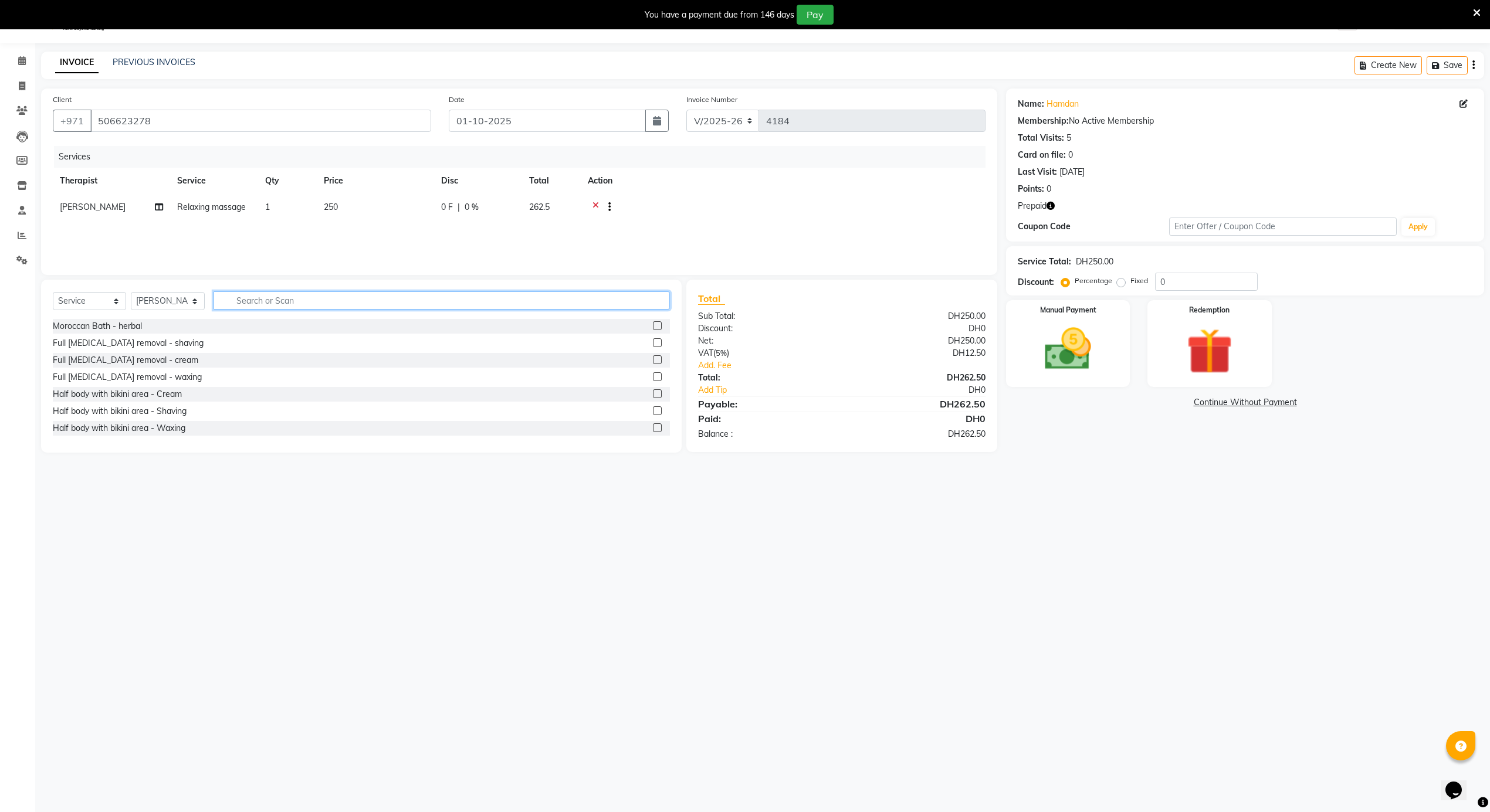
click at [289, 296] on input "text" at bounding box center [441, 300] width 456 height 18
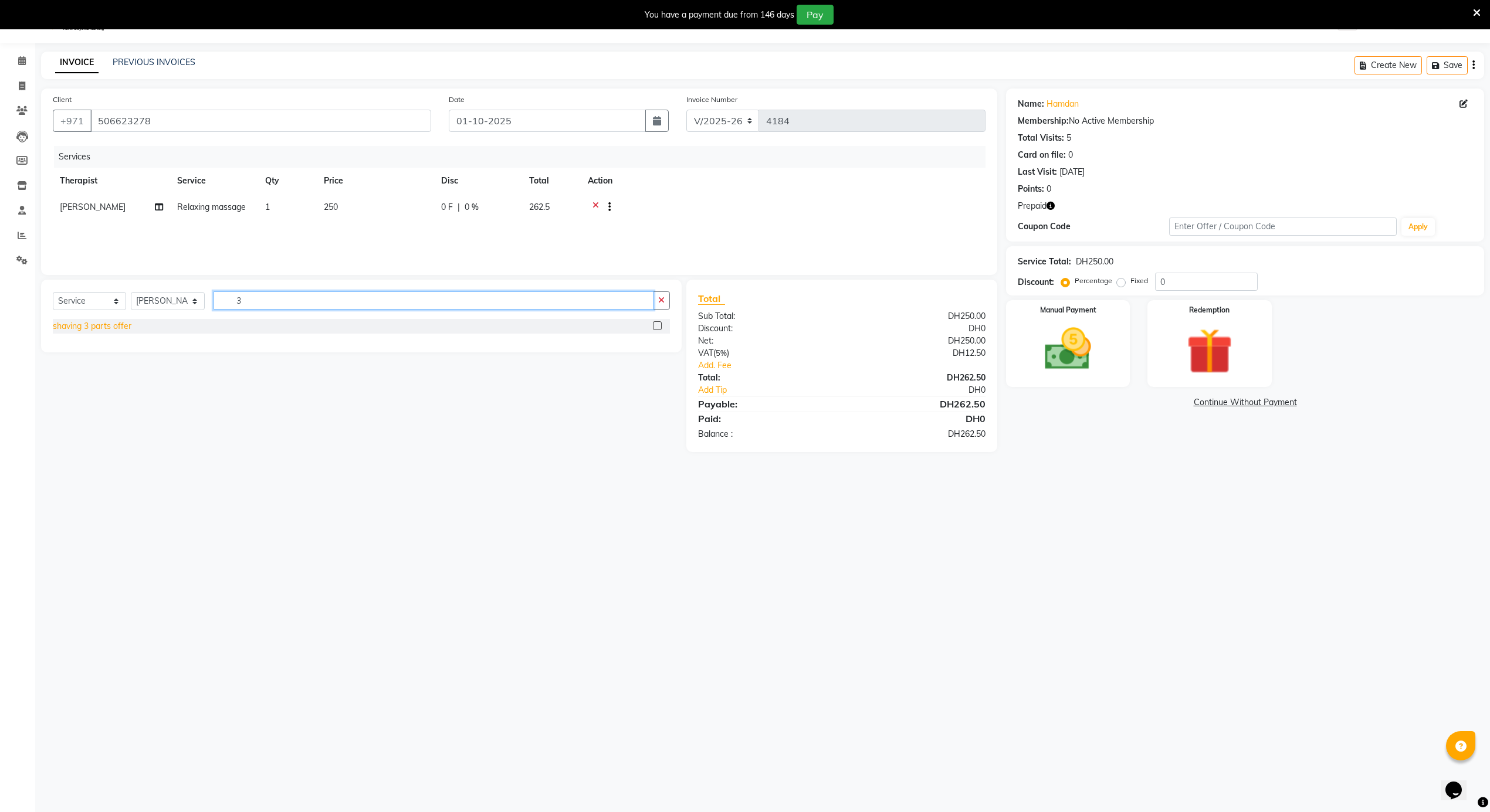
type input "3"
click at [69, 324] on div "shaving 3 parts offer" at bounding box center [92, 326] width 79 height 12
checkbox input "false"
click at [1064, 364] on img at bounding box center [1068, 350] width 79 height 56
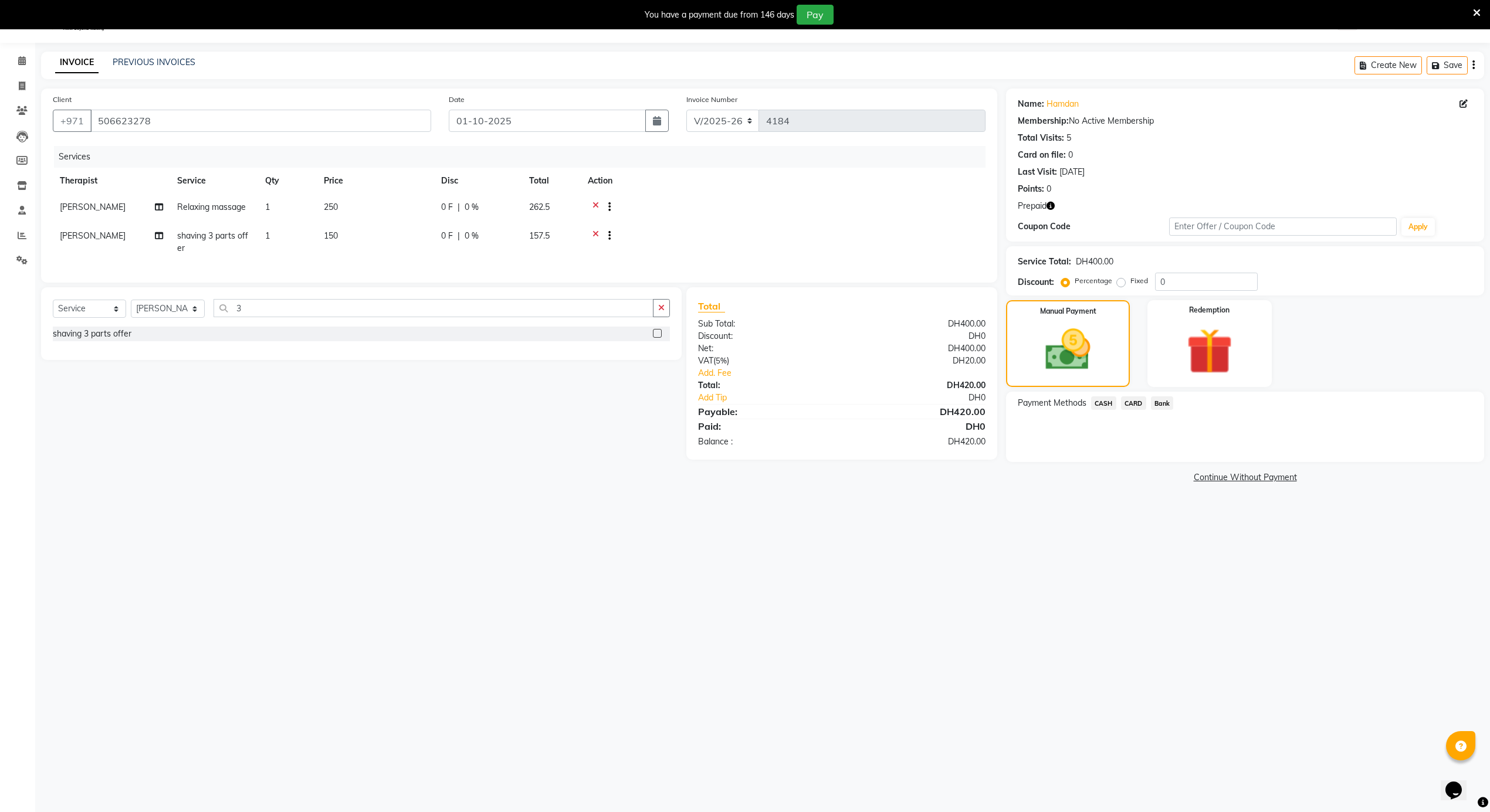
drag, startPoint x: 1127, startPoint y: 403, endPoint x: 1143, endPoint y: 412, distance: 18.4
click at [1128, 402] on span "CARD" at bounding box center [1133, 403] width 25 height 14
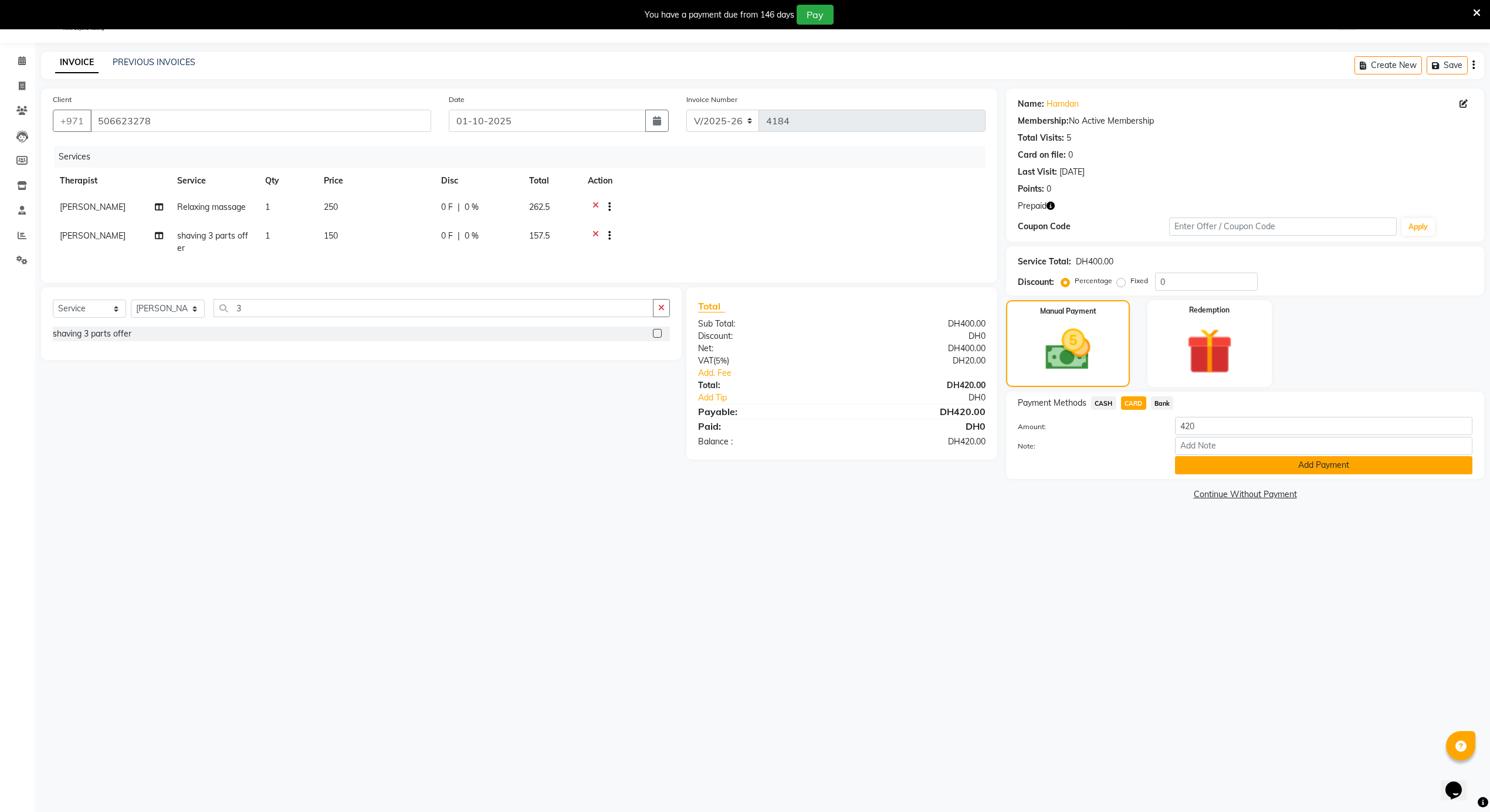
click at [1221, 465] on button "Add Payment" at bounding box center [1323, 465] width 297 height 18
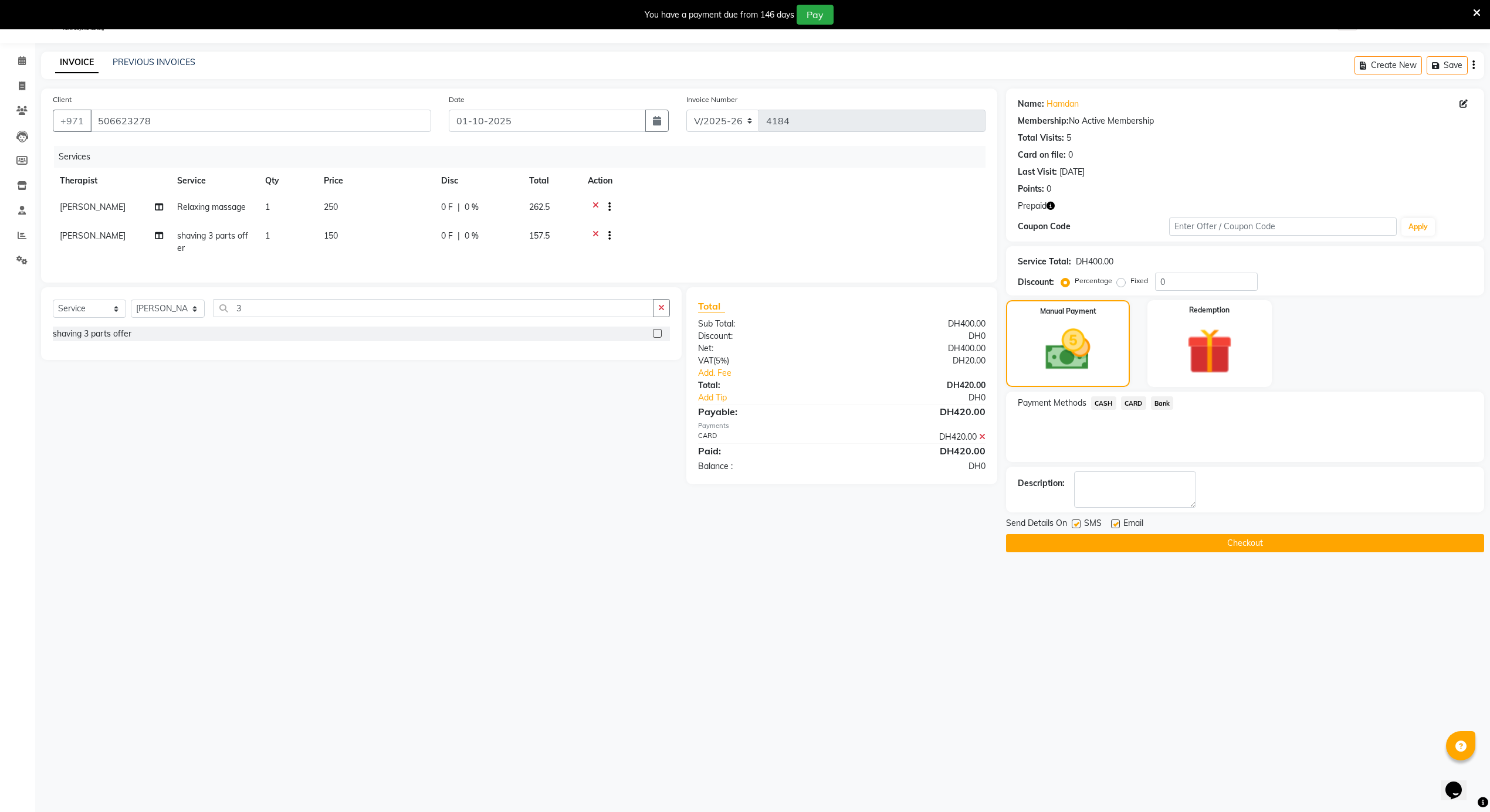
click at [1075, 528] on label at bounding box center [1076, 524] width 9 height 9
click at [1075, 528] on input "checkbox" at bounding box center [1075, 524] width 8 height 8
checkbox input "false"
click at [1089, 544] on button "Checkout" at bounding box center [1245, 543] width 478 height 18
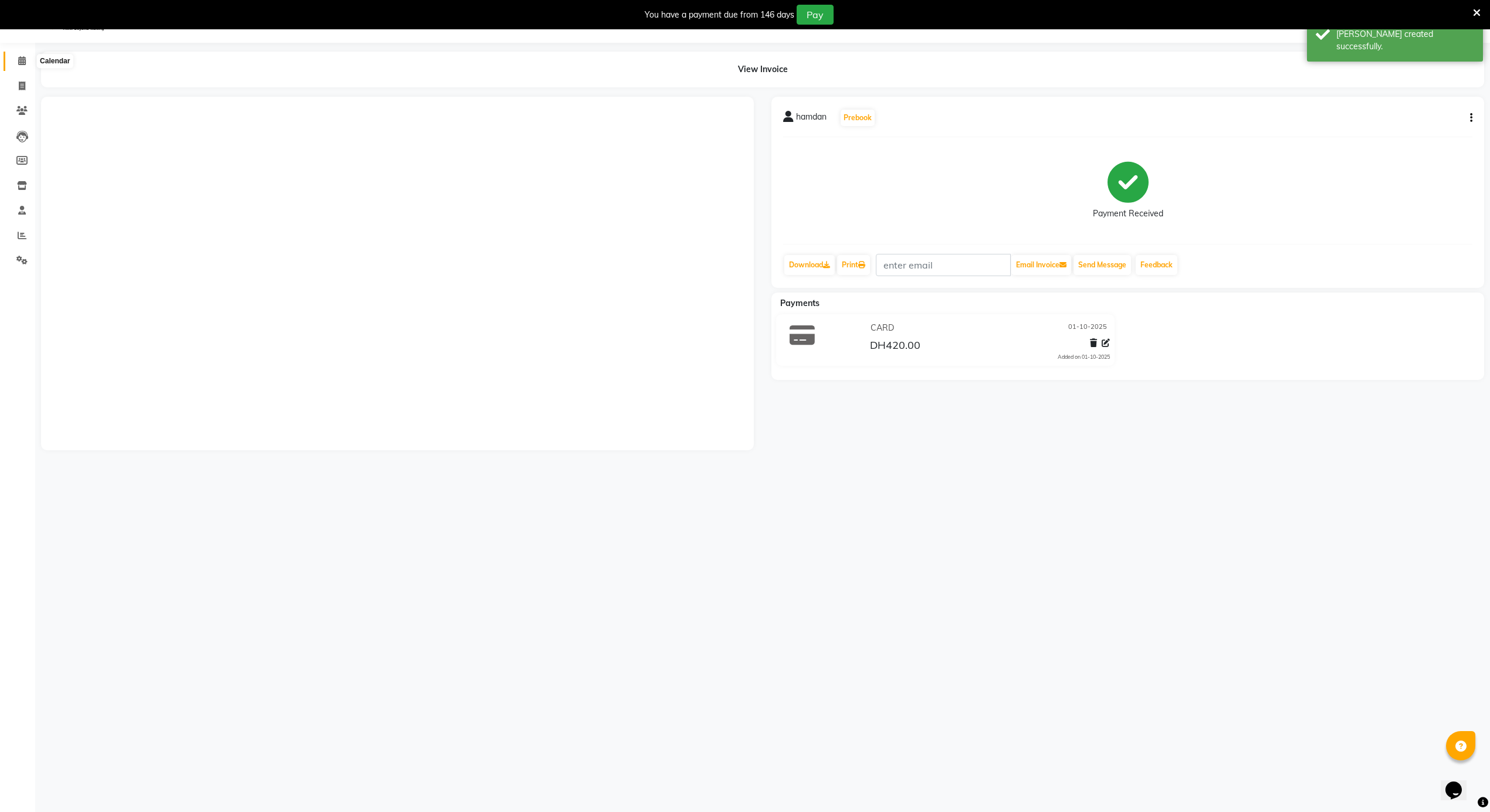
drag, startPoint x: 19, startPoint y: 54, endPoint x: 27, endPoint y: 67, distance: 15.3
click at [19, 54] on span at bounding box center [22, 61] width 21 height 14
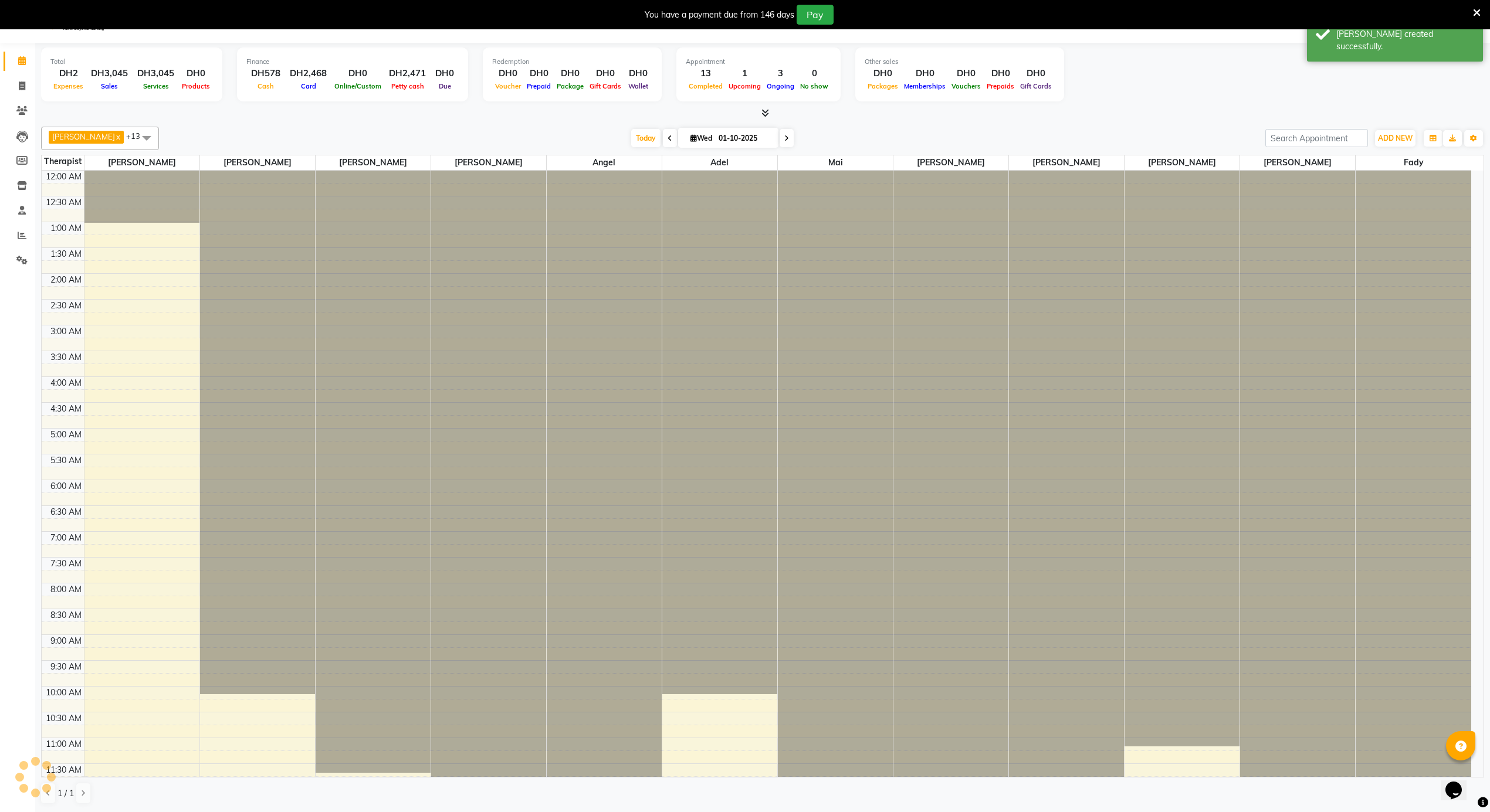
scroll to position [654, 0]
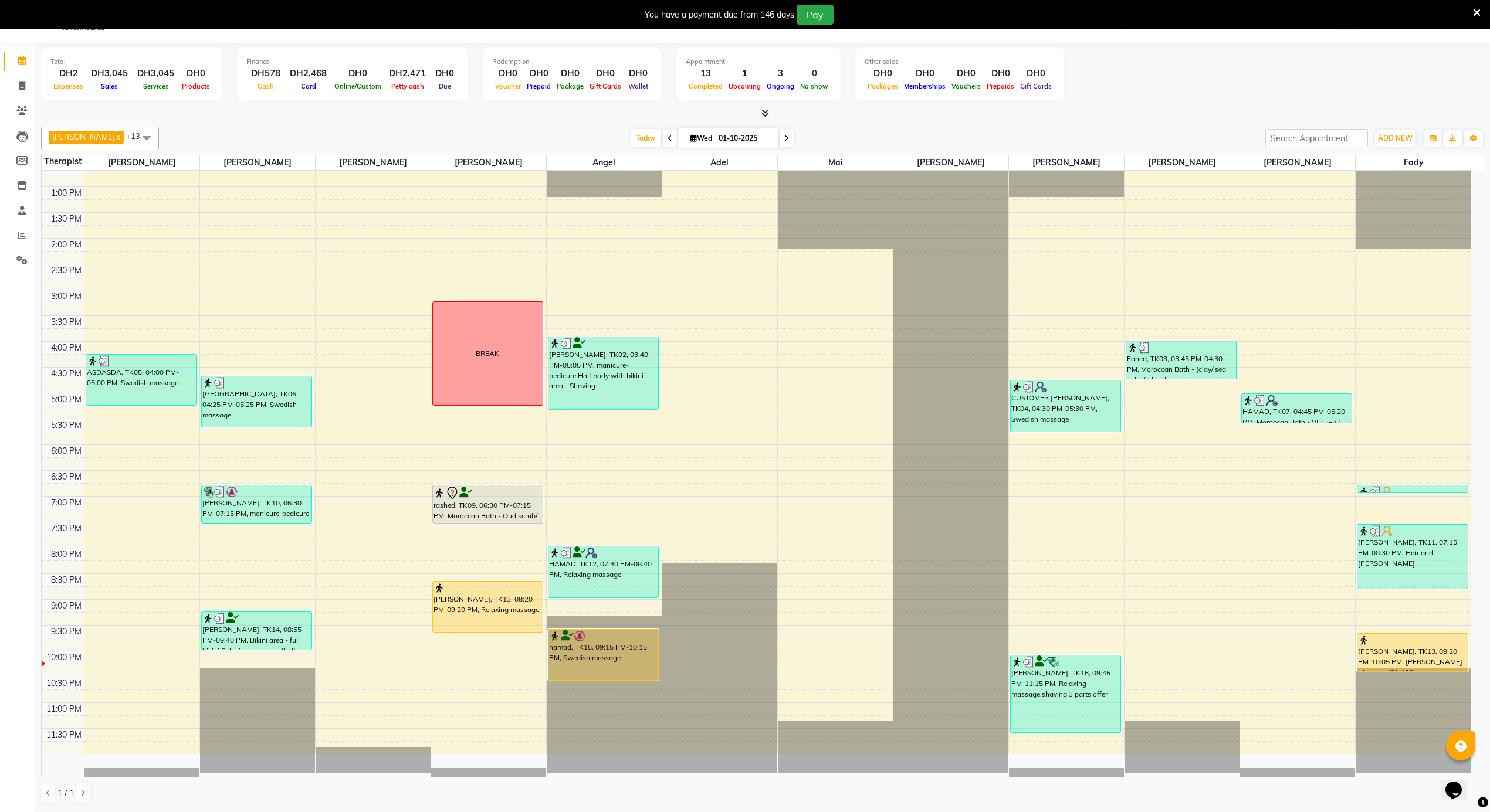
click at [706, 496] on td at bounding box center [777, 490] width 1387 height 13
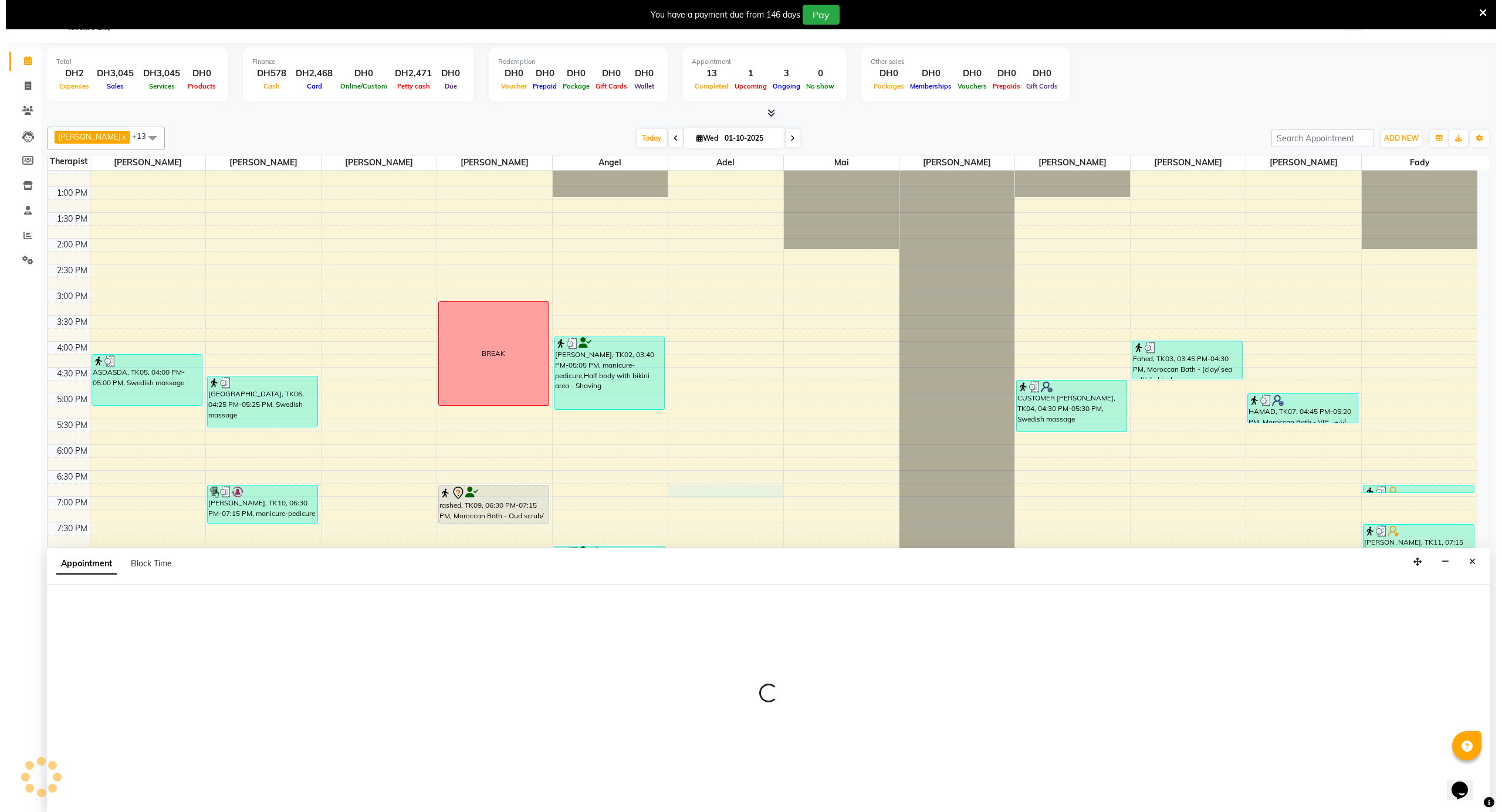
scroll to position [31, 0]
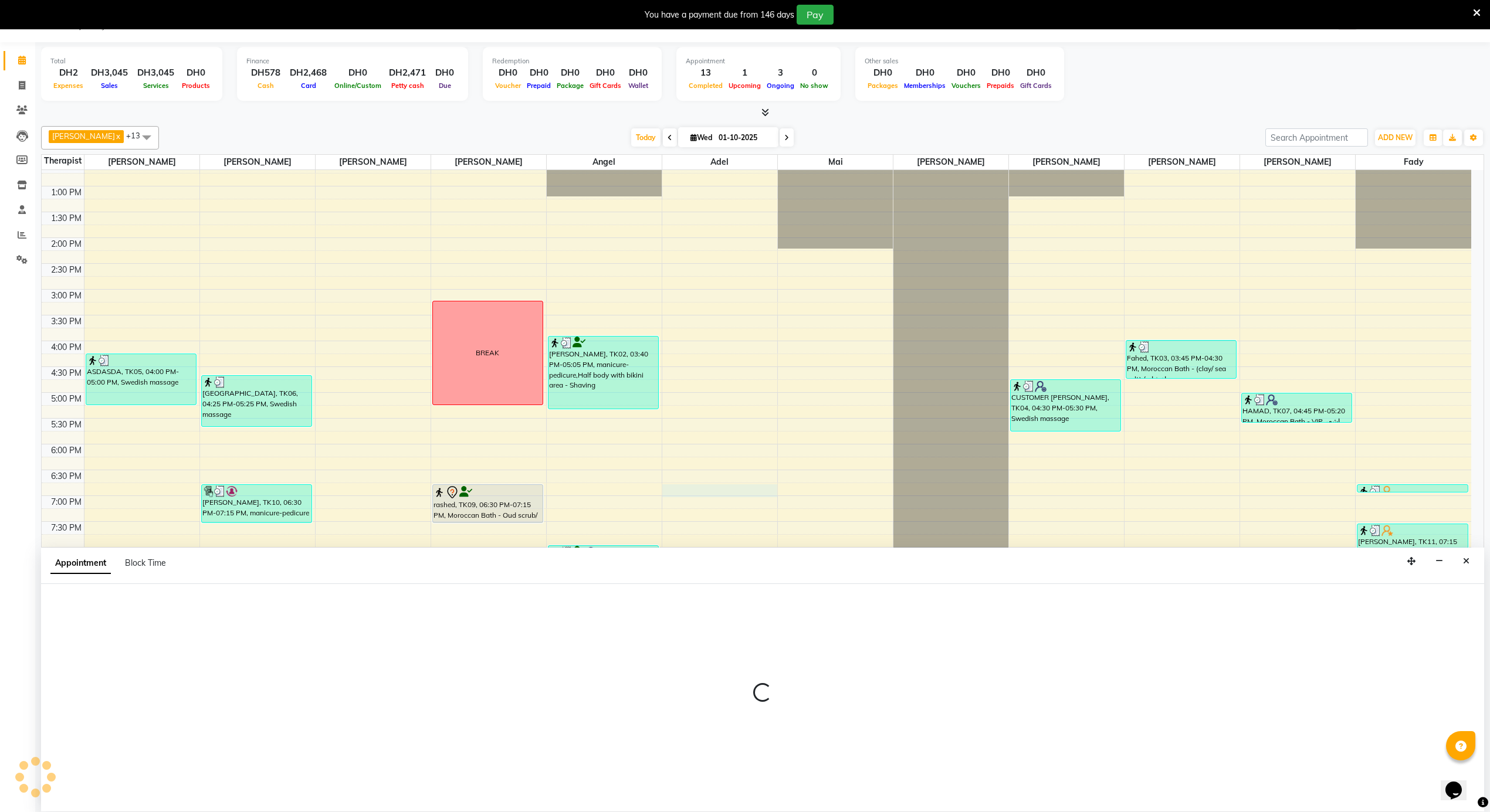
select select "43429"
select select "1110"
select select "tentative"
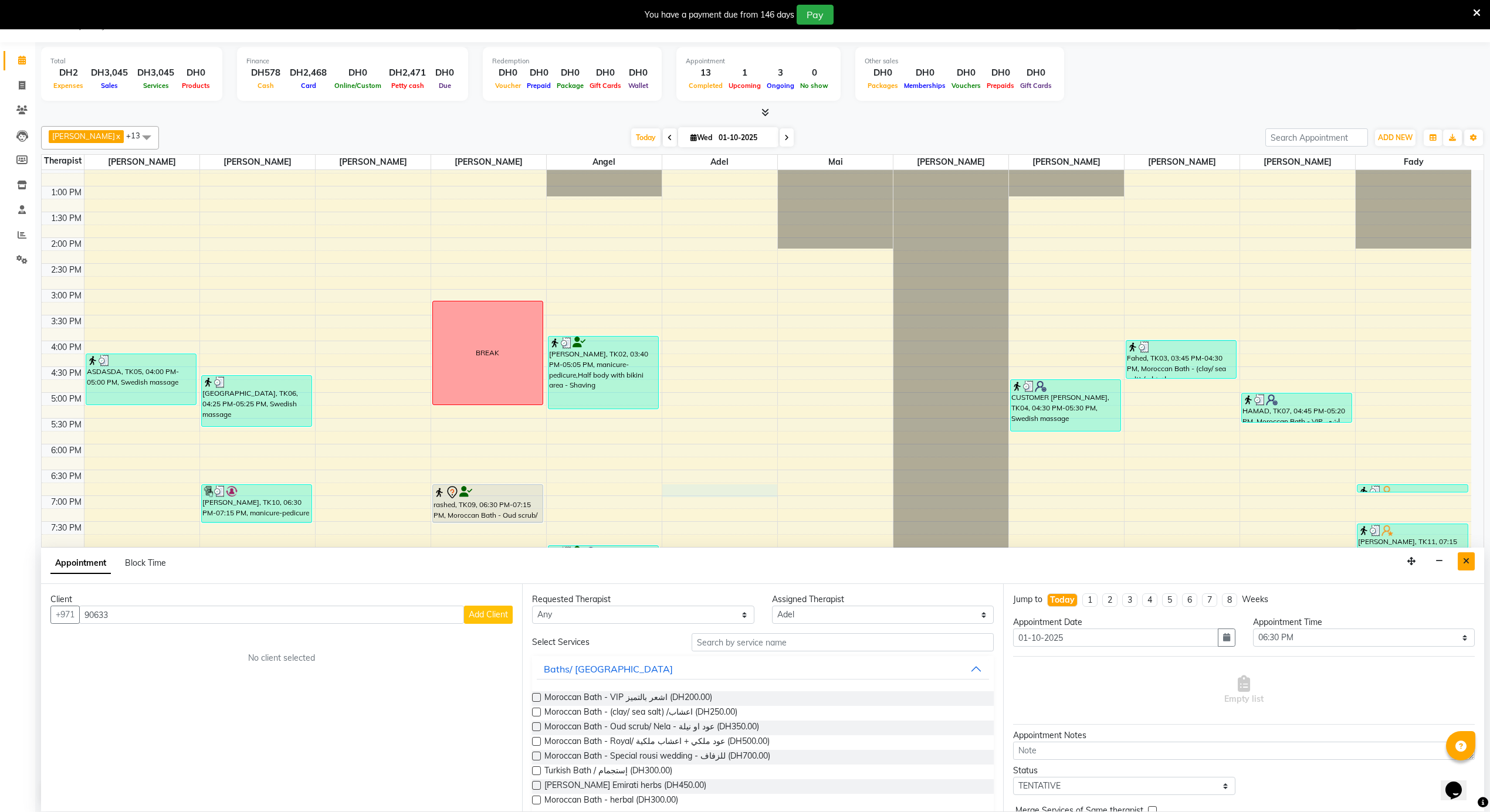
type input "90633"
click at [1468, 561] on icon "Close" at bounding box center [1466, 561] width 6 height 8
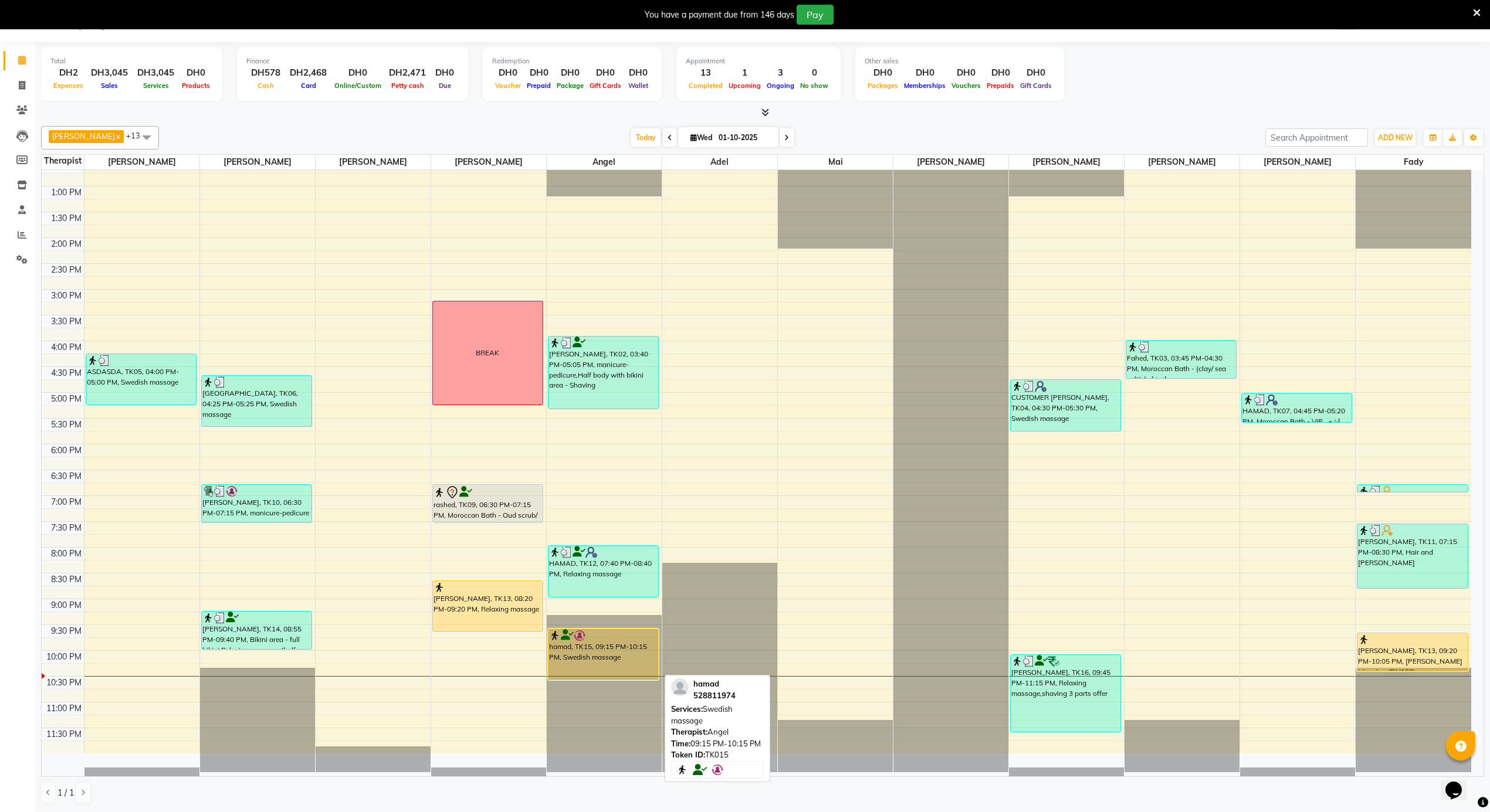
click at [606, 652] on div "hamad, TK15, 09:15 PM-10:15 PM, Swedish massage" at bounding box center [603, 654] width 110 height 50
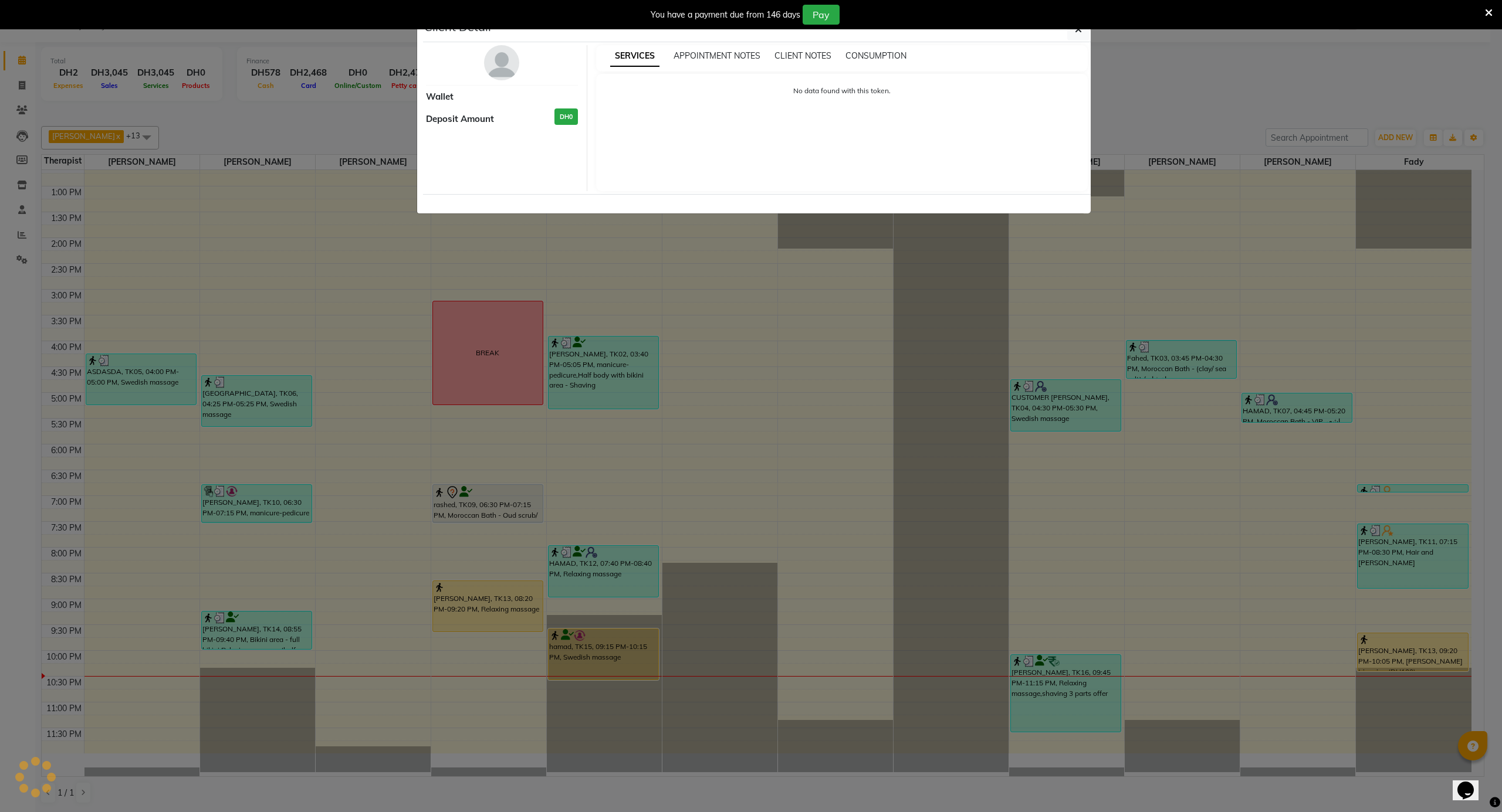
select select "1"
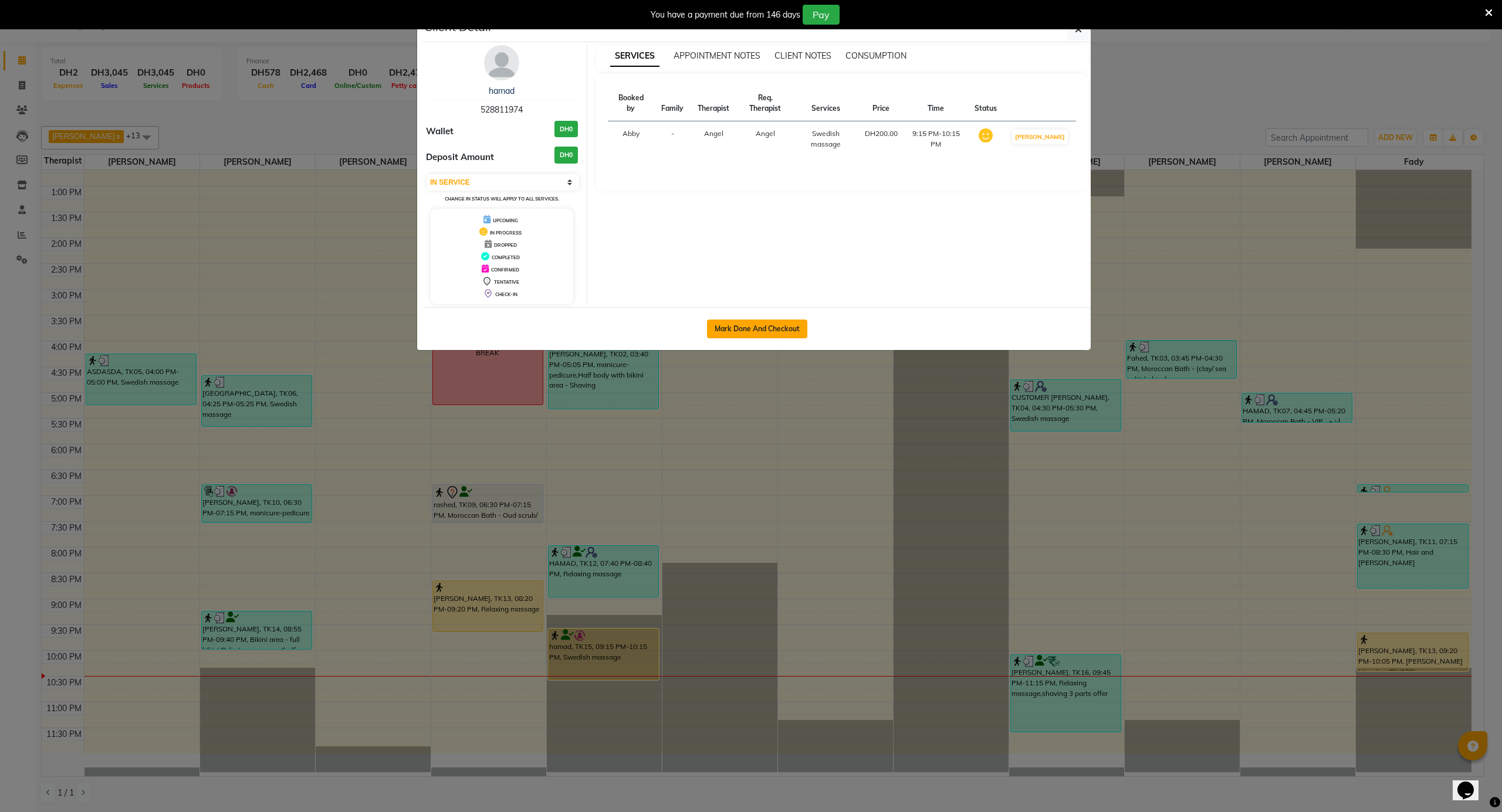
click at [753, 326] on button "Mark Done And Checkout" at bounding box center [757, 329] width 100 height 19
select select "service"
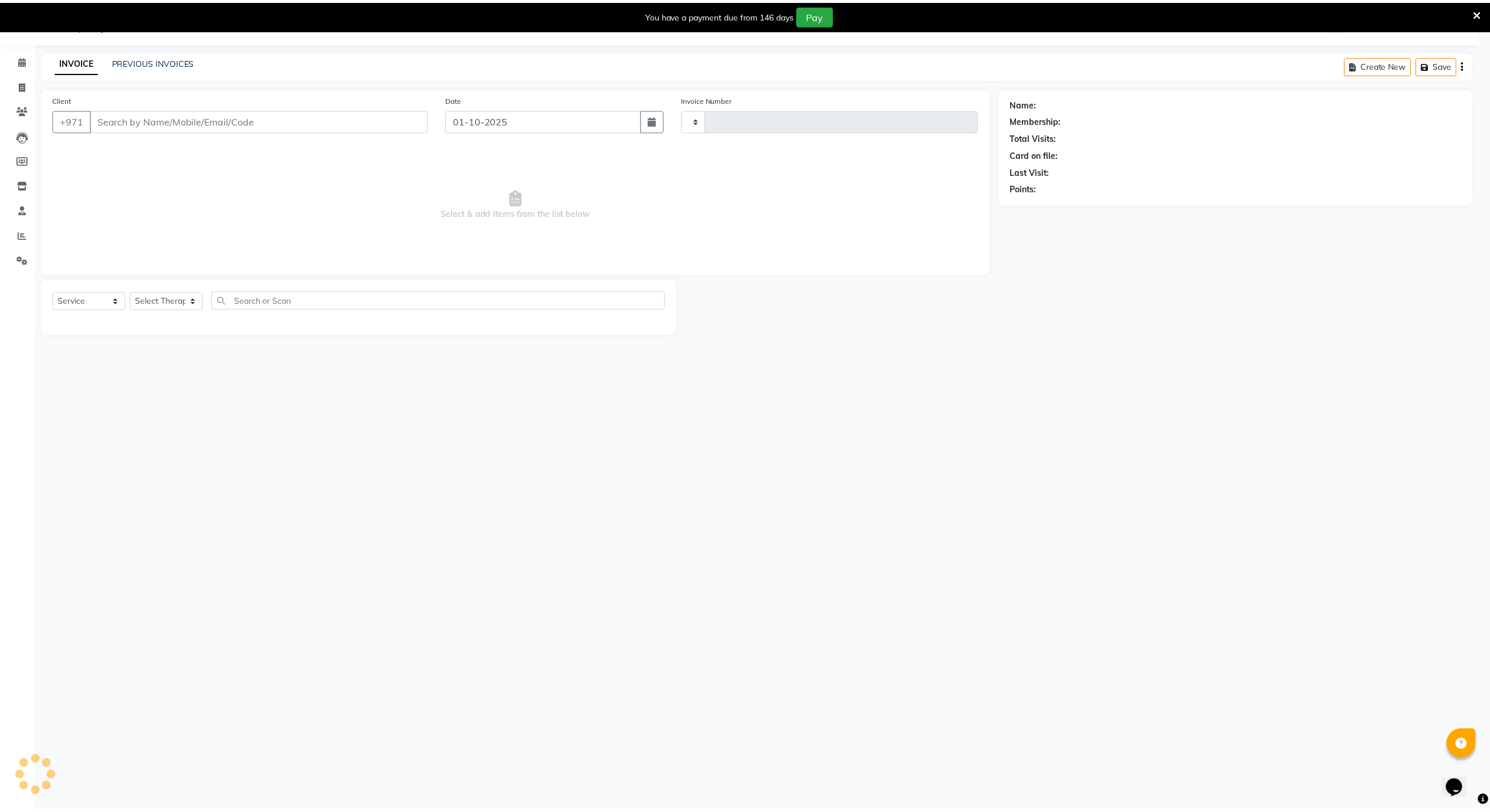
scroll to position [30, 0]
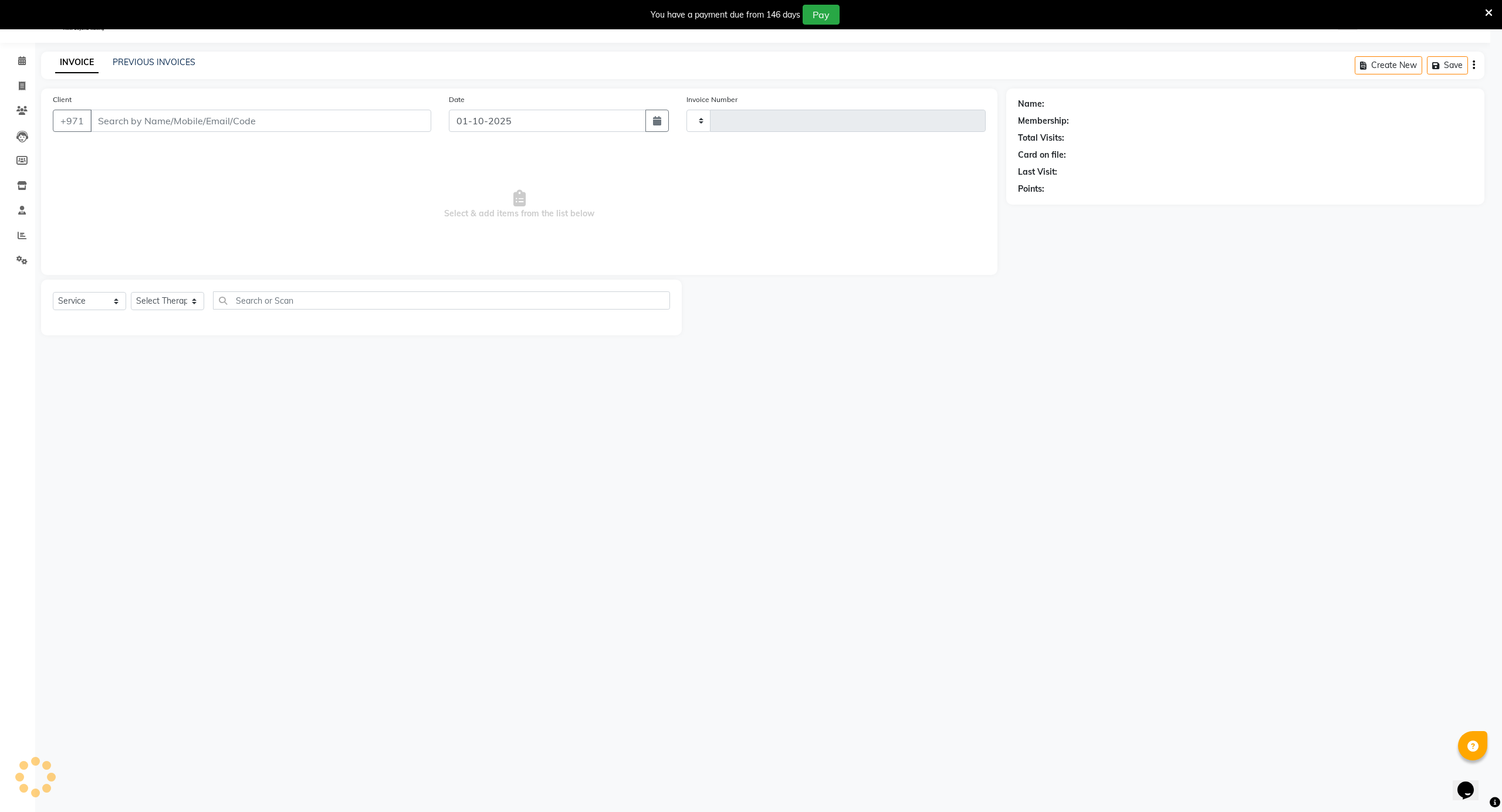
type input "4185"
select select "5688"
type input "528811974"
select select "39165"
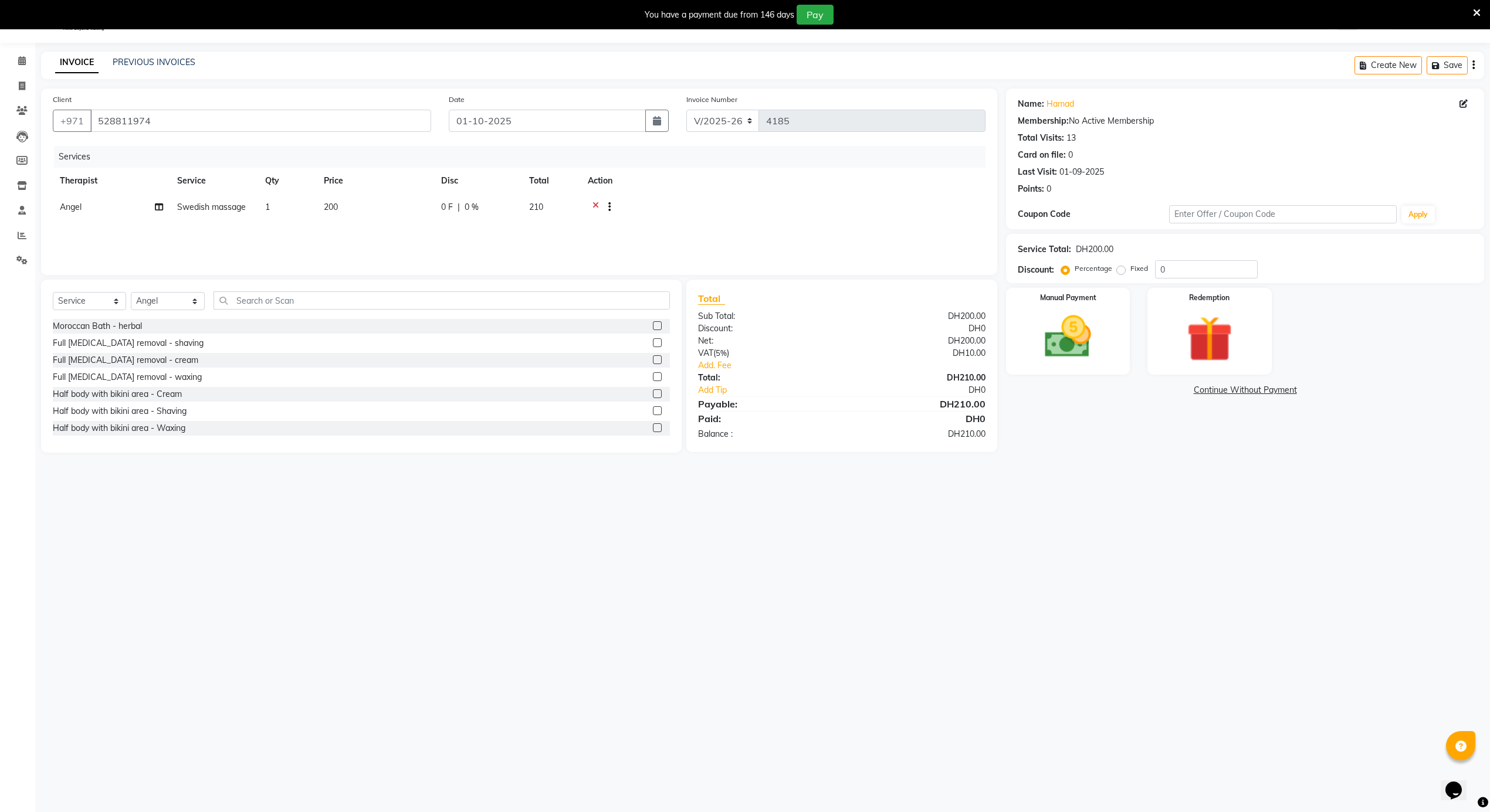
click at [207, 206] on span "Swedish massage" at bounding box center [212, 207] width 69 height 11
select select "39165"
click at [206, 207] on span "Swedish massage" at bounding box center [222, 211] width 69 height 11
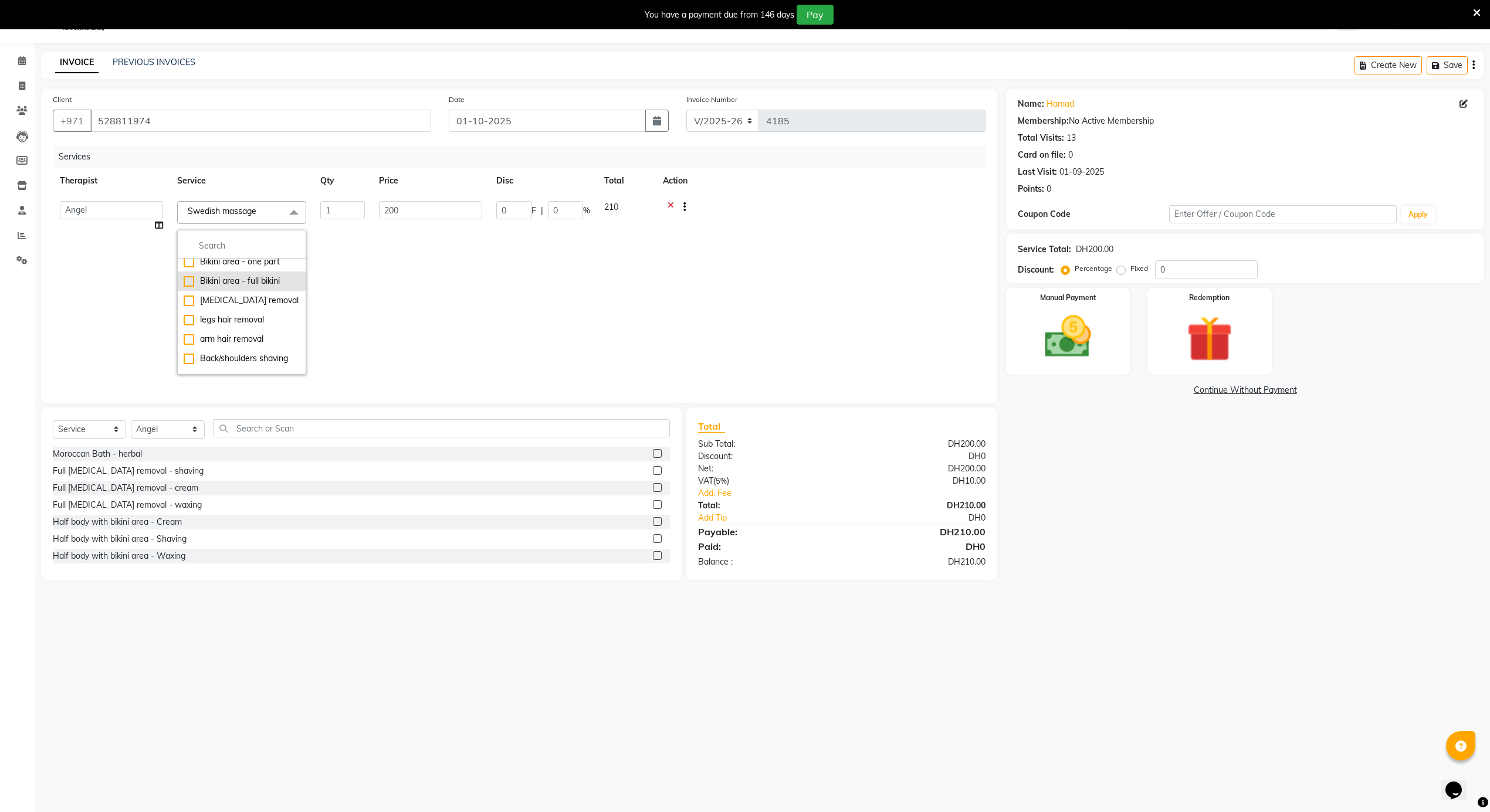
scroll to position [234, 0]
drag, startPoint x: 233, startPoint y: 247, endPoint x: 236, endPoint y: 234, distance: 13.3
click at [233, 247] on input "multiselect-search" at bounding box center [242, 246] width 116 height 12
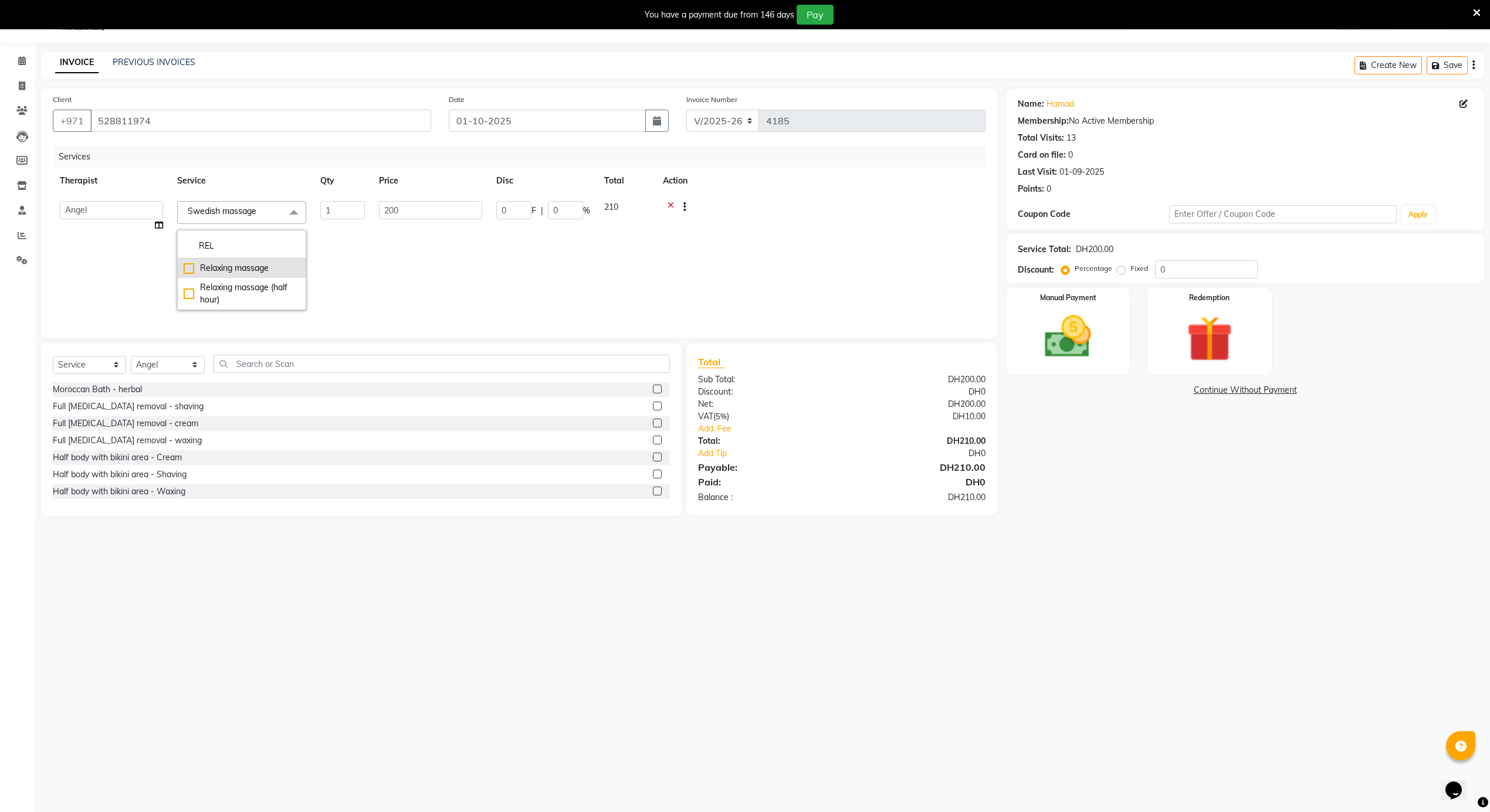
type input "REL"
click at [255, 272] on div "Relaxing massage" at bounding box center [242, 268] width 116 height 12
checkbox input "true"
type input "250"
drag, startPoint x: 414, startPoint y: 273, endPoint x: 640, endPoint y: 312, distance: 229.3
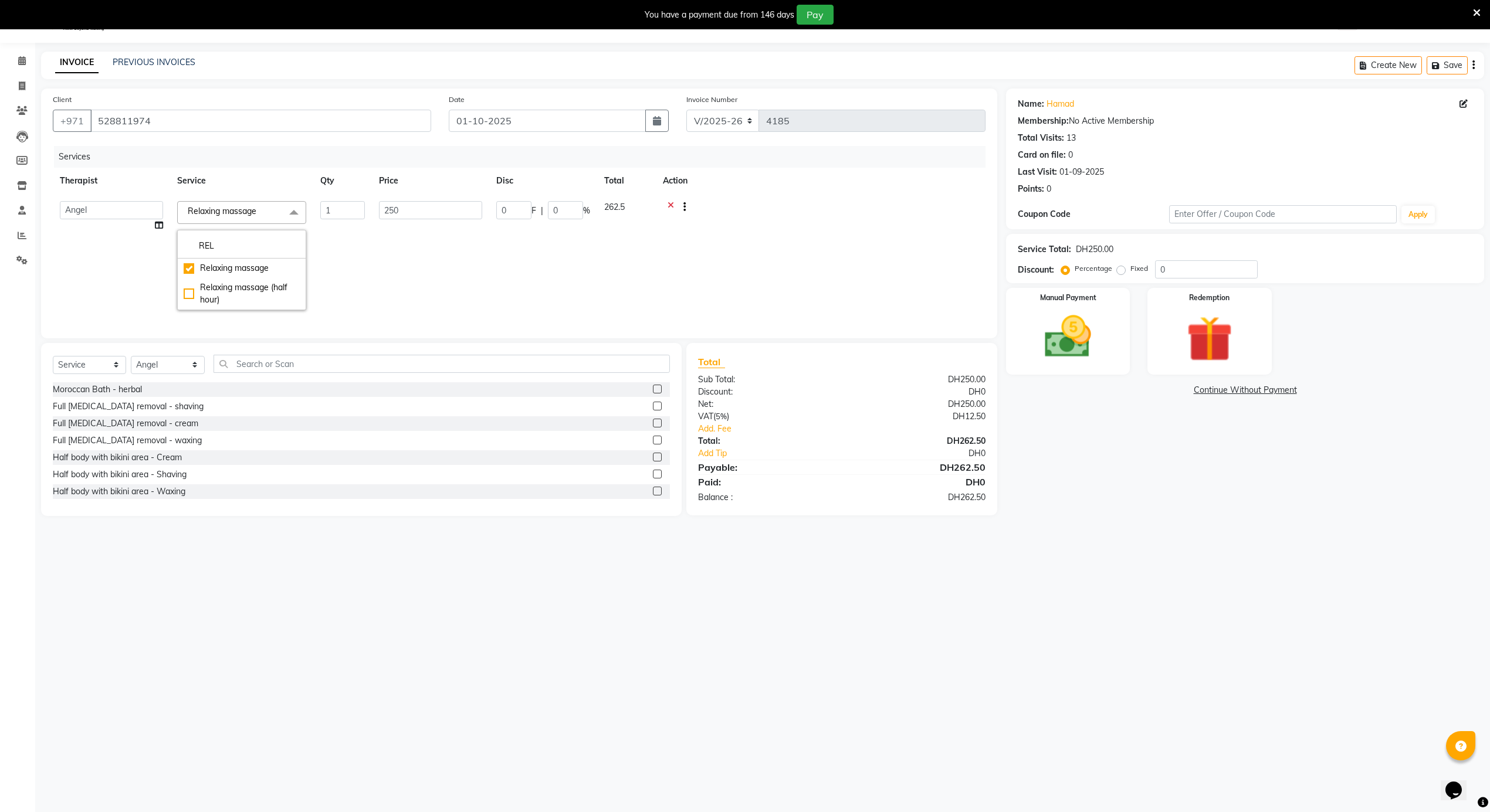
click at [415, 273] on td "250" at bounding box center [430, 256] width 118 height 123
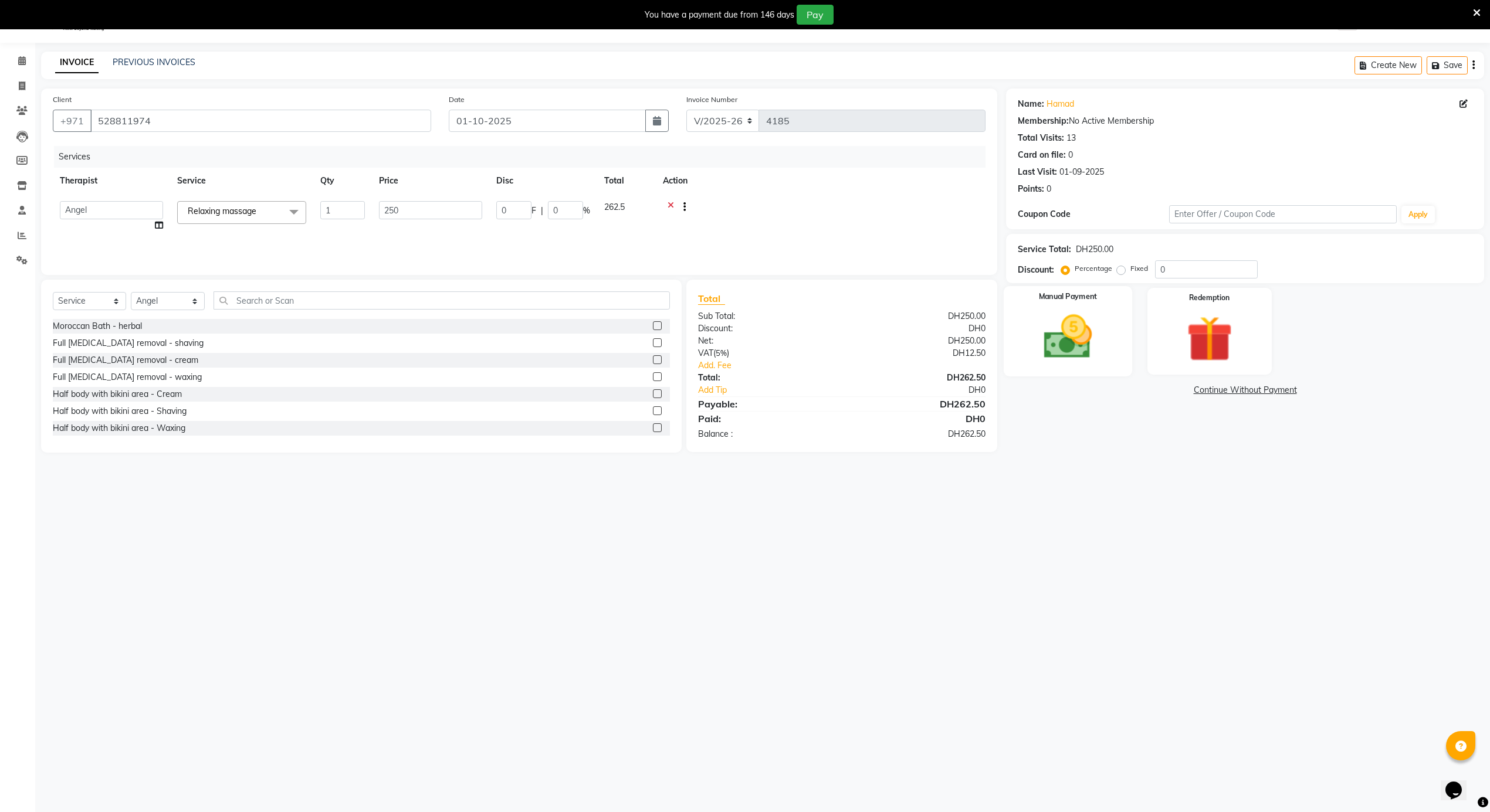
click at [1057, 346] on img at bounding box center [1068, 337] width 79 height 56
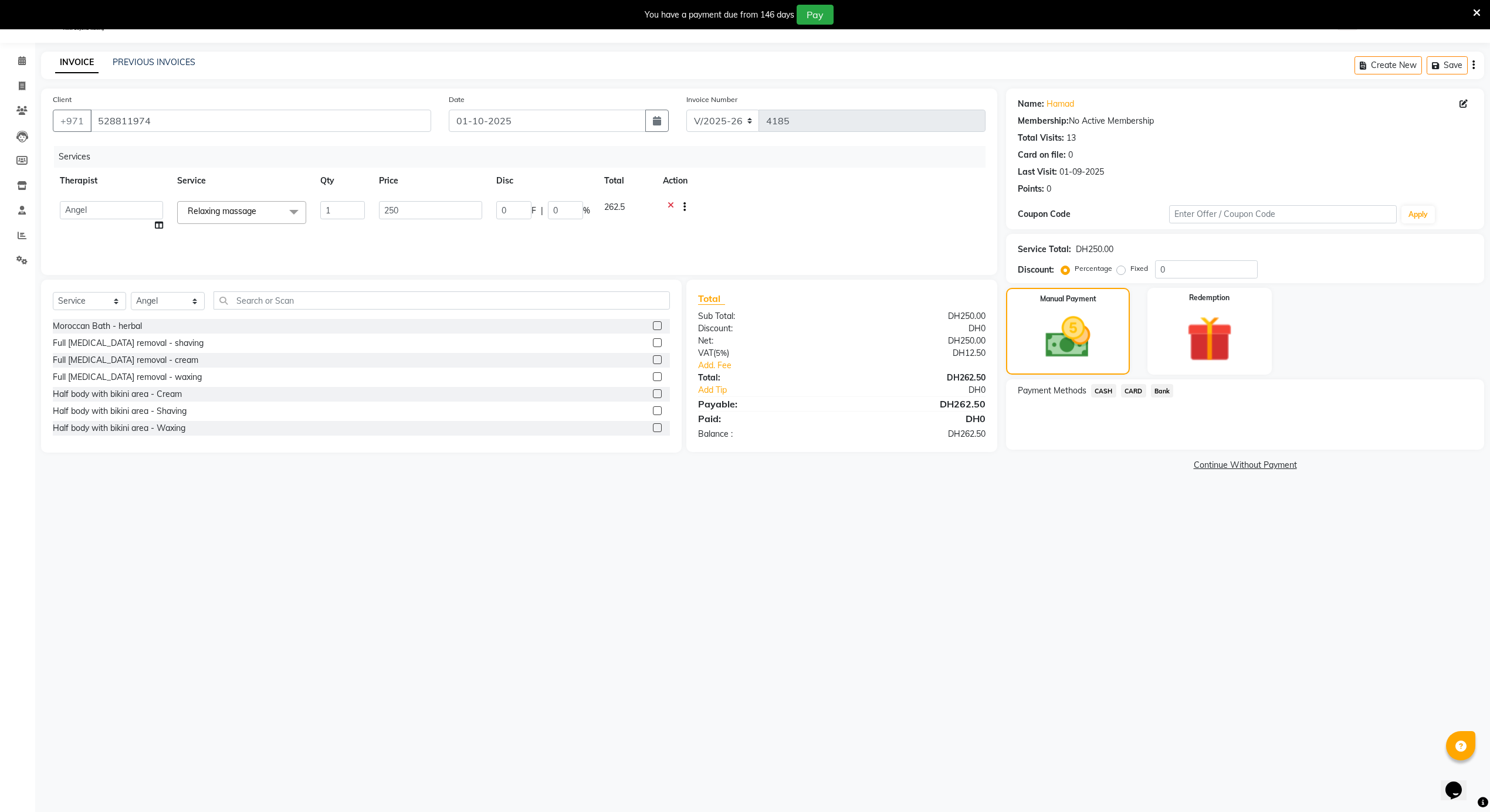
drag, startPoint x: 1136, startPoint y: 390, endPoint x: 1143, endPoint y: 394, distance: 8.1
click at [1138, 392] on span "CARD" at bounding box center [1133, 390] width 25 height 14
click at [1196, 453] on button "Add Payment" at bounding box center [1323, 453] width 297 height 18
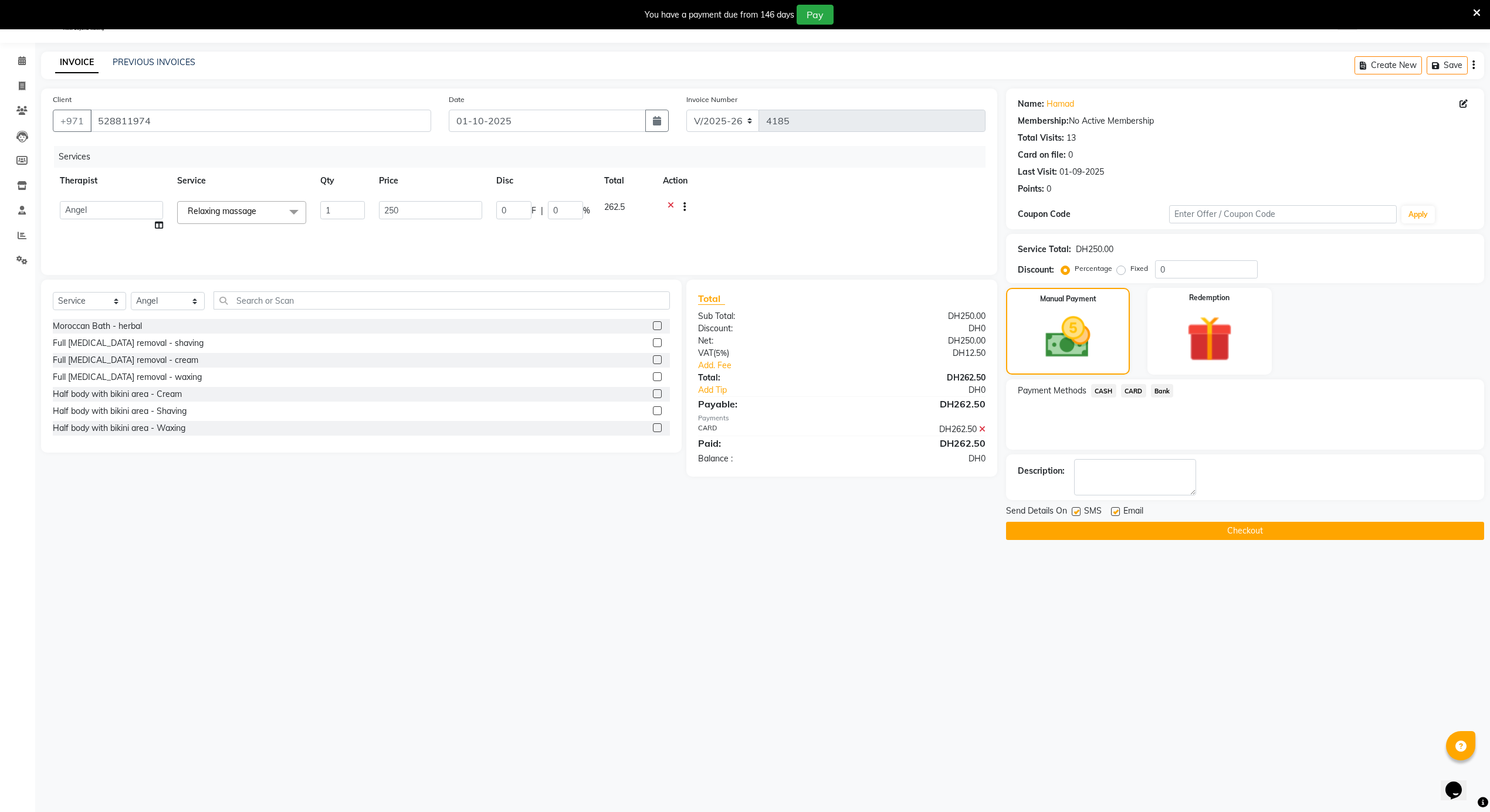
click at [1076, 514] on label at bounding box center [1076, 511] width 9 height 9
click at [1076, 514] on input "checkbox" at bounding box center [1075, 512] width 8 height 8
checkbox input "false"
click at [1111, 531] on button "Checkout" at bounding box center [1245, 531] width 478 height 18
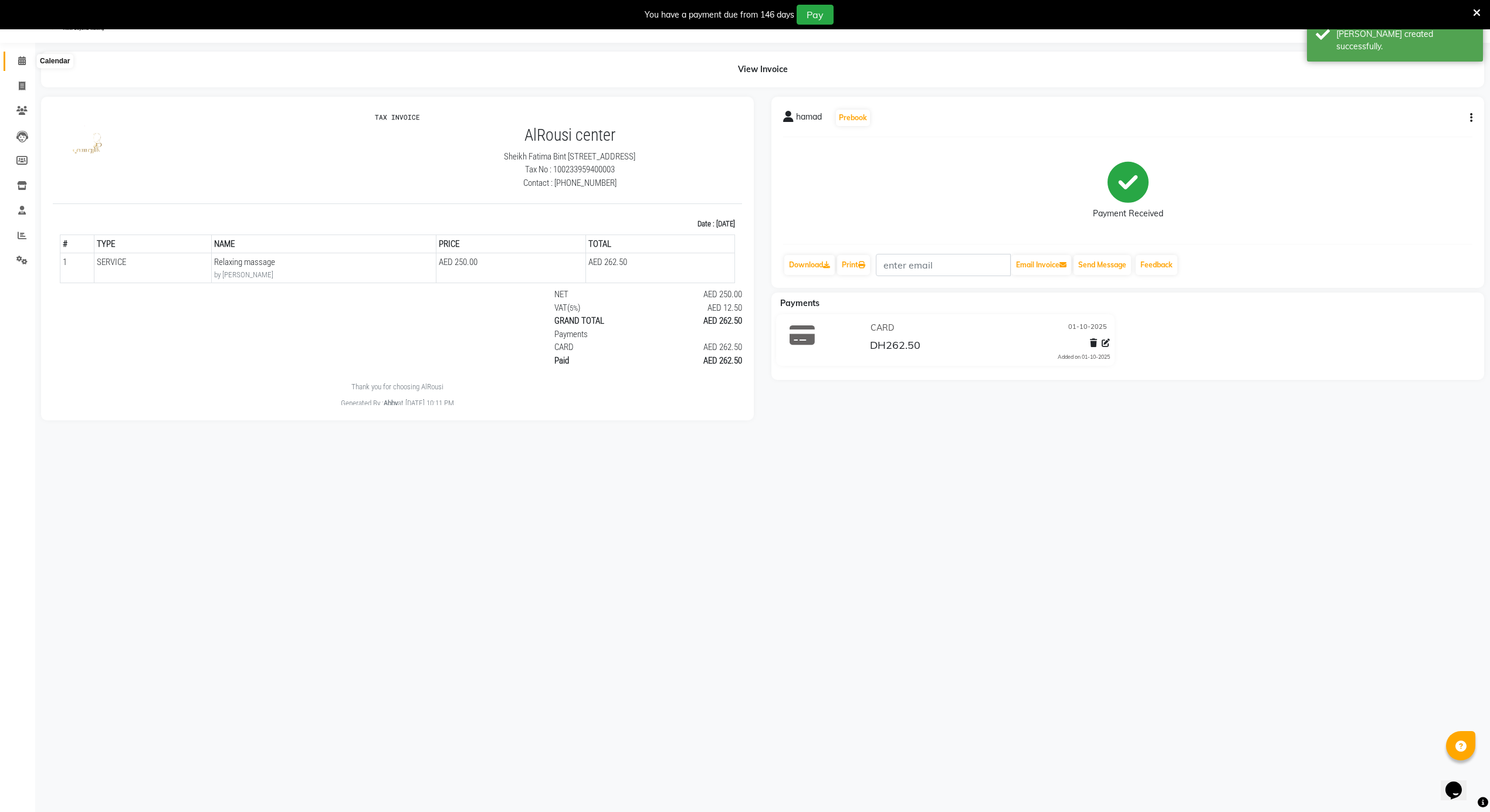
drag, startPoint x: 31, startPoint y: 57, endPoint x: 24, endPoint y: 58, distance: 7.1
click at [29, 57] on span at bounding box center [22, 61] width 21 height 14
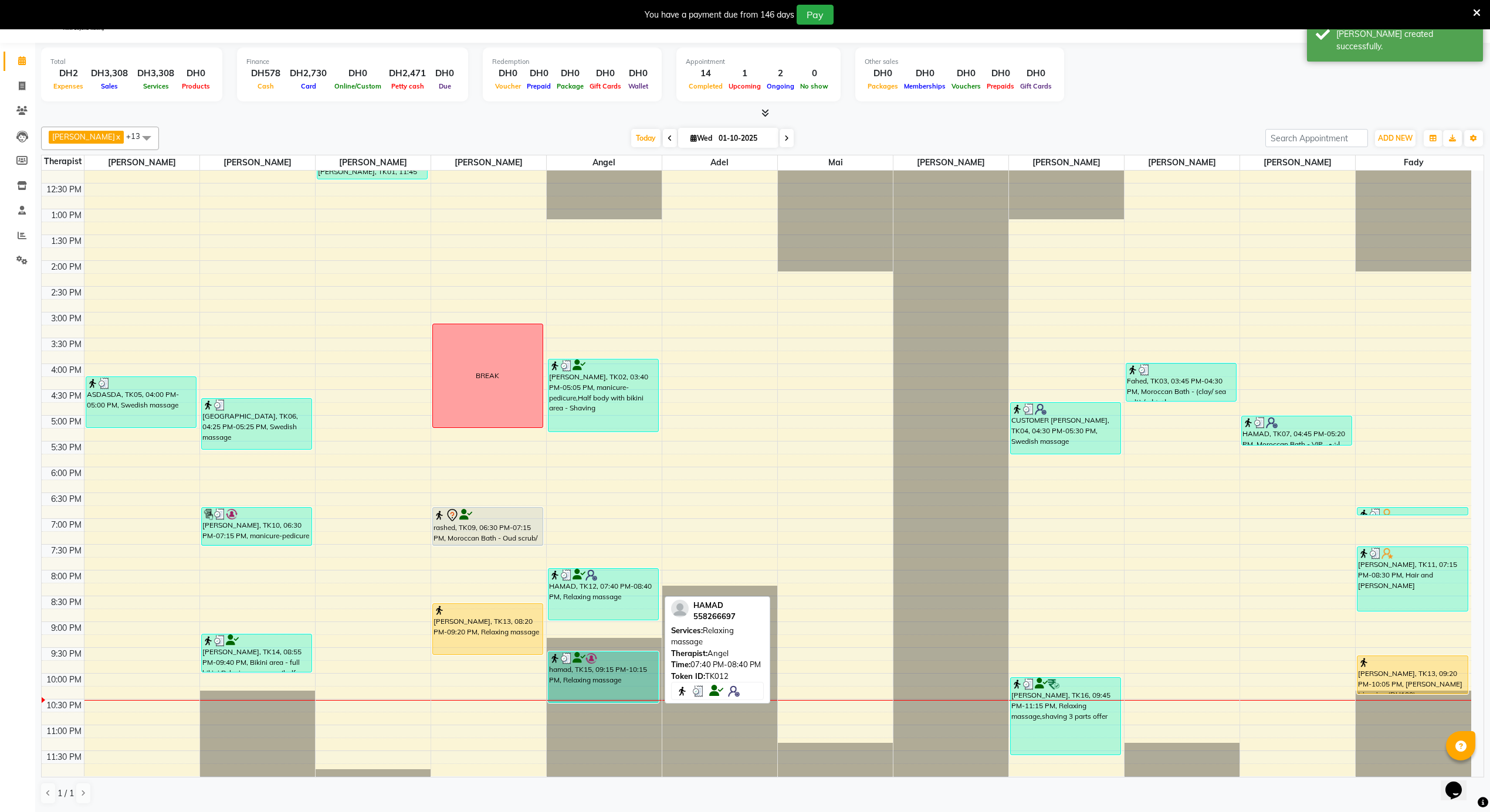
scroll to position [654, 0]
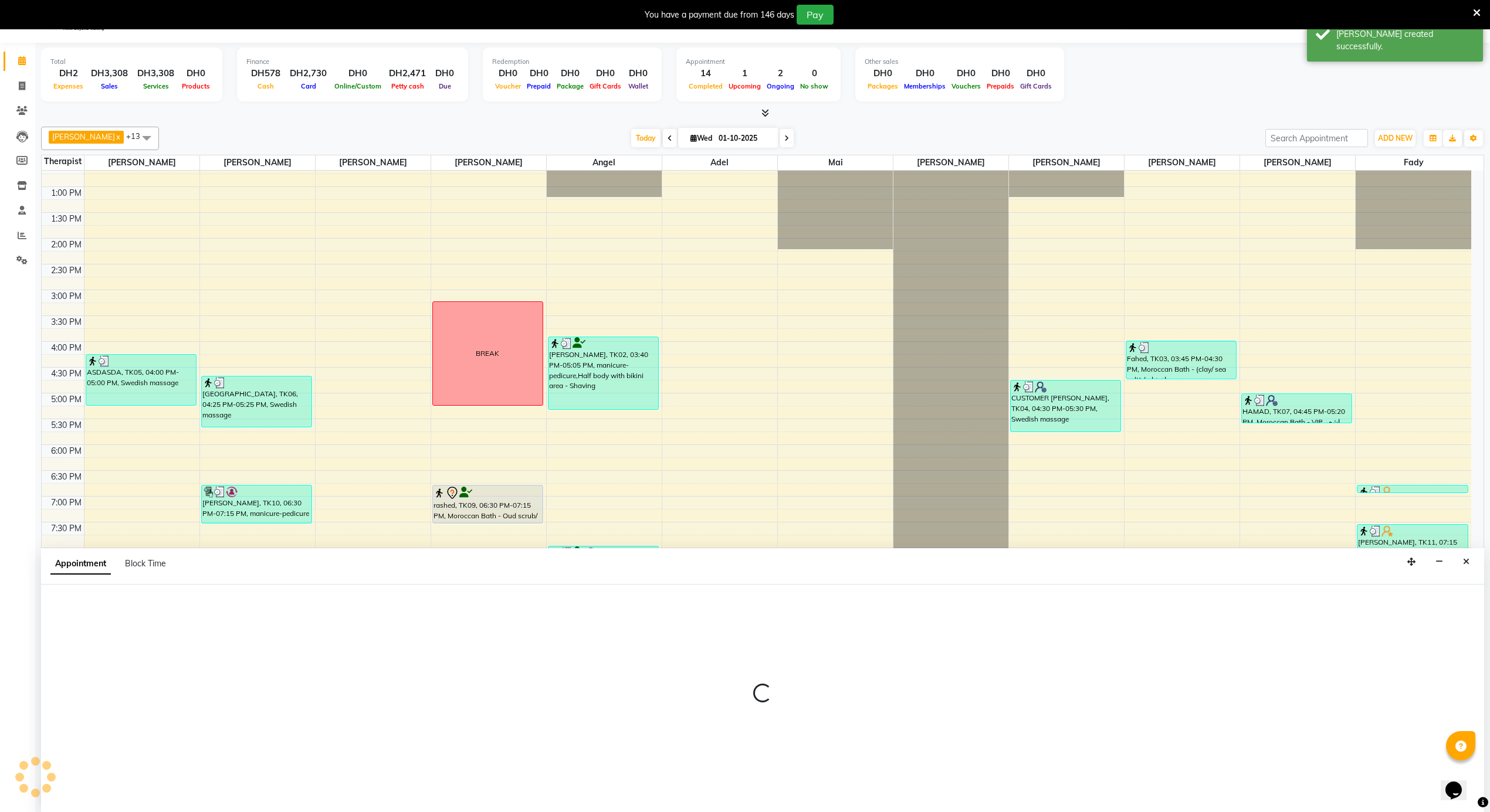
scroll to position [31, 0]
select select "39165"
select select "tentative"
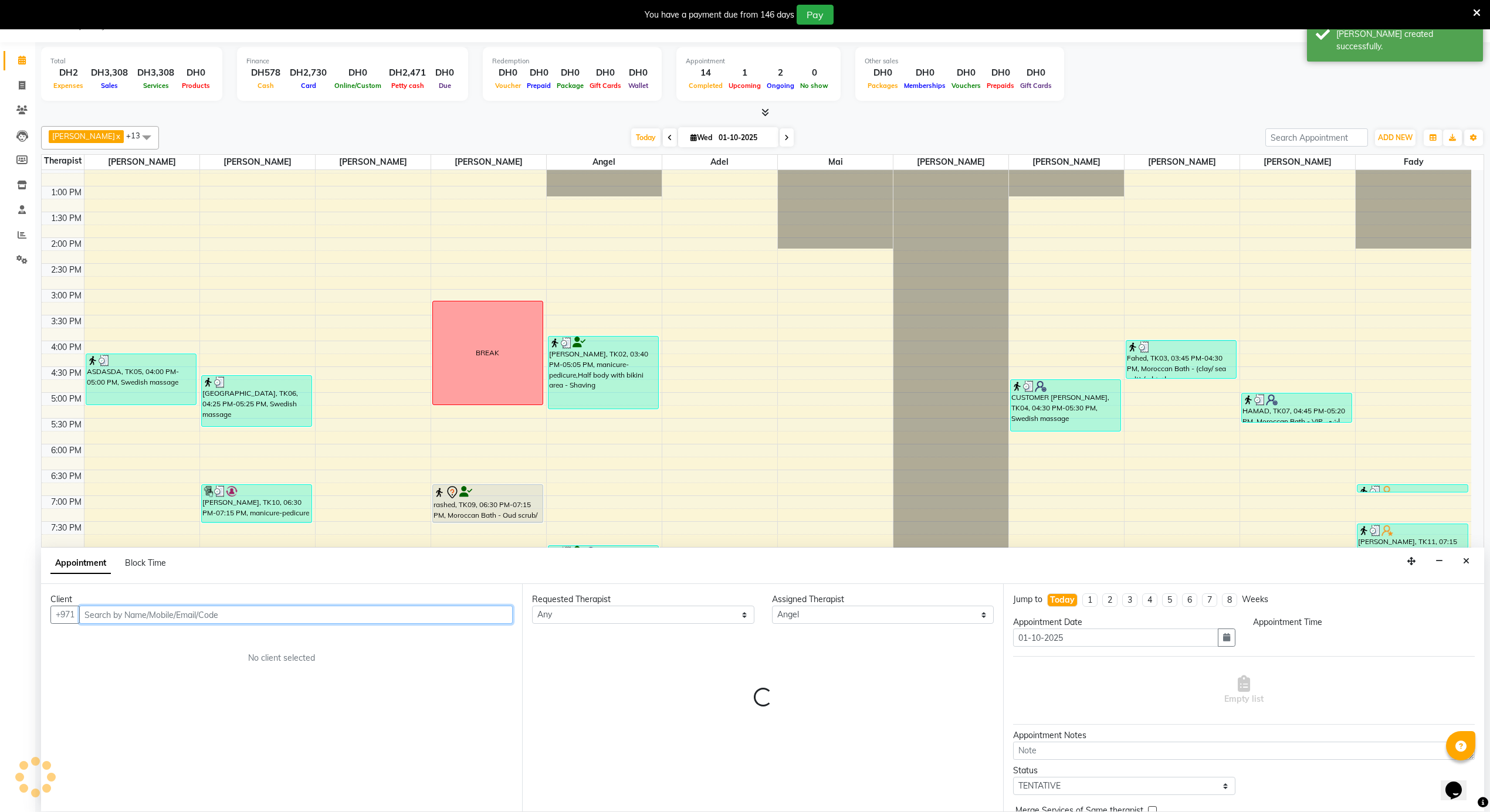
select select "1395"
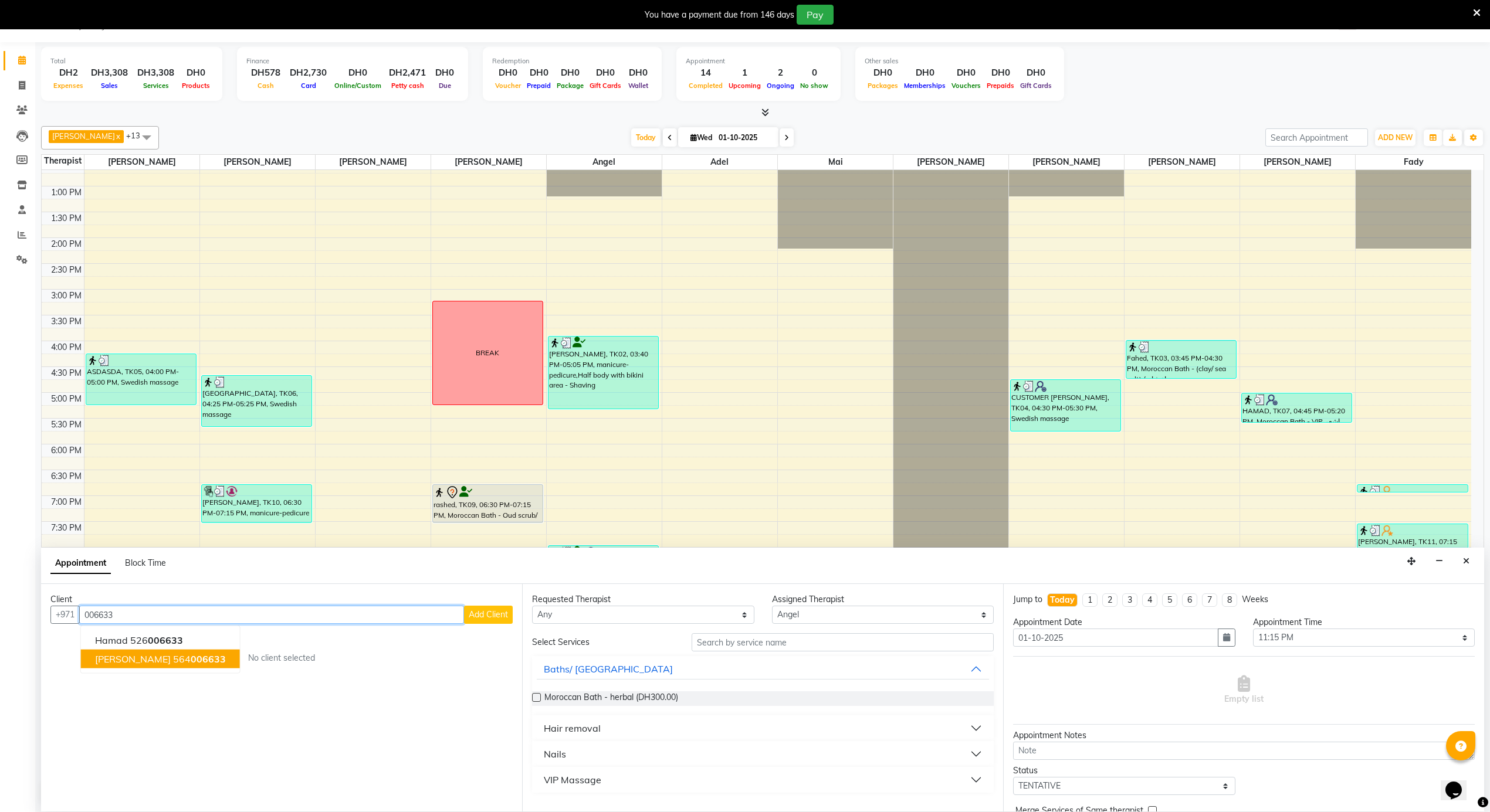
click at [191, 663] on span "006633" at bounding box center [209, 659] width 35 height 12
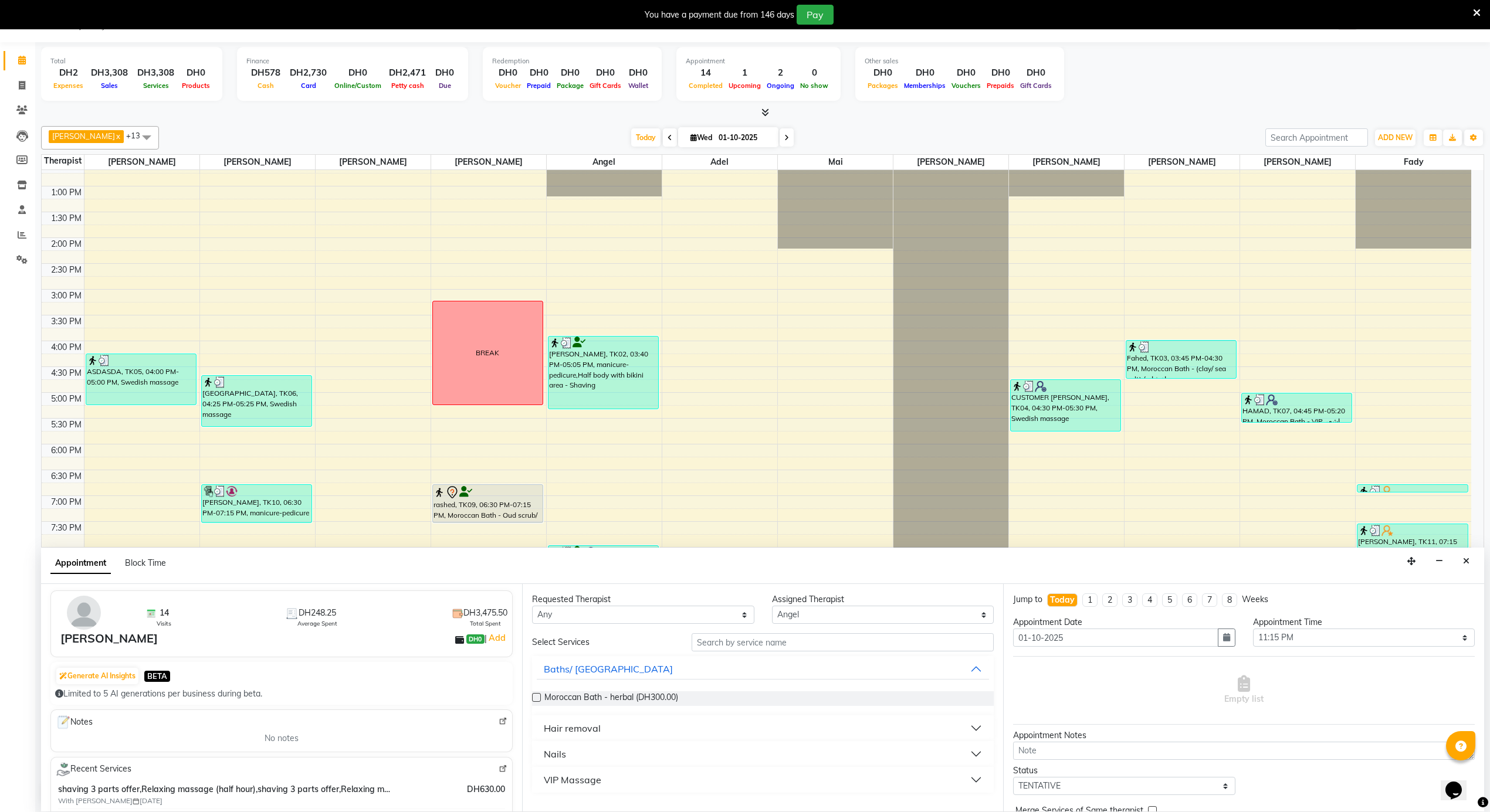
scroll to position [78, 0]
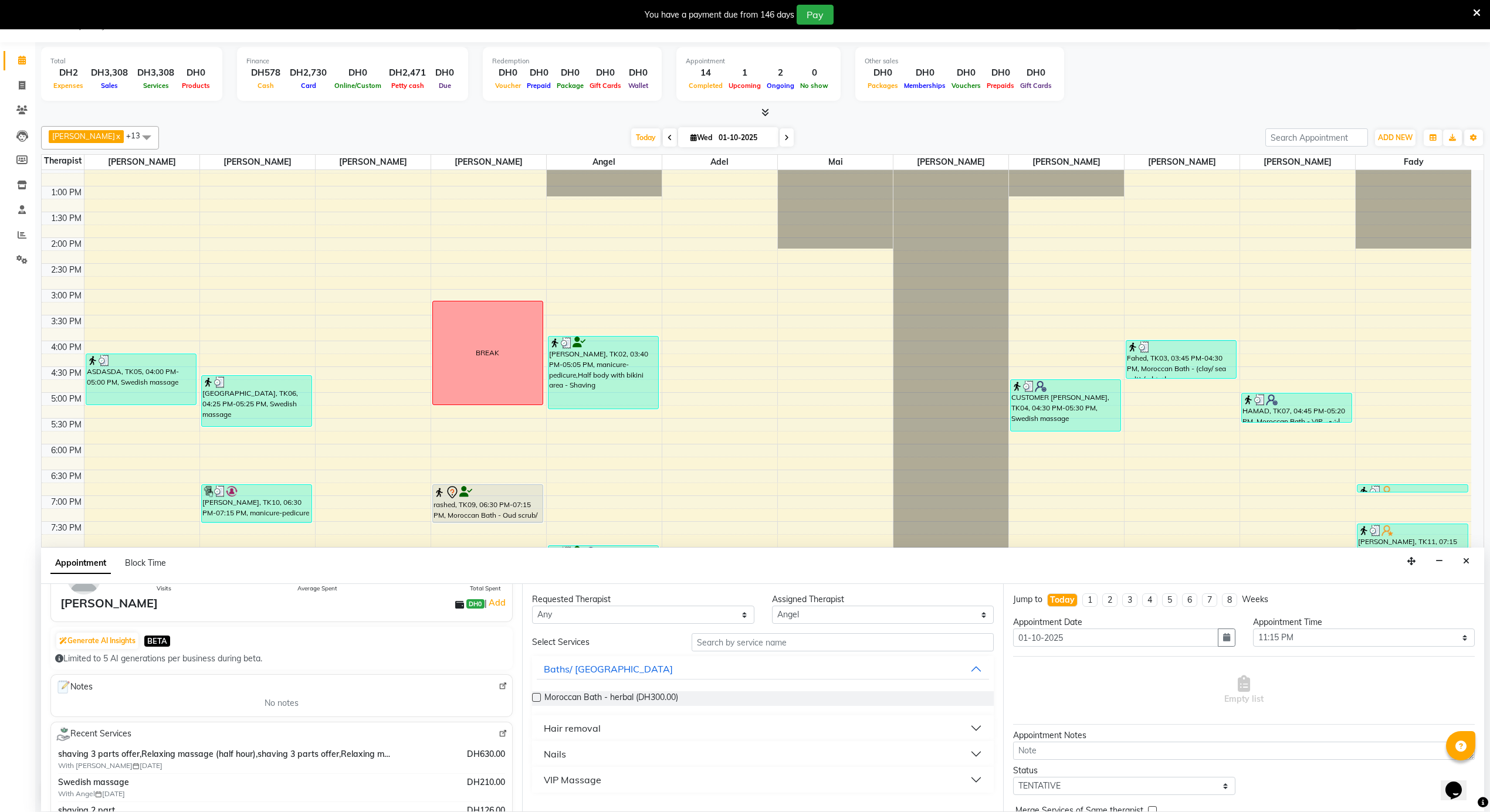
type input "564006633"
click at [801, 615] on select "Select [PERSON_NAME] [PERSON_NAME] [PERSON_NAME] [PERSON_NAME] Mai [PERSON_NAME…" at bounding box center [883, 615] width 222 height 18
select select "38890"
click at [772, 606] on select "Select [PERSON_NAME] [PERSON_NAME] [PERSON_NAME] [PERSON_NAME] Mai [PERSON_NAME…" at bounding box center [883, 615] width 222 height 18
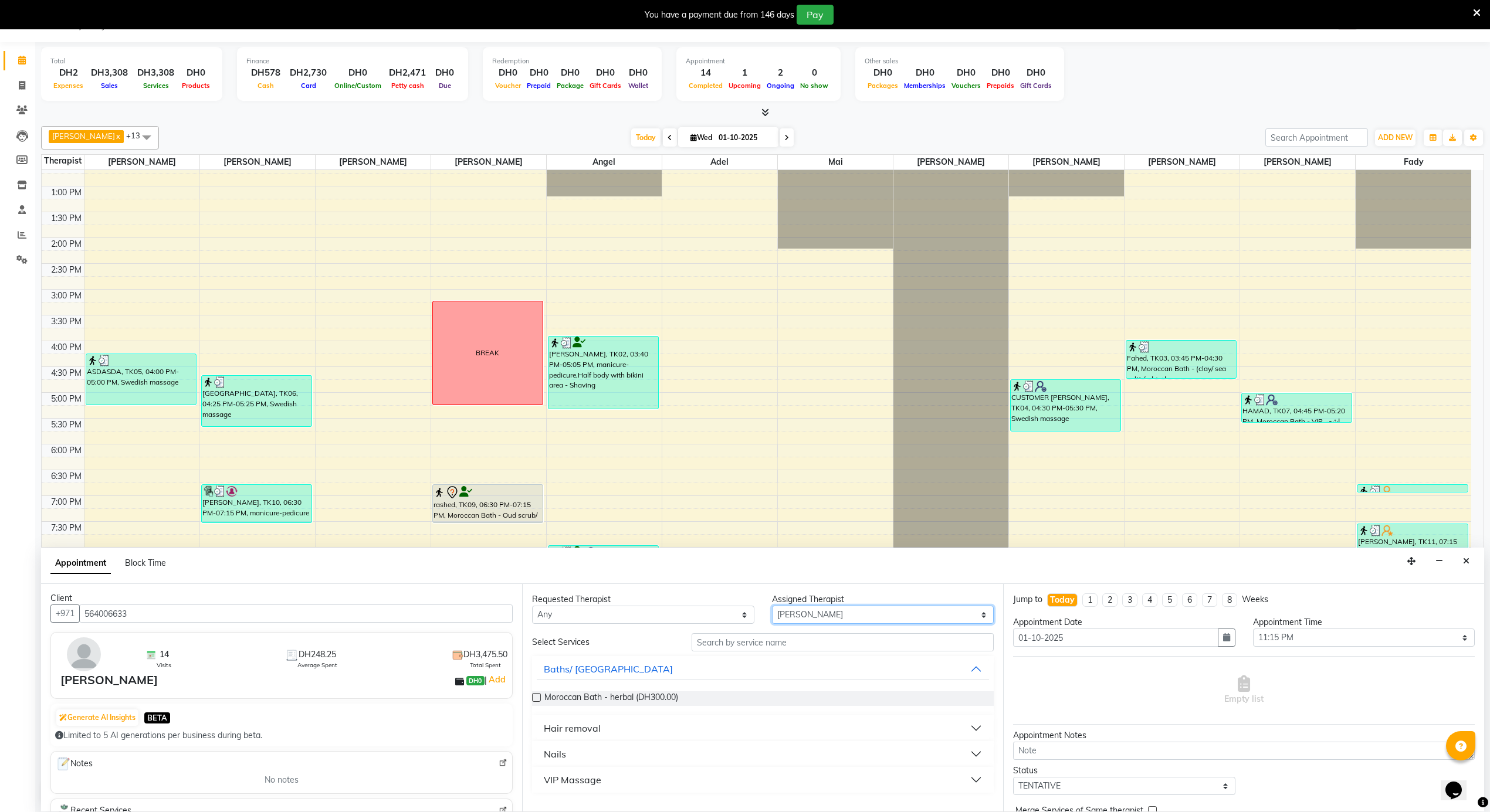
scroll to position [0, 0]
click at [1468, 559] on icon "Close" at bounding box center [1466, 561] width 6 height 8
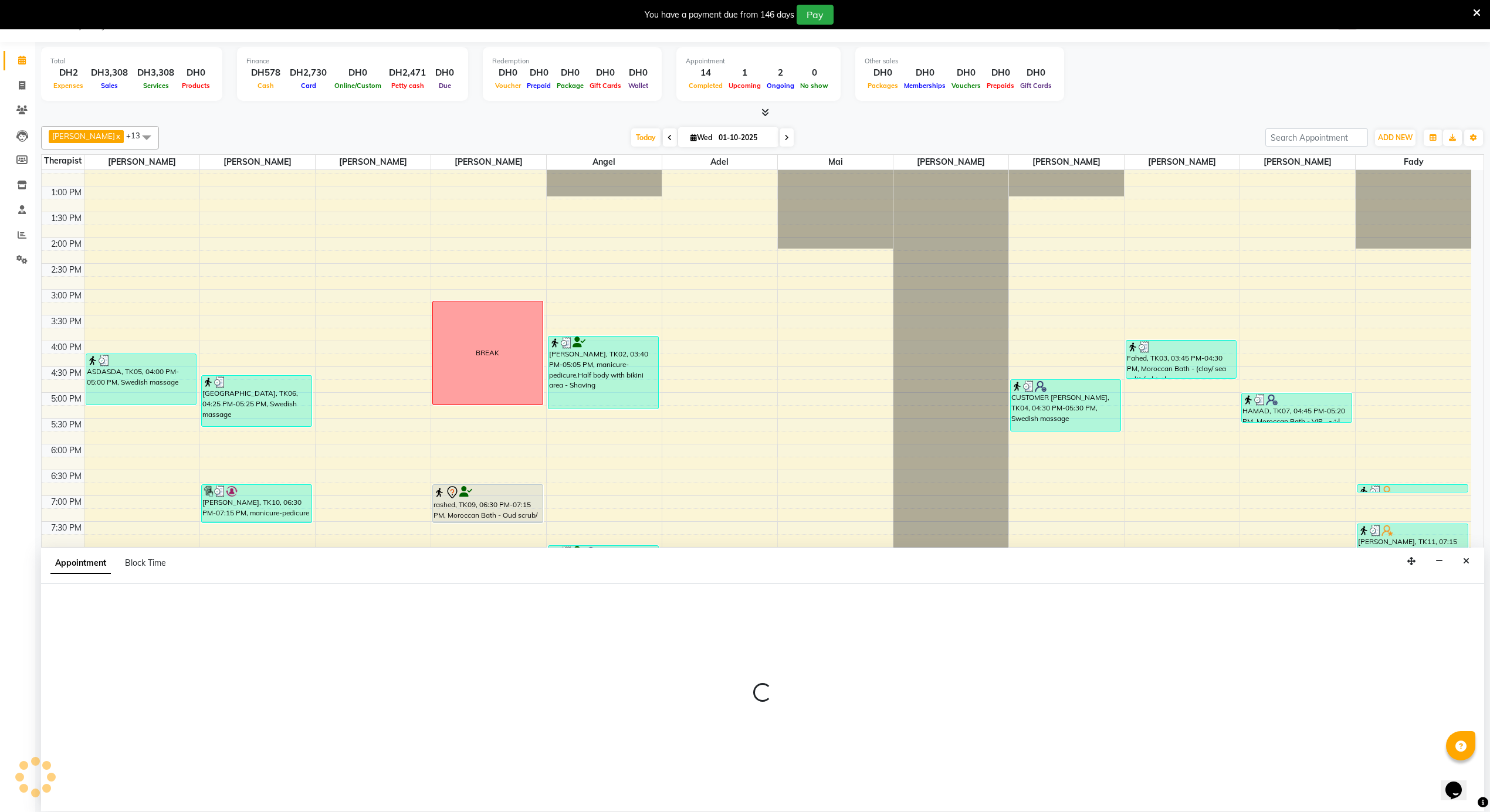
select select "38890"
select select "tentative"
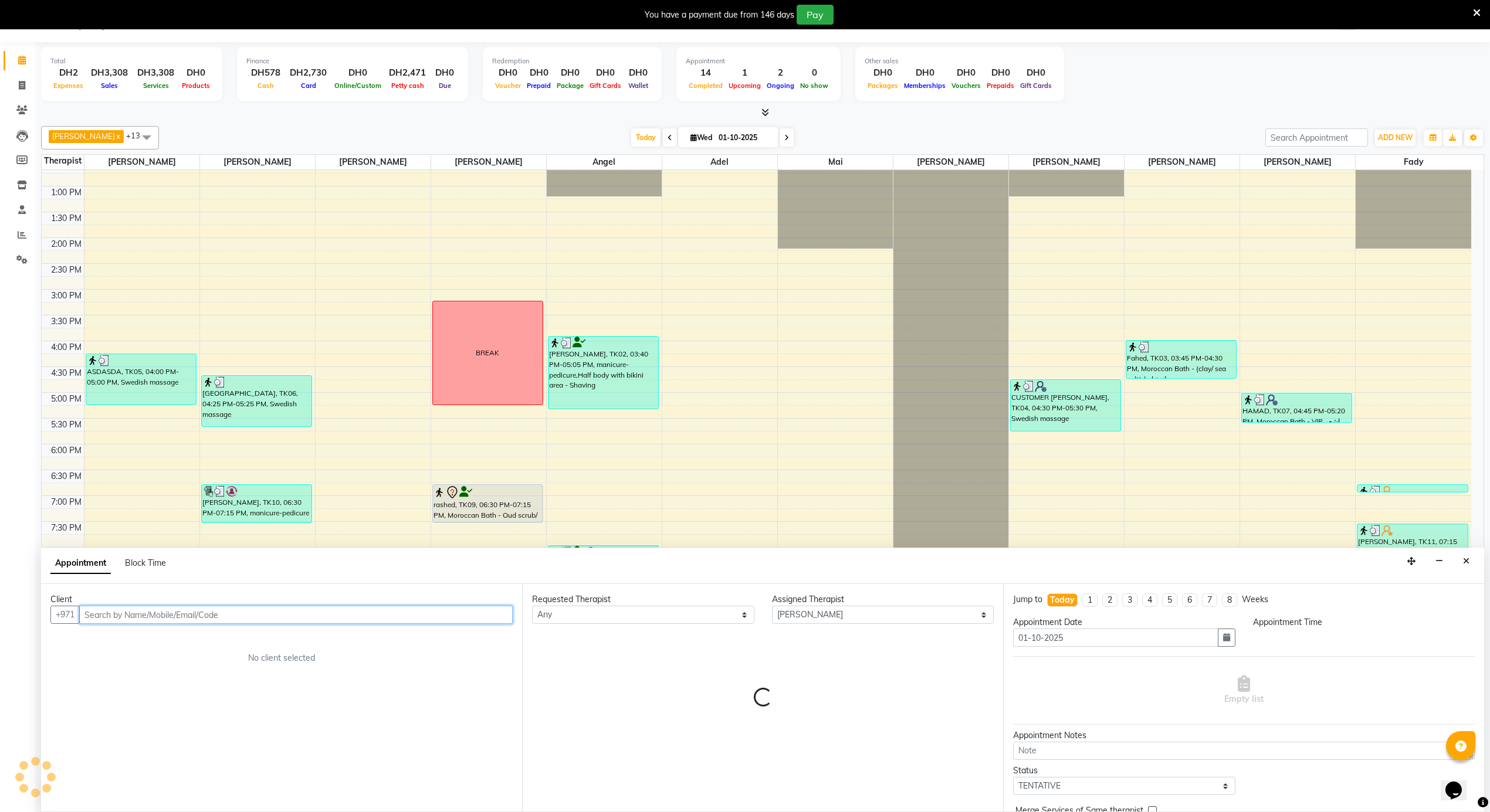
select select "1350"
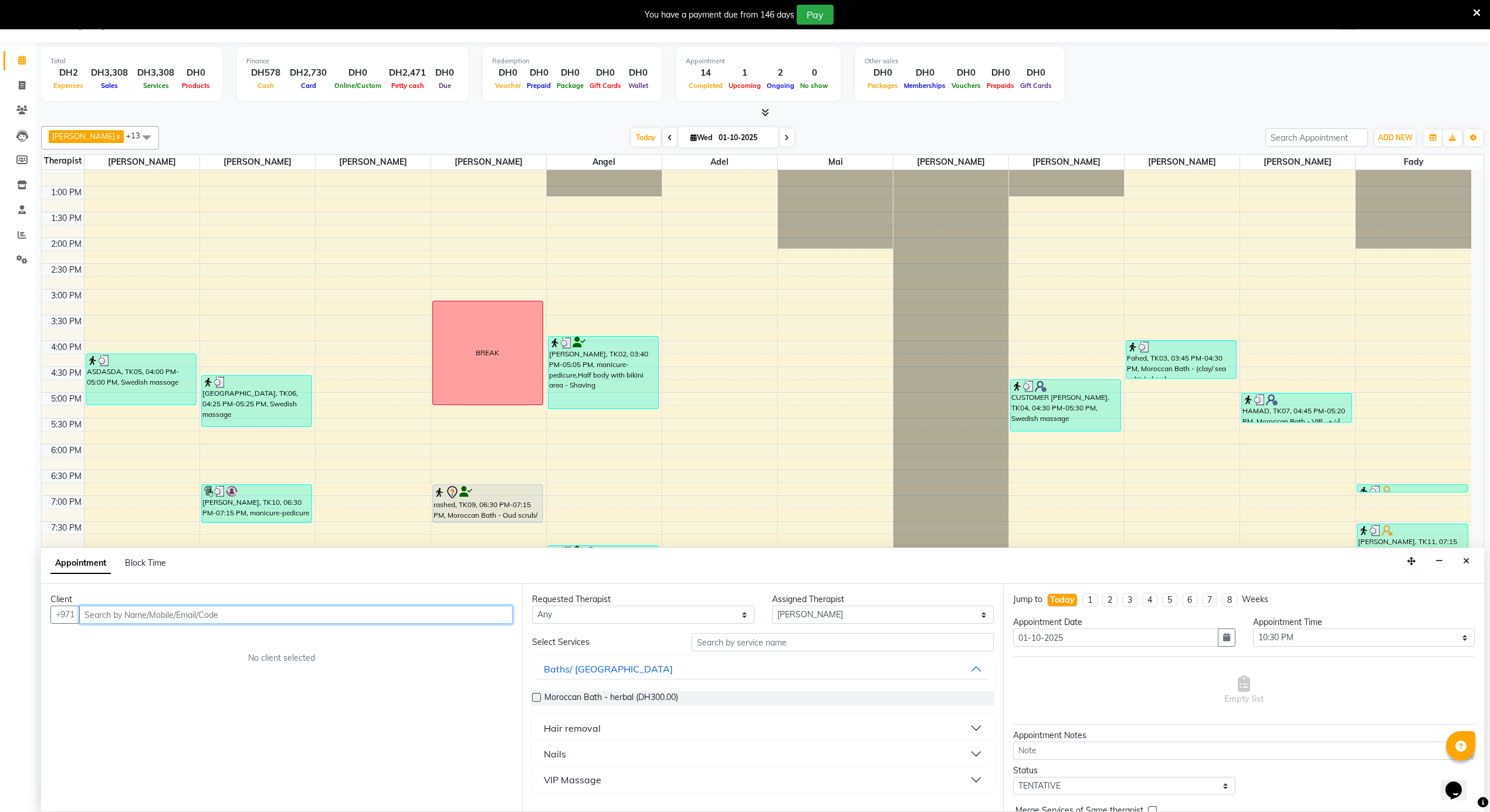
click at [146, 613] on input "text" at bounding box center [296, 615] width 434 height 18
paste input "503022302"
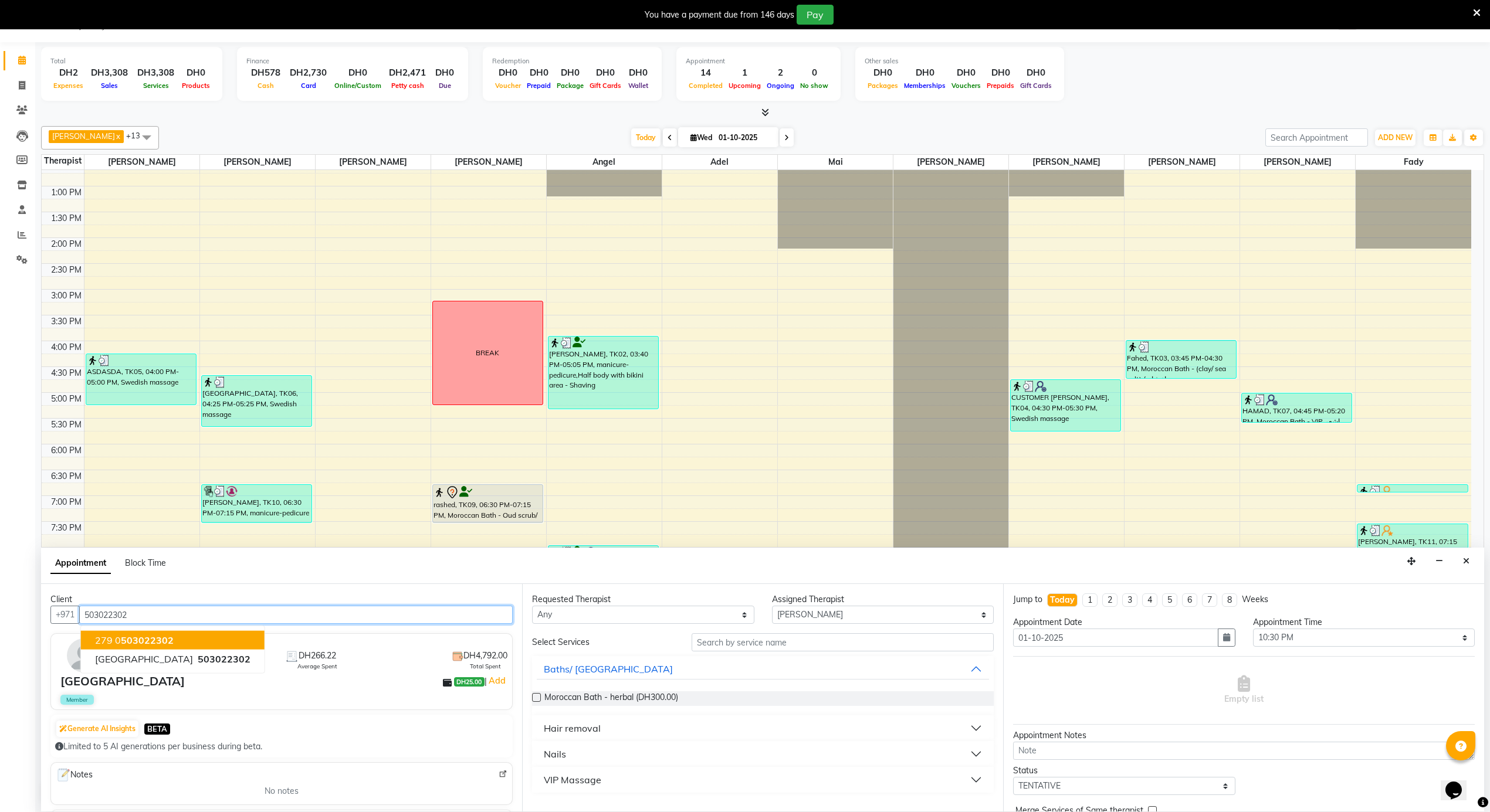
click at [161, 615] on input "503022302" at bounding box center [296, 615] width 434 height 18
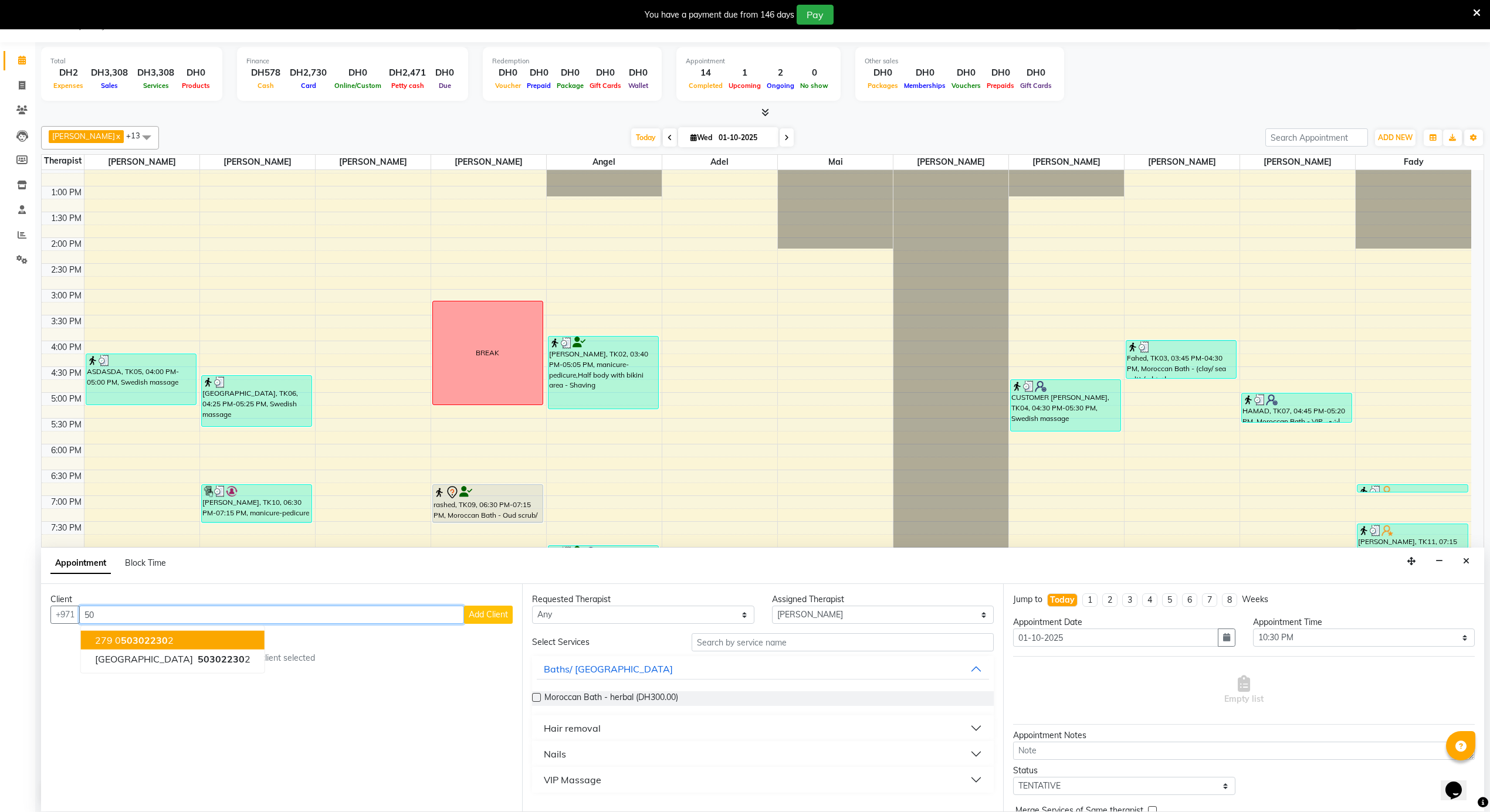
type input "5"
click at [150, 666] on button "mubarak 564 006633" at bounding box center [160, 659] width 159 height 19
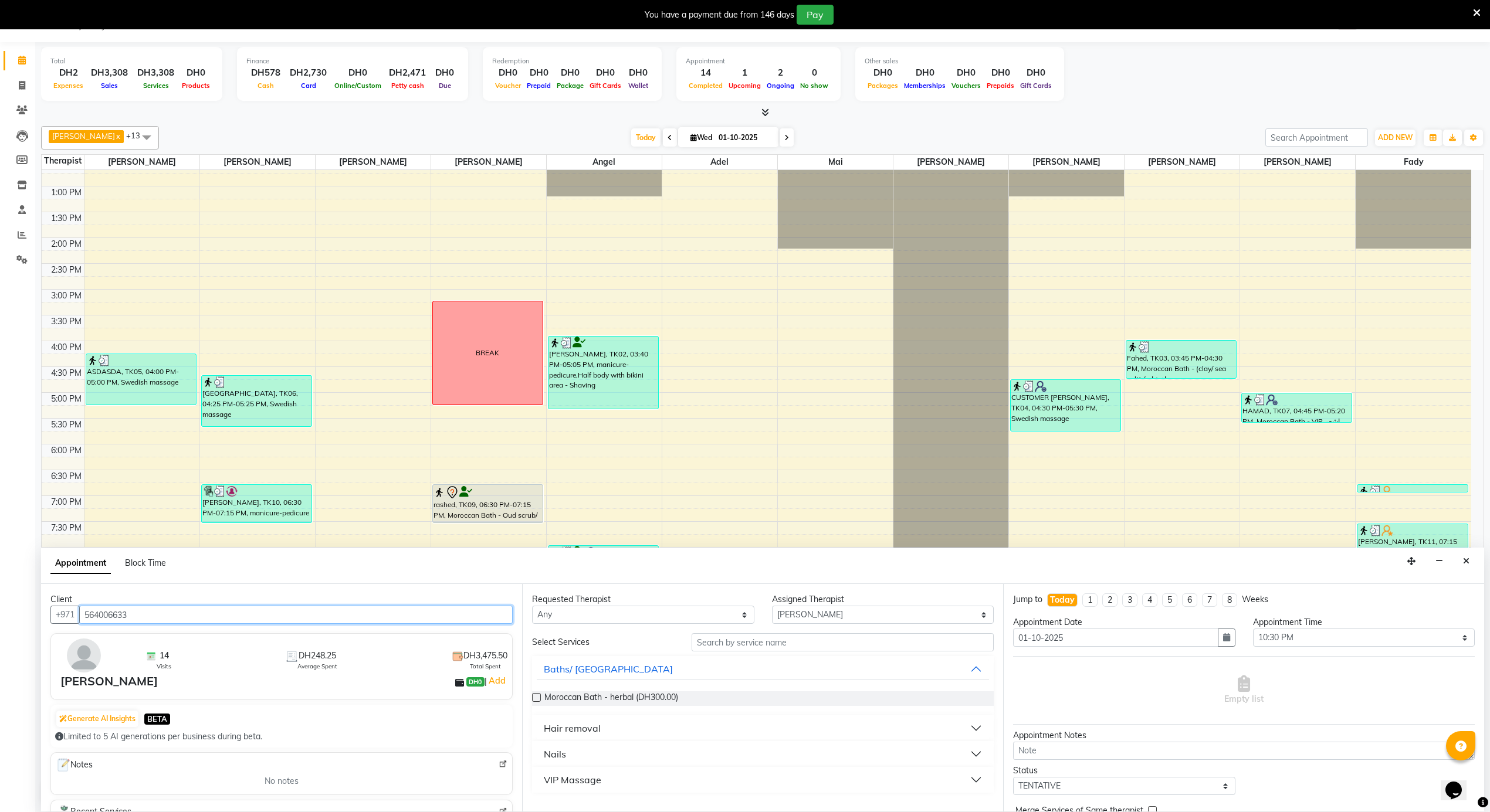
type input "564006633"
click at [577, 777] on div "VIP Massage" at bounding box center [572, 780] width 57 height 14
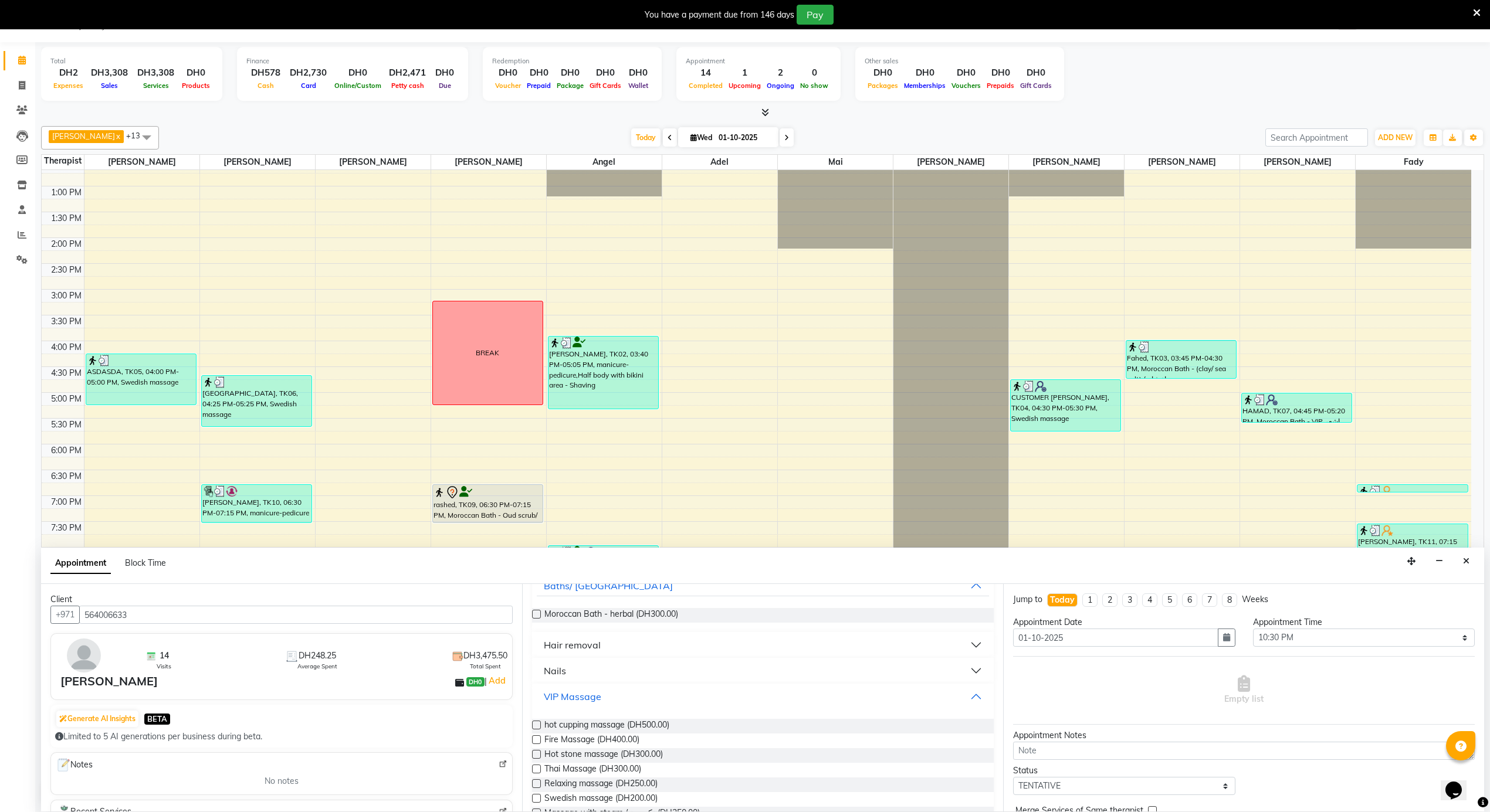
scroll to position [154, 0]
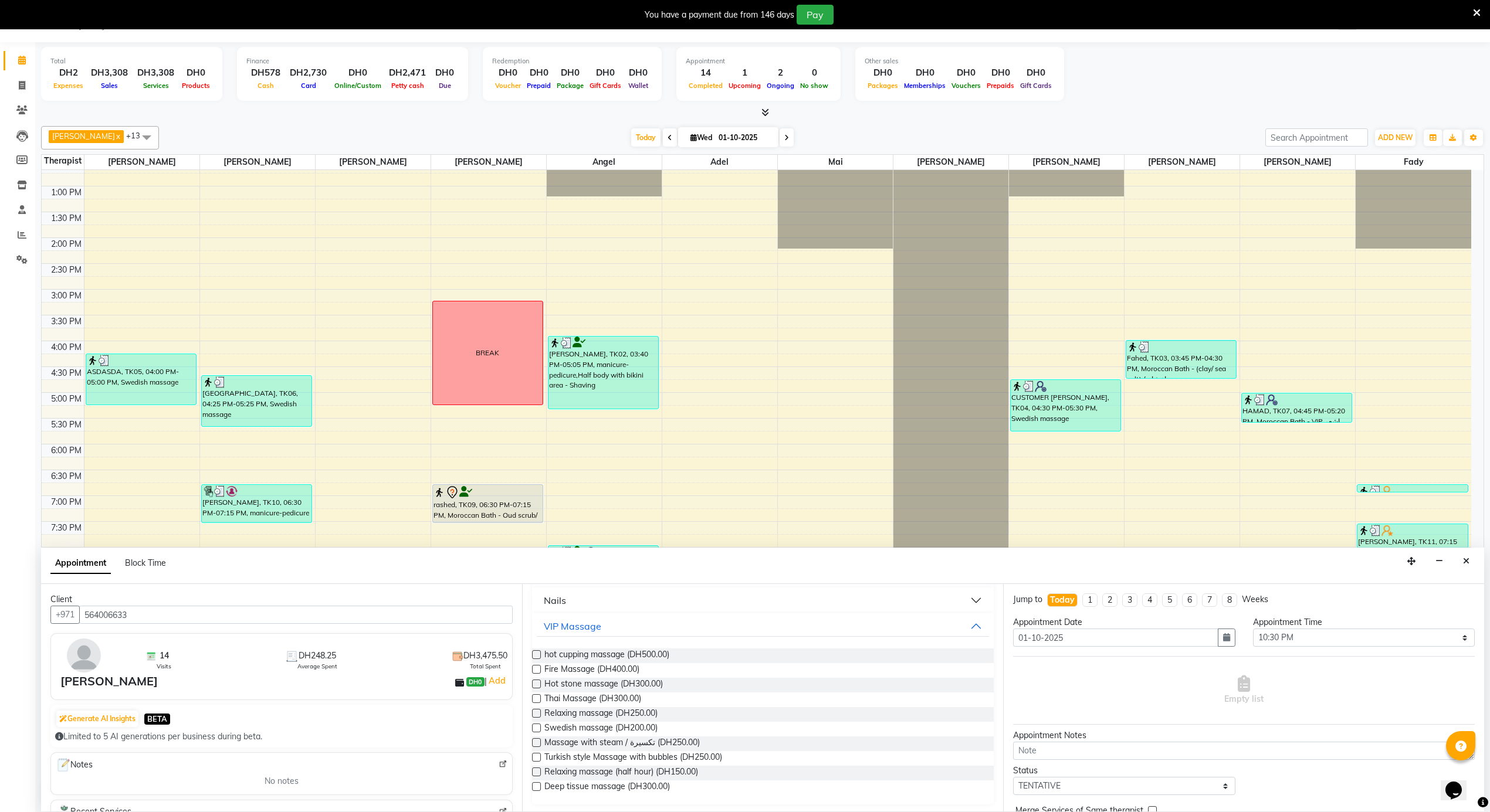
drag, startPoint x: 644, startPoint y: 714, endPoint x: 899, endPoint y: 720, distance: 255.1
click at [644, 713] on span "Relaxing massage (DH250.00)" at bounding box center [601, 714] width 113 height 15
checkbox input "false"
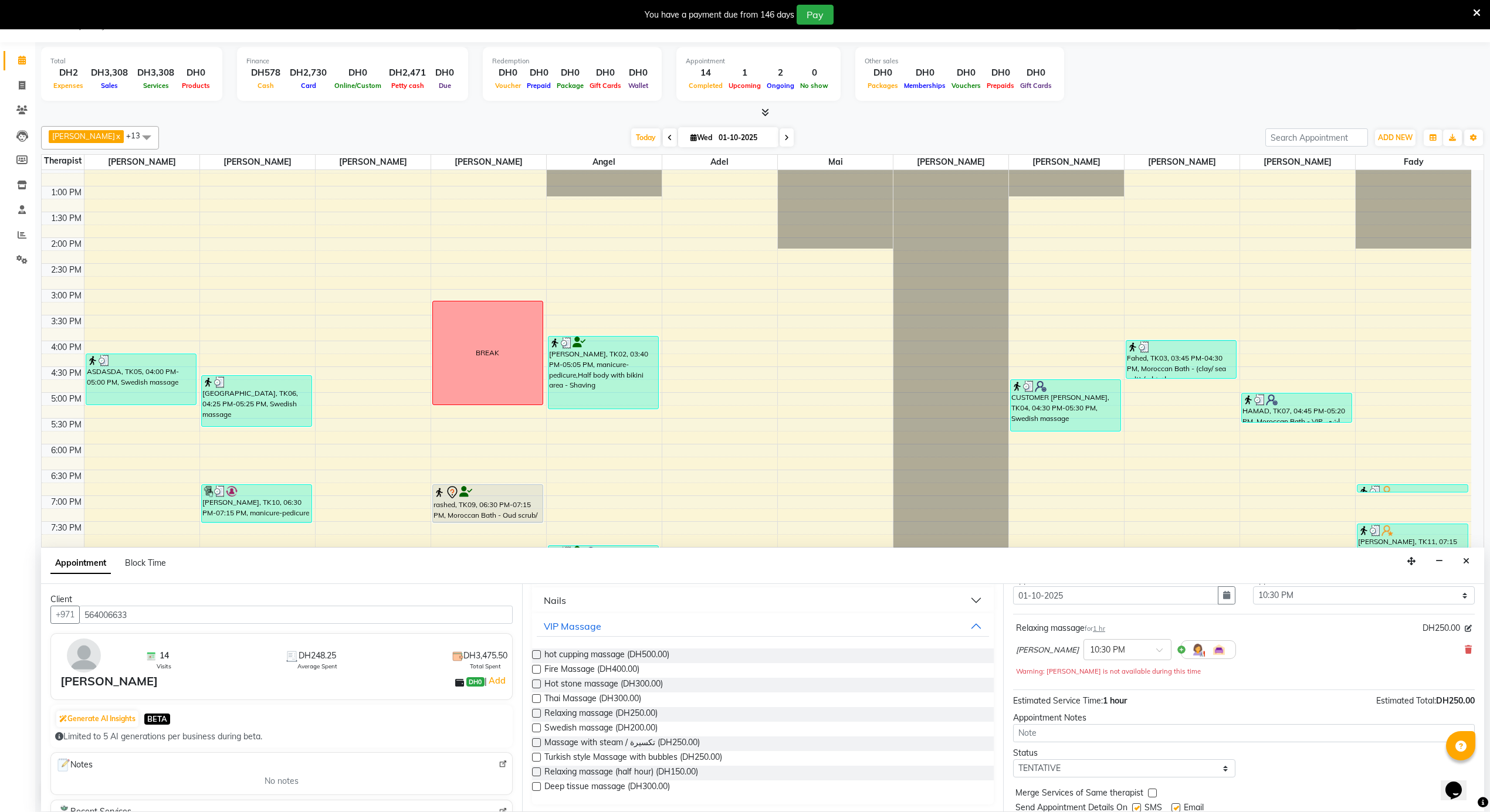
scroll to position [83, 0]
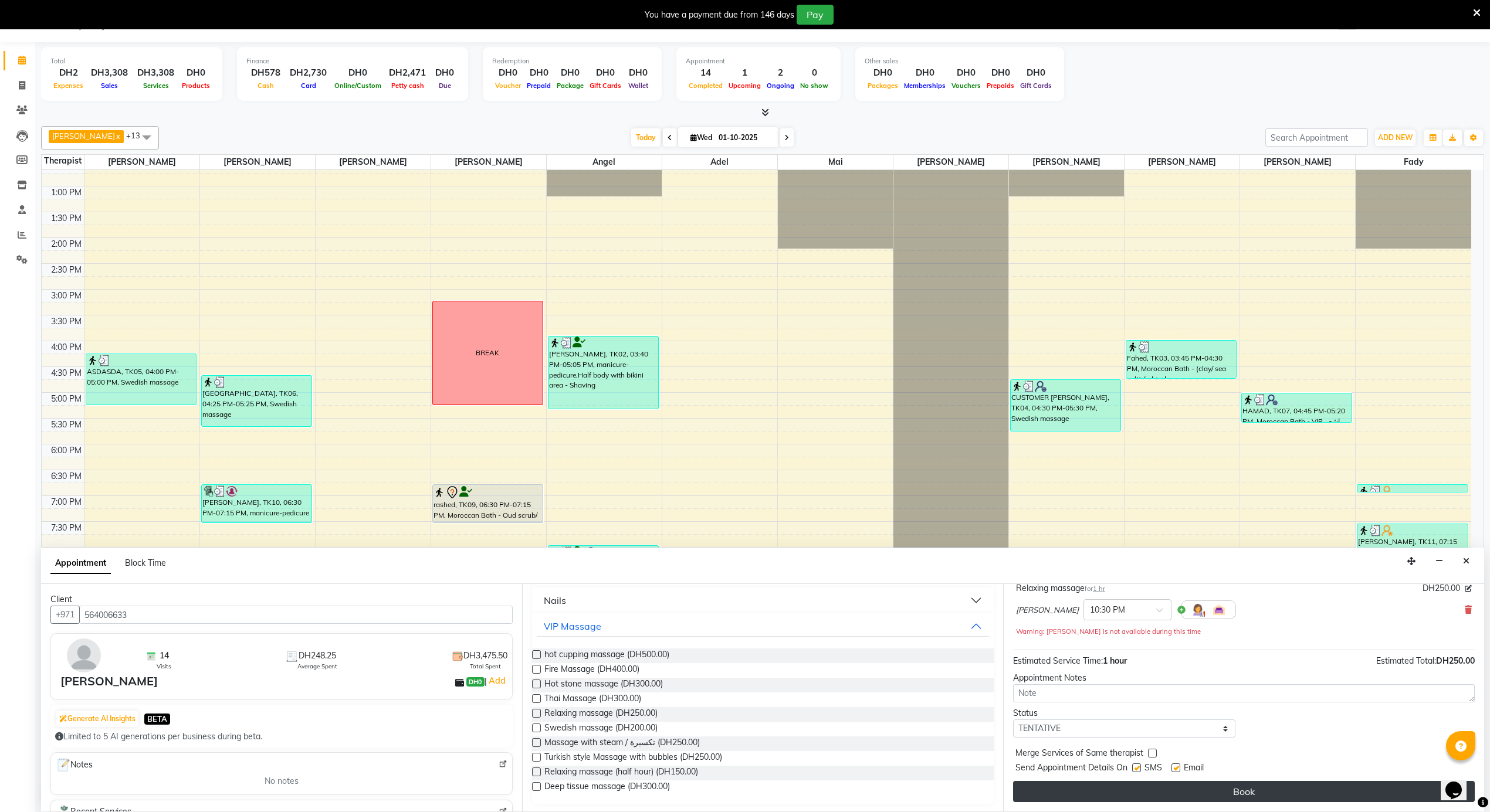
click at [1212, 791] on button "Book" at bounding box center [1244, 792] width 461 height 21
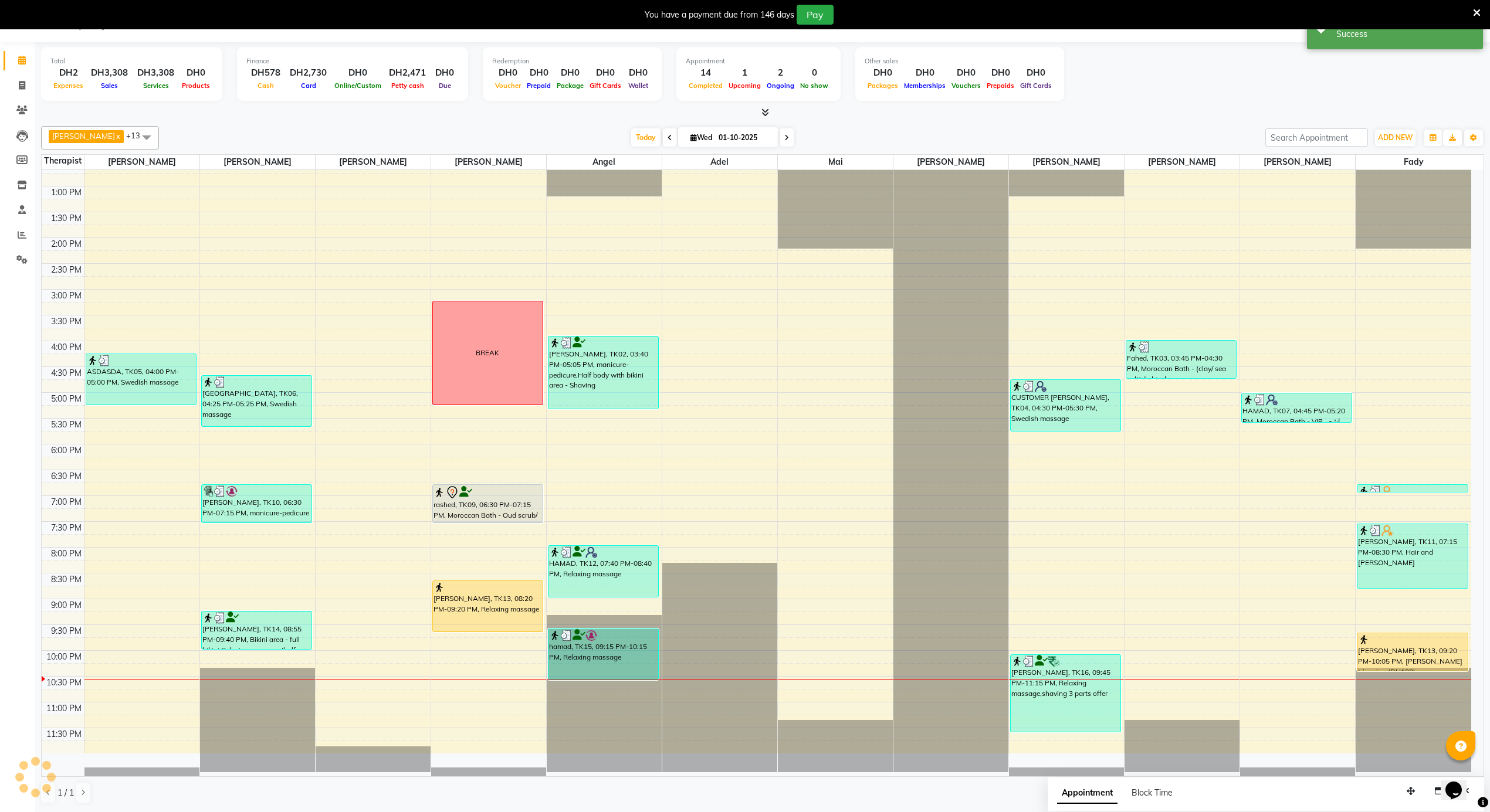
scroll to position [0, 0]
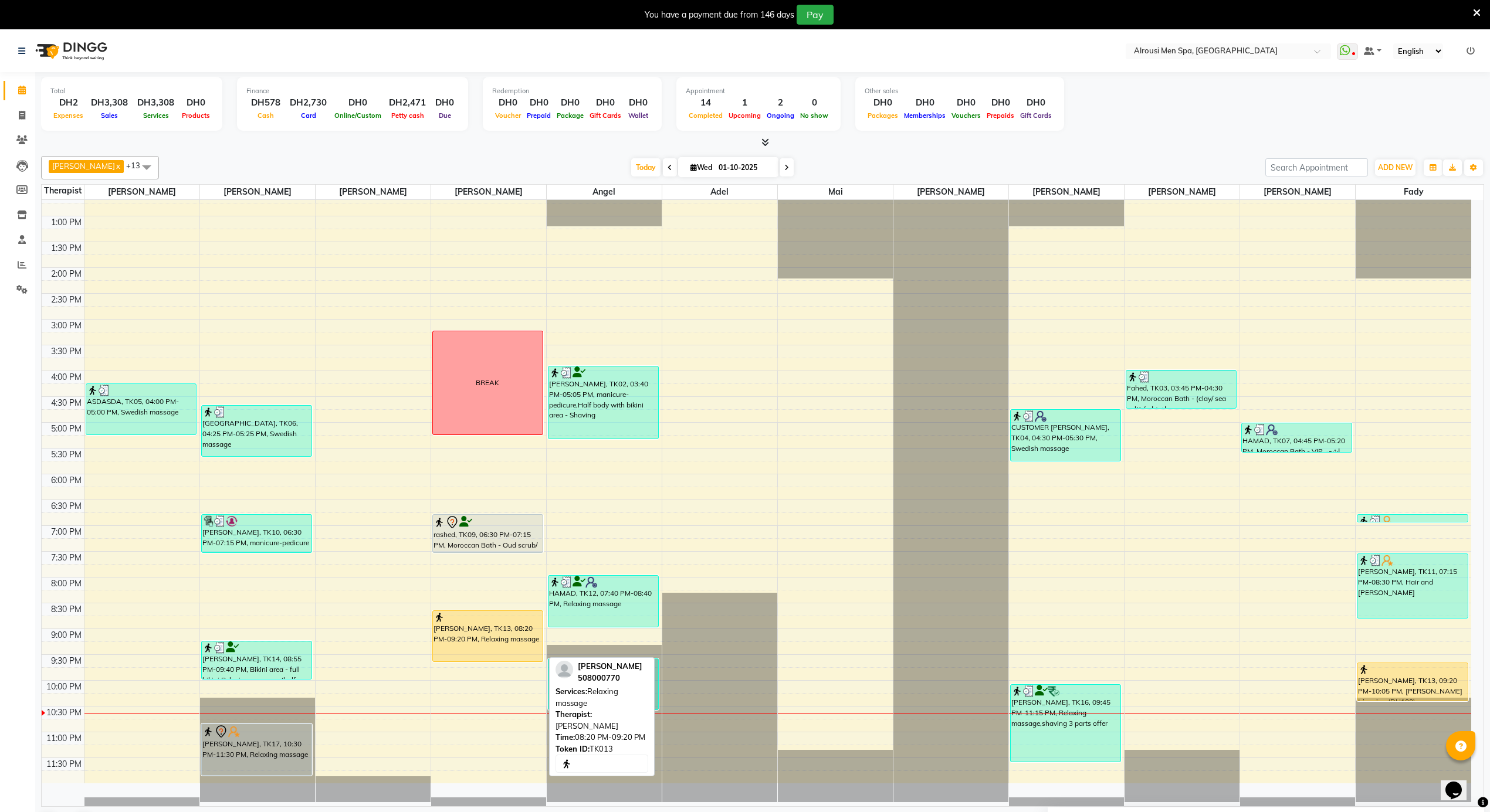
click at [475, 631] on div "[PERSON_NAME], TK13, 08:20 PM-09:20 PM, Relaxing massage" at bounding box center [488, 636] width 110 height 50
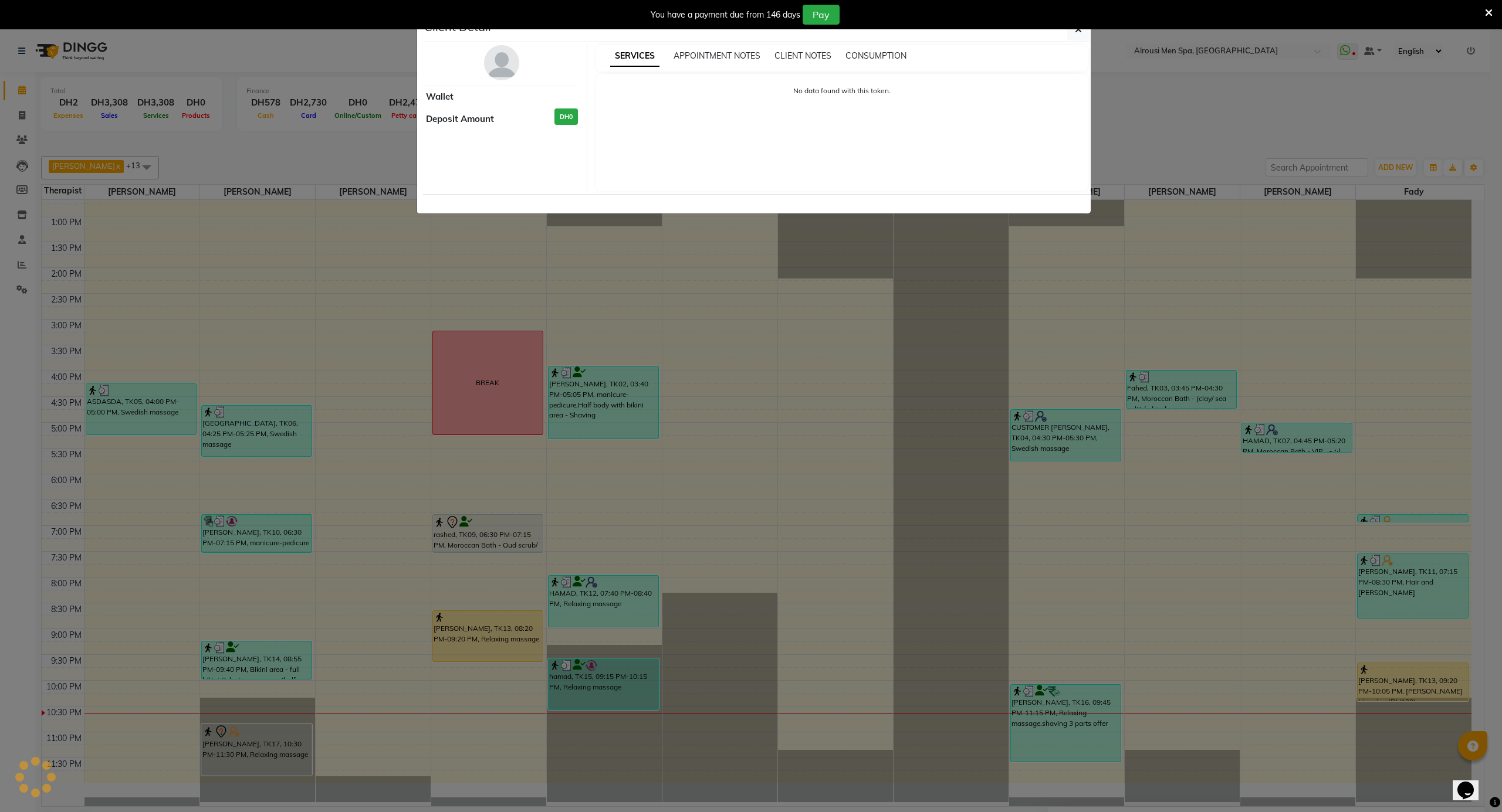
select select "1"
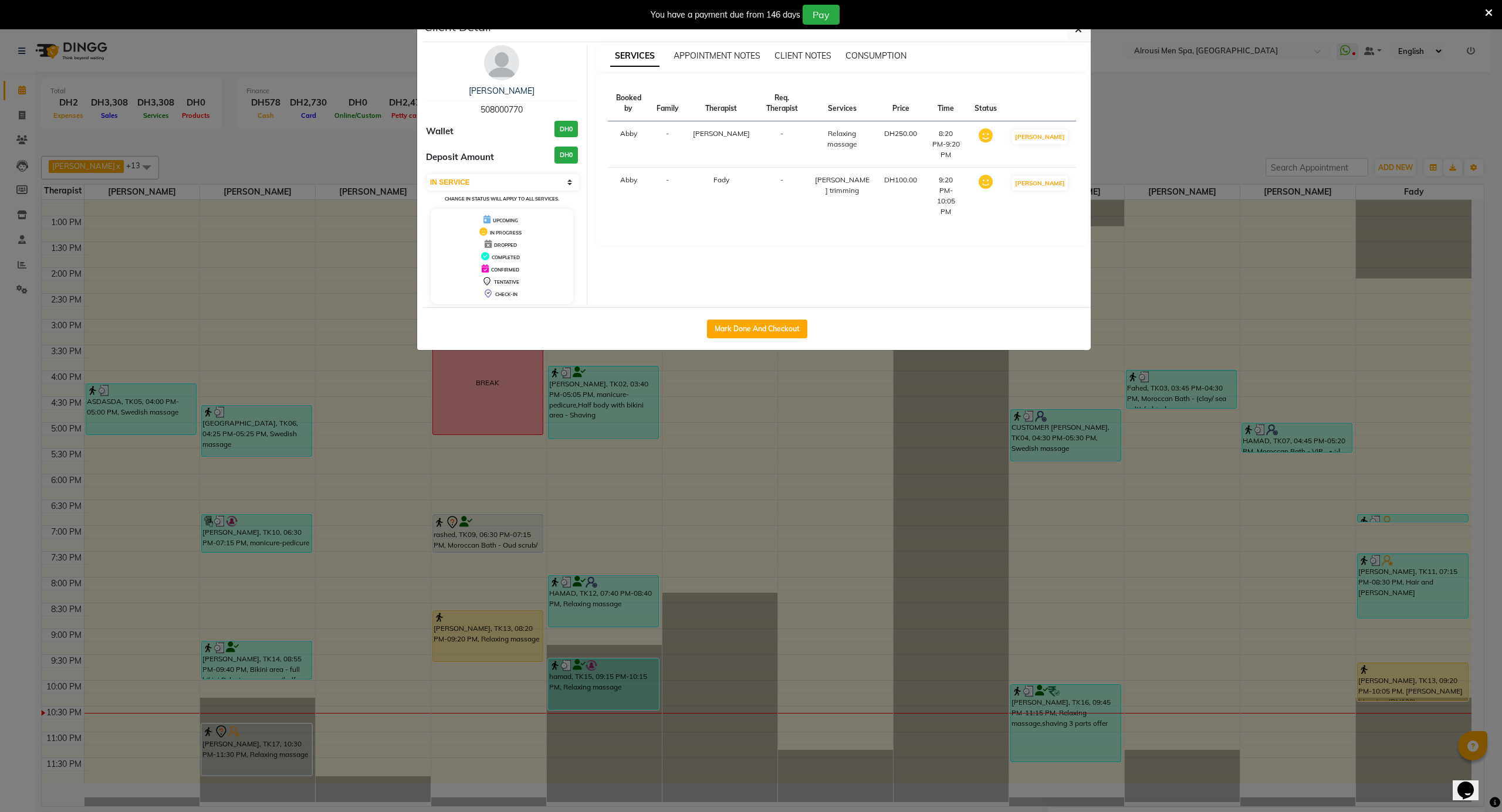
click at [726, 319] on div "Mark Done And Checkout" at bounding box center [757, 328] width 668 height 43
click at [720, 333] on button "Mark Done And Checkout" at bounding box center [757, 329] width 100 height 19
select select "service"
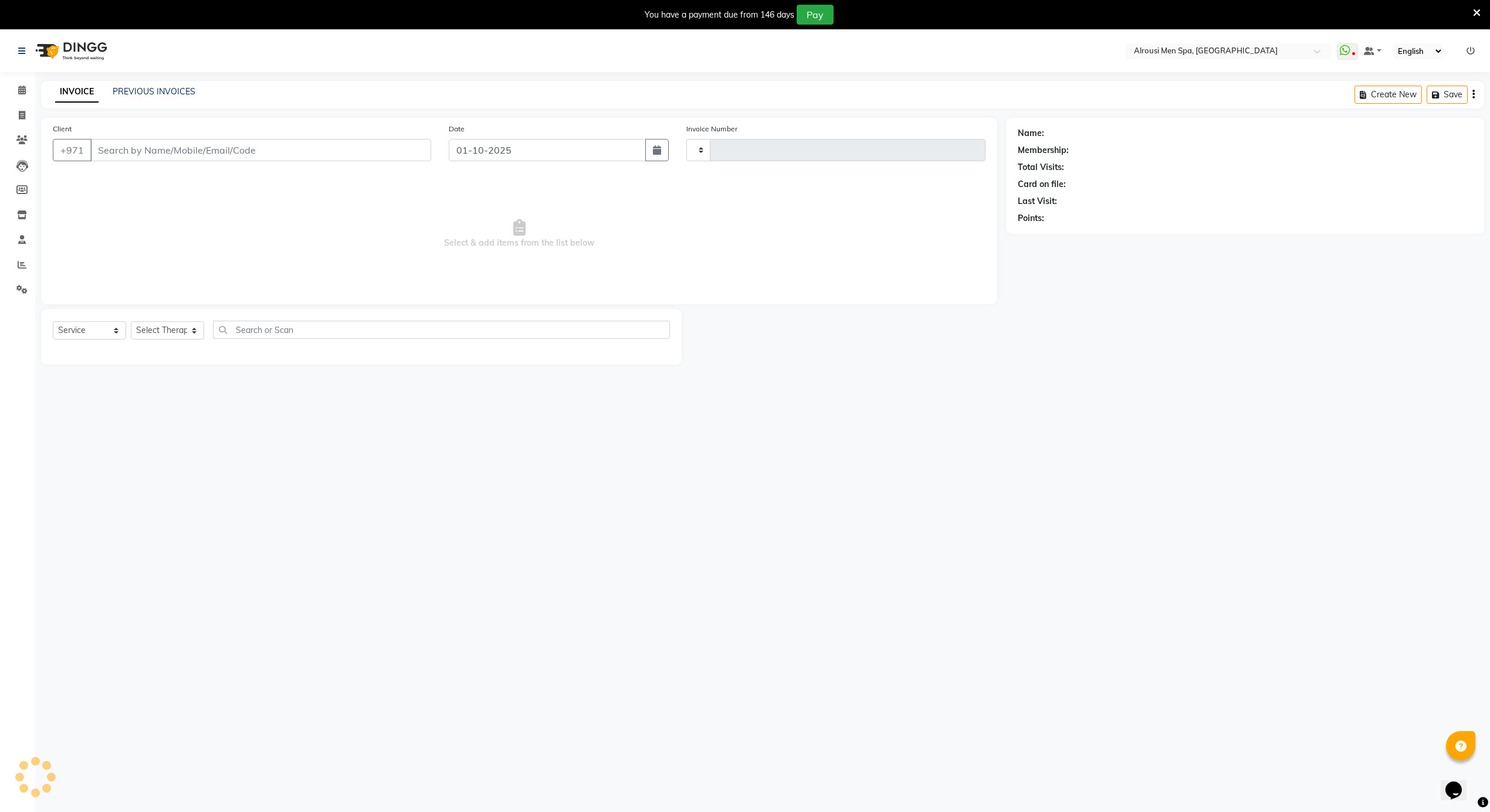
type input "4186"
select select "5688"
type input "508000770"
select select "79271"
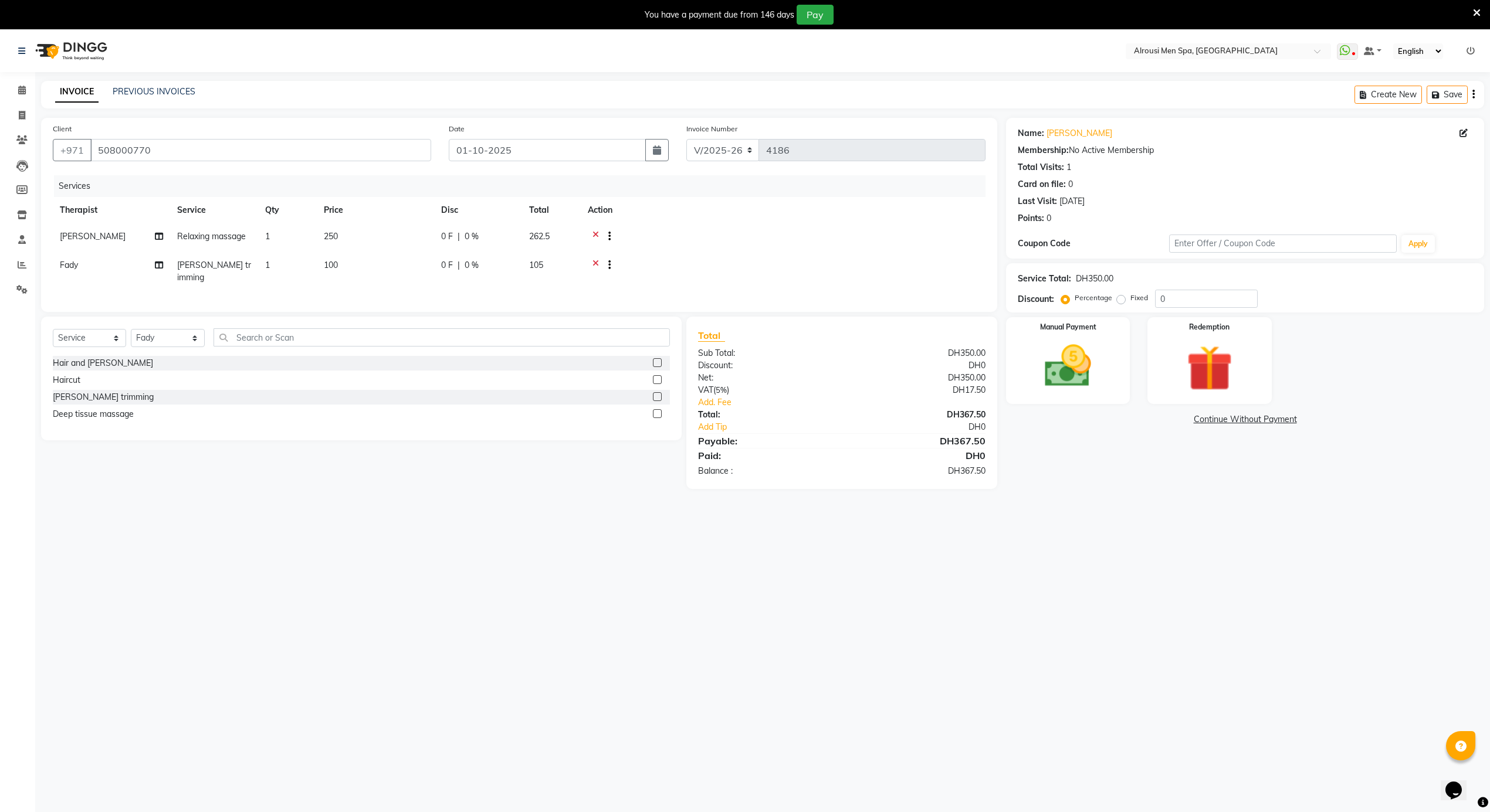
click at [207, 263] on span "[PERSON_NAME] trimming" at bounding box center [214, 271] width 74 height 23
select select "79271"
click at [239, 272] on span "[PERSON_NAME] trimming" at bounding box center [220, 275] width 66 height 23
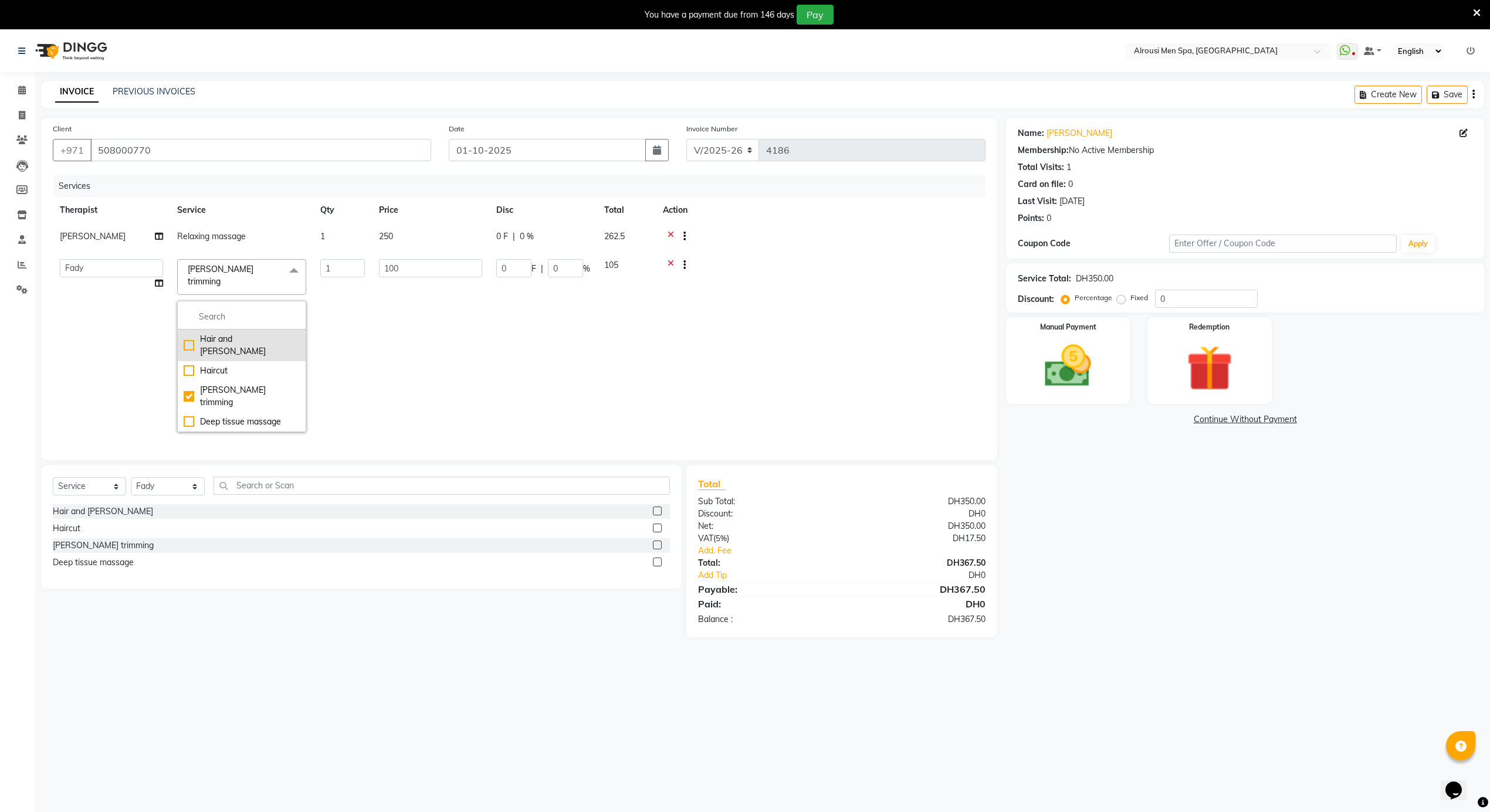
click at [242, 333] on div "Hair and [PERSON_NAME]" at bounding box center [242, 345] width 116 height 25
checkbox input "true"
checkbox input "false"
drag, startPoint x: 428, startPoint y: 270, endPoint x: 387, endPoint y: 262, distance: 41.8
click at [367, 271] on tr "[PERSON_NAME] [PERSON_NAME] [PERSON_NAME] [PERSON_NAME] [PERSON_NAME] [PERSON_N…" at bounding box center [519, 345] width 933 height 187
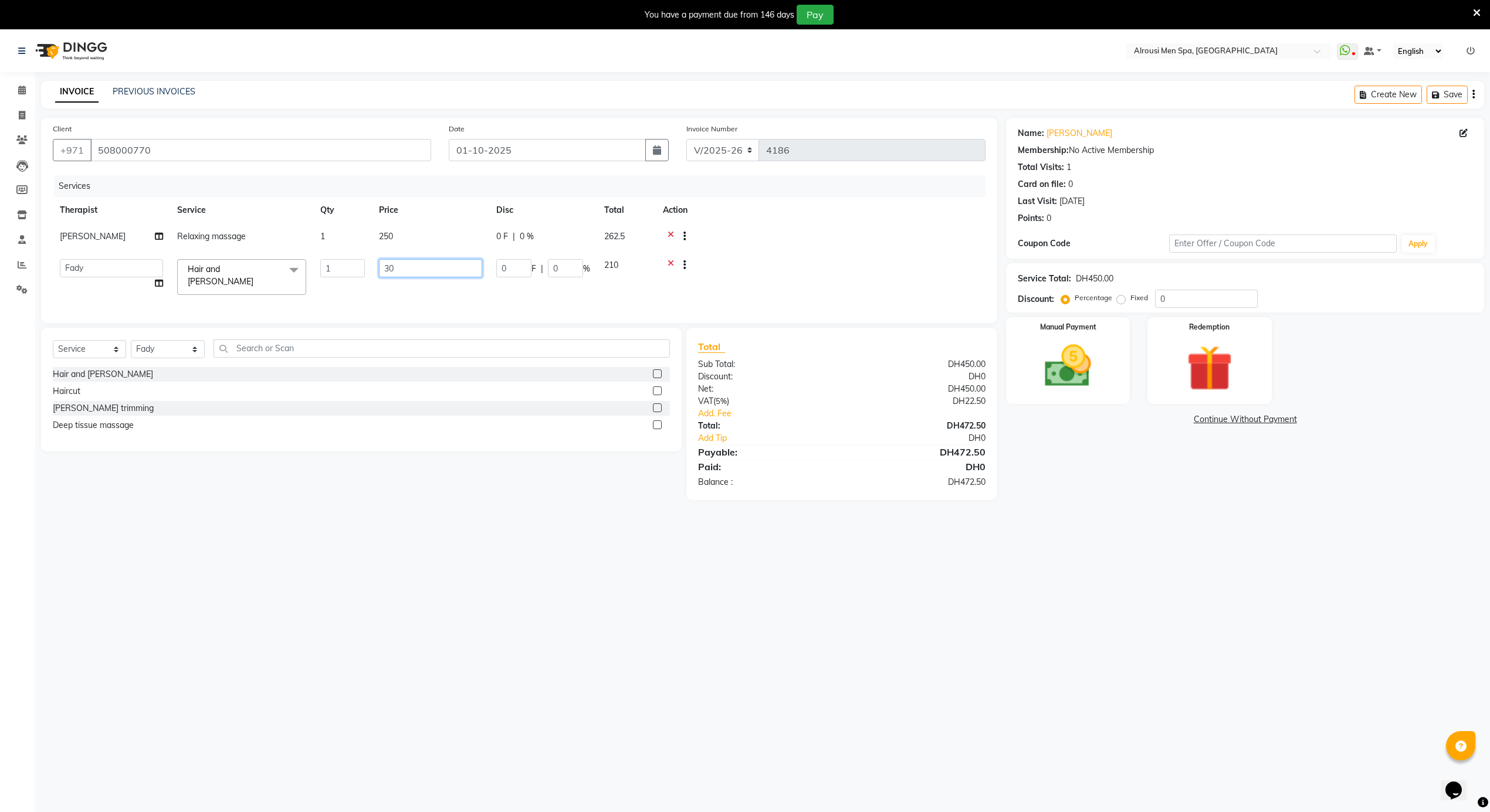
type input "300"
click at [756, 240] on div at bounding box center [821, 237] width 315 height 15
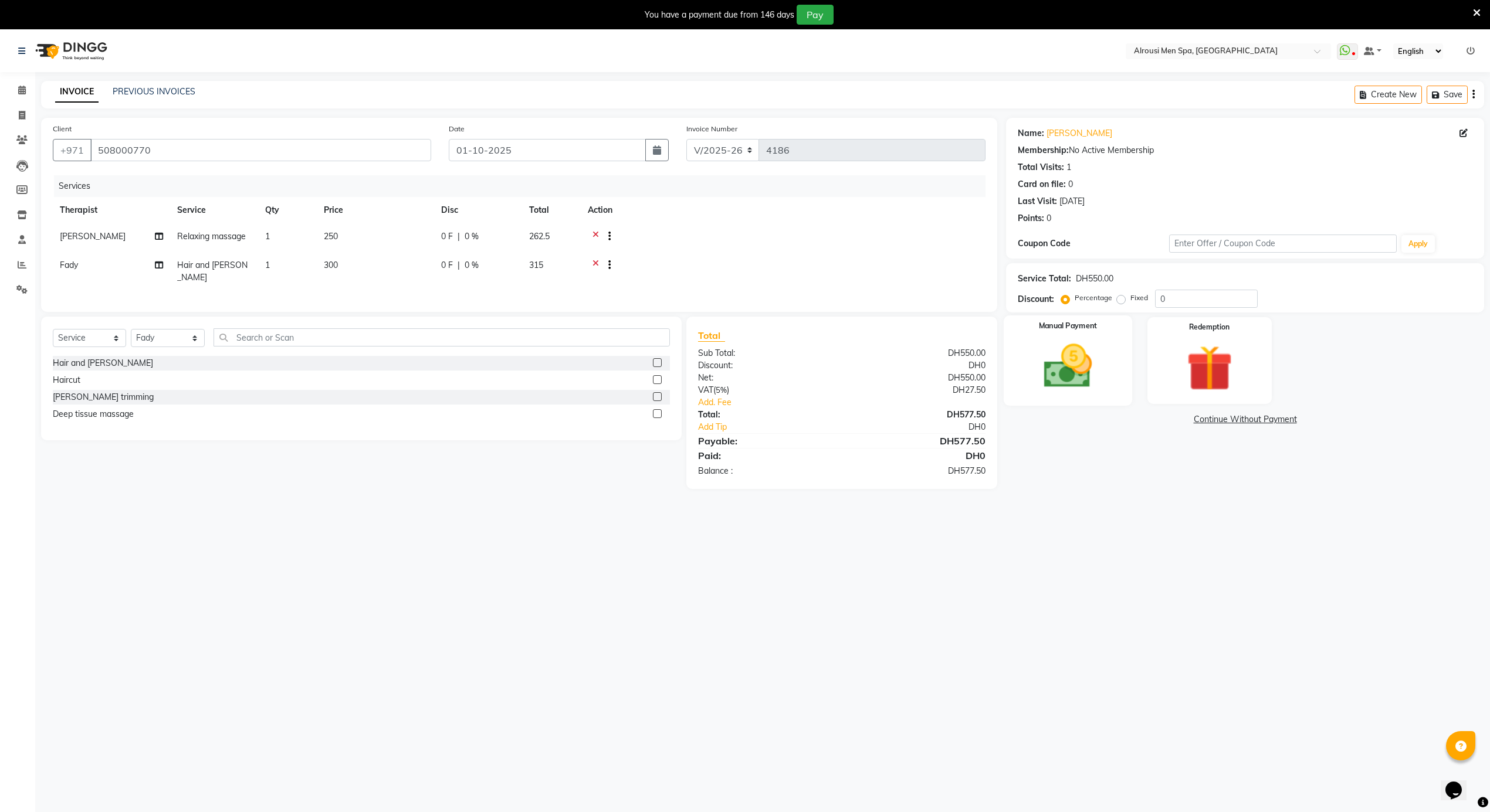
click at [1082, 361] on img at bounding box center [1068, 367] width 79 height 56
click at [1137, 420] on span "CARD" at bounding box center [1133, 420] width 25 height 14
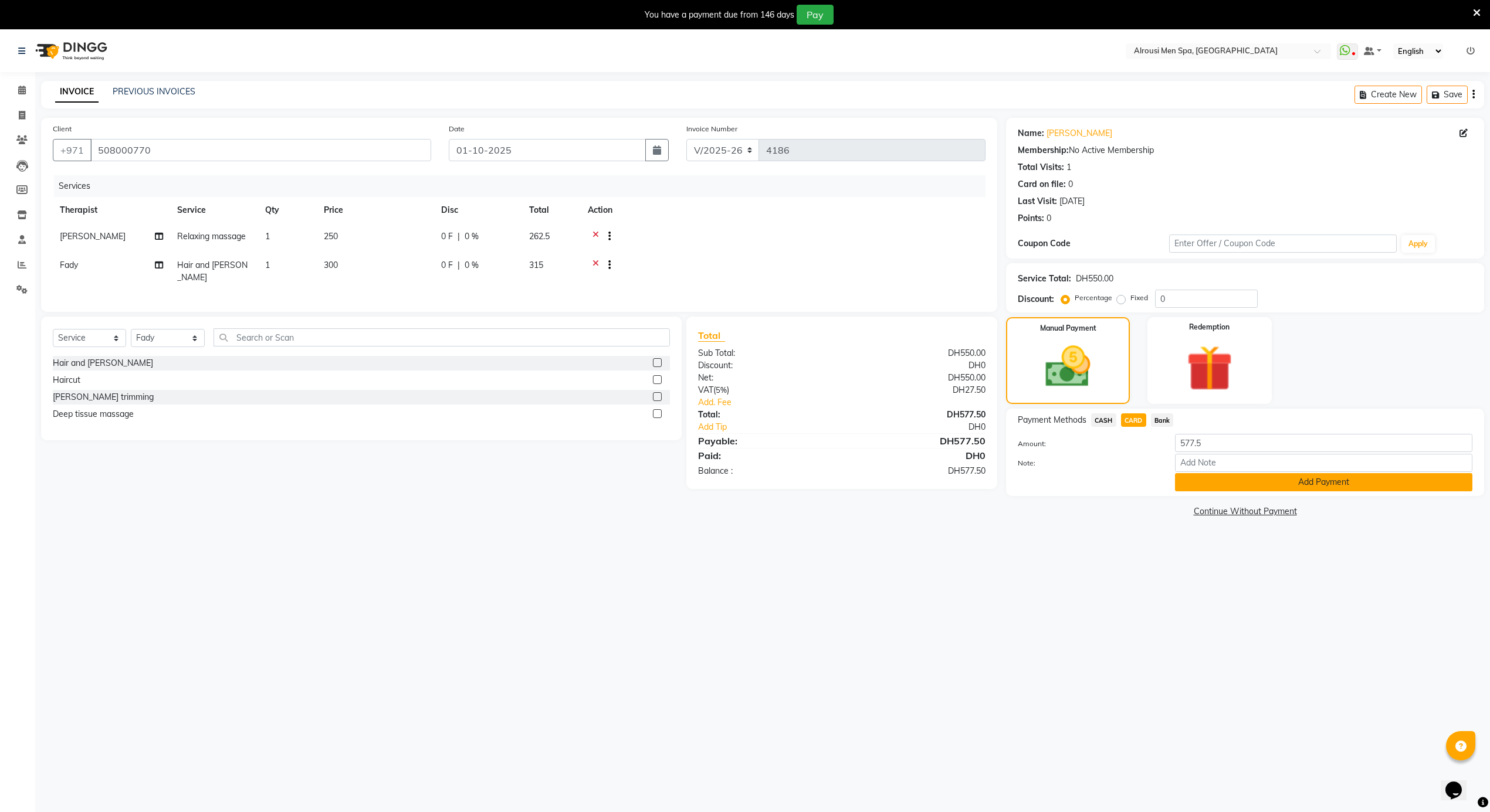
click at [1191, 484] on button "Add Payment" at bounding box center [1323, 482] width 297 height 18
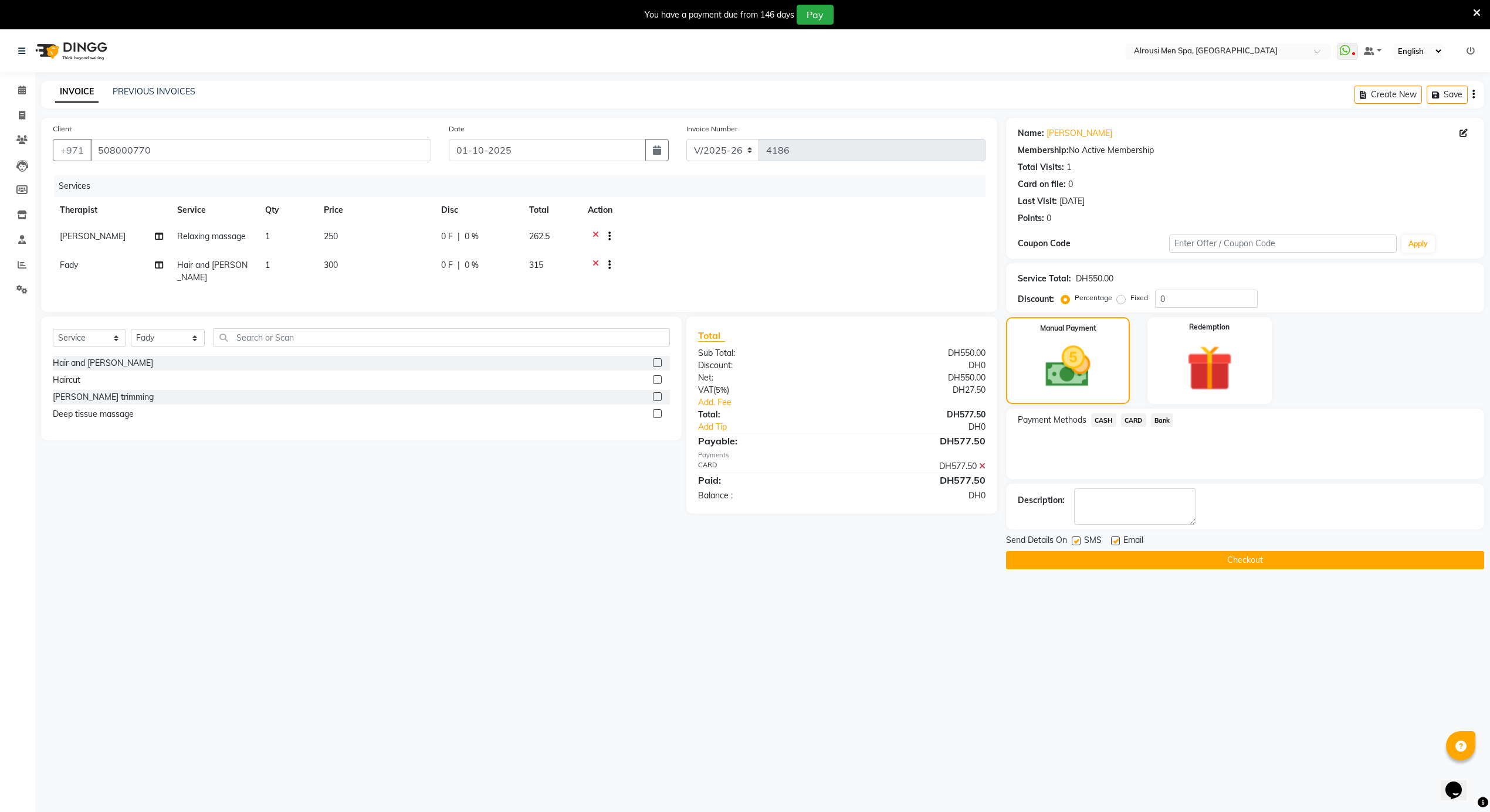
drag, startPoint x: 1073, startPoint y: 540, endPoint x: 1092, endPoint y: 559, distance: 26.9
click at [1075, 544] on label at bounding box center [1076, 540] width 9 height 9
click at [1075, 544] on input "checkbox" at bounding box center [1075, 541] width 8 height 8
checkbox input "false"
click at [1095, 563] on button "Checkout" at bounding box center [1245, 560] width 478 height 18
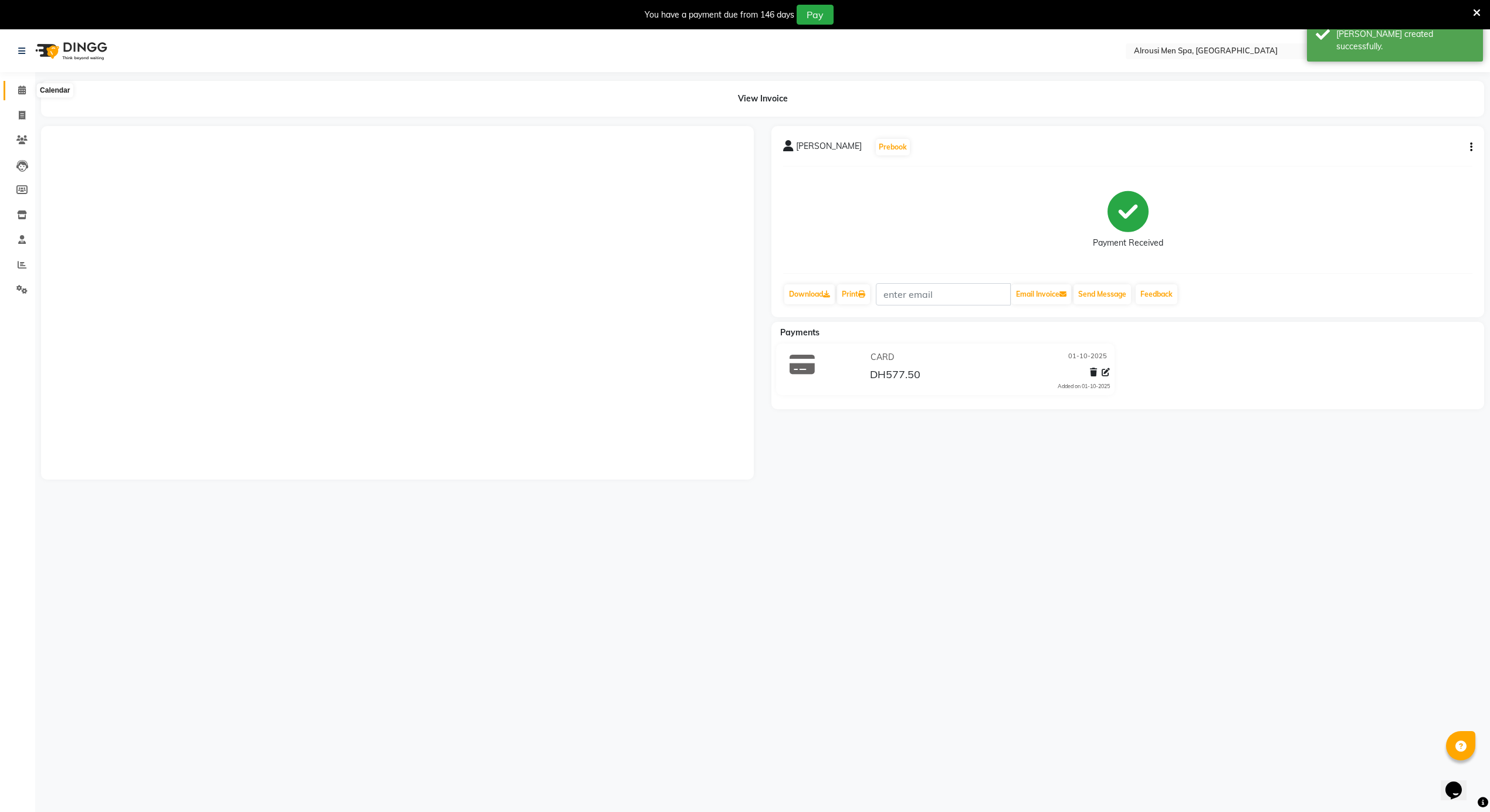
click at [18, 90] on icon at bounding box center [22, 90] width 8 height 9
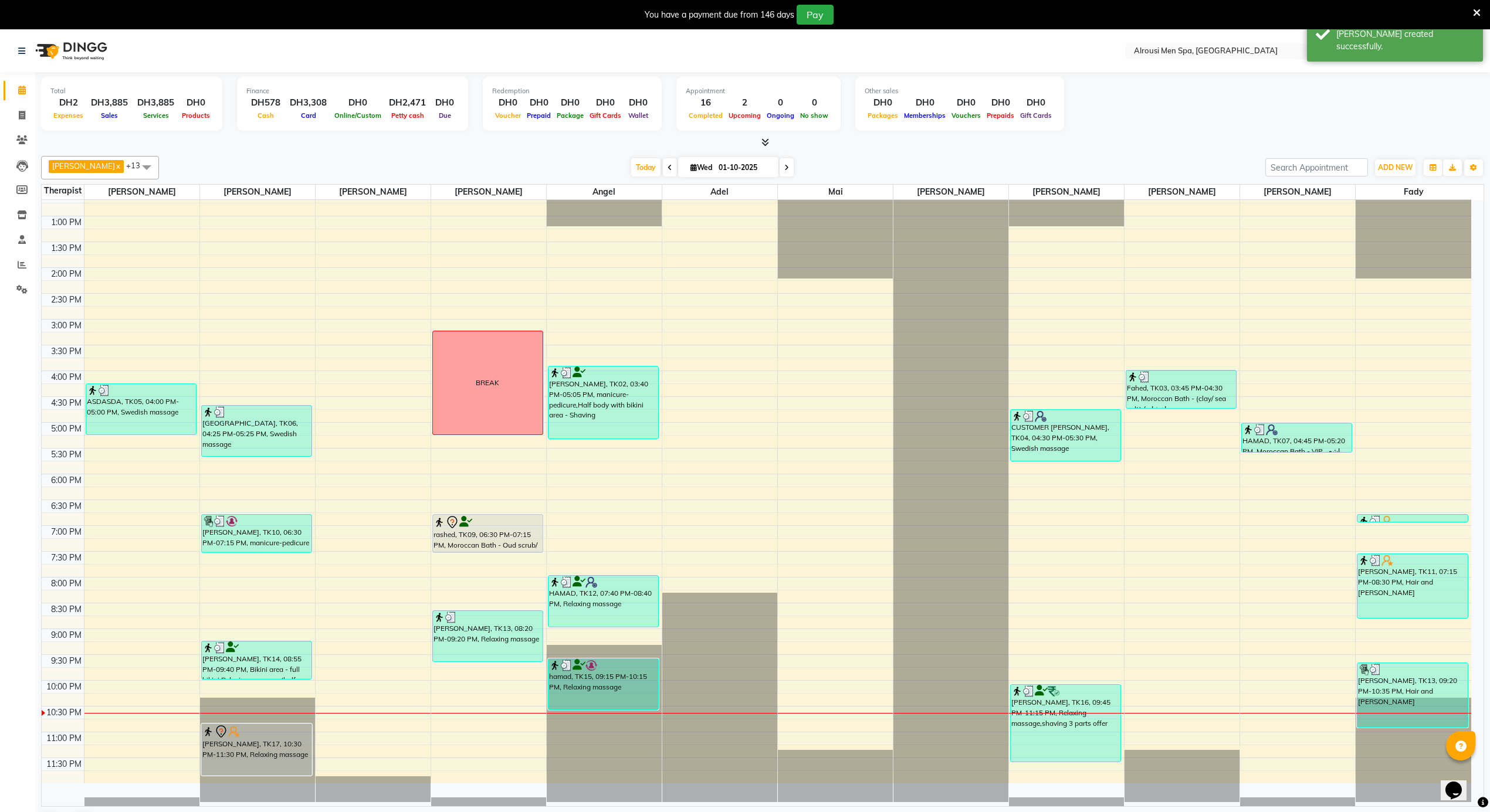
scroll to position [31, 0]
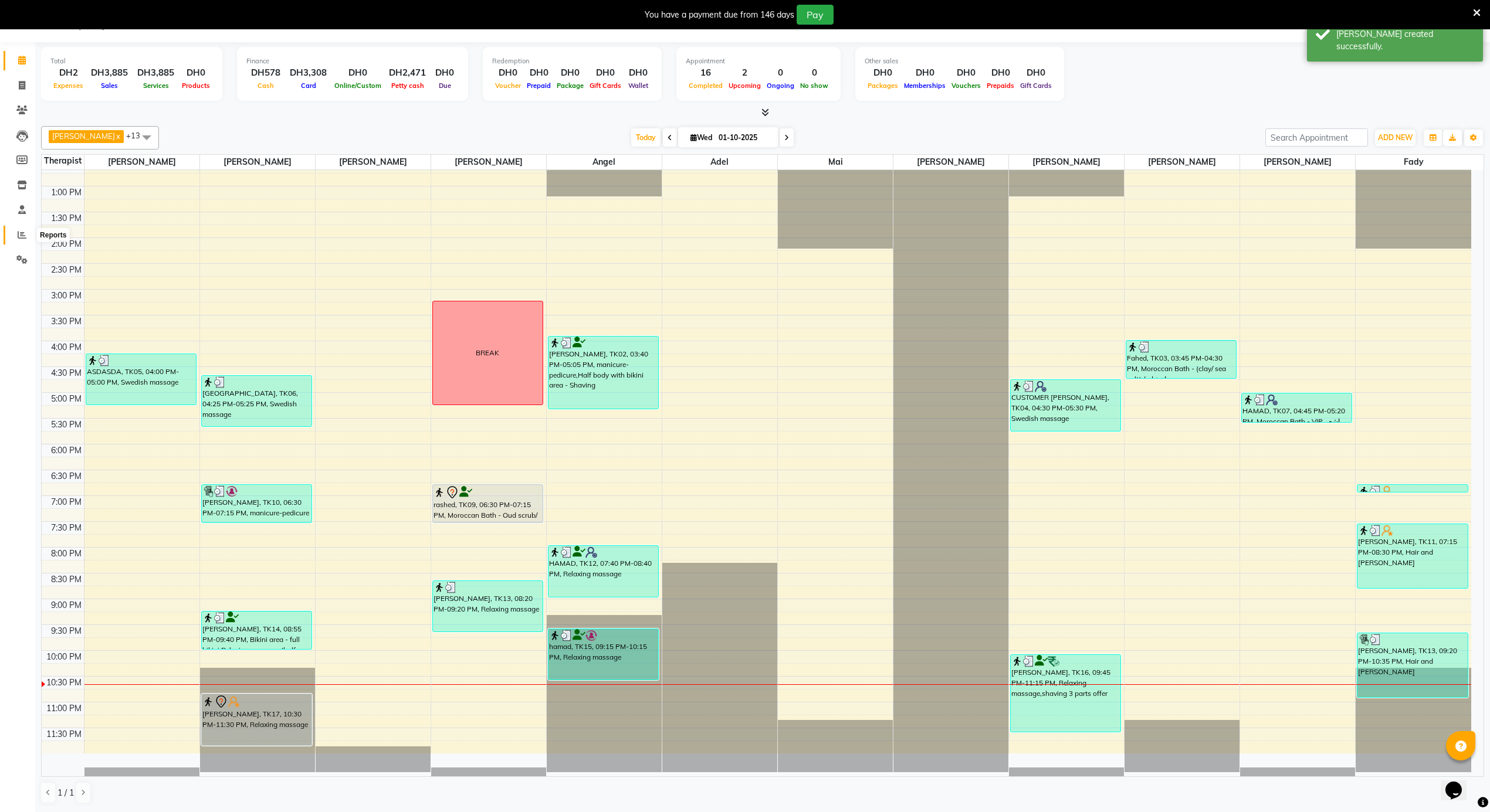
click at [24, 237] on icon at bounding box center [22, 234] width 9 height 9
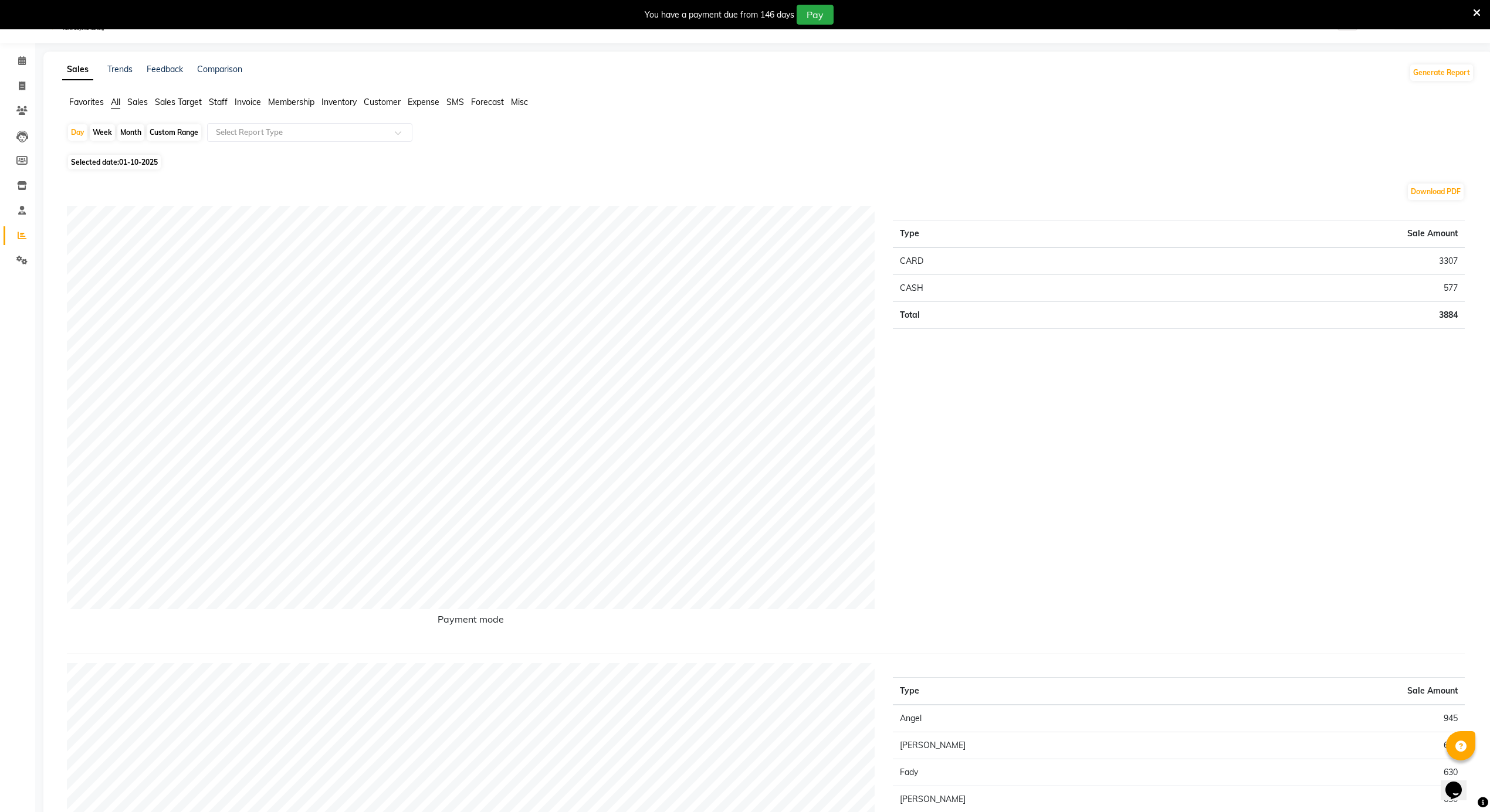
scroll to position [31, 0]
drag, startPoint x: 216, startPoint y: 97, endPoint x: 233, endPoint y: 120, distance: 28.6
click at [216, 99] on span "Staff" at bounding box center [218, 101] width 19 height 11
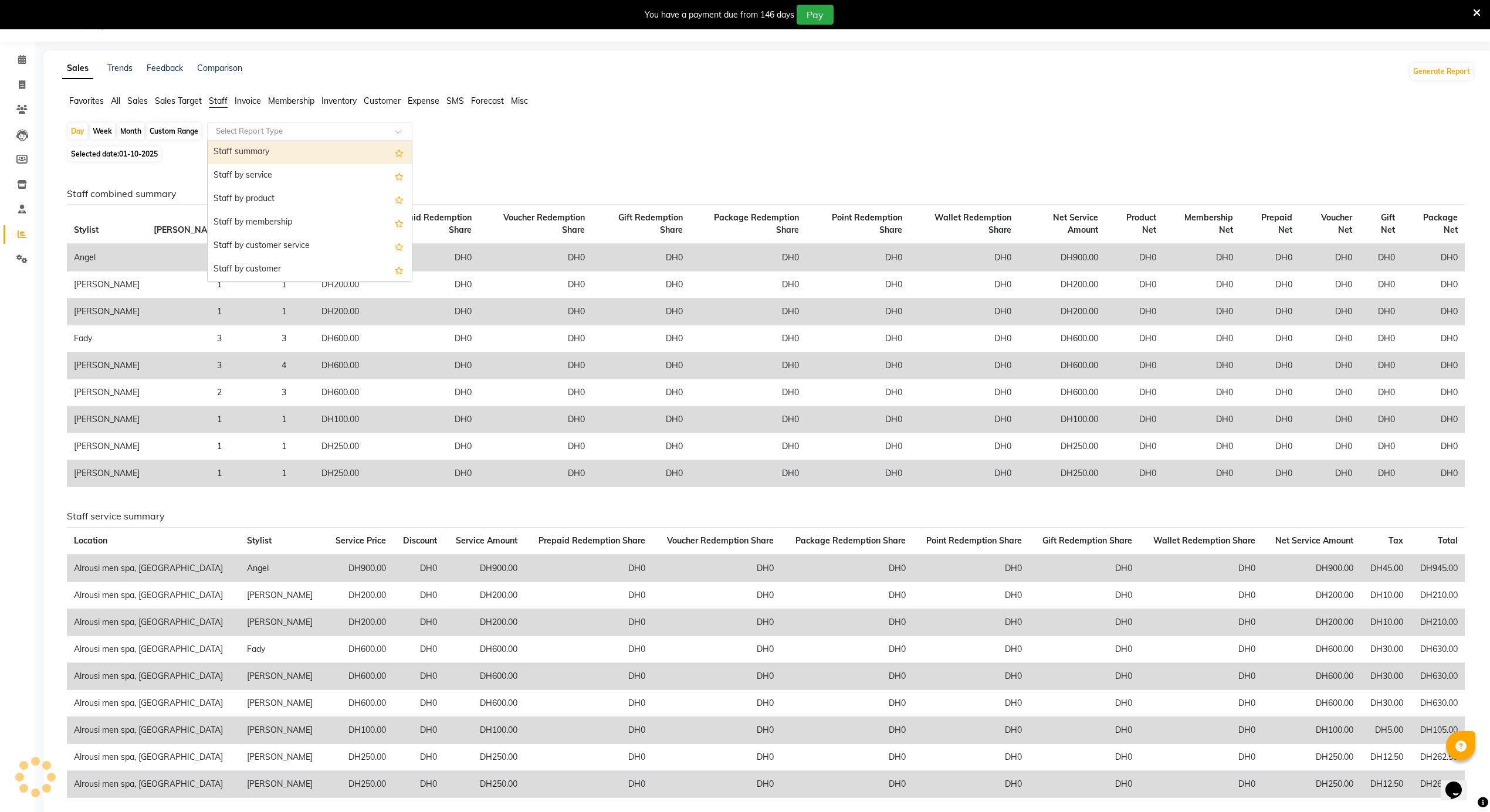
click at [247, 134] on input "text" at bounding box center [298, 131] width 169 height 12
click at [238, 155] on div "Staff summary" at bounding box center [310, 152] width 204 height 24
select select "full_report"
select select "csv"
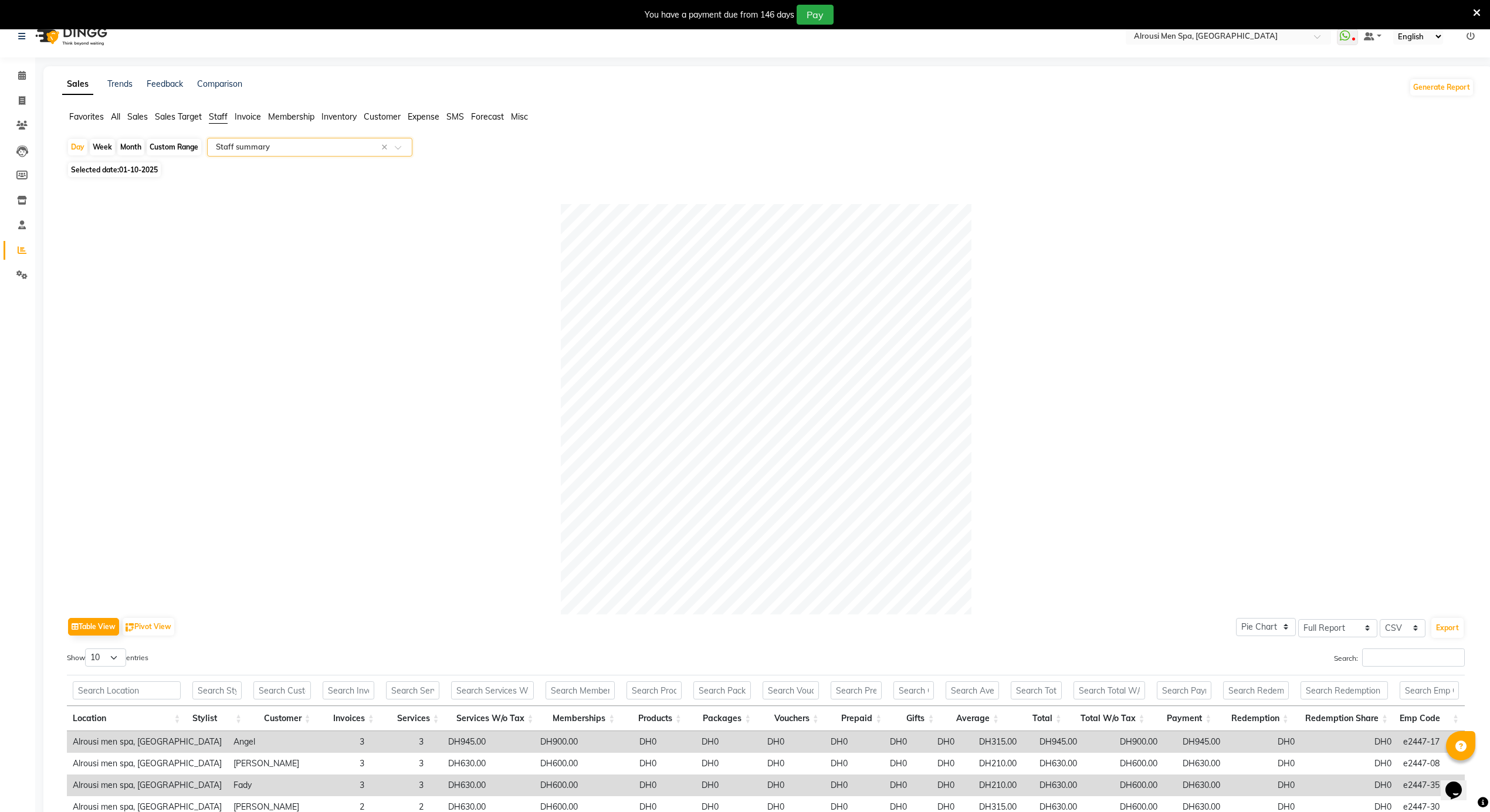
scroll to position [0, 0]
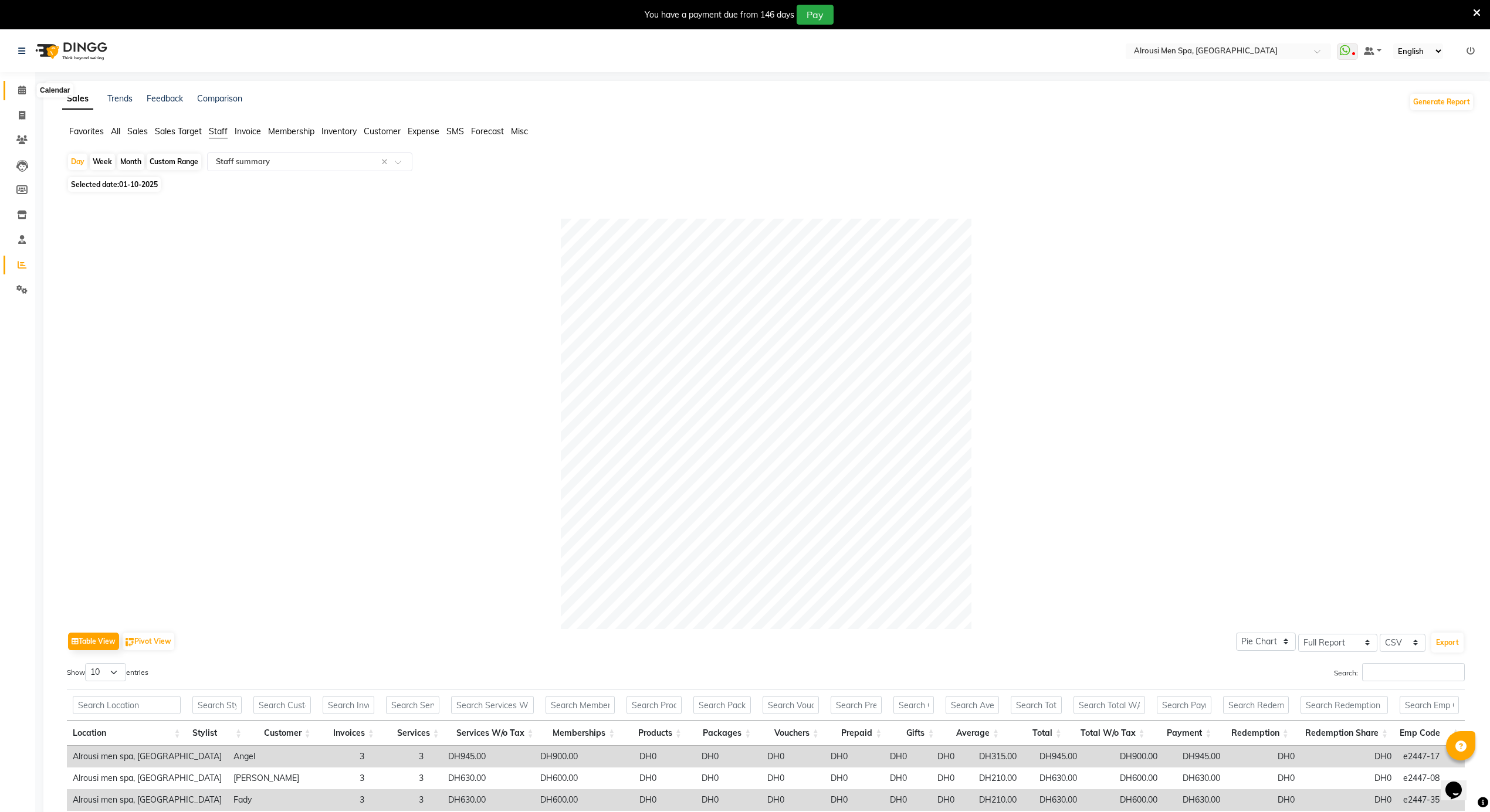
click at [19, 89] on icon at bounding box center [22, 90] width 8 height 9
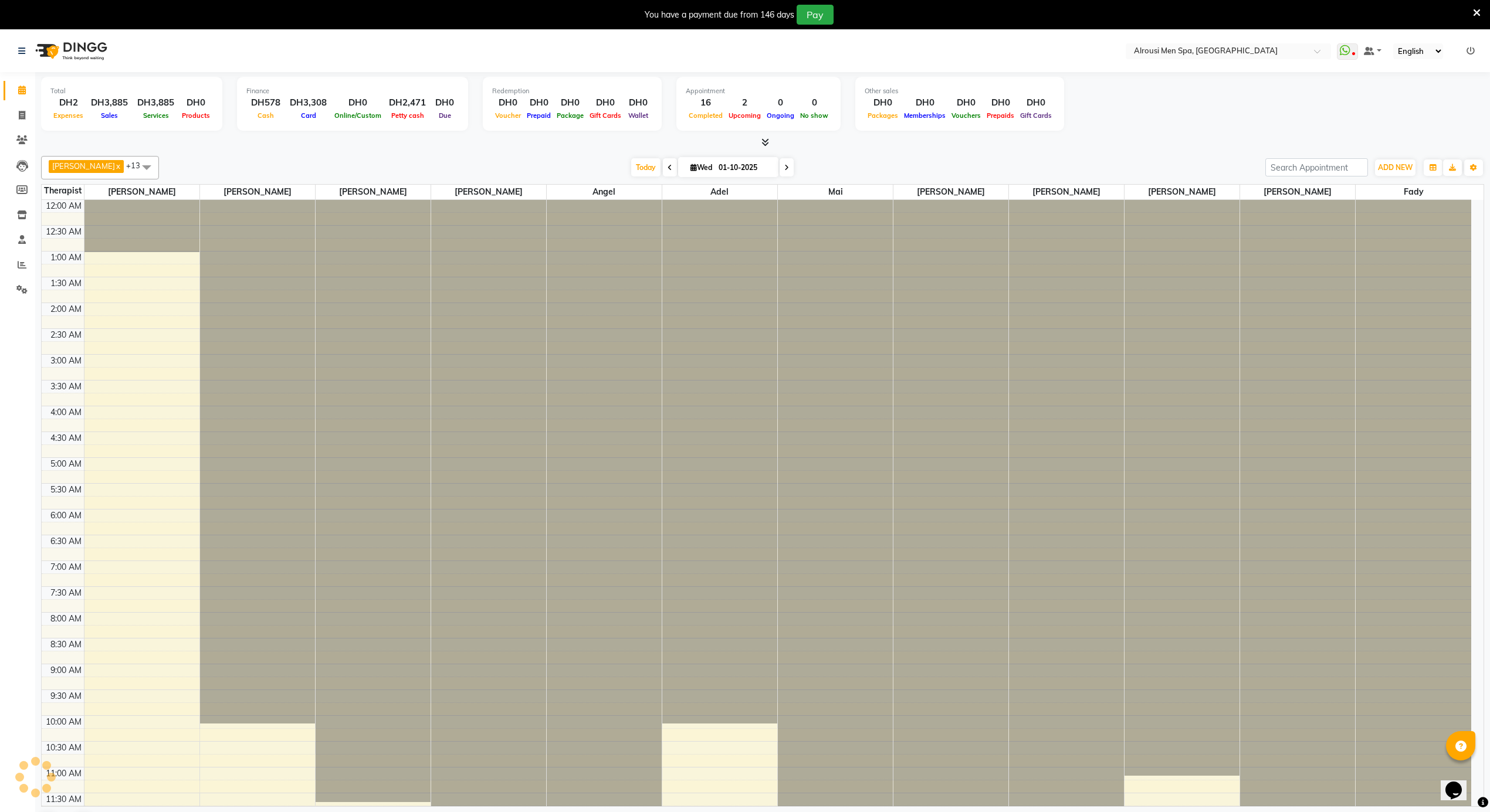
scroll to position [654, 0]
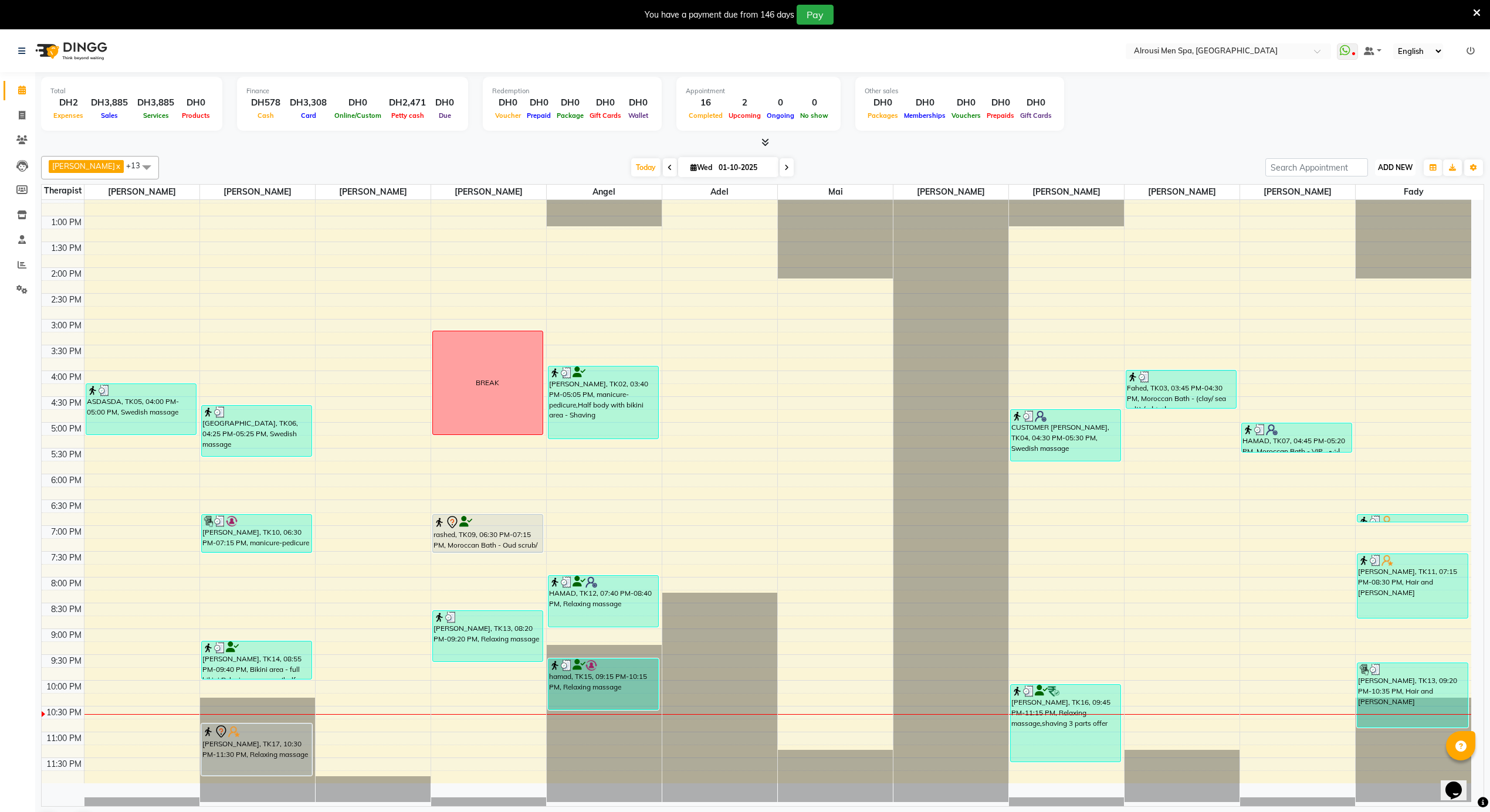
click at [1394, 171] on span "ADD NEW" at bounding box center [1395, 167] width 35 height 9
click at [1364, 221] on link "Add Expense" at bounding box center [1368, 221] width 93 height 15
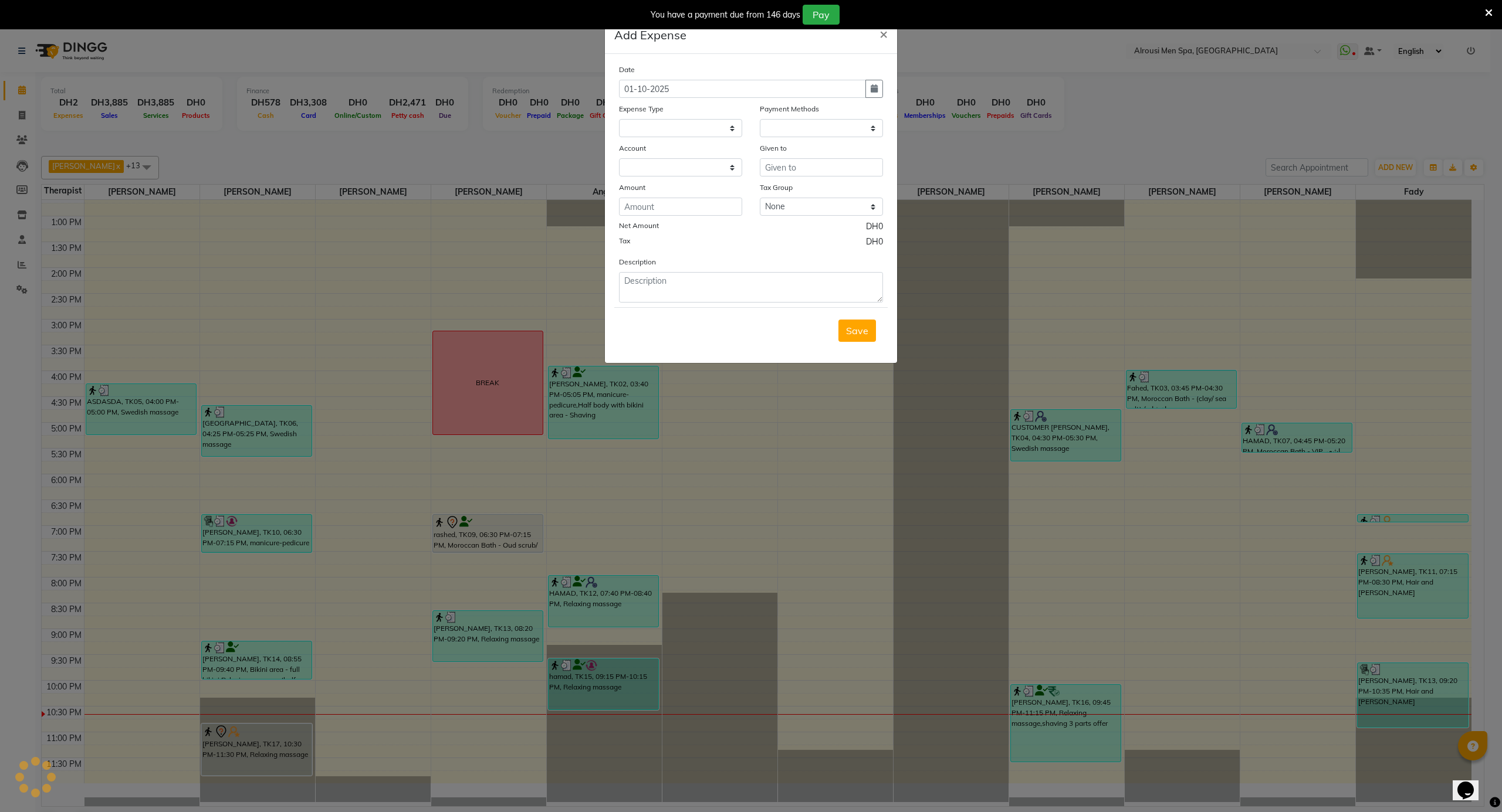
select select
select select "1"
select select "4622"
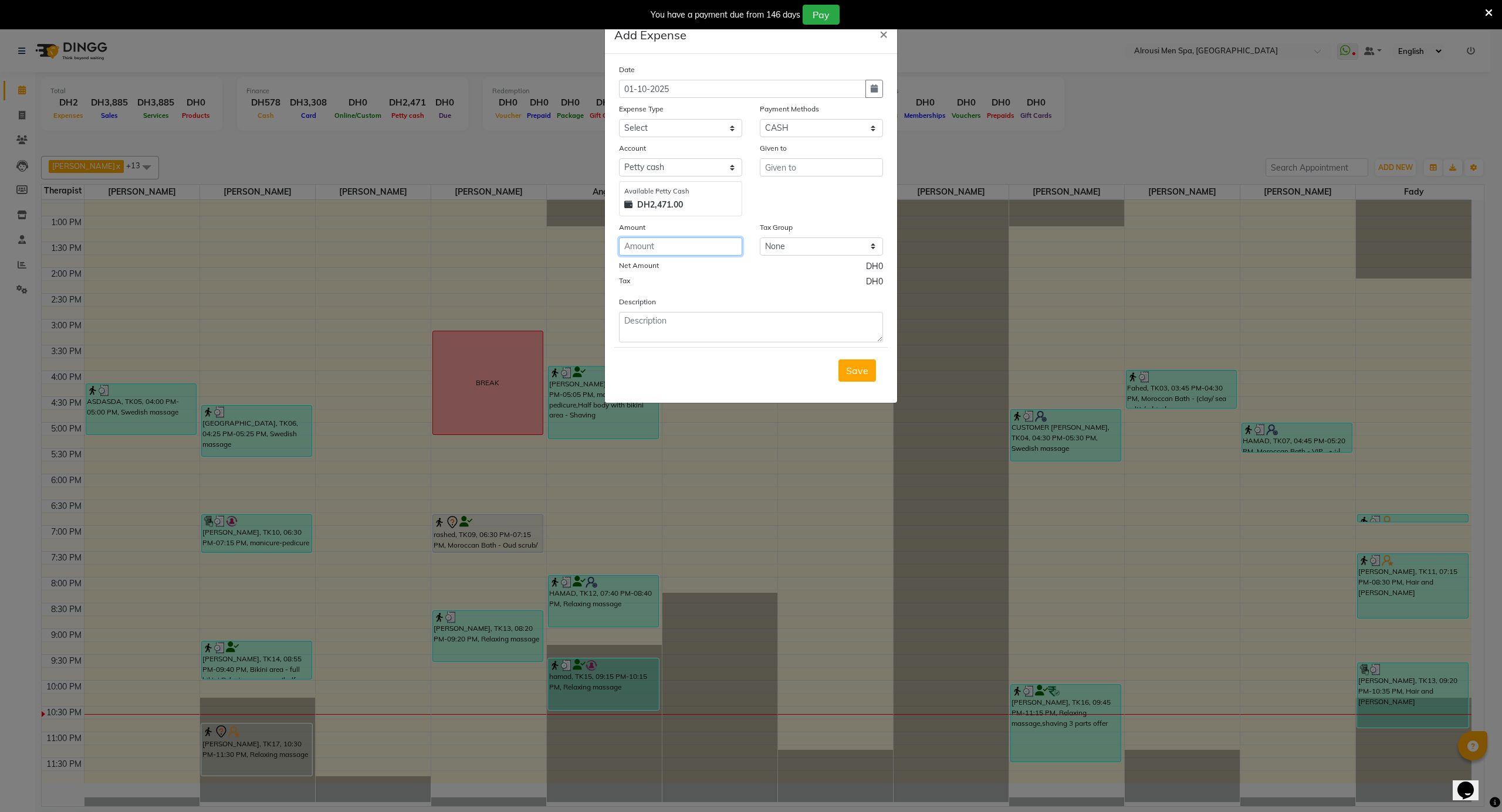
click at [648, 252] on input "number" at bounding box center [680, 246] width 123 height 18
type input "300"
click at [648, 129] on select "Select [PERSON_NAME] Personal abo abdallah services Advance Salary [PERSON_NAME…" at bounding box center [680, 128] width 123 height 18
select select "11421"
click at [619, 119] on select "Select [PERSON_NAME] Personal abo abdallah services Advance Salary [PERSON_NAME…" at bounding box center [680, 128] width 123 height 18
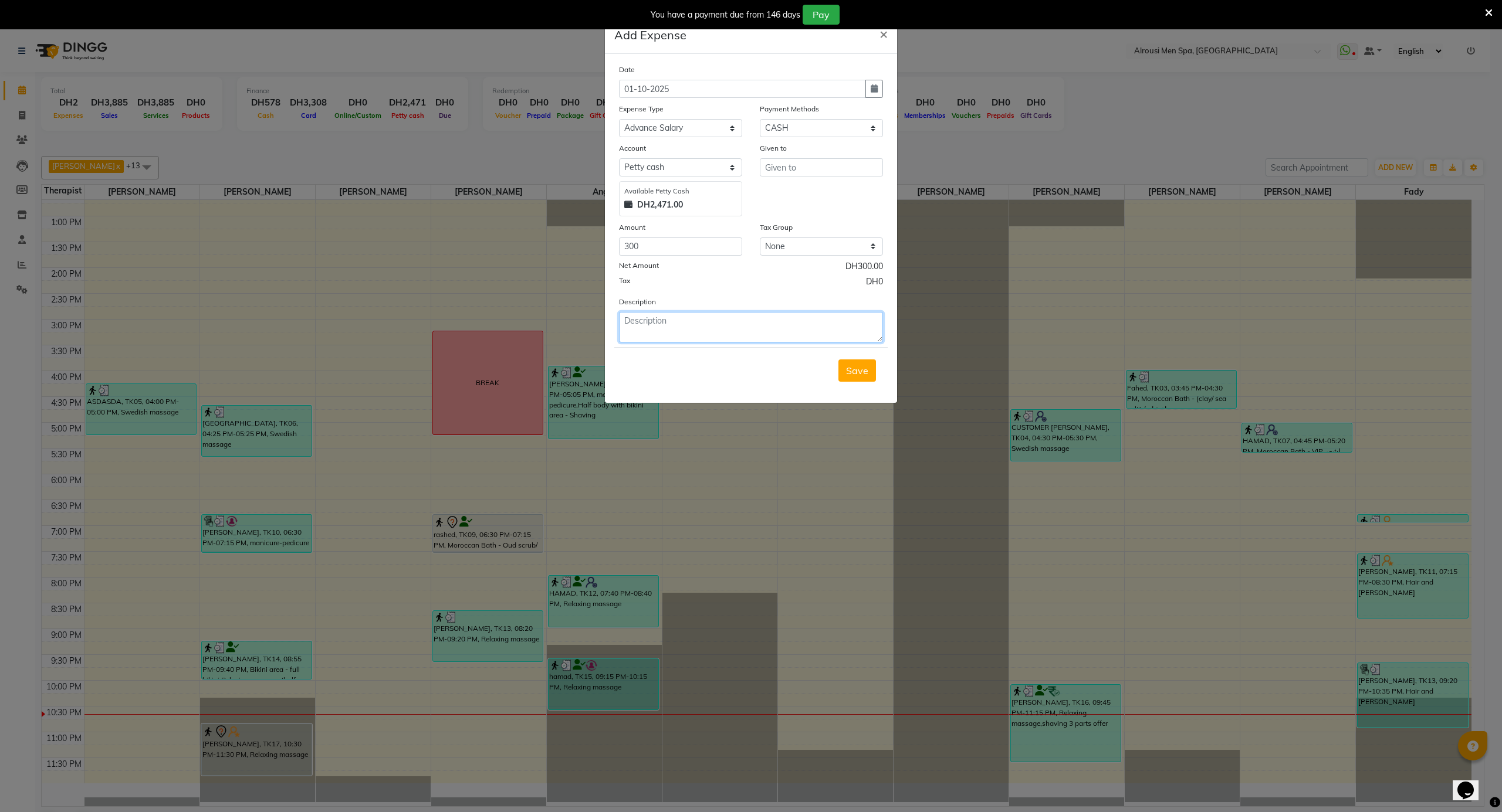
click at [657, 327] on textarea at bounding box center [750, 327] width 264 height 31
type textarea "راتب فادي"
click at [831, 160] on input "text" at bounding box center [821, 167] width 123 height 18
click at [832, 165] on input "text" at bounding box center [821, 167] width 123 height 18
click at [791, 189] on ngb-highlight "F ady" at bounding box center [786, 192] width 22 height 12
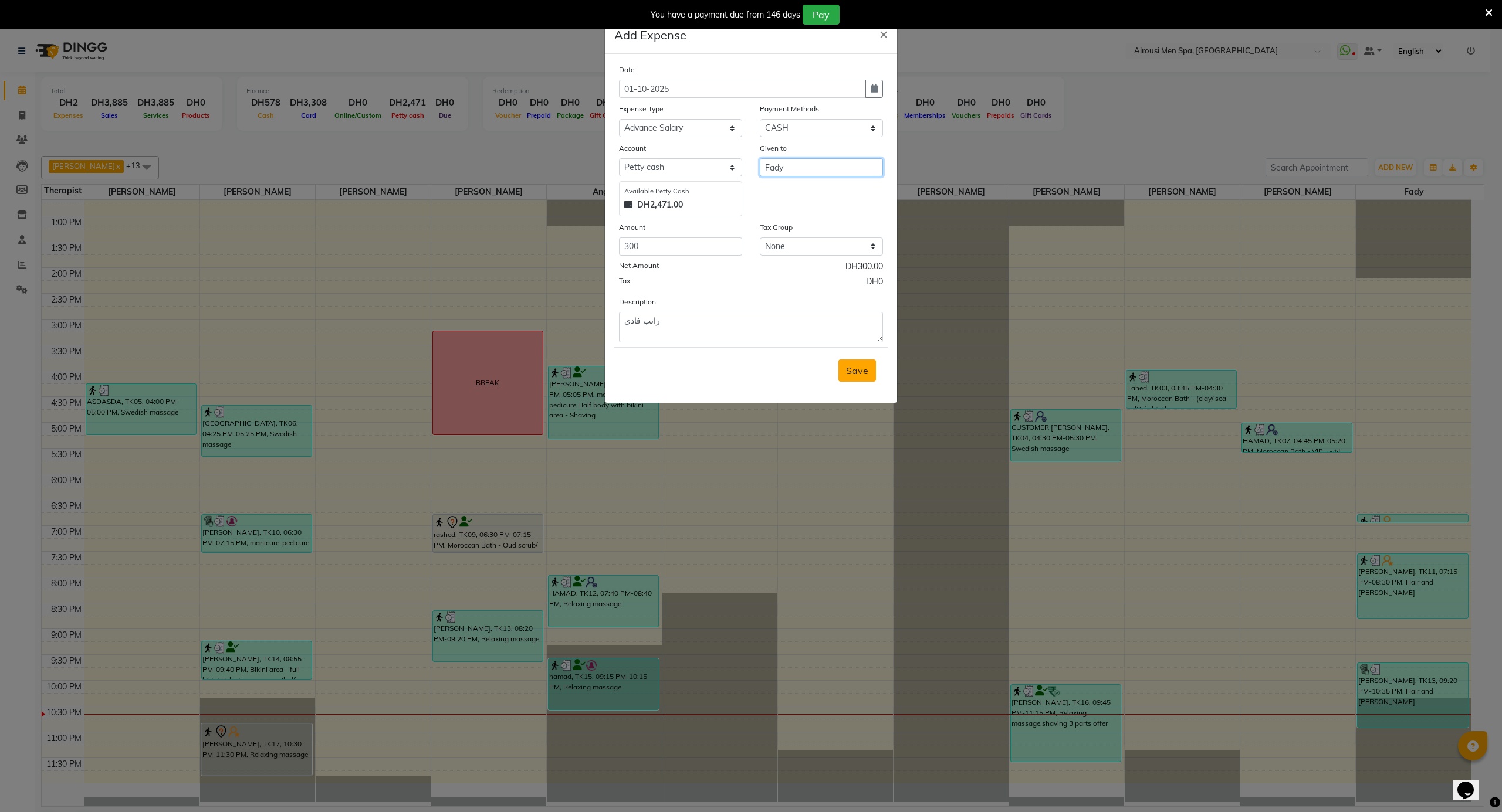
type input "Fady"
click at [852, 369] on span "Save" at bounding box center [857, 371] width 22 height 12
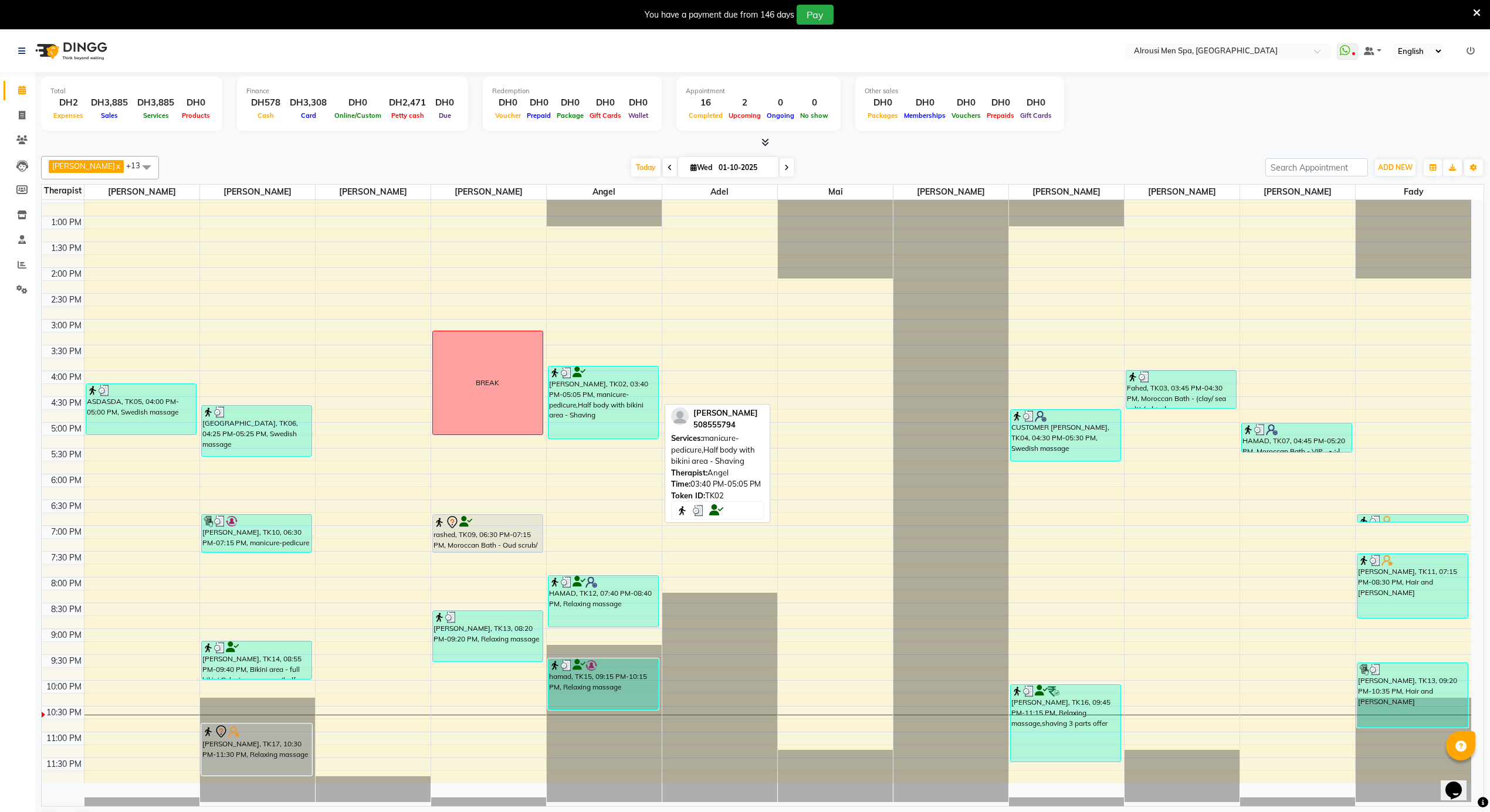
scroll to position [31, 0]
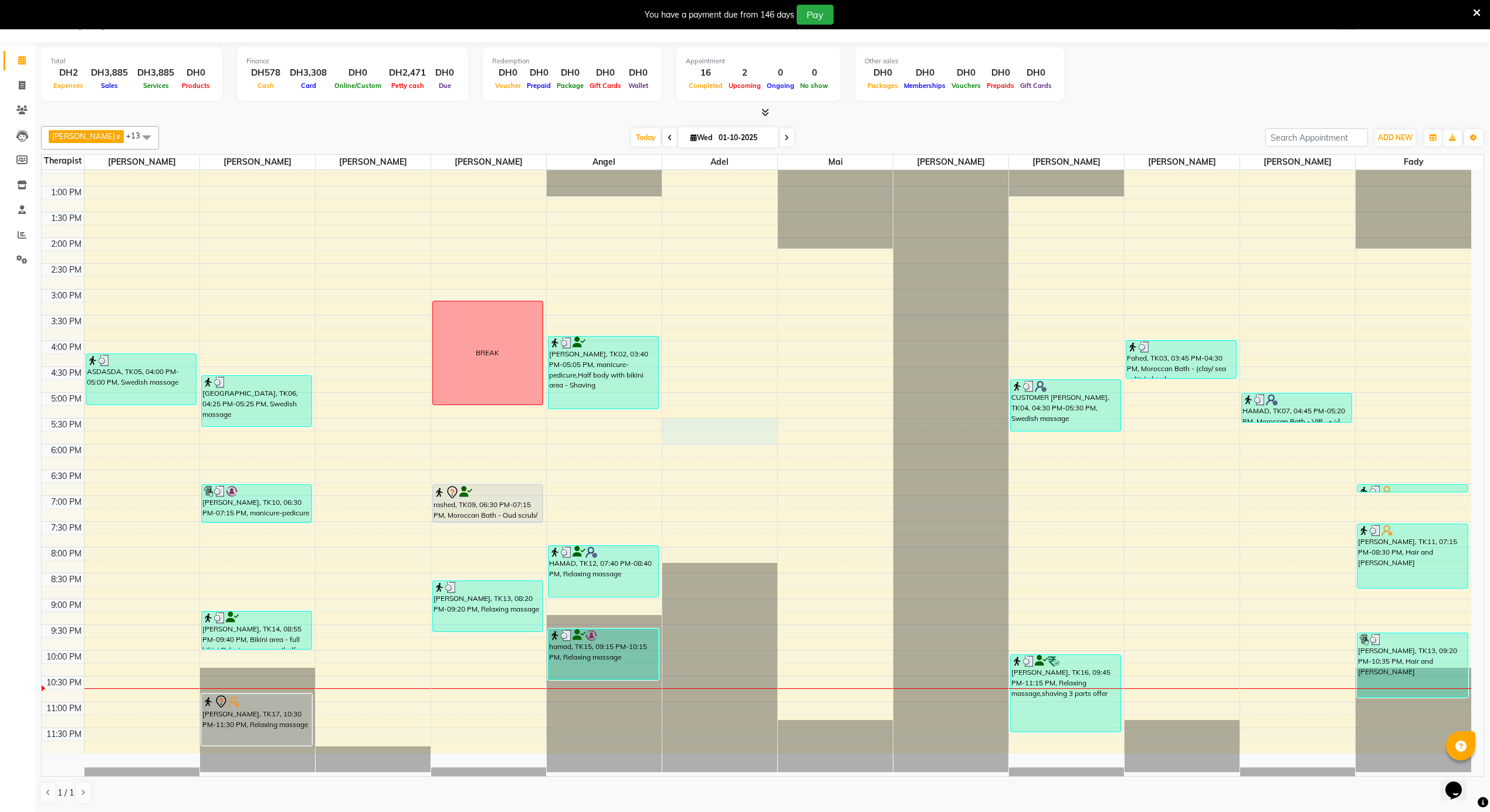
click at [747, 434] on div "12:00 AM 12:30 AM 1:00 AM 1:30 AM 2:00 AM 2:30 AM 3:00 AM 3:30 AM 4:00 AM 4:30 …" at bounding box center [756, 135] width 1430 height 1238
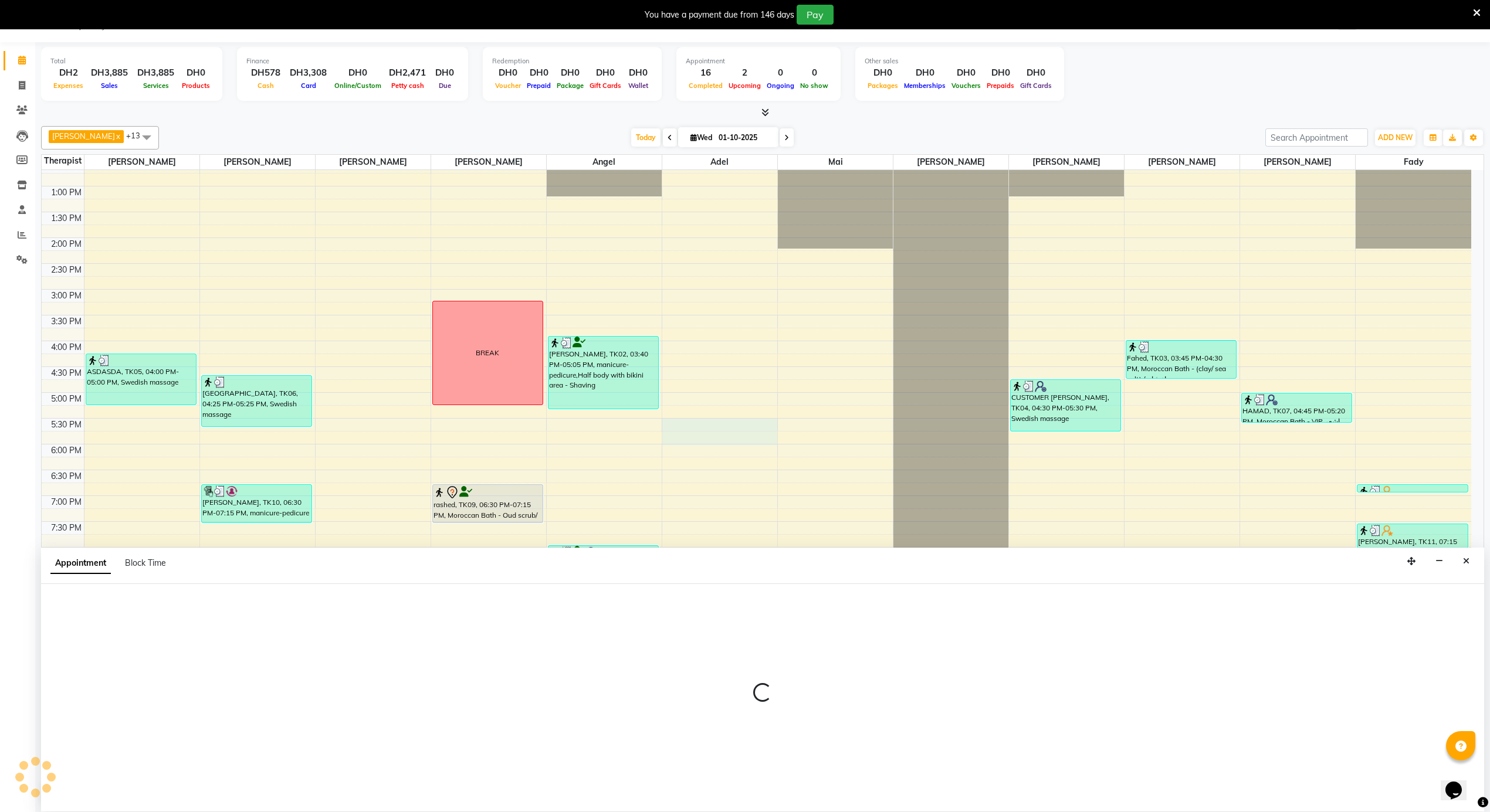
select select "43429"
select select "tentative"
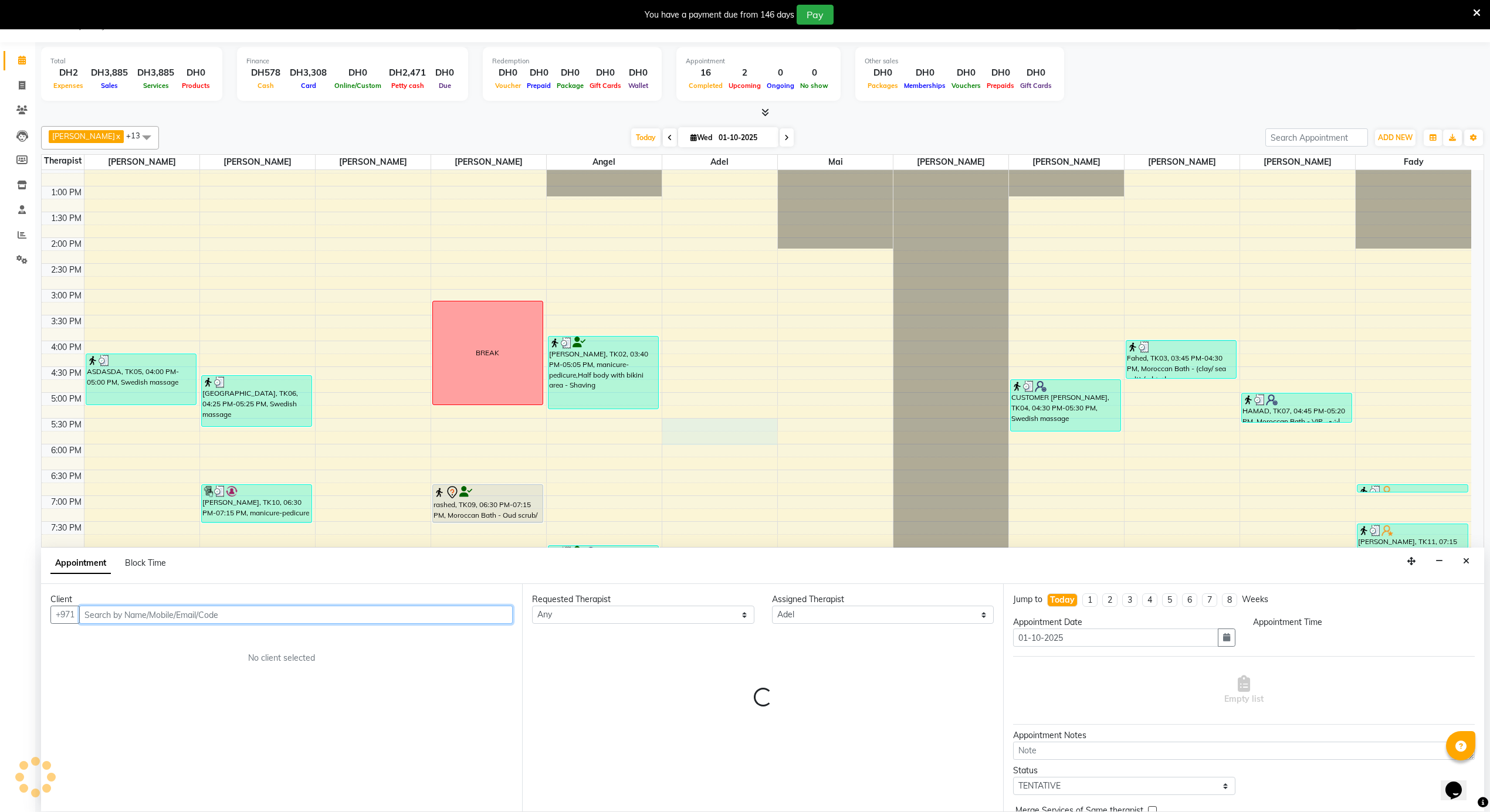
select select "1035"
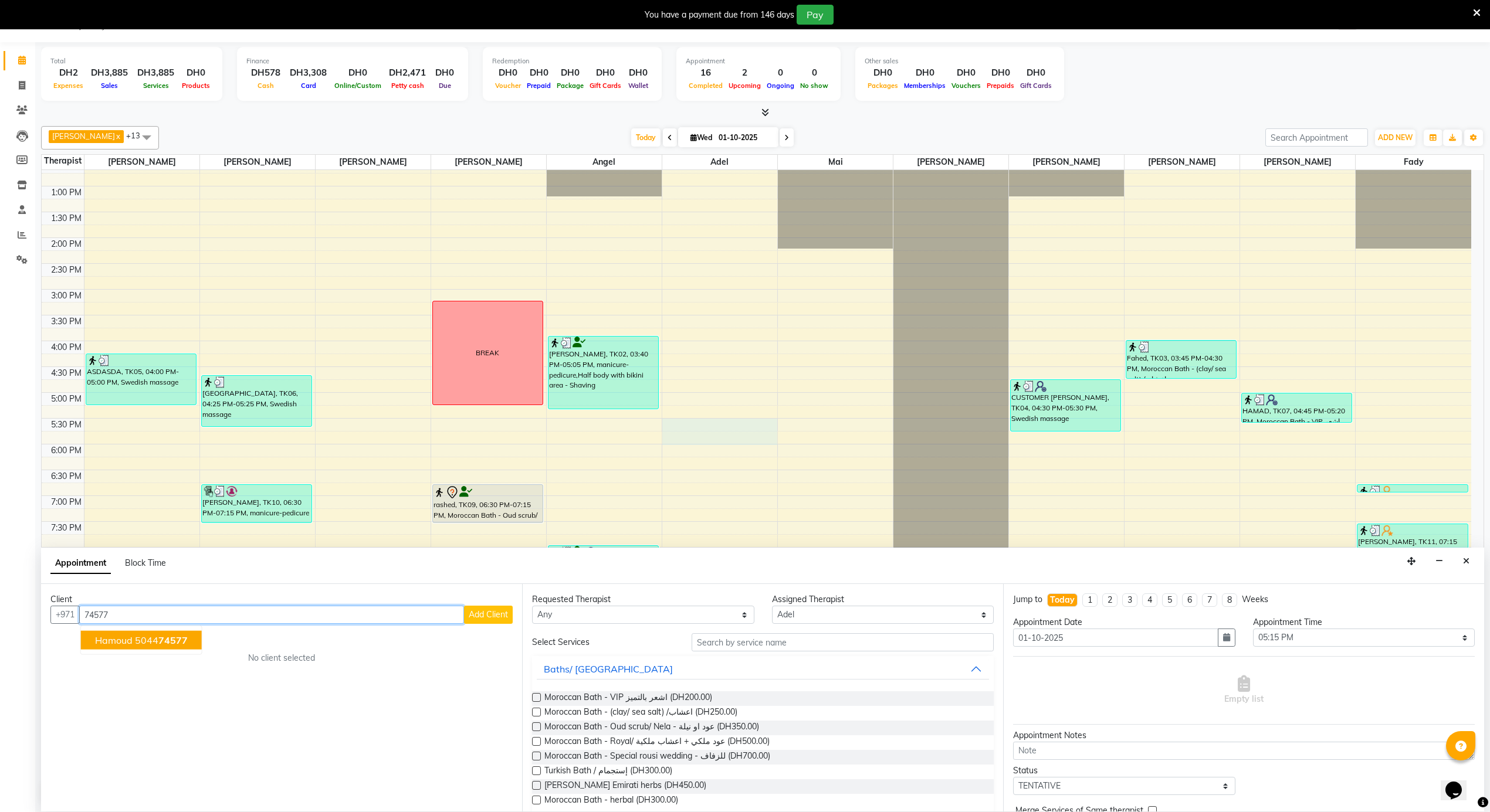
click at [143, 638] on ngb-highlight "5044 74577" at bounding box center [161, 640] width 53 height 12
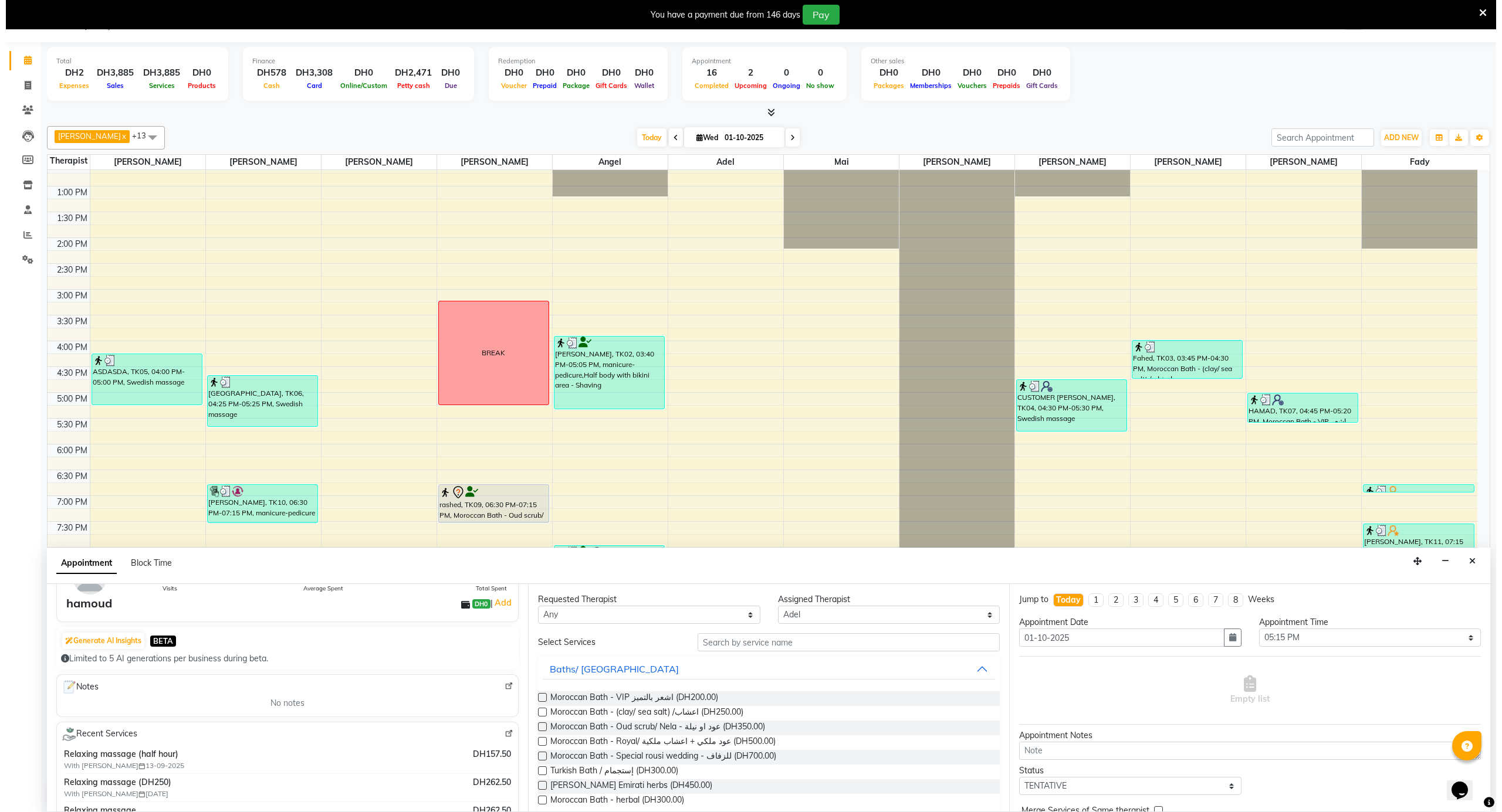
scroll to position [156, 0]
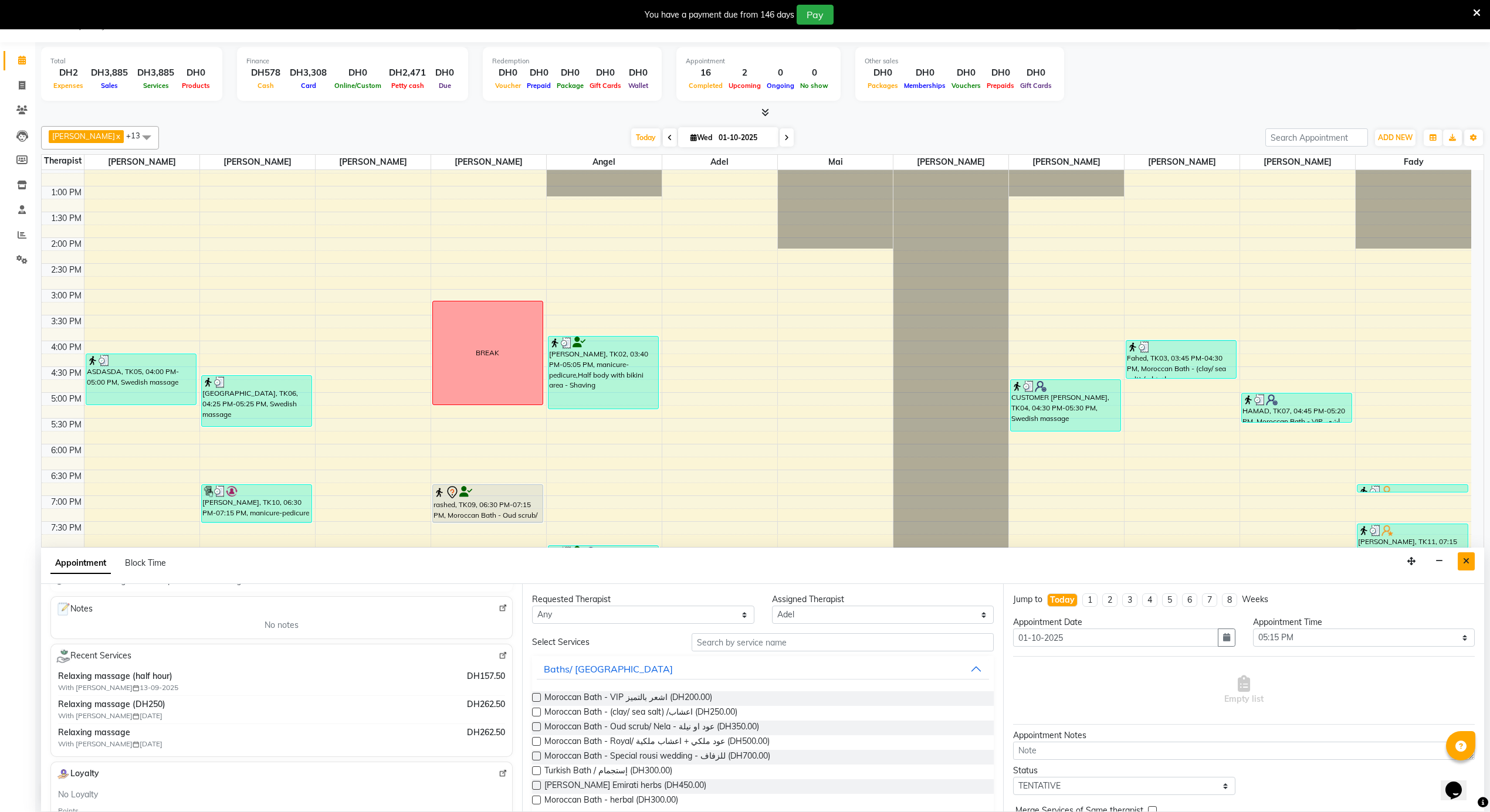
type input "504474577"
click at [1471, 556] on button "Close" at bounding box center [1466, 561] width 17 height 18
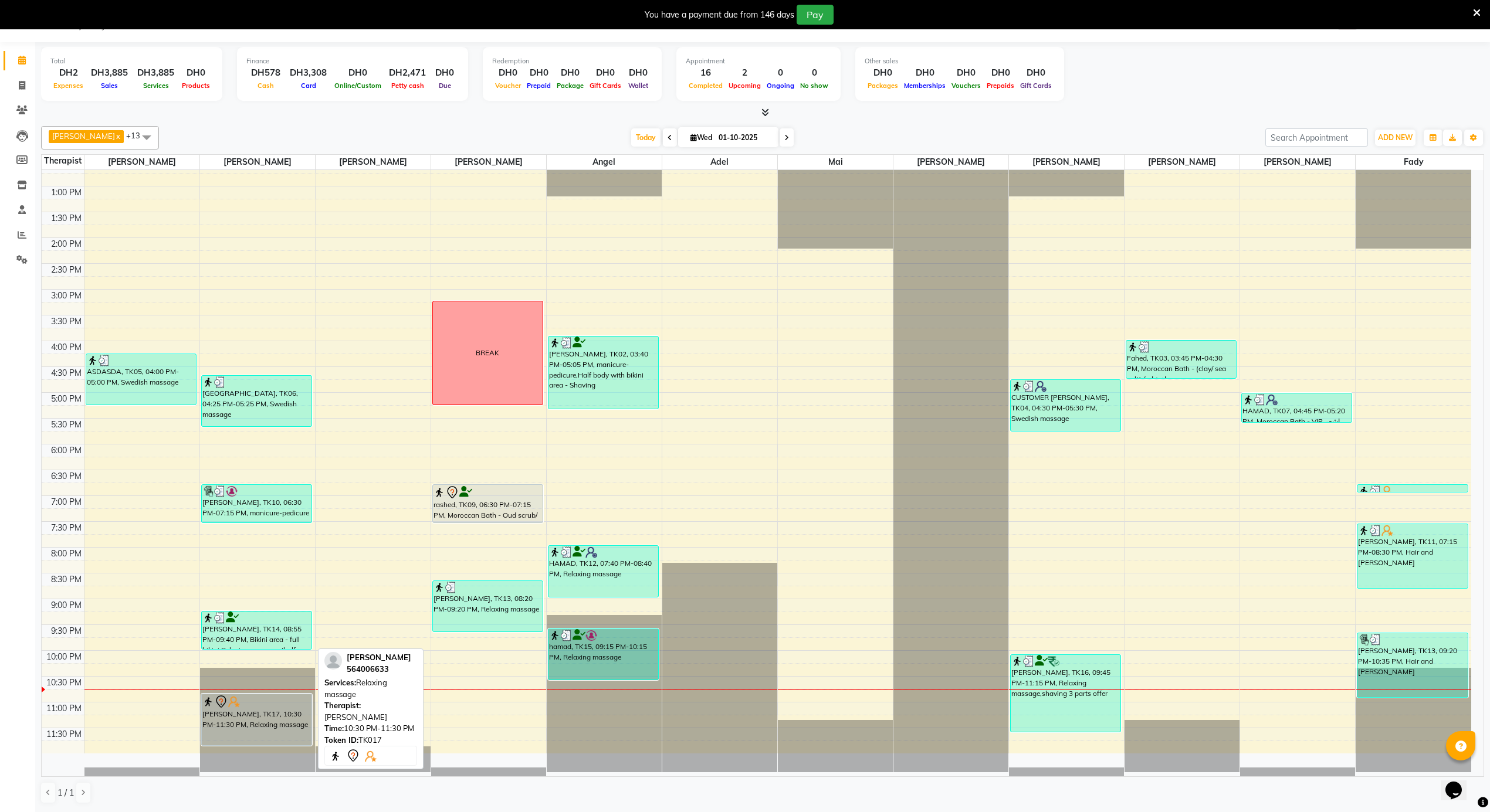
click at [263, 713] on div "[PERSON_NAME], TK17, 10:30 PM-11:30 PM, Relaxing massage" at bounding box center [257, 720] width 110 height 51
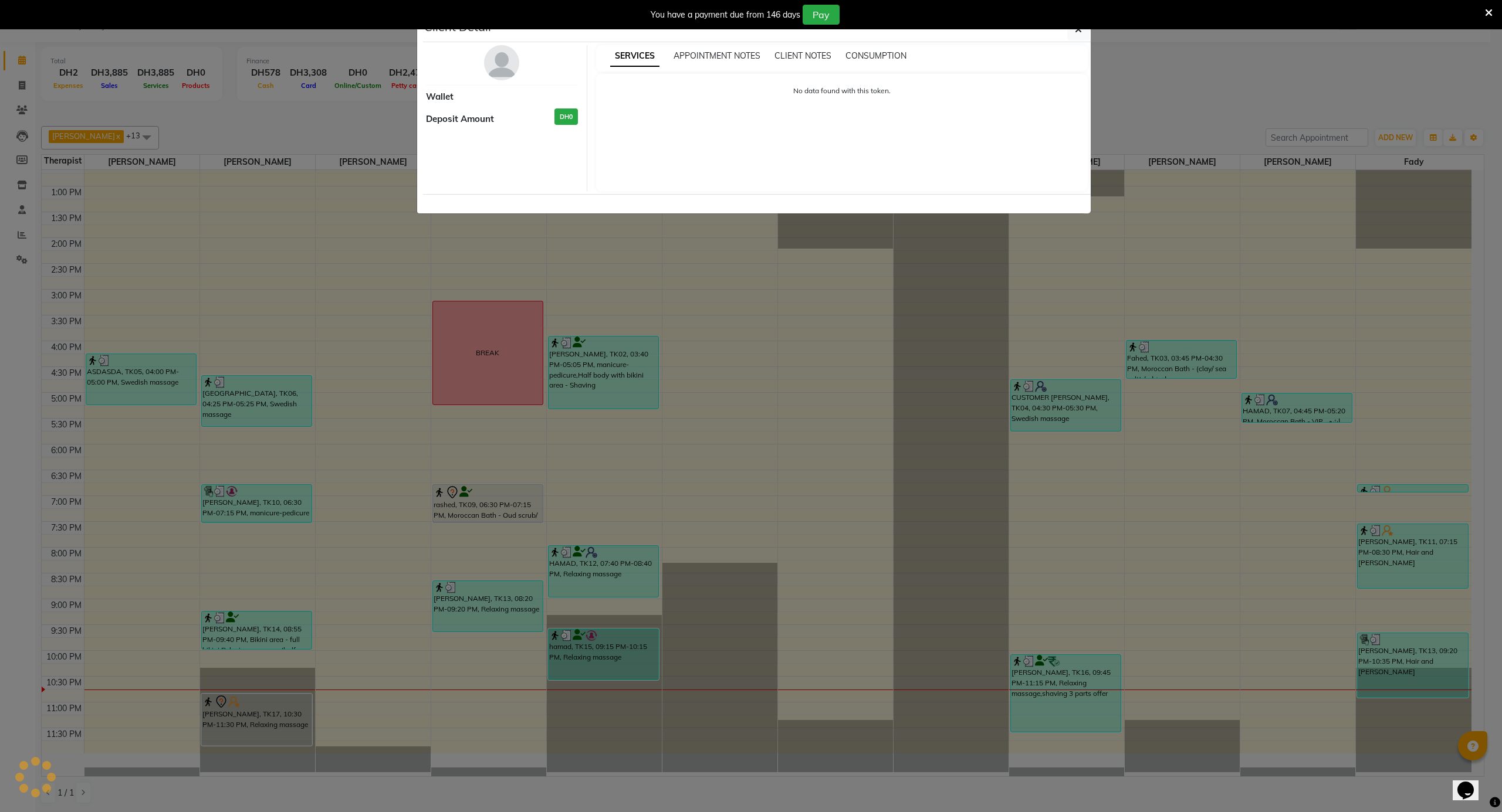
select select "7"
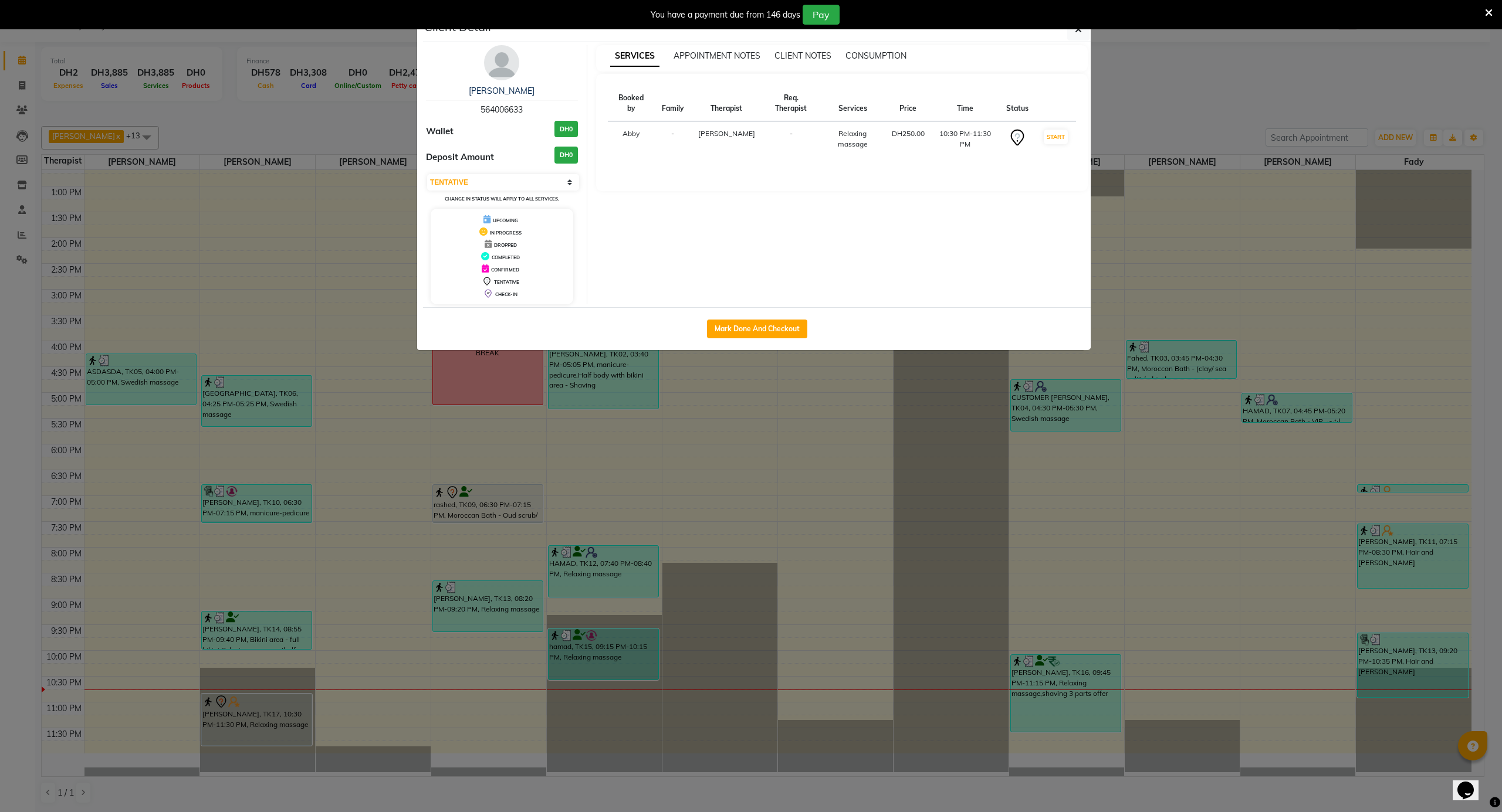
click at [496, 69] on img at bounding box center [502, 63] width 35 height 35
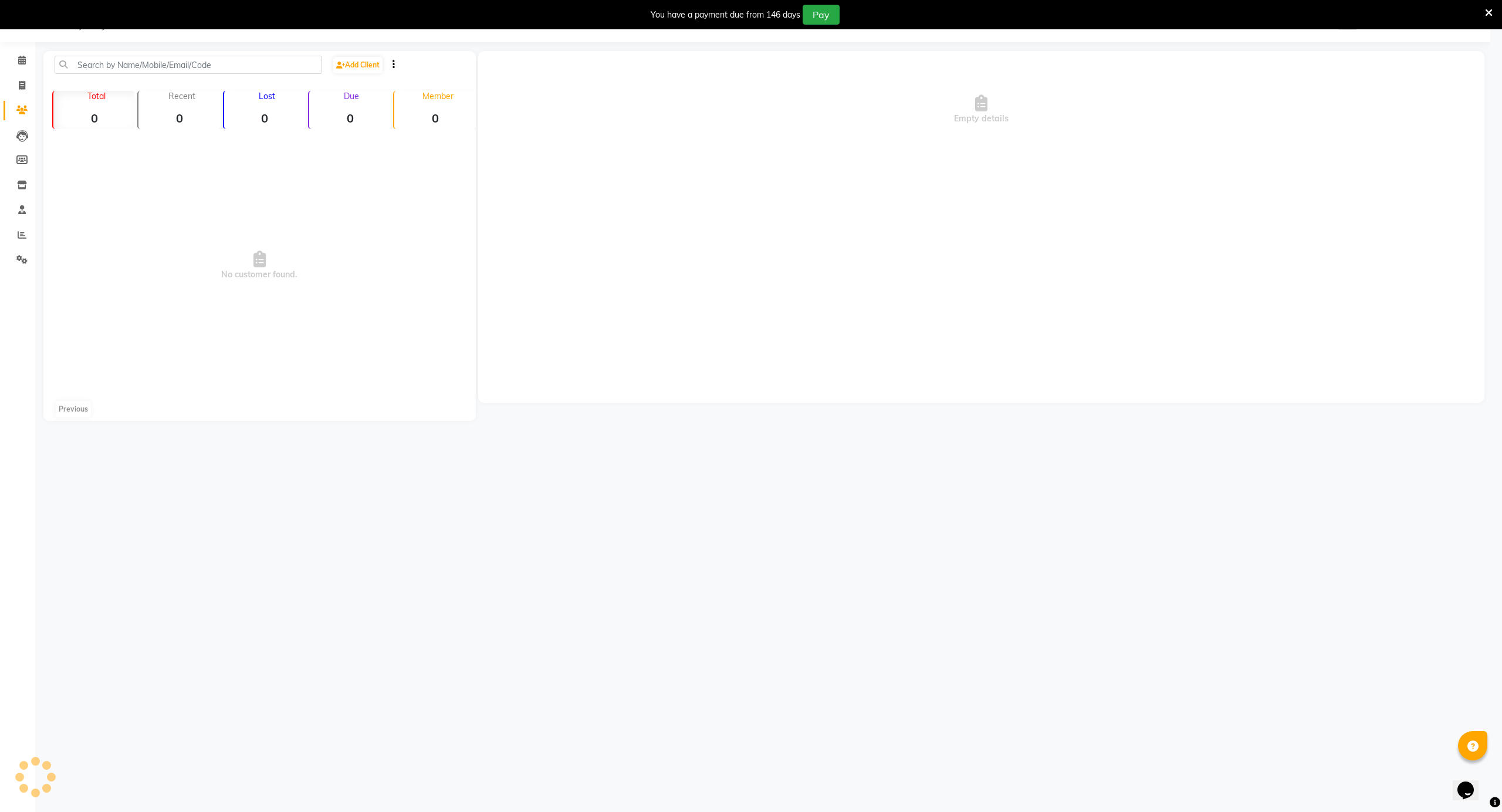
scroll to position [30, 0]
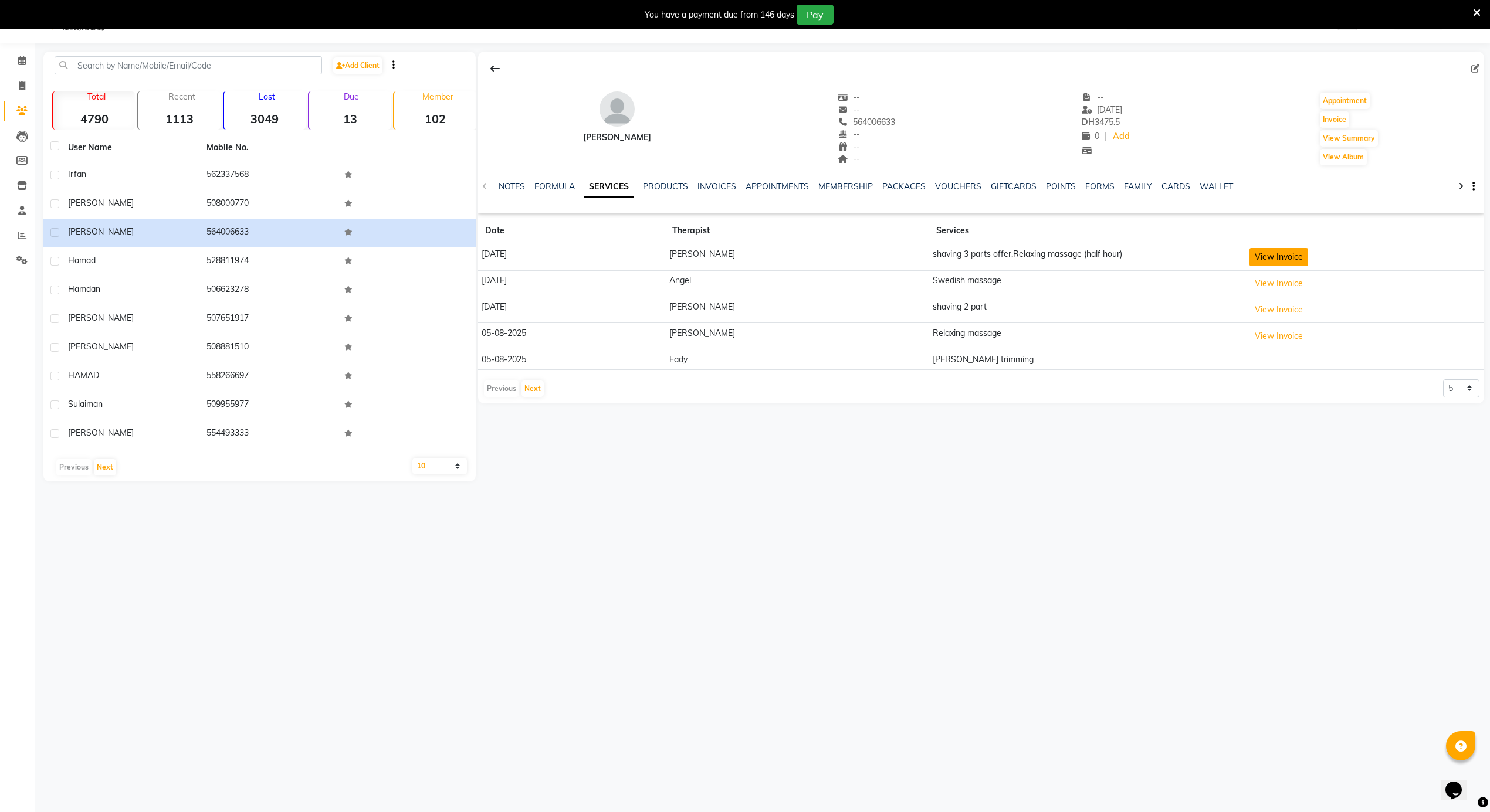
click at [1268, 256] on button "View Invoice" at bounding box center [1278, 257] width 58 height 18
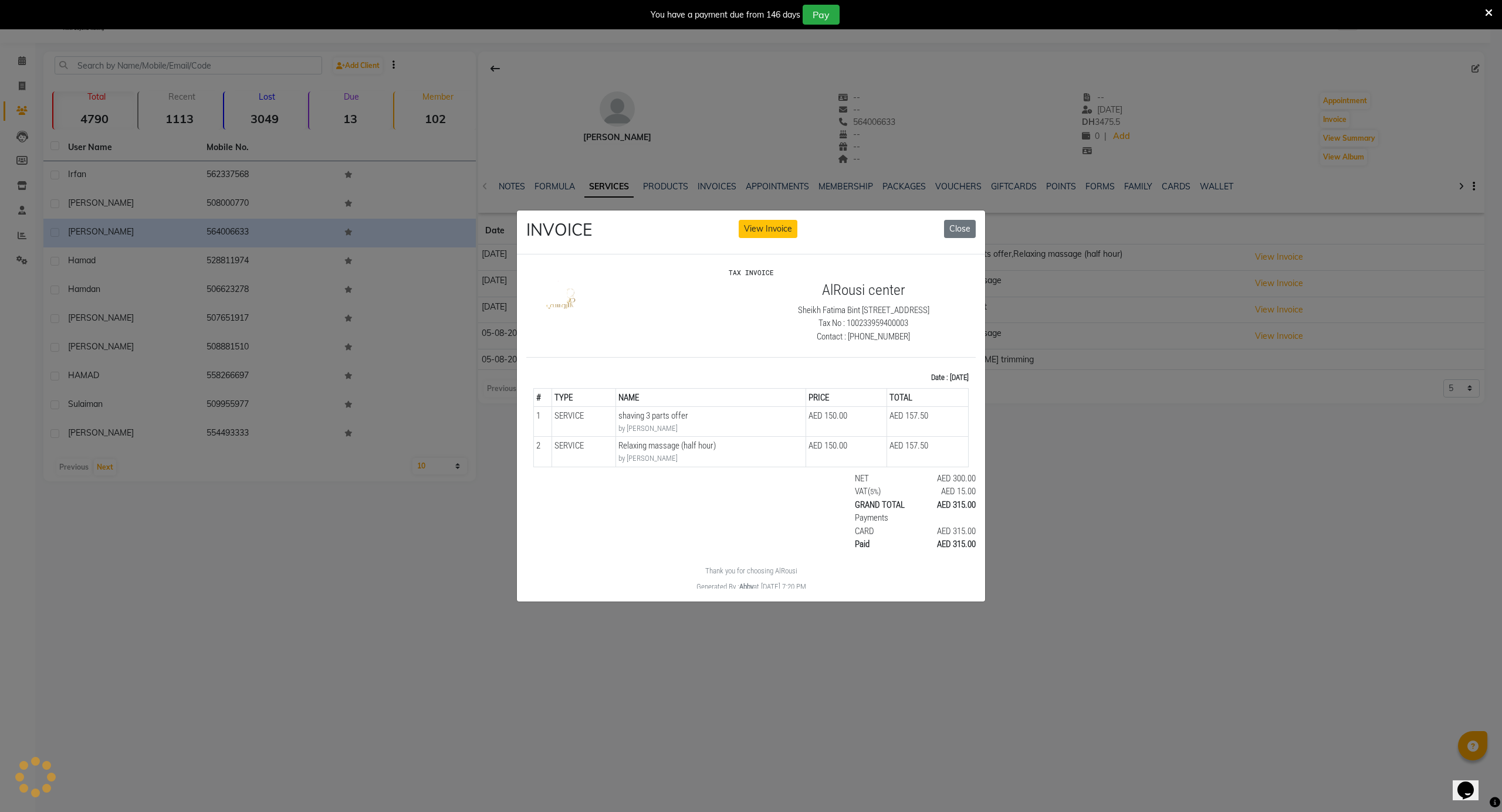
scroll to position [0, 0]
click at [955, 220] on button "Close" at bounding box center [960, 229] width 32 height 18
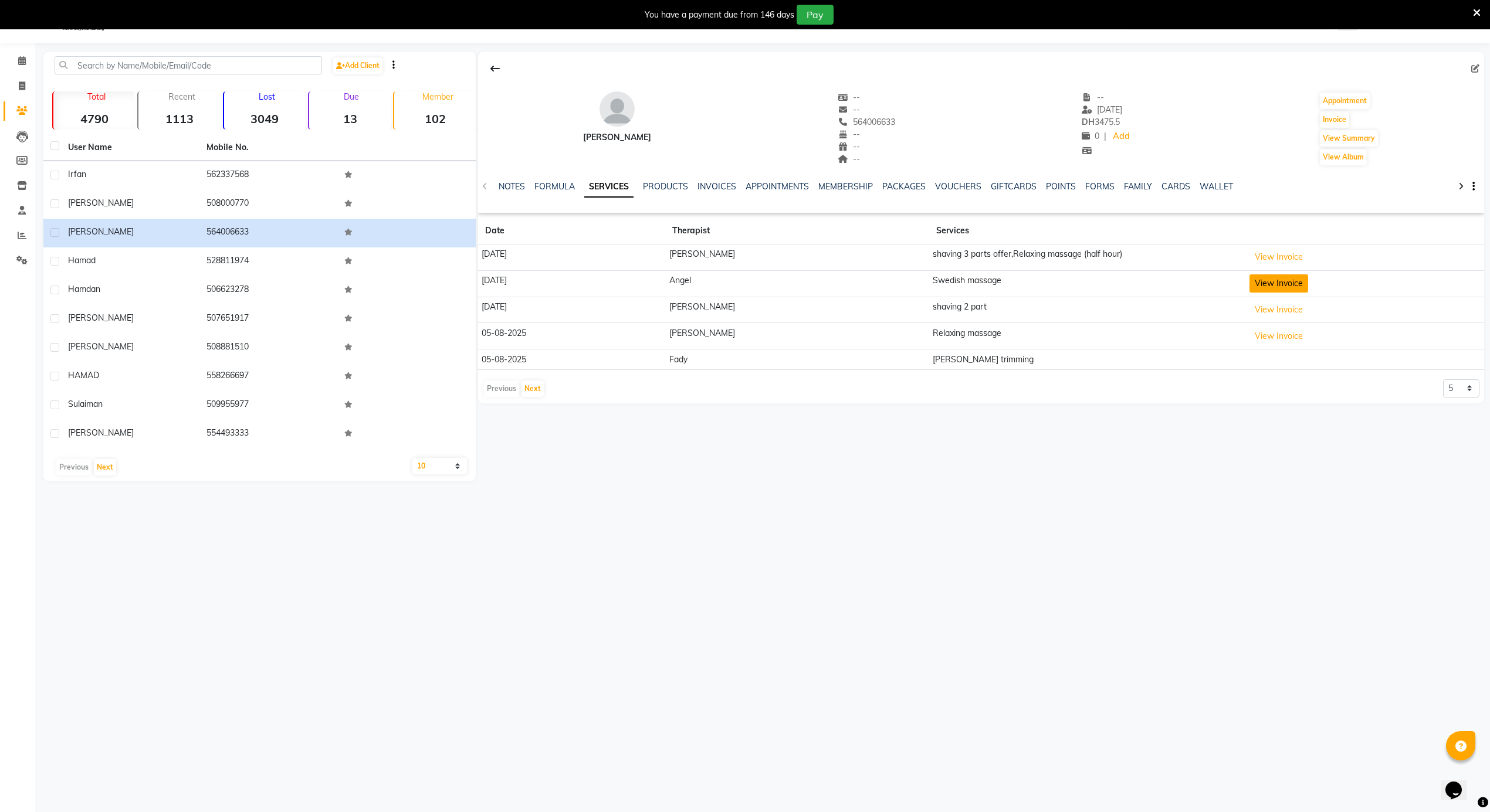
click at [1270, 282] on button "View Invoice" at bounding box center [1278, 283] width 58 height 18
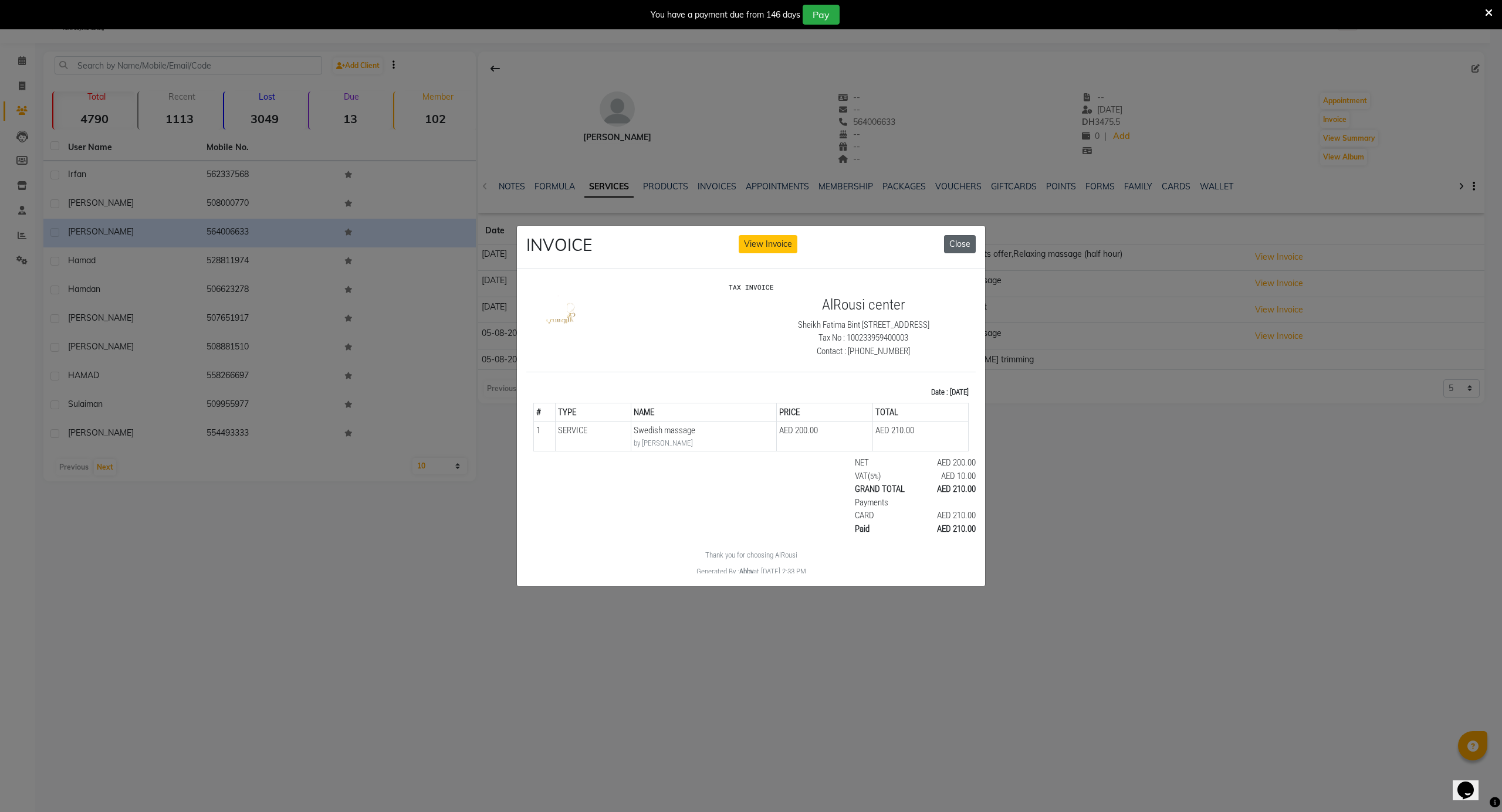
click at [952, 236] on button "Close" at bounding box center [960, 244] width 32 height 18
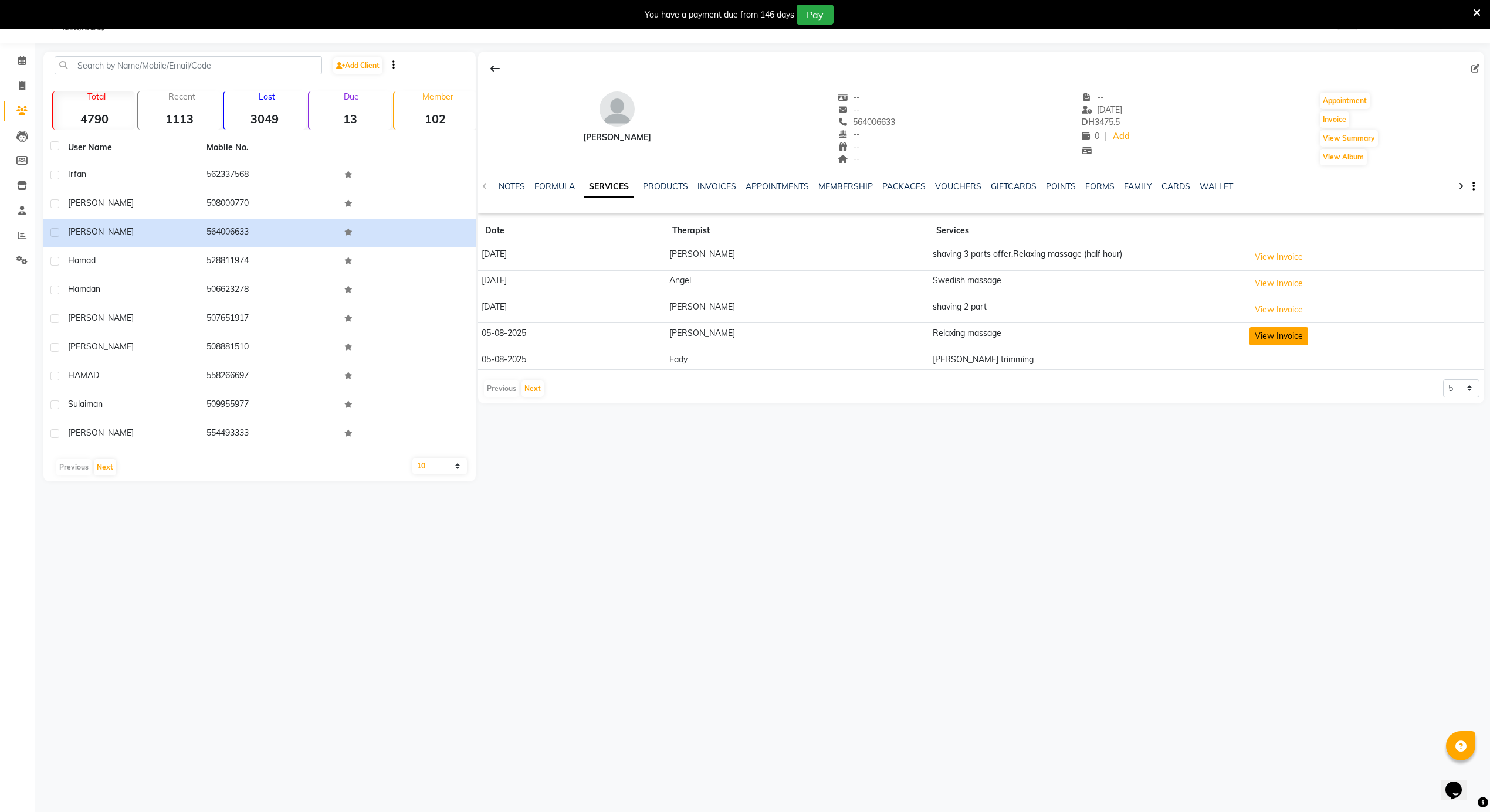
click at [1276, 336] on button "View Invoice" at bounding box center [1278, 336] width 58 height 18
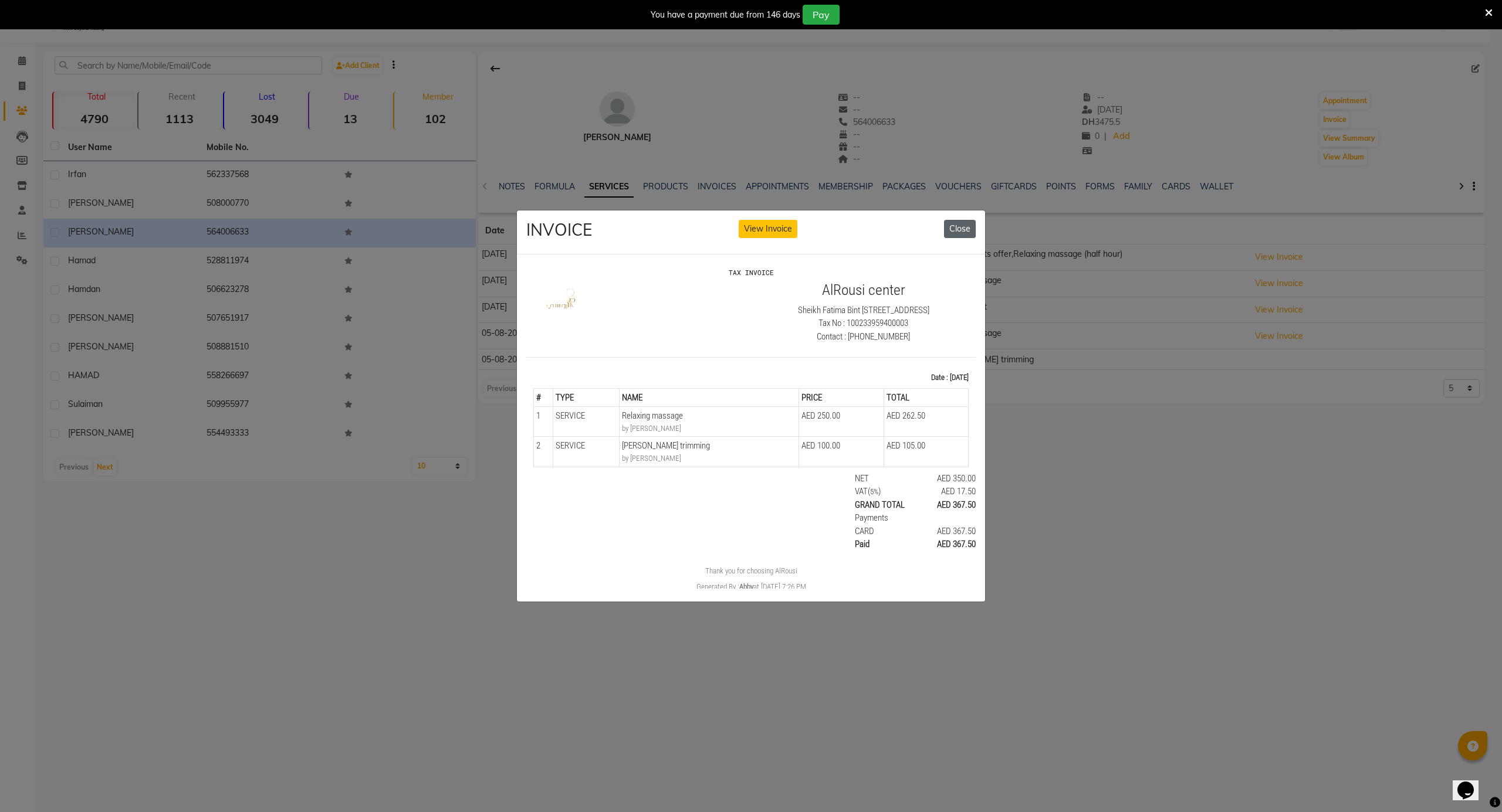
click at [955, 220] on button "Close" at bounding box center [960, 229] width 32 height 18
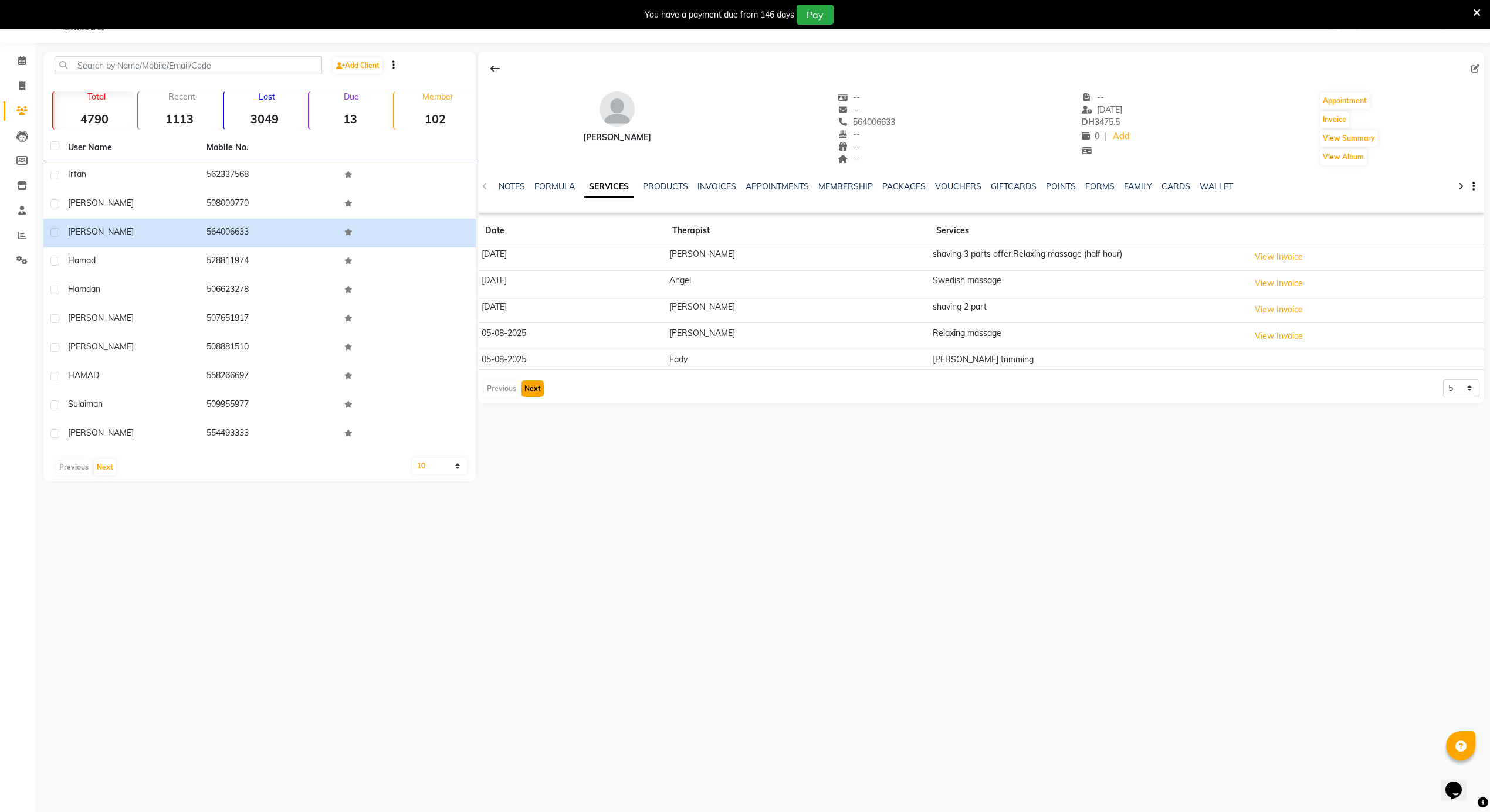
click at [529, 384] on button "Next" at bounding box center [533, 389] width 22 height 17
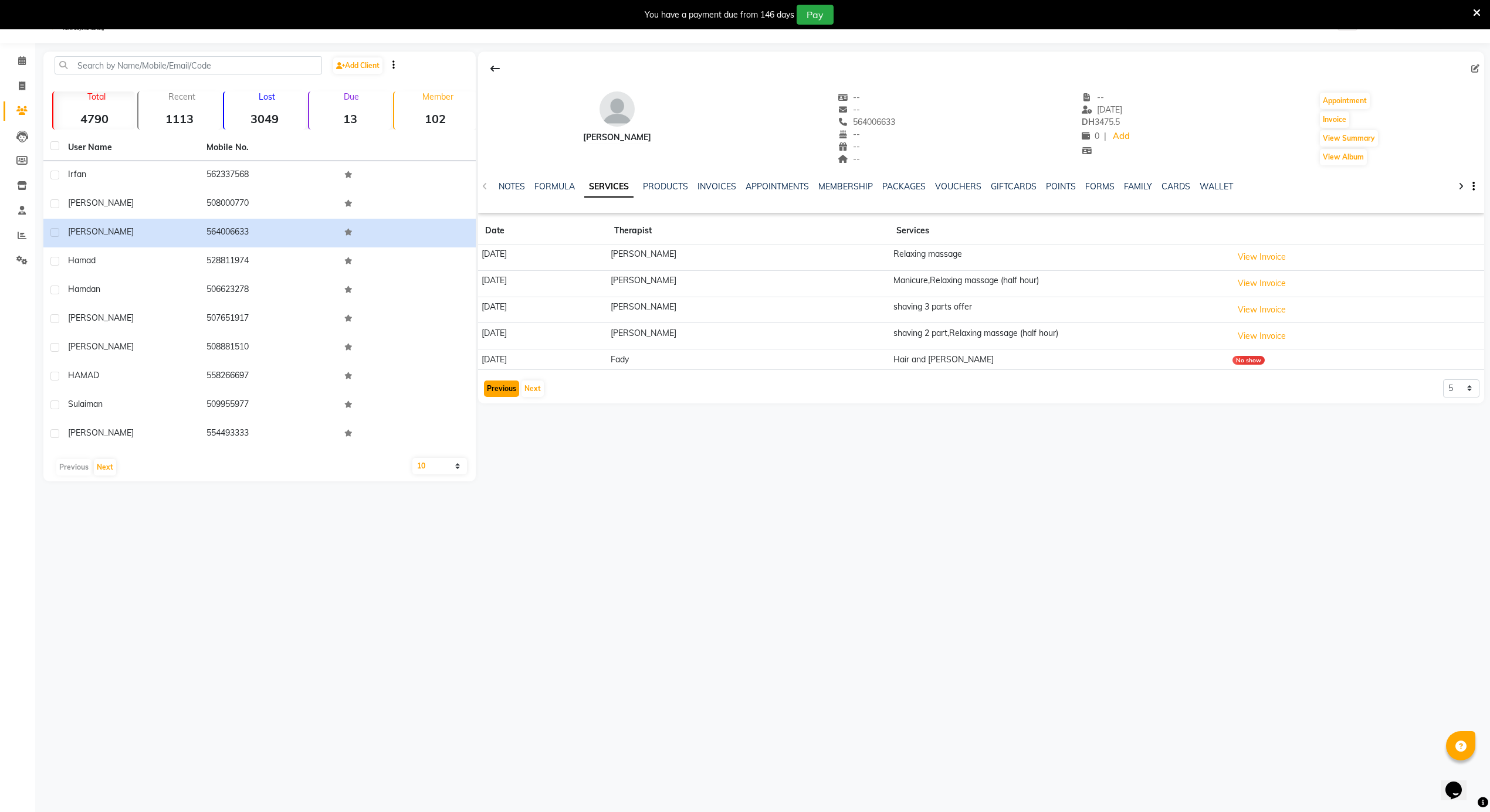
click at [487, 384] on button "Previous" at bounding box center [502, 389] width 35 height 17
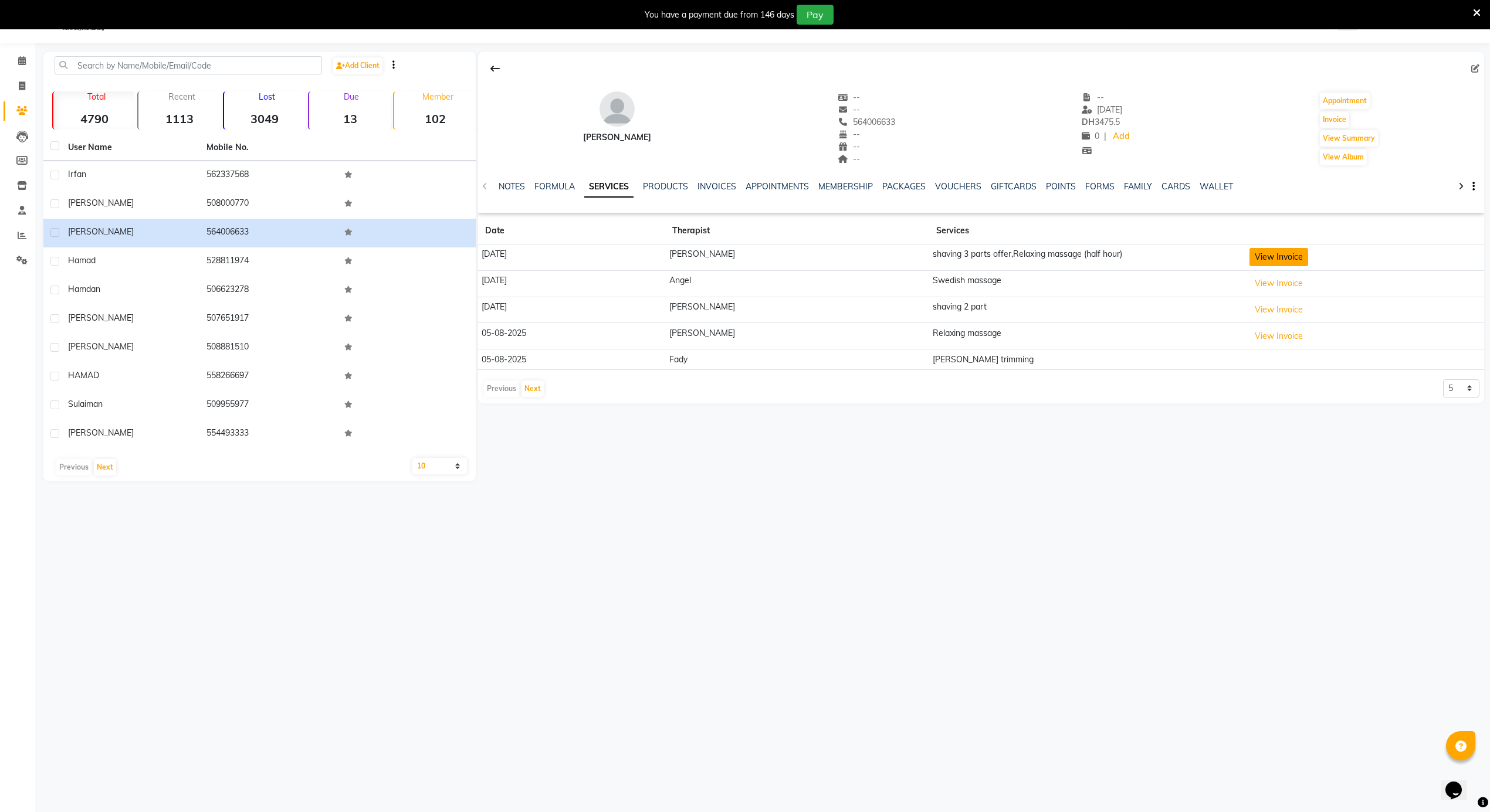
click at [1251, 260] on button "View Invoice" at bounding box center [1278, 257] width 58 height 18
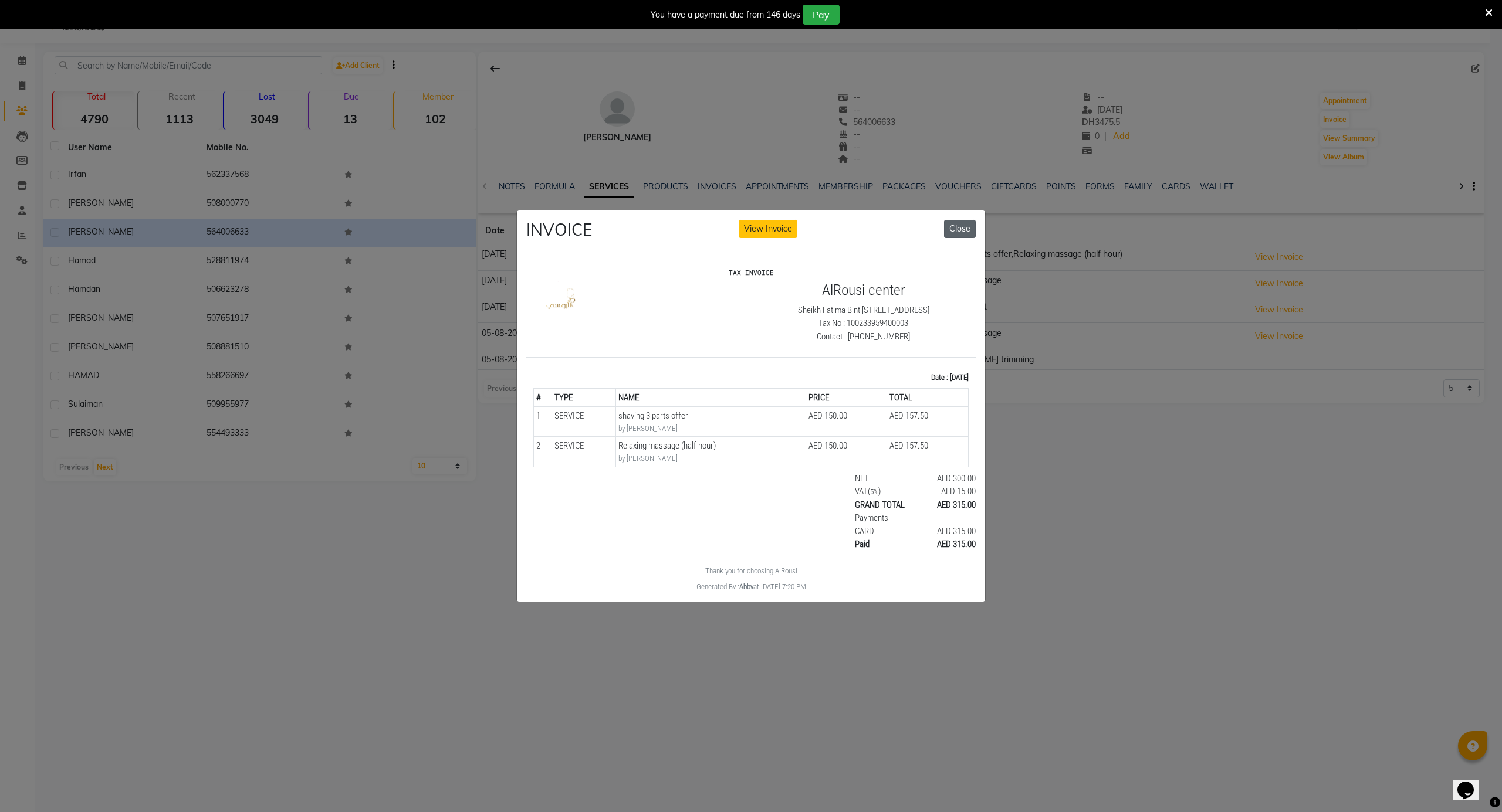
click at [961, 220] on button "Close" at bounding box center [960, 229] width 32 height 18
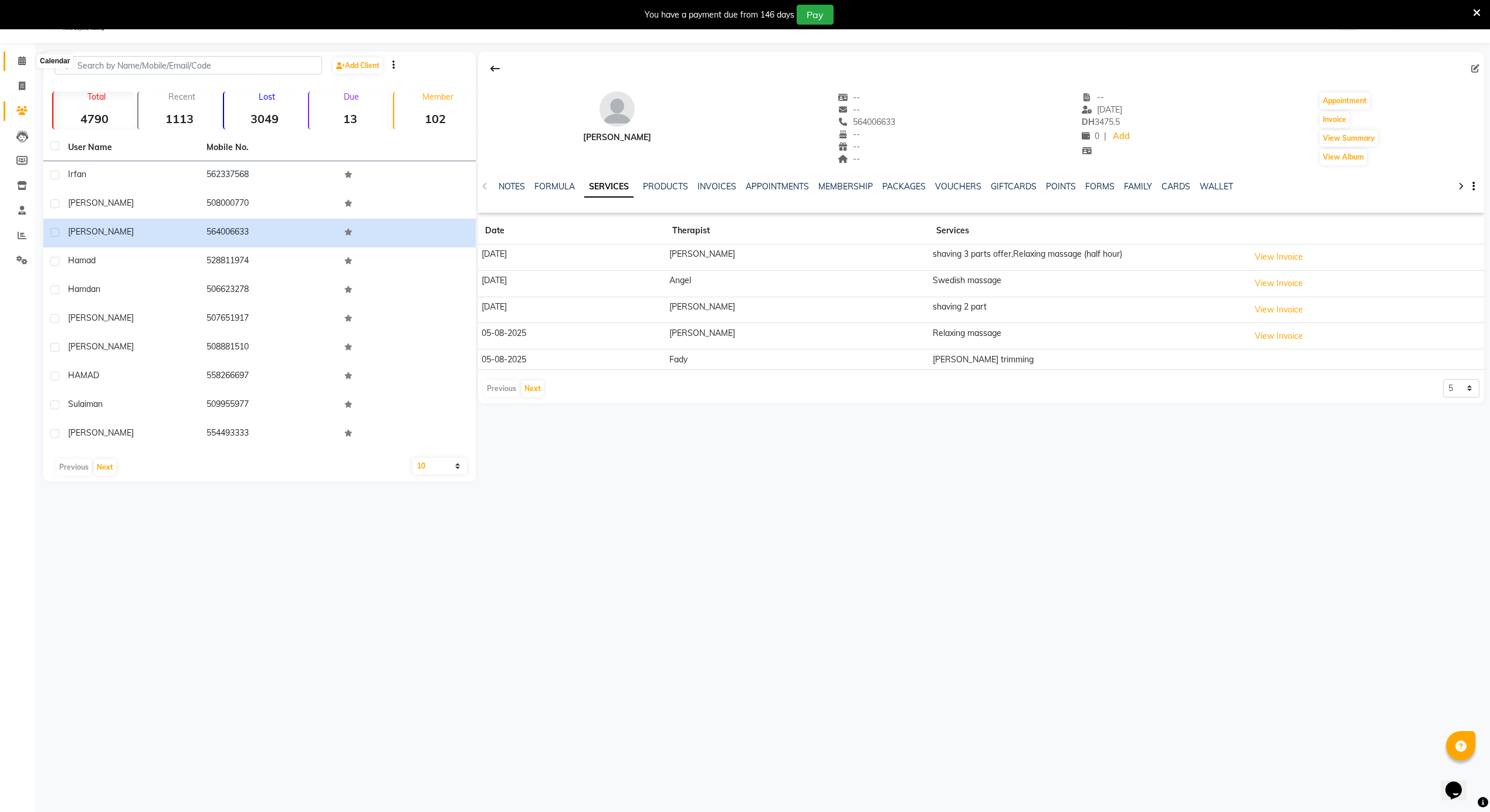
click at [27, 67] on span at bounding box center [22, 61] width 21 height 14
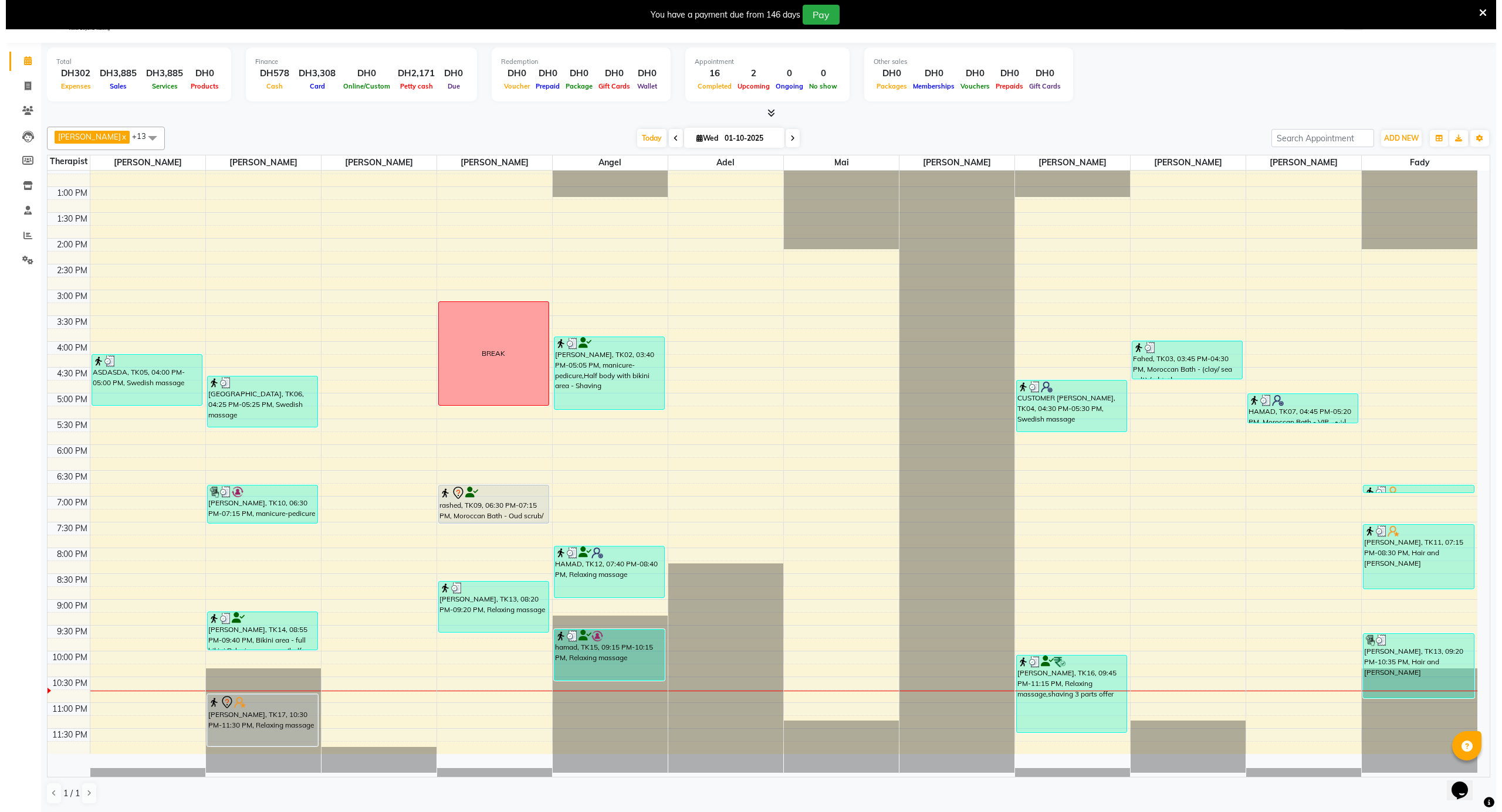
scroll to position [31, 0]
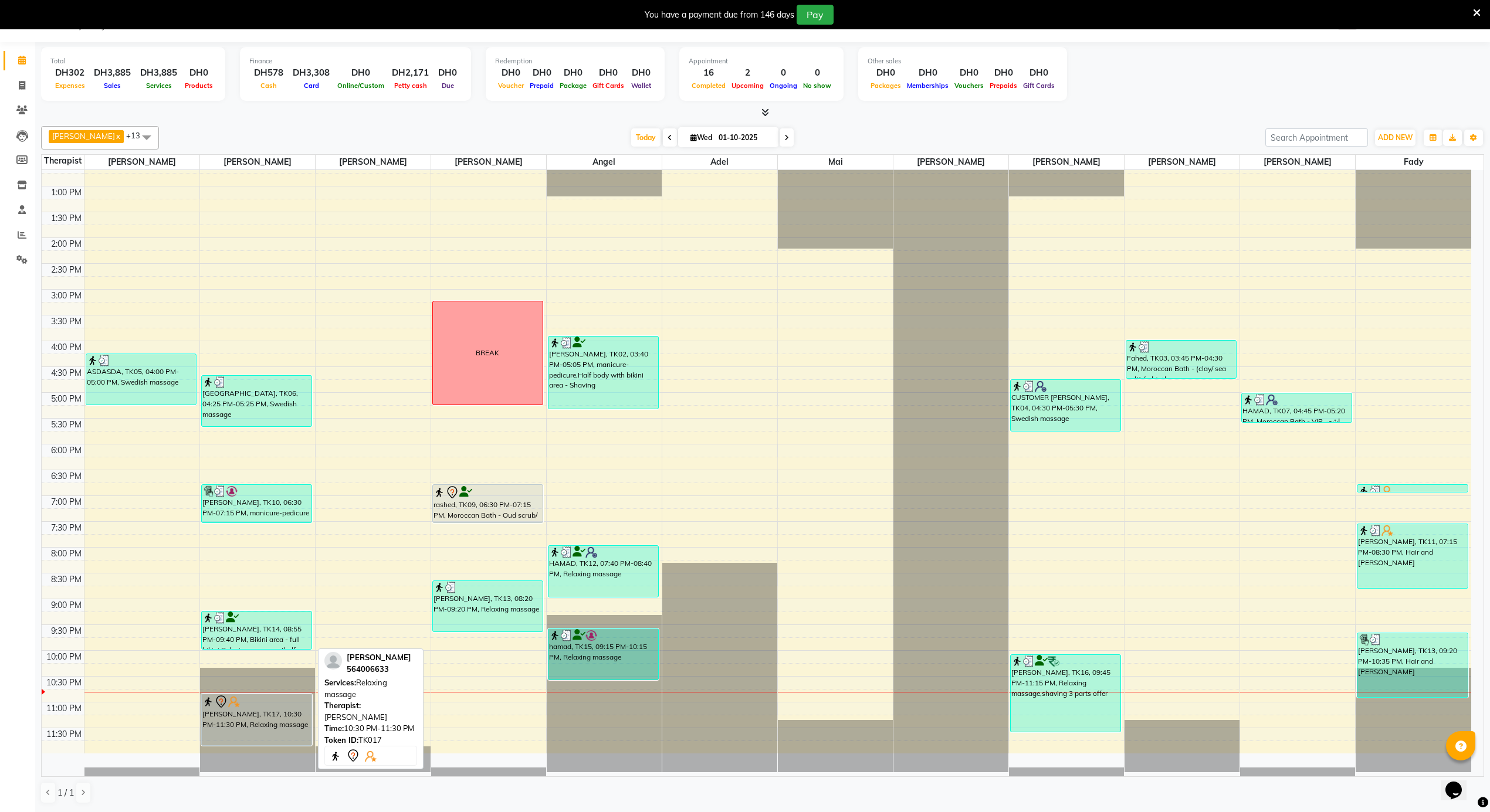
click at [274, 709] on div "[PERSON_NAME], TK17, 10:30 PM-11:30 PM, Relaxing massage" at bounding box center [257, 720] width 110 height 51
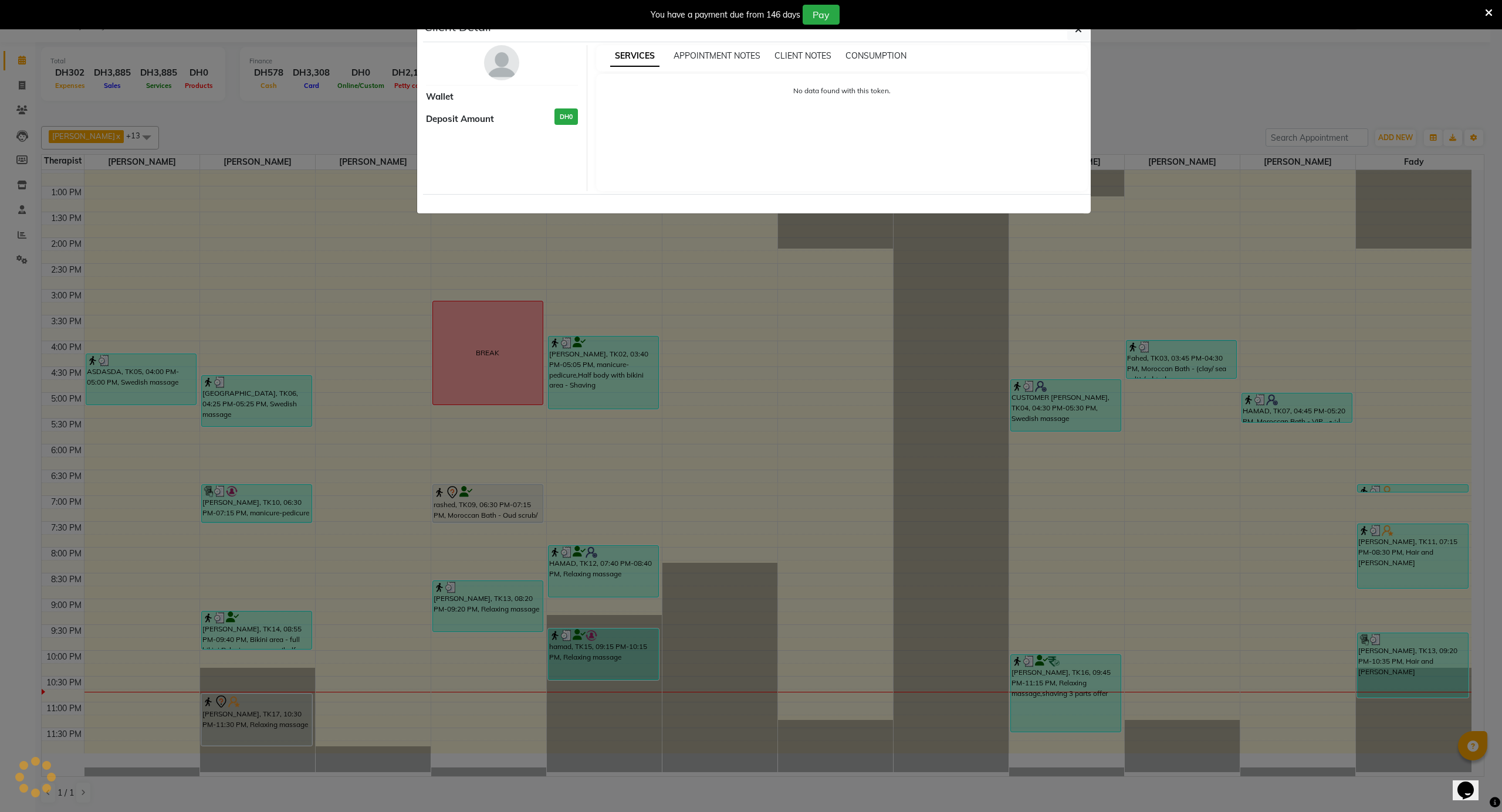
select select "7"
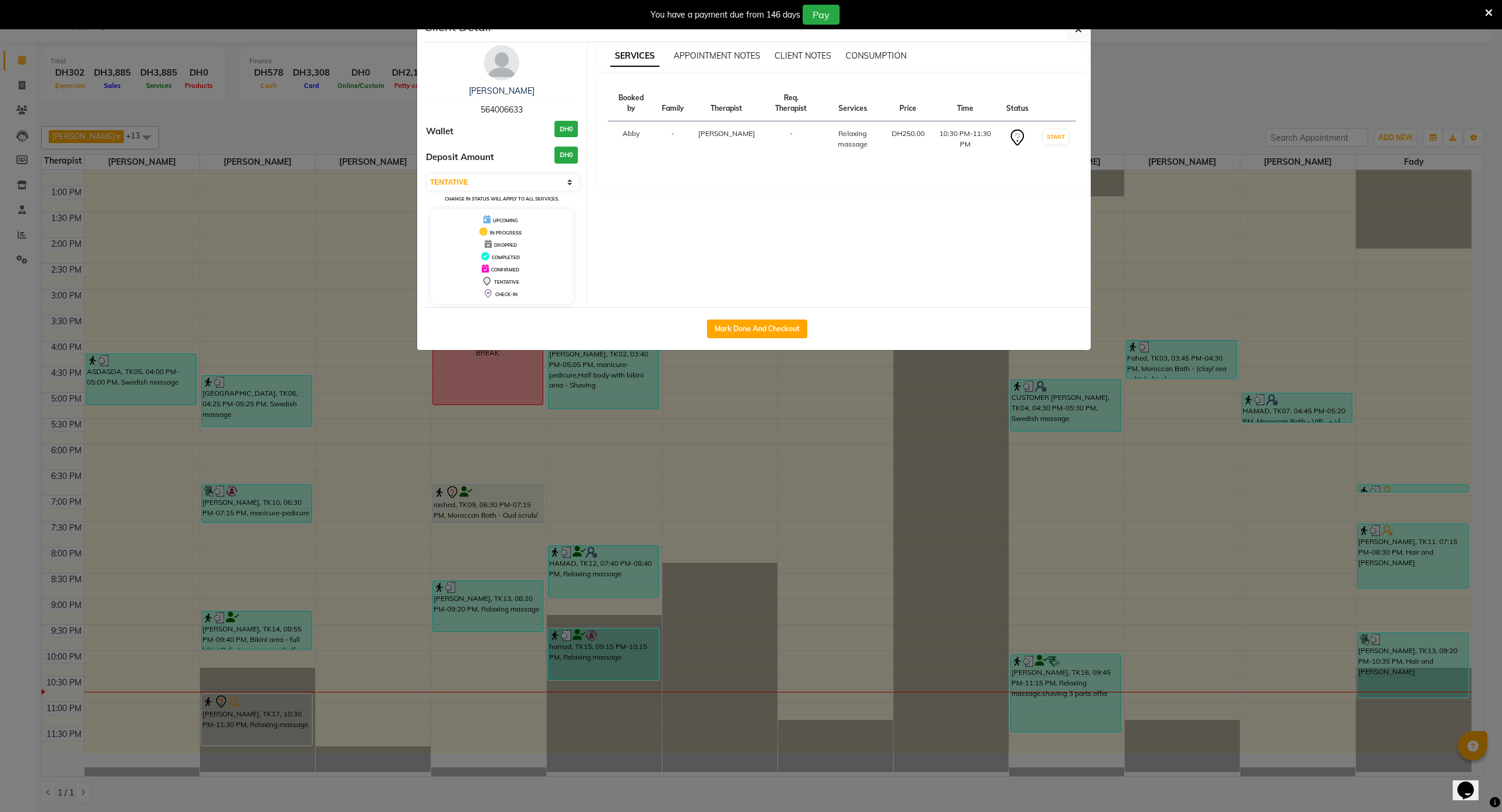
click at [508, 68] on img at bounding box center [502, 63] width 35 height 35
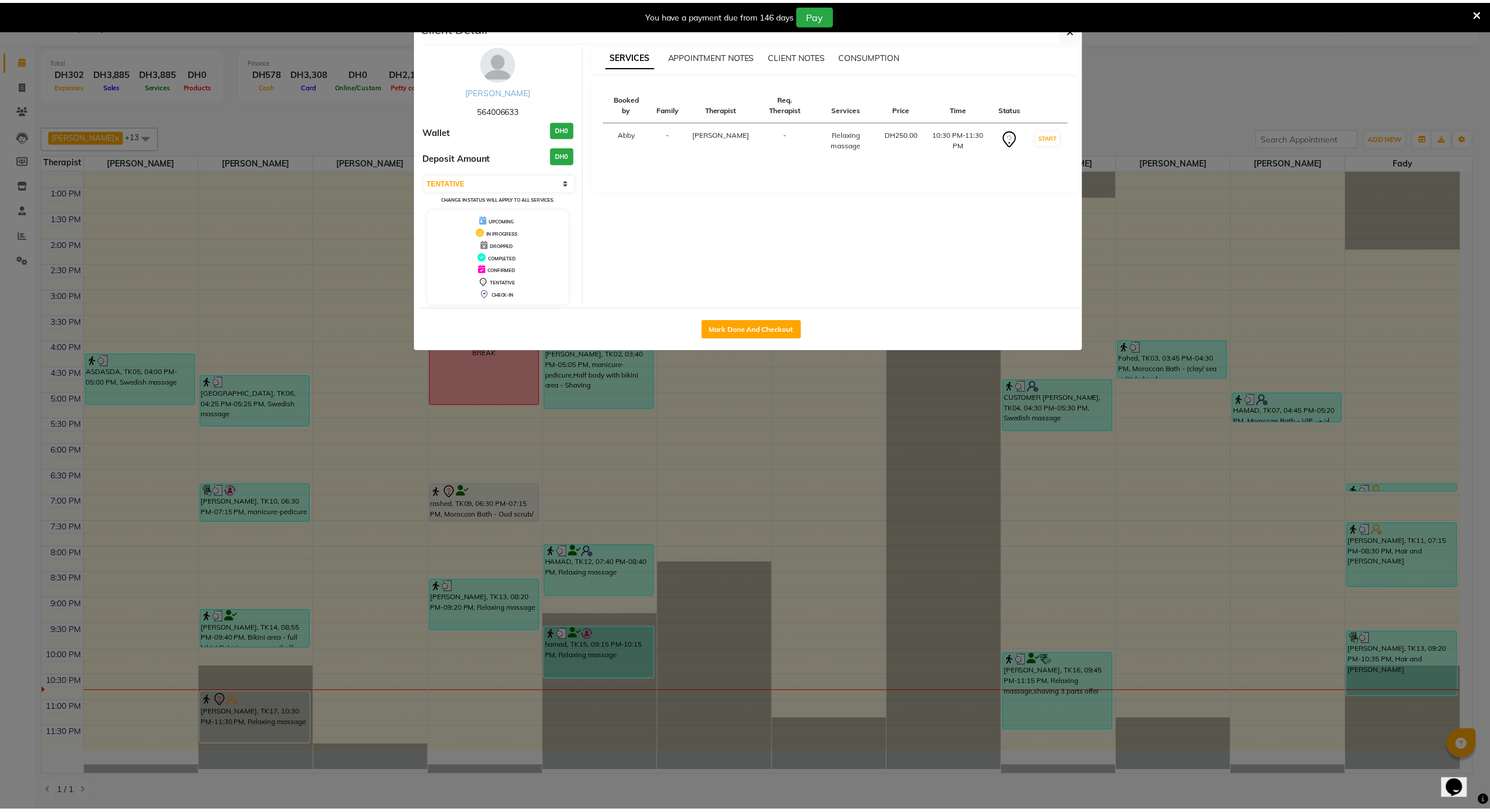
scroll to position [30, 0]
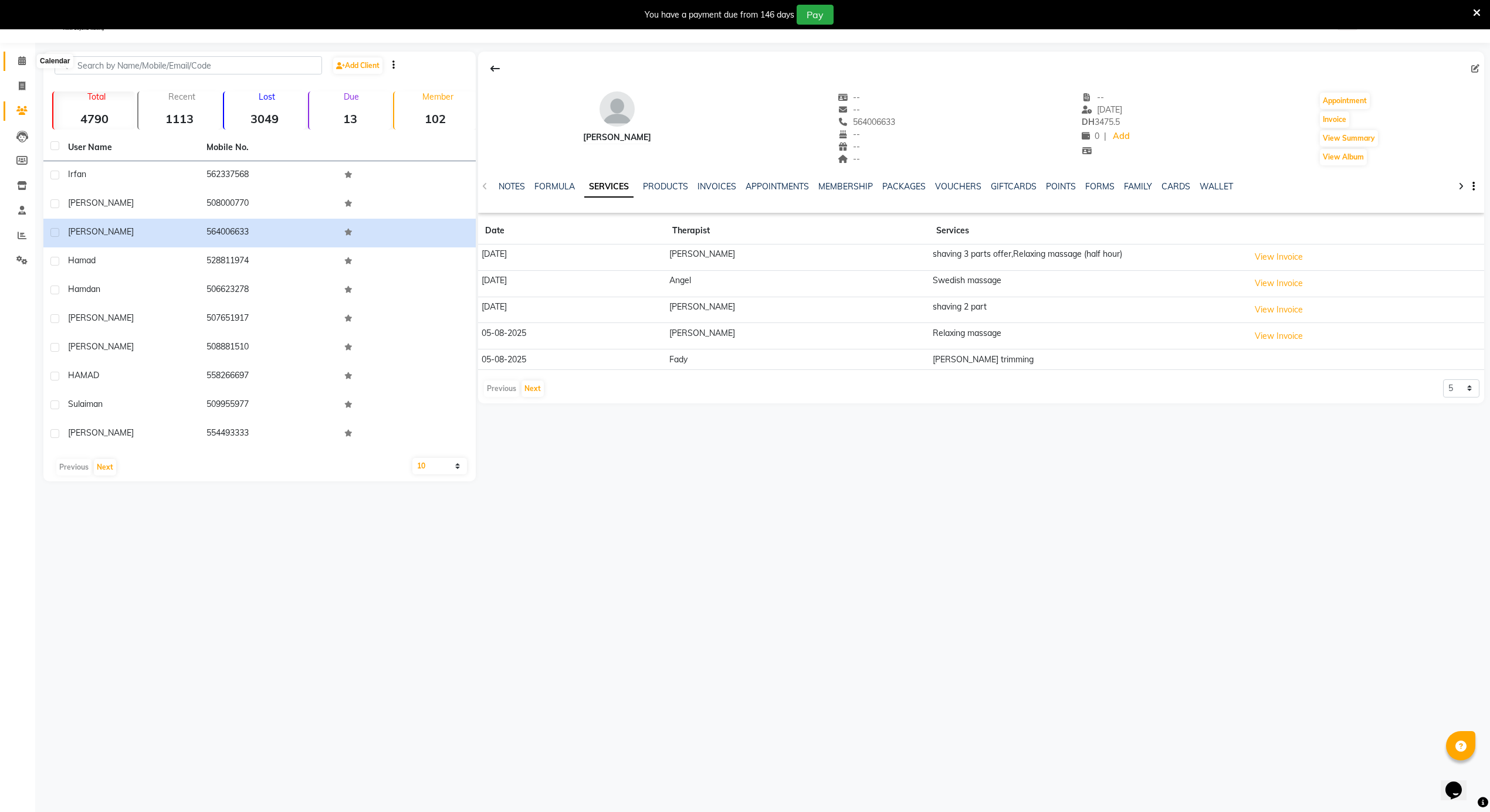
click at [19, 58] on icon at bounding box center [22, 60] width 8 height 9
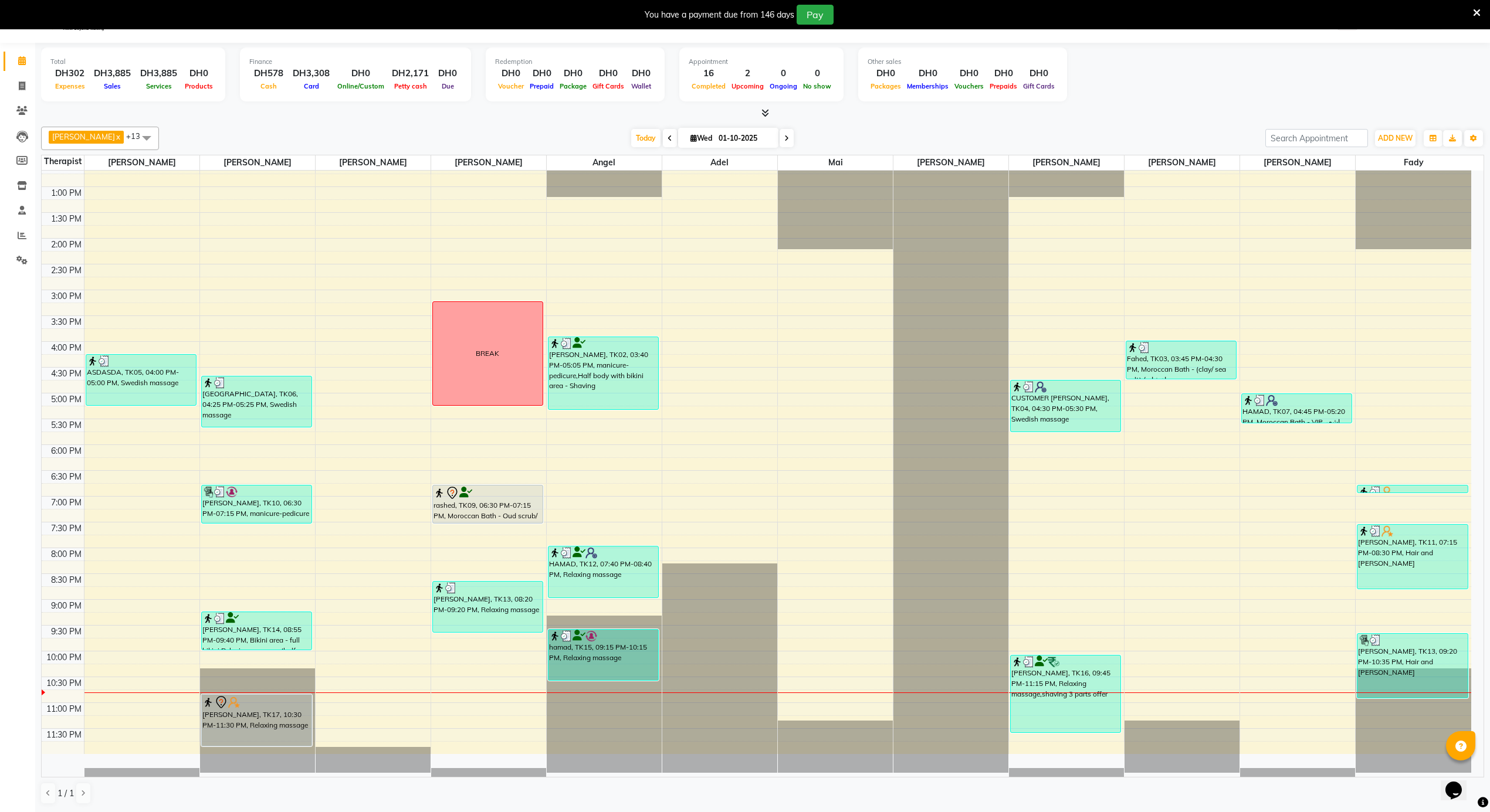
scroll to position [31, 0]
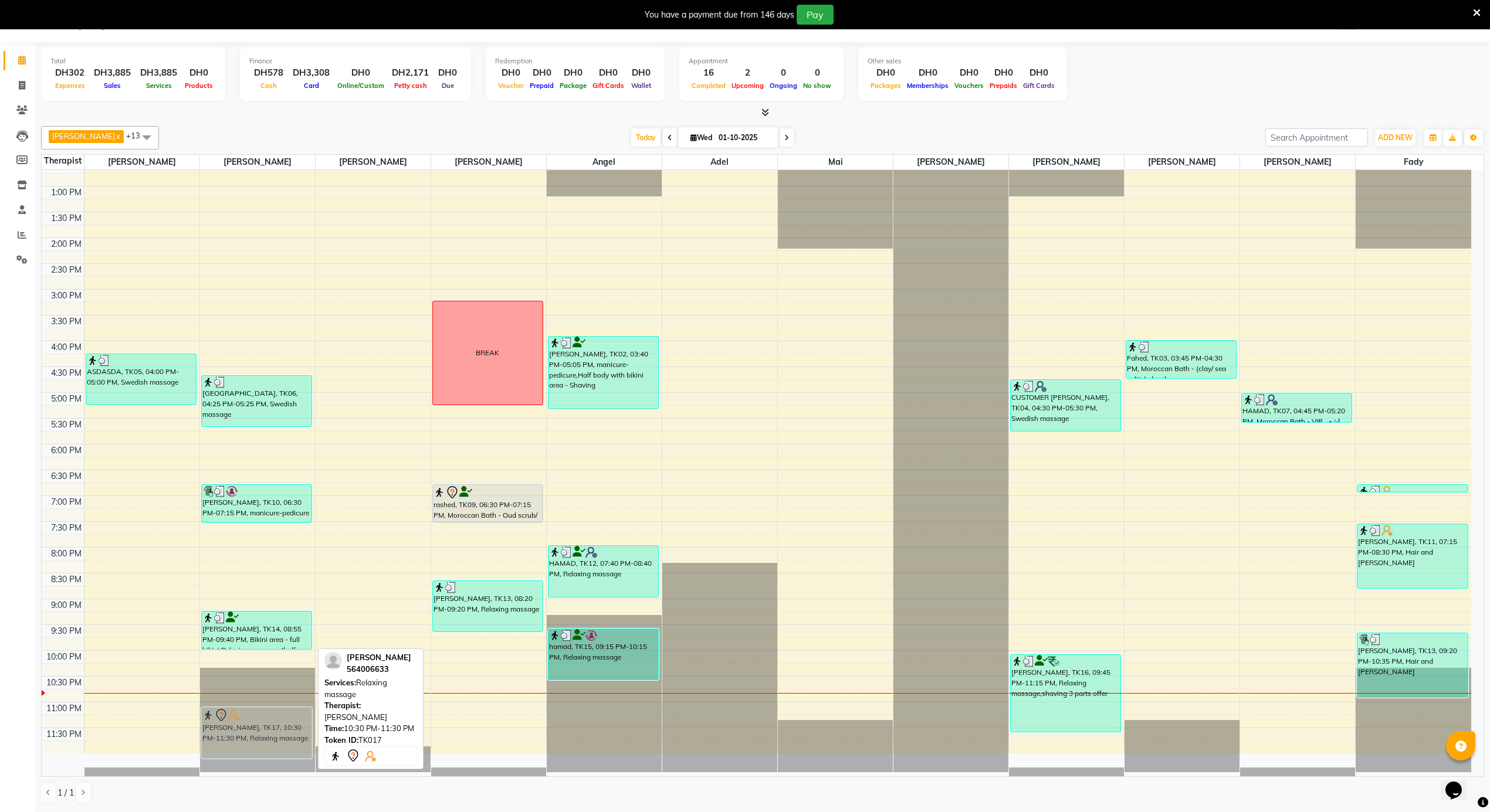
click at [266, 719] on div "[GEOGRAPHIC_DATA], TK06, 04:25 PM-05:25 PM, Swedish massage sulaiman, TK10, 06:…" at bounding box center [258, 135] width 115 height 1238
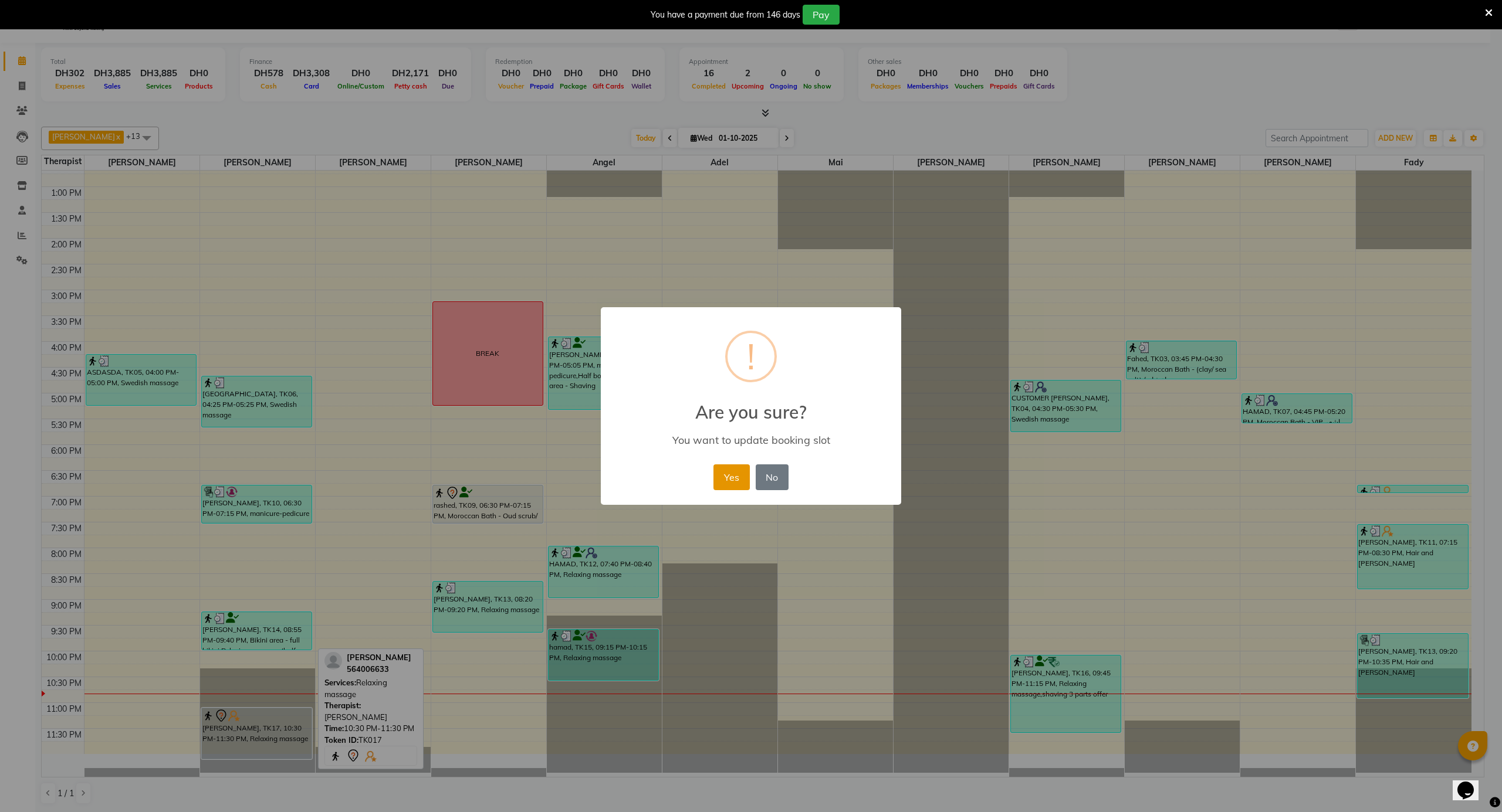
click at [731, 475] on button "Yes" at bounding box center [731, 477] width 36 height 26
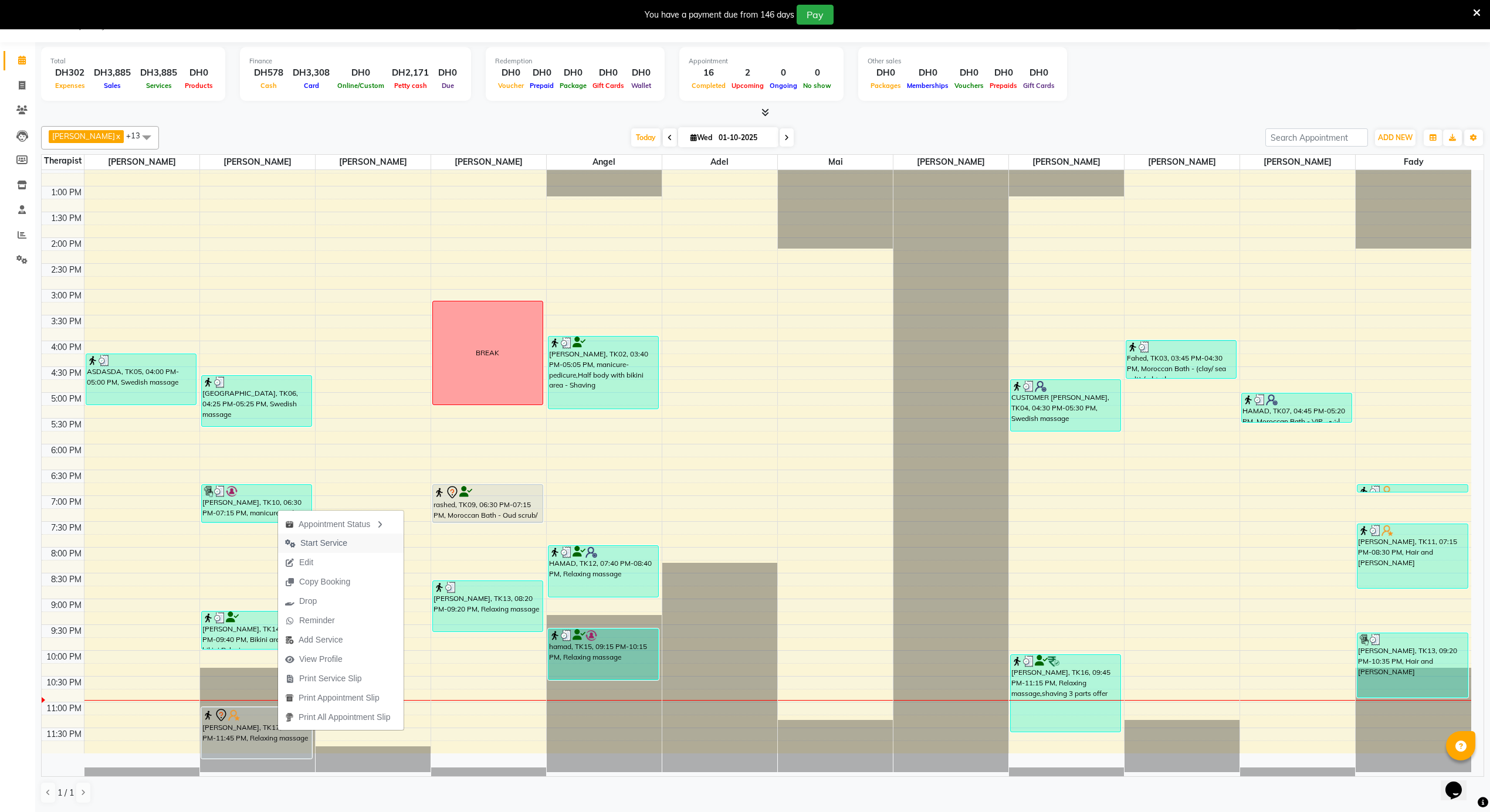
click at [317, 538] on span "Start Service" at bounding box center [323, 543] width 47 height 12
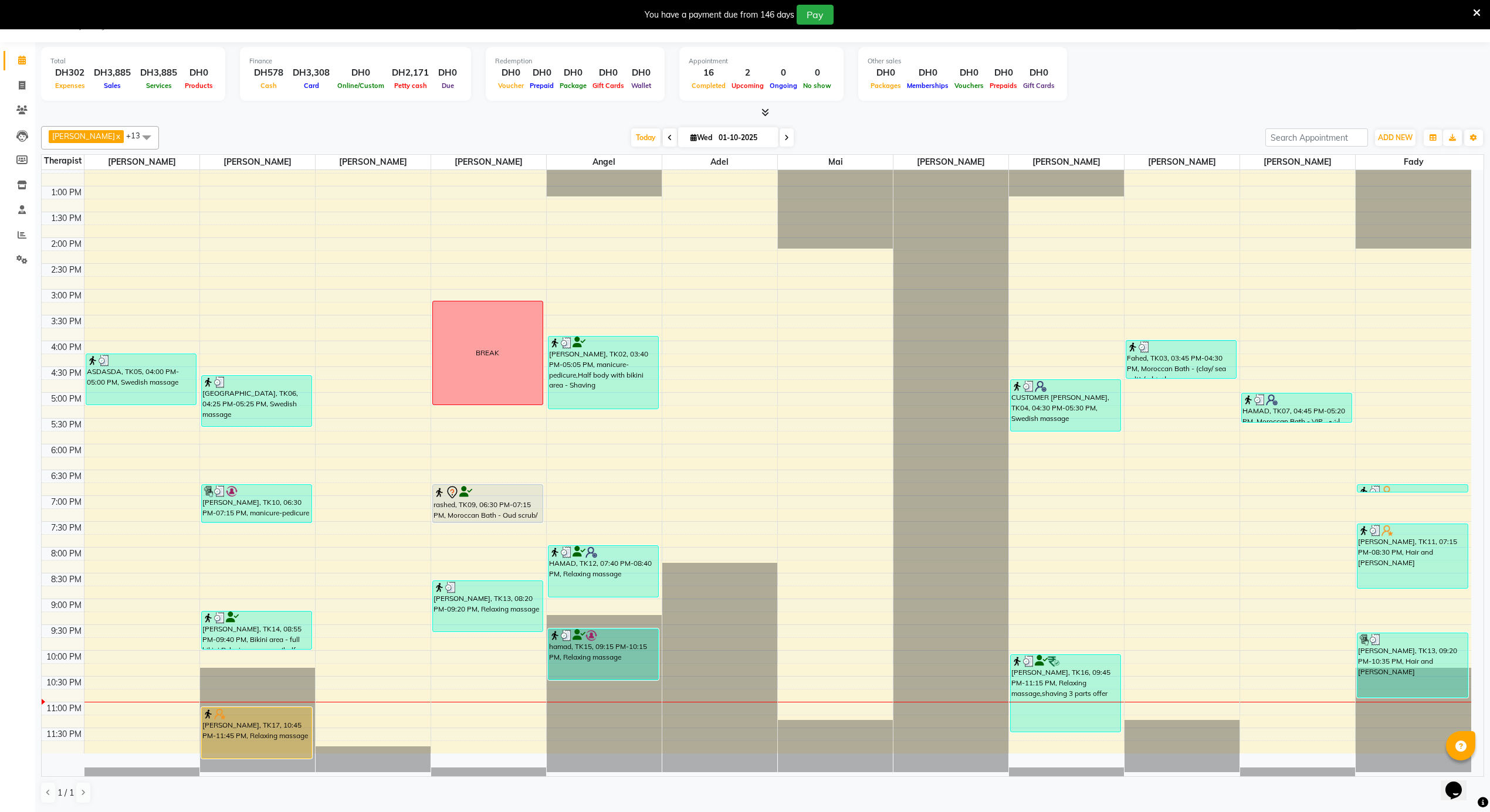
click at [841, 596] on div "12:00 AM 12:30 AM 1:00 AM 1:30 AM 2:00 AM 2:30 AM 3:00 AM 3:30 AM 4:00 AM 4:30 …" at bounding box center [756, 135] width 1430 height 1238
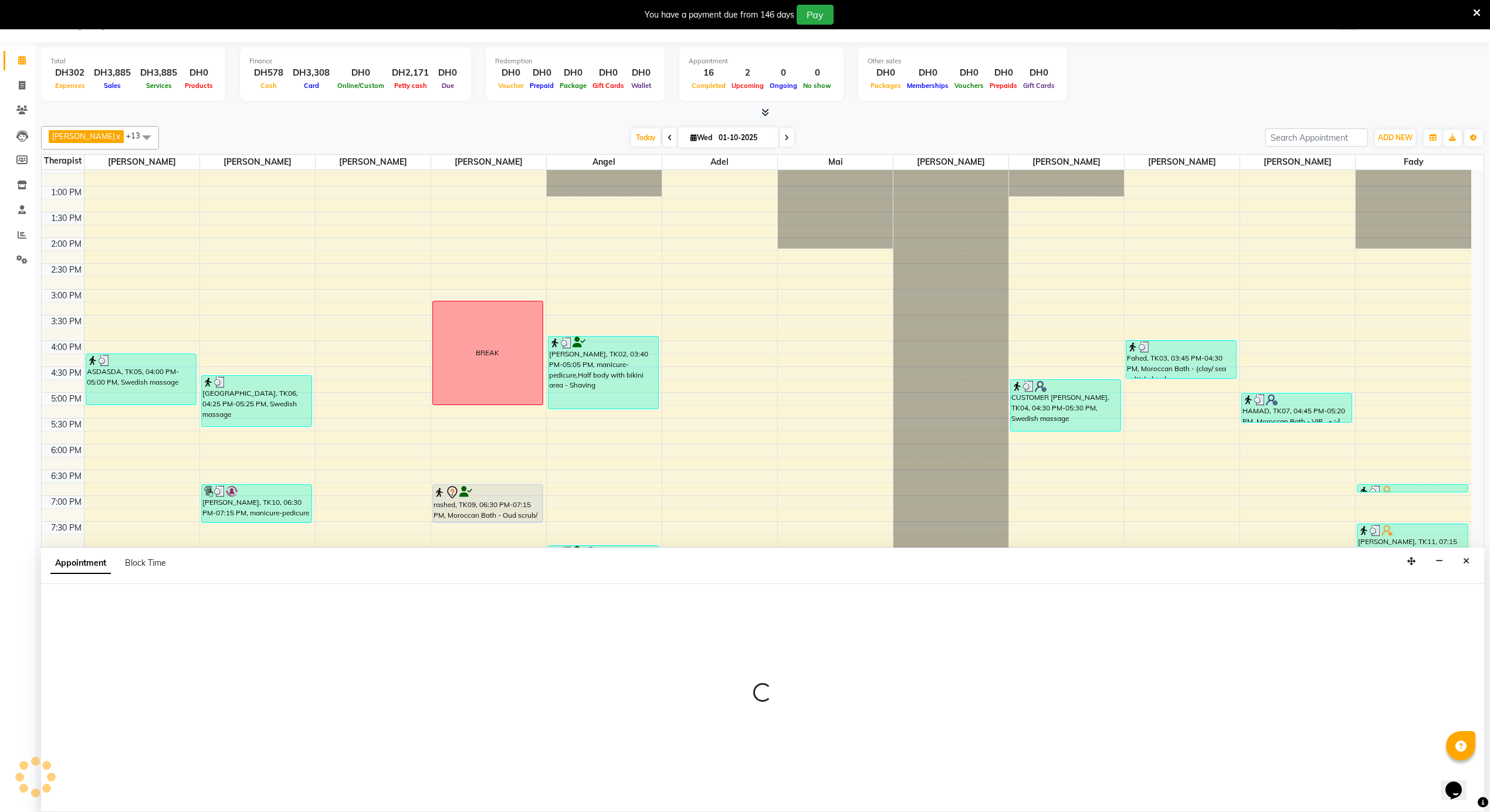
select select "52230"
select select "1230"
select select "tentative"
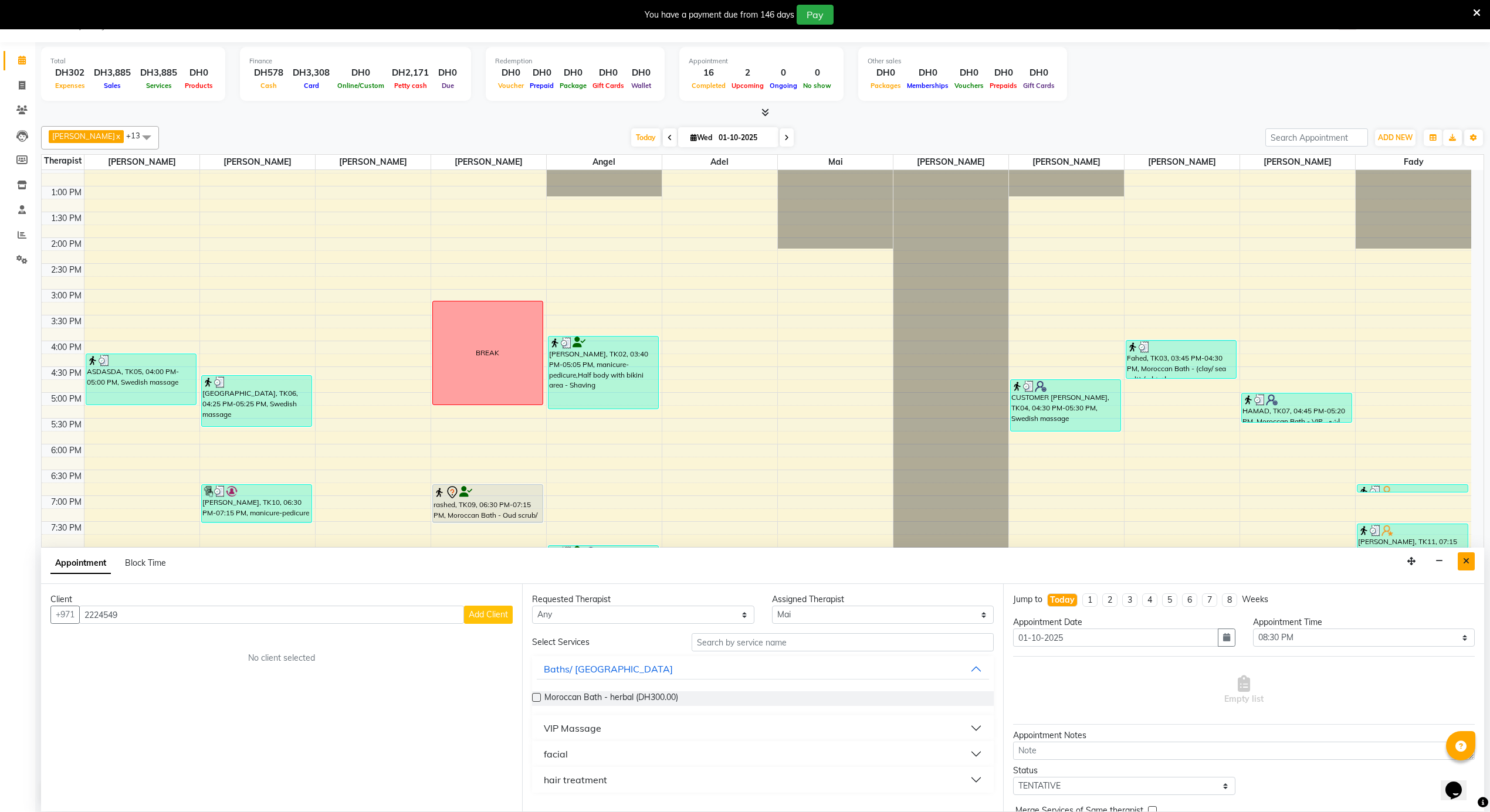
type input "2224549"
click at [1469, 565] on button "Close" at bounding box center [1466, 561] width 17 height 18
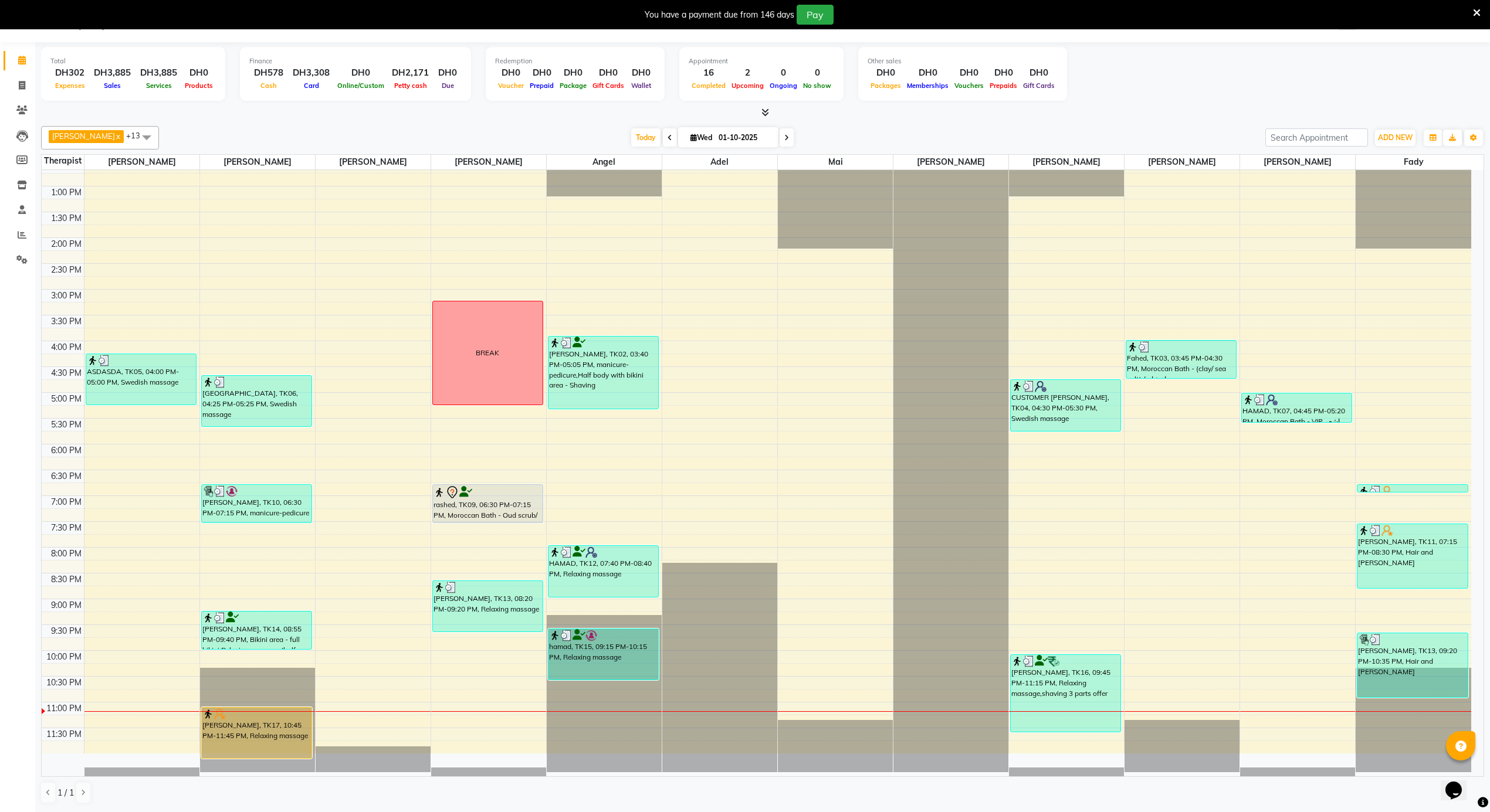
click at [784, 135] on icon at bounding box center [786, 138] width 5 height 7
type input "02-10-2025"
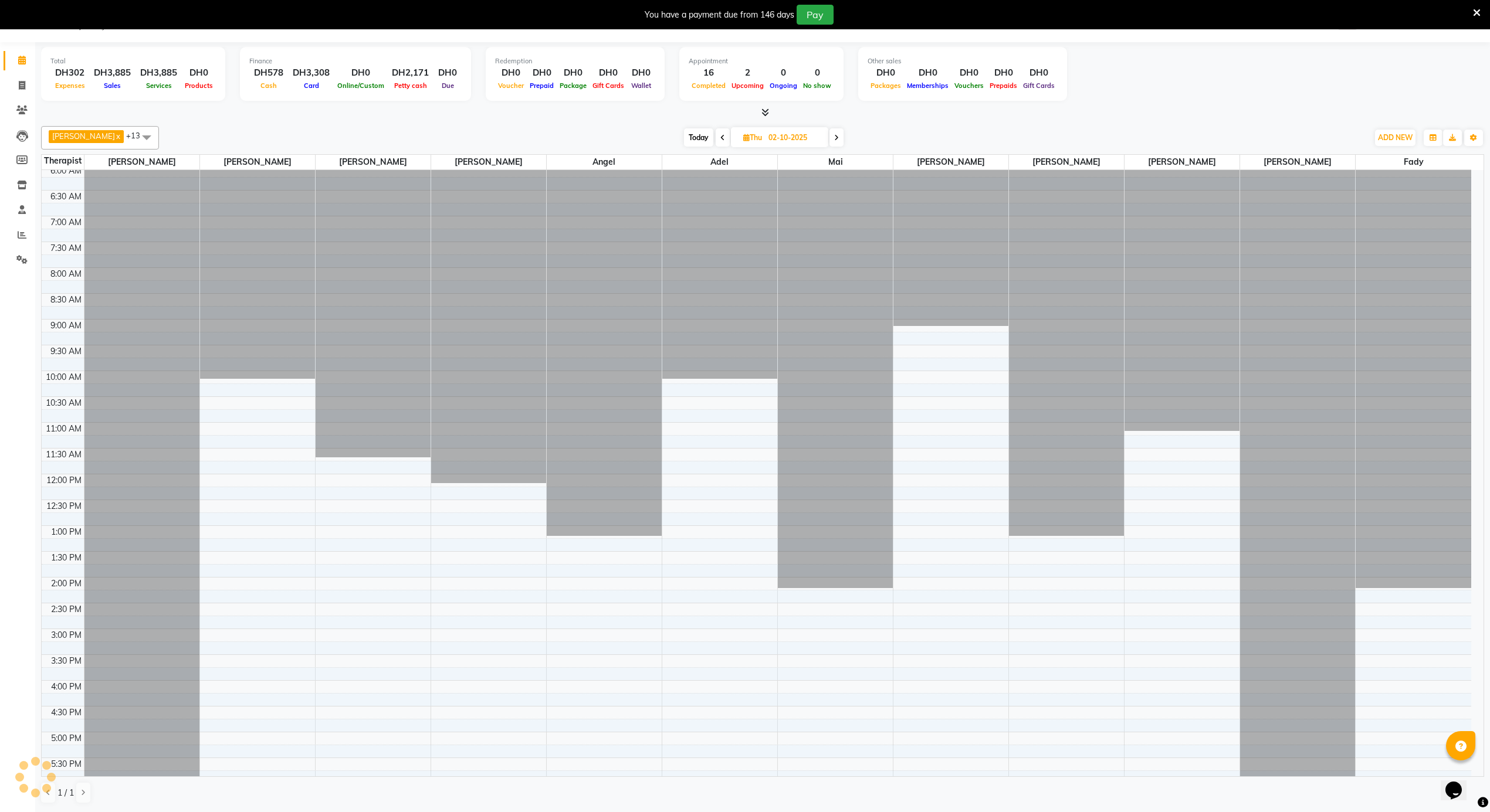
scroll to position [650, 0]
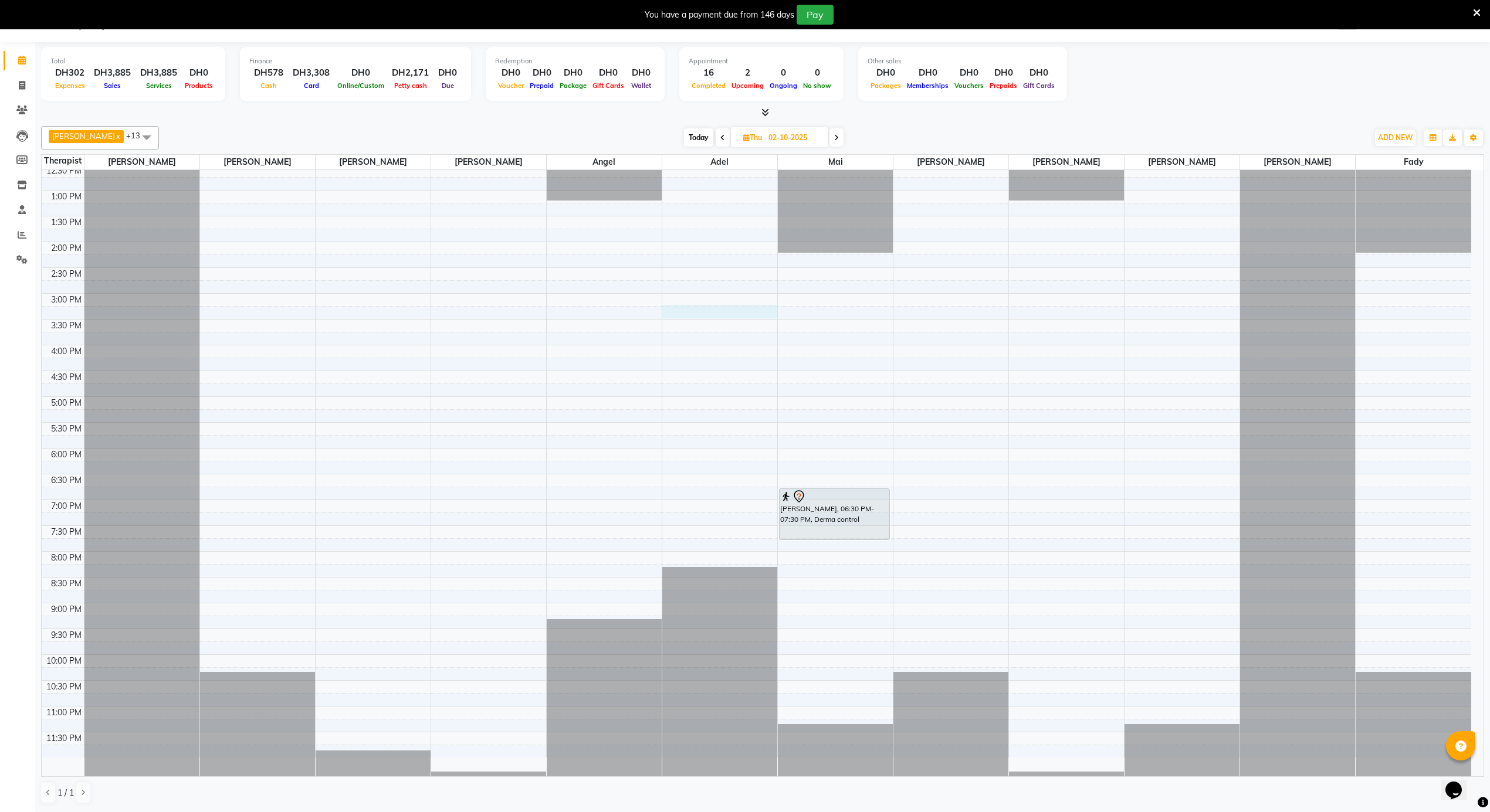
click at [704, 308] on div "12:00 AM 12:30 AM 1:00 AM 1:30 AM 2:00 AM 2:30 AM 3:00 AM 3:30 AM 4:00 AM 4:30 …" at bounding box center [756, 139] width 1430 height 1238
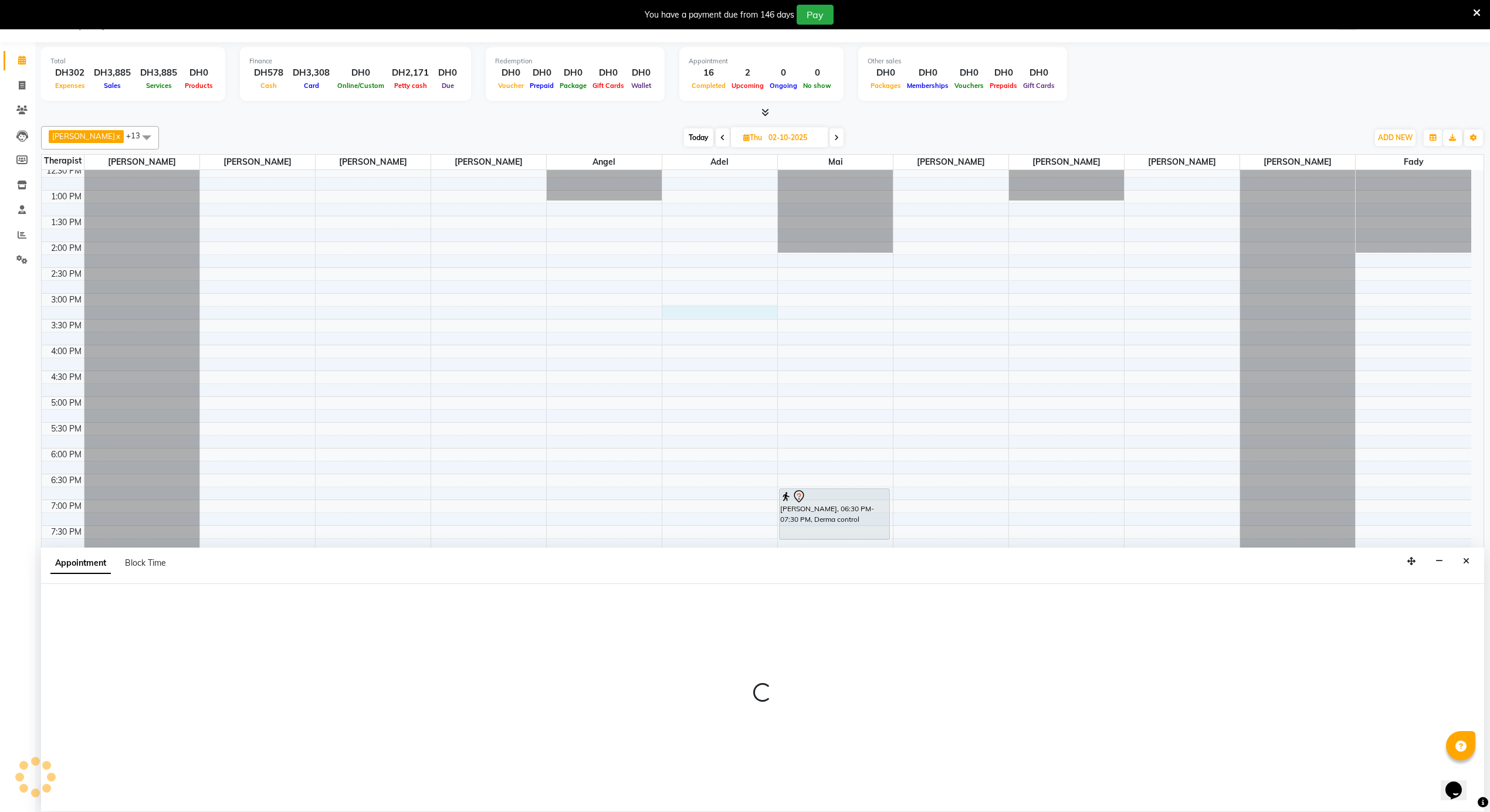
select select "43429"
select select "tentative"
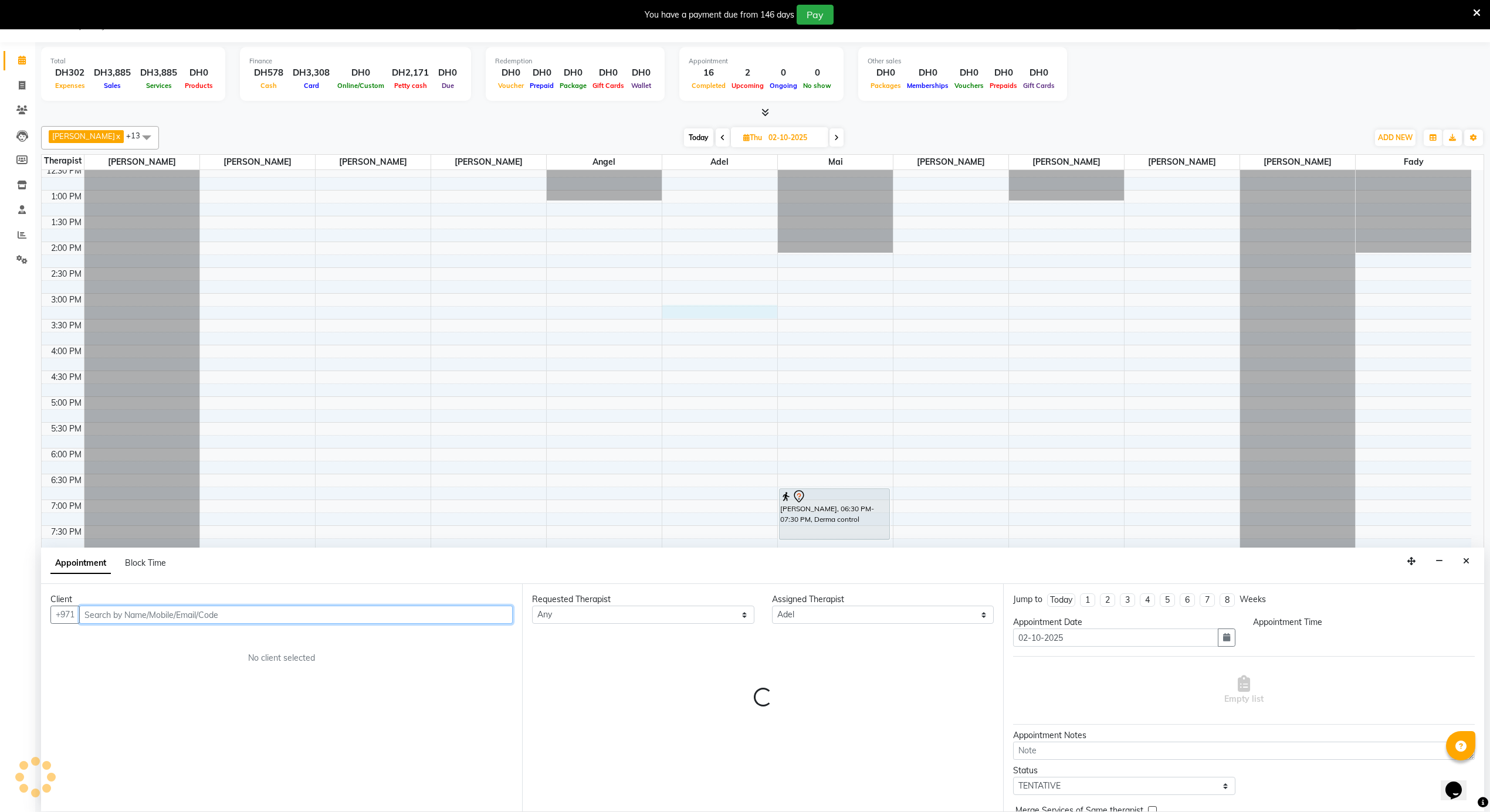
select select "900"
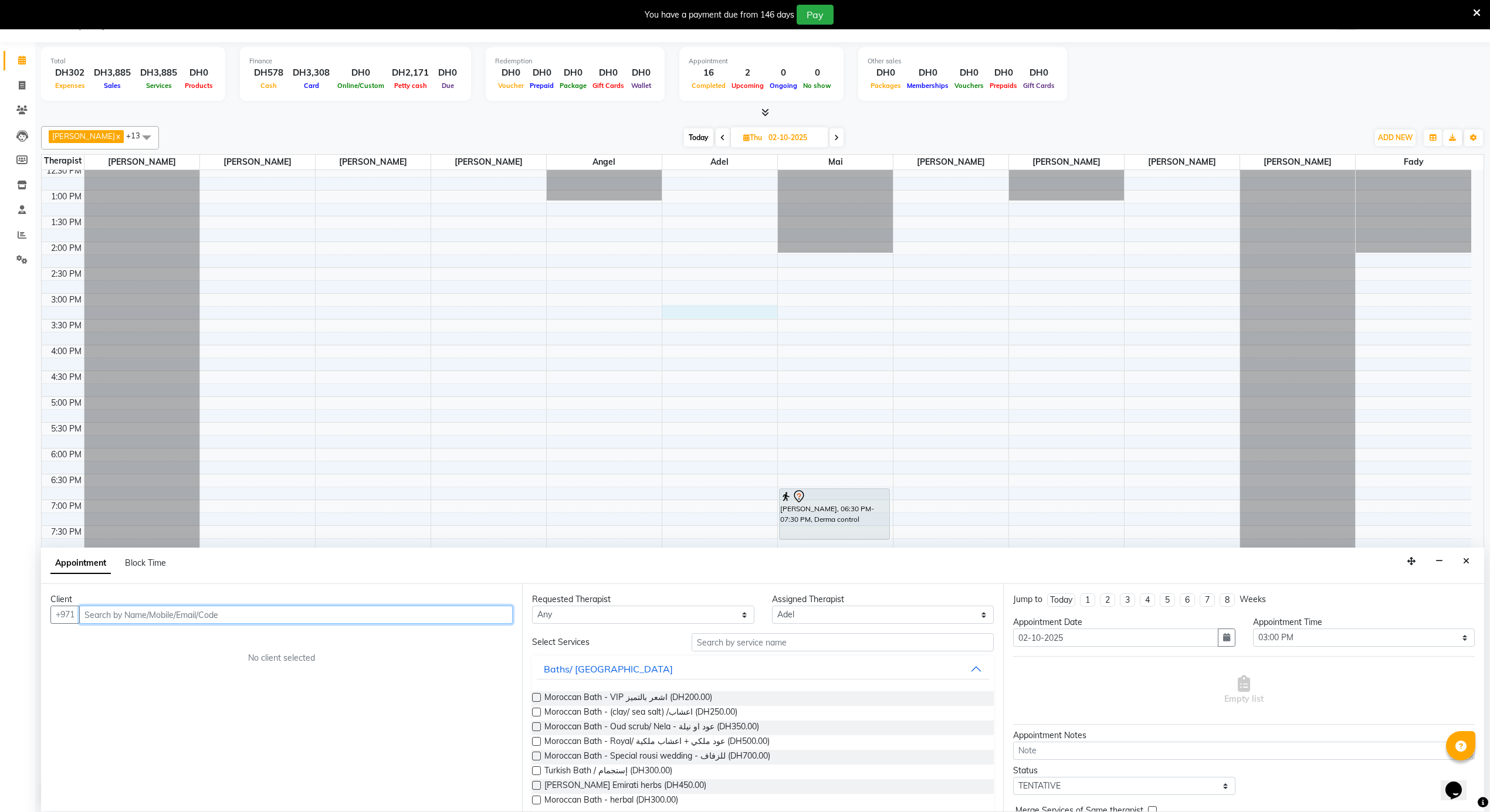
click at [251, 614] on input "text" at bounding box center [296, 615] width 434 height 18
type input "55455"
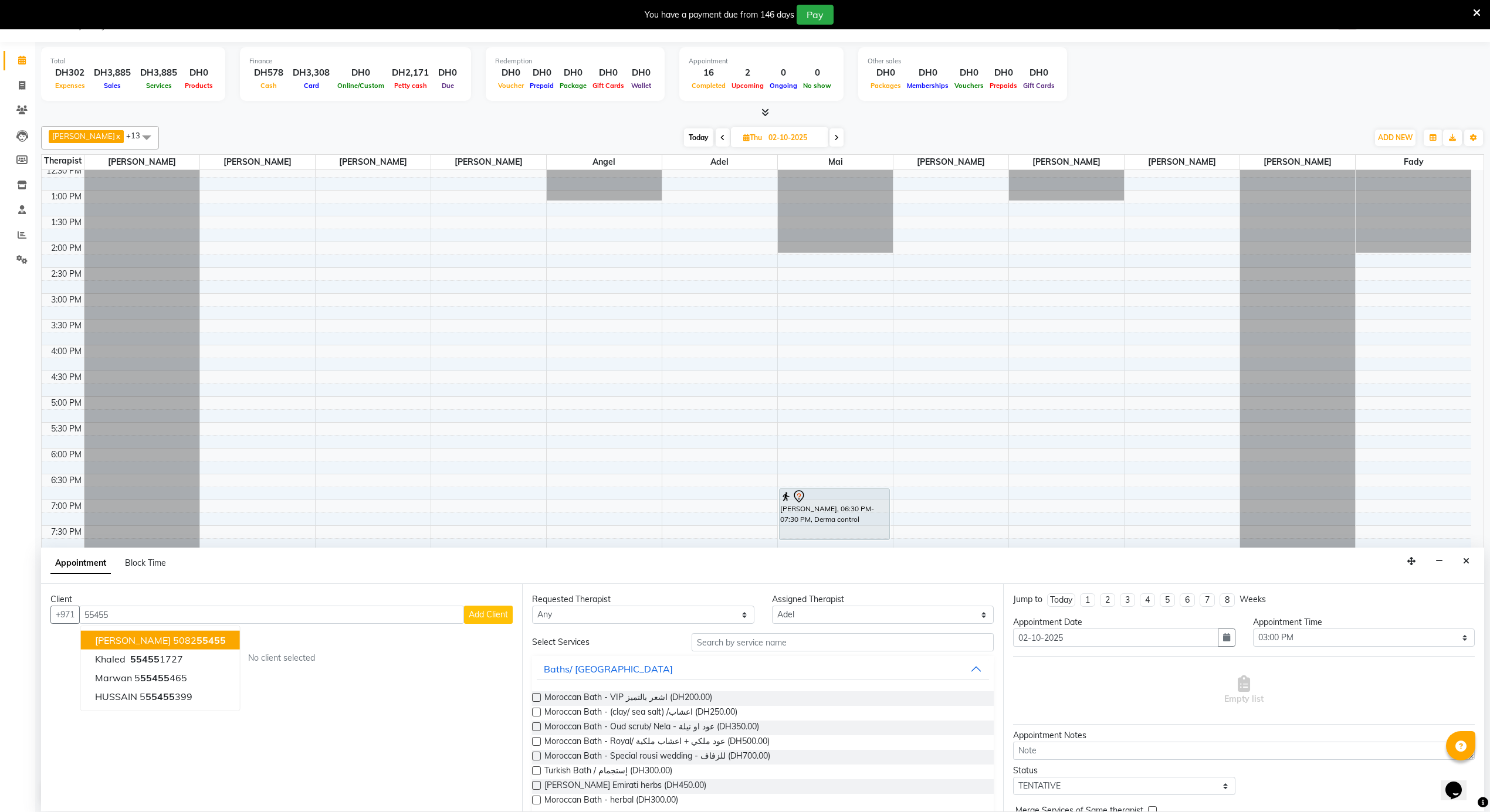
click at [495, 618] on span "Add Client" at bounding box center [488, 615] width 40 height 11
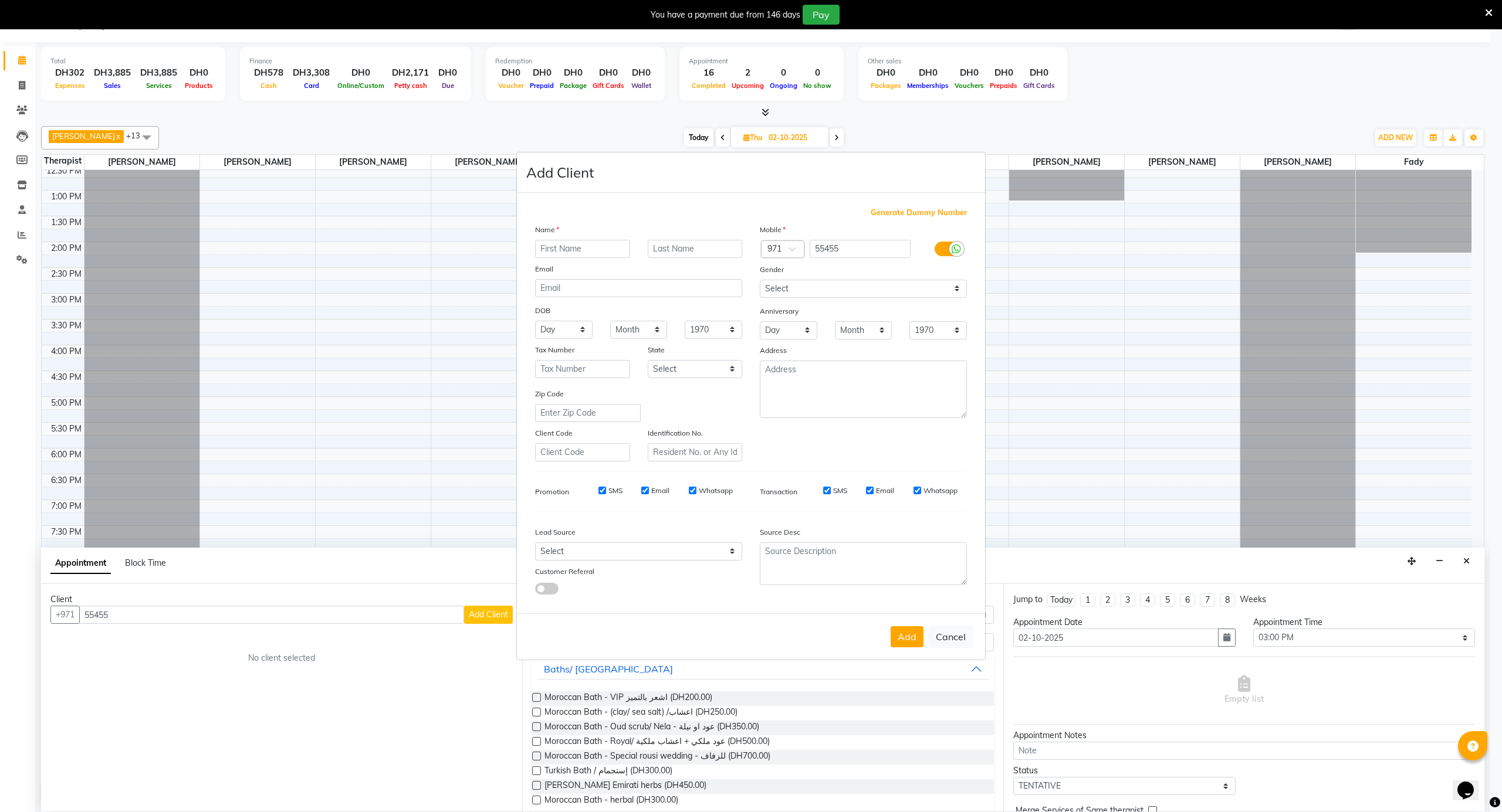
click at [603, 255] on input "text" at bounding box center [583, 249] width 95 height 18
type input "[PERSON_NAME]"
click at [672, 245] on input "text" at bounding box center [695, 249] width 95 height 18
click at [610, 249] on input "[PERSON_NAME]" at bounding box center [583, 249] width 95 height 18
click at [865, 247] on input "55455" at bounding box center [860, 249] width 102 height 18
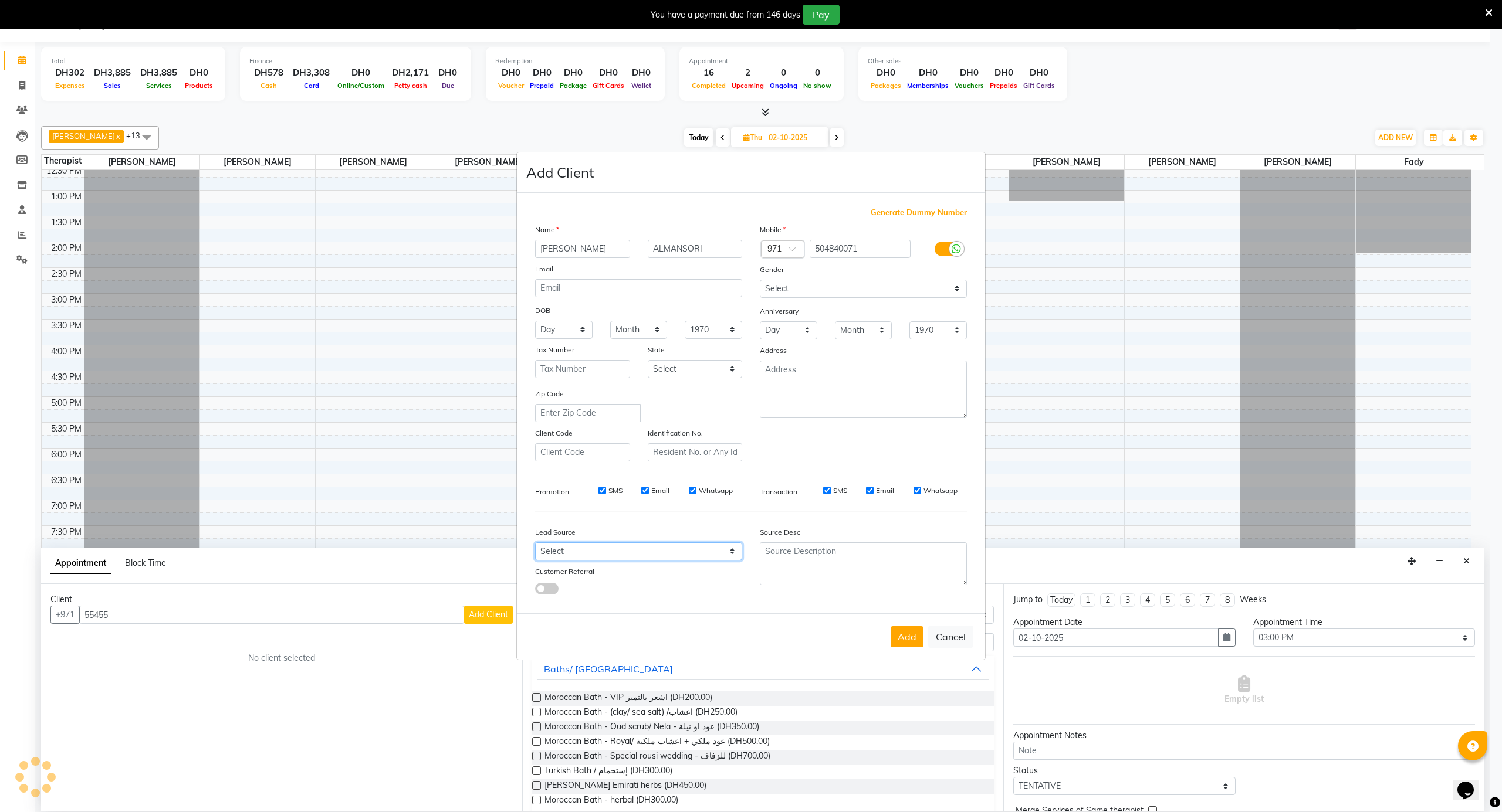
drag, startPoint x: 560, startPoint y: 549, endPoint x: 560, endPoint y: 540, distance: 9.0
click at [560, 549] on select "Select Walk-in Referral Internet Friend Word of Mouth Advertisement Facebook Ju…" at bounding box center [639, 551] width 207 height 18
click at [535, 542] on select "Select Walk-in Referral Internet Friend Word of Mouth Advertisement Facebook Ju…" at bounding box center [639, 551] width 207 height 18
click at [914, 638] on button "Add" at bounding box center [907, 637] width 33 height 21
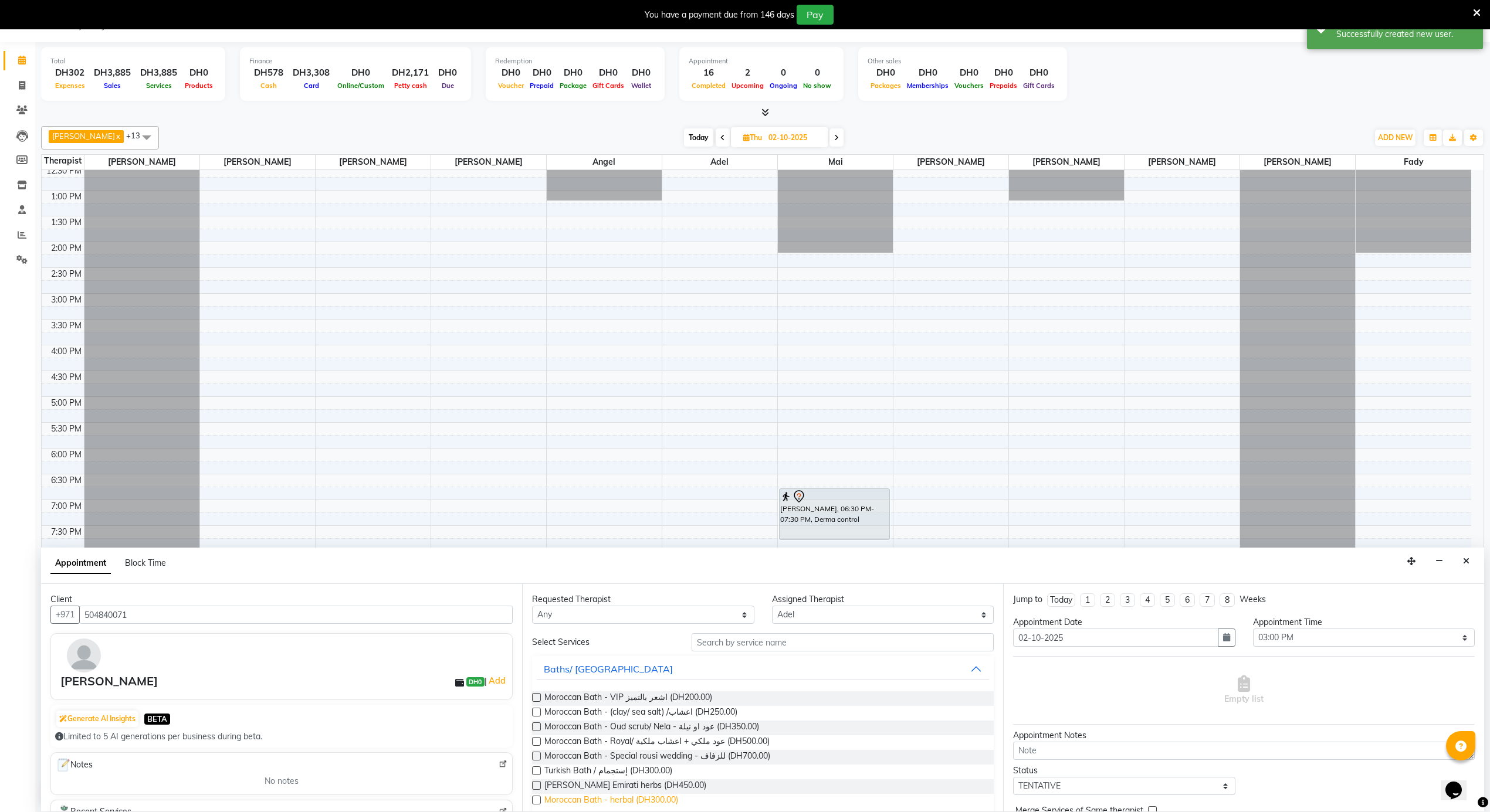
click at [665, 800] on span "Moroccan Bath - herbal (DH300.00)" at bounding box center [611, 801] width 134 height 15
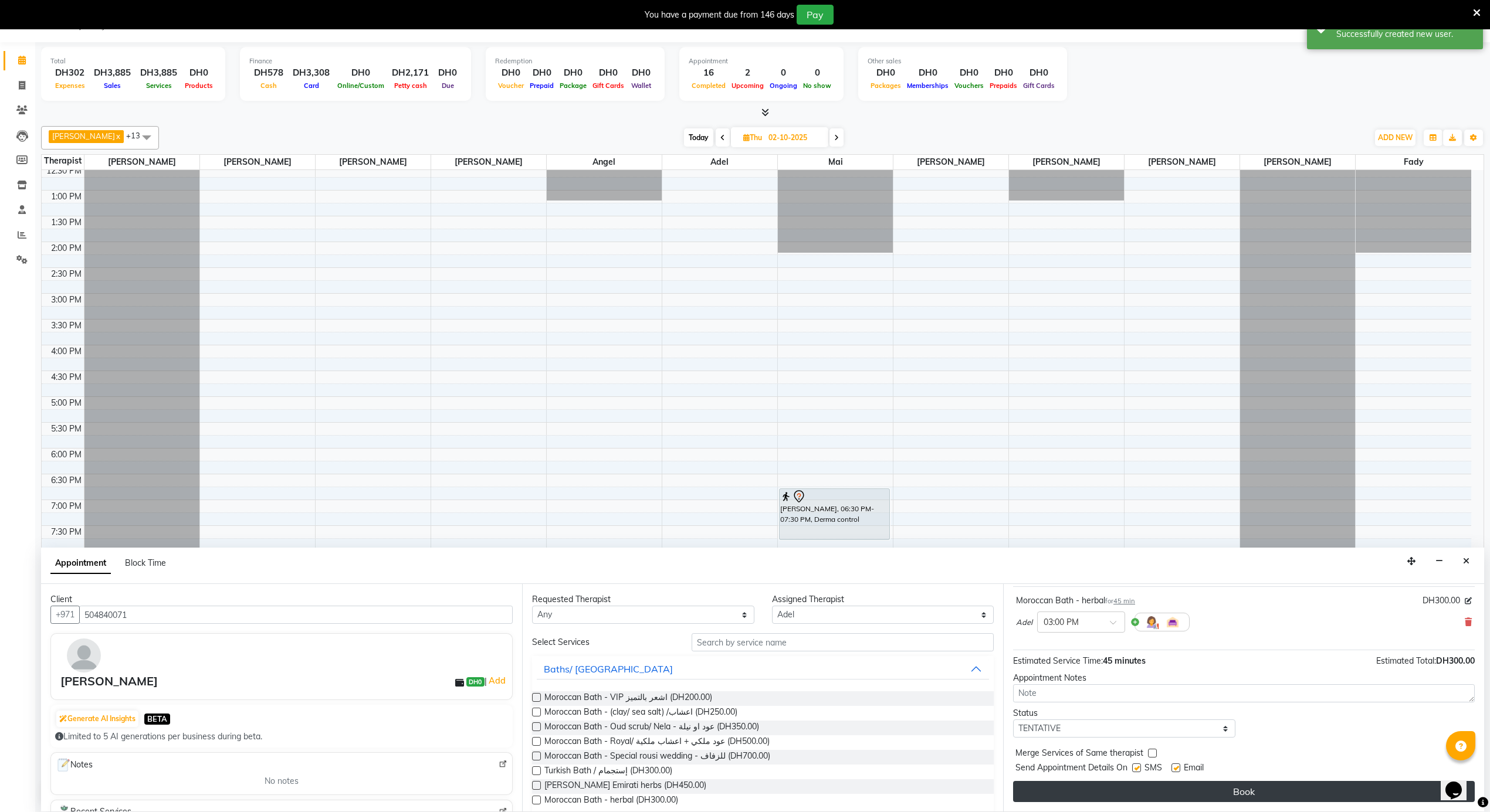
click at [1162, 795] on button "Book" at bounding box center [1244, 792] width 461 height 21
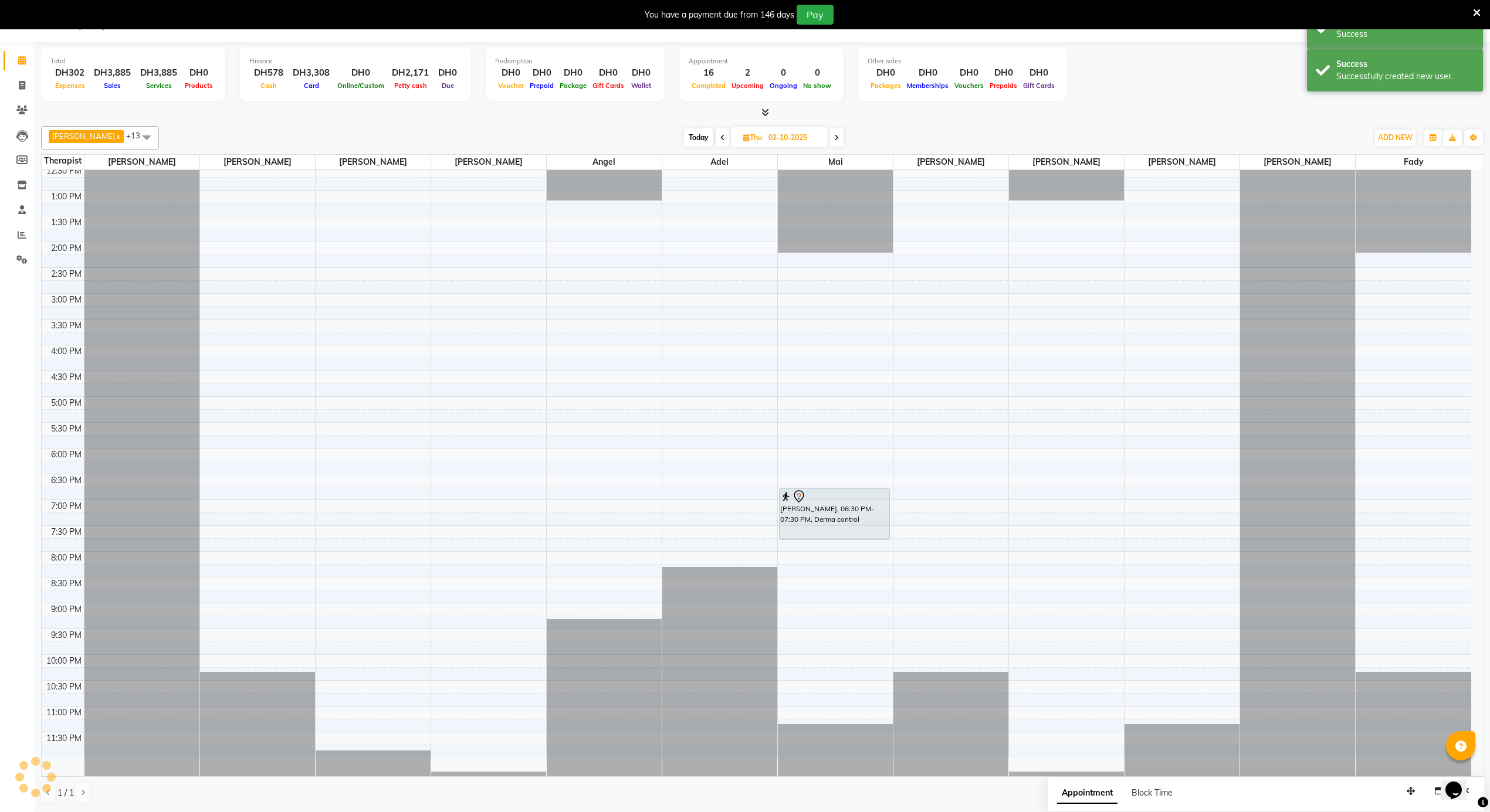
scroll to position [0, 0]
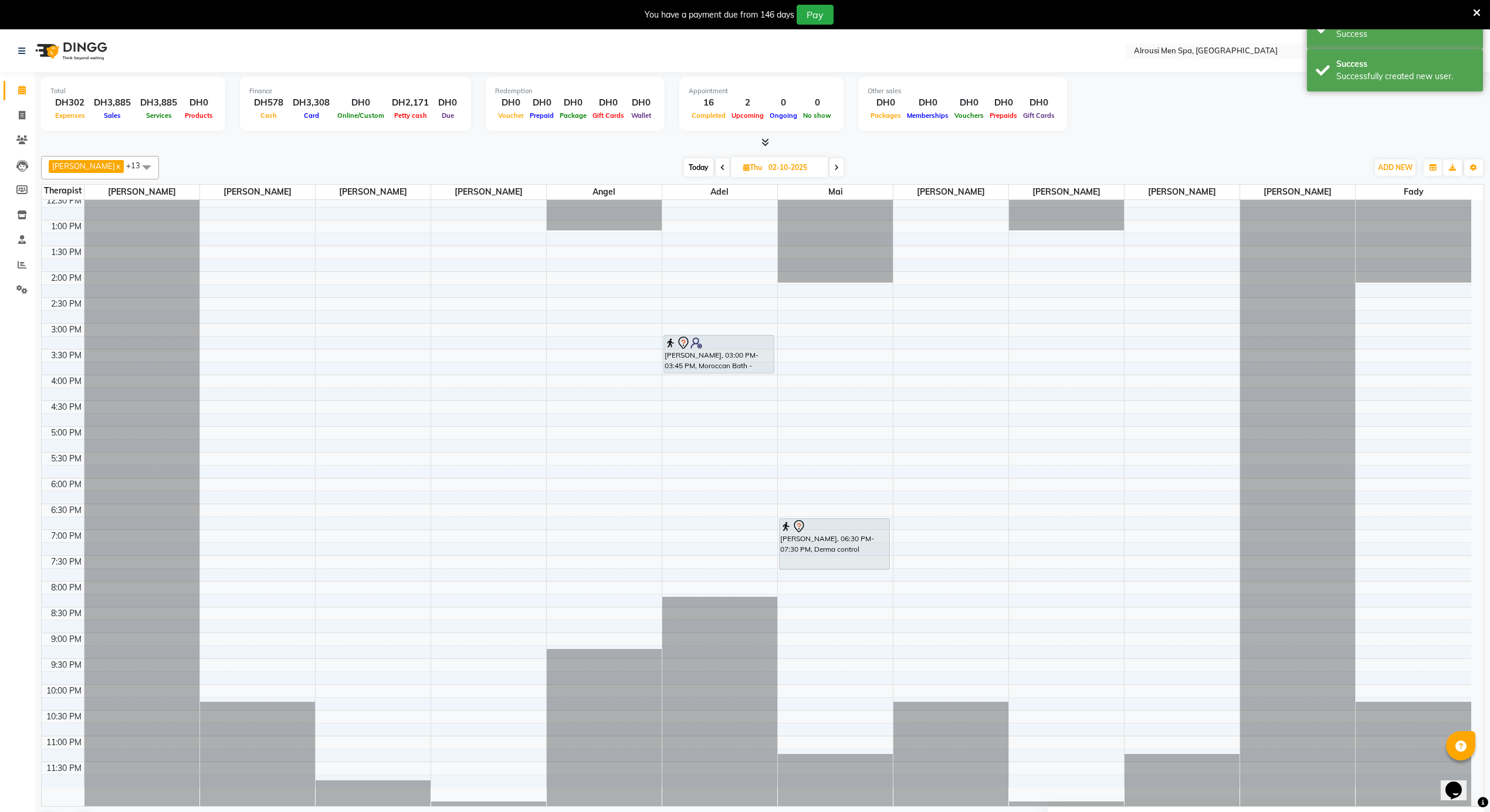
click at [684, 170] on span "Today" at bounding box center [699, 167] width 30 height 18
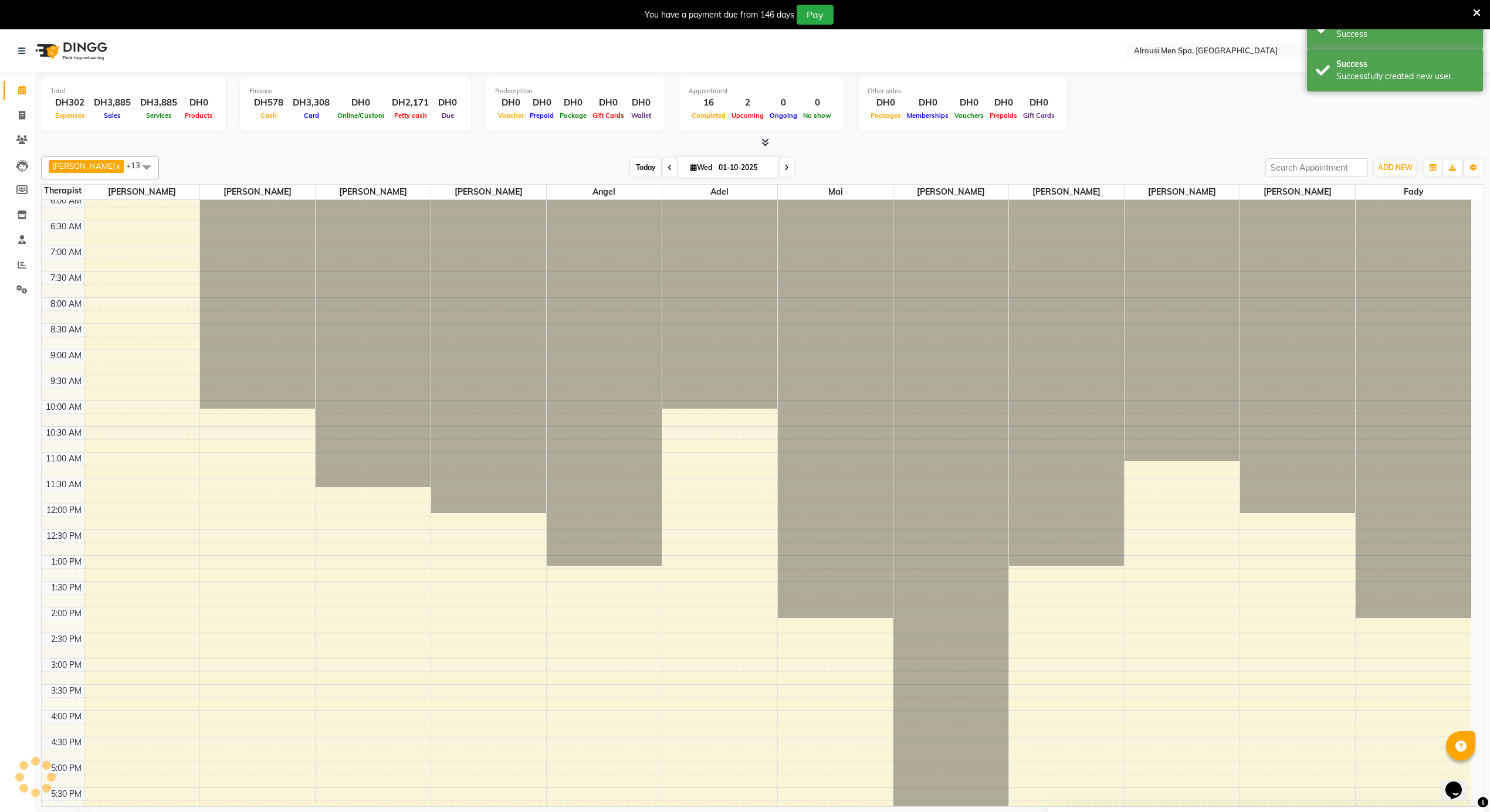
scroll to position [650, 0]
